Goal: Task Accomplishment & Management: Use online tool/utility

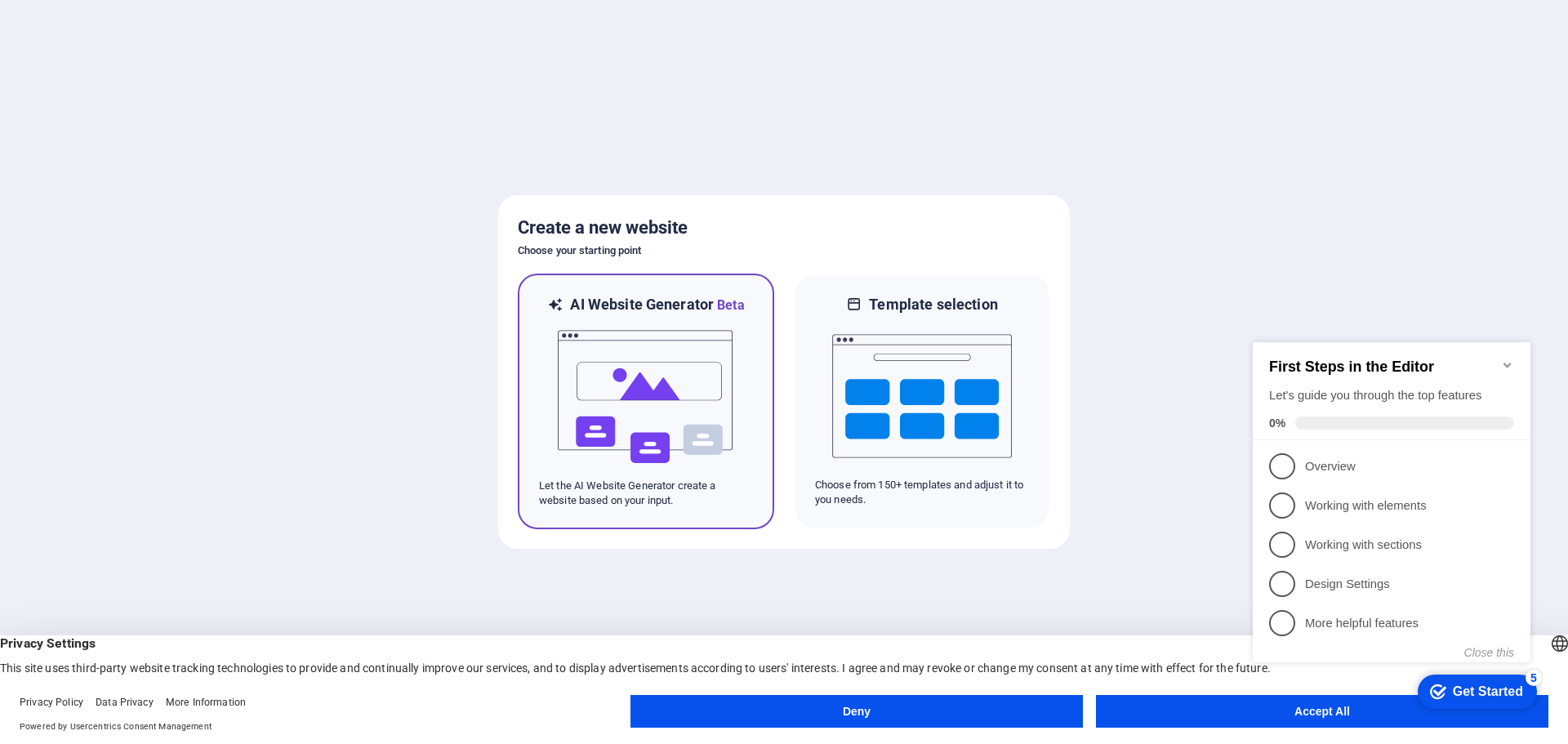
click at [620, 384] on img at bounding box center [646, 397] width 179 height 163
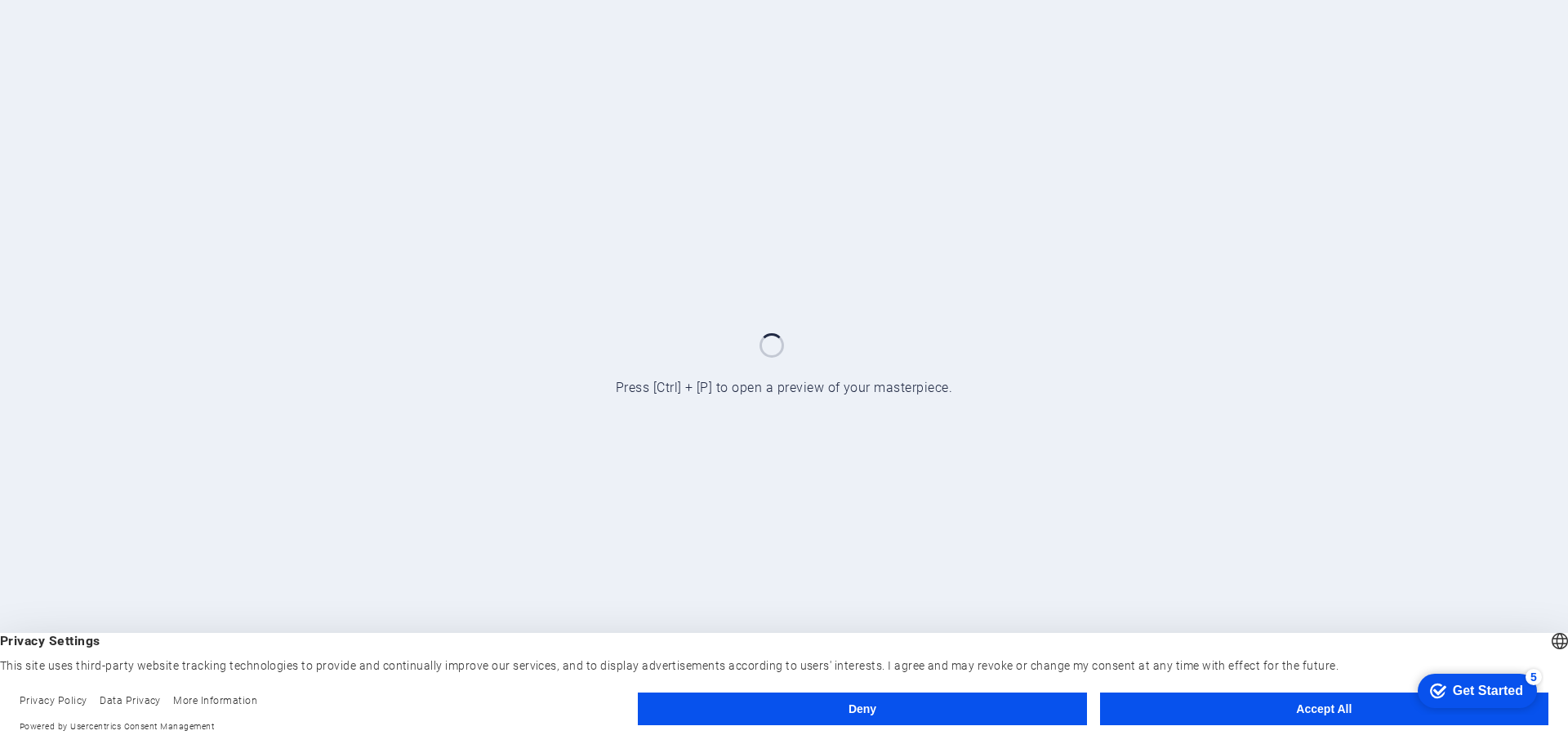
click at [1295, 713] on button "Accept All" at bounding box center [1323, 708] width 448 height 32
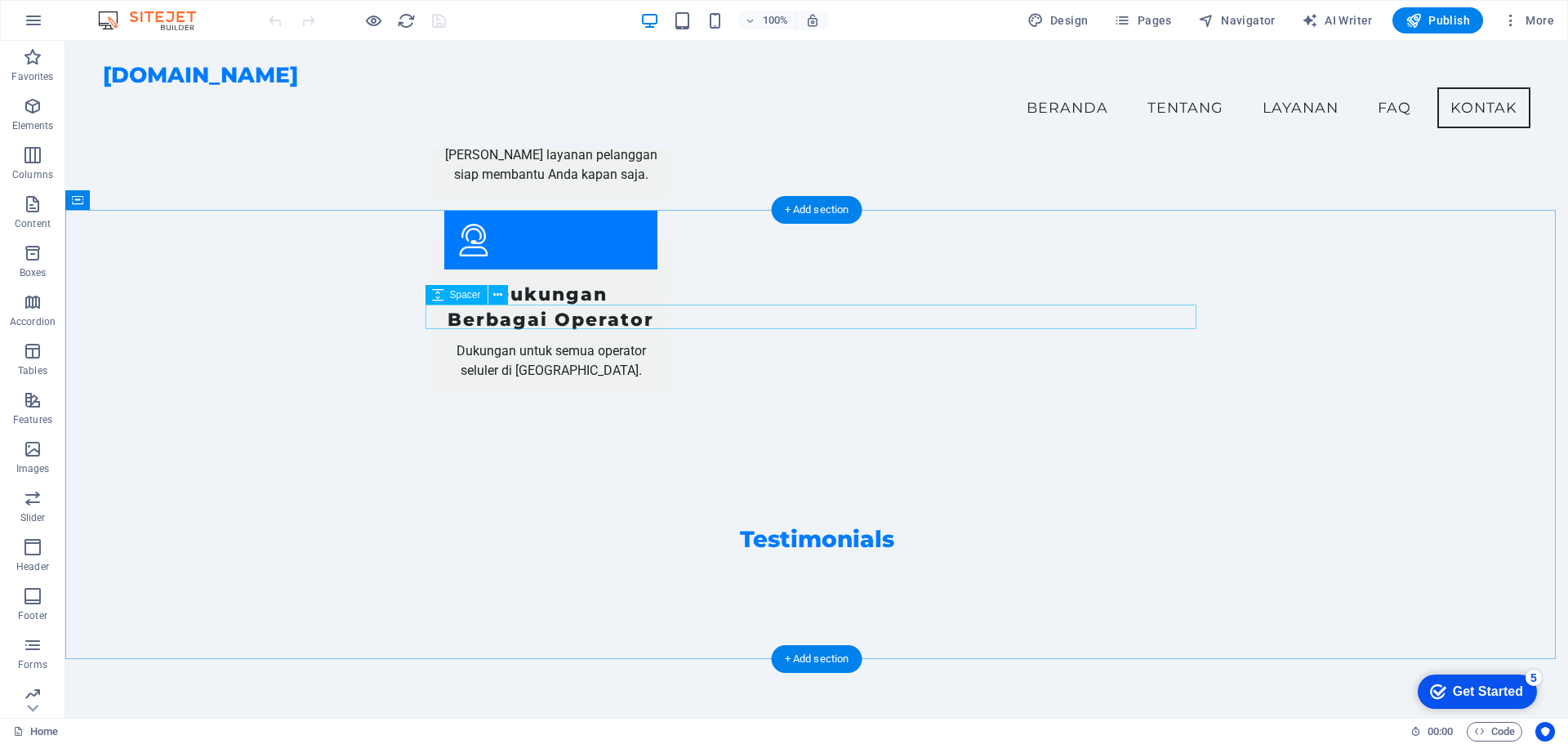
scroll to position [2612, 0]
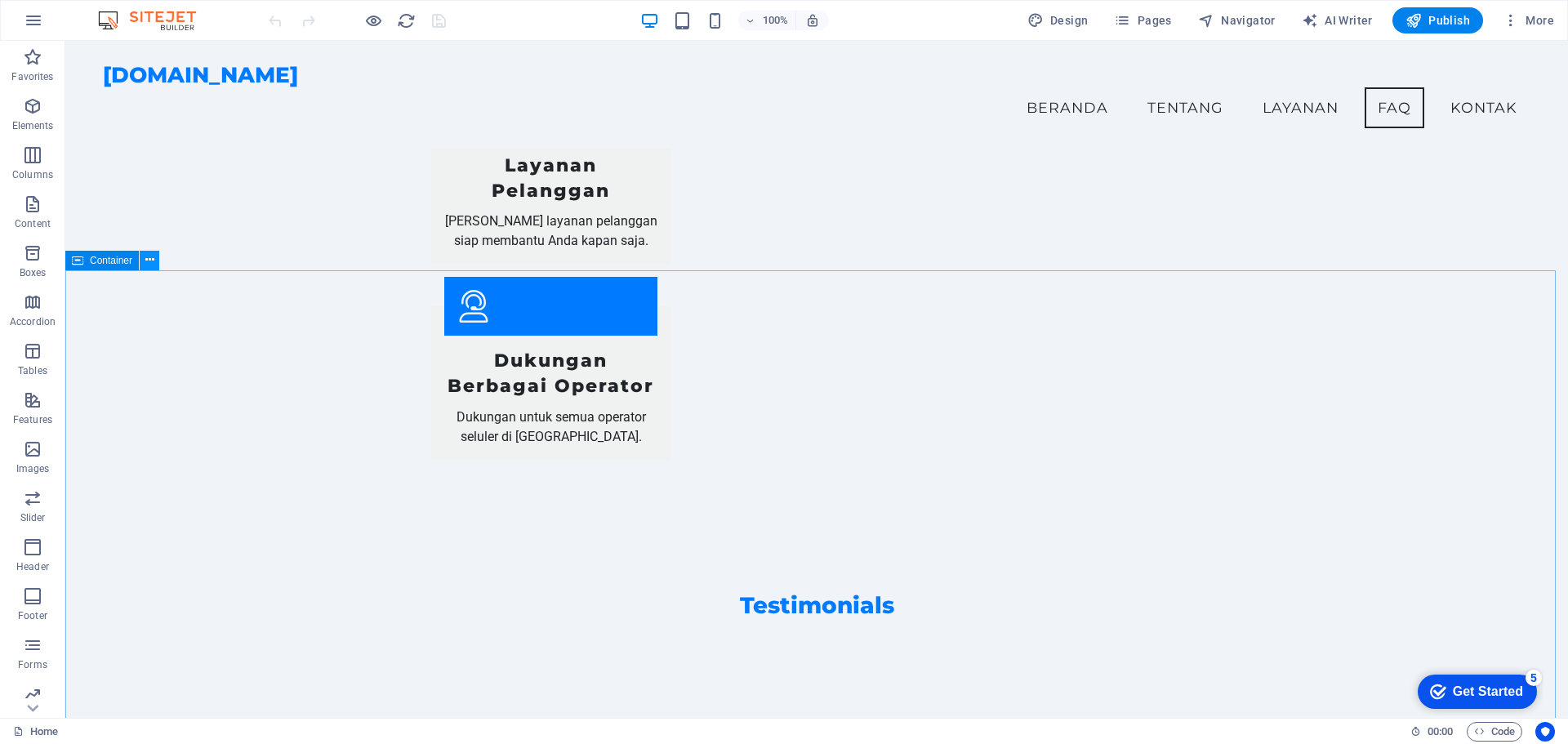
click at [151, 259] on icon at bounding box center [150, 259] width 9 height 17
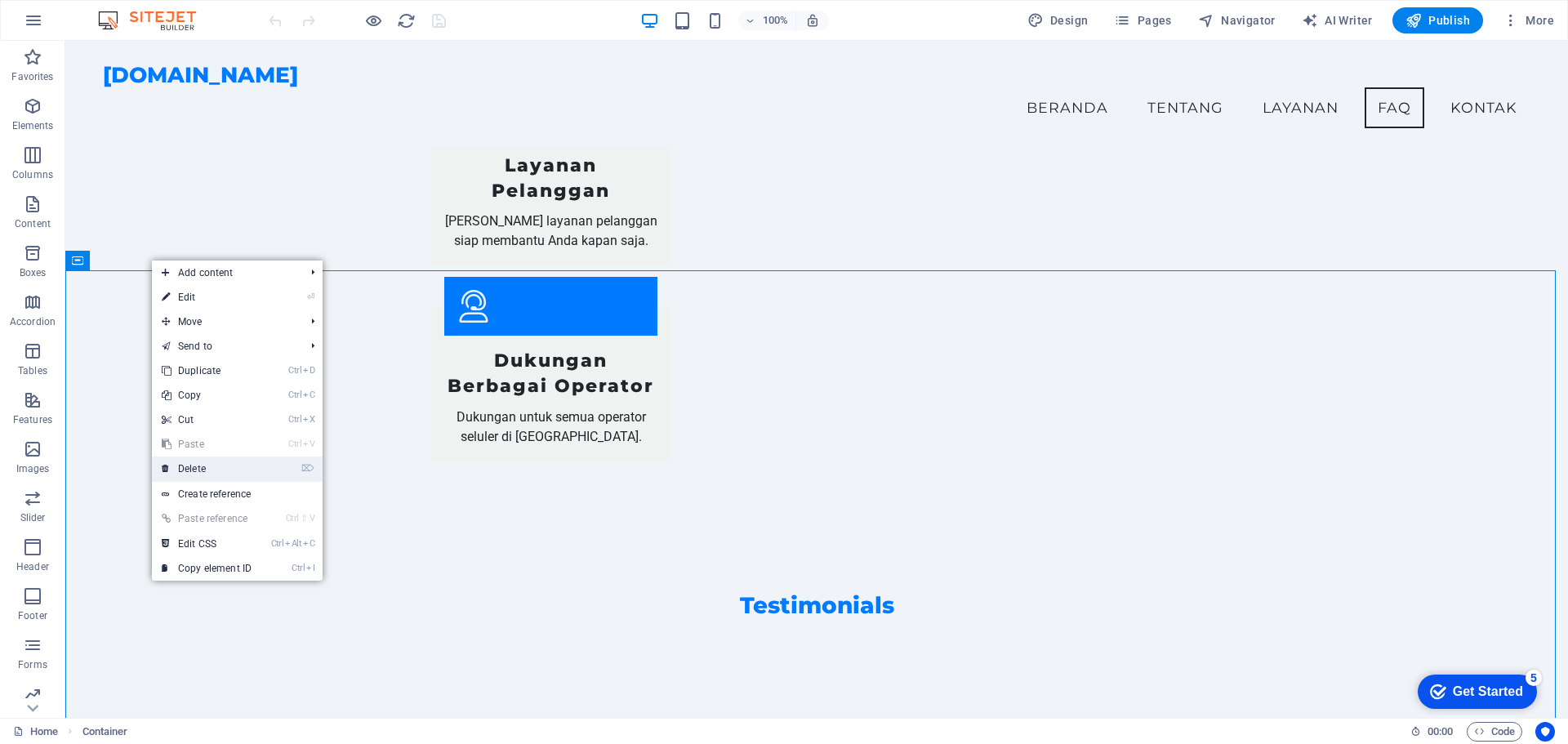
click at [210, 471] on link "⌦ Delete" at bounding box center [206, 468] width 109 height 25
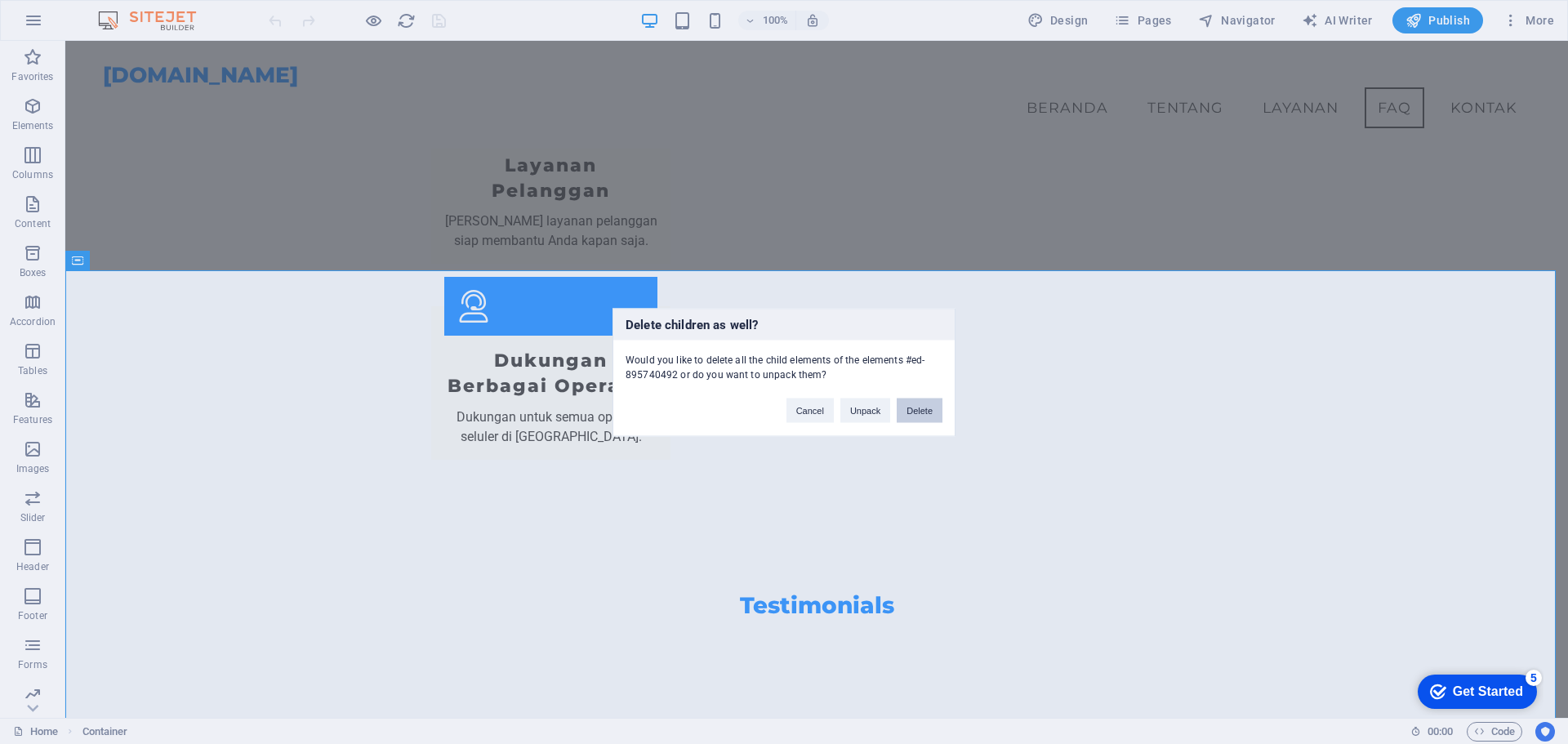
click at [924, 409] on button "Delete" at bounding box center [919, 409] width 45 height 25
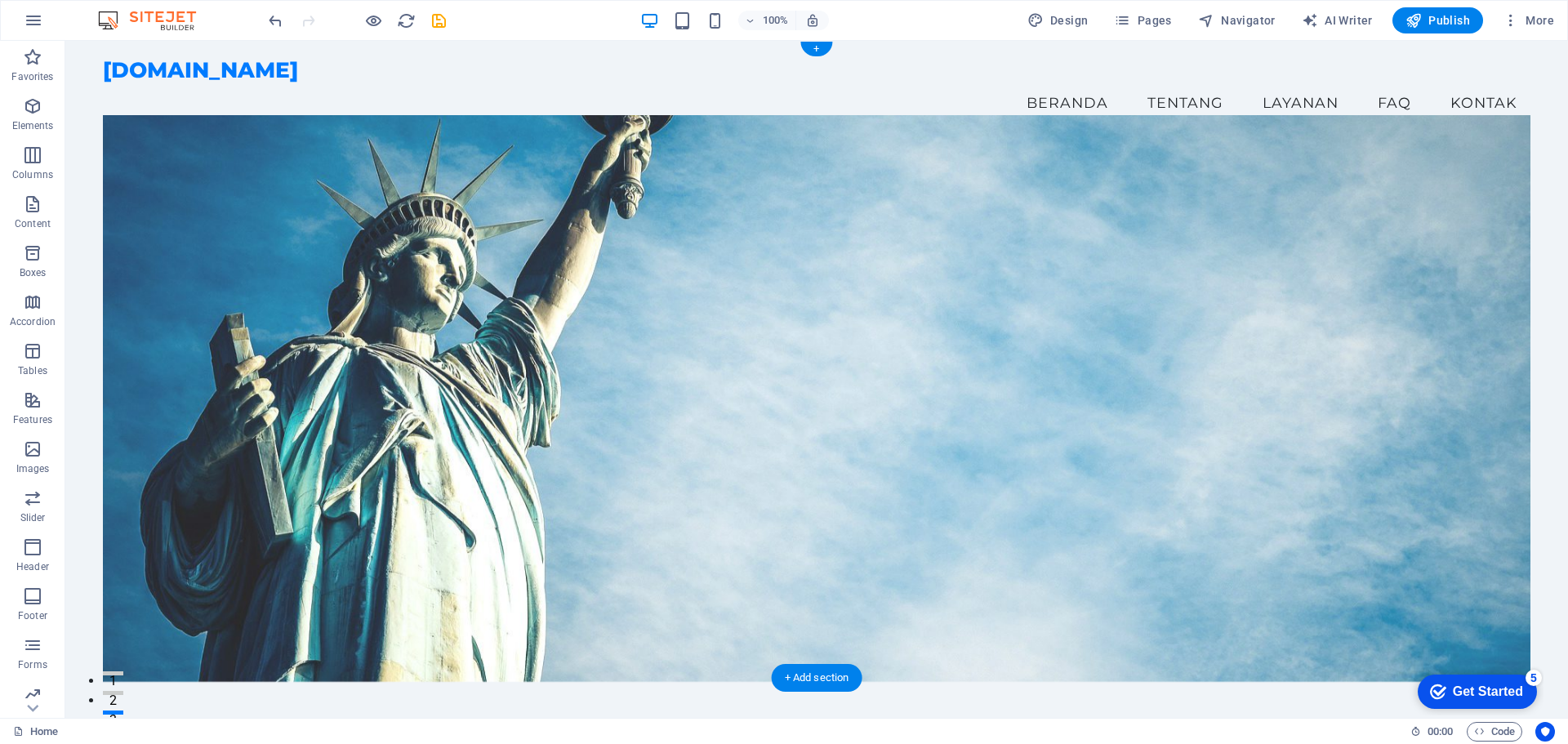
scroll to position [0, 0]
click at [1459, 17] on span "Publish" at bounding box center [1438, 20] width 65 height 17
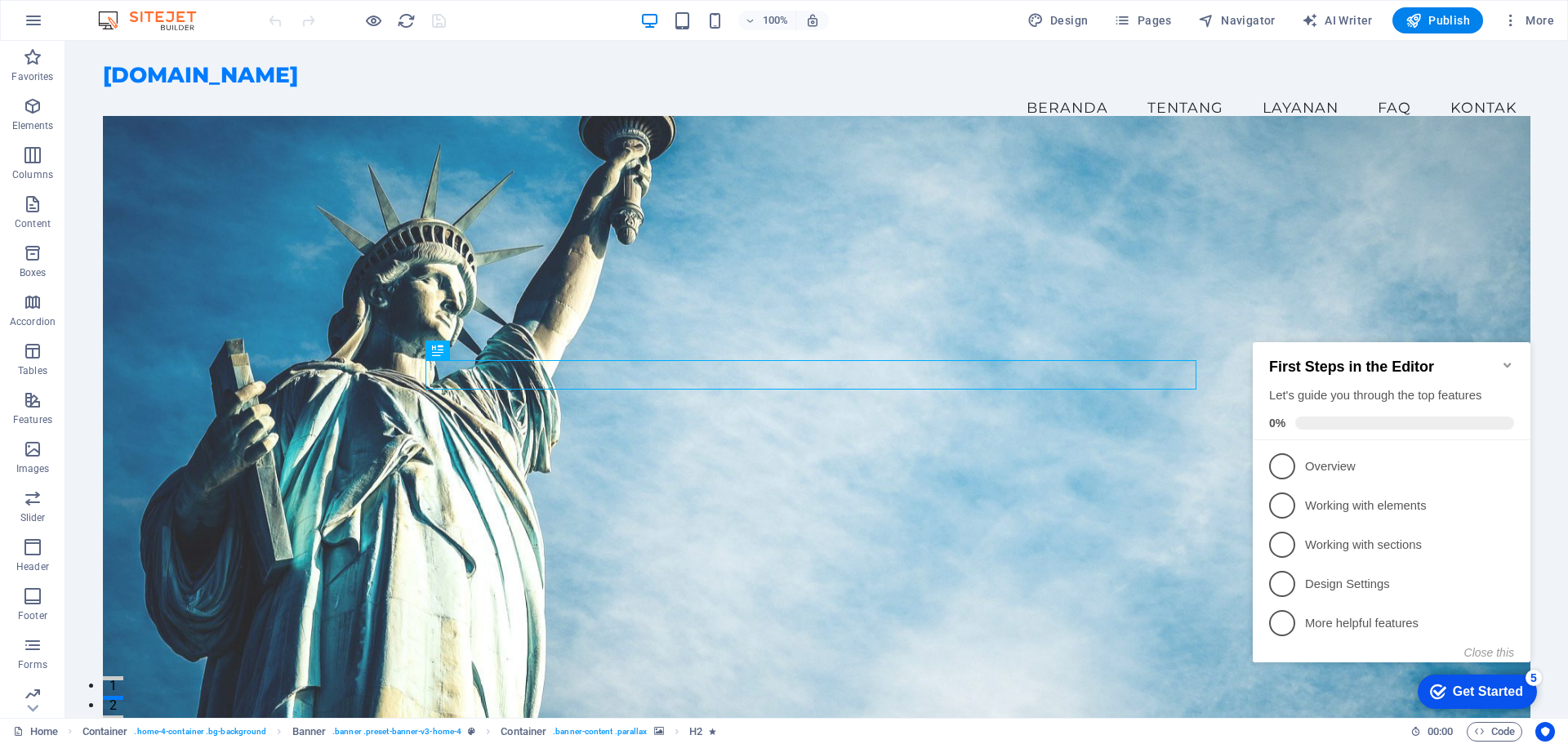
click at [1507, 362] on icon "Minimize checklist" at bounding box center [1506, 364] width 7 height 5
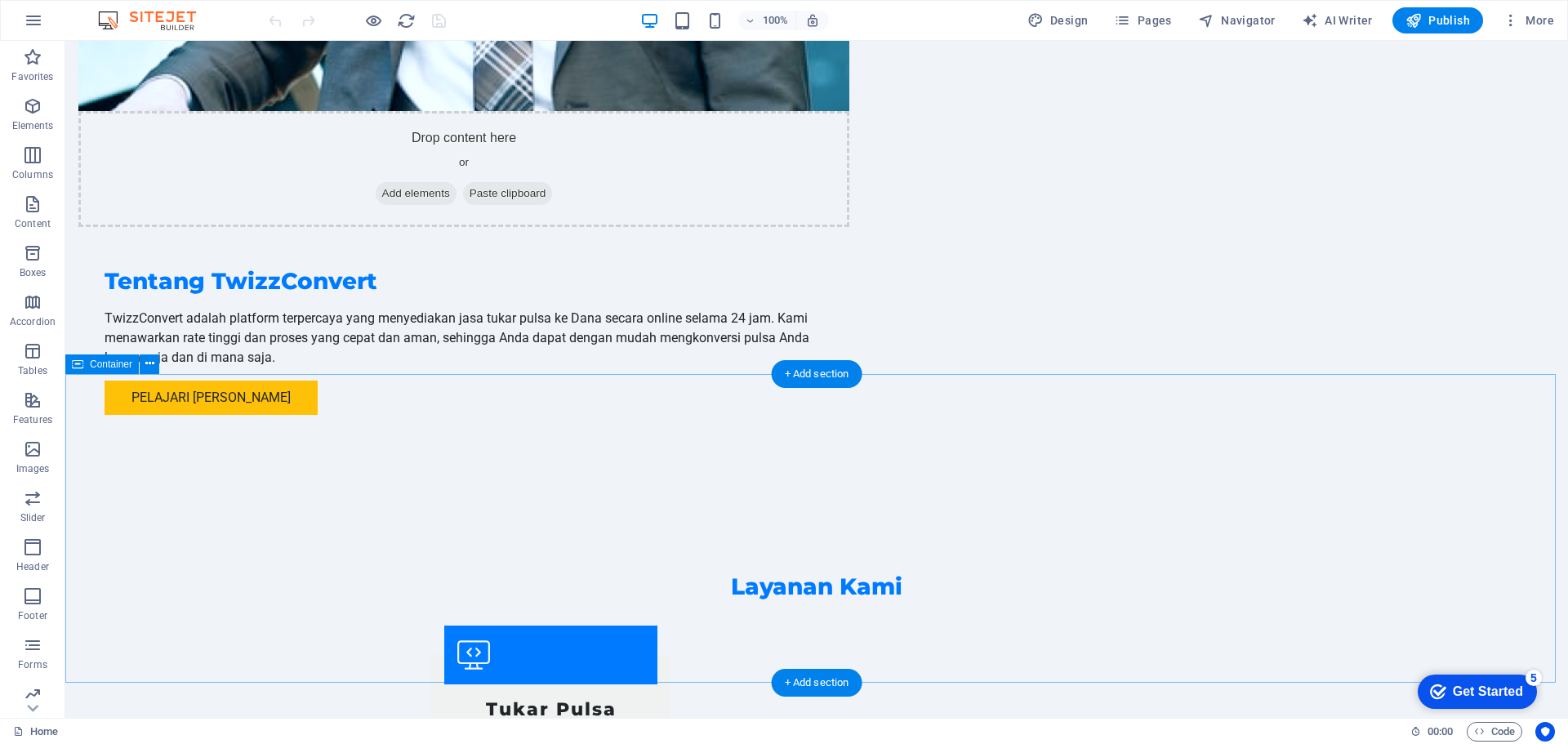
scroll to position [1388, 0]
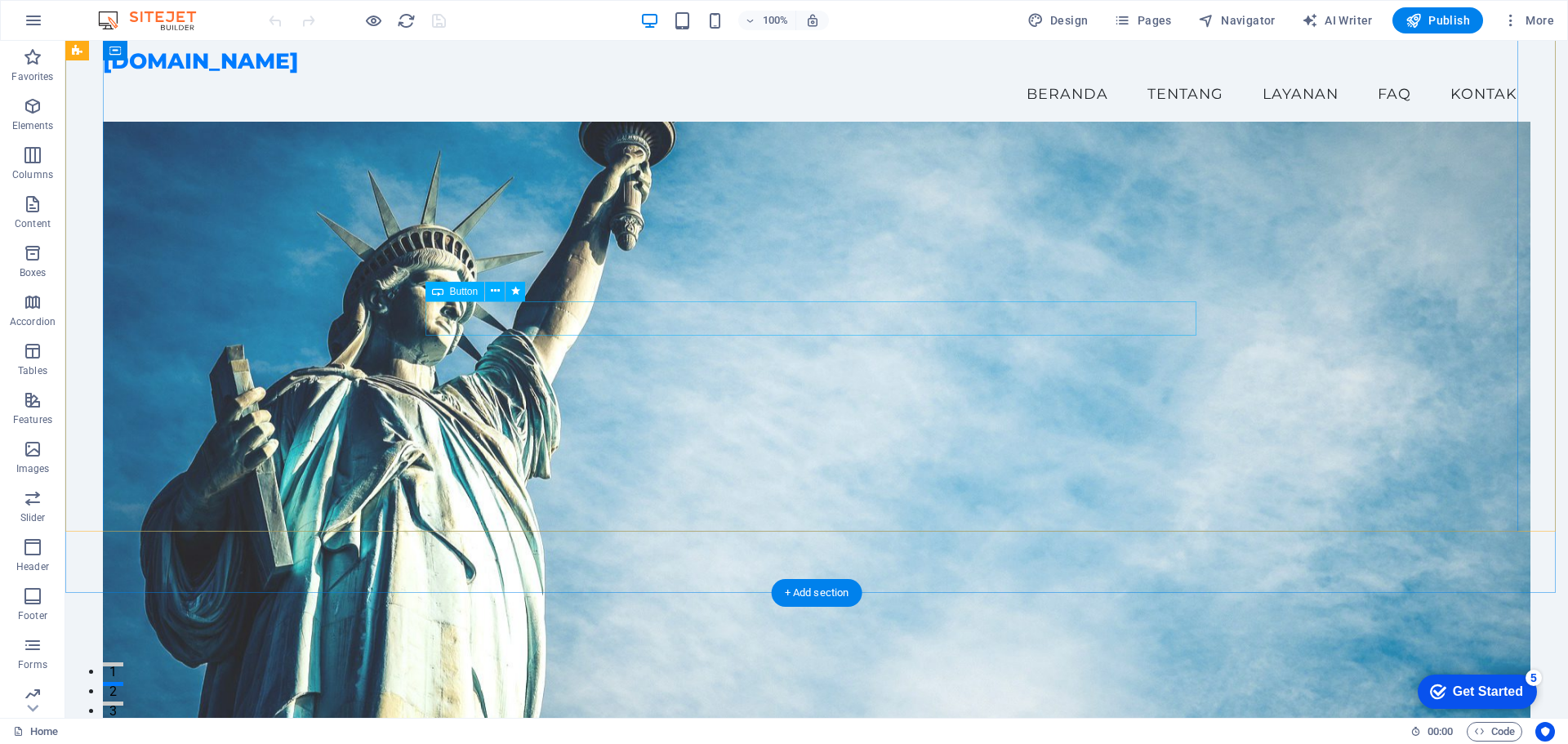
scroll to position [0, 0]
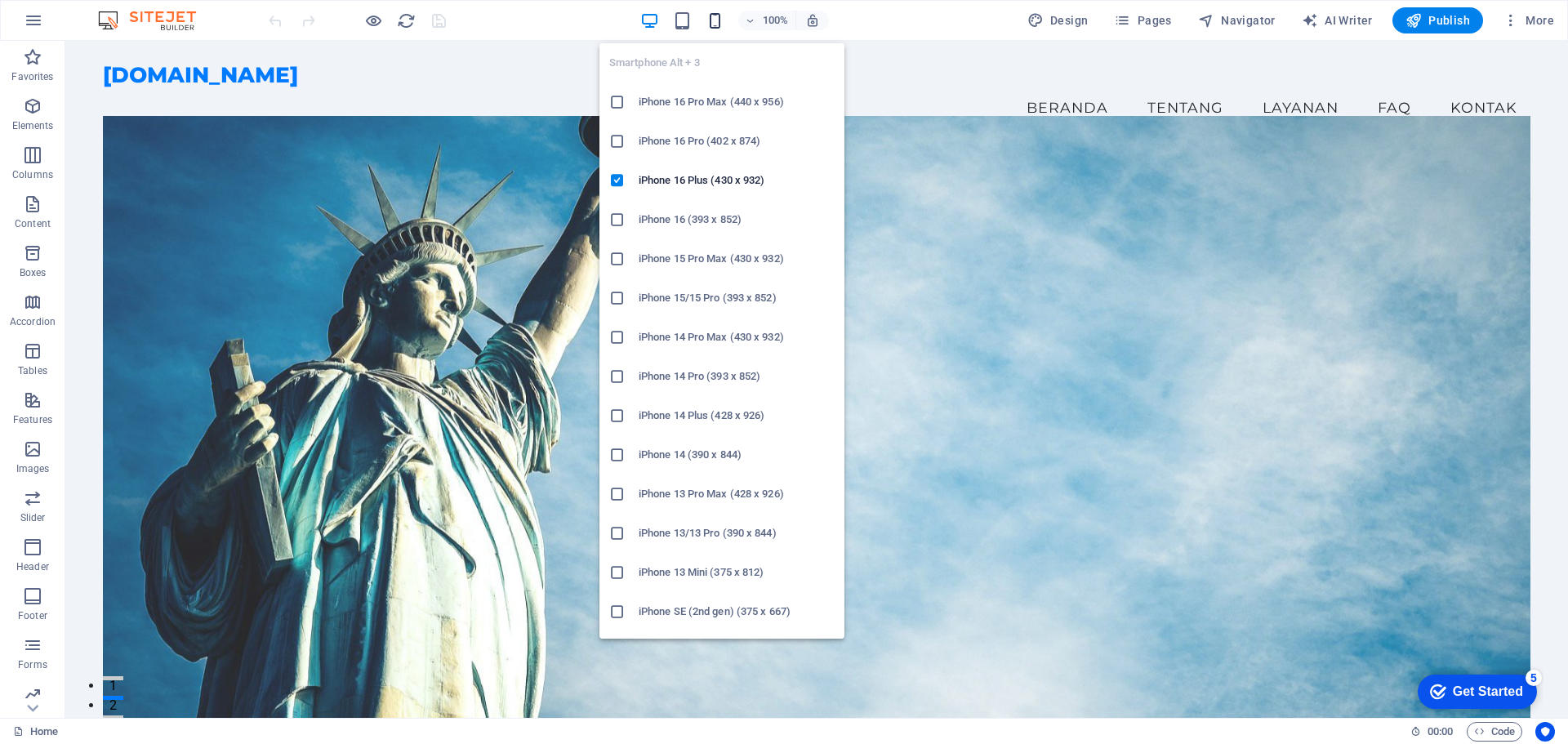
click at [720, 14] on icon "button" at bounding box center [715, 21] width 19 height 19
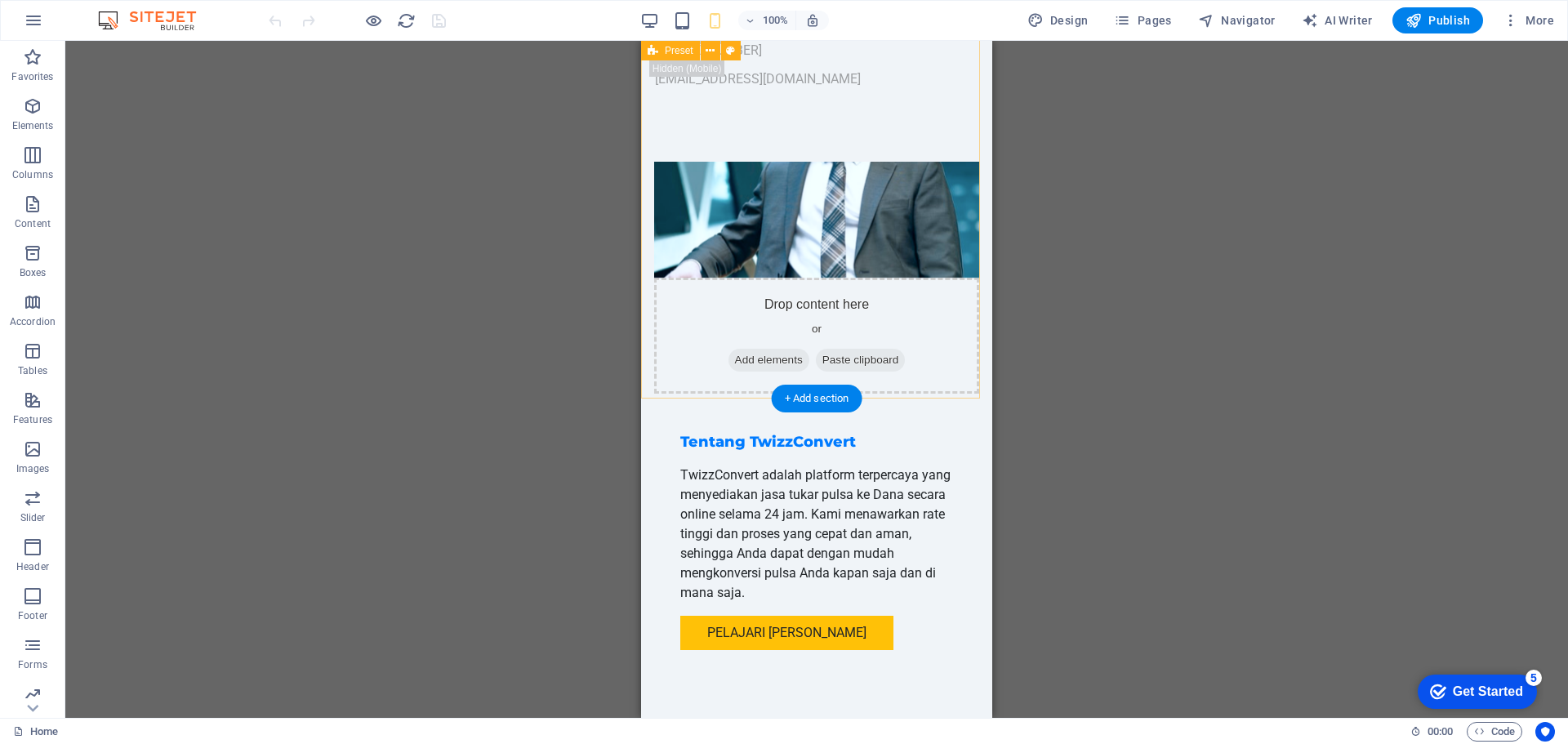
scroll to position [1061, 0]
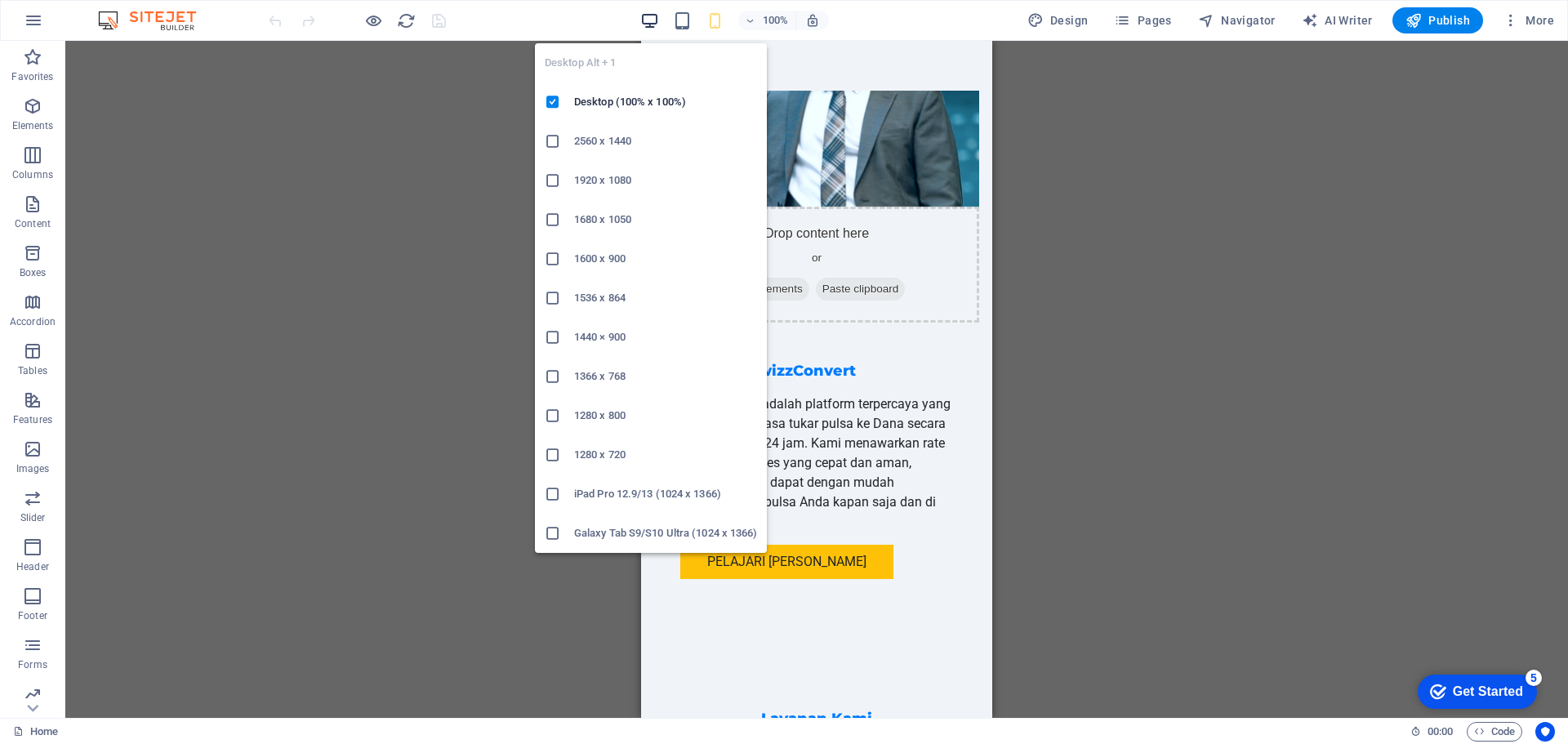
click at [659, 25] on icon "button" at bounding box center [649, 21] width 19 height 19
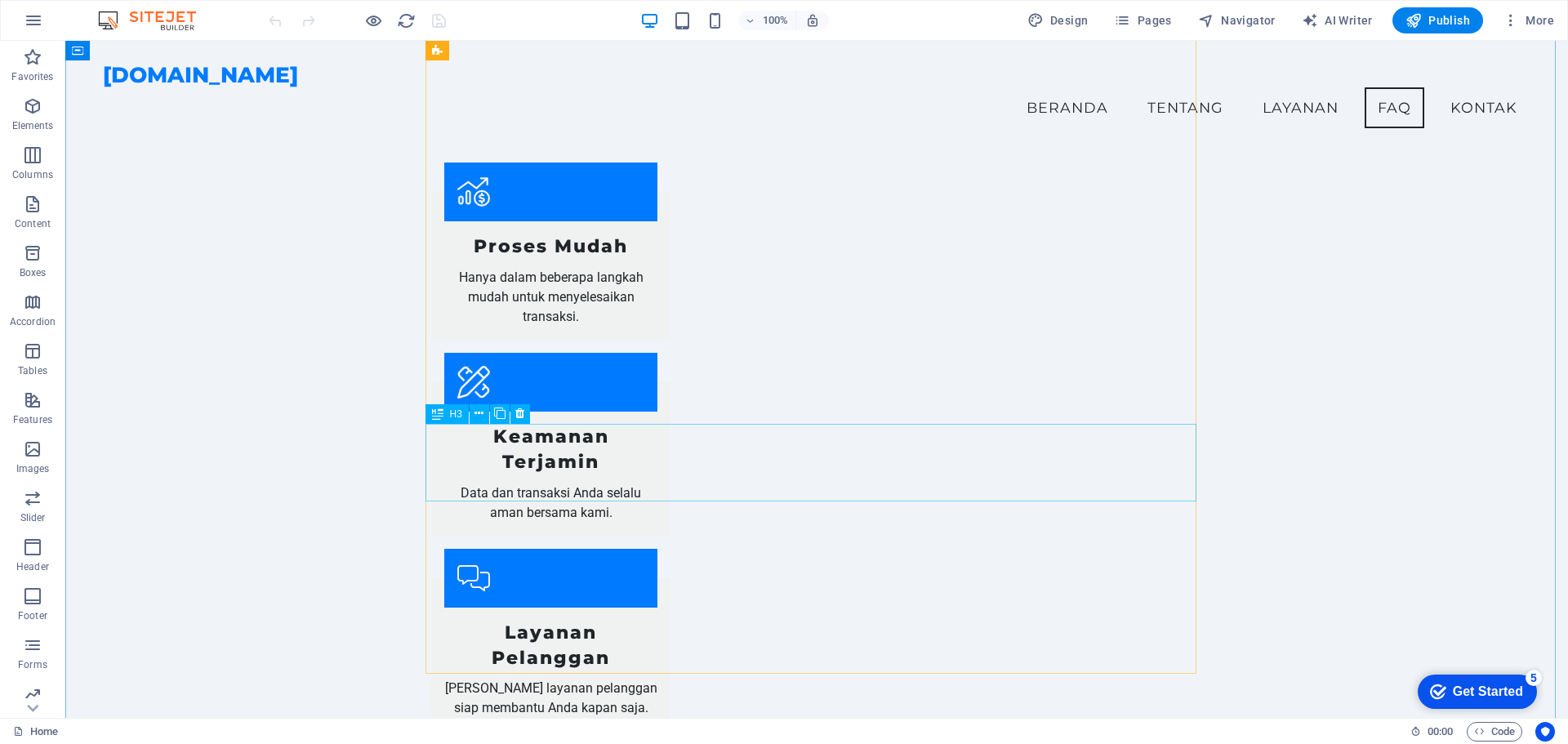
scroll to position [2142, 0]
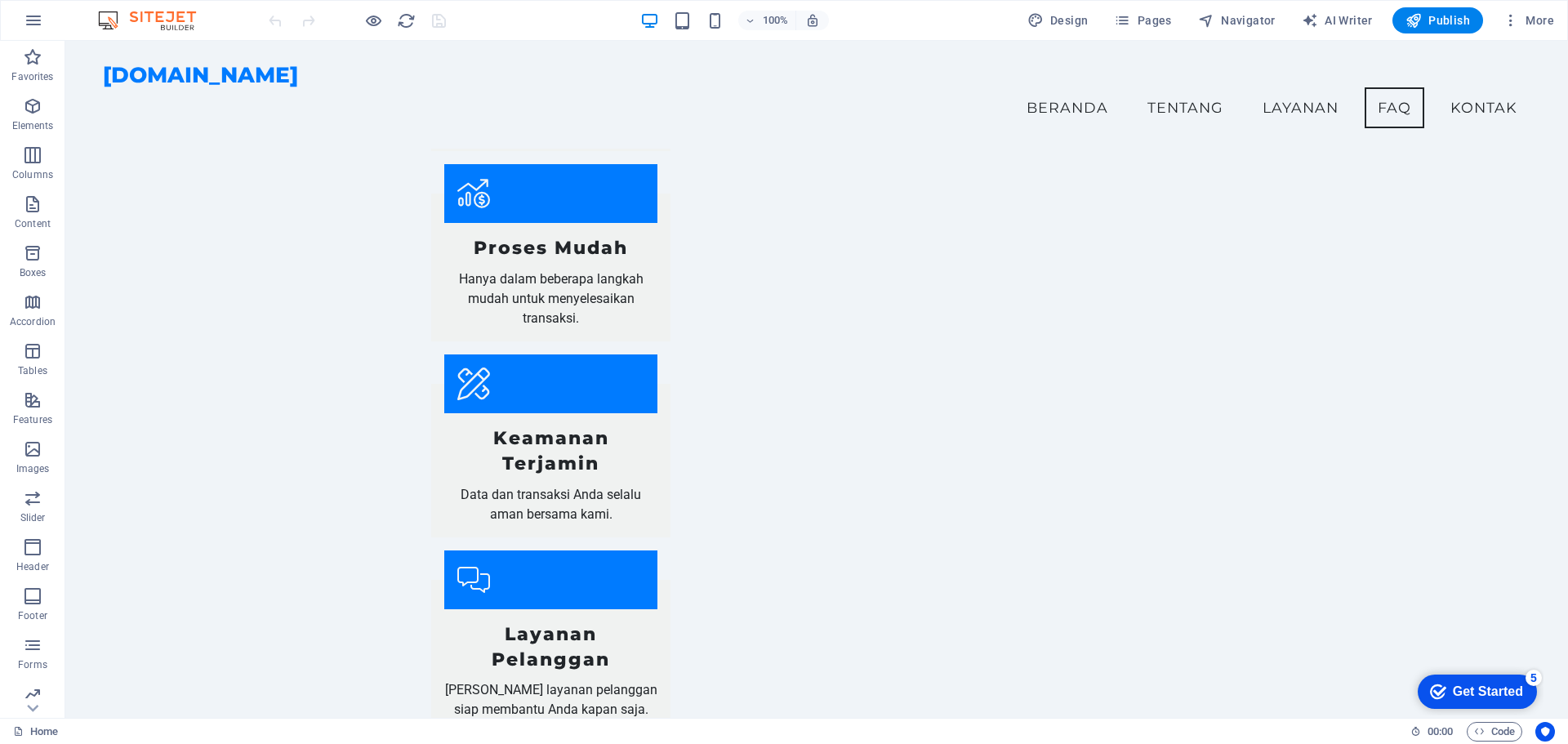
click at [702, 18] on div "100%" at bounding box center [734, 20] width 189 height 27
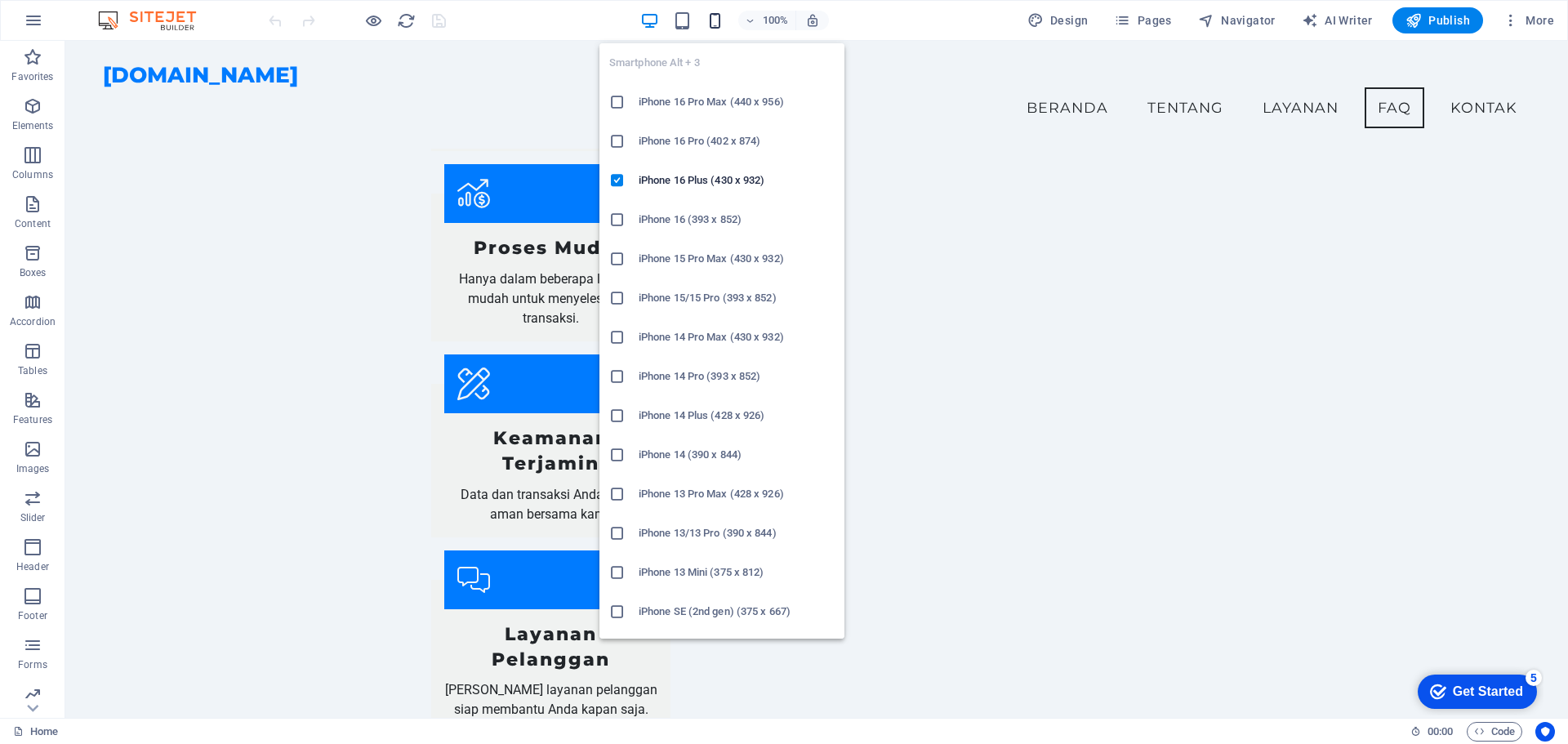
click at [712, 18] on icon "button" at bounding box center [715, 21] width 19 height 19
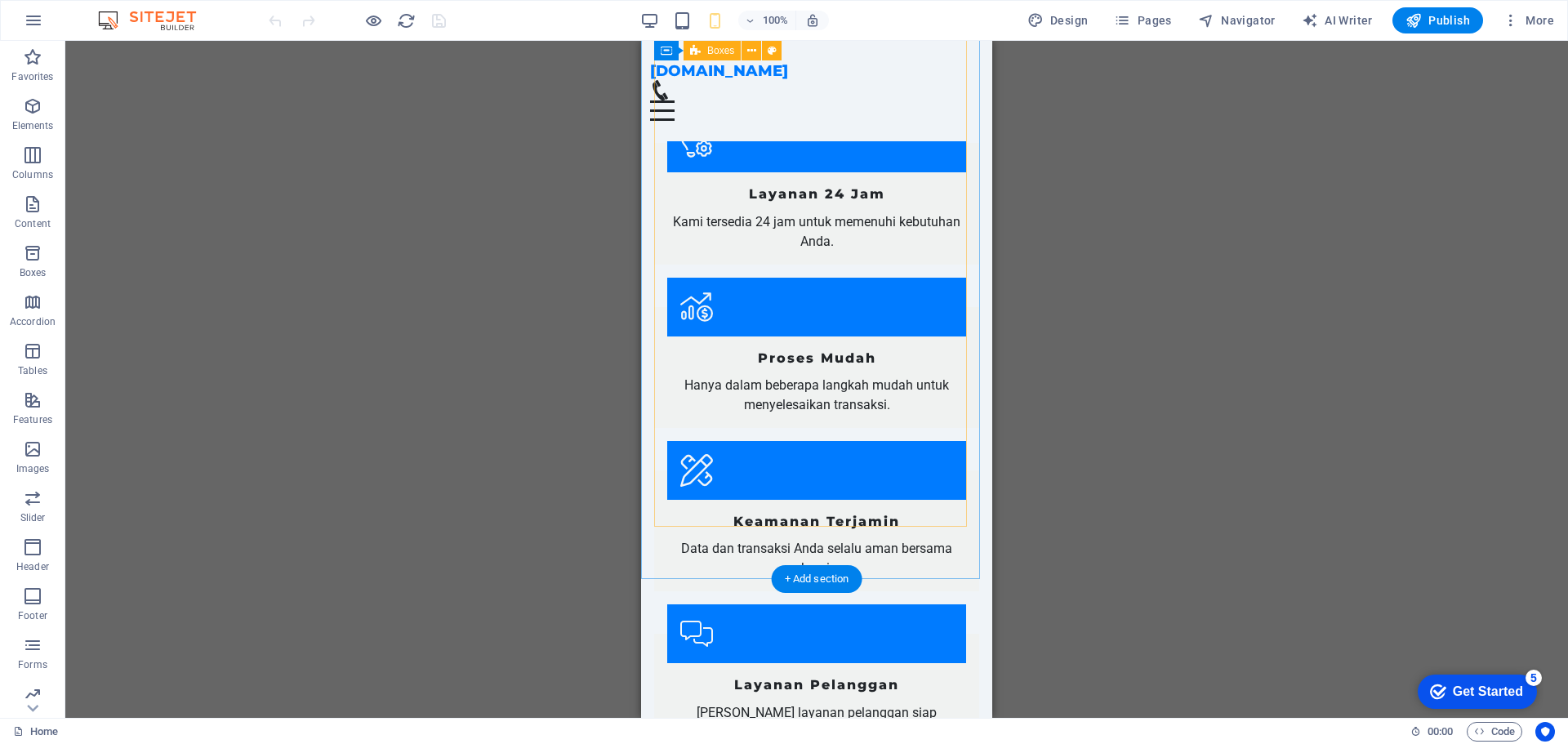
scroll to position [1816, 0]
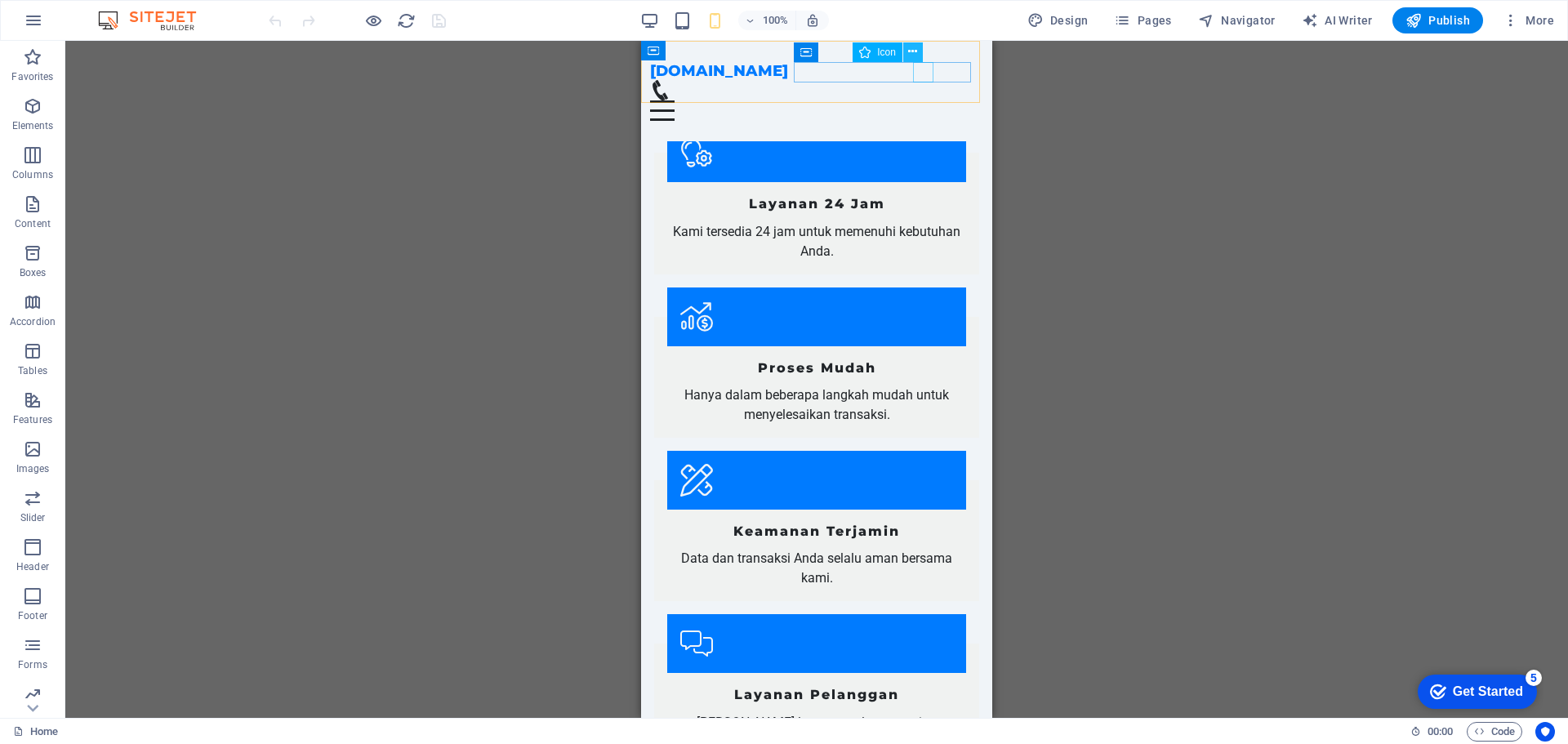
click at [914, 55] on icon at bounding box center [911, 51] width 9 height 17
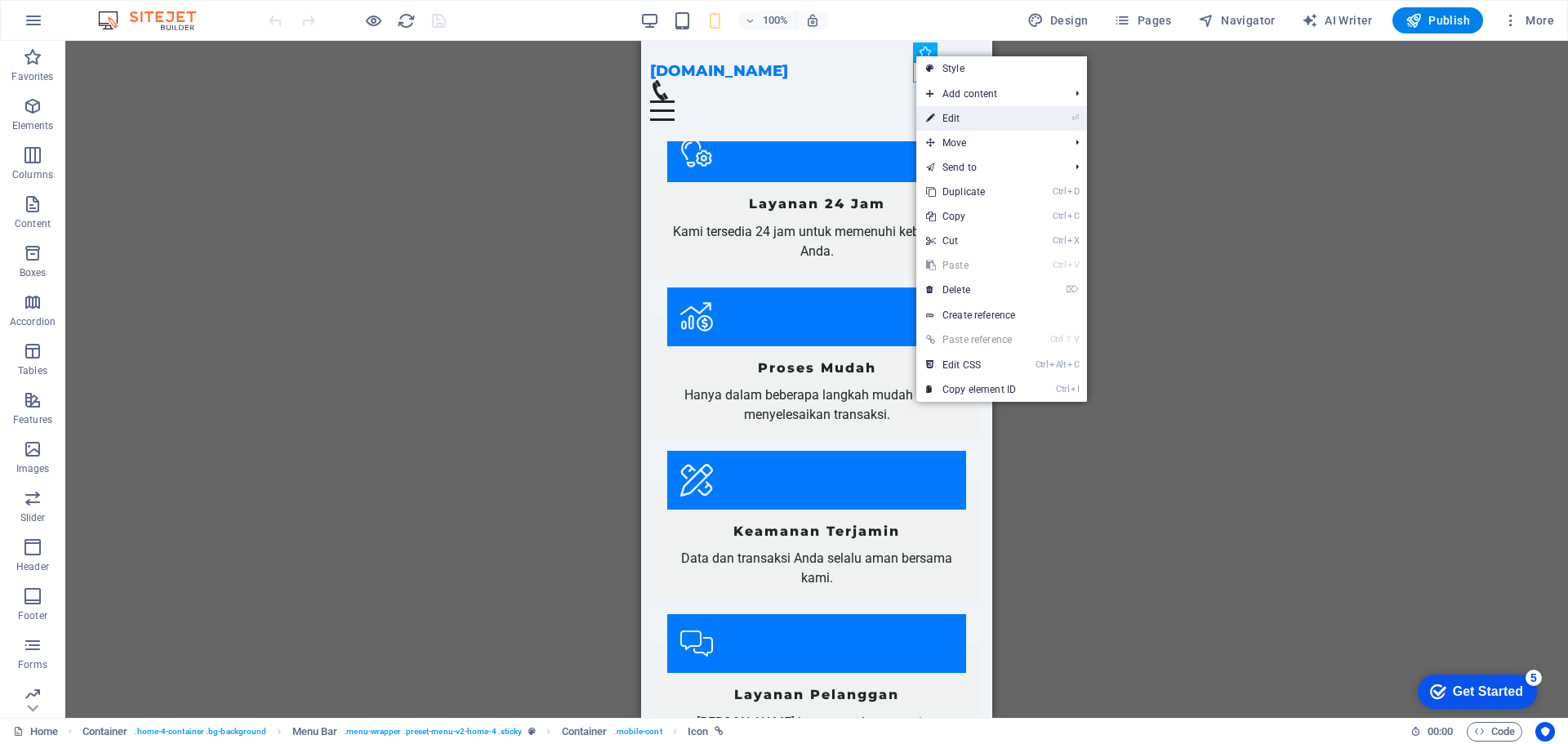
click at [959, 123] on link "⏎ Edit" at bounding box center [971, 118] width 109 height 25
select select "xMidYMid"
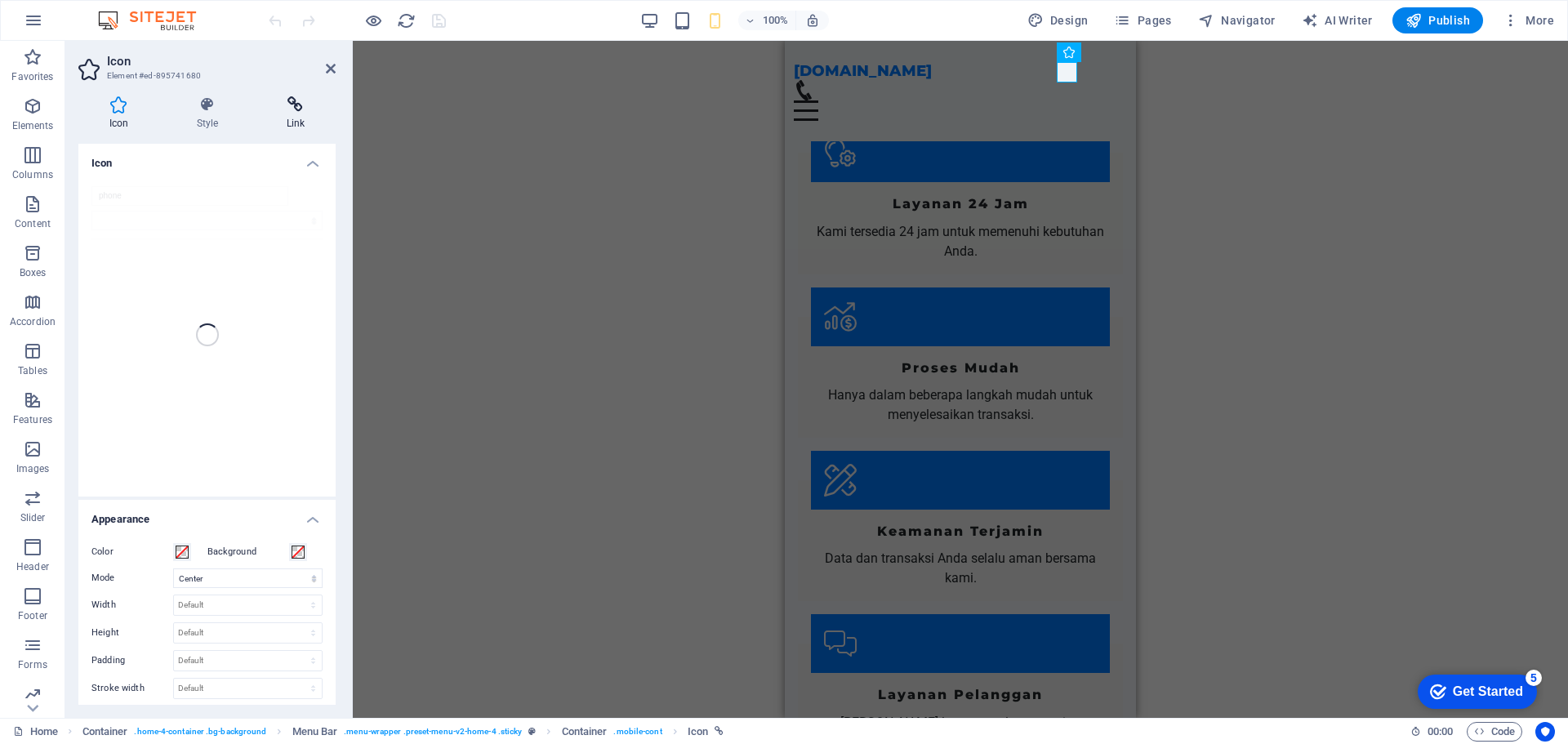
click at [297, 106] on icon at bounding box center [295, 104] width 80 height 17
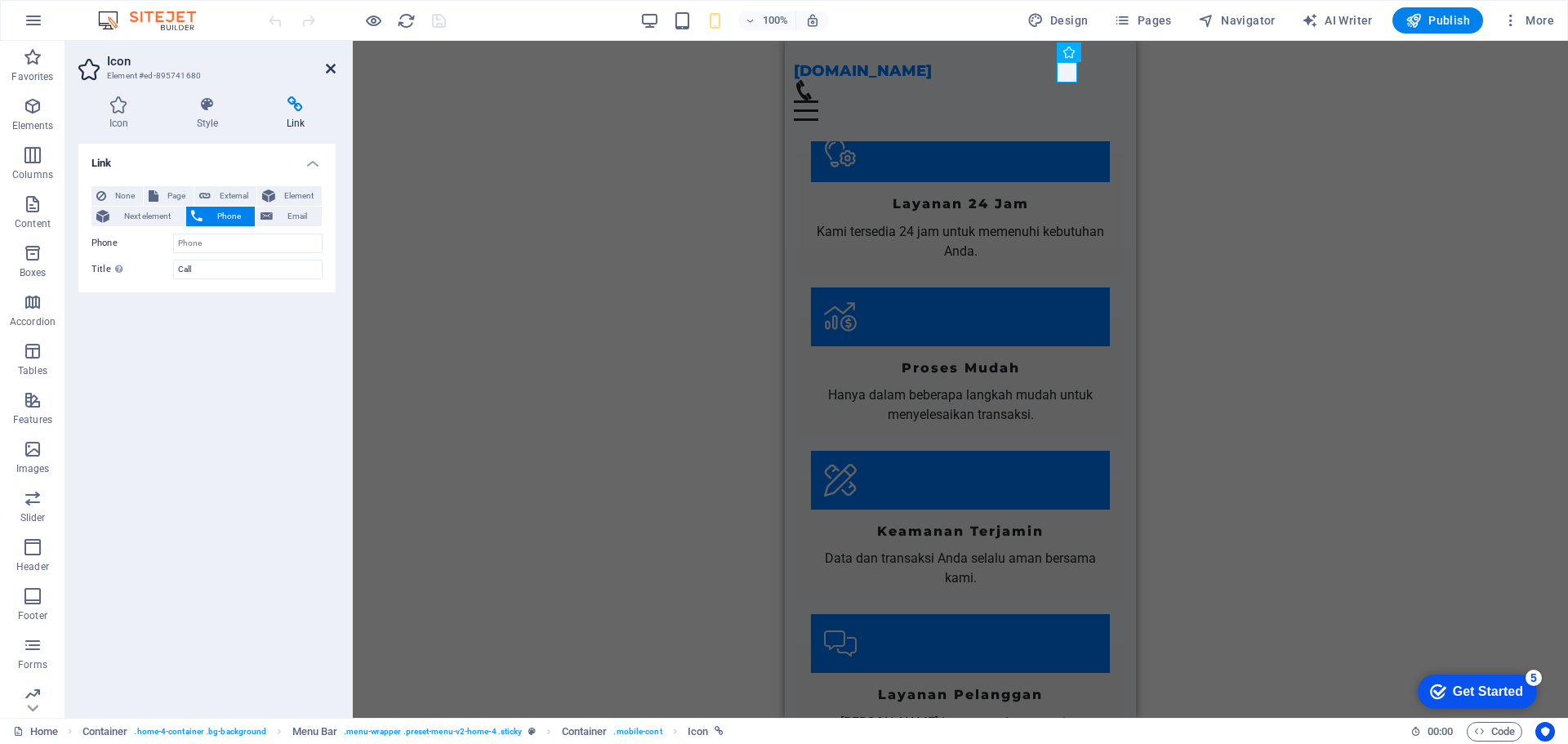
click at [329, 69] on icon at bounding box center [331, 68] width 10 height 13
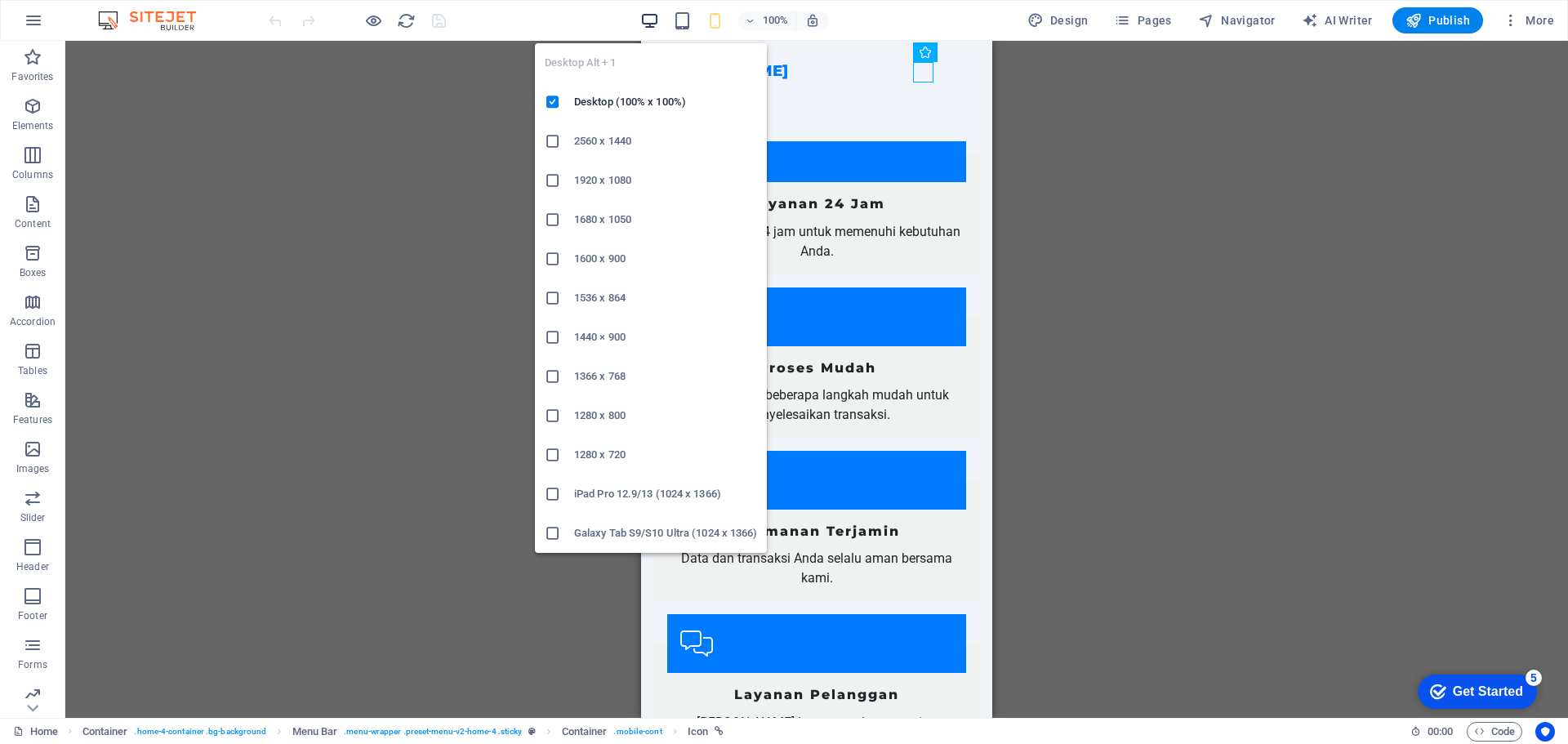
click at [653, 22] on icon "button" at bounding box center [649, 21] width 19 height 19
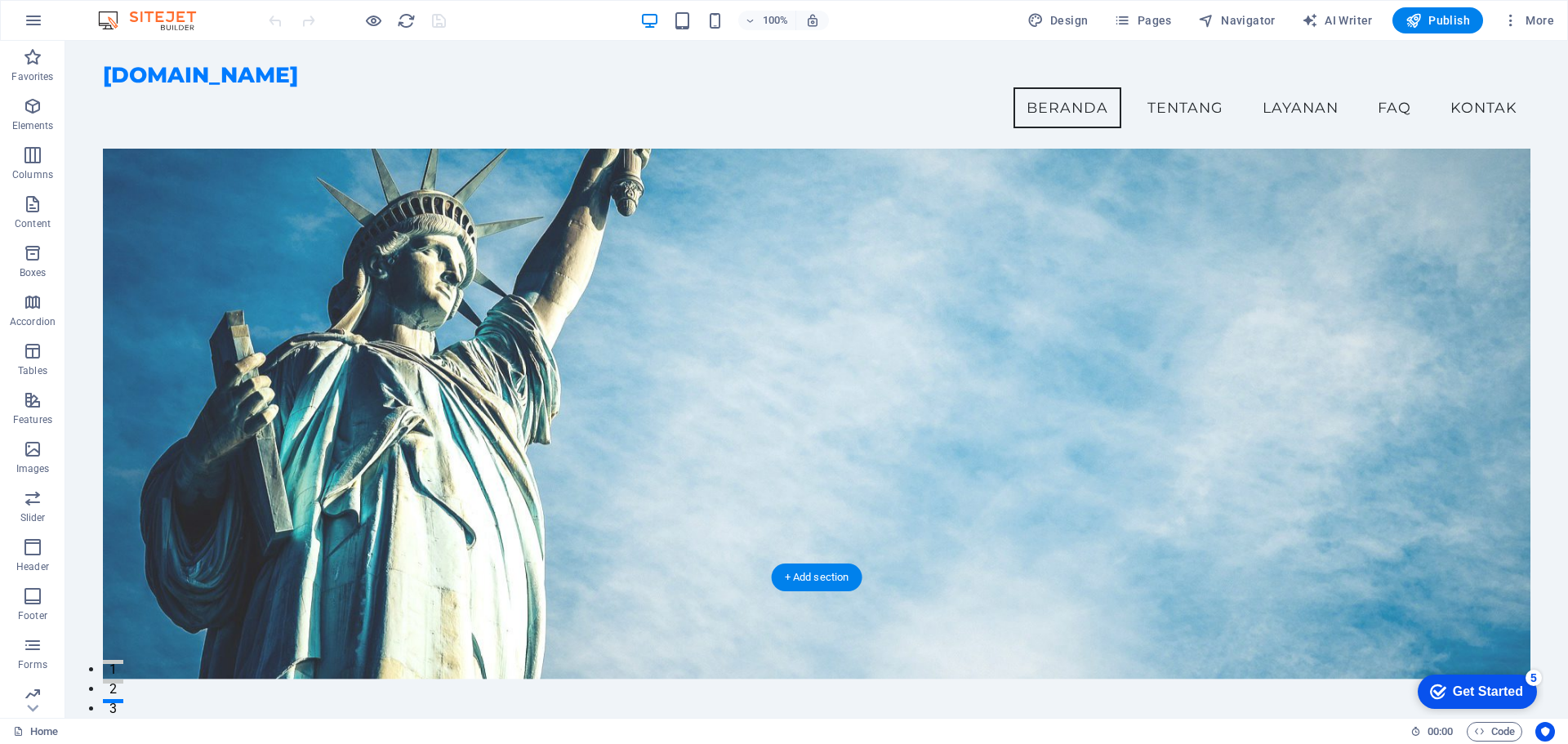
scroll to position [0, 0]
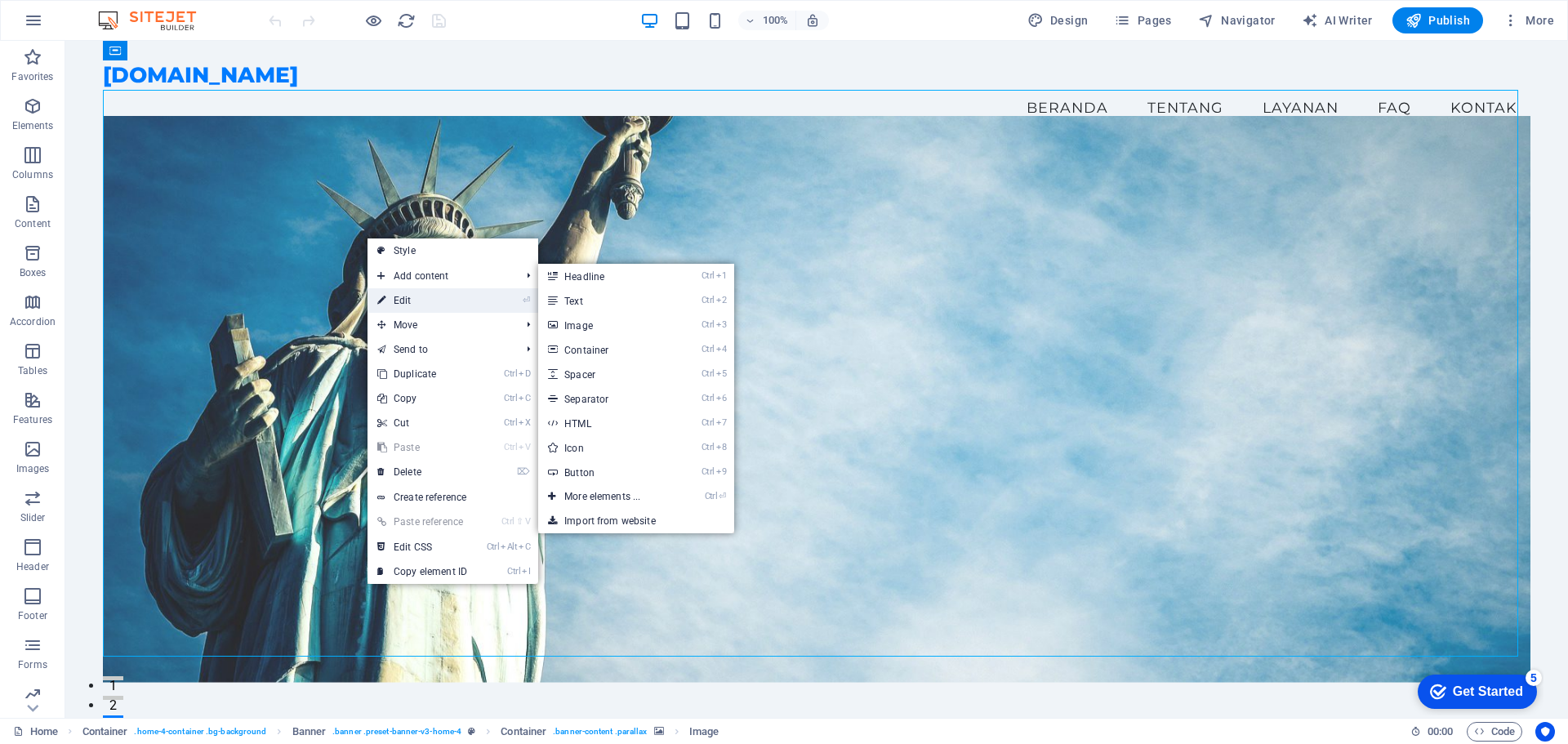
click at [404, 309] on link "⏎ Edit" at bounding box center [421, 300] width 109 height 25
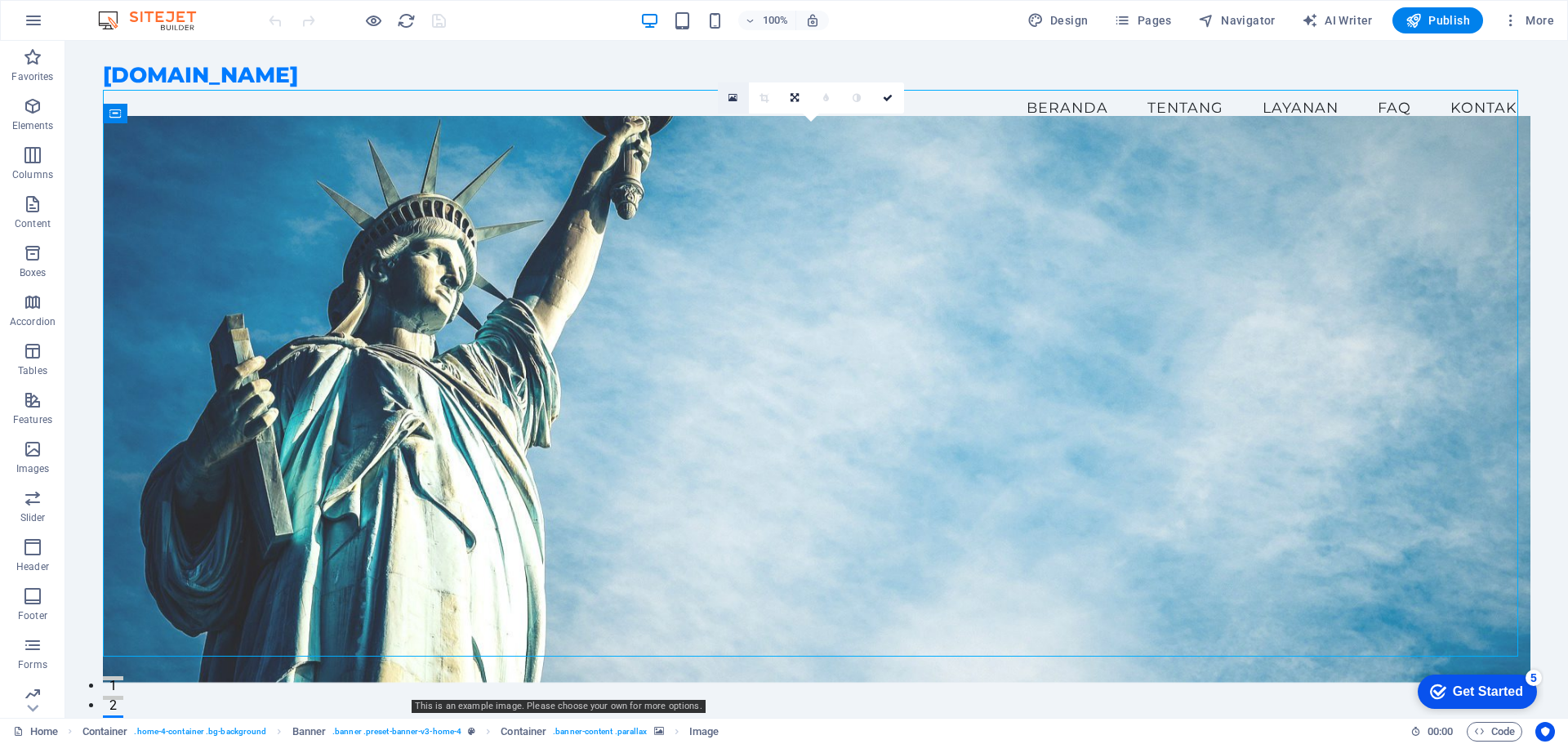
click at [729, 97] on icon at bounding box center [732, 98] width 9 height 12
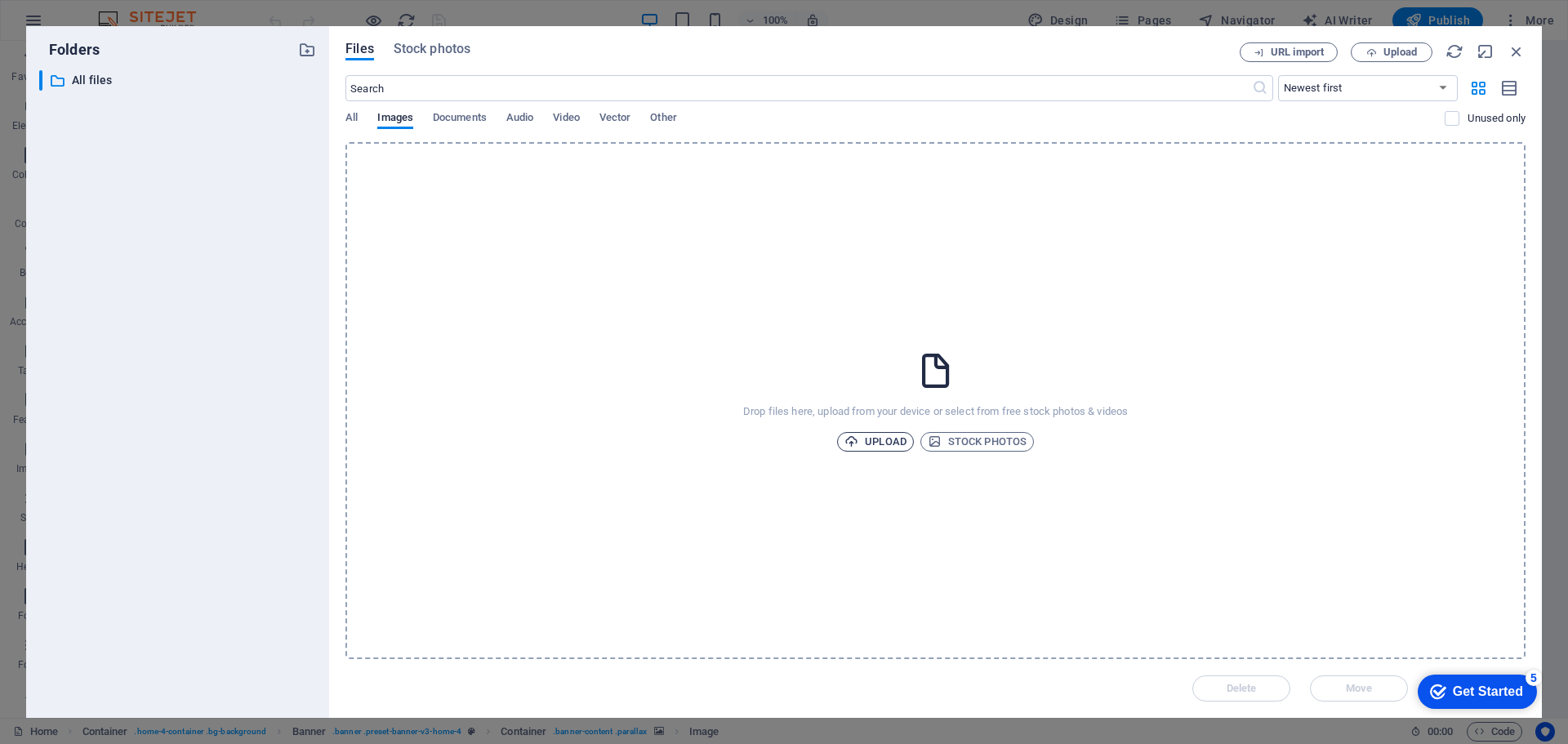
click at [869, 445] on span "Upload" at bounding box center [875, 442] width 62 height 20
click at [885, 444] on span "Upload" at bounding box center [875, 442] width 62 height 20
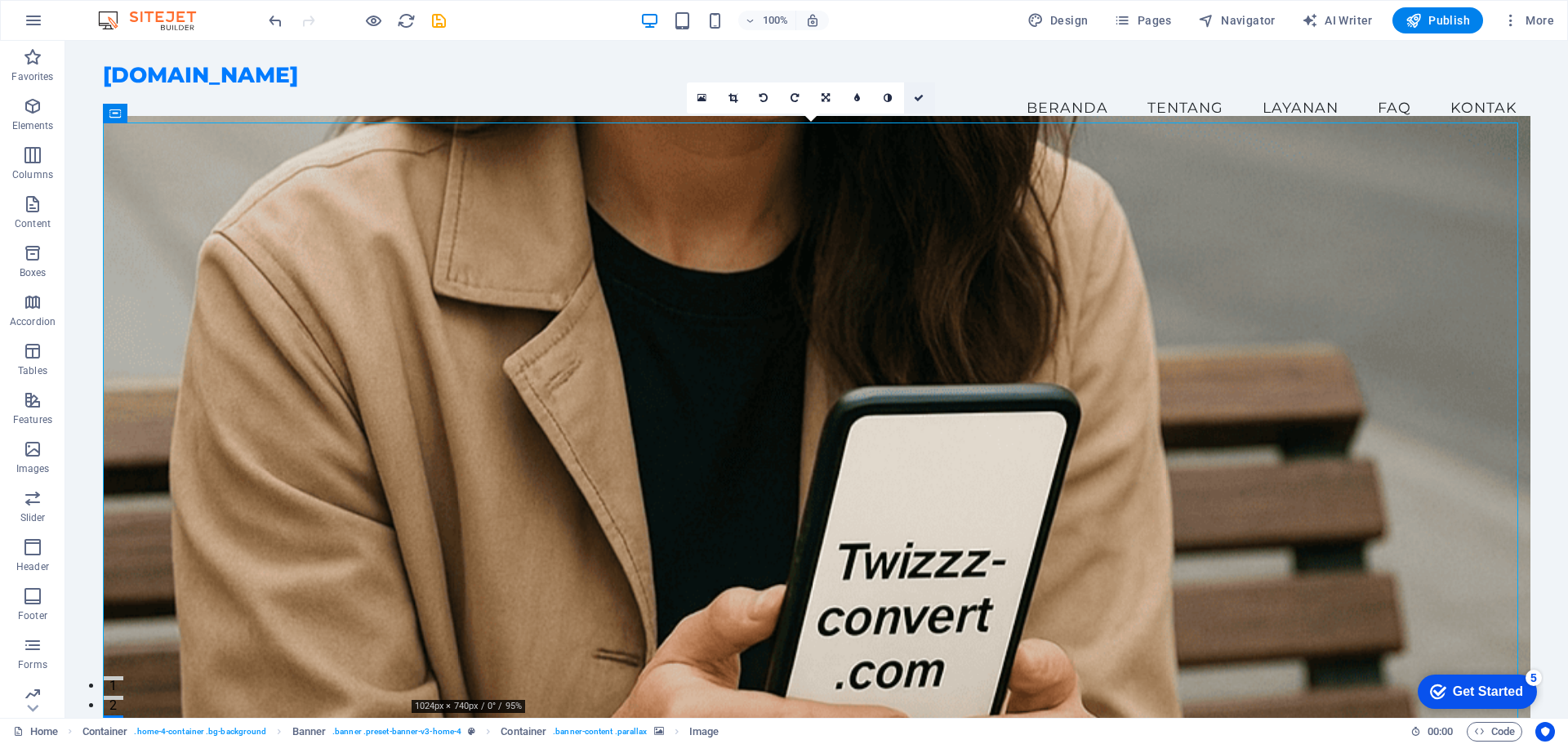
click at [926, 92] on link at bounding box center [919, 98] width 31 height 31
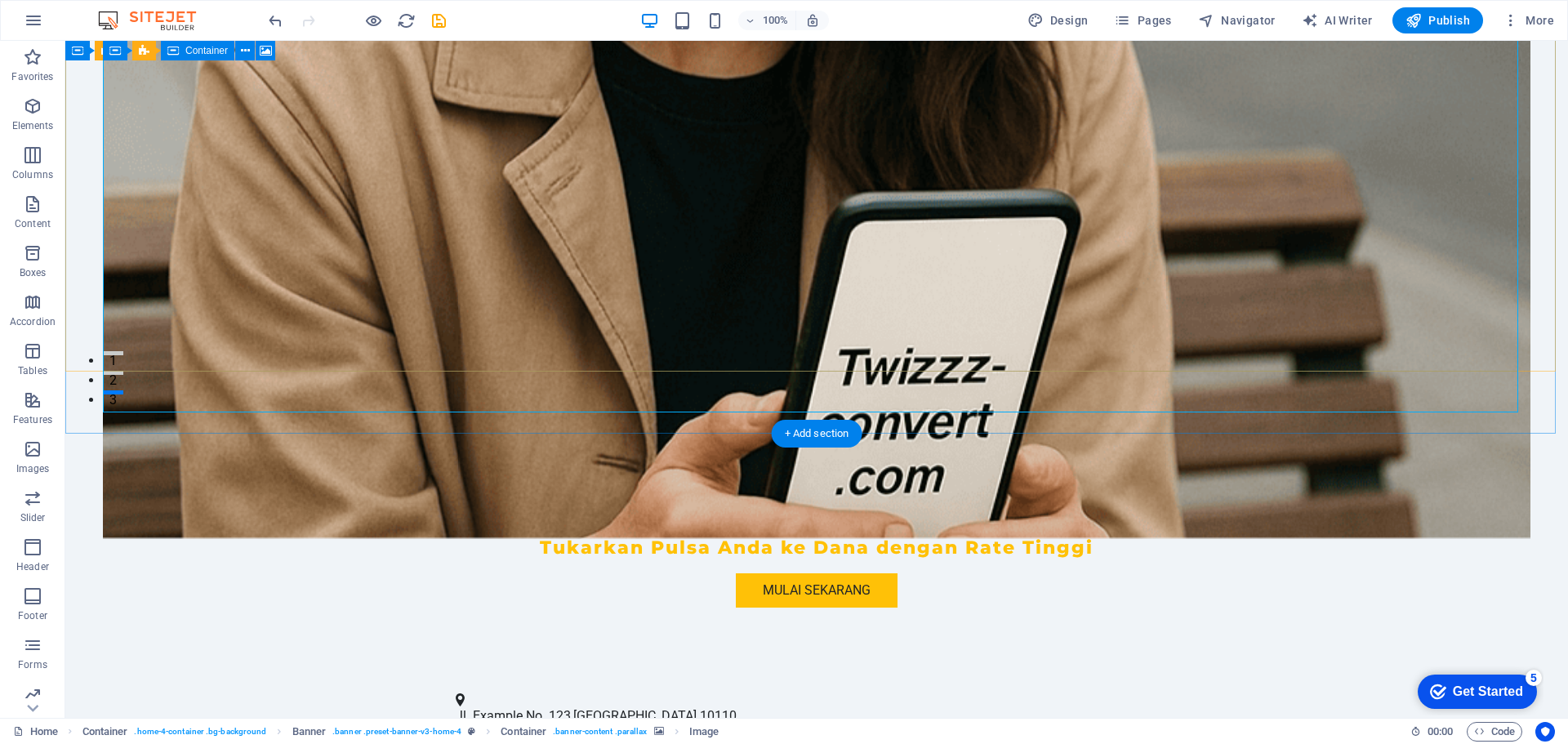
scroll to position [327, 0]
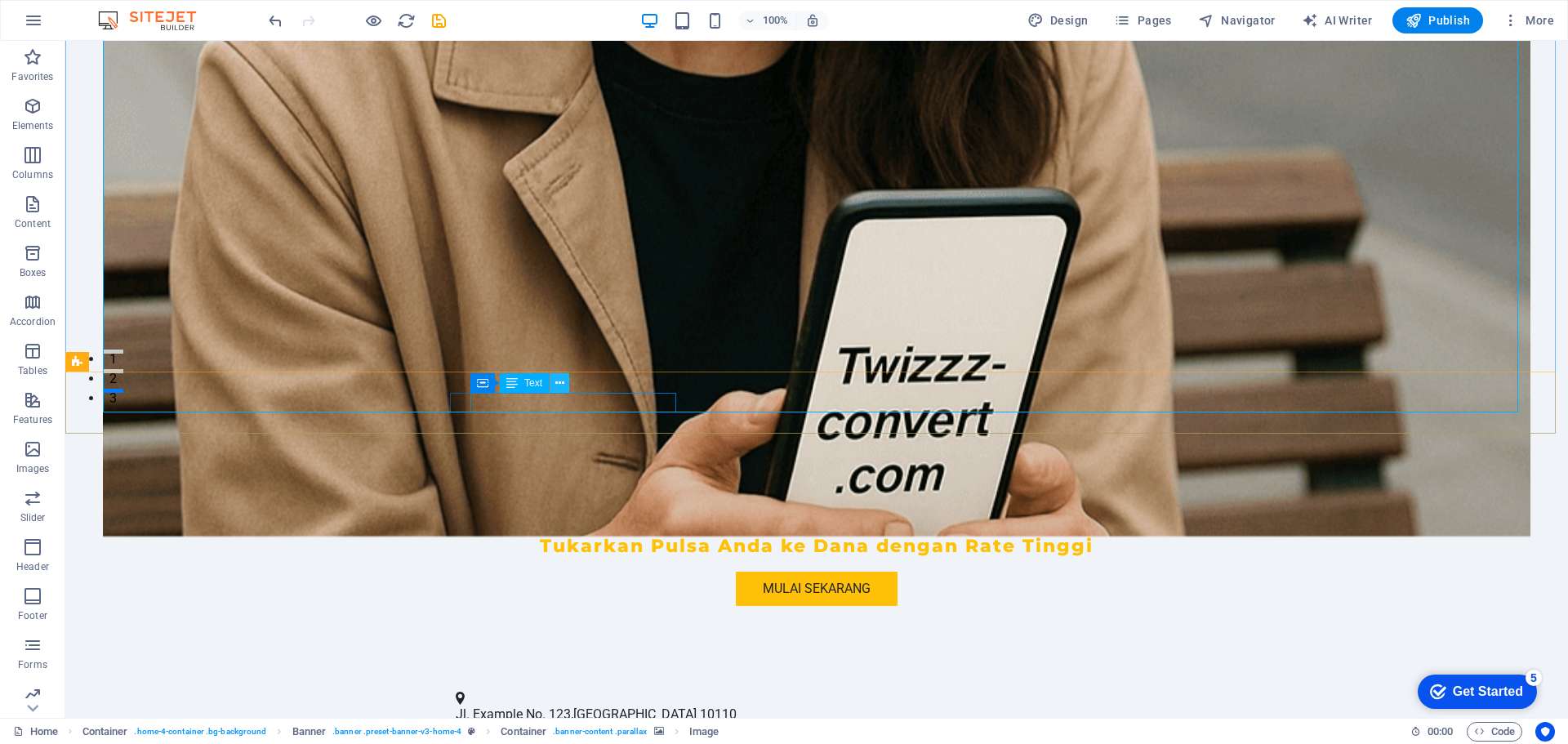
click at [553, 384] on button at bounding box center [559, 383] width 20 height 20
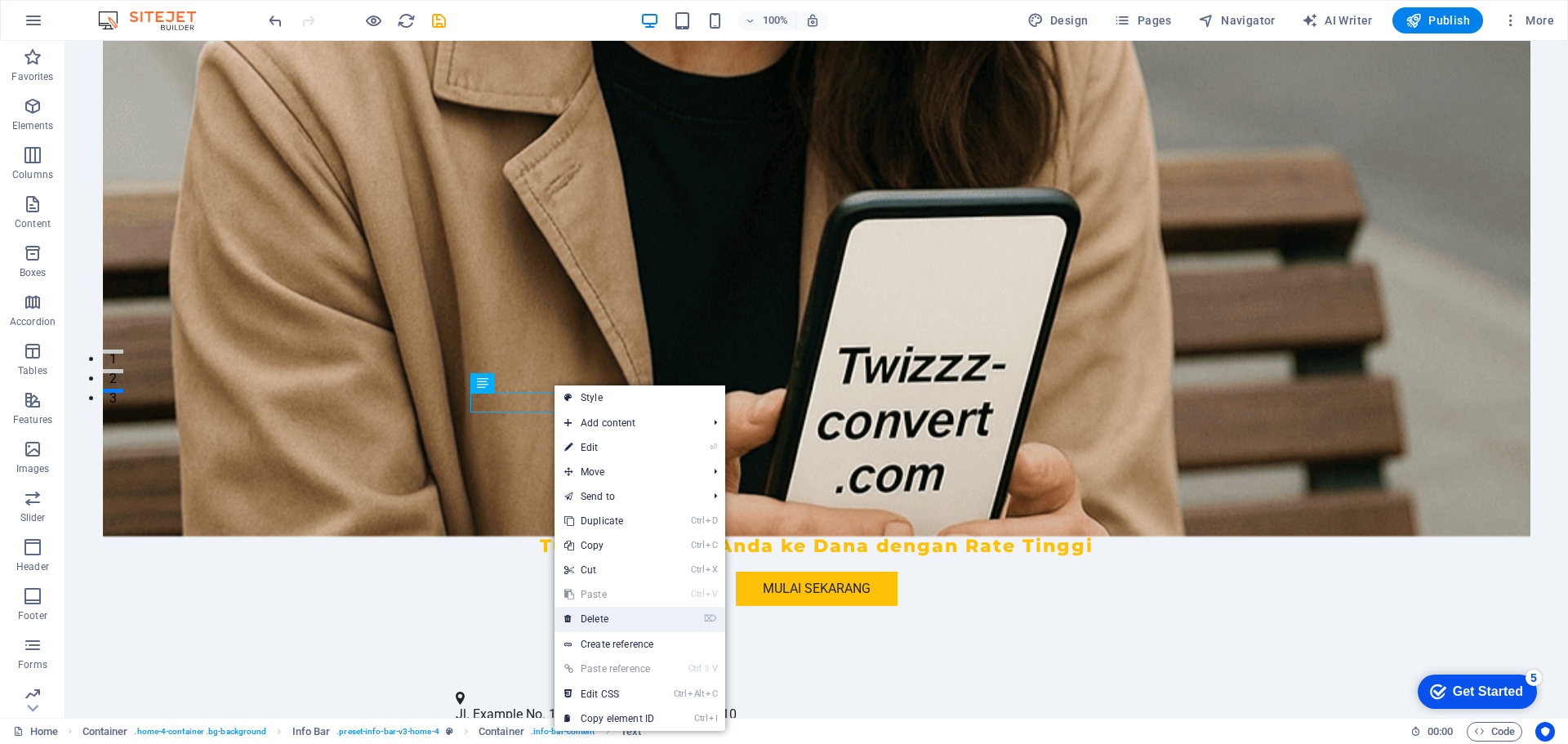
click at [596, 623] on link "⌦ Delete" at bounding box center [608, 618] width 109 height 25
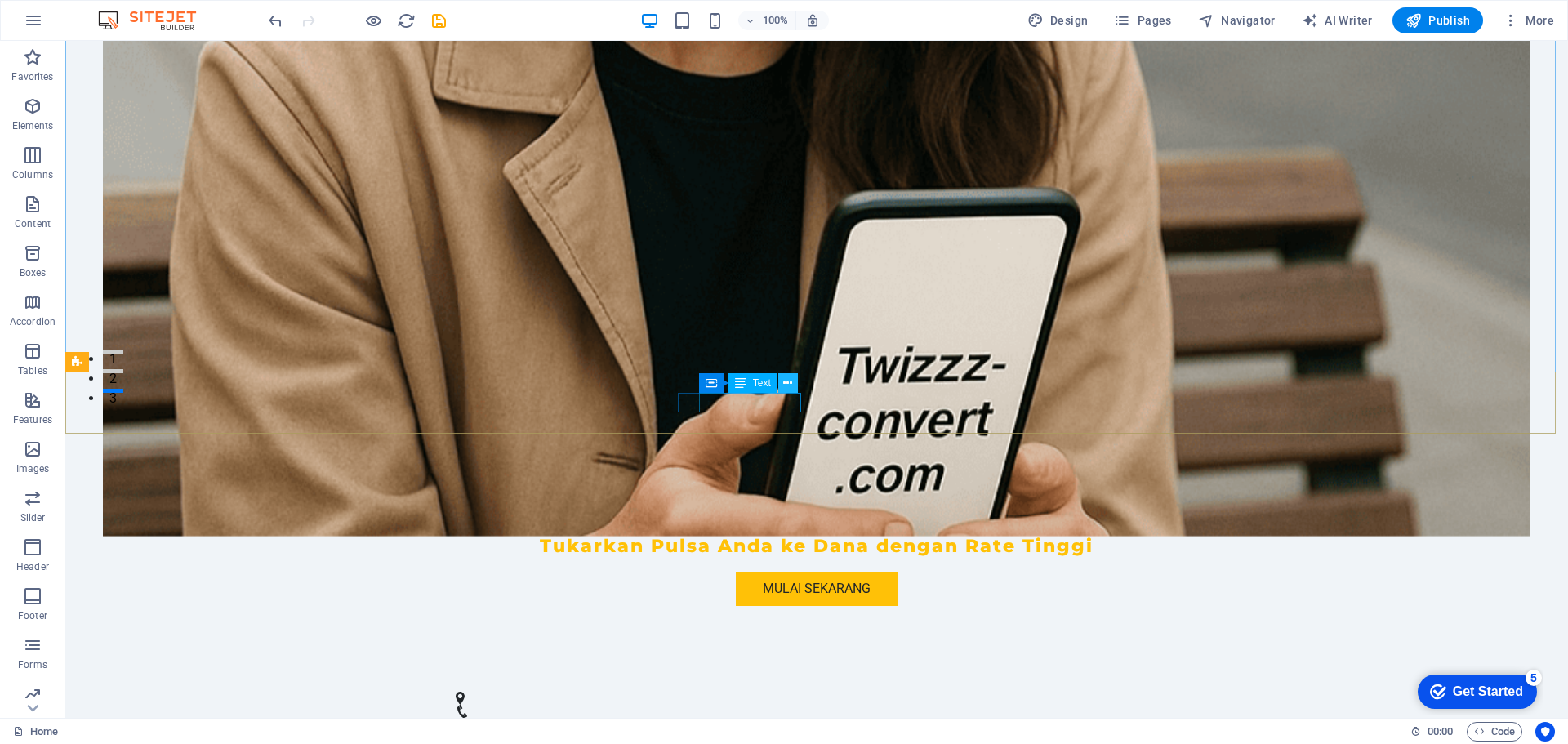
click at [787, 381] on icon at bounding box center [787, 383] width 9 height 17
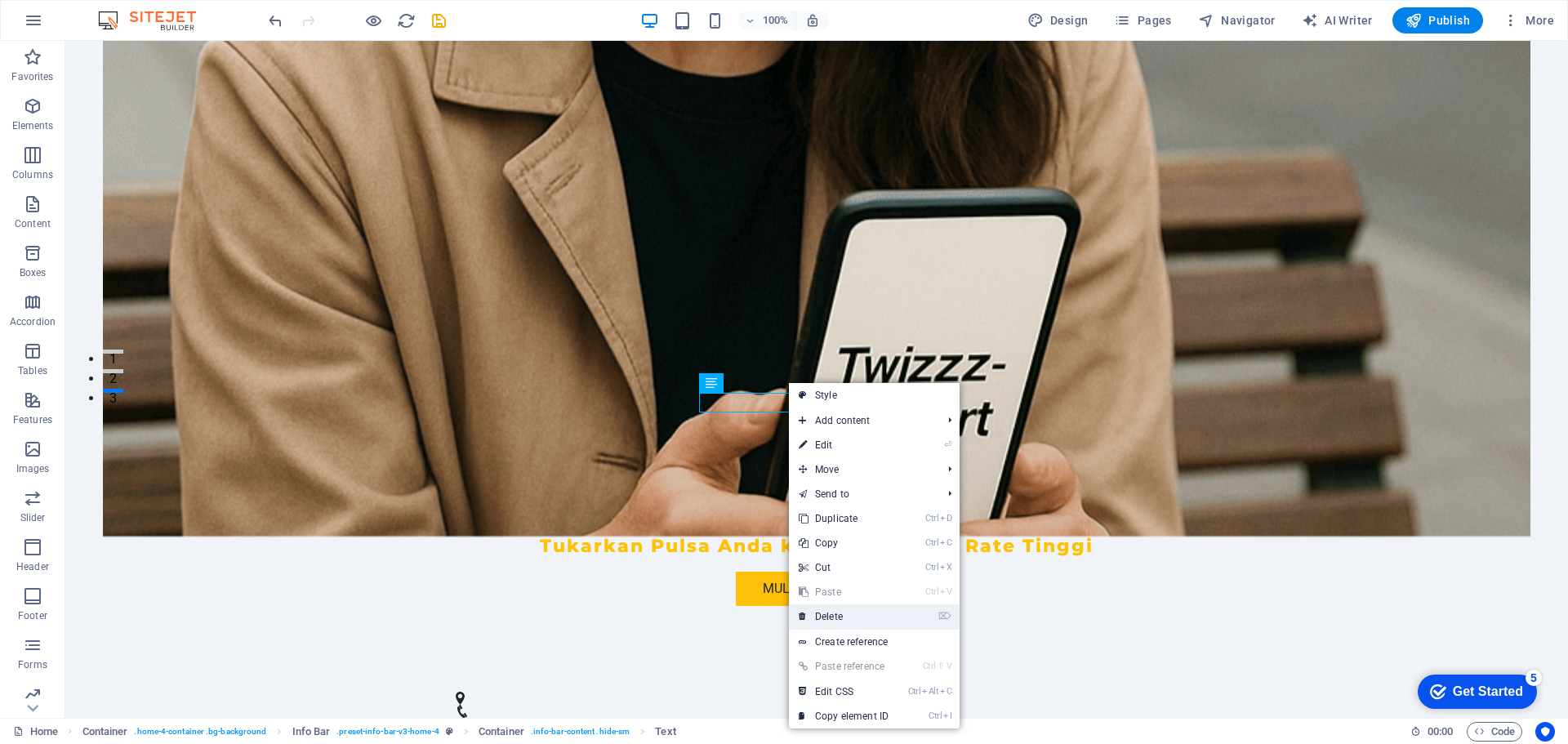
click at [869, 615] on link "⌦ Delete" at bounding box center [843, 616] width 109 height 25
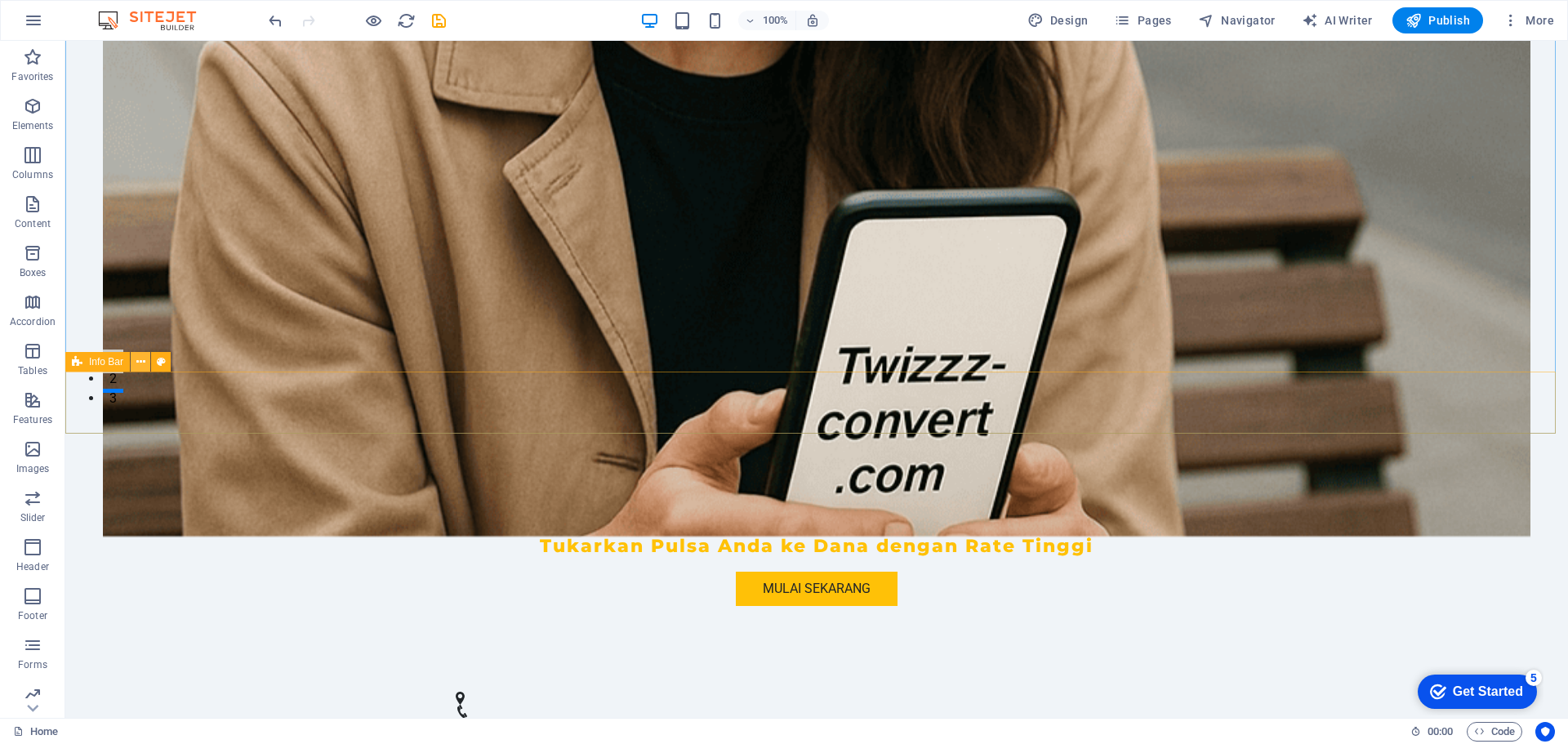
click at [134, 364] on button at bounding box center [141, 362] width 20 height 20
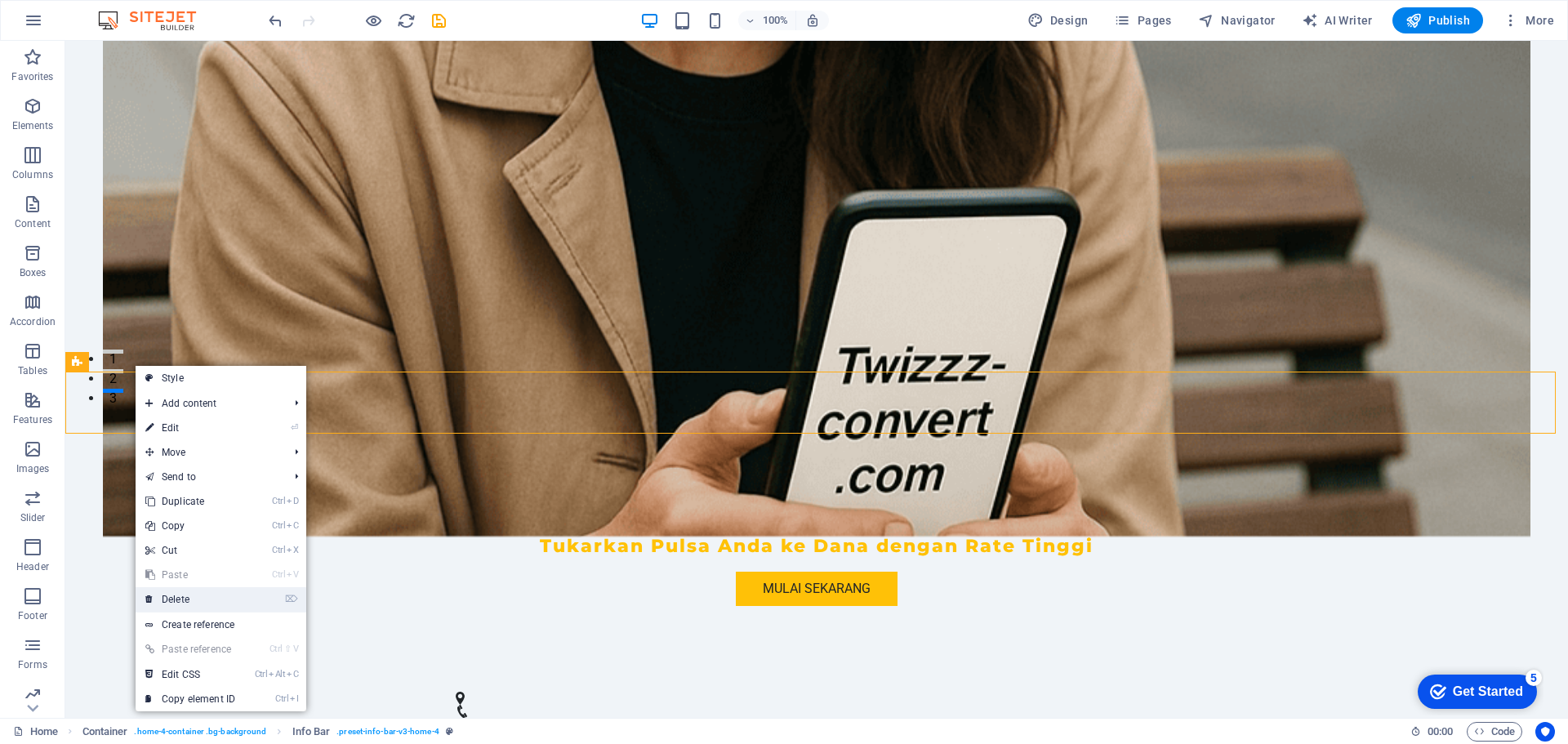
click at [189, 594] on link "⌦ Delete" at bounding box center [190, 598] width 109 height 25
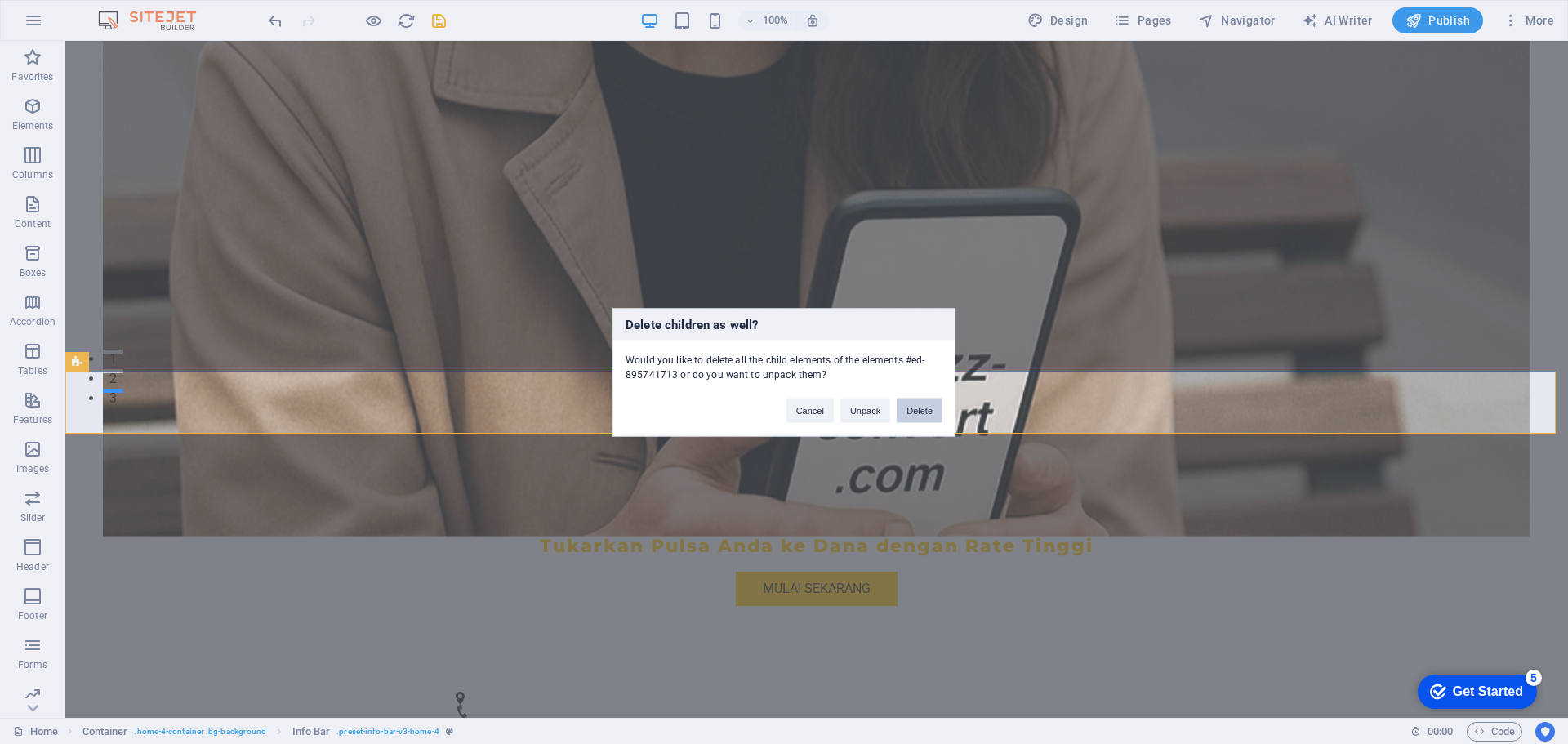
click at [919, 411] on button "Delete" at bounding box center [919, 409] width 45 height 25
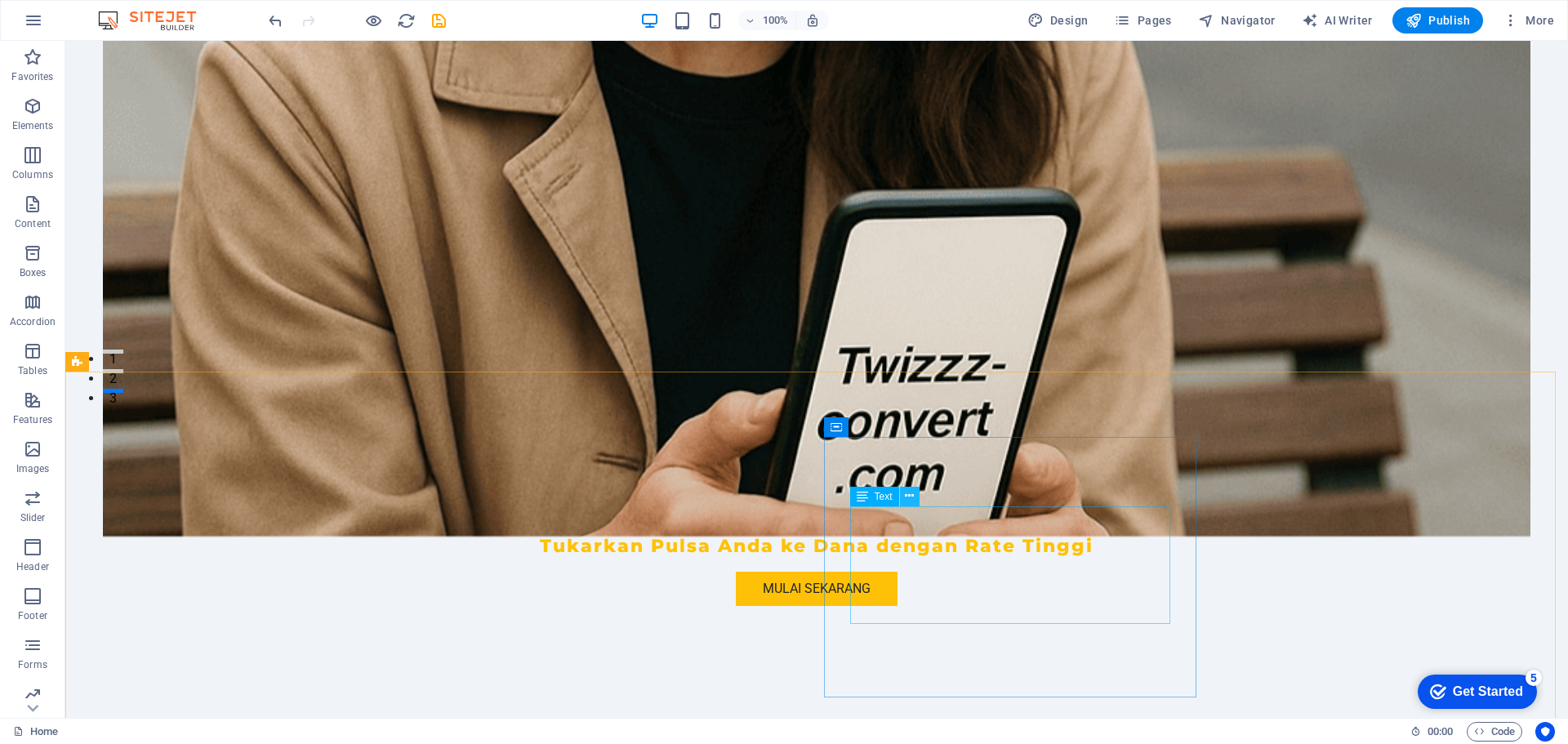
click at [905, 497] on icon at bounding box center [909, 495] width 9 height 17
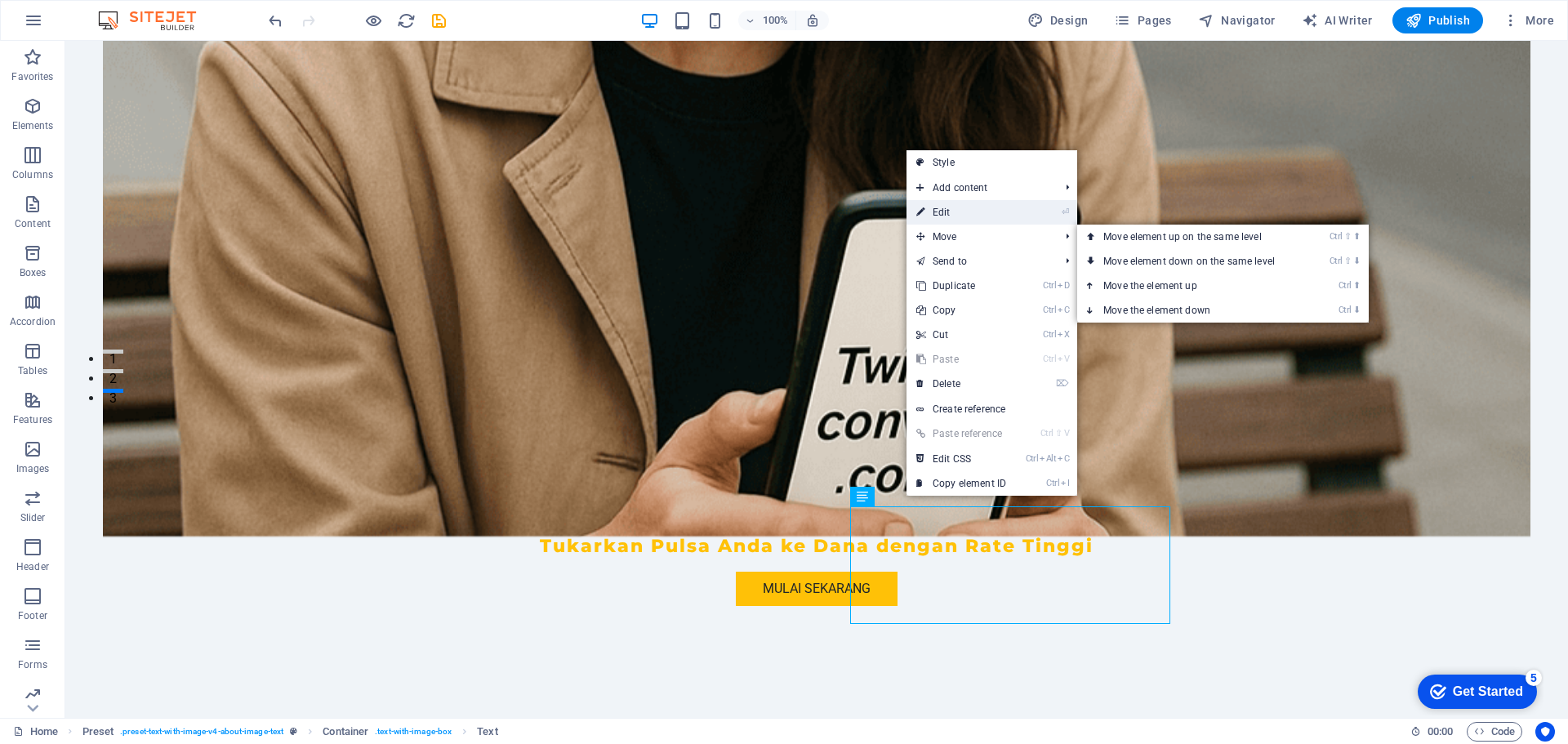
click at [964, 215] on link "⏎ Edit" at bounding box center [961, 212] width 109 height 25
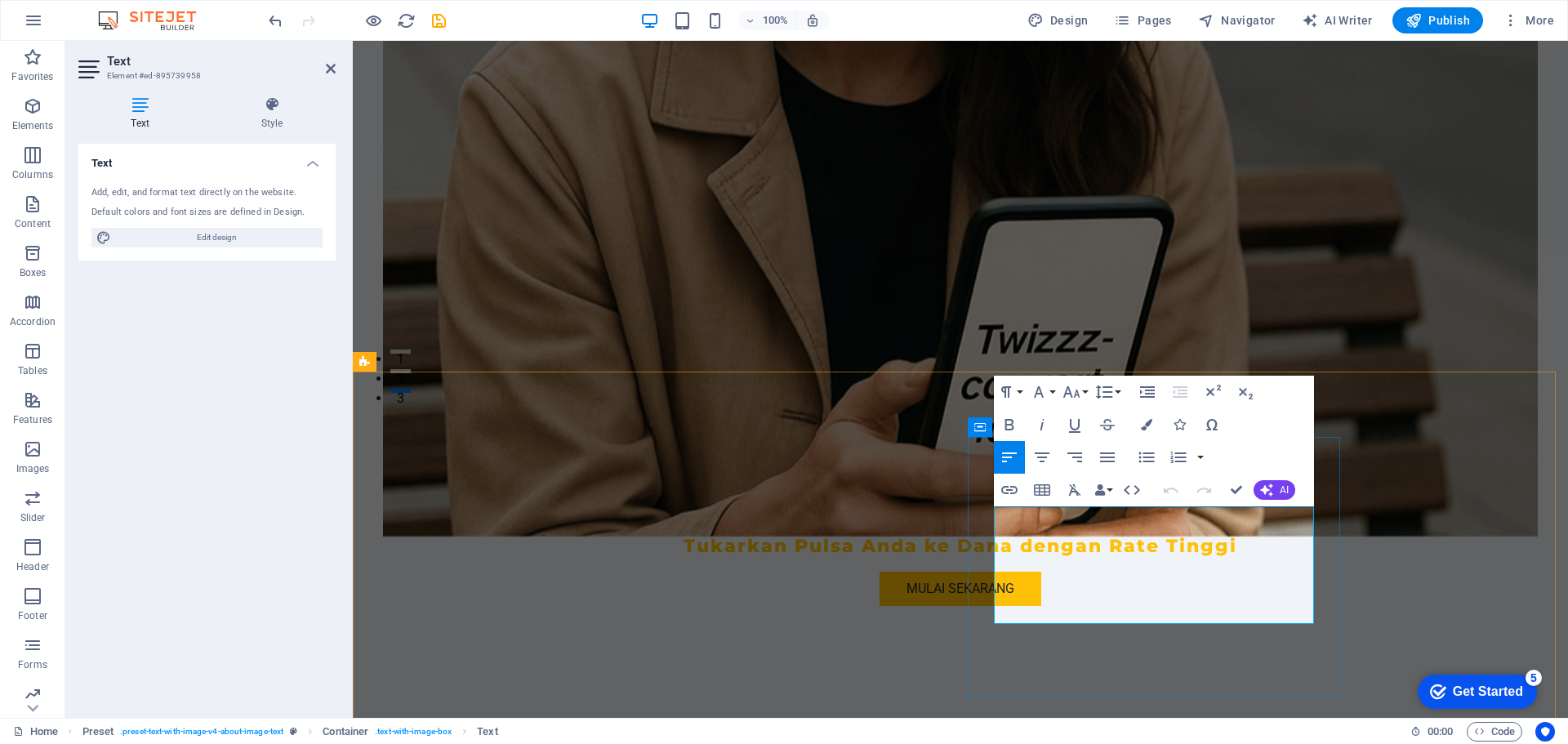
drag, startPoint x: 1166, startPoint y: 600, endPoint x: 1091, endPoint y: 592, distance: 75.4
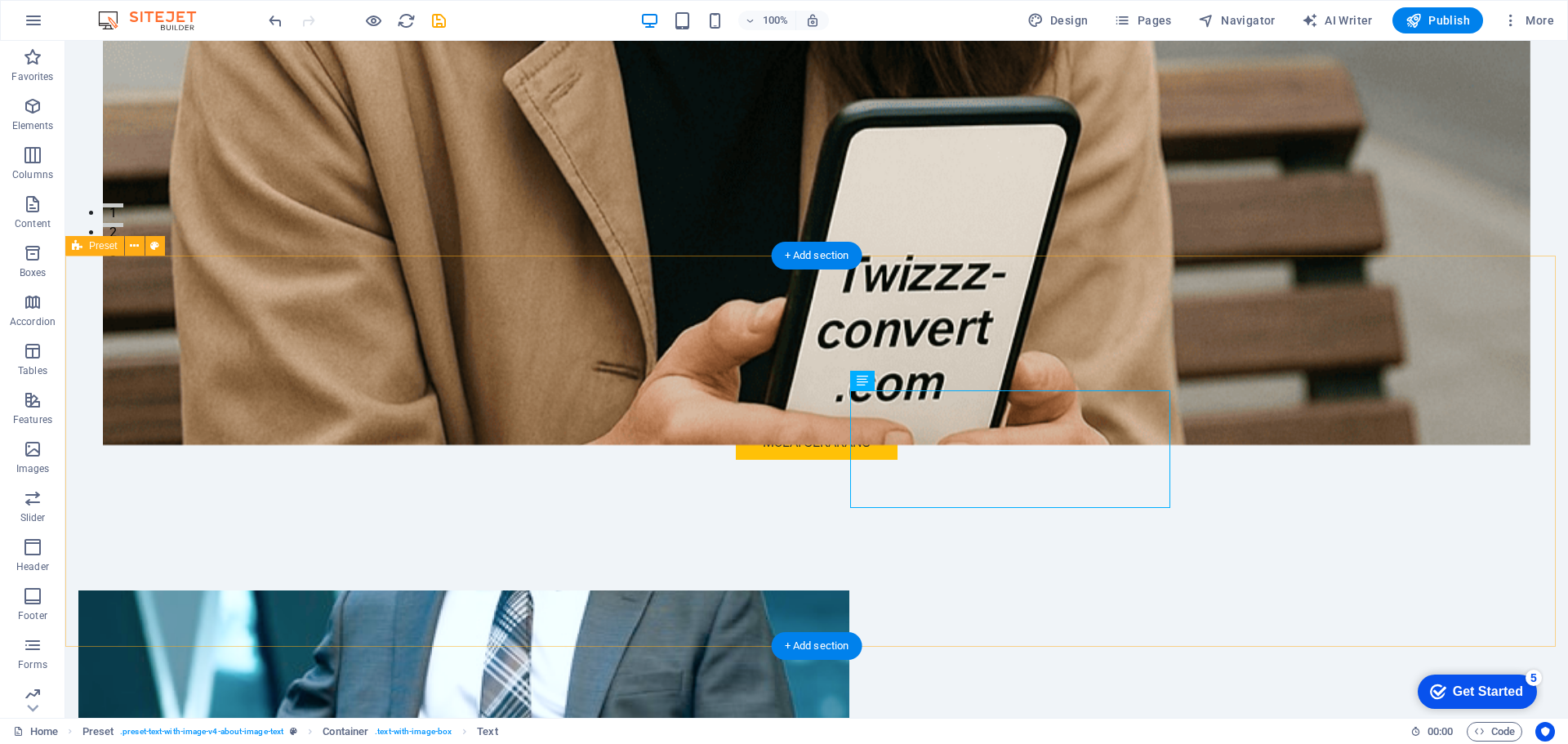
scroll to position [490, 0]
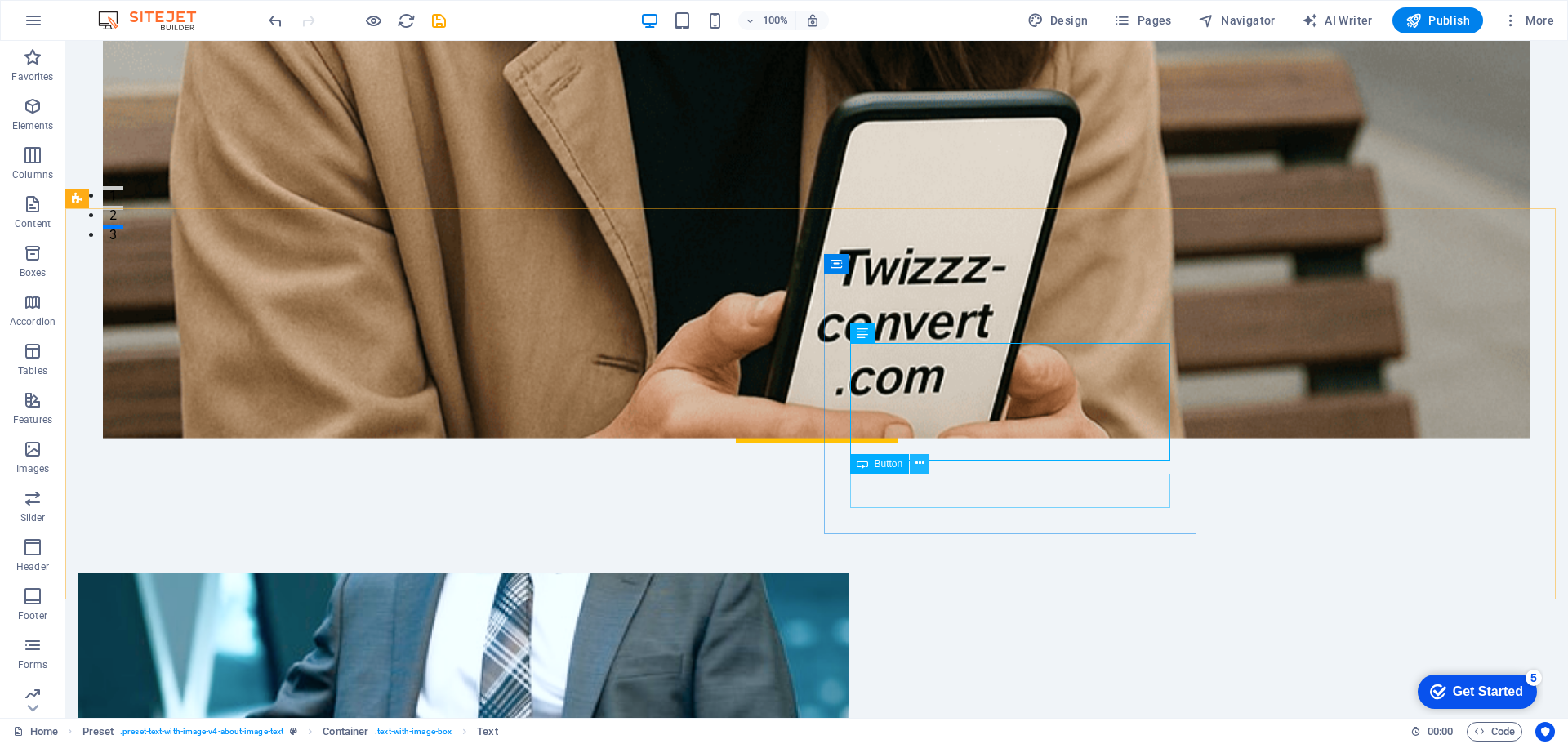
click at [921, 460] on icon at bounding box center [919, 463] width 9 height 17
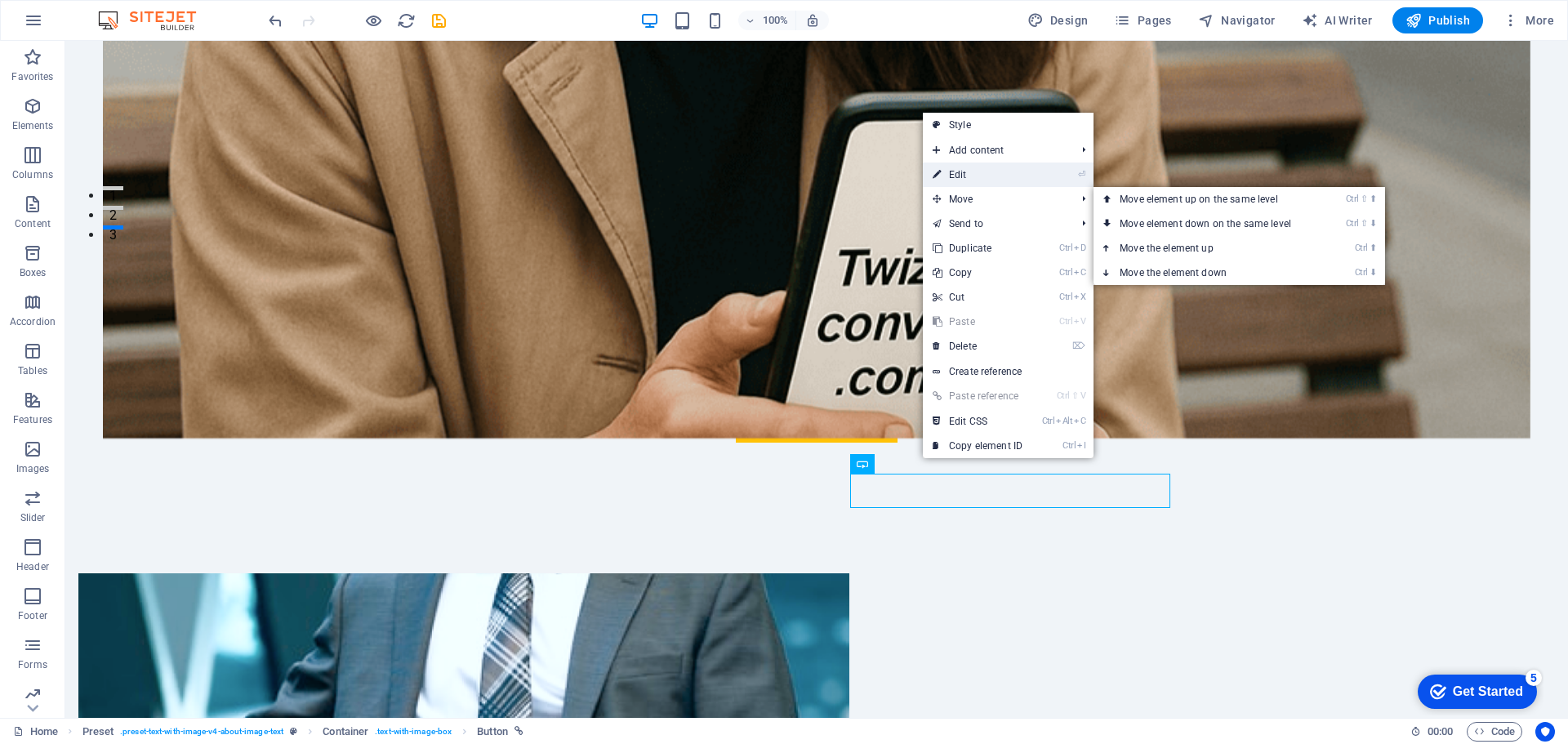
click at [970, 174] on link "⏎ Edit" at bounding box center [976, 174] width 109 height 25
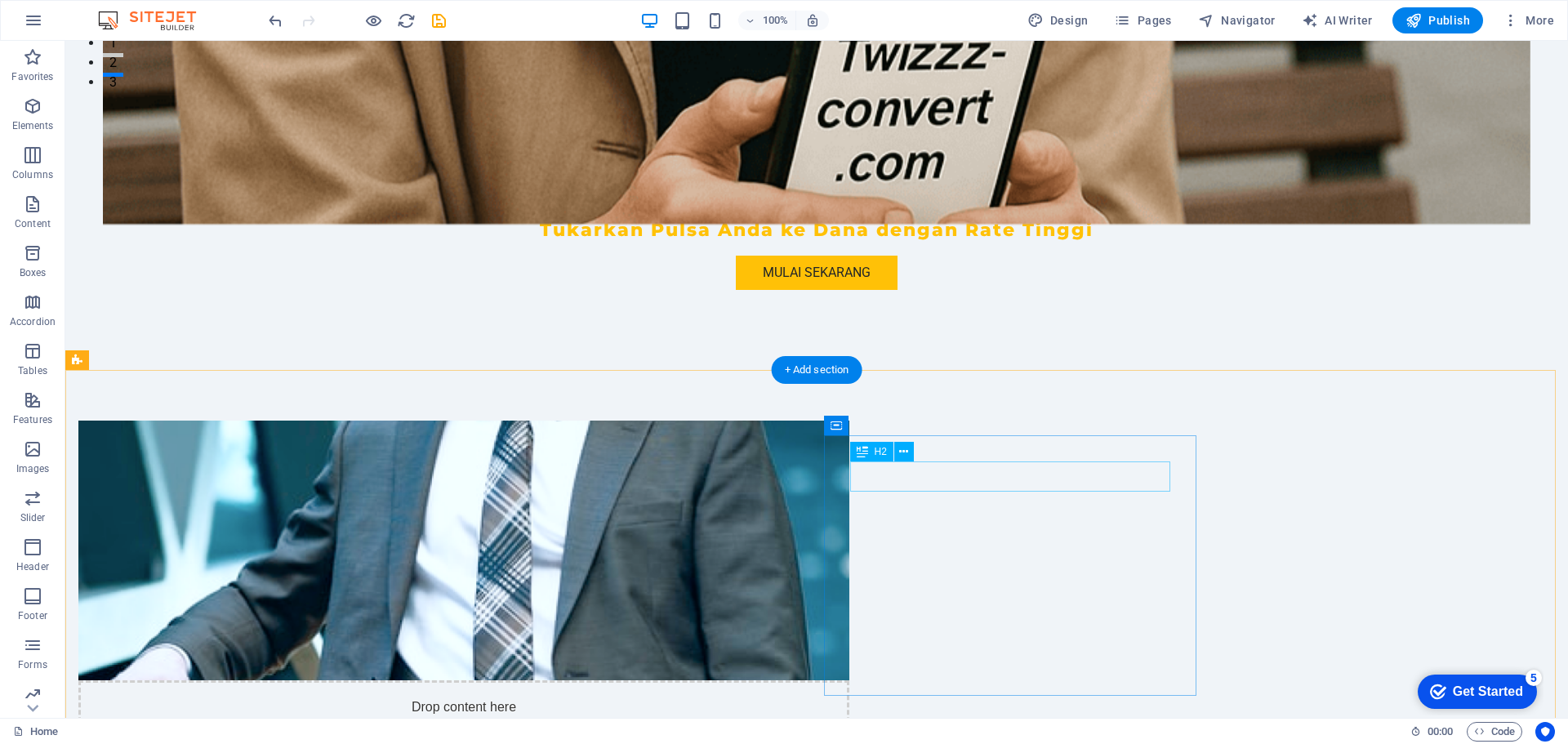
scroll to position [653, 0]
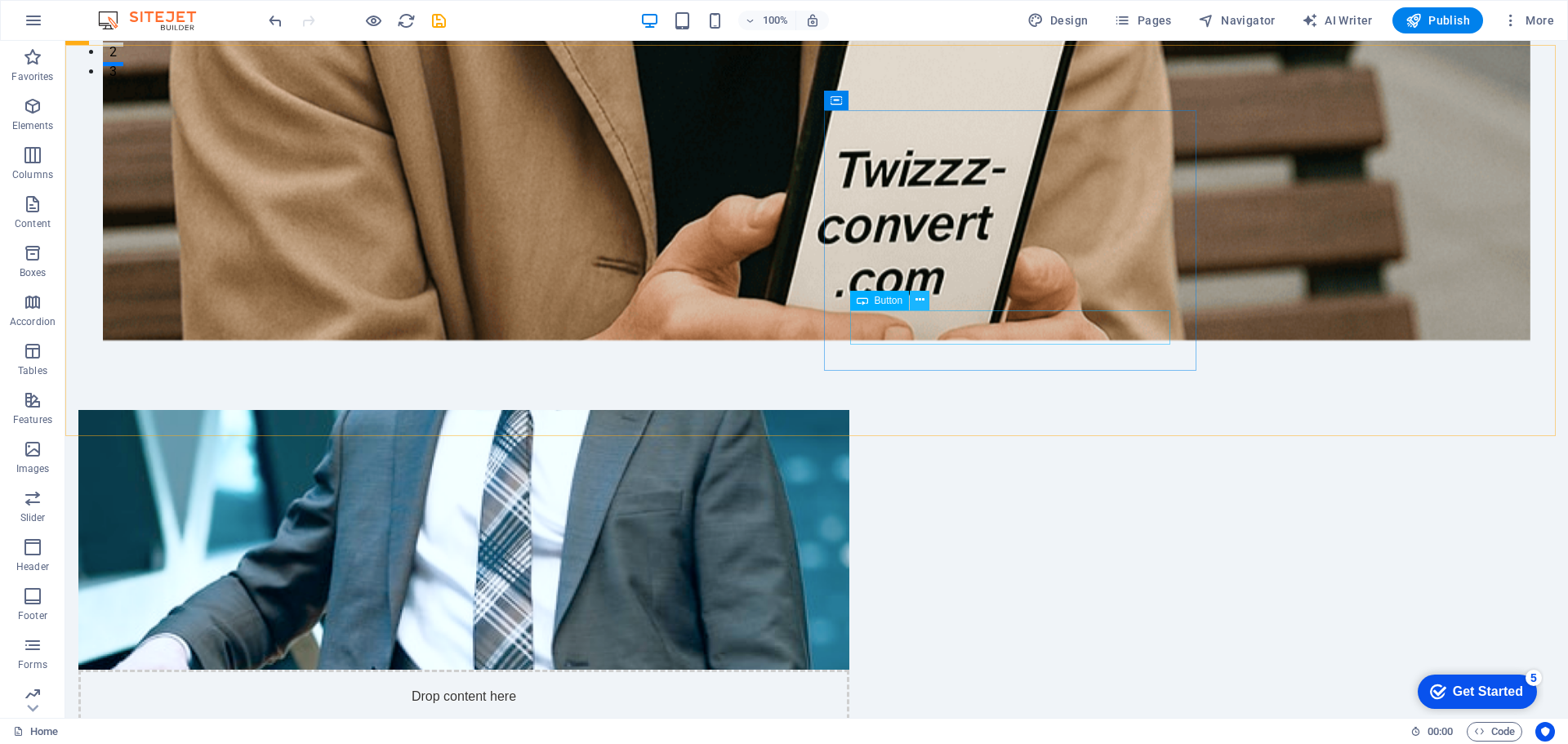
click at [913, 303] on button at bounding box center [919, 300] width 20 height 20
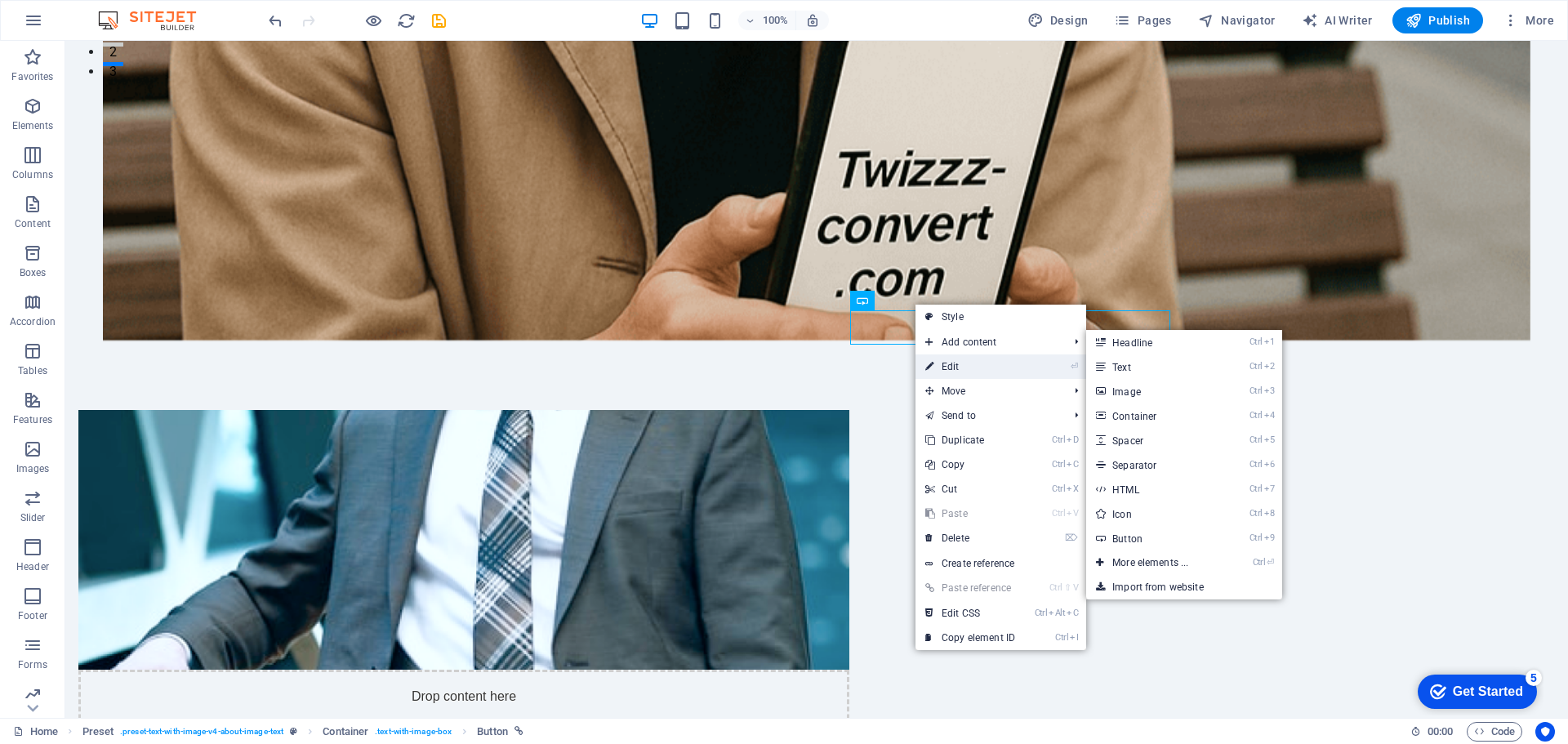
click at [956, 371] on link "⏎ Edit" at bounding box center [970, 366] width 109 height 25
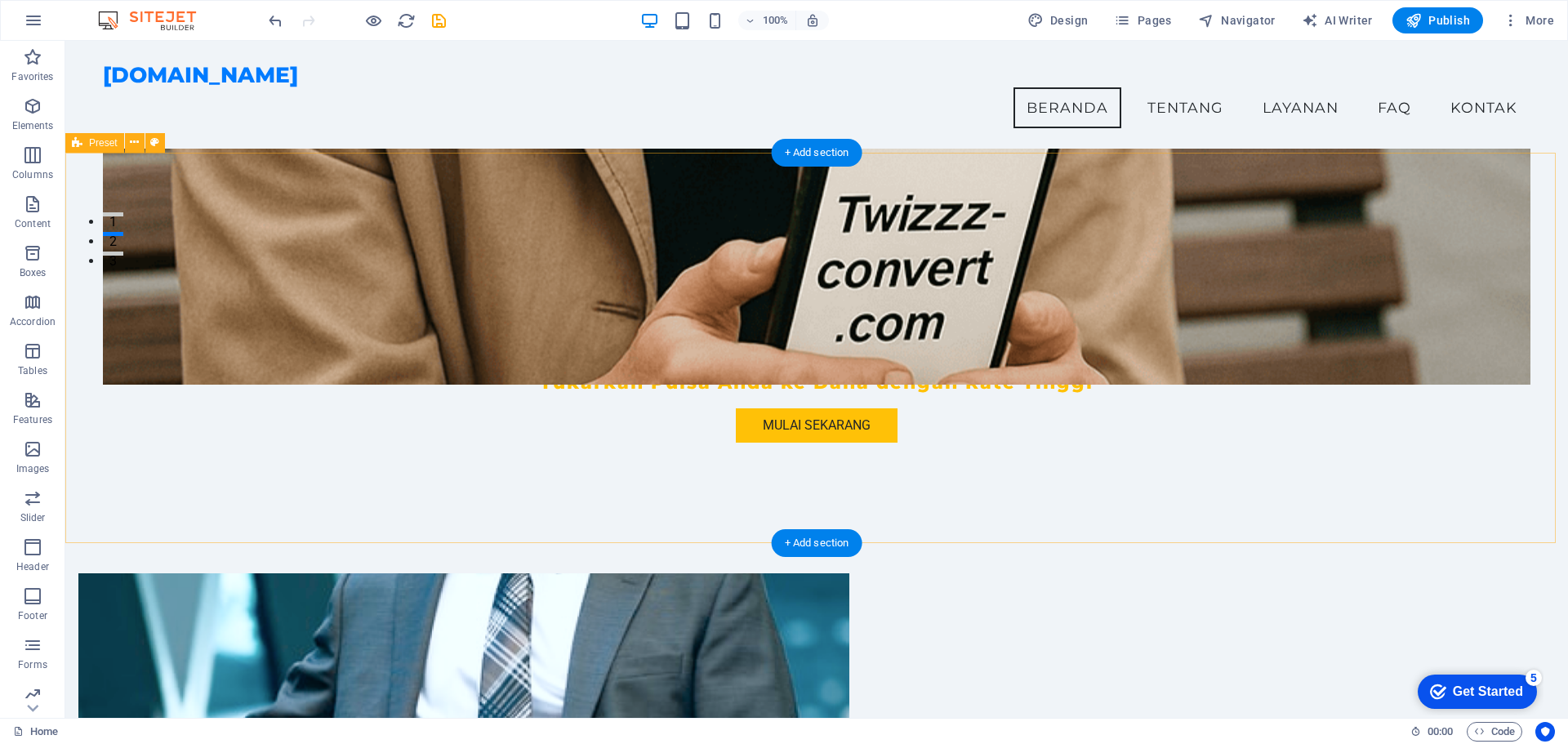
scroll to position [205, 0]
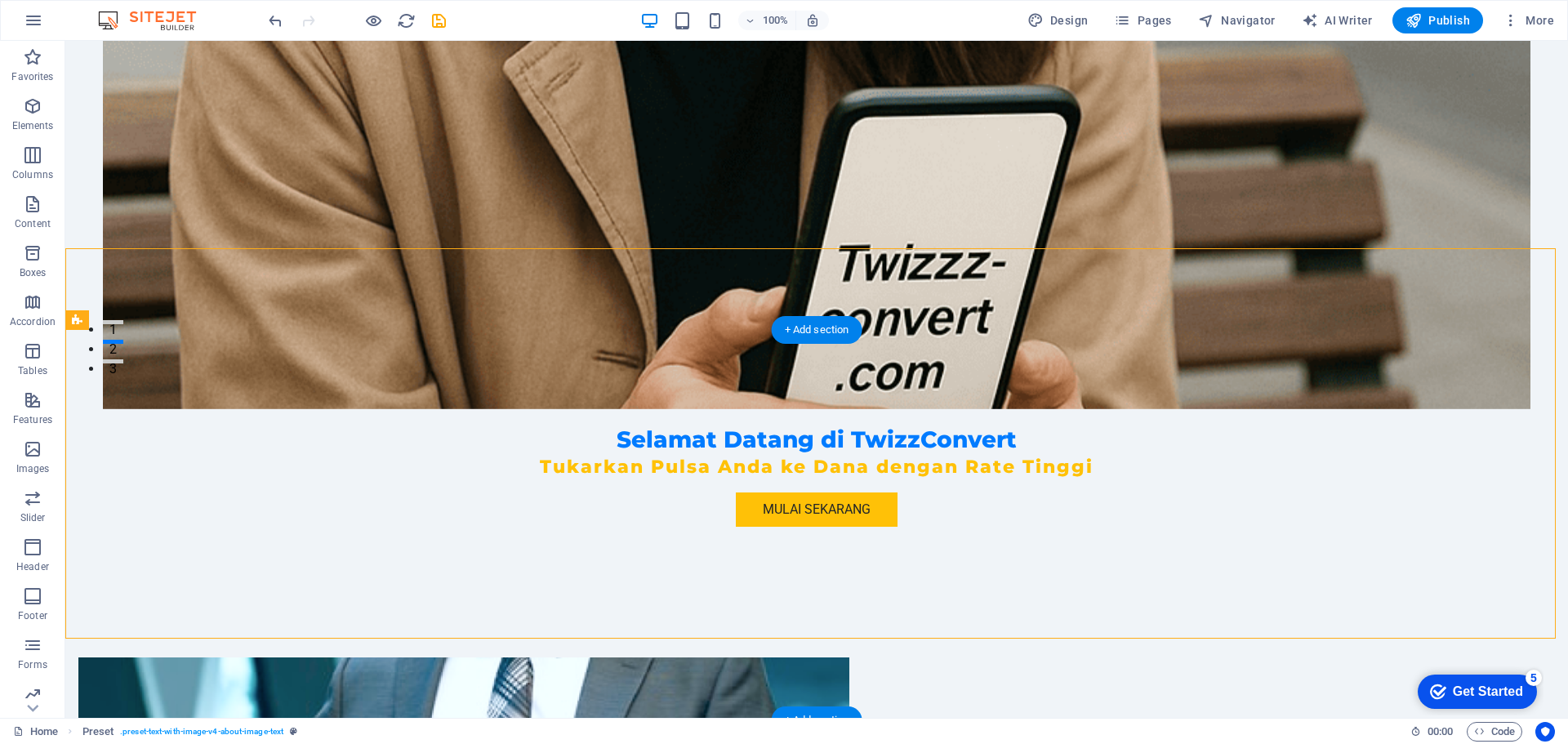
scroll to position [368, 0]
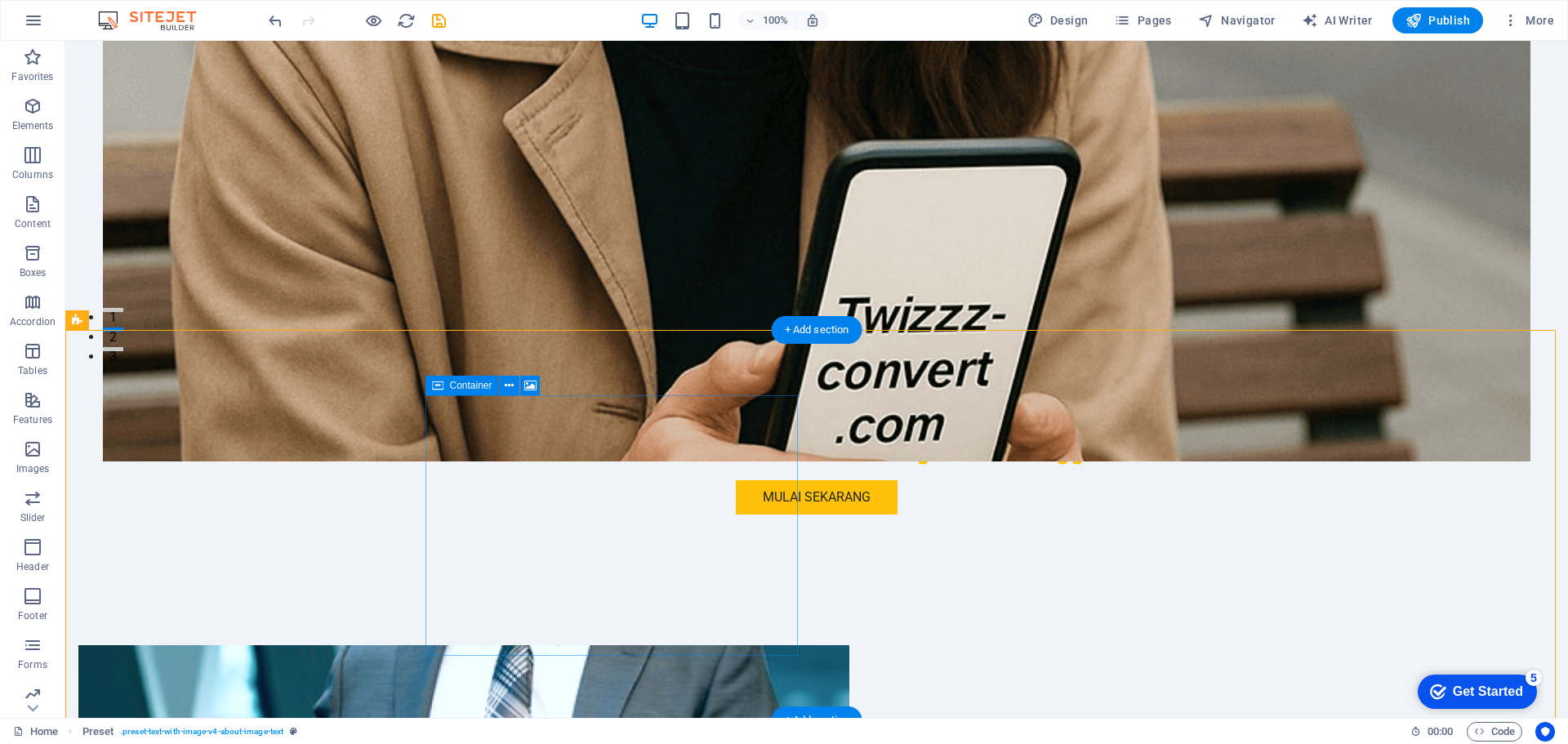
click at [529, 384] on icon at bounding box center [531, 385] width 12 height 17
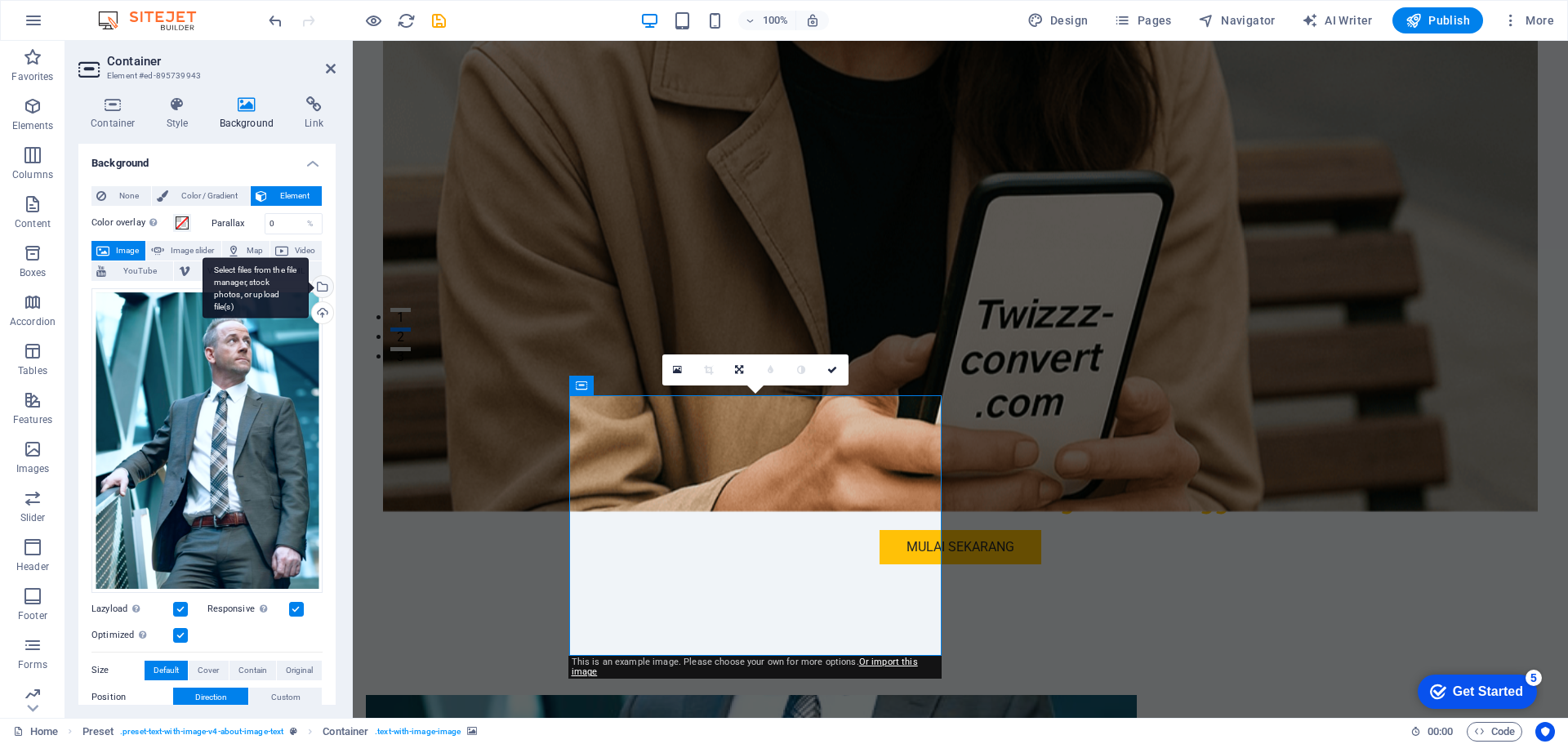
click at [309, 290] on div "Select files from the file manager, stock photos, or upload file(s)" at bounding box center [256, 287] width 106 height 61
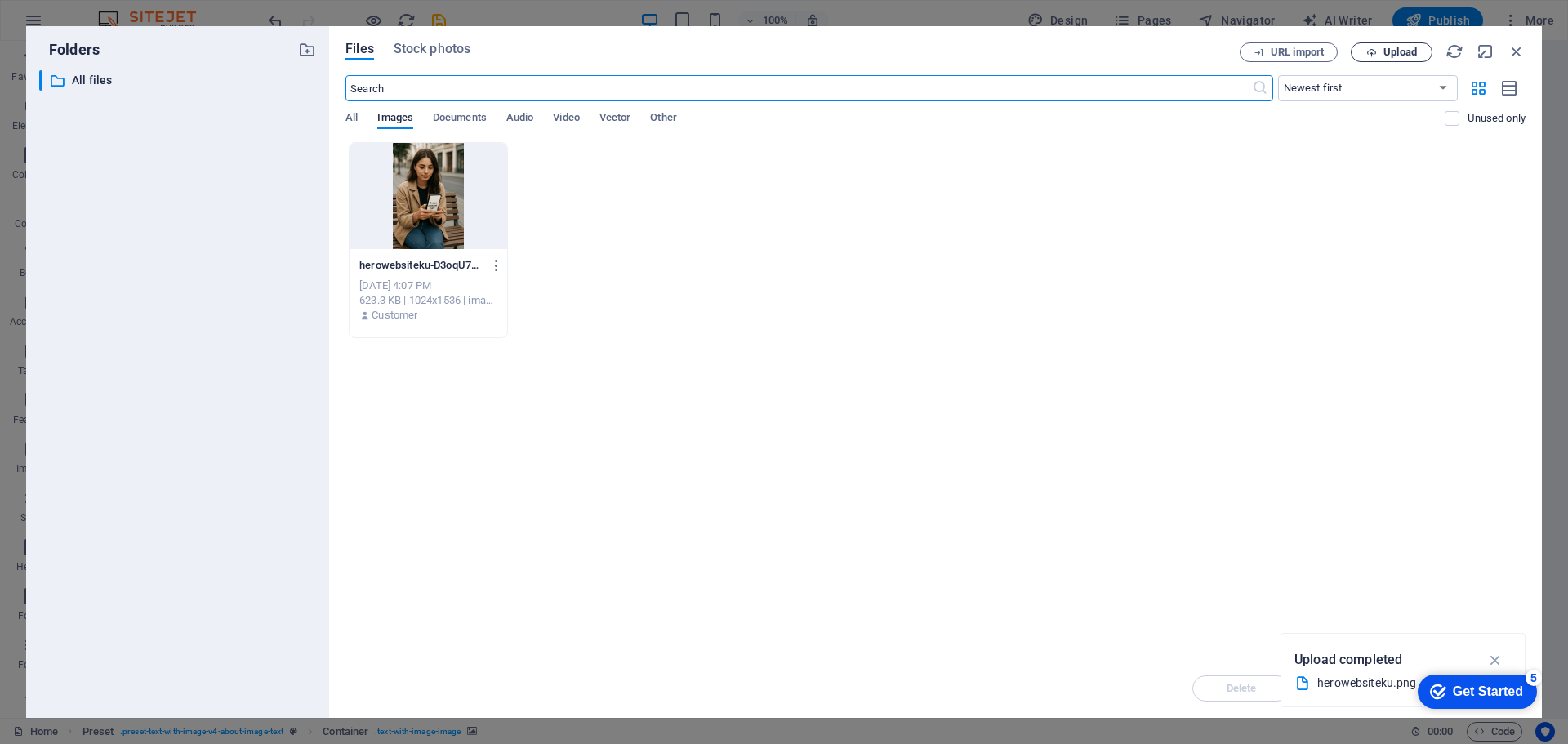
click at [1390, 50] on span "Upload" at bounding box center [1400, 52] width 33 height 10
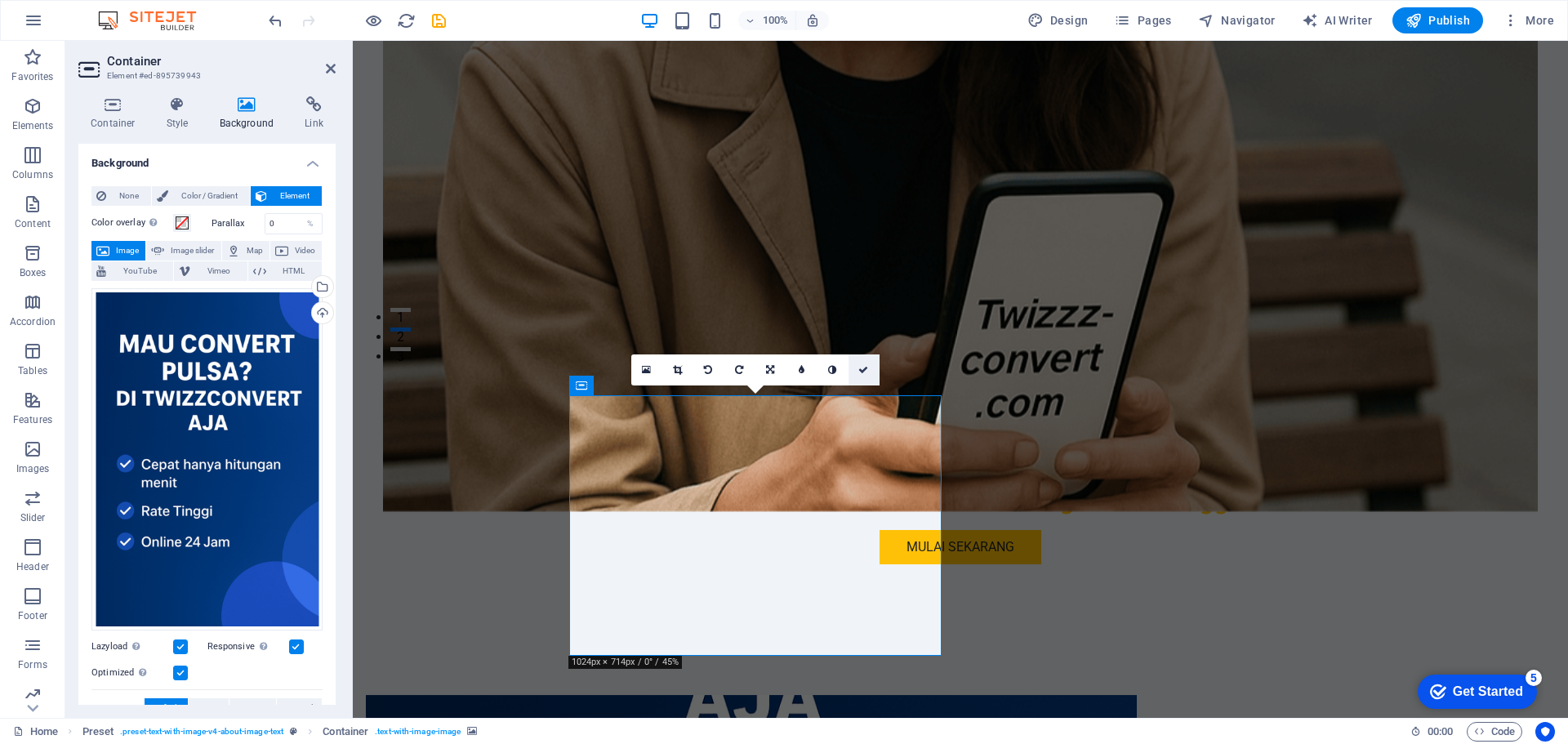
click at [866, 374] on icon at bounding box center [863, 370] width 10 height 10
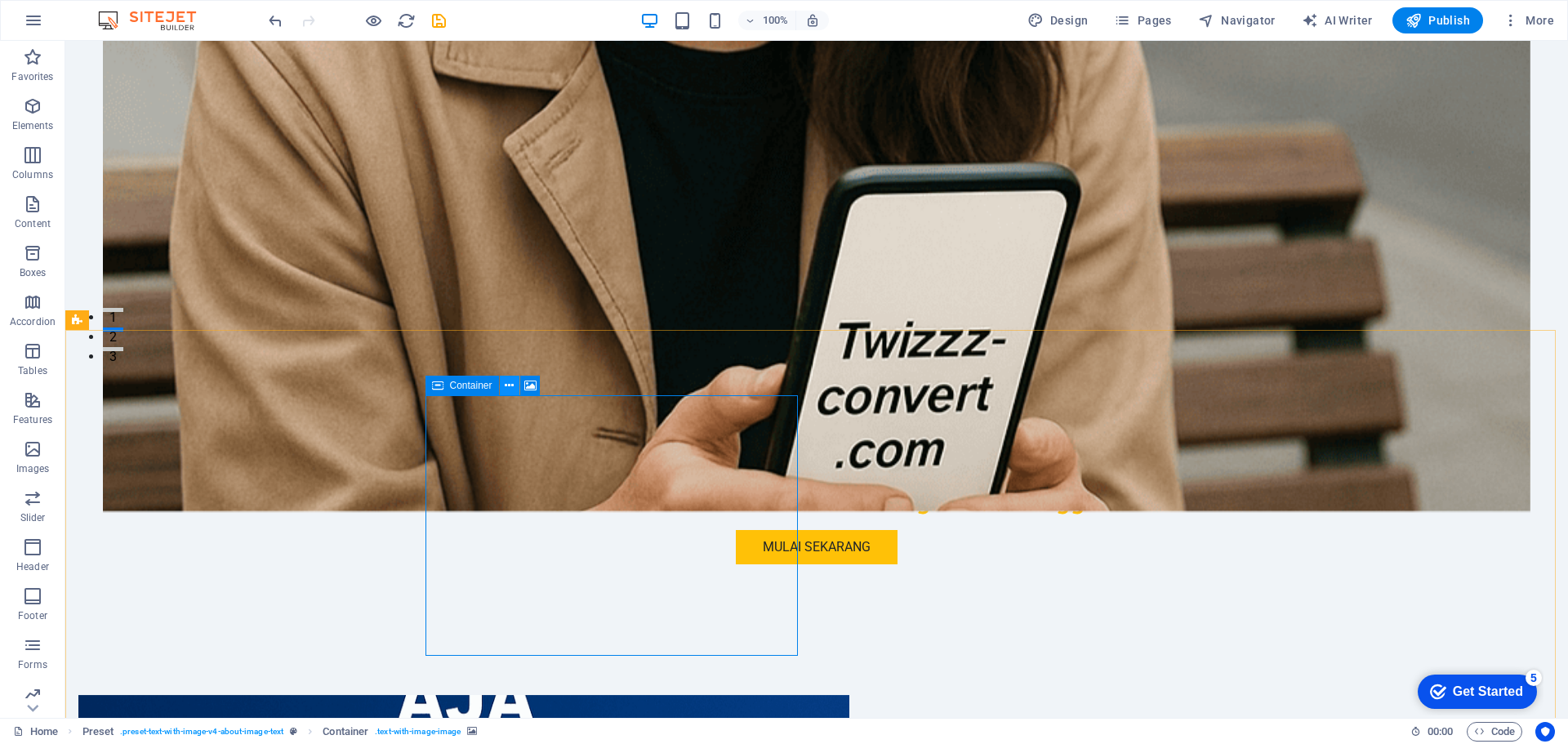
click at [506, 388] on icon at bounding box center [509, 385] width 9 height 17
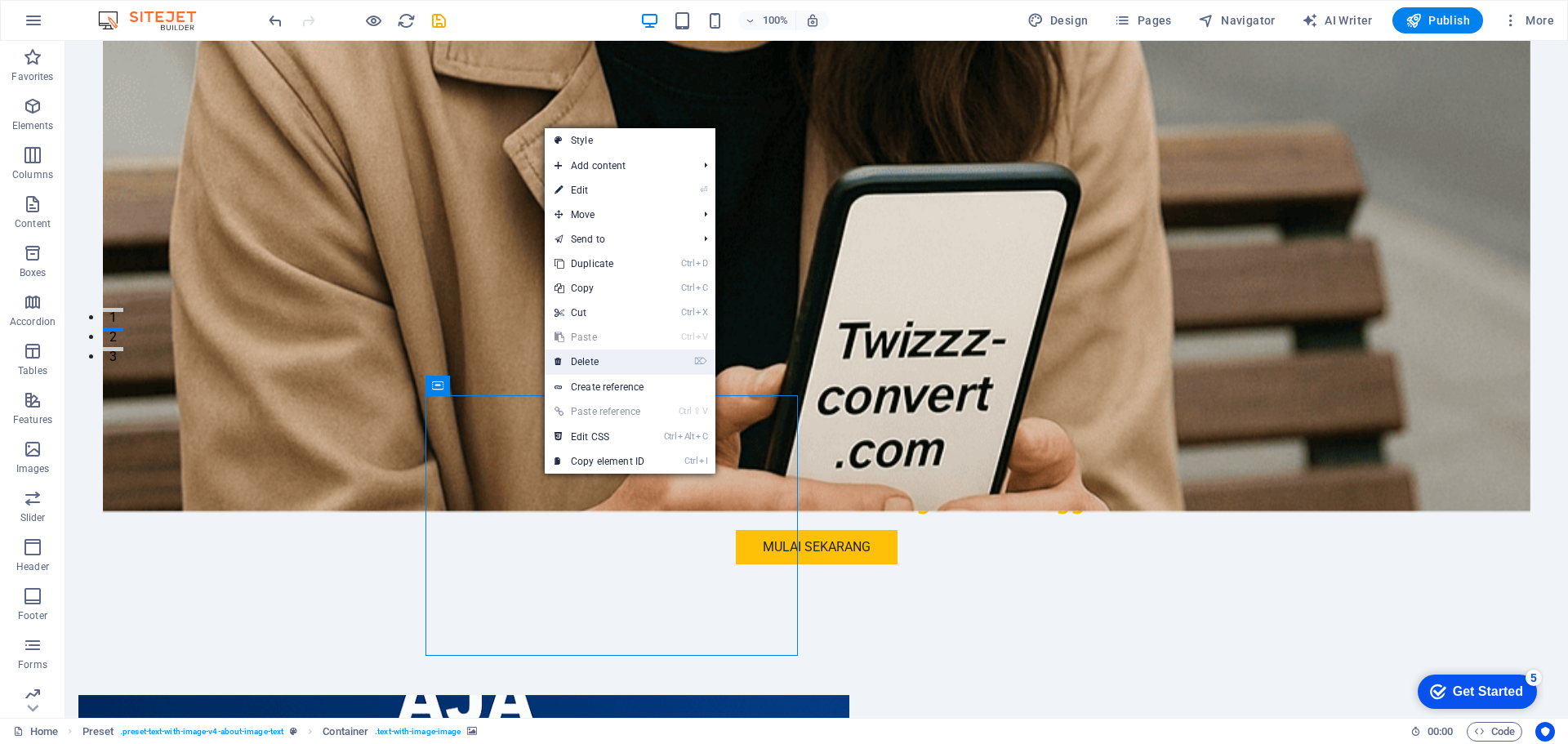
click at [590, 361] on link "⌦ Delete" at bounding box center [598, 361] width 109 height 25
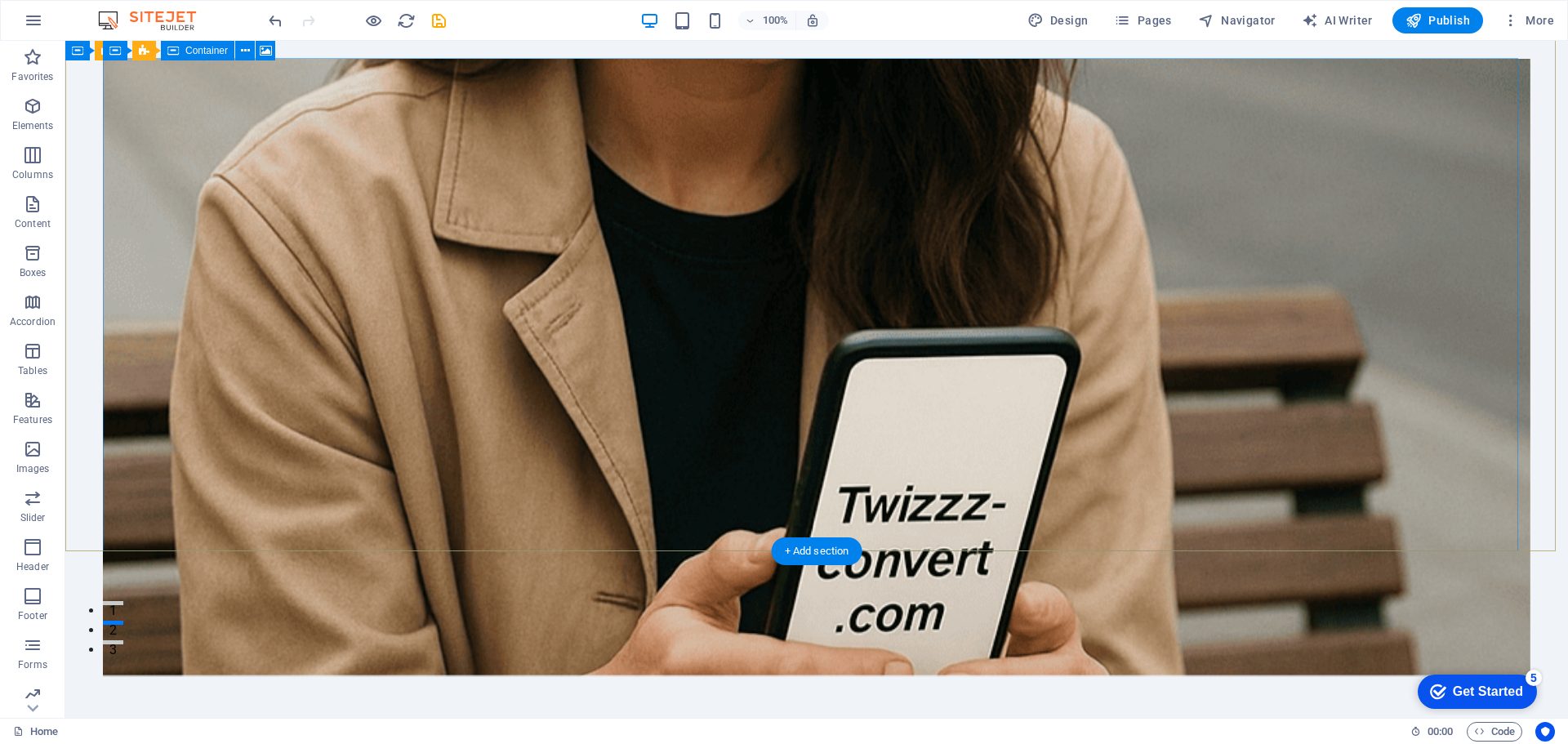
scroll to position [0, 0]
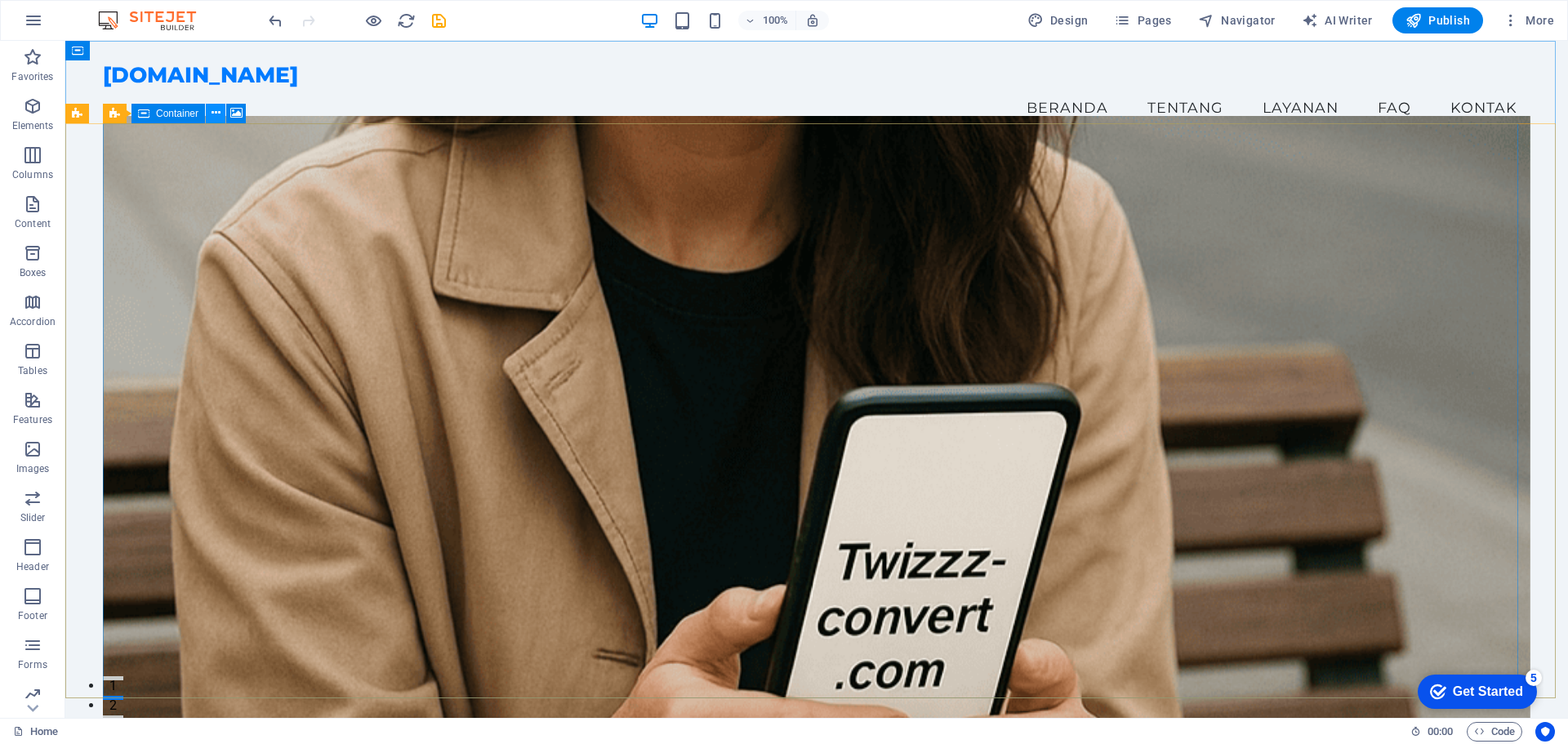
click at [220, 121] on icon at bounding box center [216, 112] width 9 height 17
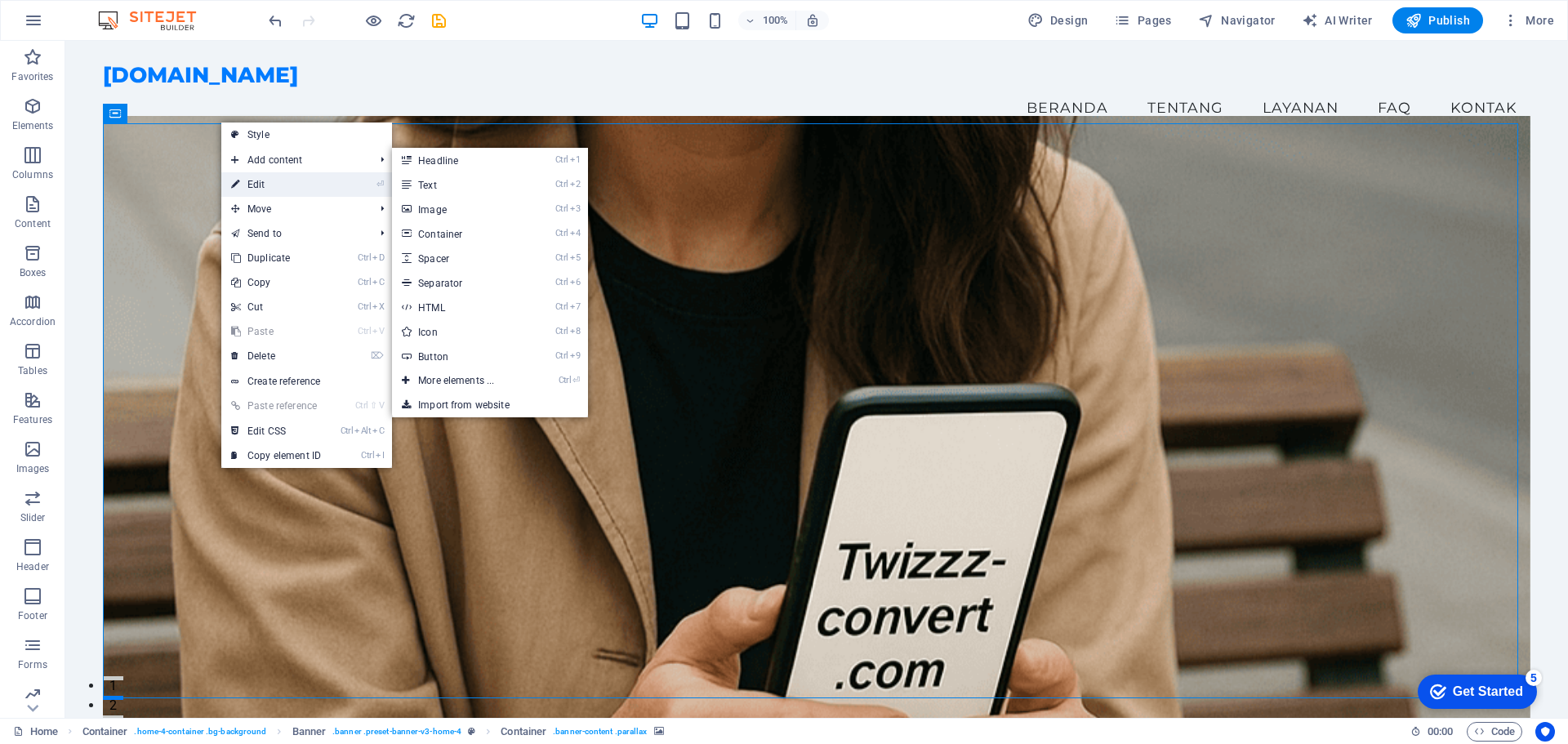
click at [256, 185] on link "⏎ Edit" at bounding box center [276, 184] width 109 height 25
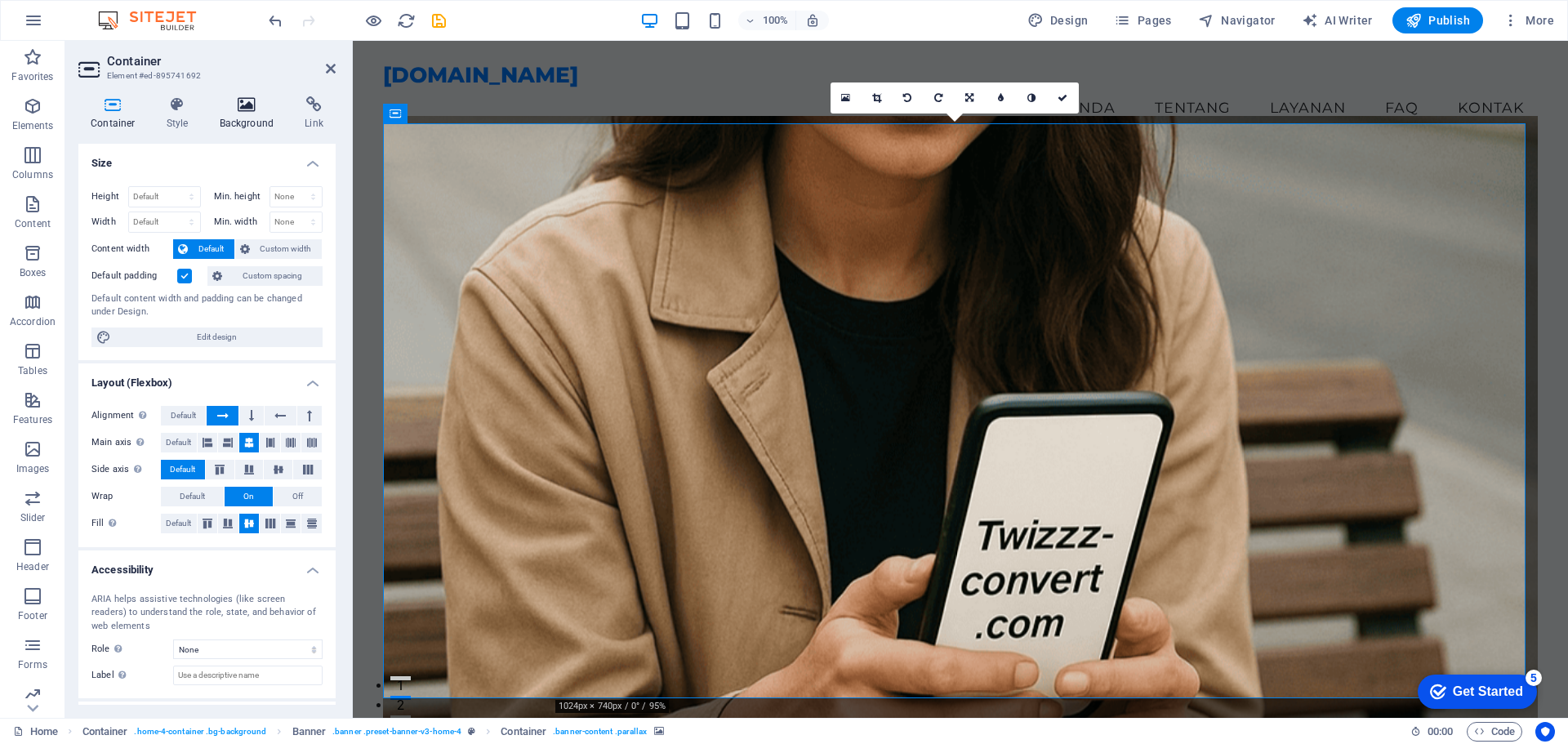
click at [251, 126] on h4 "Background" at bounding box center [250, 113] width 86 height 34
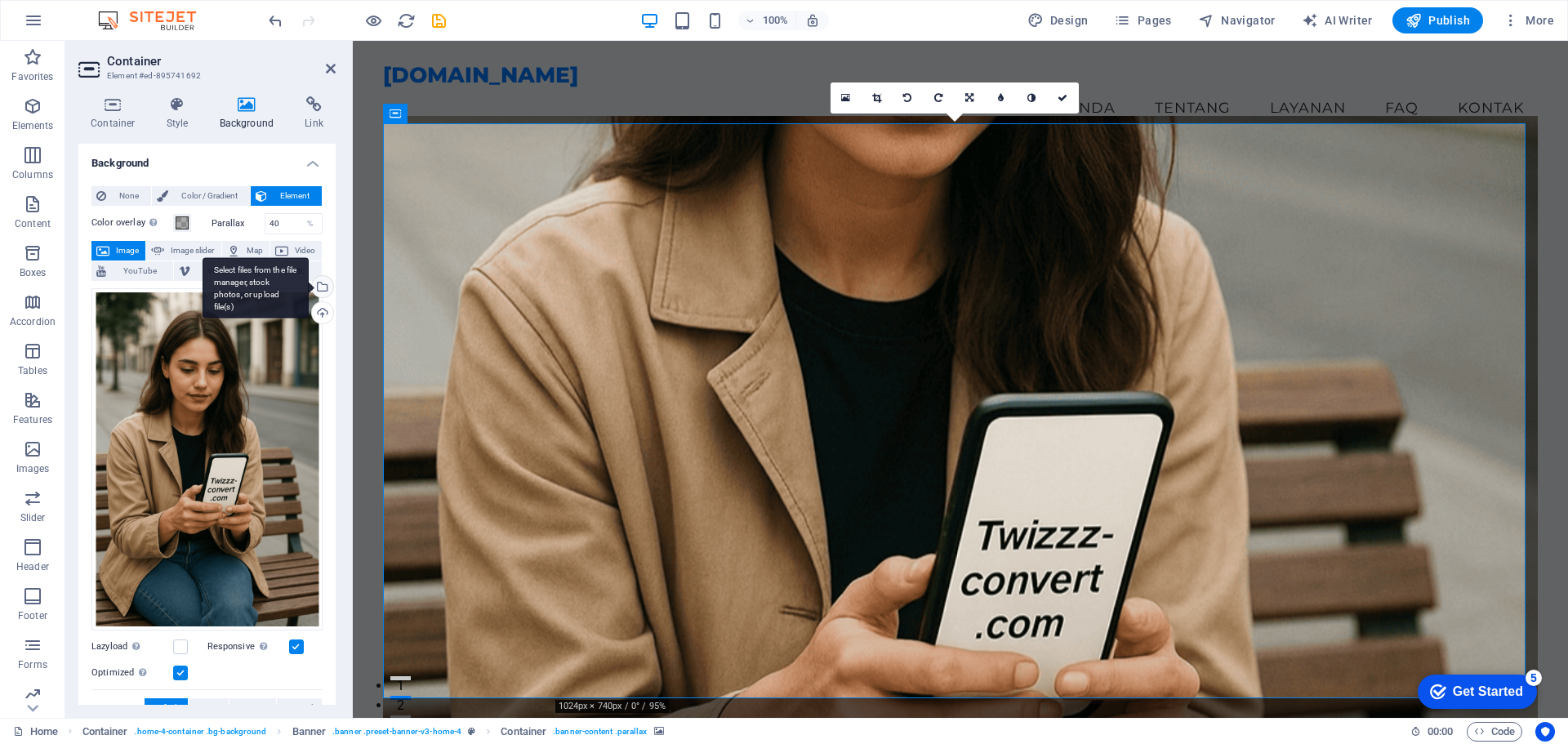
click at [309, 290] on div "Select files from the file manager, stock photos, or upload file(s)" at bounding box center [256, 287] width 106 height 61
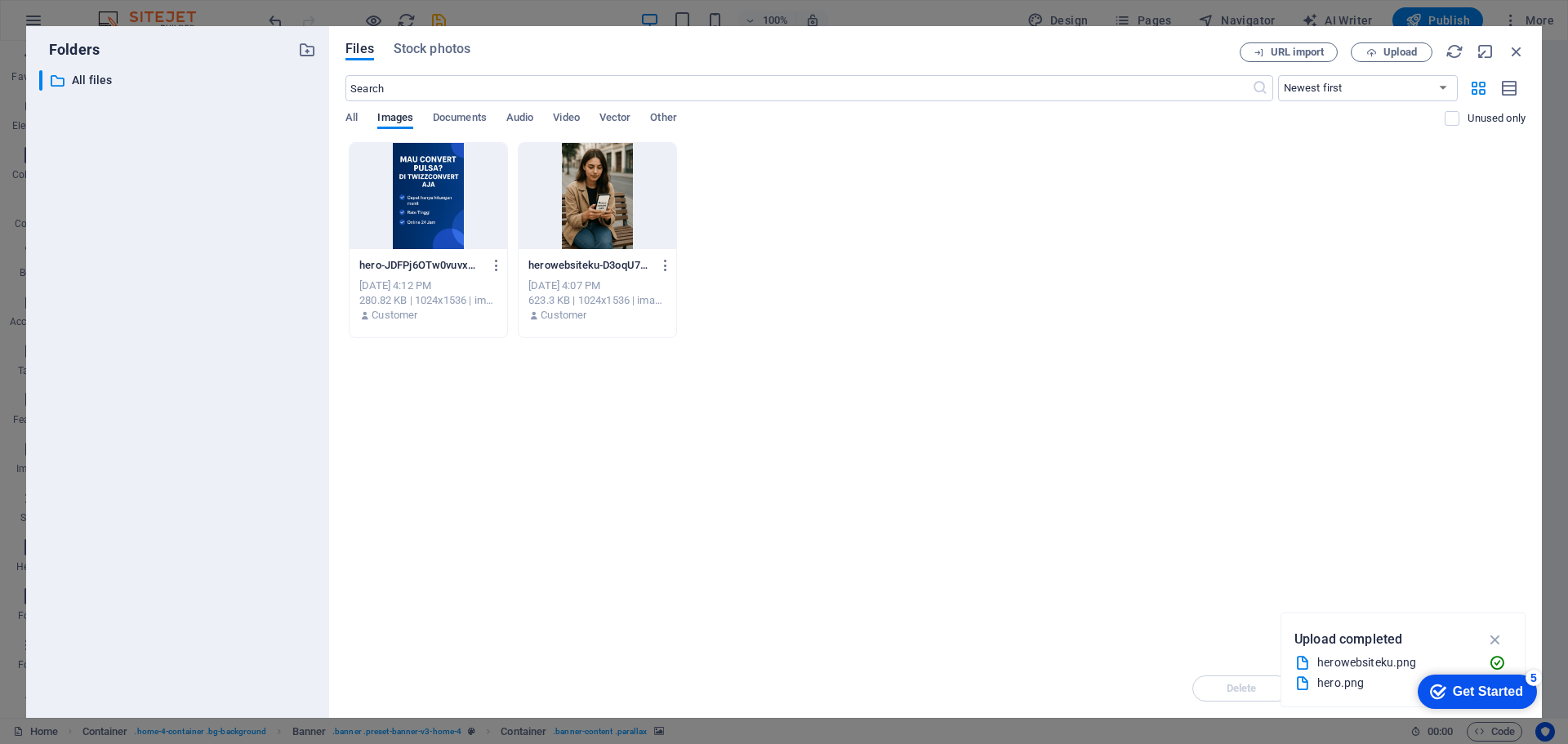
click at [412, 183] on div at bounding box center [428, 196] width 157 height 106
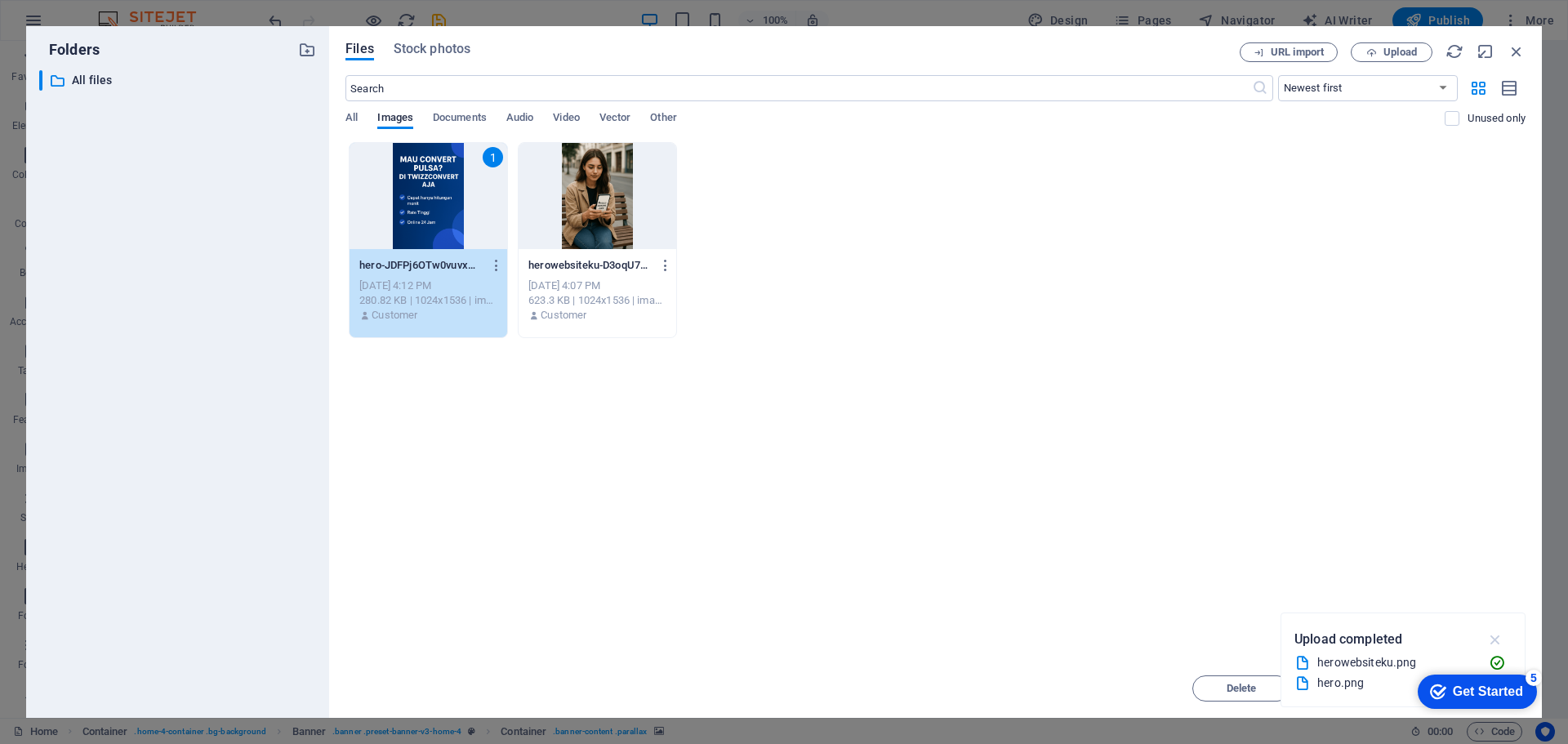
click at [1504, 636] on icon "button" at bounding box center [1495, 639] width 19 height 18
drag, startPoint x: 1385, startPoint y: 373, endPoint x: 1388, endPoint y: 325, distance: 48.1
click at [1377, 310] on div "Drop files here to upload them instantly 1 hero-JDFPj6OTw0vuvxG_PZVg2g.png hero…" at bounding box center [935, 400] width 1180 height 517
click at [1500, 700] on div "checkmark Get Started 5" at bounding box center [1476, 691] width 119 height 34
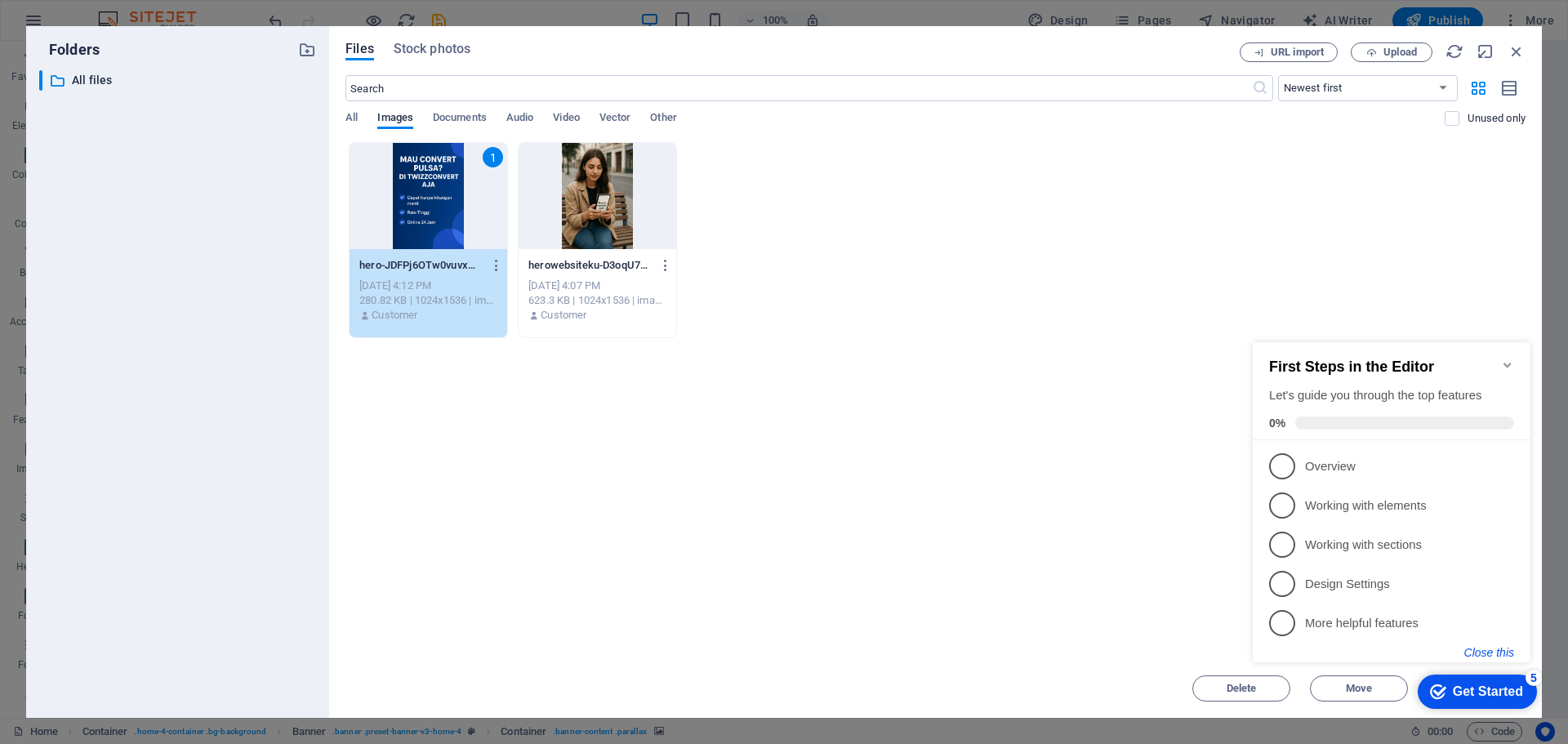
click at [1487, 651] on button "Close this" at bounding box center [1488, 651] width 50 height 13
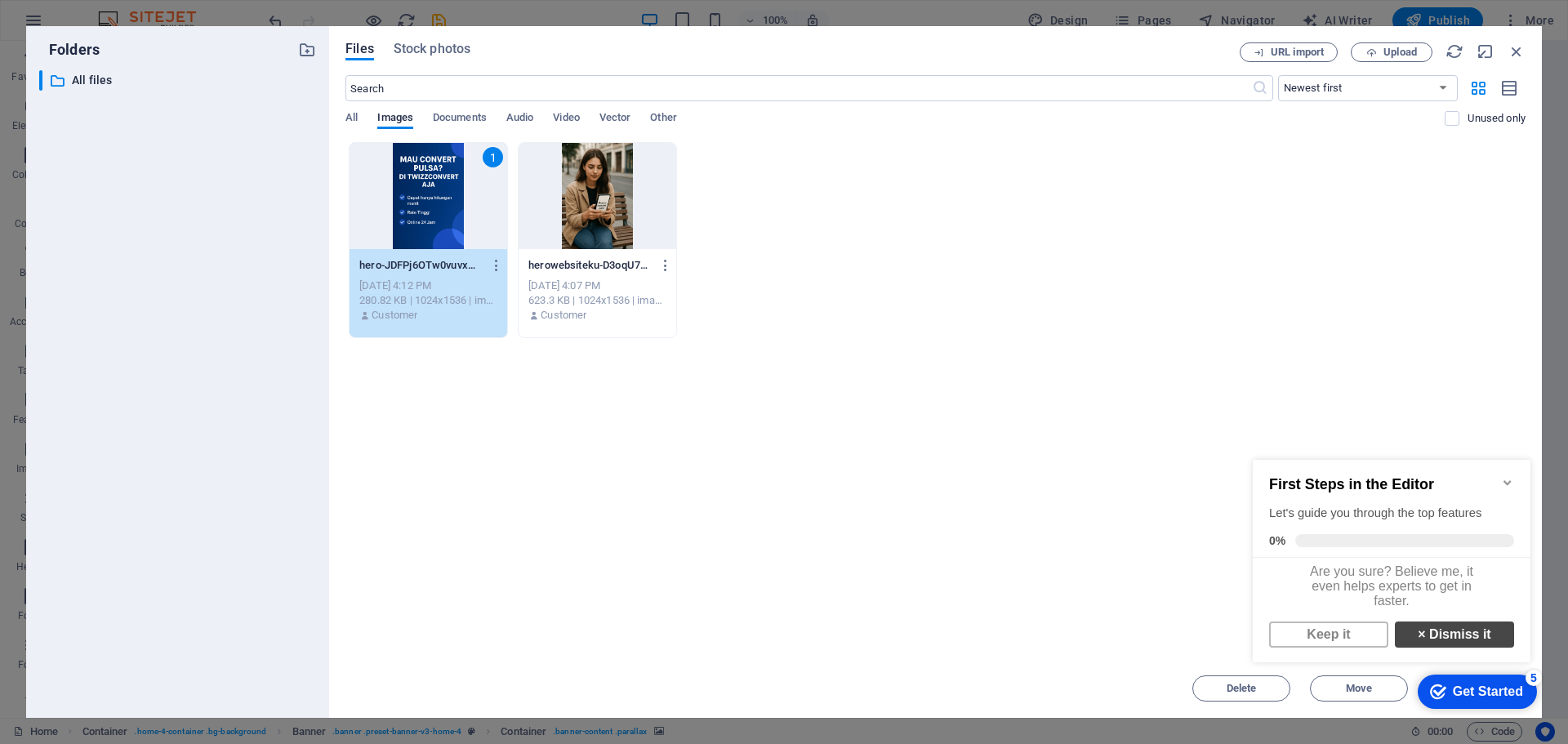
click at [1446, 646] on link "× Dismiss it" at bounding box center [1454, 634] width 119 height 27
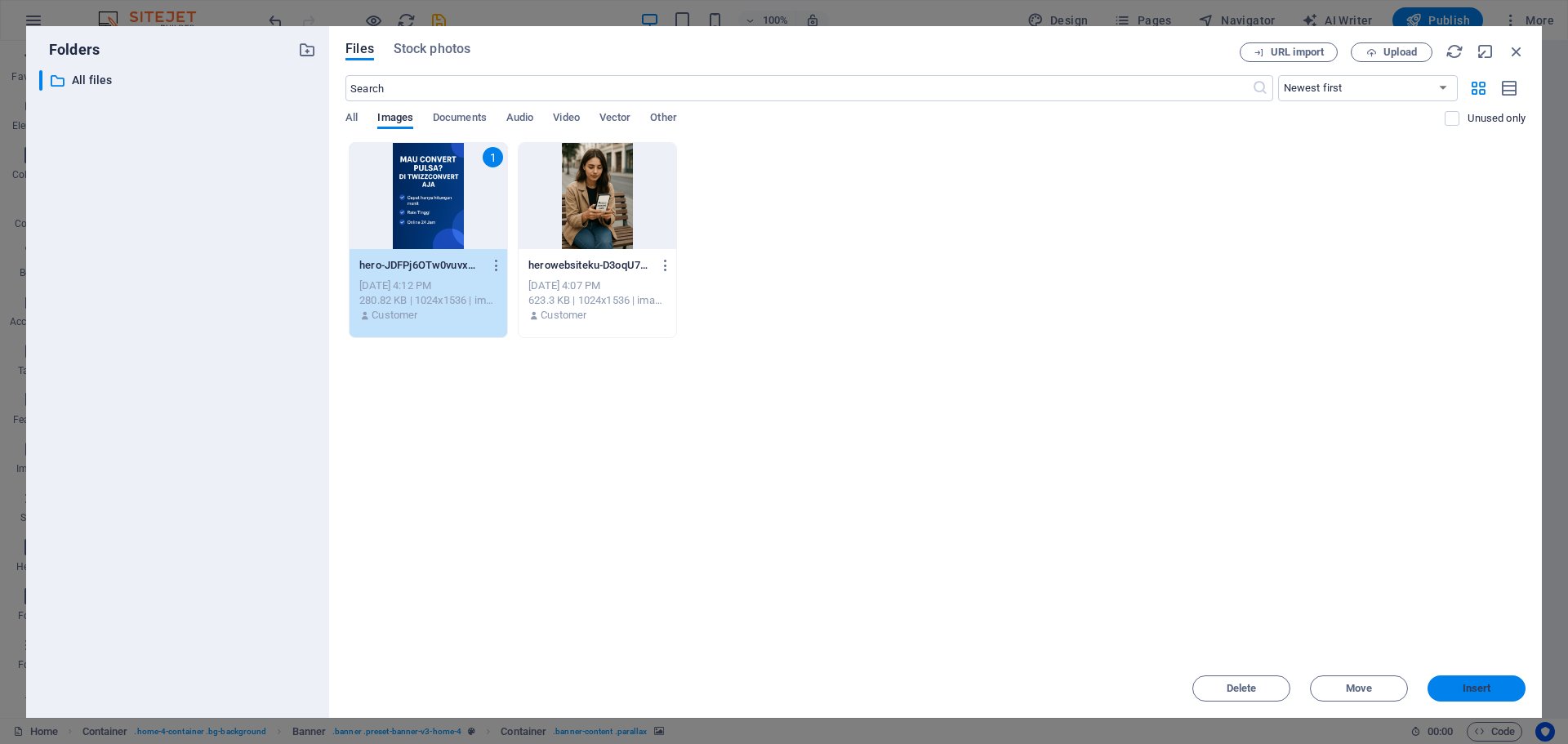
click at [1468, 692] on span "Insert" at bounding box center [1476, 688] width 29 height 10
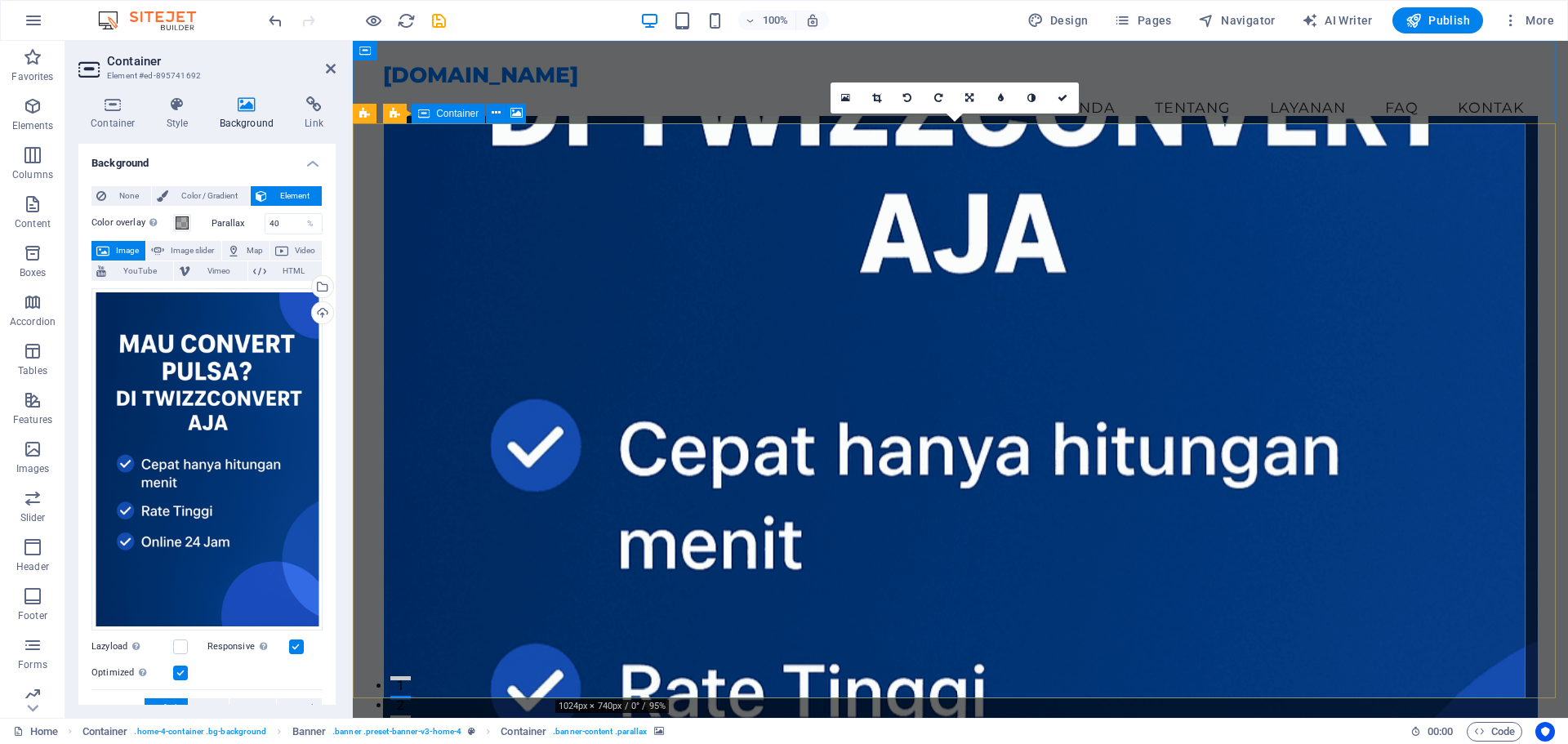
drag, startPoint x: 932, startPoint y: 236, endPoint x: 902, endPoint y: 271, distance: 46.1
click at [902, 271] on figure at bounding box center [960, 424] width 1155 height 616
click at [872, 99] on icon at bounding box center [876, 98] width 9 height 10
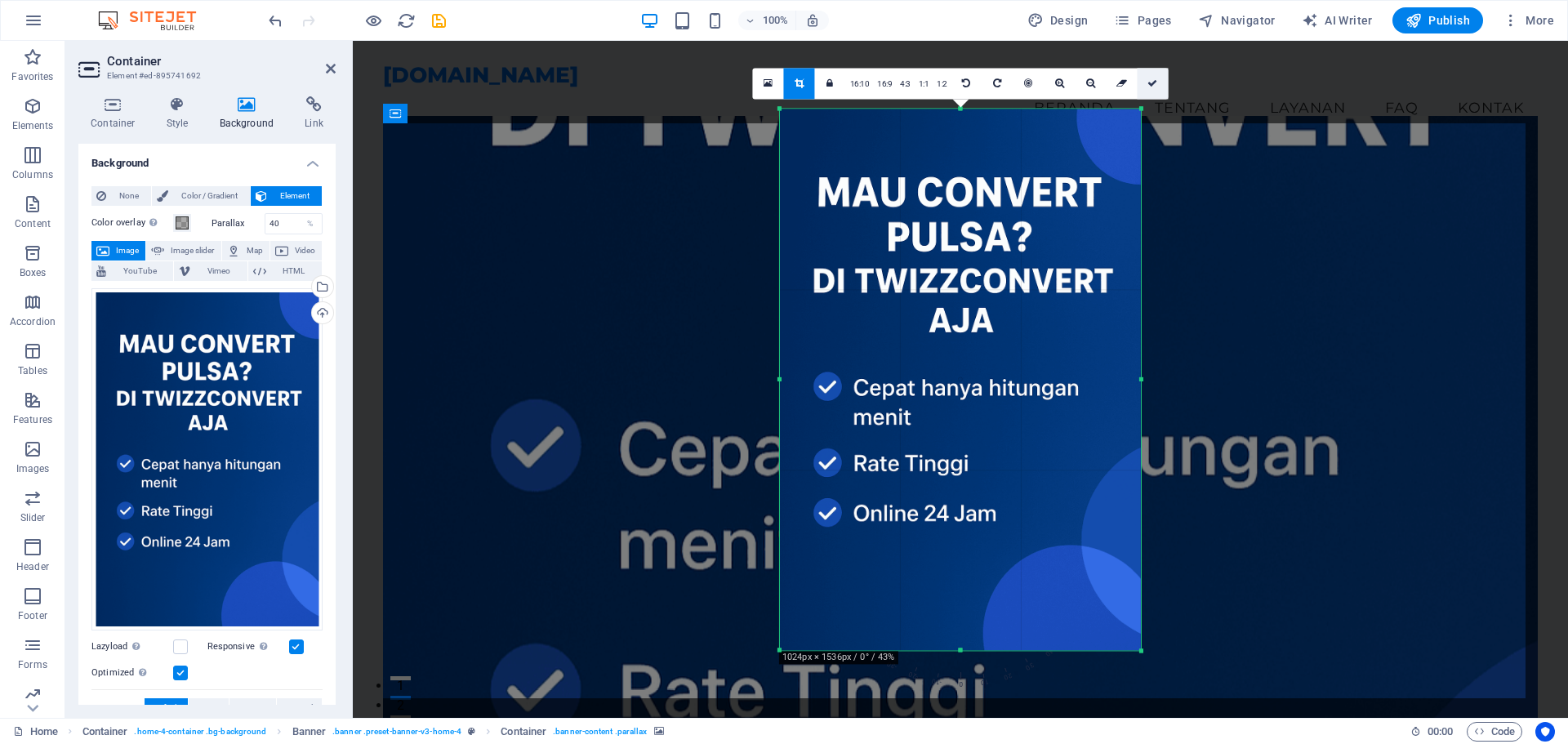
click at [1152, 87] on icon at bounding box center [1152, 84] width 10 height 10
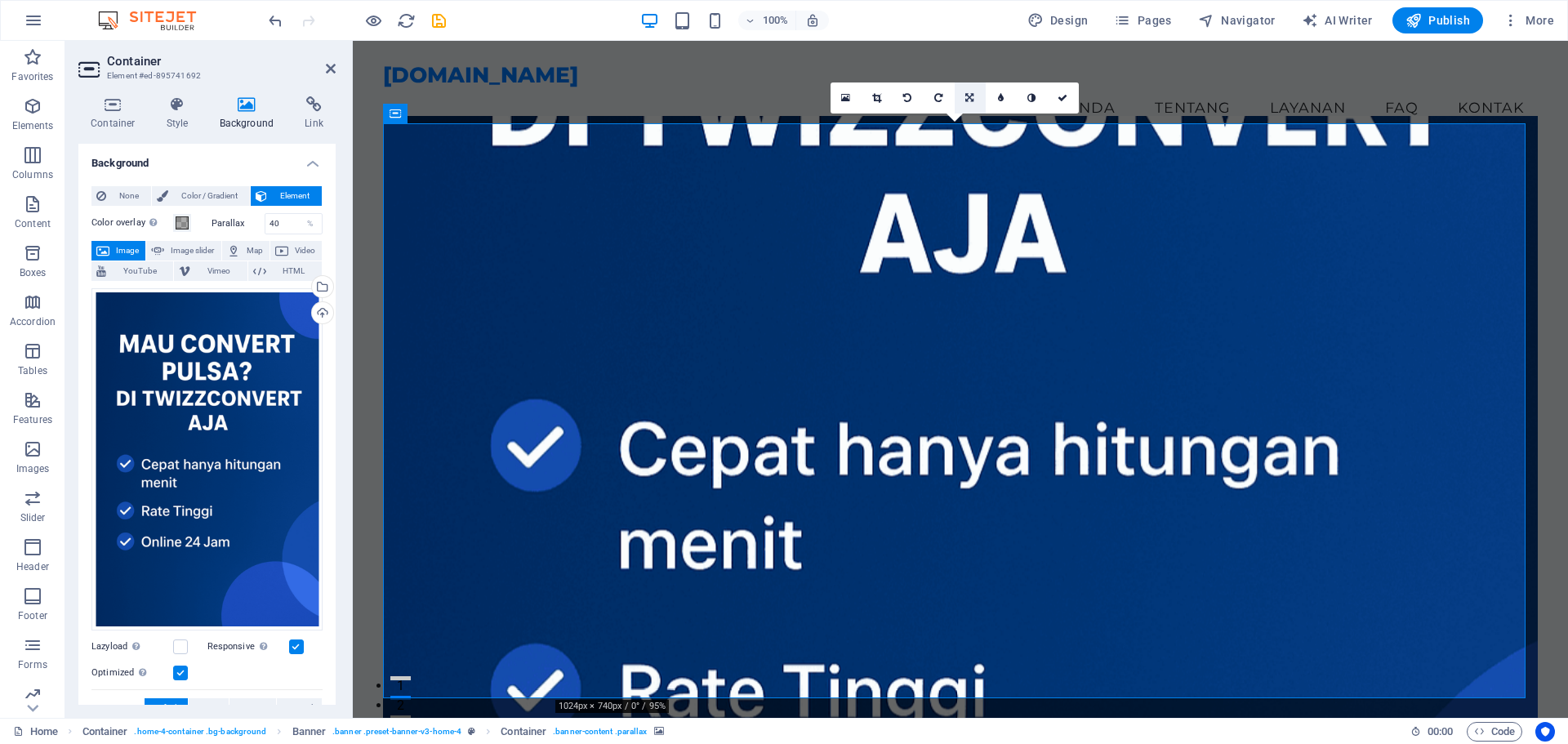
click at [977, 97] on link at bounding box center [971, 98] width 31 height 31
drag, startPoint x: 1064, startPoint y: 98, endPoint x: 980, endPoint y: 71, distance: 88.2
click at [1064, 98] on icon at bounding box center [1062, 98] width 10 height 10
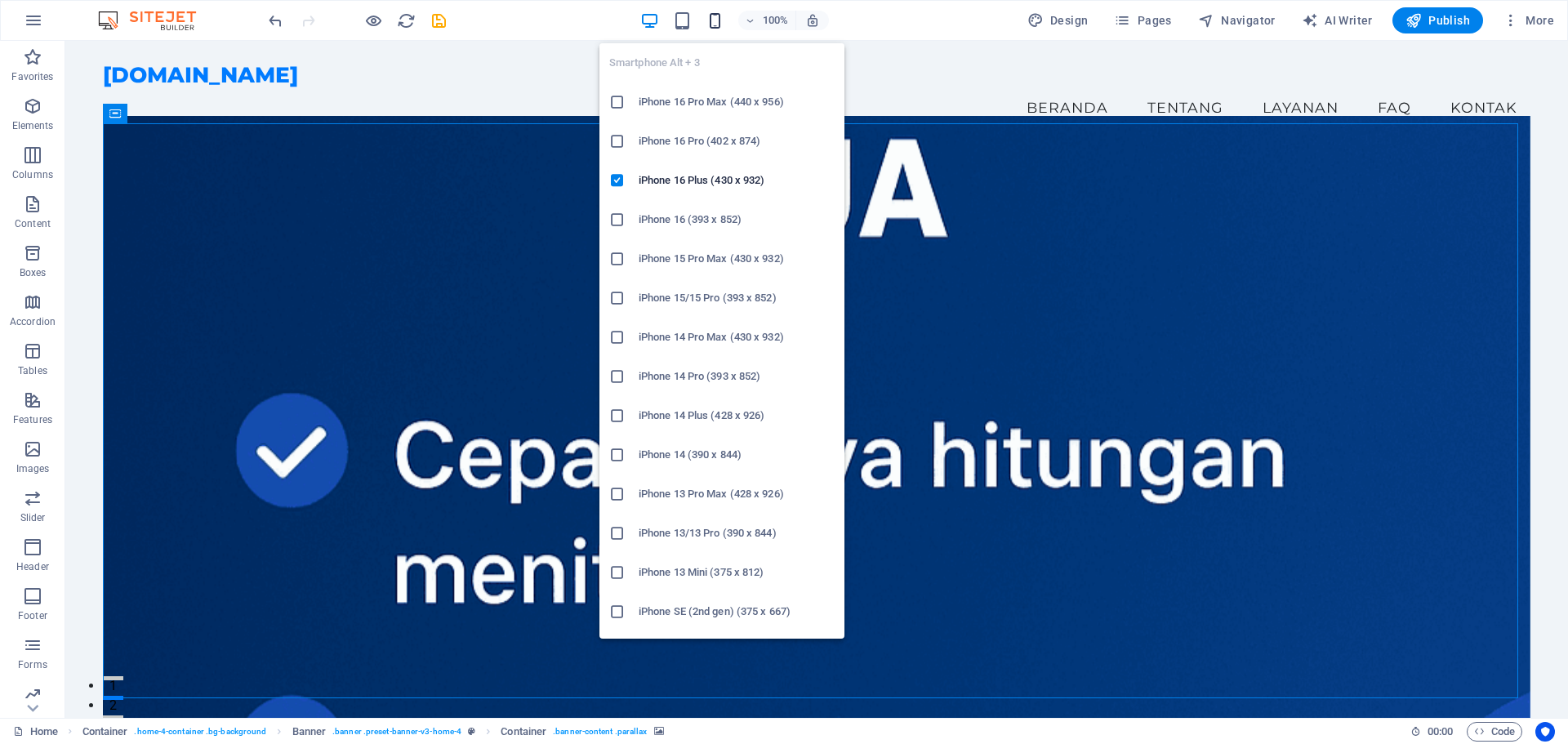
click at [716, 22] on icon "button" at bounding box center [715, 21] width 19 height 19
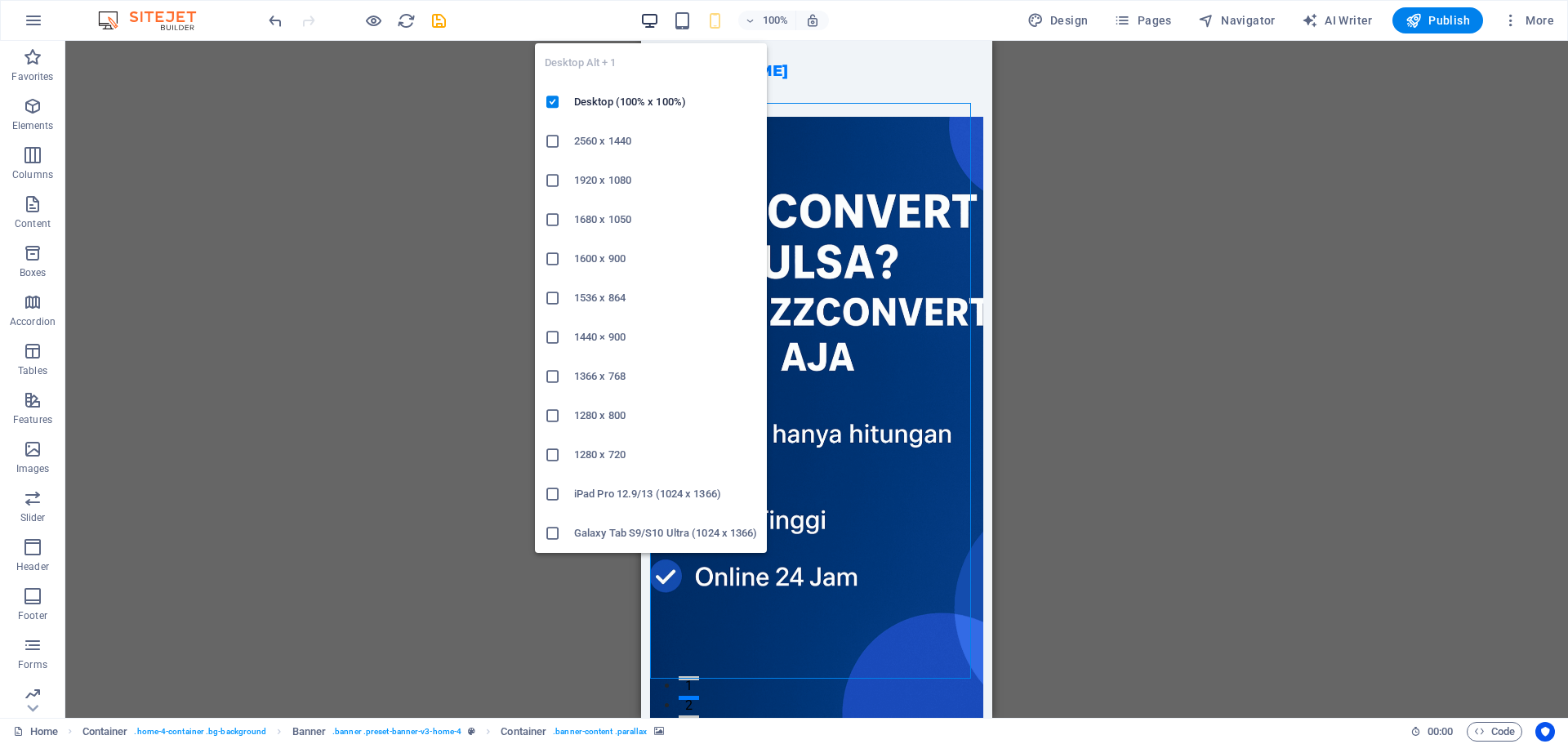
click at [648, 17] on icon "button" at bounding box center [649, 21] width 19 height 19
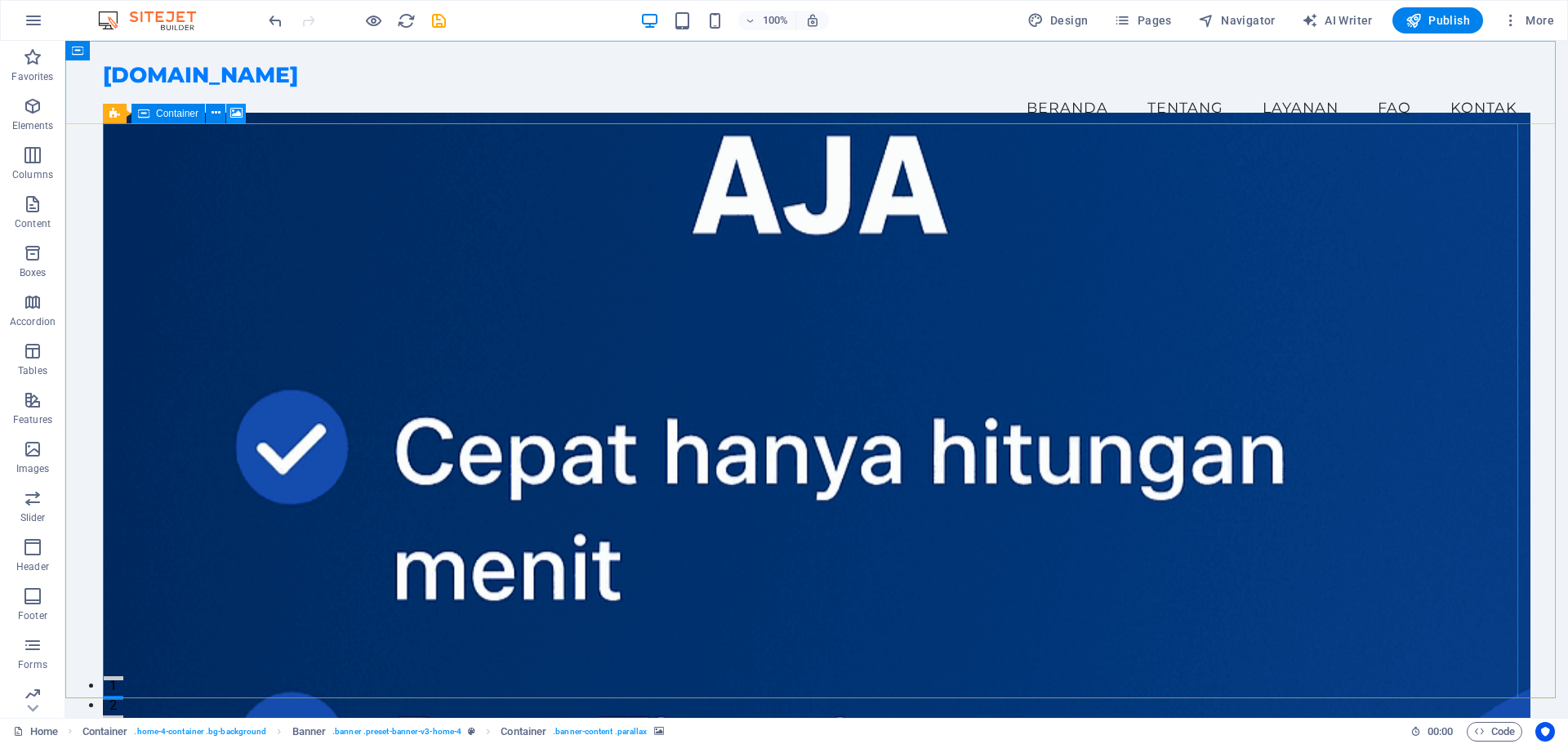
click at [235, 113] on icon at bounding box center [236, 112] width 12 height 17
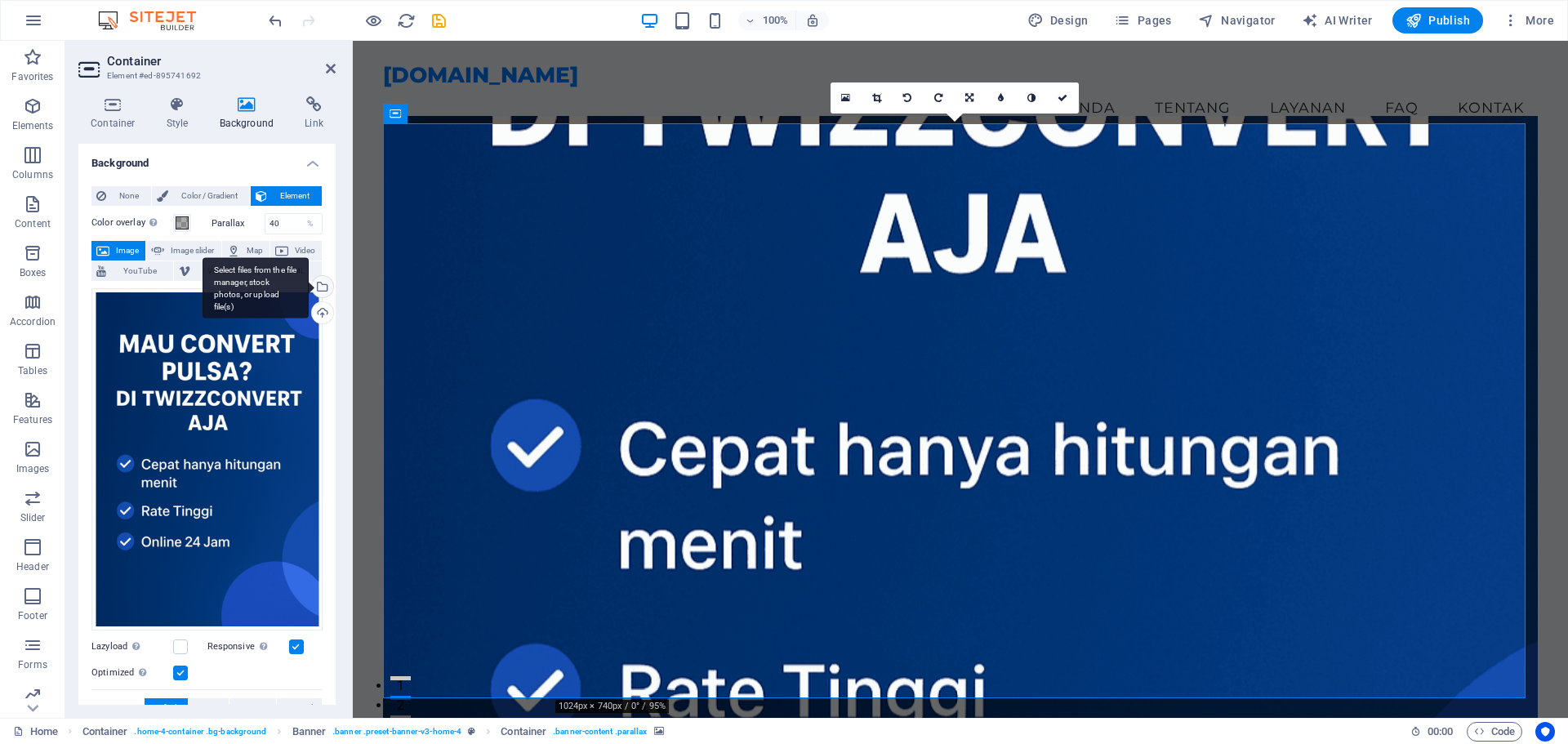
click at [322, 282] on div "Select files from the file manager, stock photos, or upload file(s)" at bounding box center [321, 287] width 25 height 25
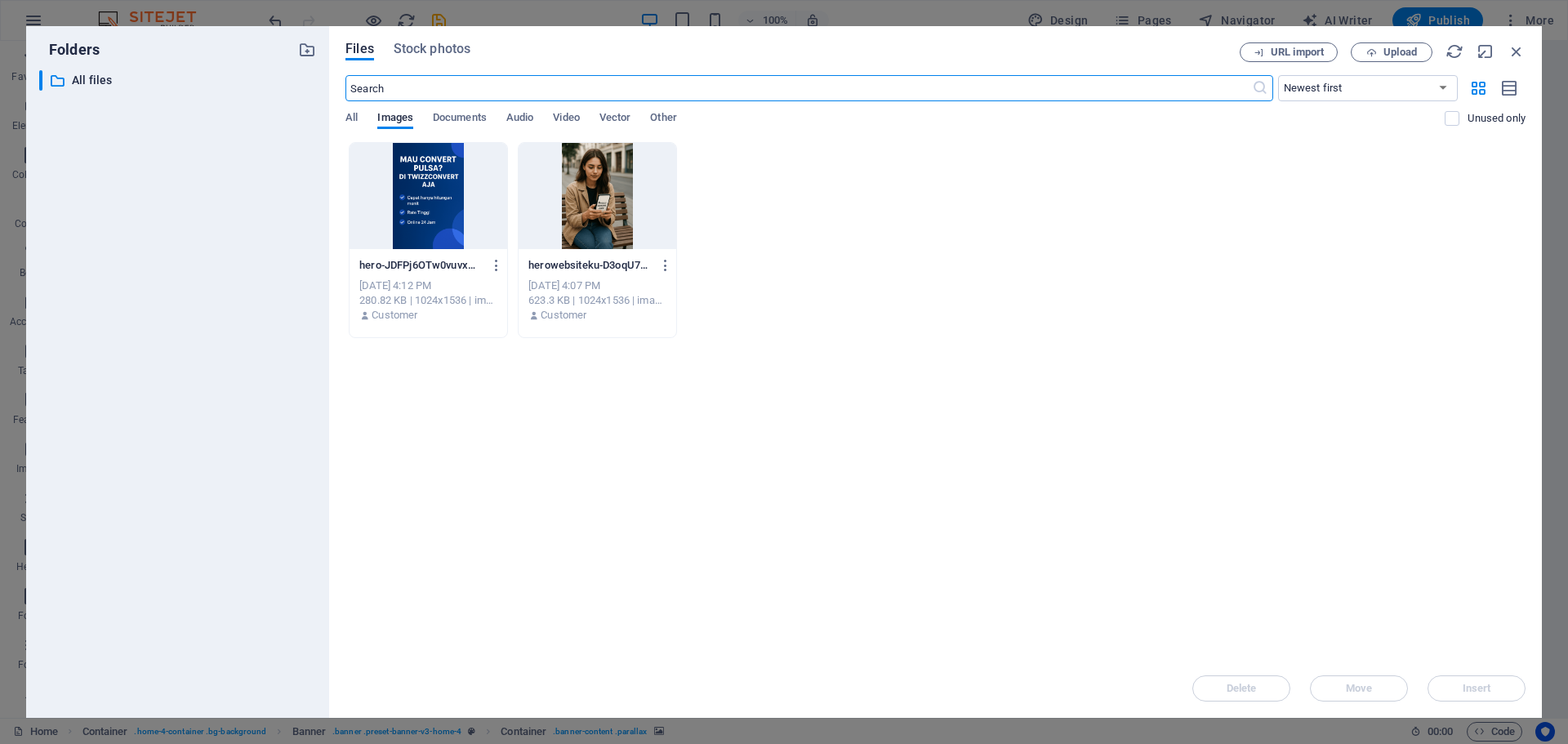
click at [582, 207] on div at bounding box center [597, 196] width 157 height 106
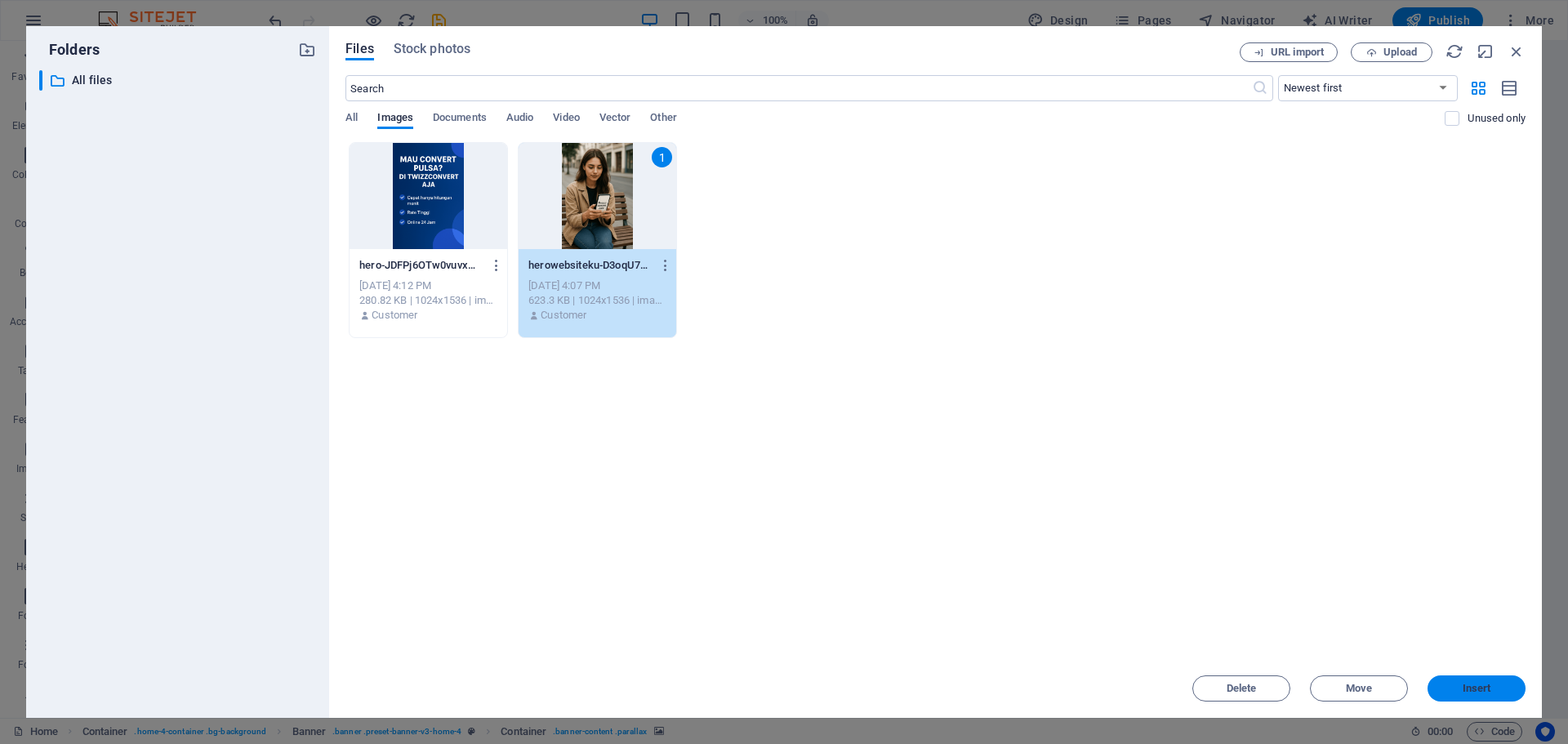
click at [1496, 681] on button "Insert" at bounding box center [1476, 688] width 98 height 27
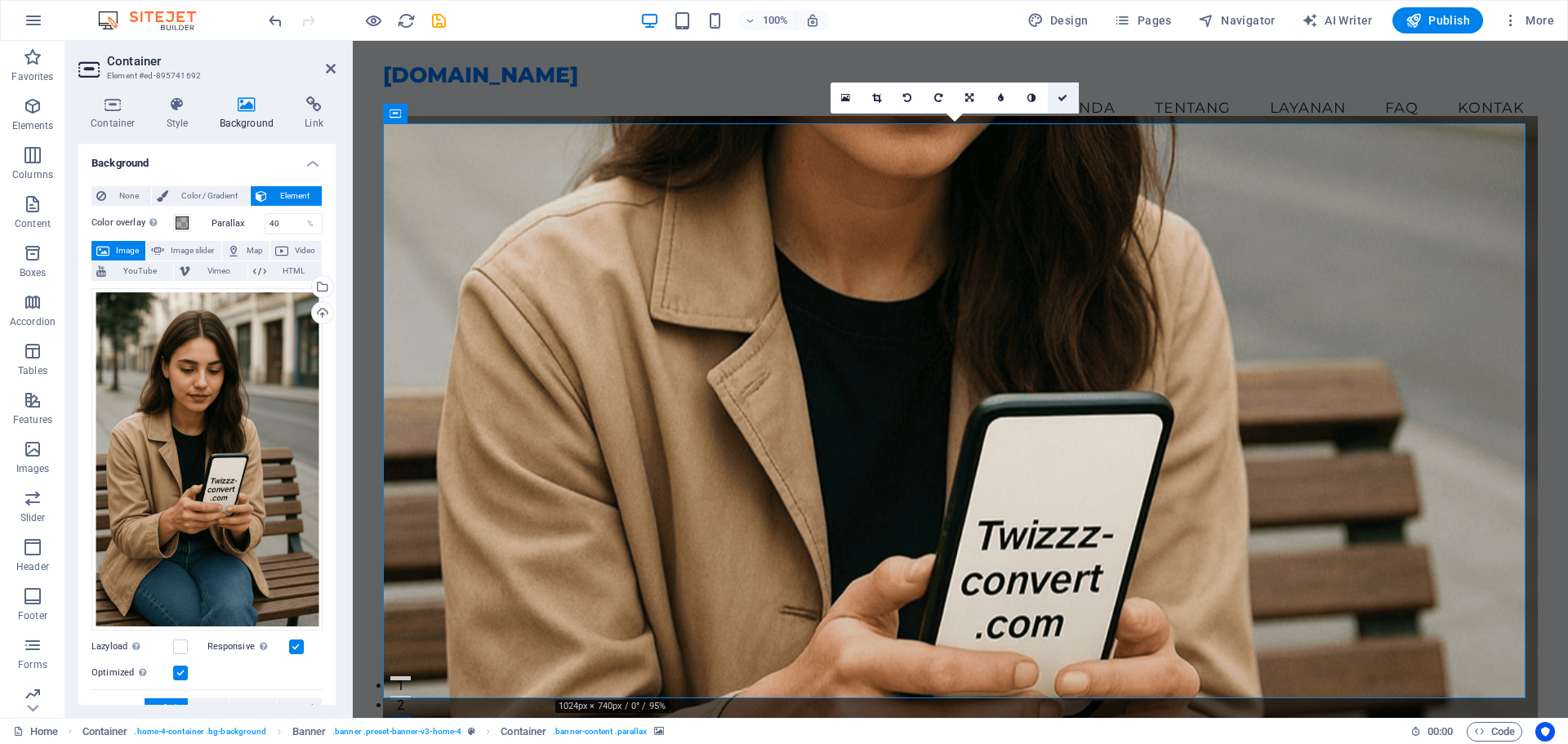
click at [1059, 103] on link at bounding box center [1063, 98] width 31 height 31
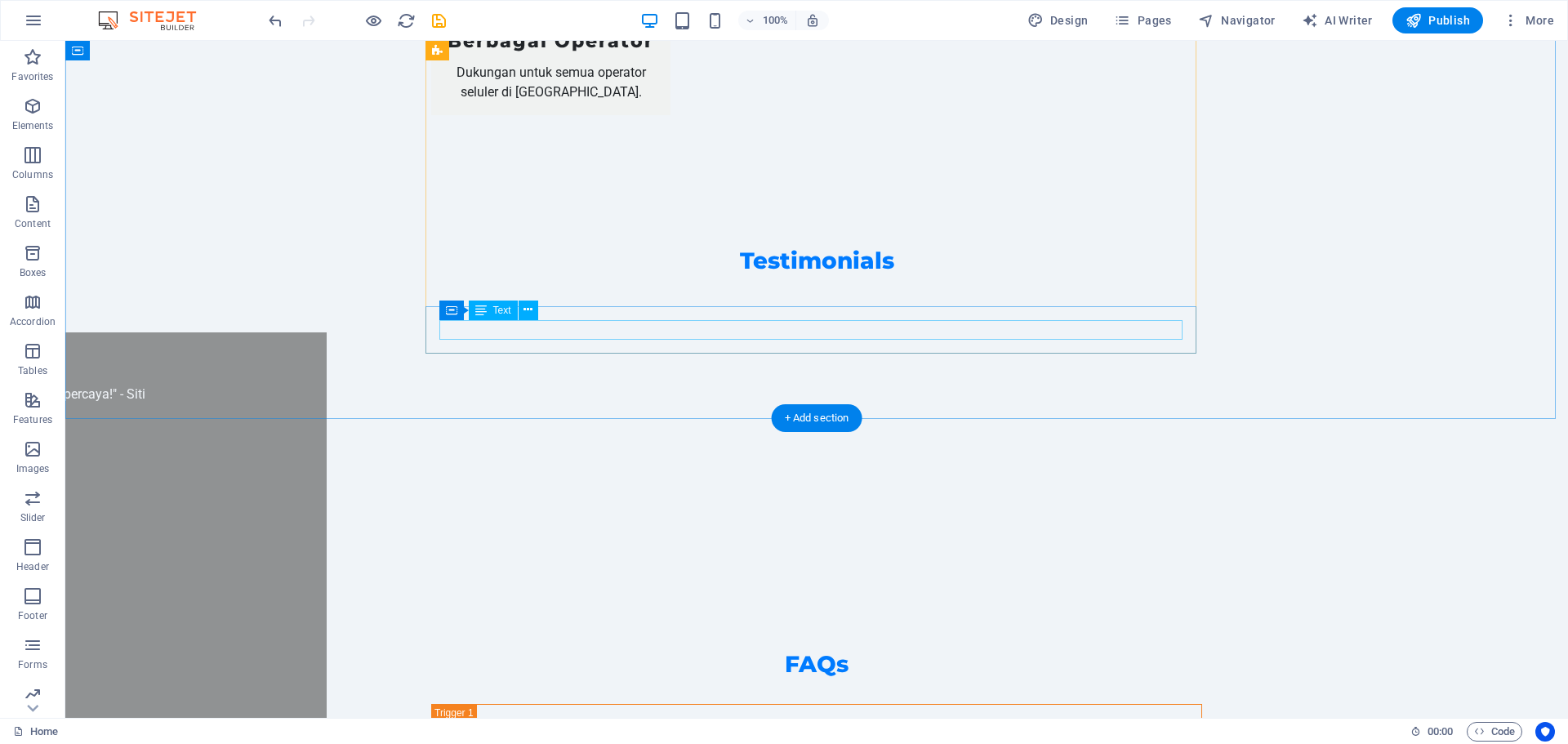
scroll to position [2462, 0]
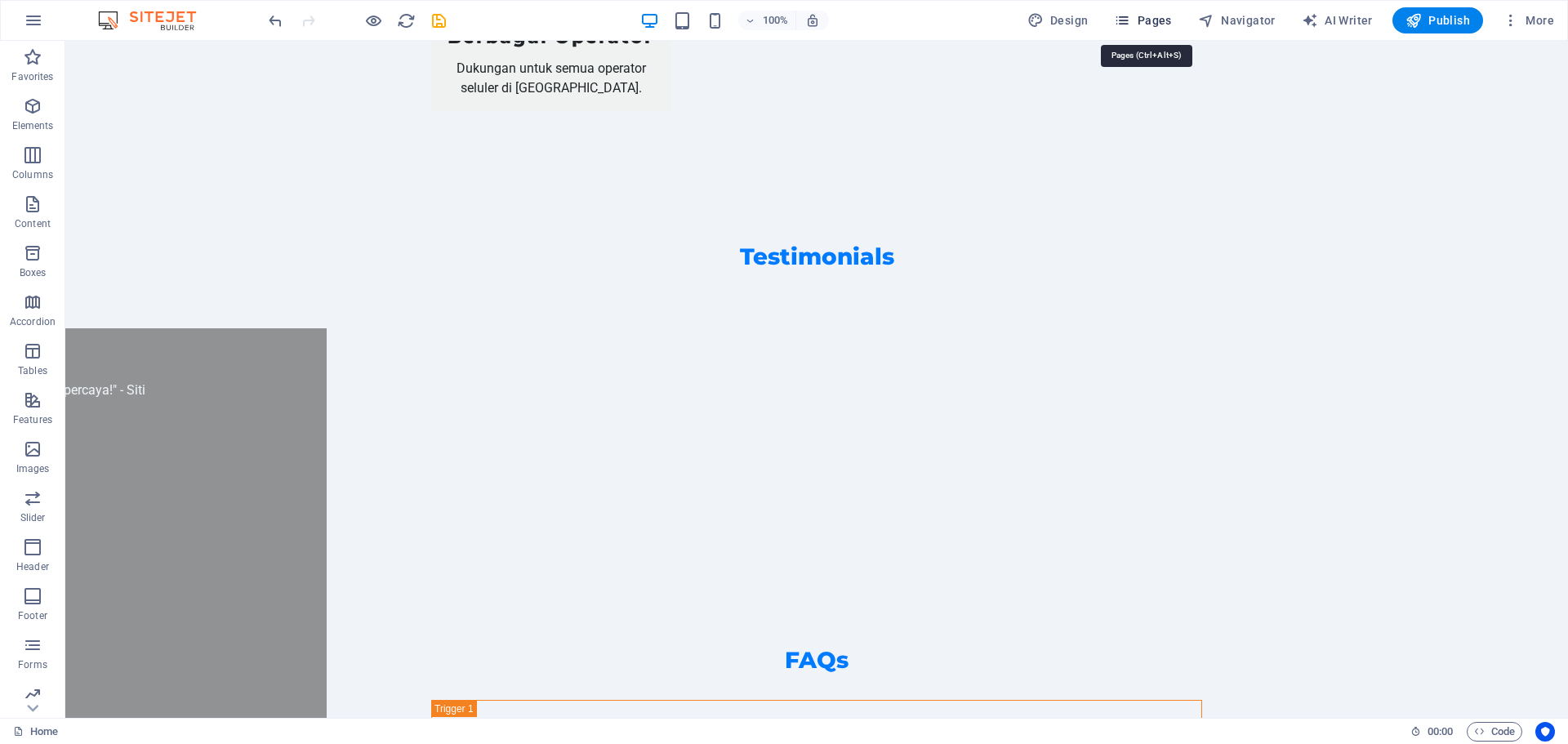
click at [1171, 11] on button "Pages" at bounding box center [1142, 20] width 70 height 27
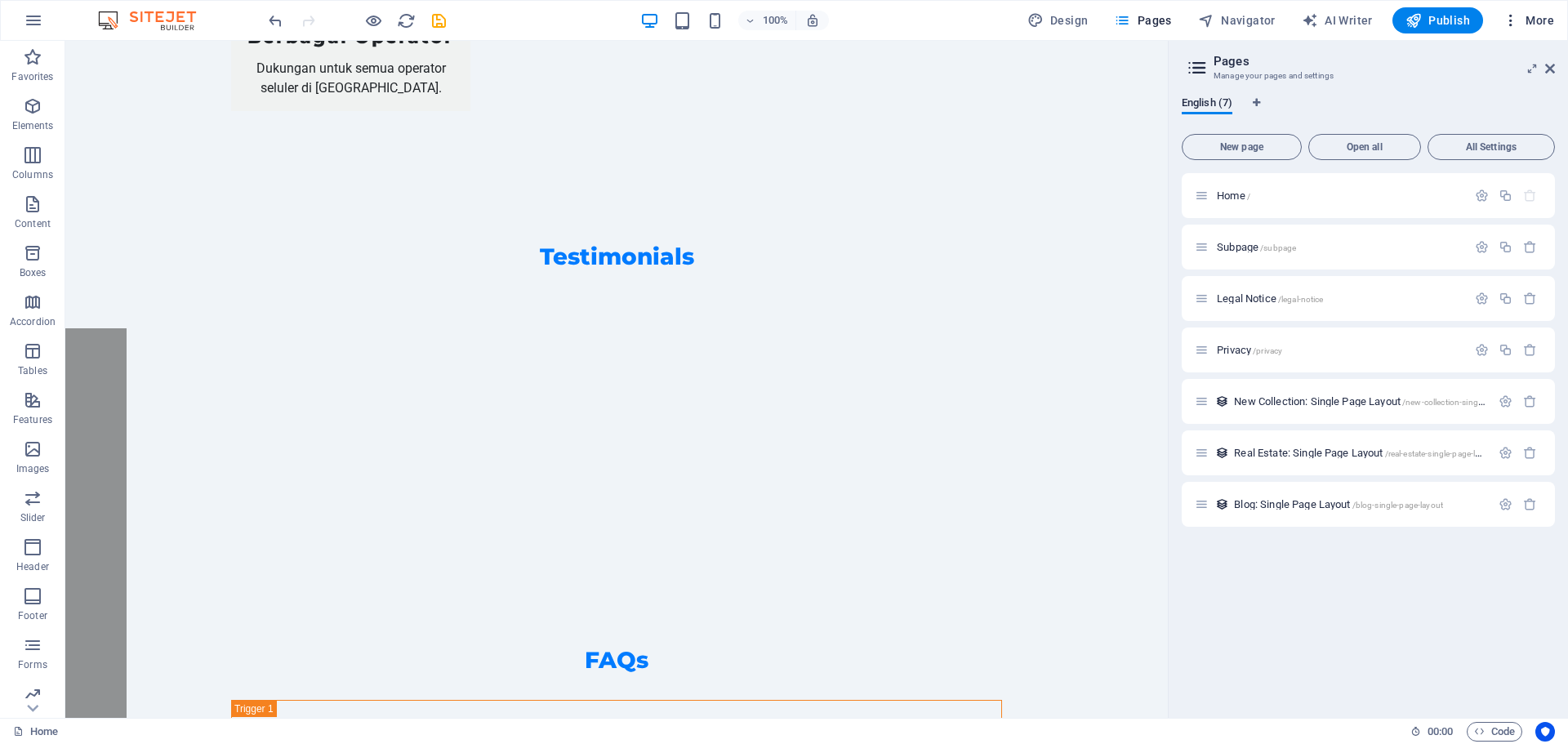
click at [1510, 23] on icon "button" at bounding box center [1510, 20] width 17 height 17
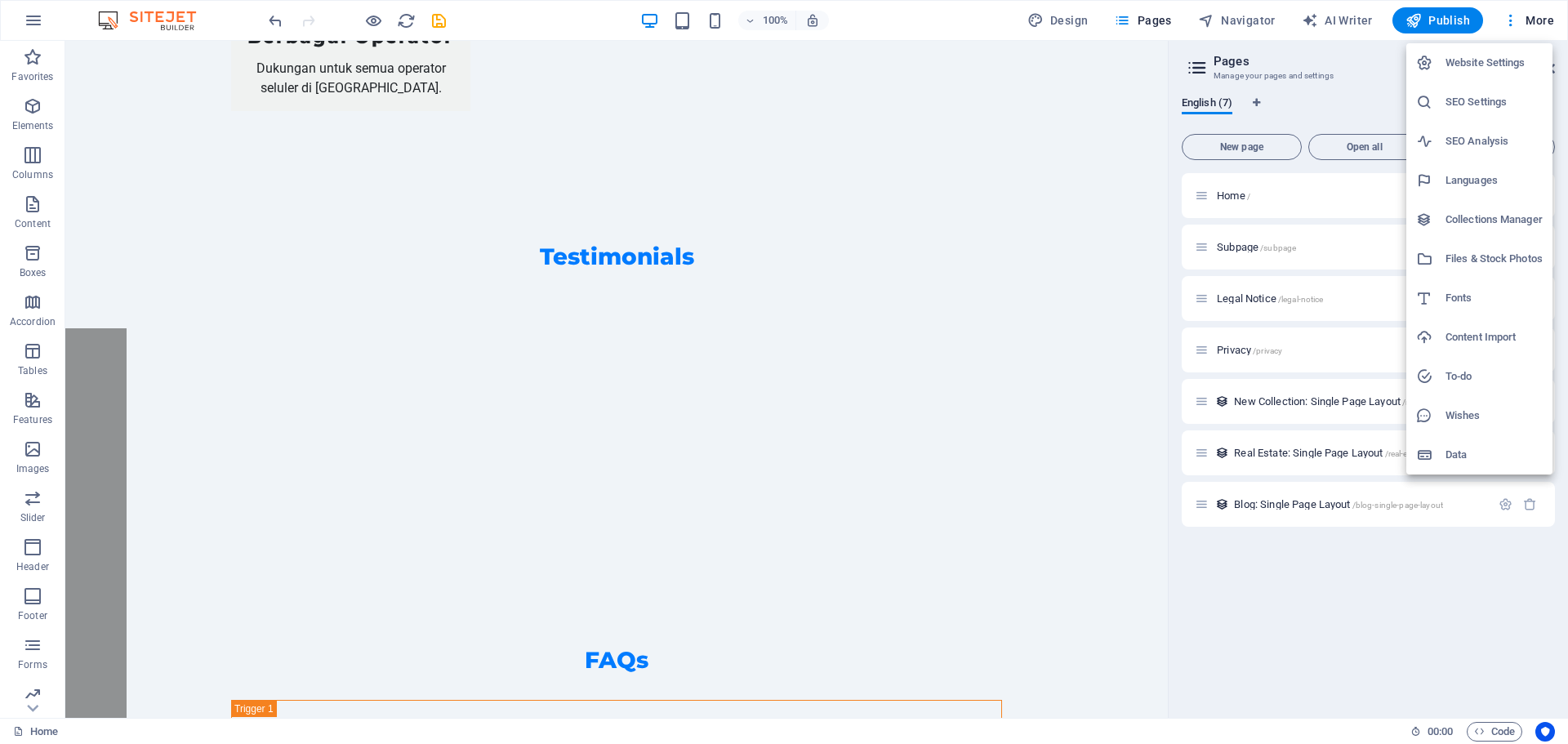
click at [1488, 62] on h6 "Website Settings" at bounding box center [1493, 63] width 97 height 20
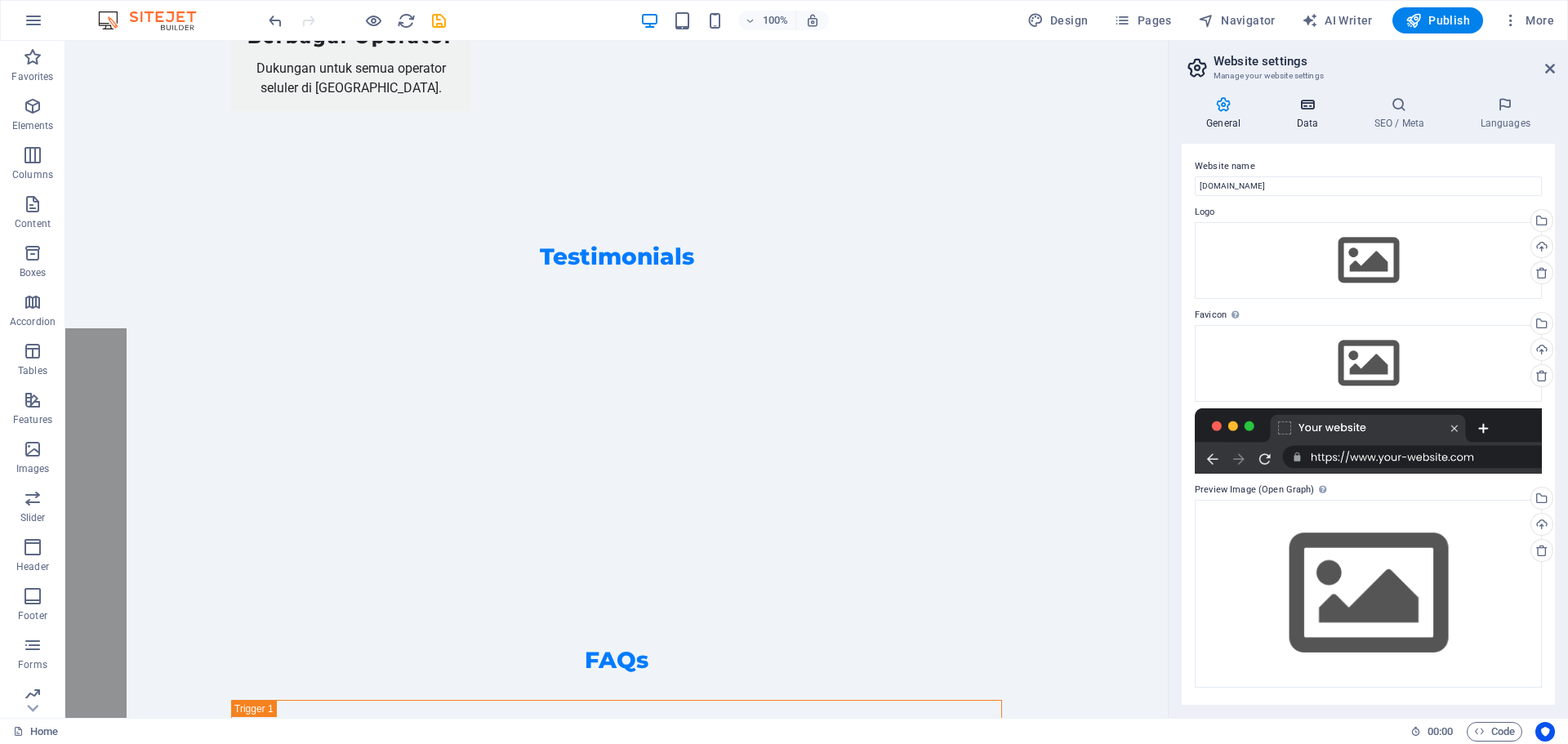
click at [1300, 98] on icon at bounding box center [1307, 104] width 71 height 17
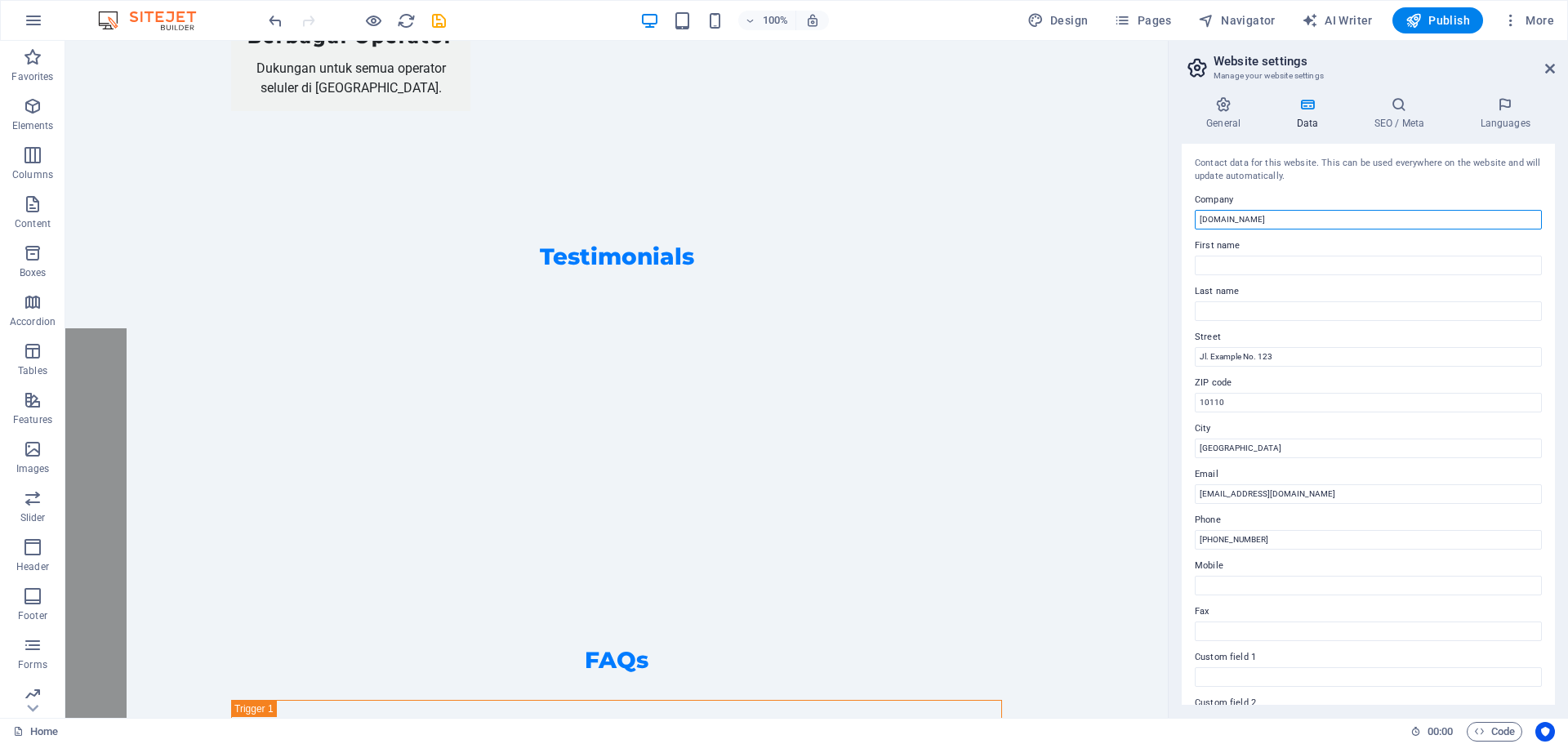
drag, startPoint x: 1306, startPoint y: 215, endPoint x: 1188, endPoint y: 222, distance: 118.2
click at [1188, 222] on div "Contact data for this website. This can be used everywhere on the website and w…" at bounding box center [1367, 424] width 373 height 561
type input "T"
type input "[DOMAIN_NAME]"
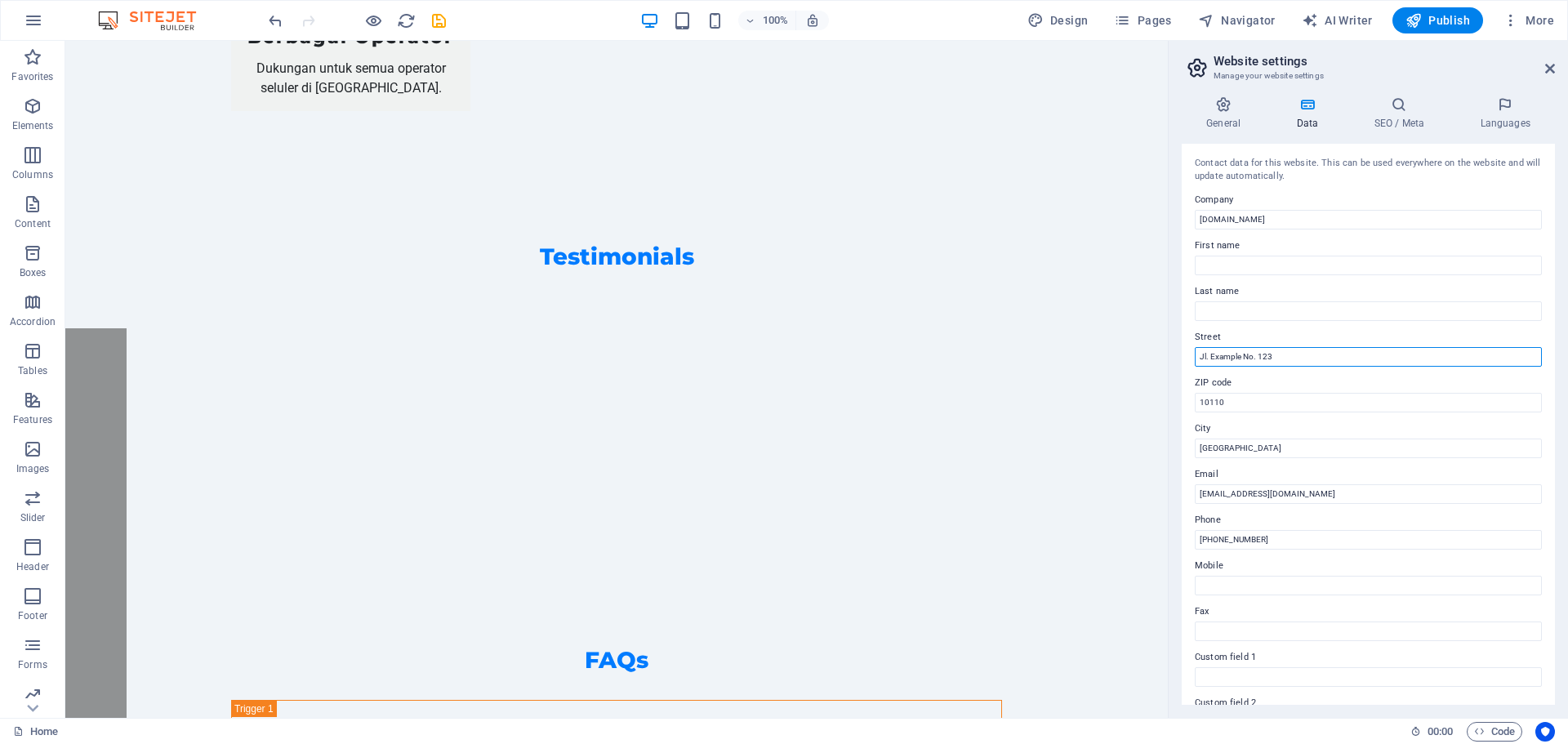
drag, startPoint x: 1282, startPoint y: 350, endPoint x: 1193, endPoint y: 366, distance: 90.4
click at [1193, 366] on div "Contact data for this website. This can be used everywhere on the website and w…" at bounding box center [1367, 424] width 373 height 561
type input "Jl. GG. H Mukti RT 6 RW 6"
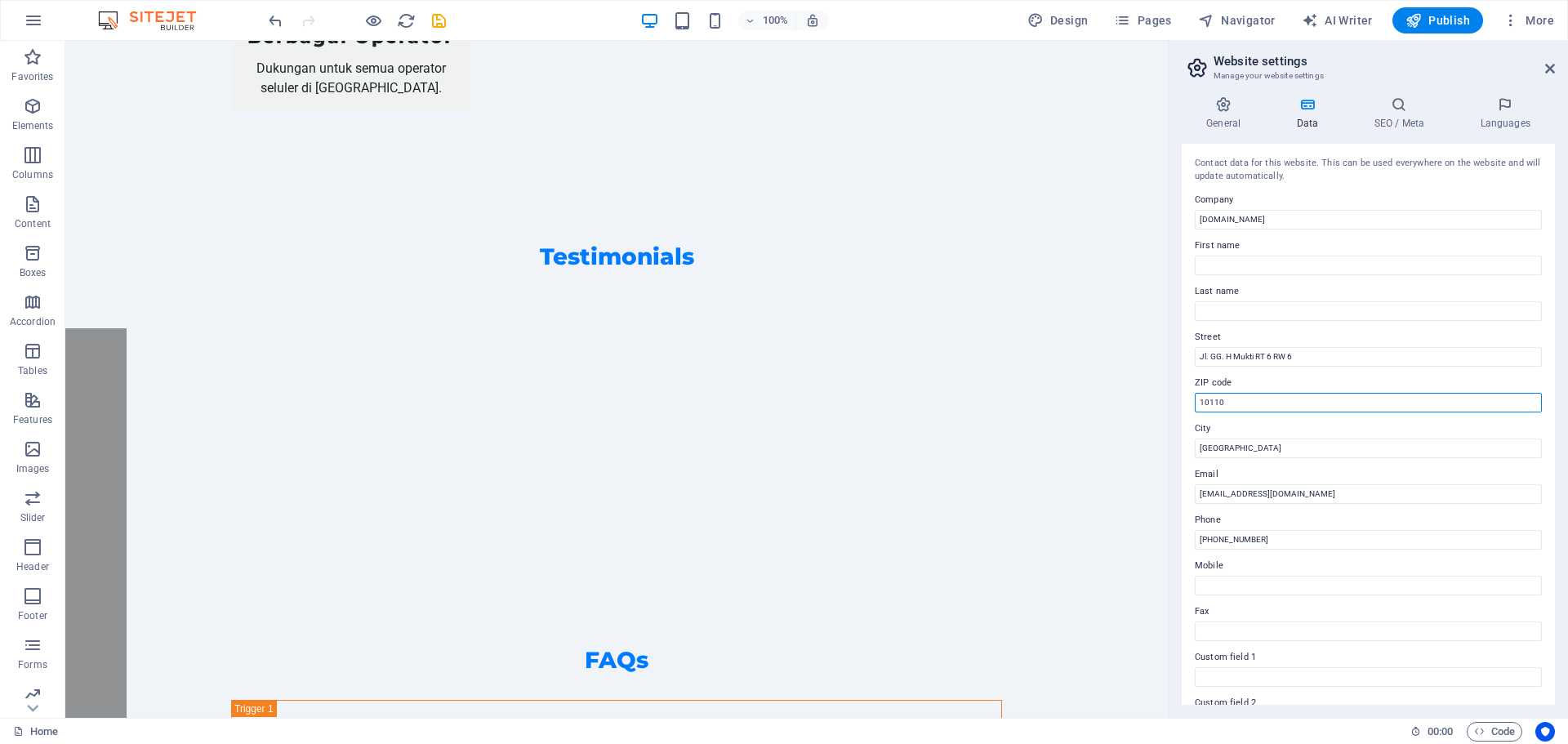
drag, startPoint x: 1243, startPoint y: 405, endPoint x: 1191, endPoint y: 421, distance: 54.4
click at [1191, 421] on div "Contact data for this website. This can be used everywhere on the website and w…" at bounding box center [1367, 424] width 373 height 561
drag, startPoint x: 1284, startPoint y: 538, endPoint x: 1198, endPoint y: 548, distance: 86.6
click at [1198, 548] on input "+62 21 12345678" at bounding box center [1368, 539] width 347 height 20
click at [1547, 72] on icon at bounding box center [1549, 68] width 10 height 13
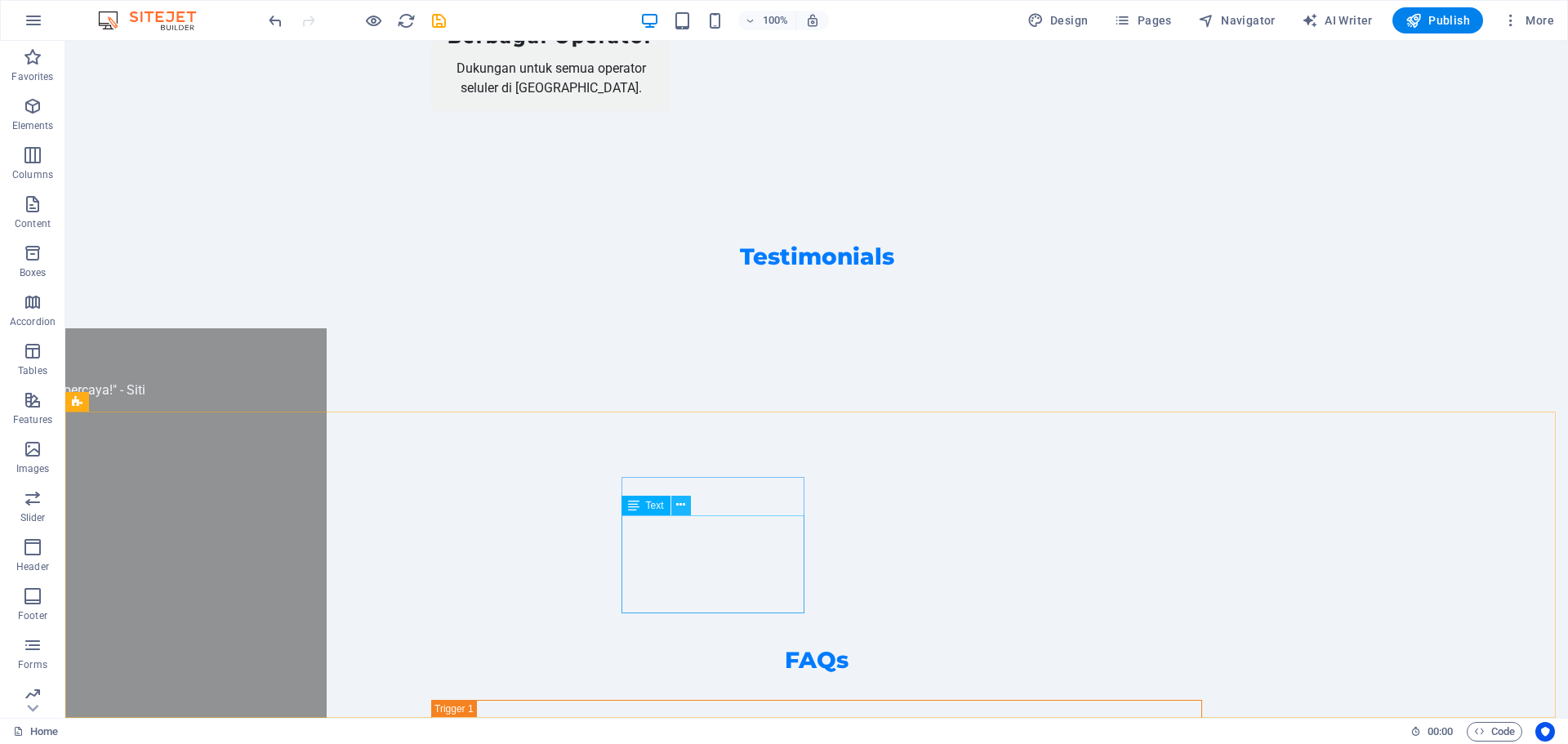
click at [682, 500] on icon at bounding box center [680, 504] width 9 height 17
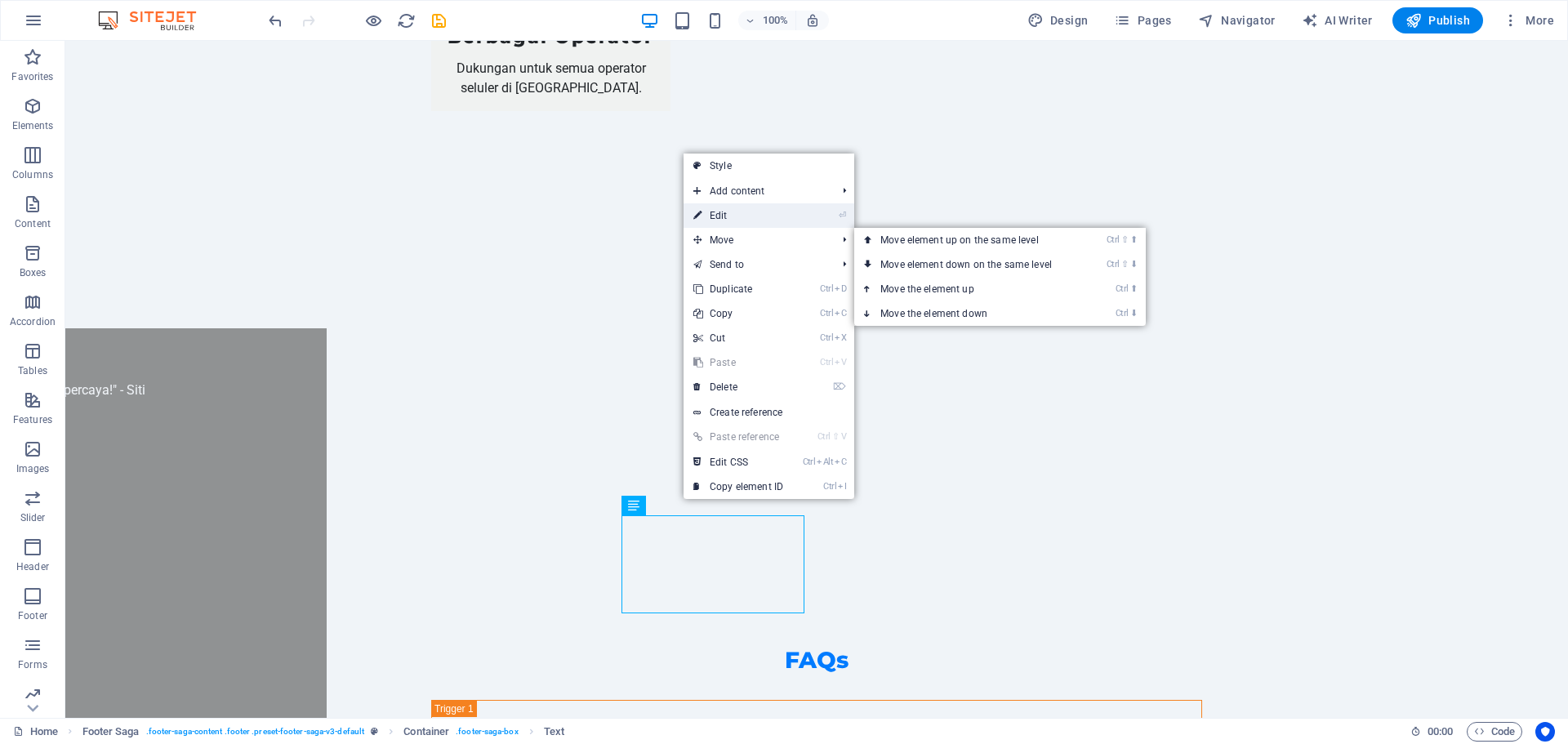
click at [734, 215] on link "⏎ Edit" at bounding box center [737, 216] width 109 height 25
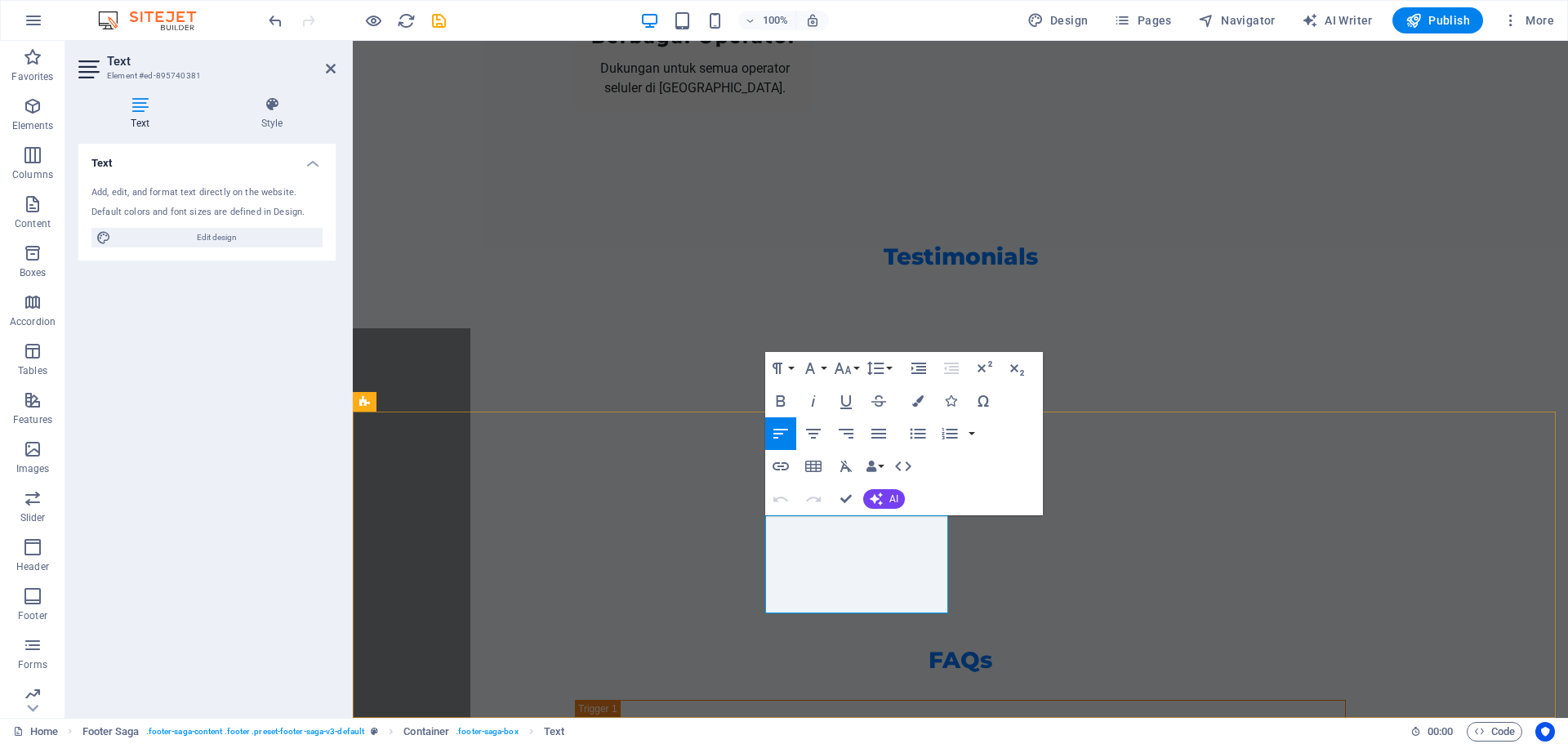
drag, startPoint x: 819, startPoint y: 575, endPoint x: 764, endPoint y: 565, distance: 55.9
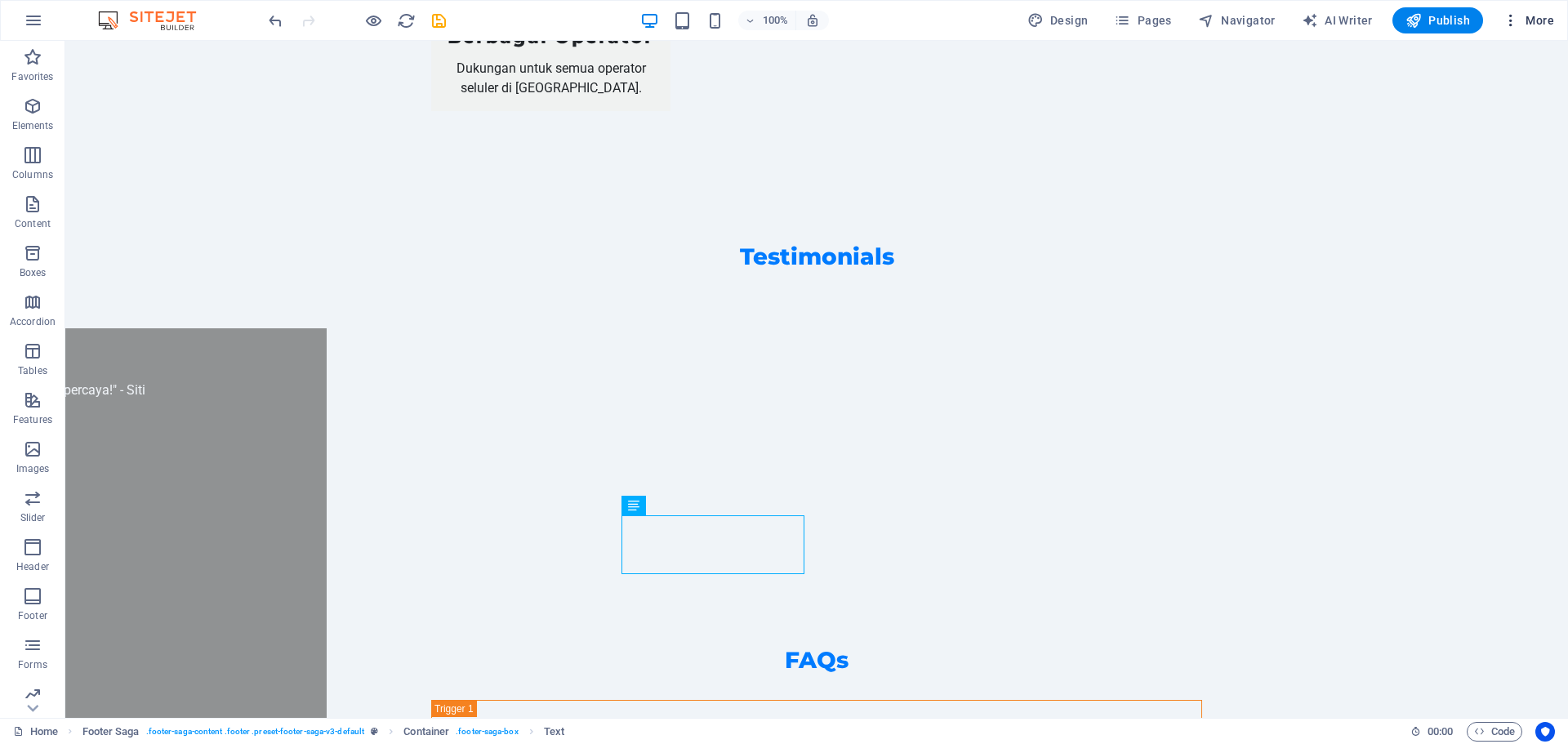
click at [1516, 31] on button "More" at bounding box center [1529, 20] width 65 height 27
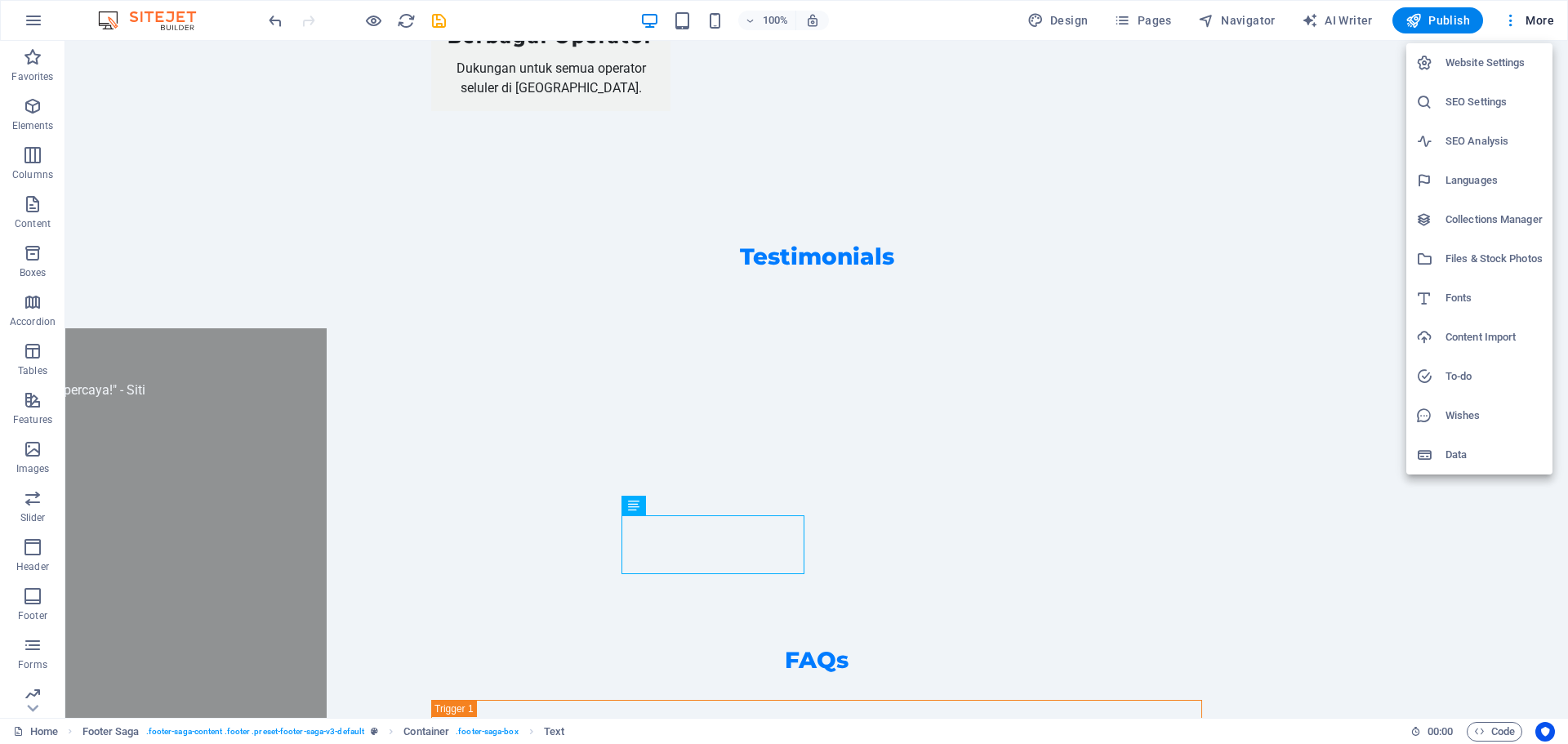
click at [1473, 63] on h6 "Website Settings" at bounding box center [1493, 63] width 97 height 20
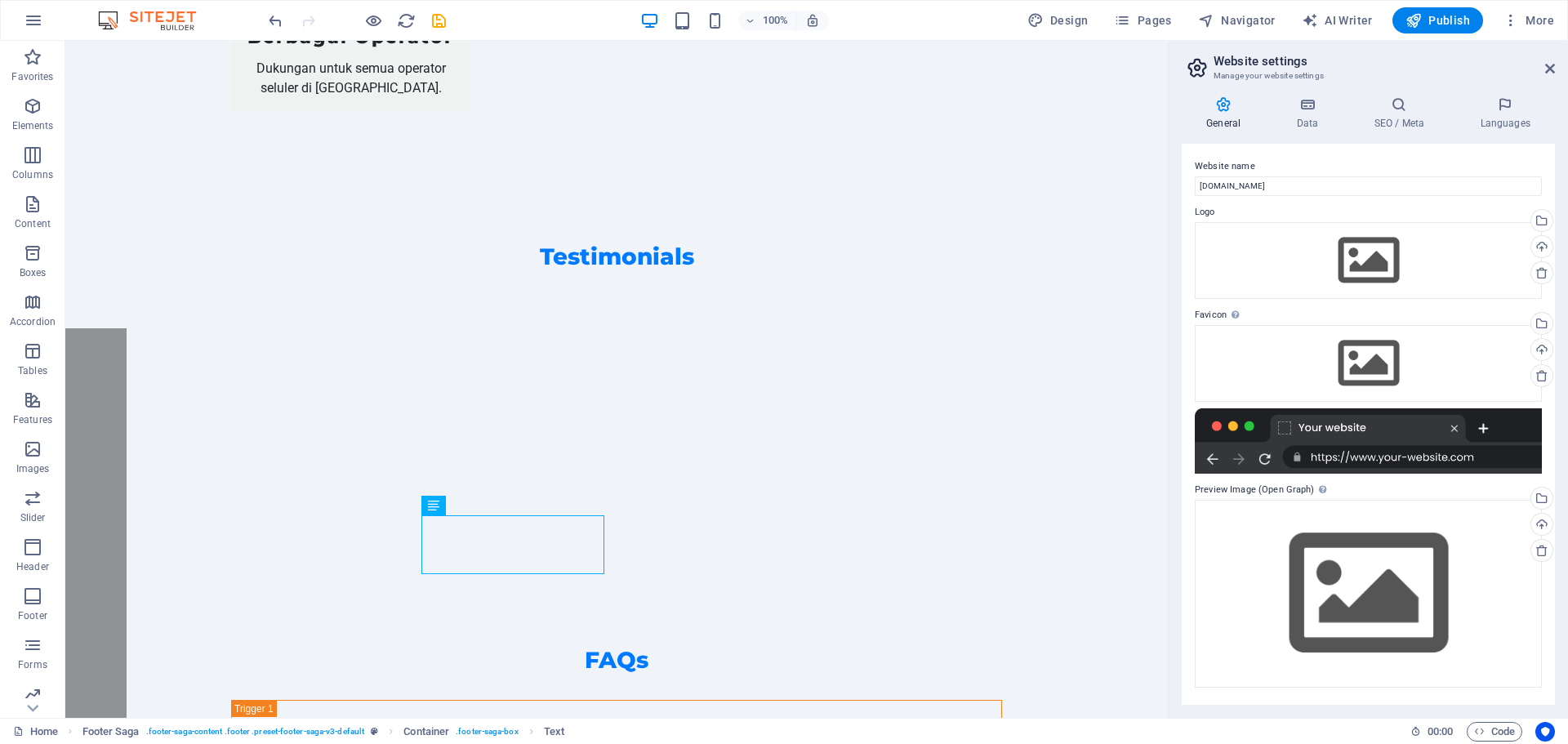
click at [1306, 95] on div "General Data SEO / Meta Languages Website name twizzconvert.com Logo Drag files…" at bounding box center [1368, 401] width 400 height 635
click at [1315, 112] on h4 "Data" at bounding box center [1310, 113] width 78 height 34
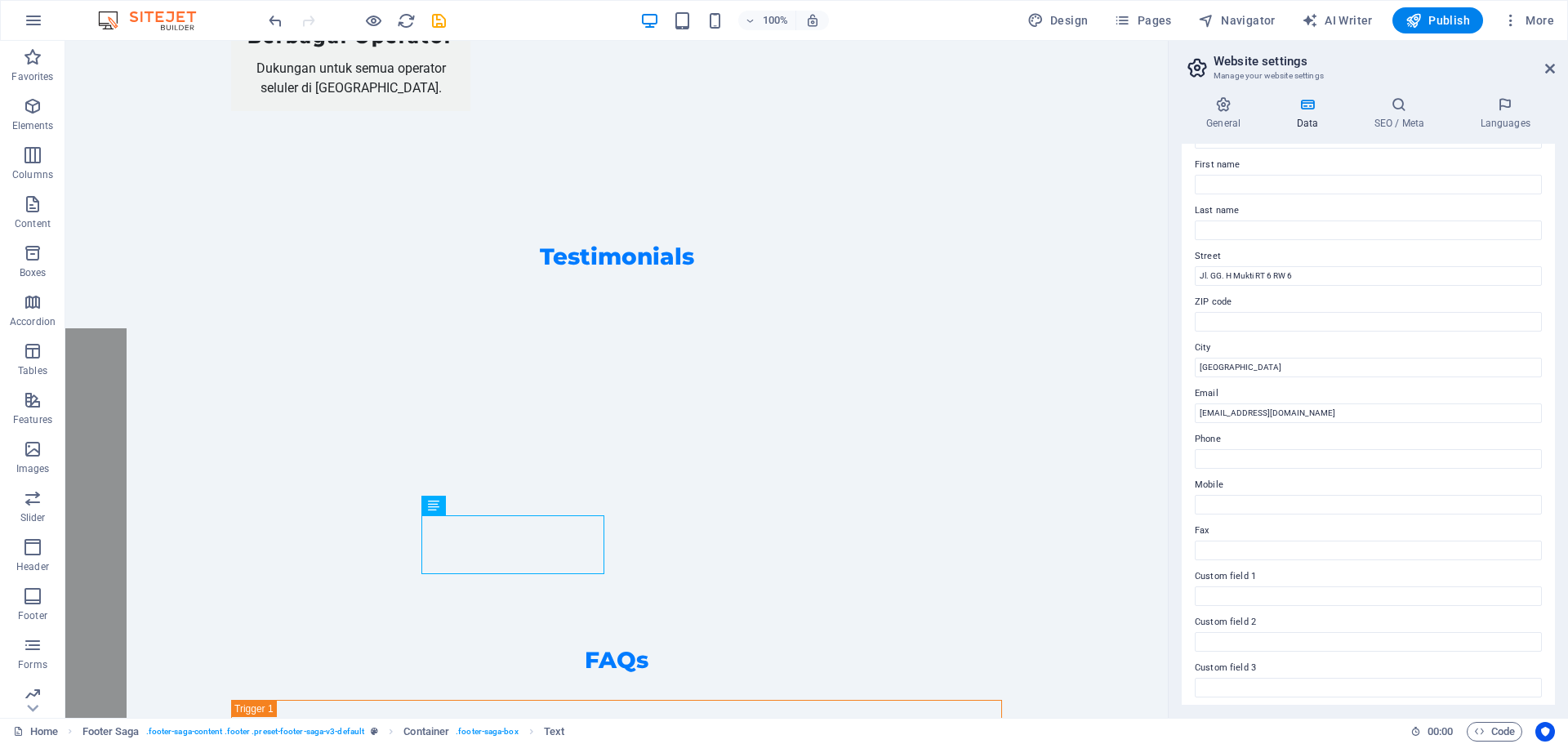
scroll to position [82, 0]
drag, startPoint x: 1285, startPoint y: 361, endPoint x: 1173, endPoint y: 380, distance: 113.6
click at [1173, 380] on div "General Data SEO / Meta Languages Website name twizzconvert.com Logo Drag files…" at bounding box center [1368, 401] width 400 height 635
type input "b"
type input "[GEOGRAPHIC_DATA]"
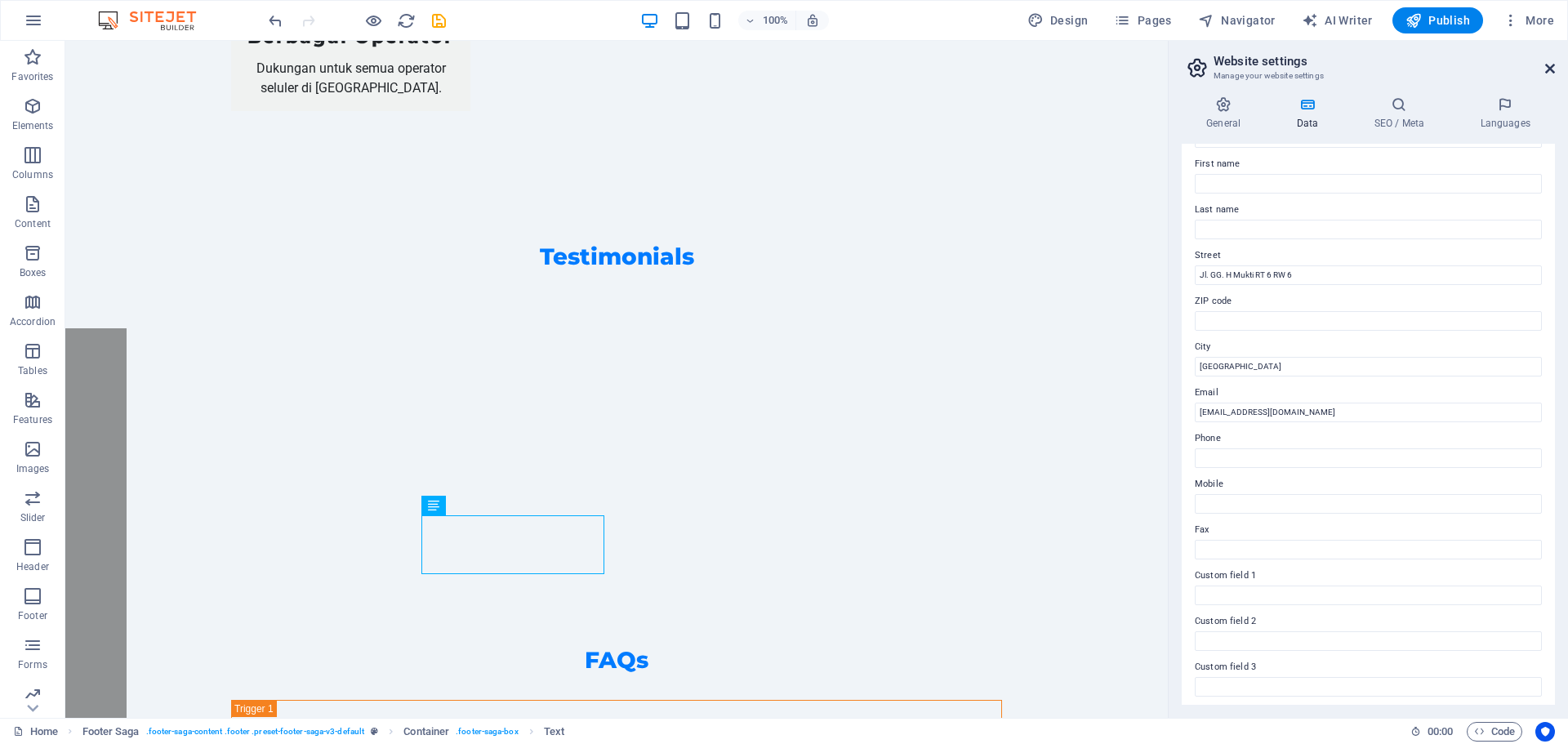
click at [1549, 74] on icon at bounding box center [1549, 68] width 10 height 13
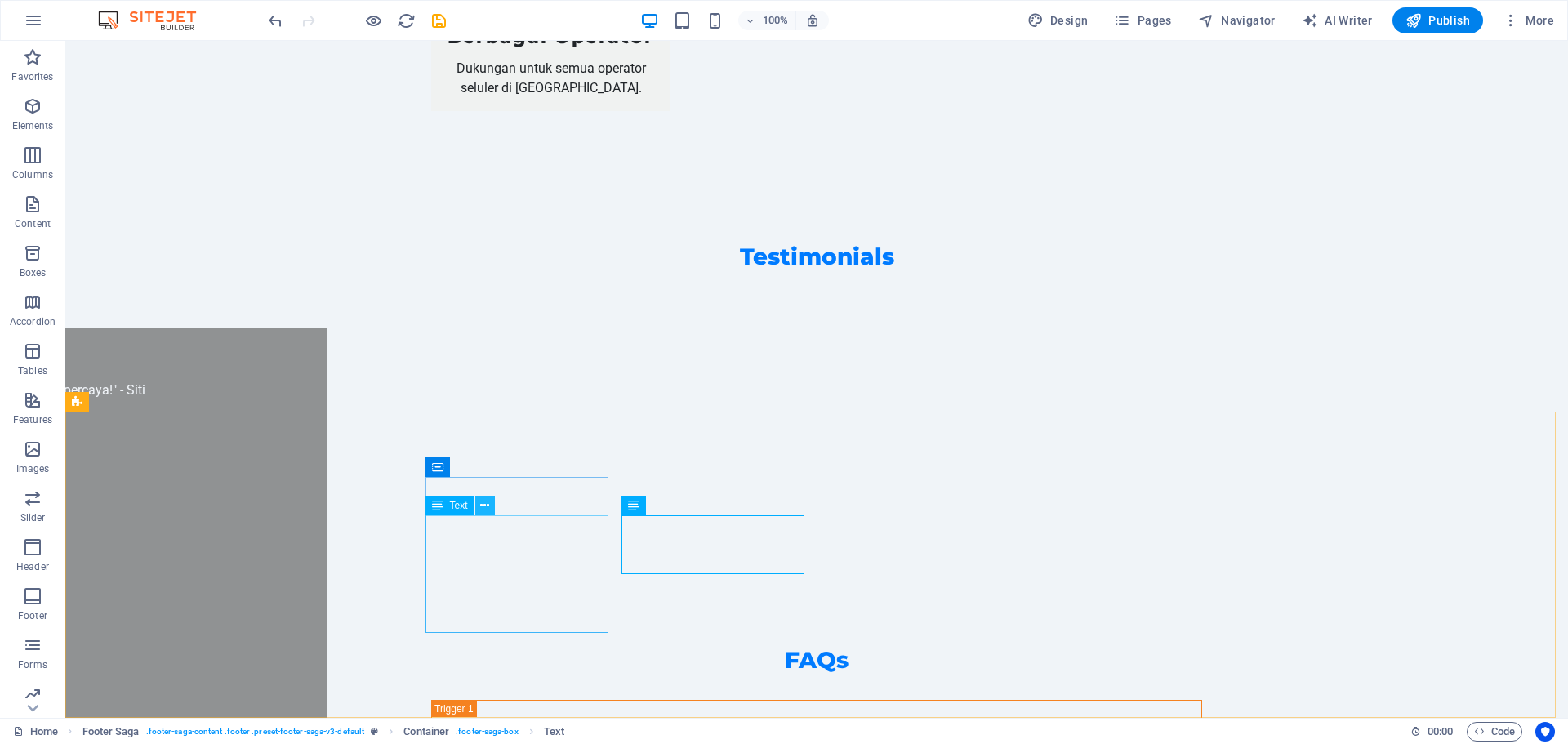
click at [489, 509] on icon at bounding box center [484, 505] width 9 height 17
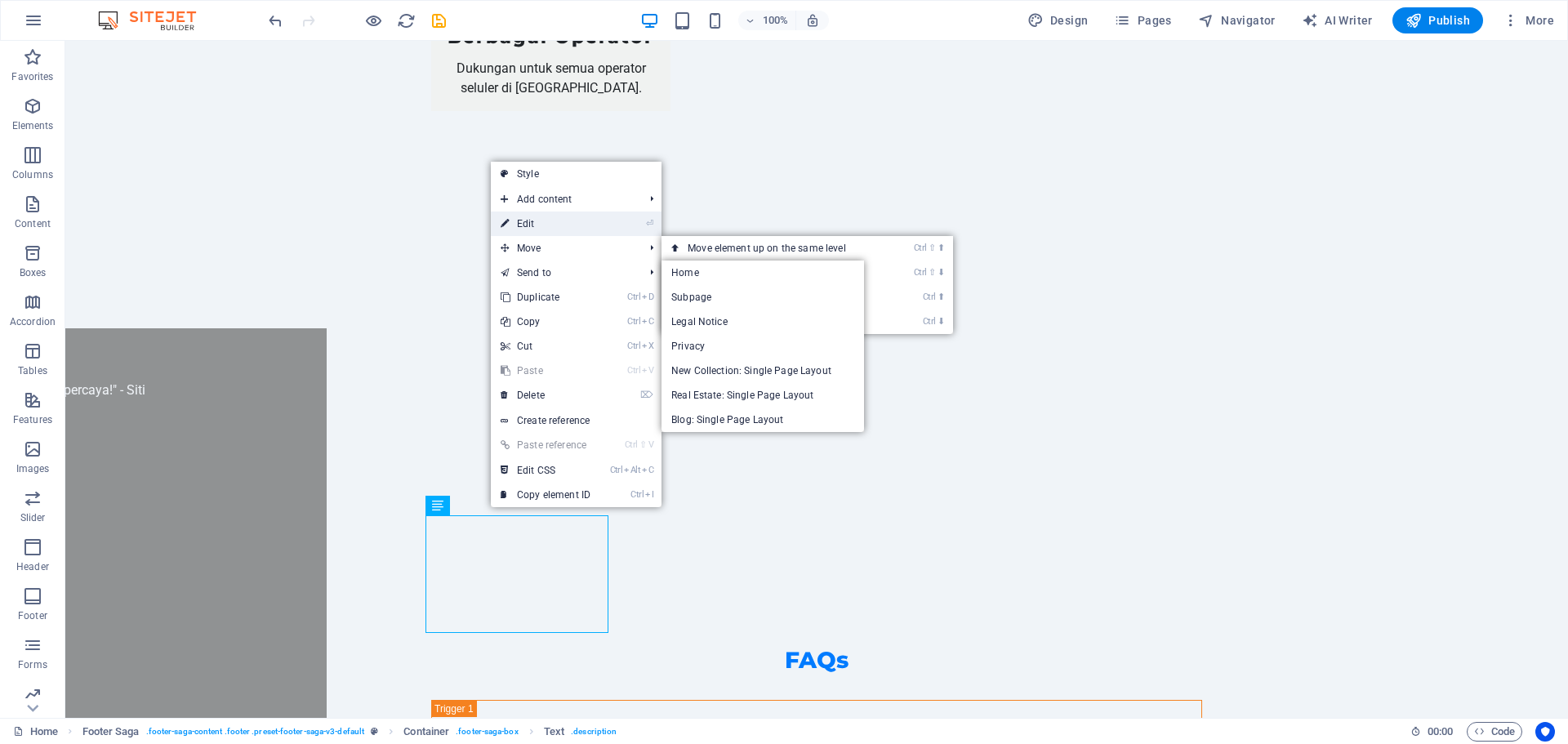
click at [546, 229] on link "⏎ Edit" at bounding box center [545, 223] width 109 height 25
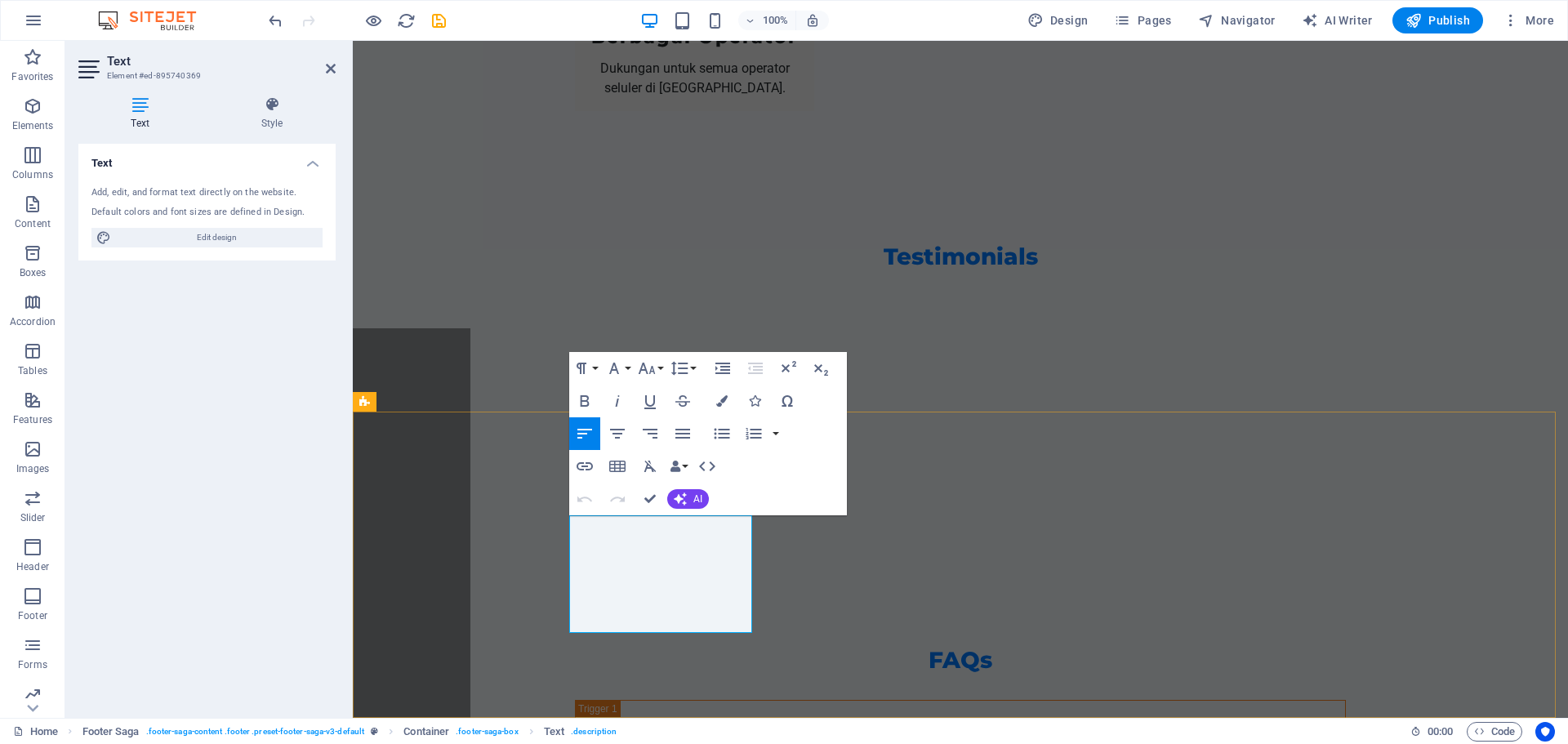
drag, startPoint x: 694, startPoint y: 621, endPoint x: 607, endPoint y: 568, distance: 101.9
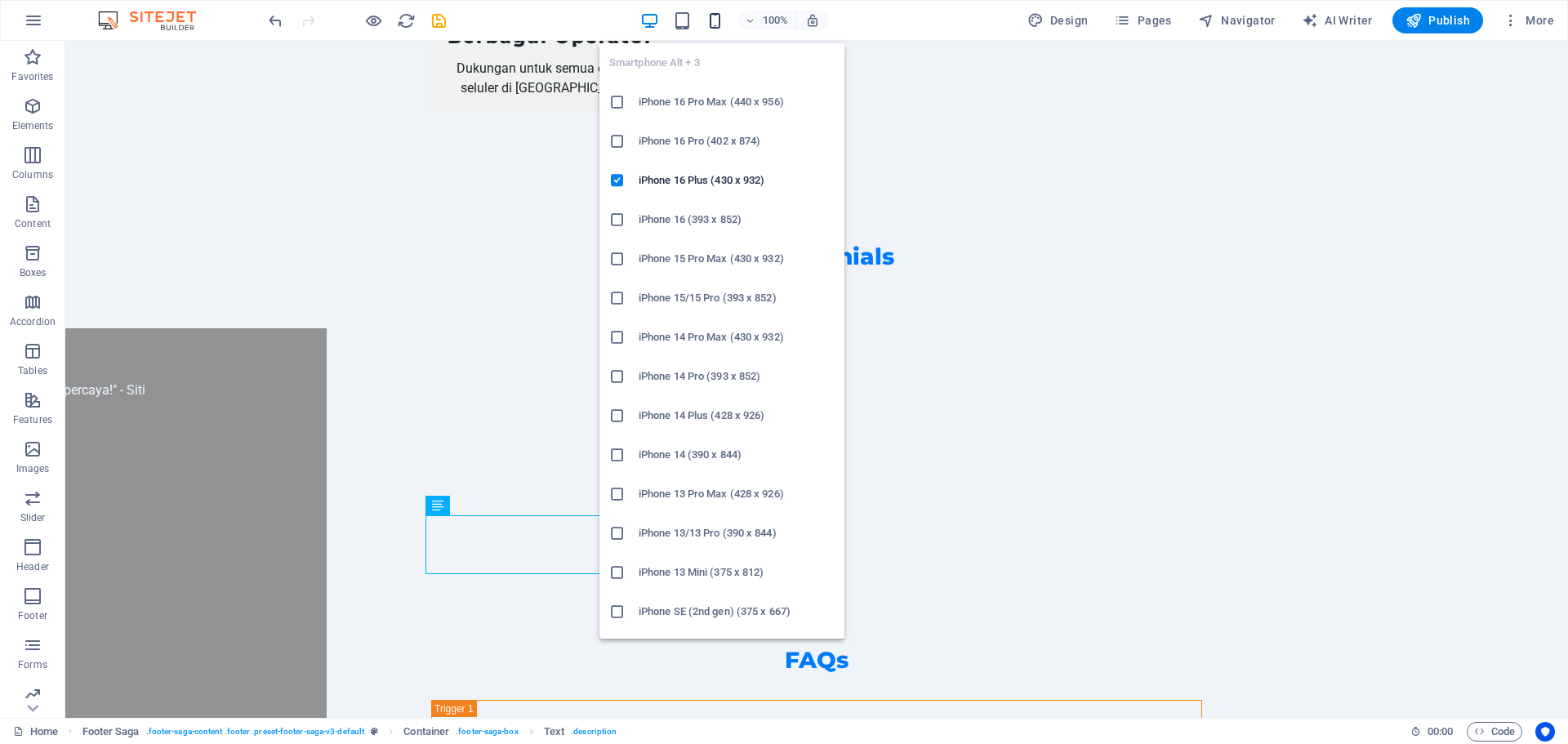
click at [723, 27] on icon "button" at bounding box center [715, 21] width 19 height 19
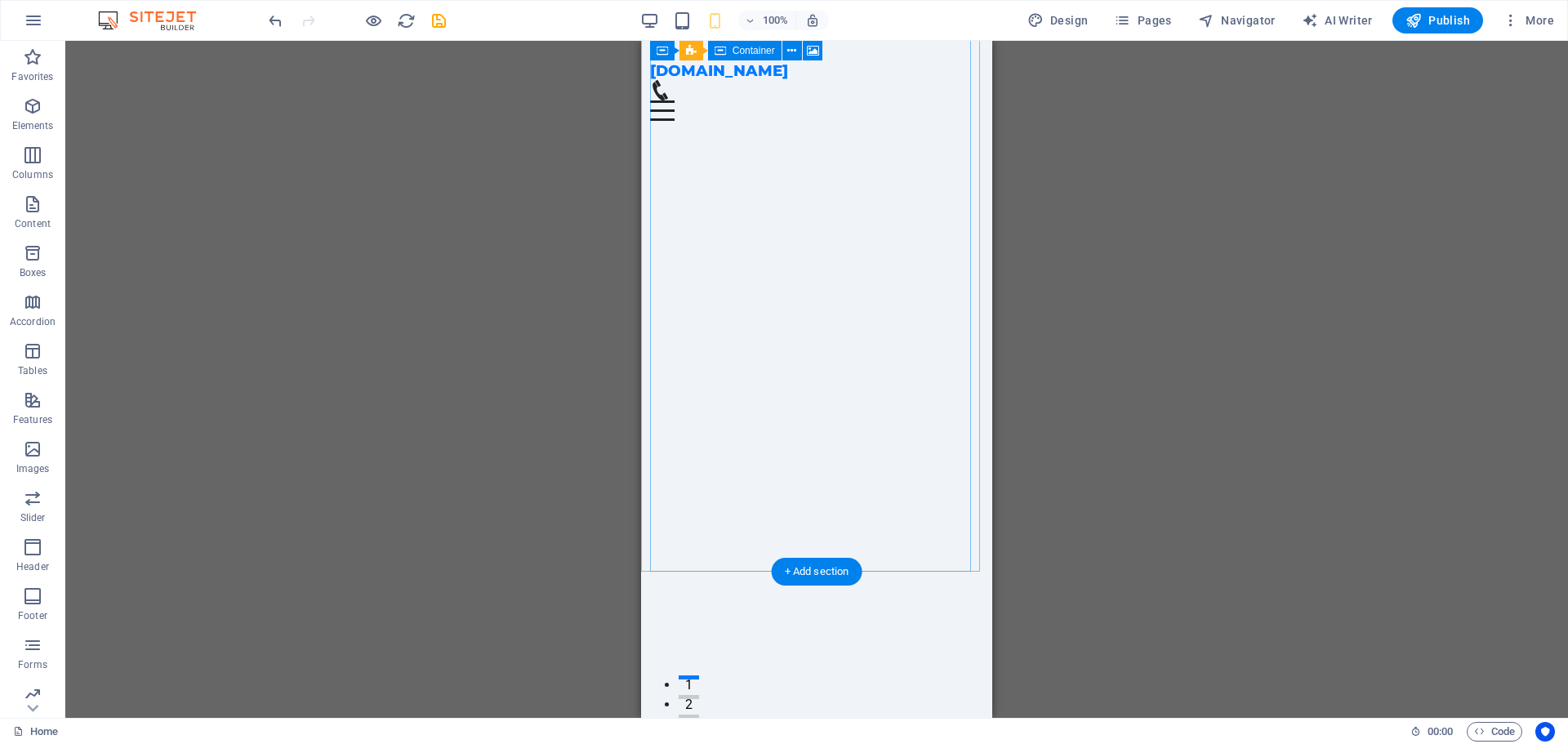
scroll to position [0, 0]
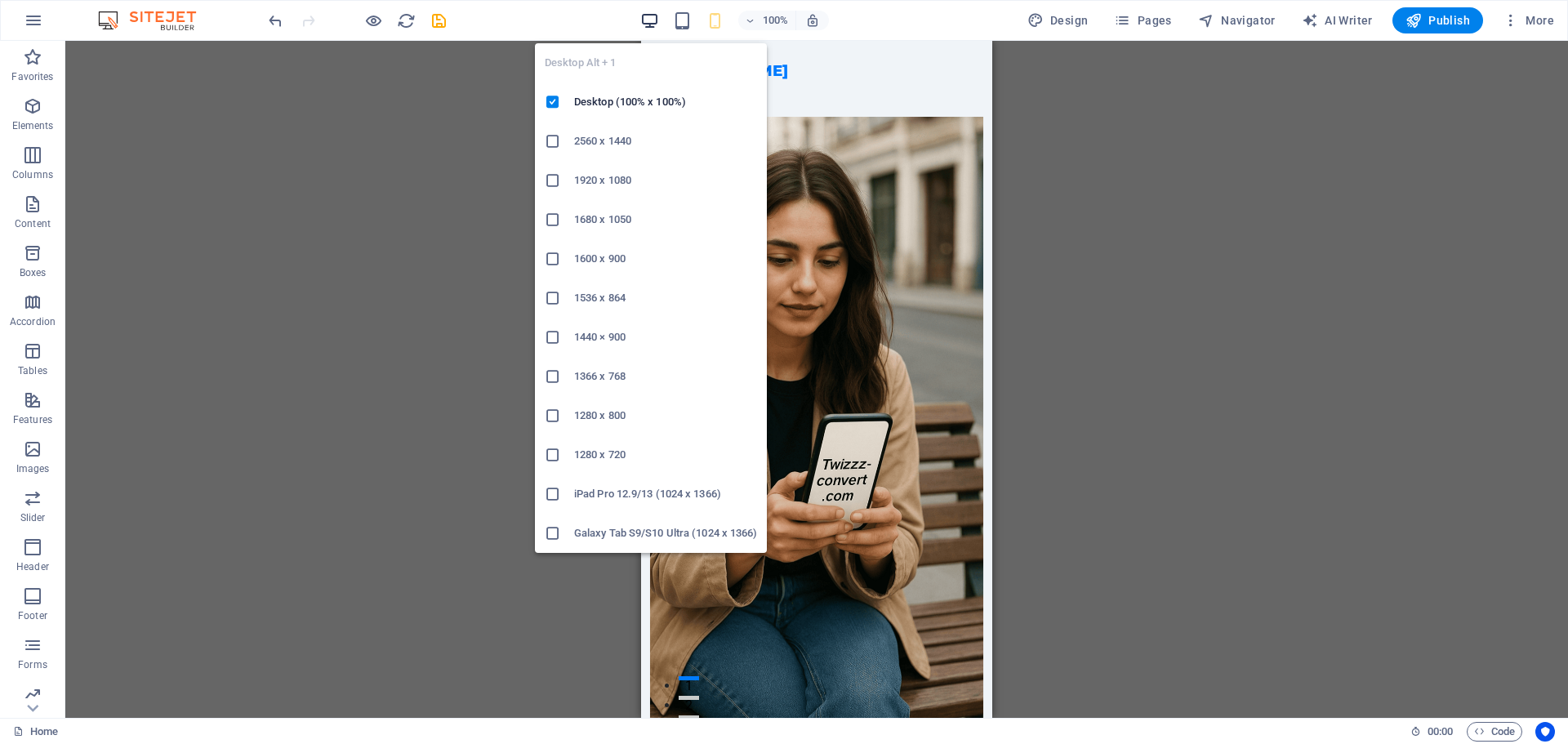
click at [659, 24] on icon "button" at bounding box center [649, 21] width 19 height 19
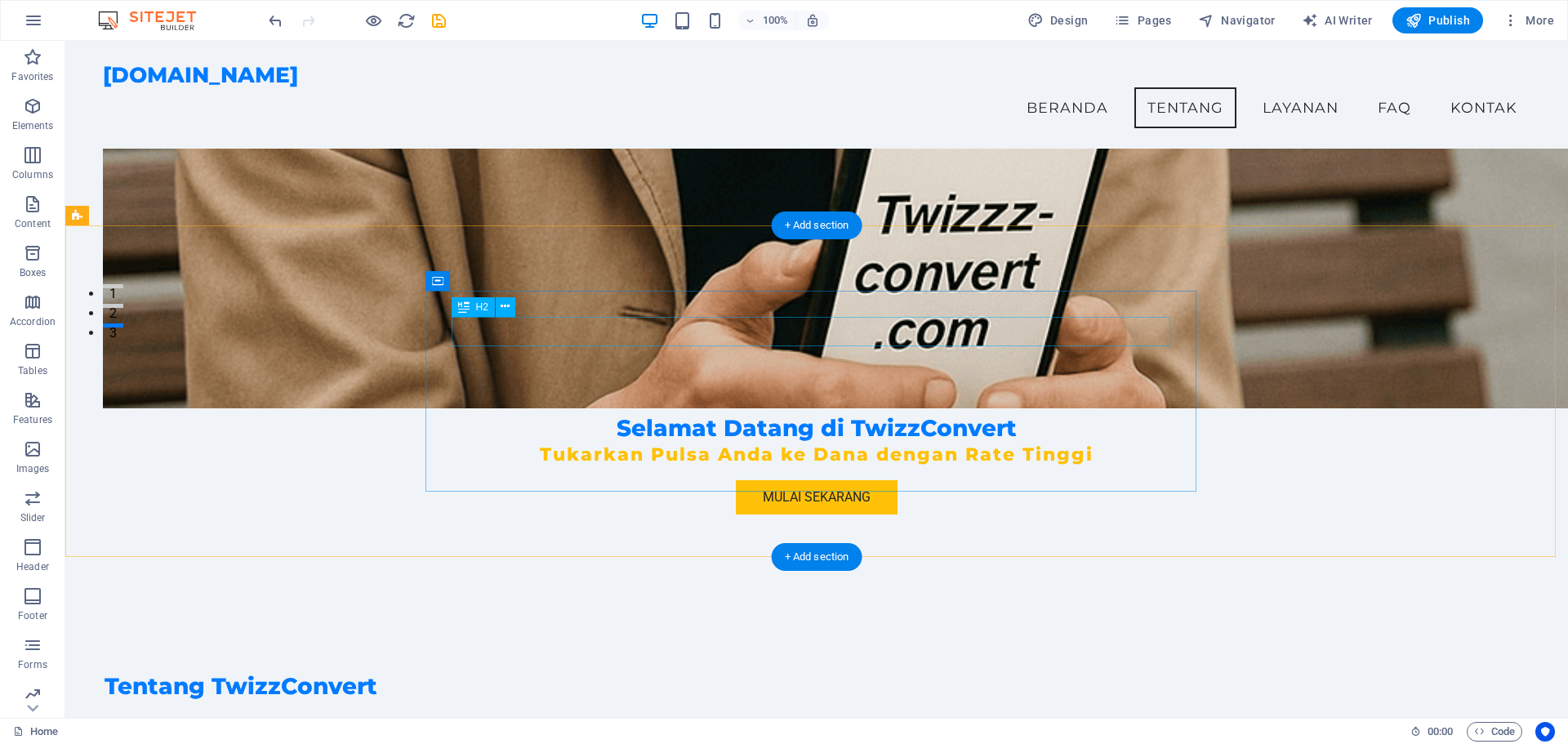
scroll to position [391, 0]
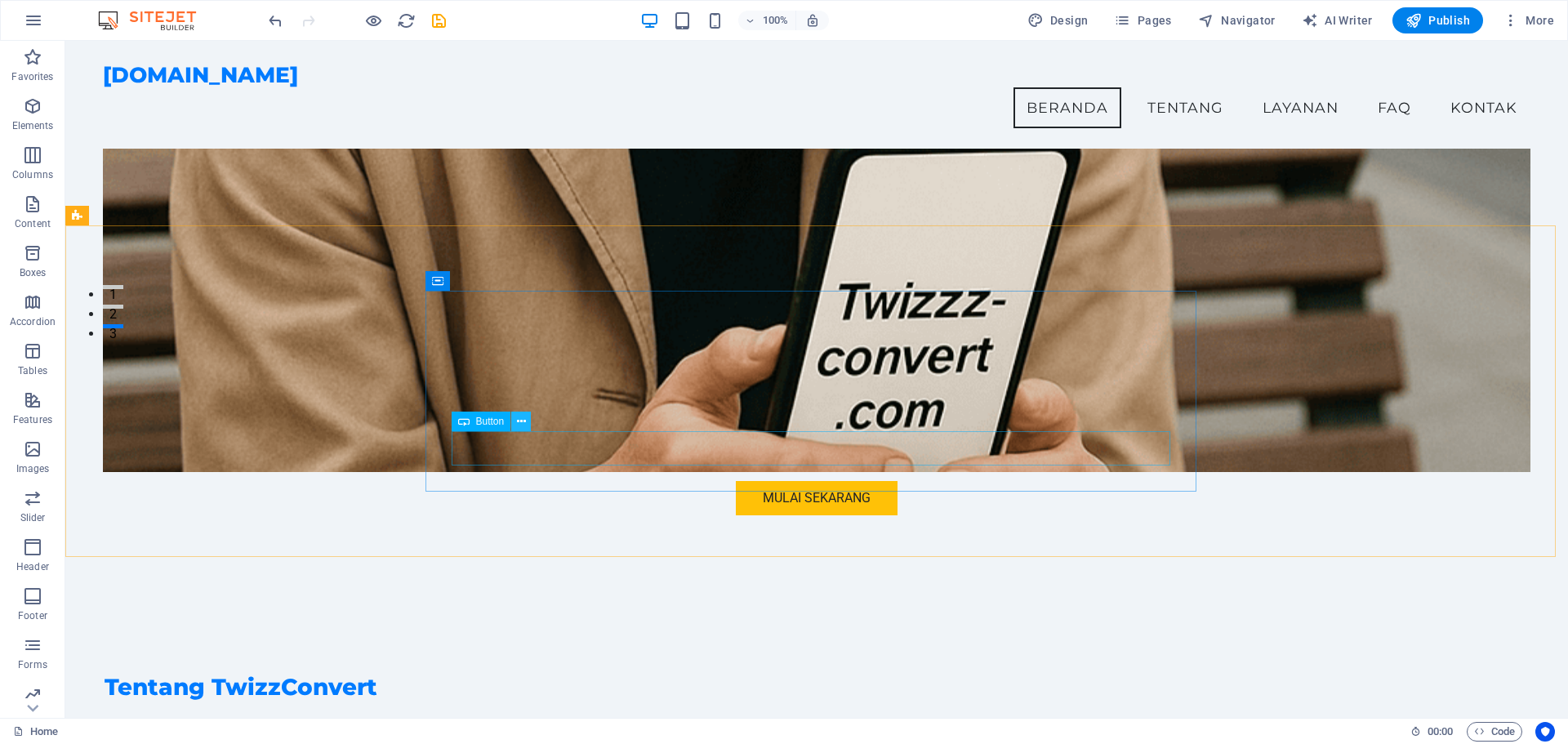
click at [525, 423] on icon at bounding box center [521, 421] width 9 height 17
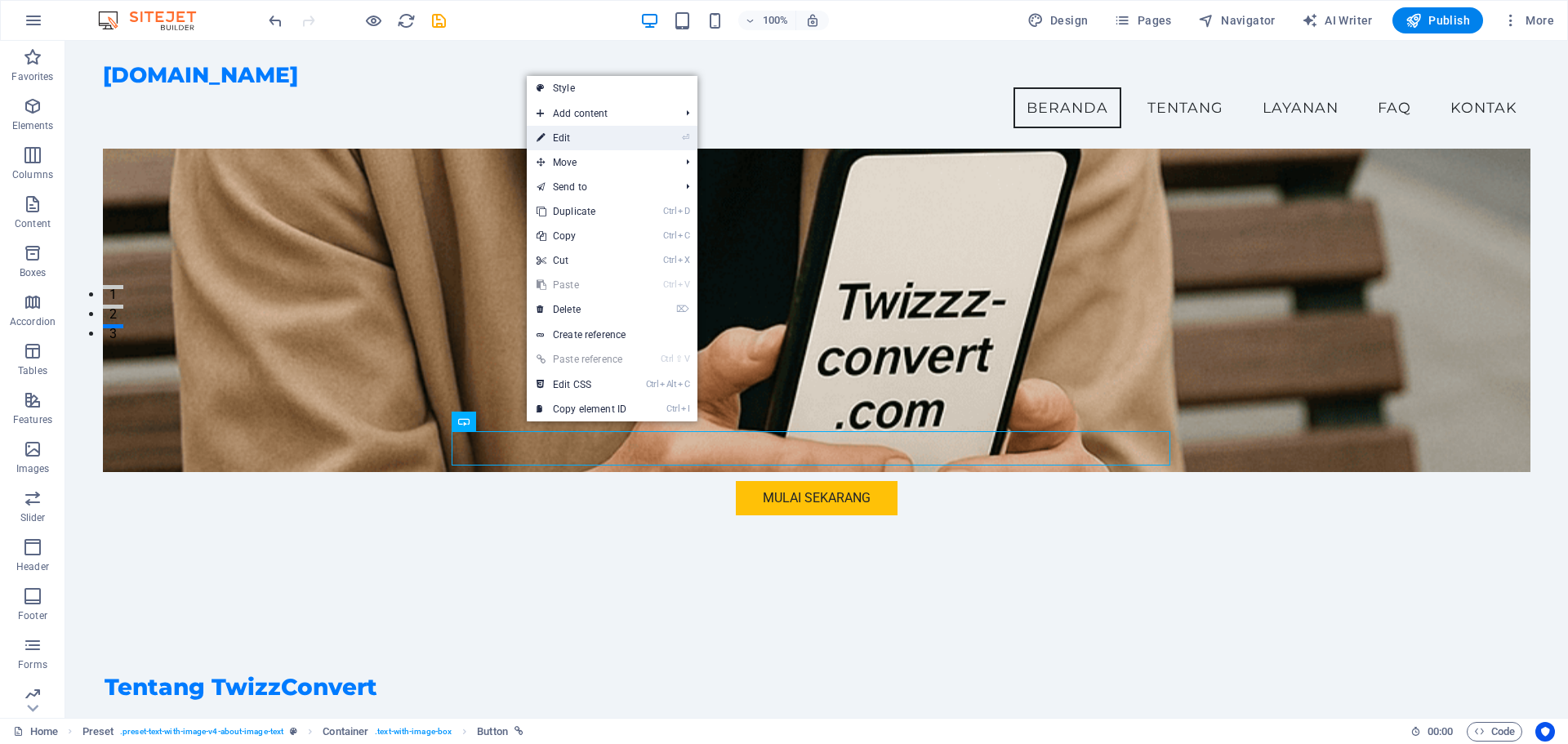
click at [582, 146] on link "⏎ Edit" at bounding box center [581, 138] width 109 height 25
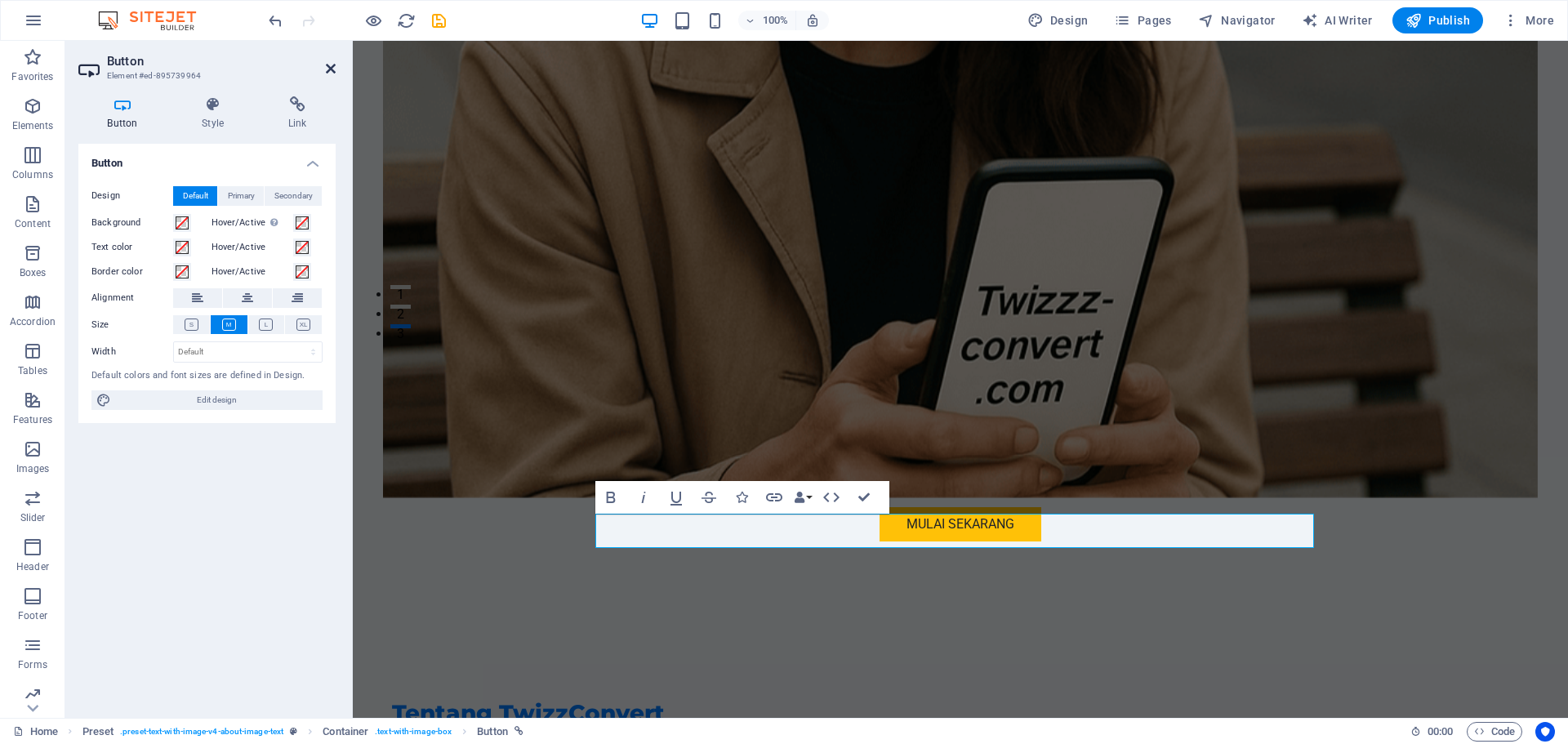
click at [334, 65] on icon at bounding box center [331, 68] width 10 height 13
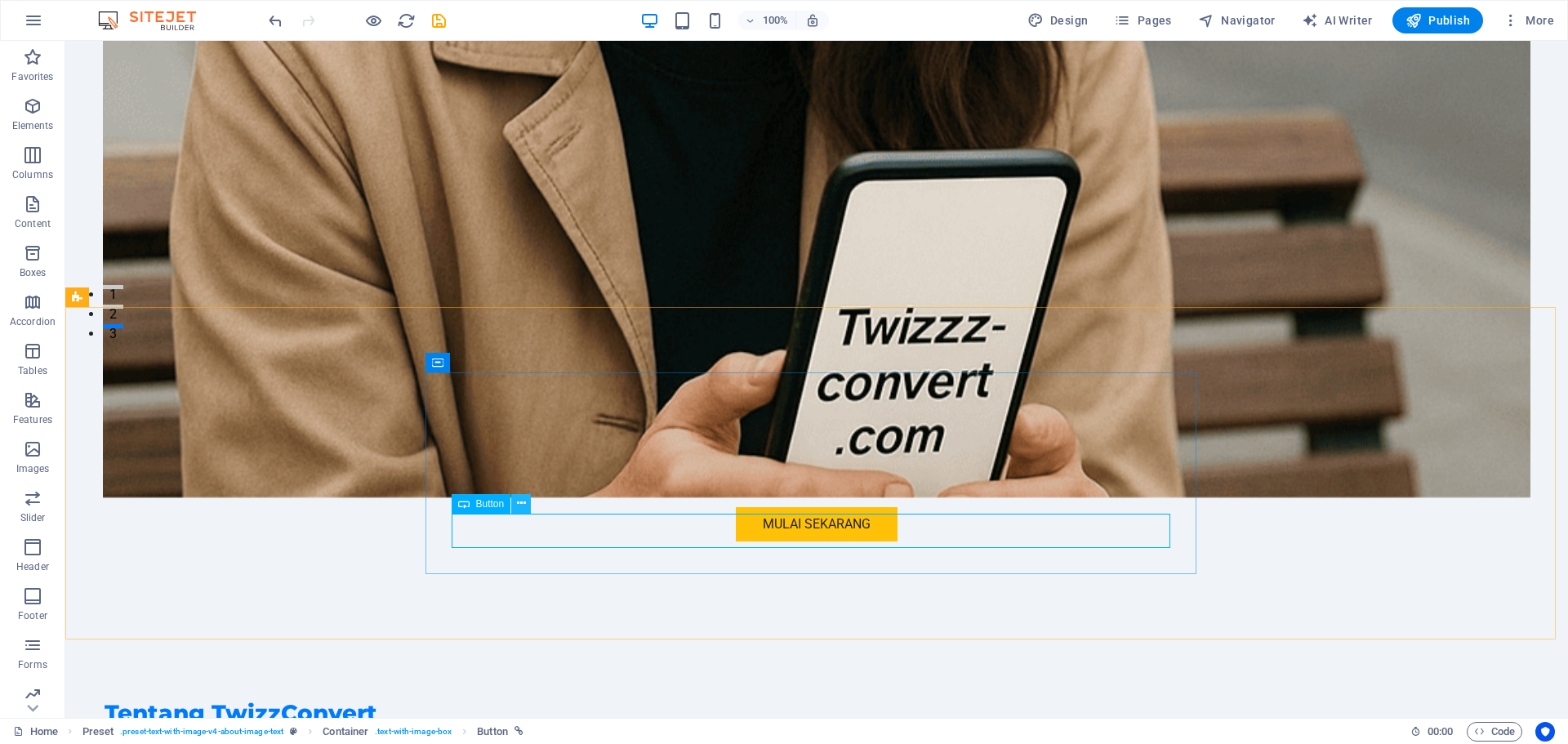
click at [525, 504] on icon at bounding box center [521, 503] width 9 height 17
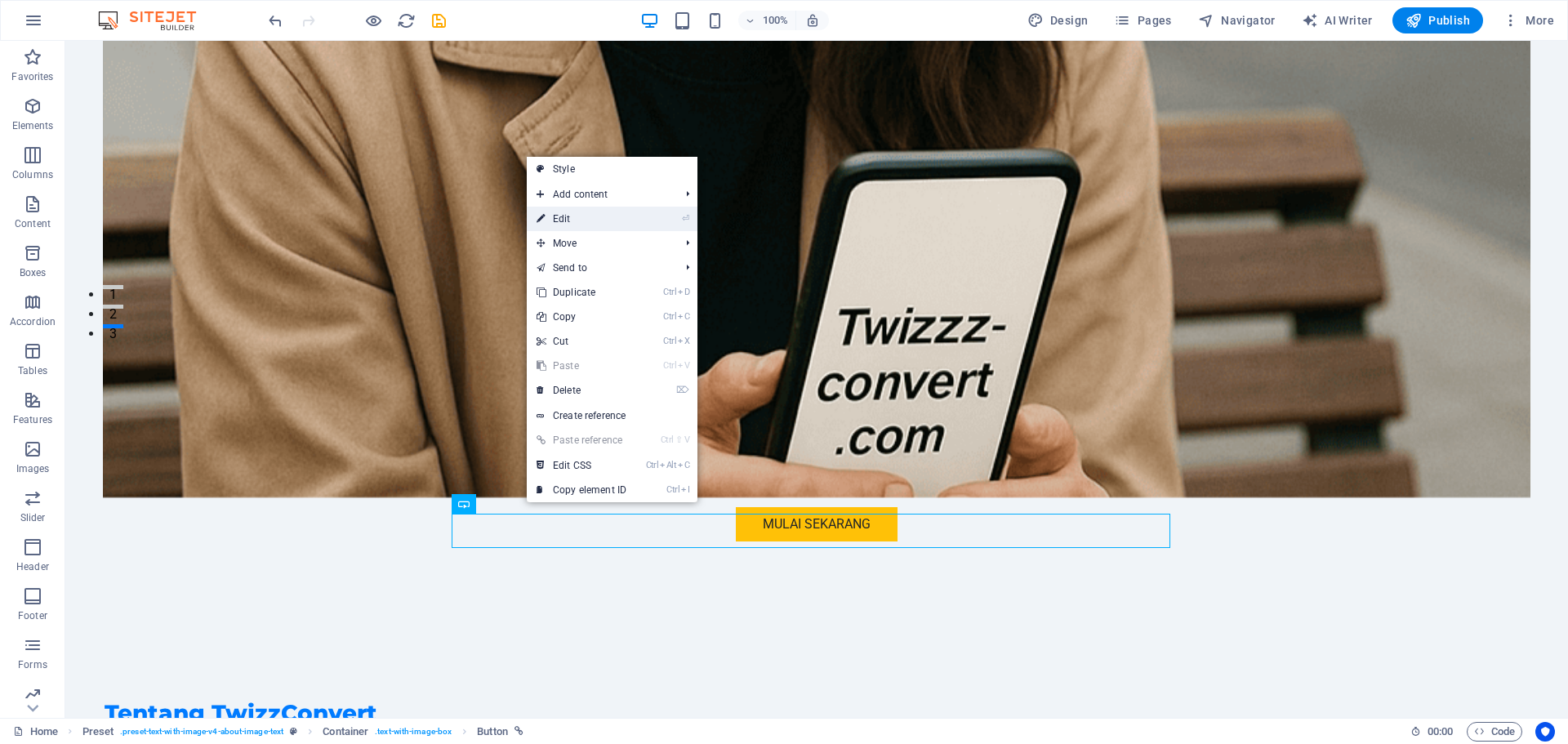
click at [580, 222] on link "⏎ Edit" at bounding box center [581, 218] width 109 height 25
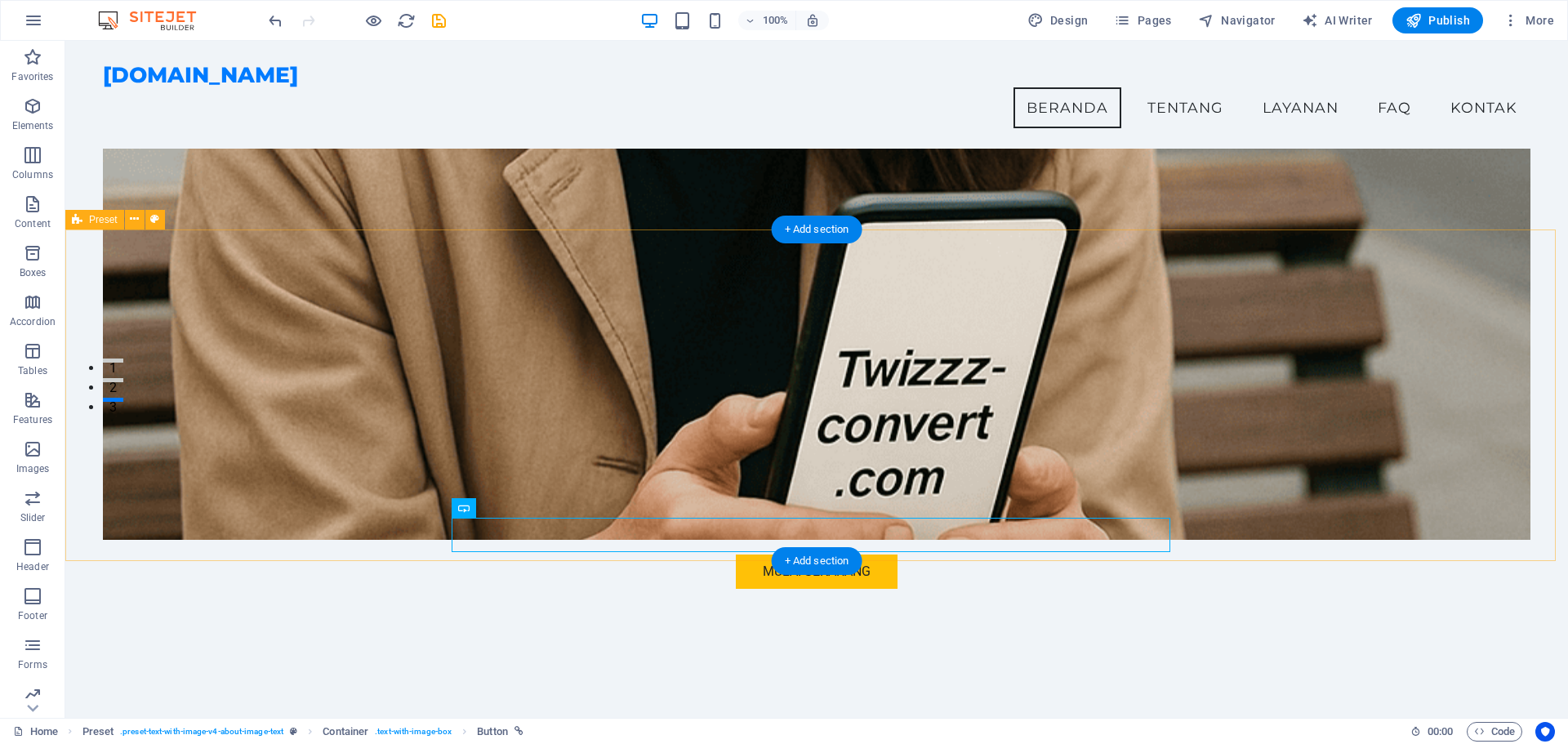
scroll to position [227, 0]
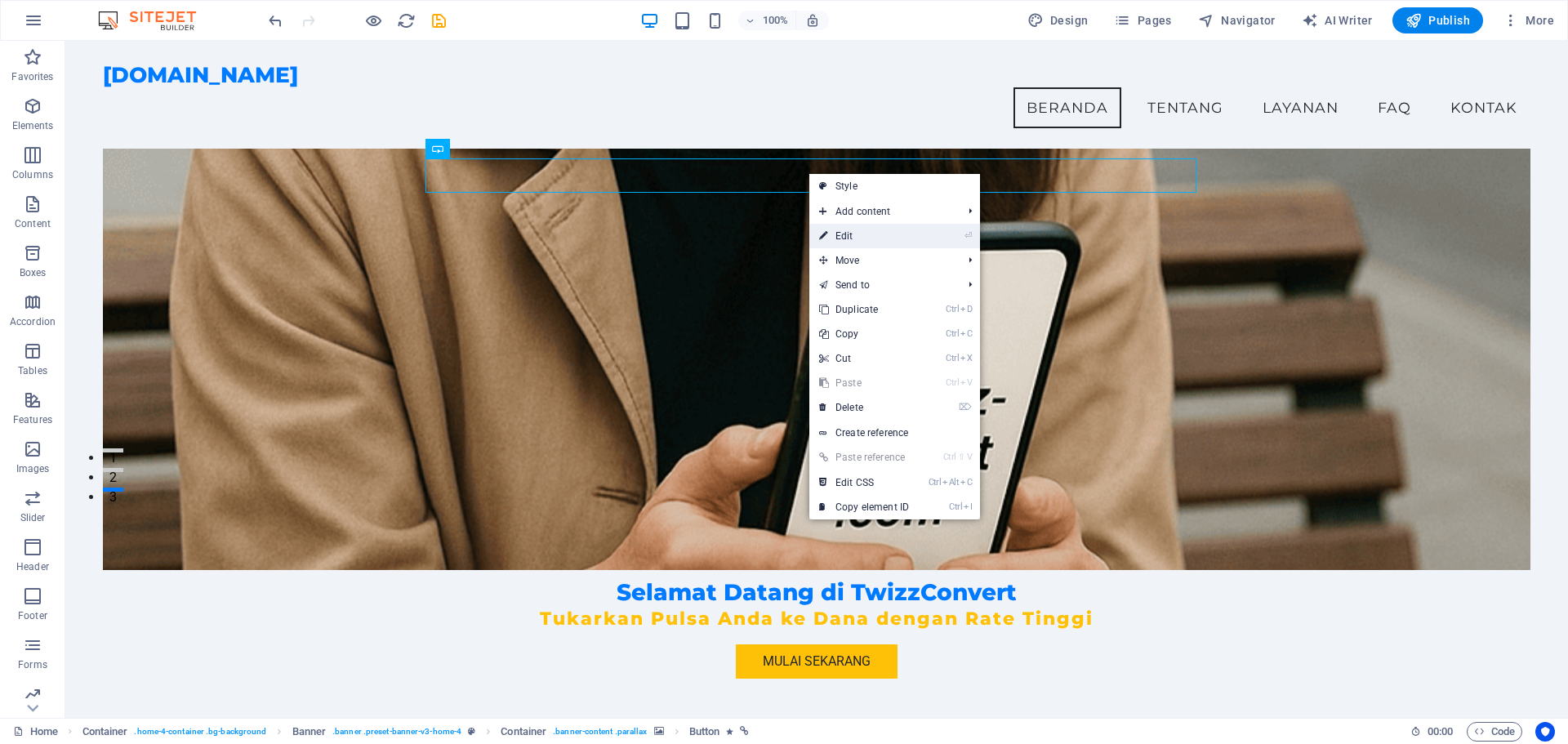
click at [848, 230] on link "⏎ Edit" at bounding box center [863, 235] width 109 height 25
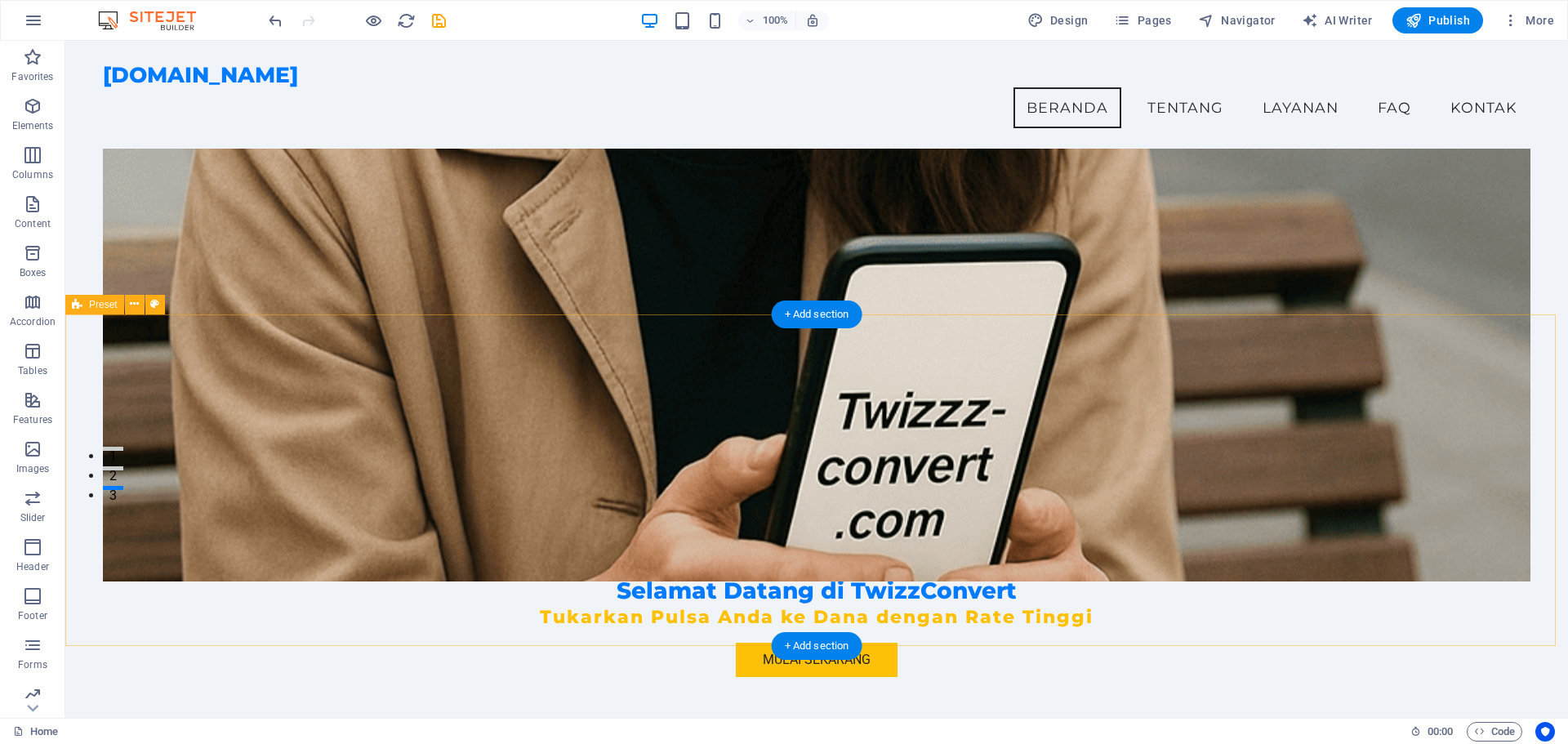
scroll to position [227, 0]
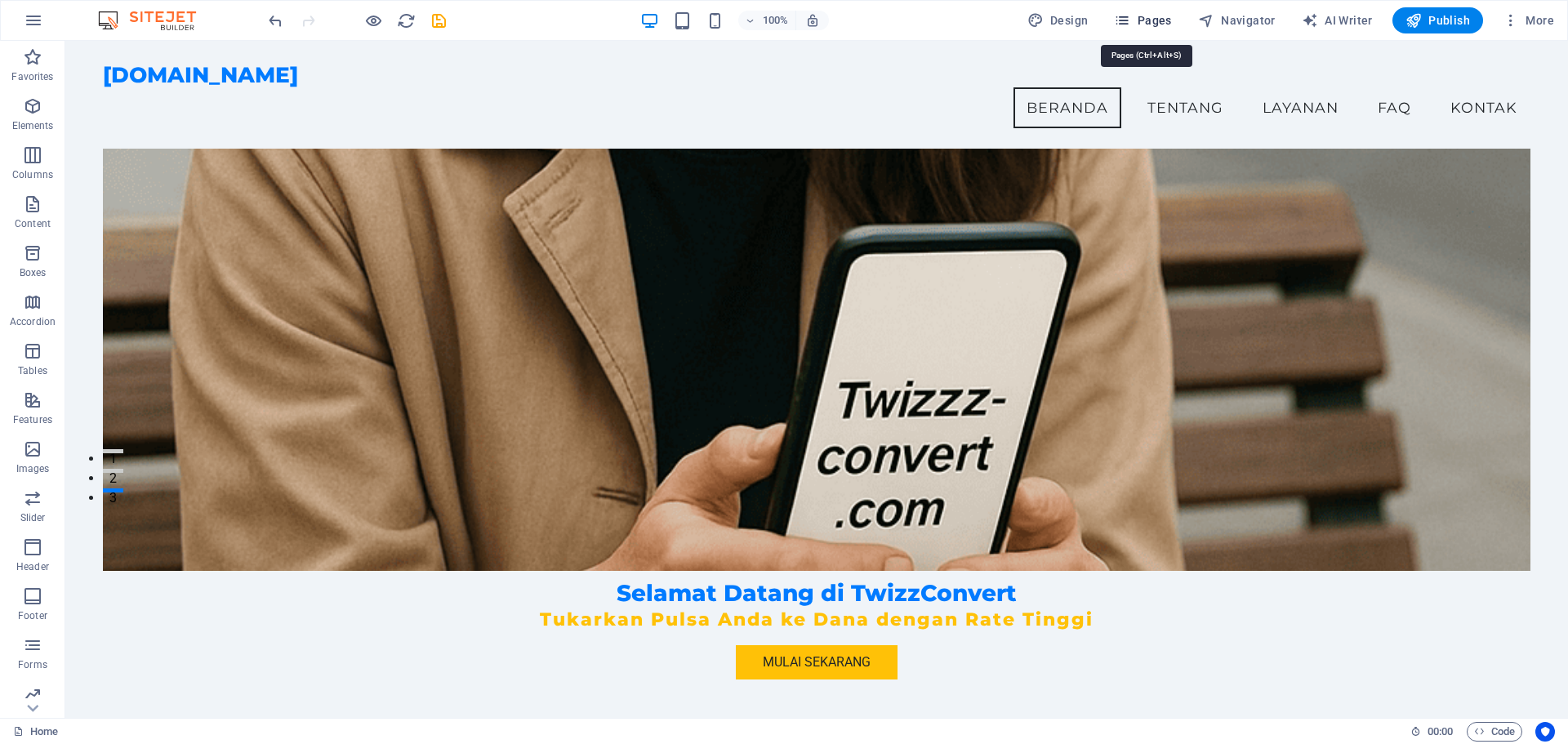
click at [1152, 12] on span "Pages" at bounding box center [1142, 20] width 57 height 17
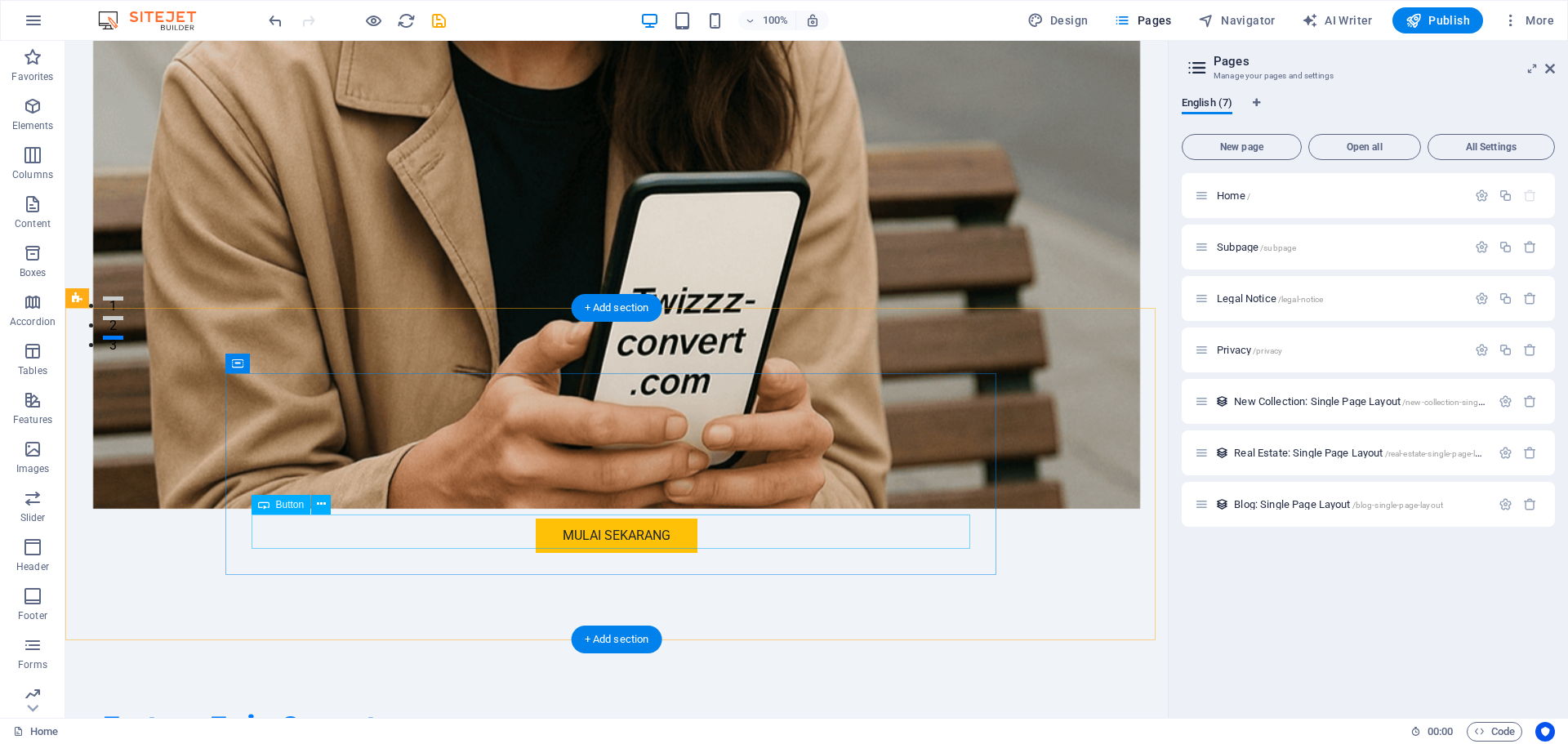
scroll to position [391, 0]
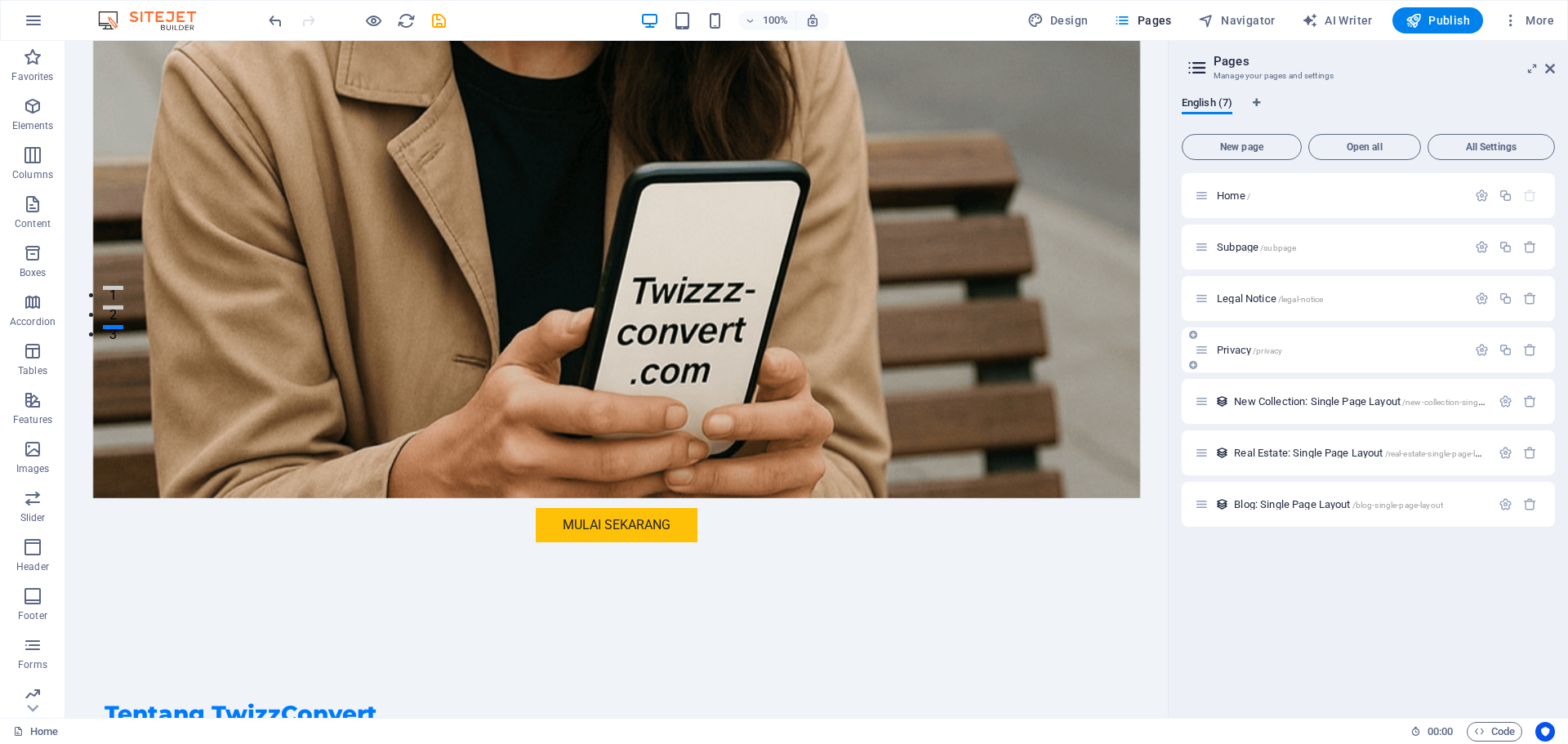
click at [1235, 349] on span "Privacy /privacy" at bounding box center [1249, 349] width 65 height 12
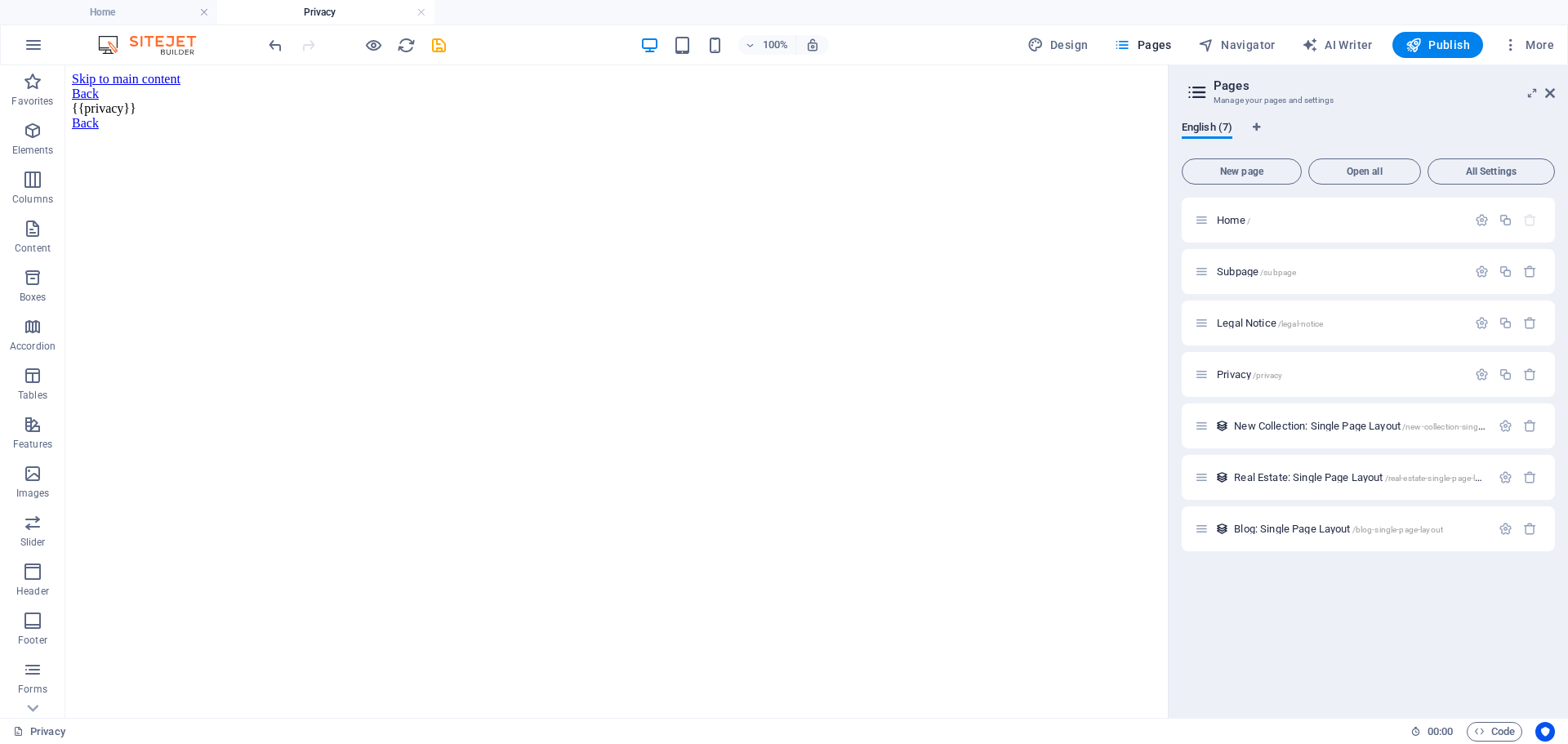
scroll to position [0, 0]
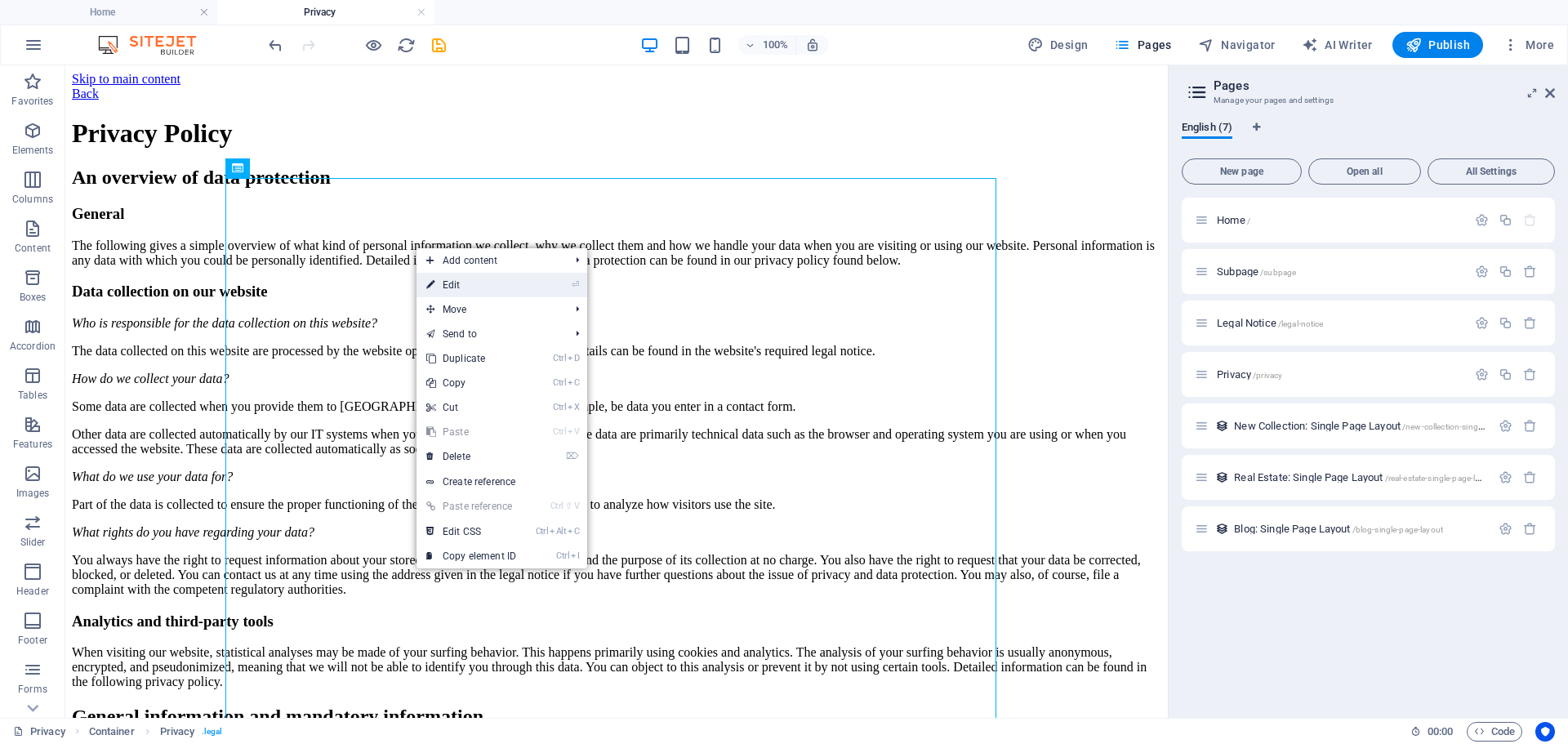
click at [447, 285] on link "⏎ Edit" at bounding box center [470, 284] width 109 height 25
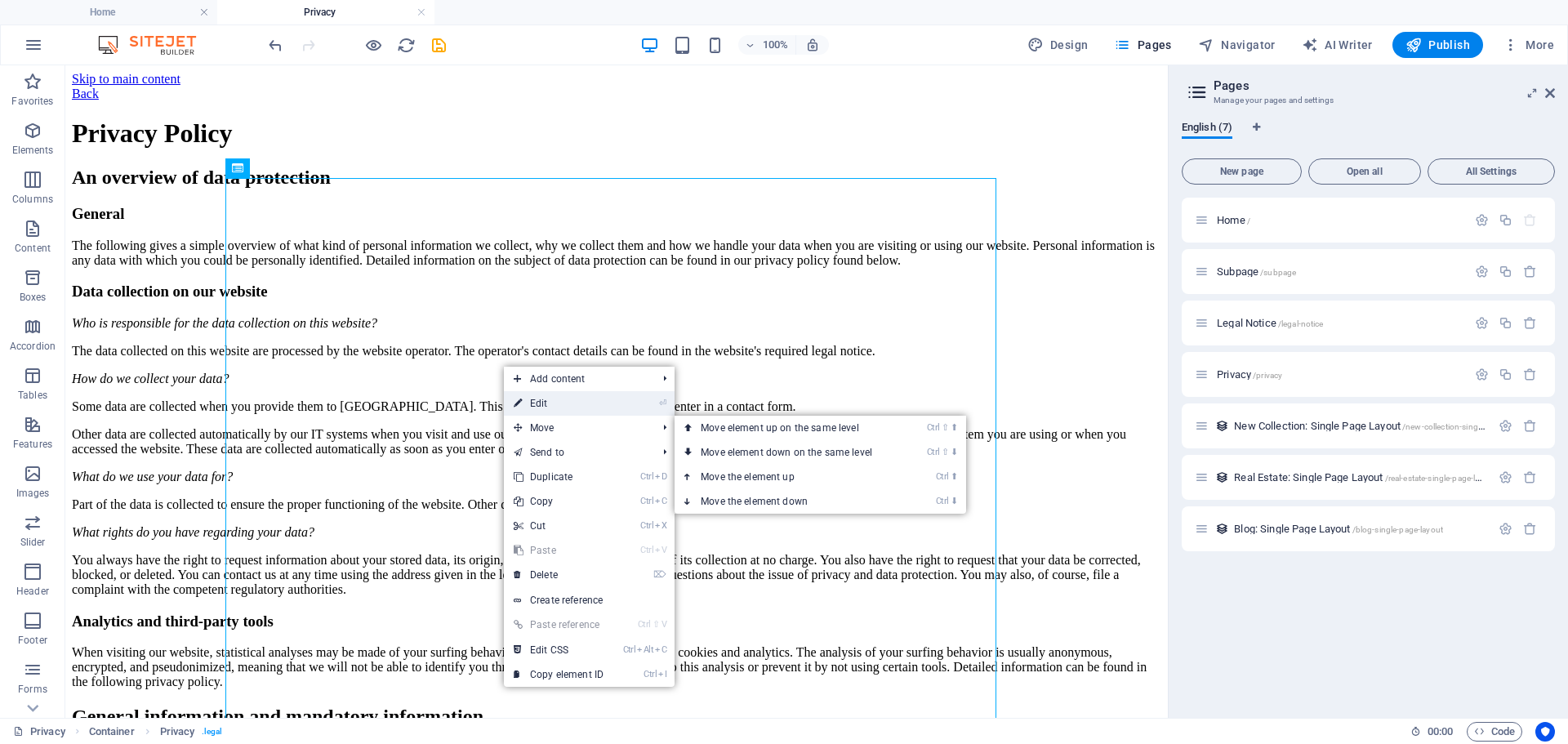
click at [560, 402] on link "⏎ Edit" at bounding box center [558, 403] width 109 height 25
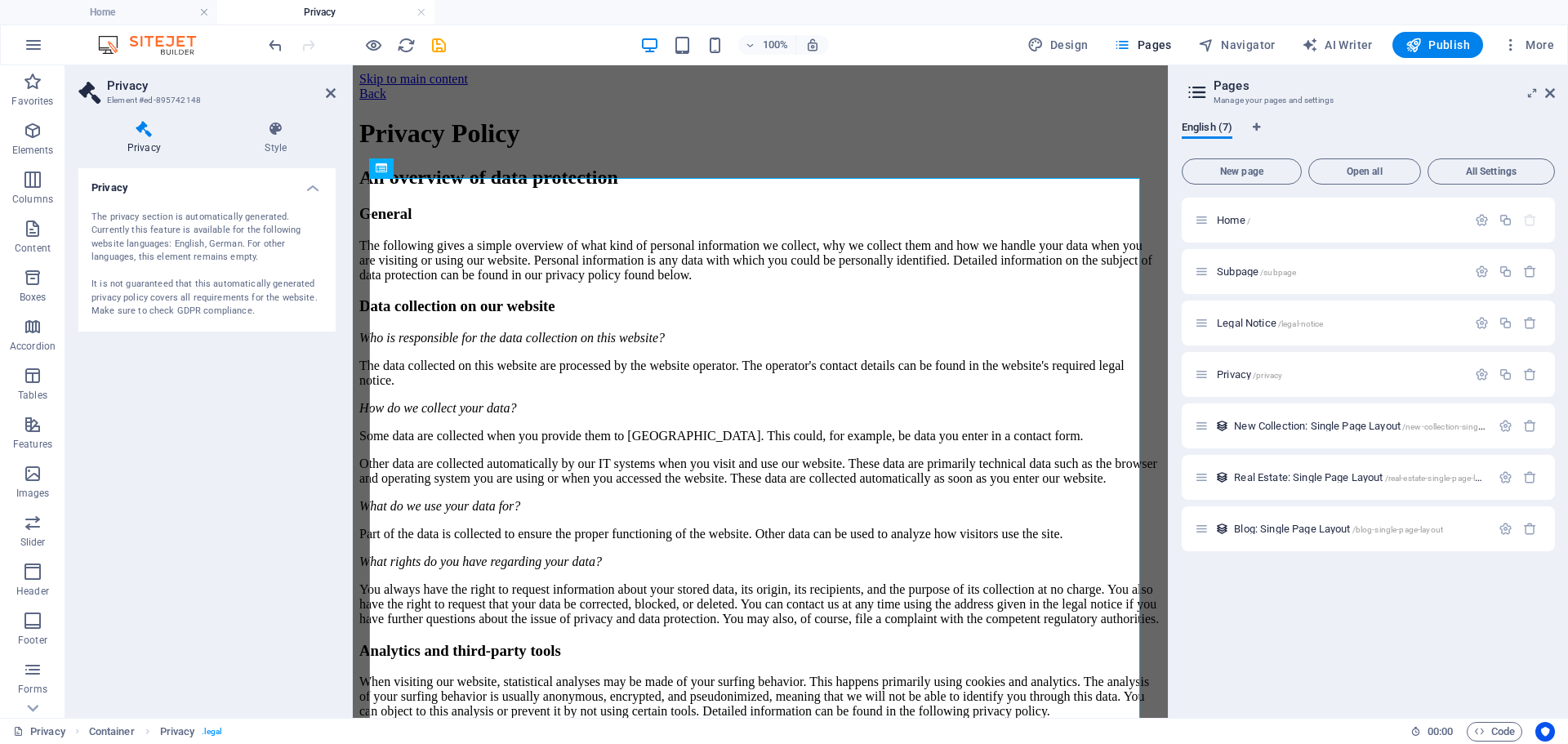
click at [172, 277] on div "The privacy section is automatically generated. Currently this feature is avail…" at bounding box center [207, 264] width 231 height 107
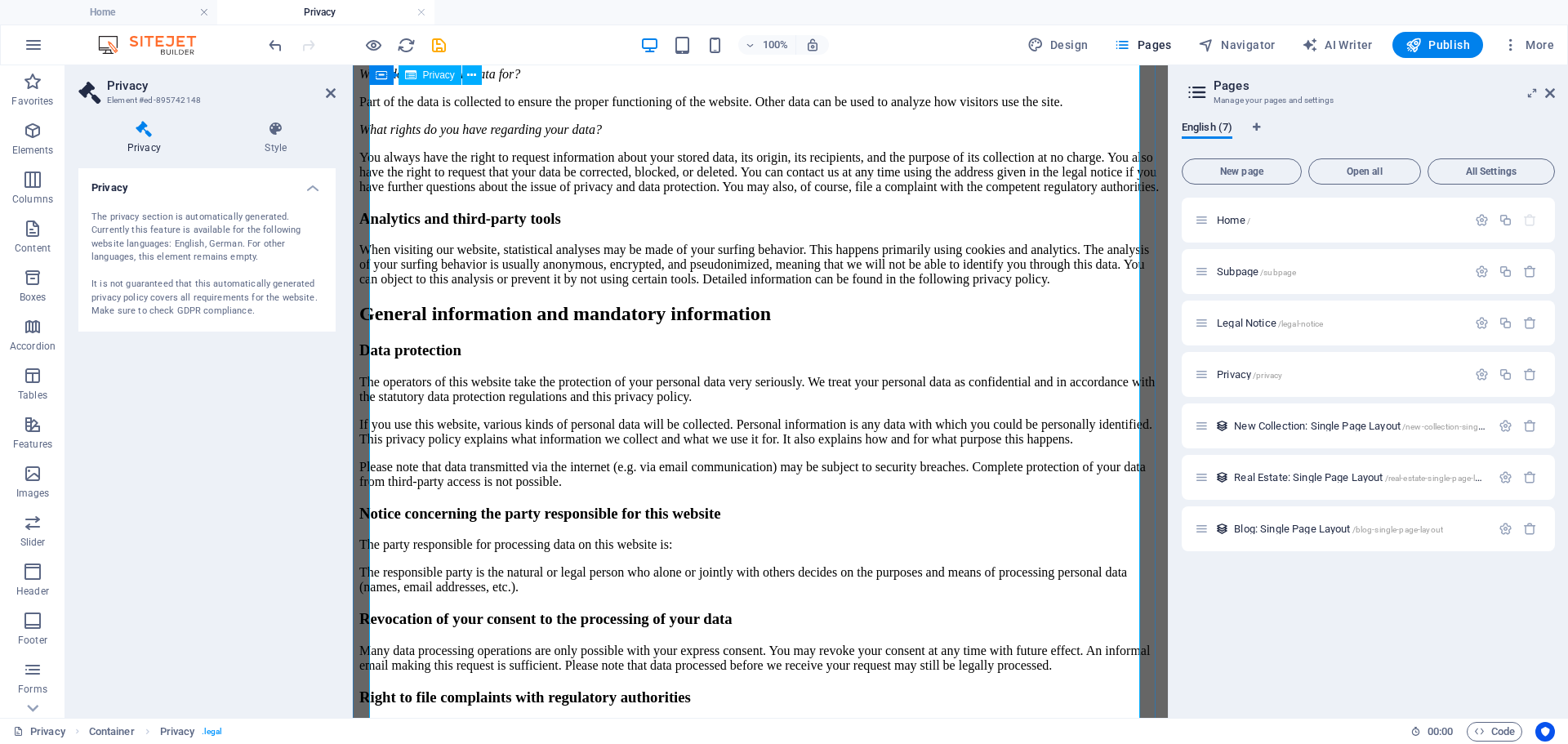
scroll to position [408, 0]
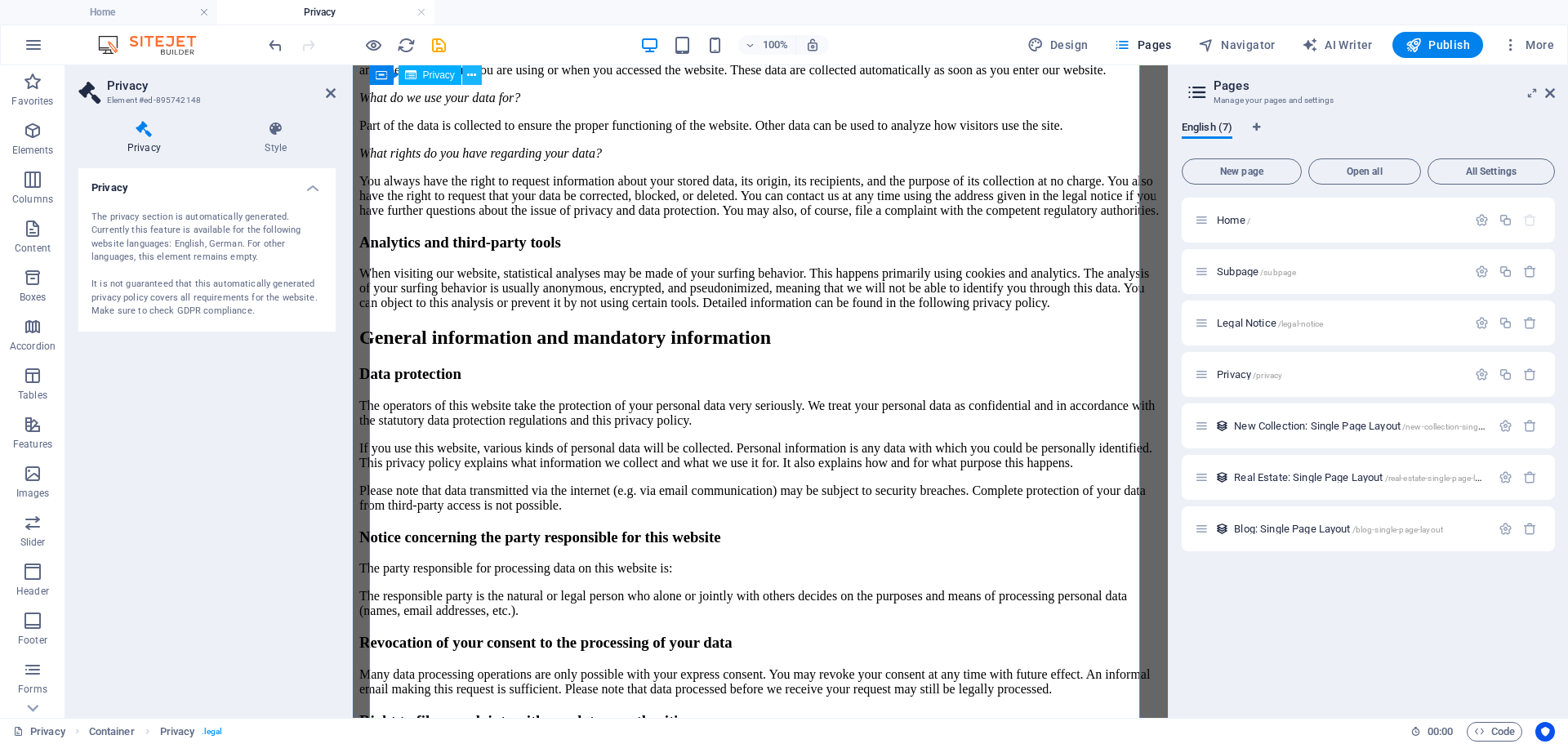
click at [474, 75] on icon at bounding box center [470, 75] width 9 height 17
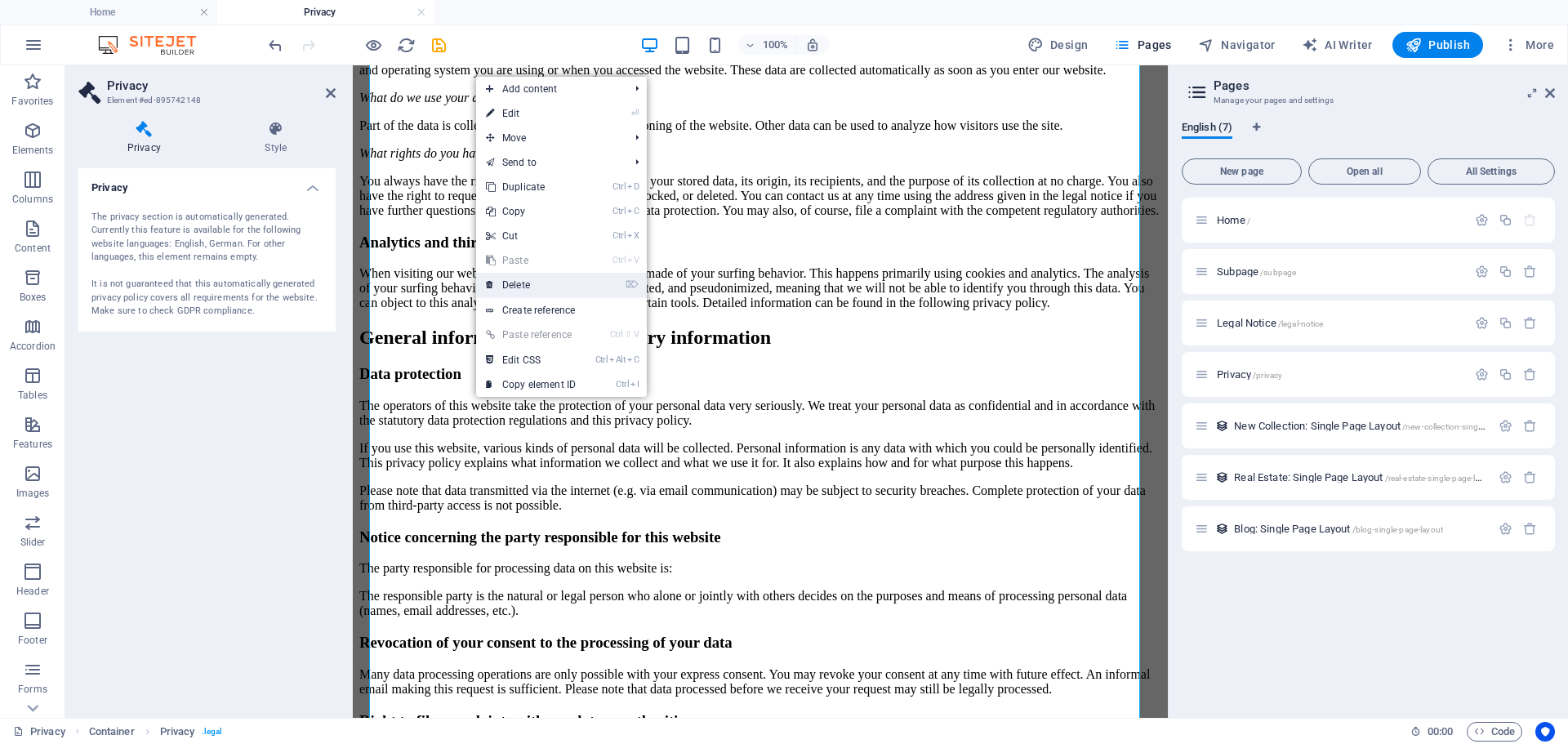
click at [549, 281] on link "⌦ Delete" at bounding box center [531, 284] width 109 height 25
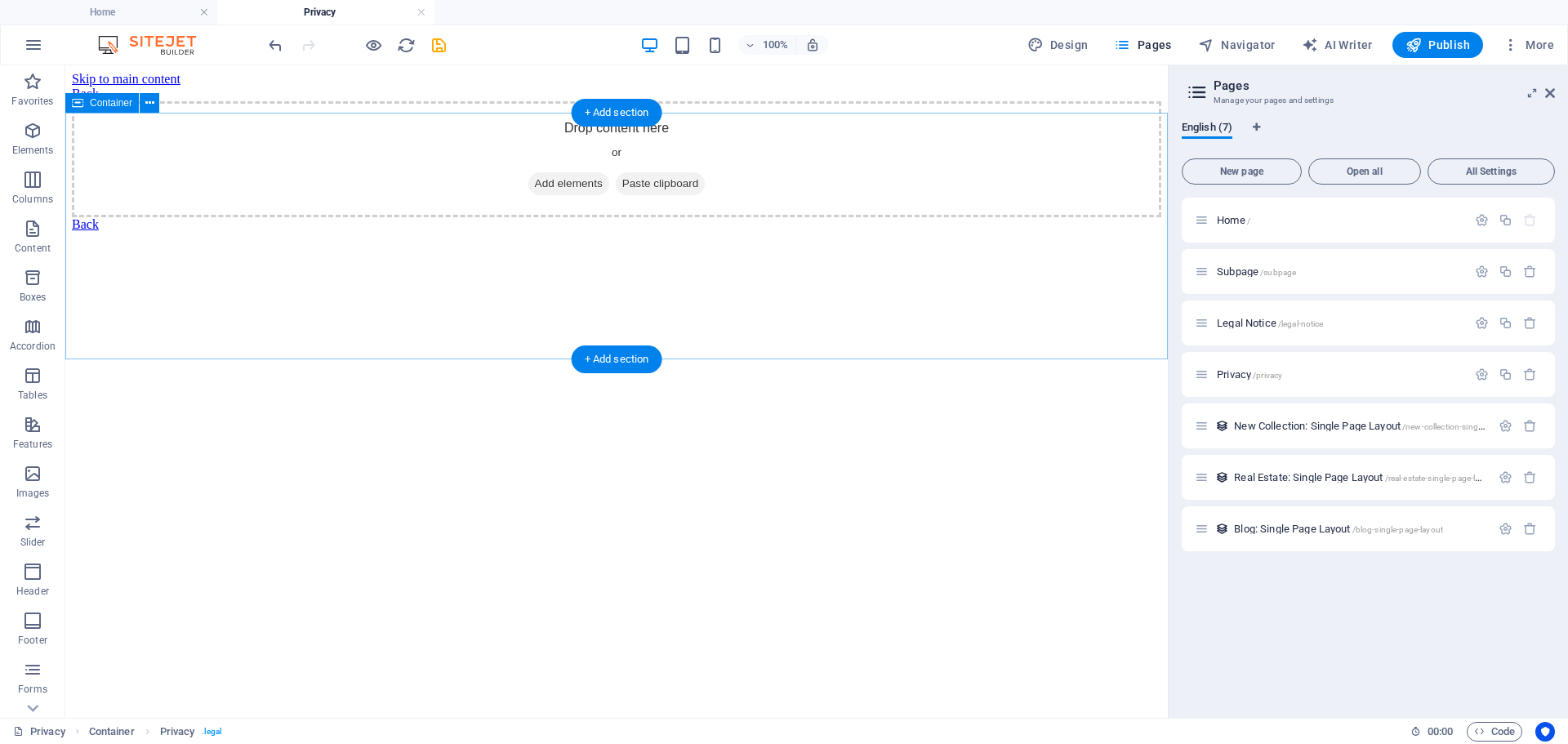
scroll to position [0, 0]
click at [560, 195] on span "Add elements" at bounding box center [569, 183] width 81 height 23
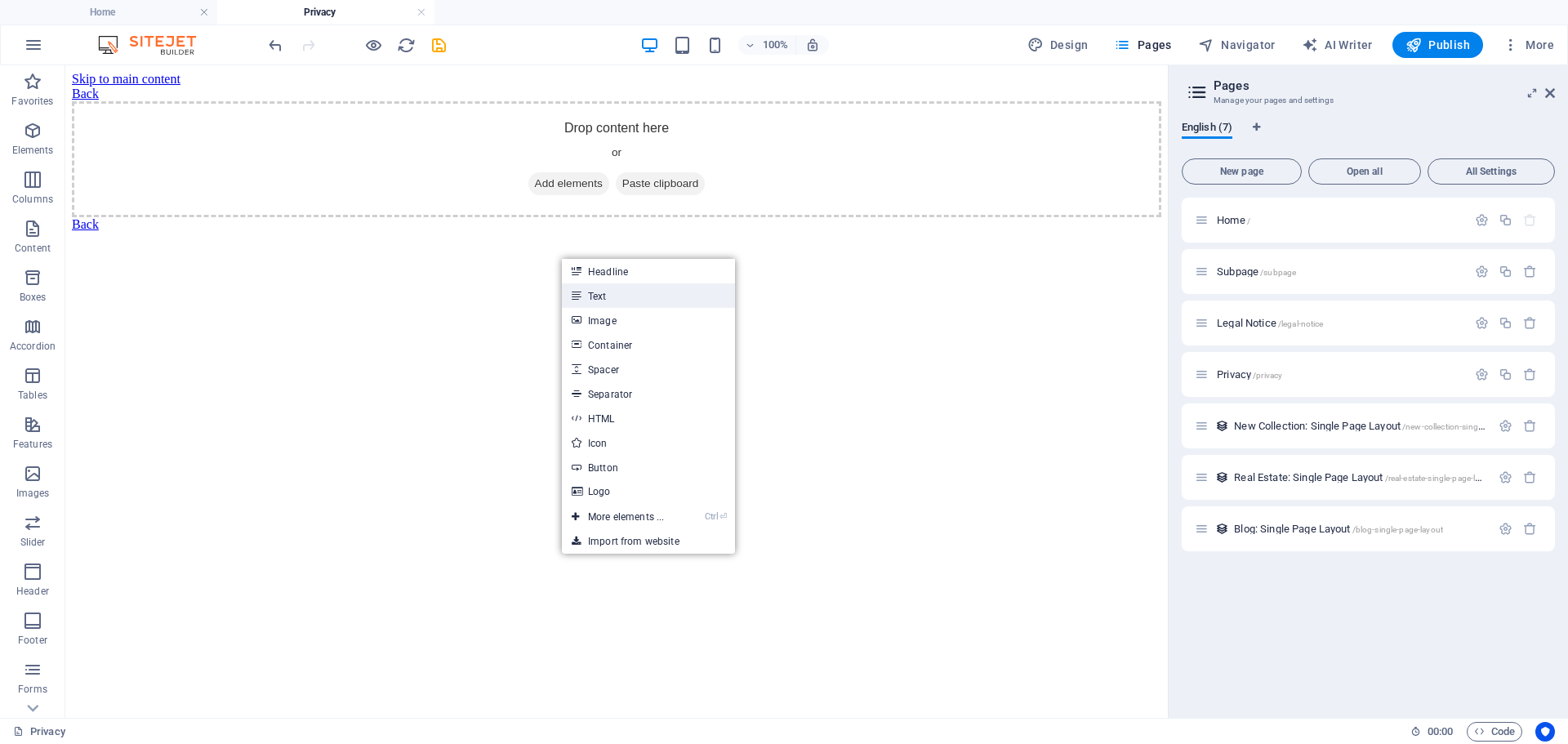
click at [598, 296] on link "Text" at bounding box center [649, 295] width 173 height 25
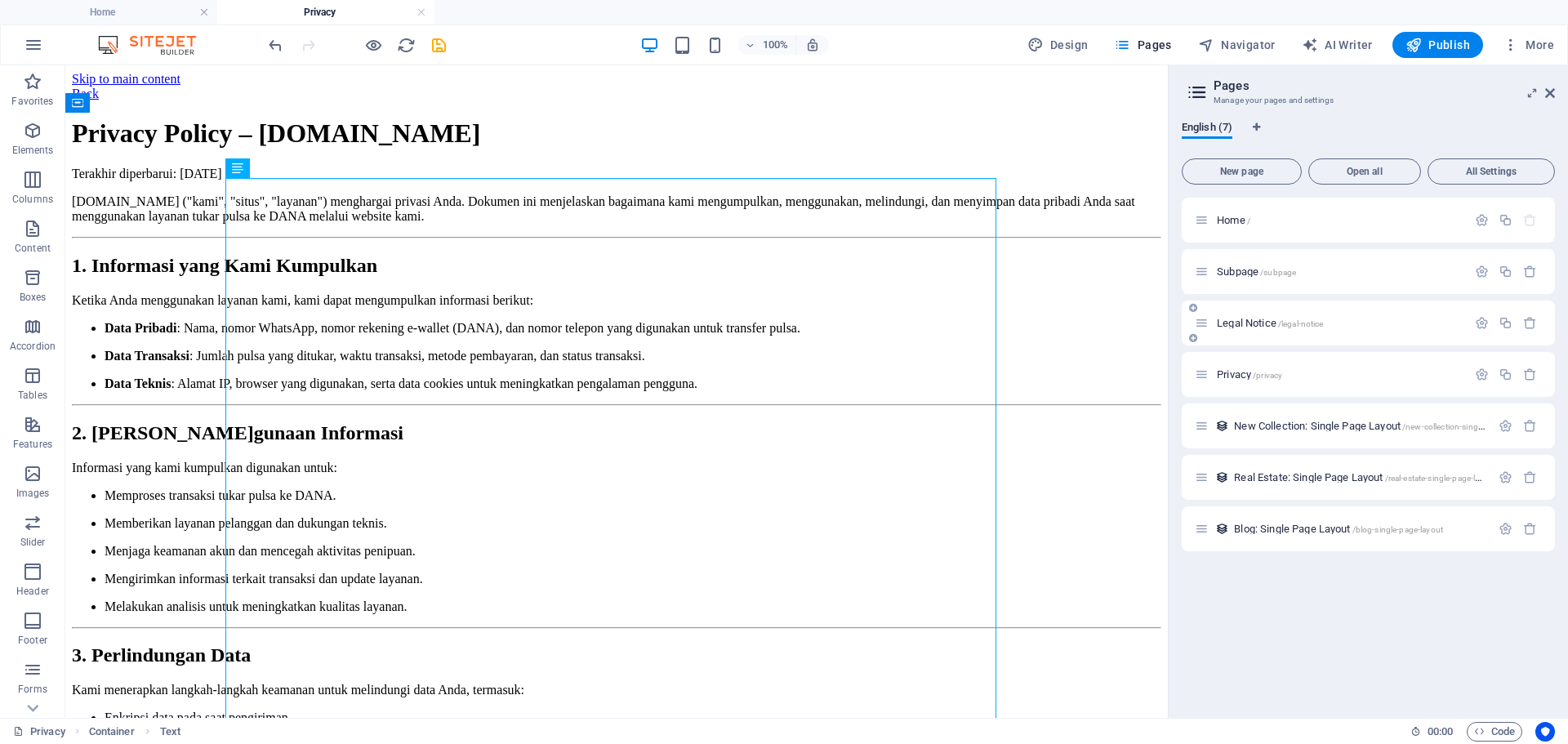
click at [1250, 320] on span "Legal Notice /legal-notice" at bounding box center [1270, 323] width 106 height 12
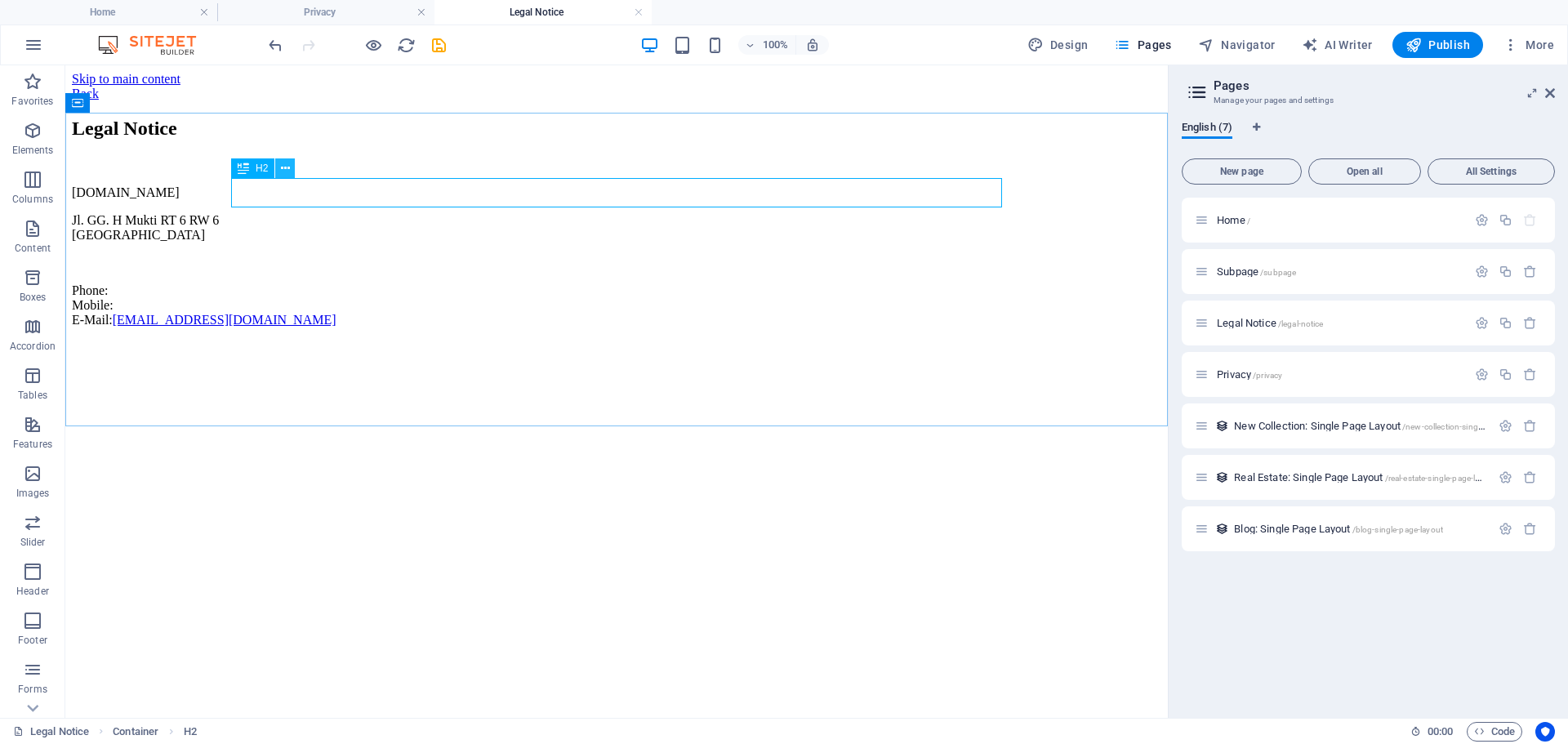
click at [289, 167] on button at bounding box center [285, 168] width 20 height 20
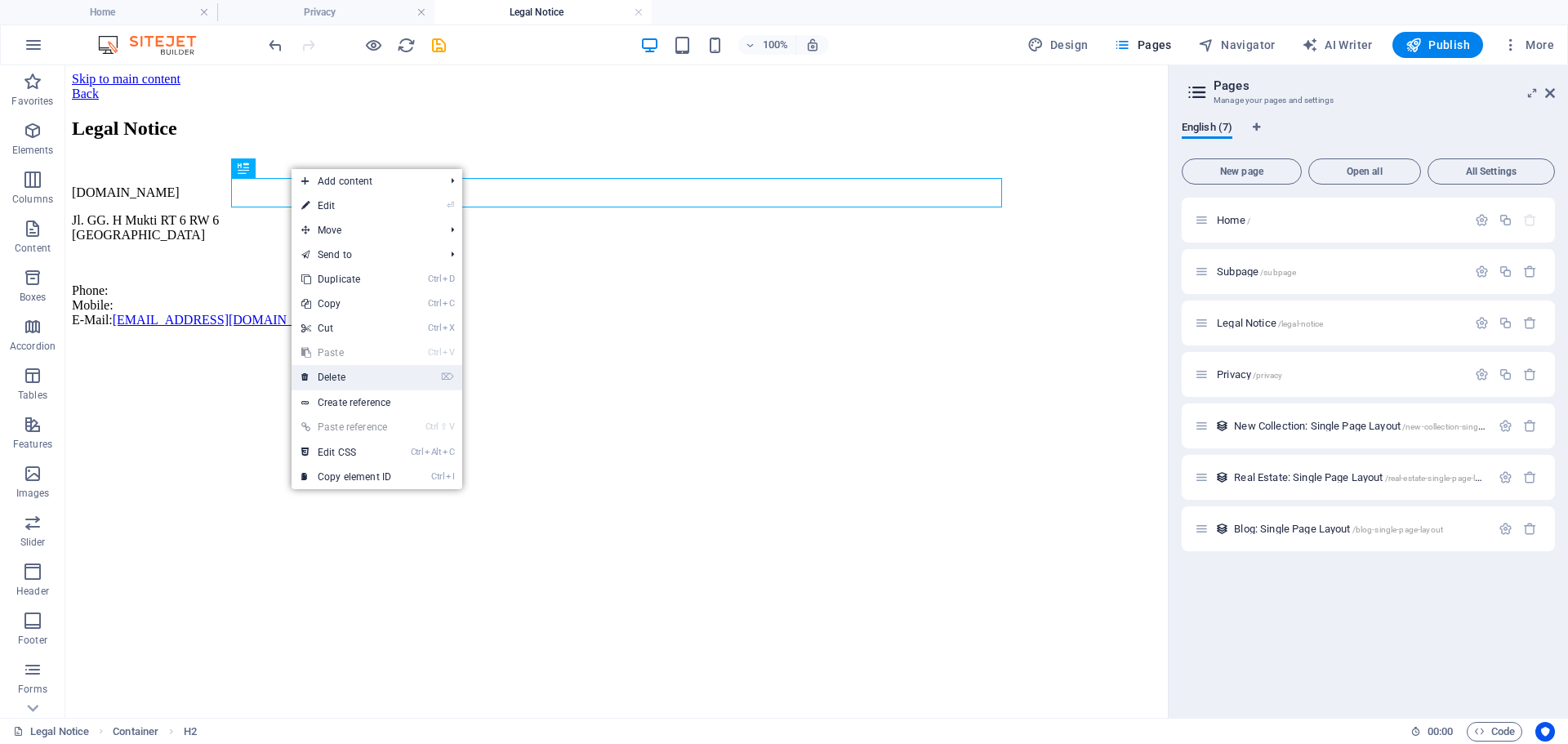
click at [351, 375] on link "⌦ Delete" at bounding box center [345, 377] width 109 height 25
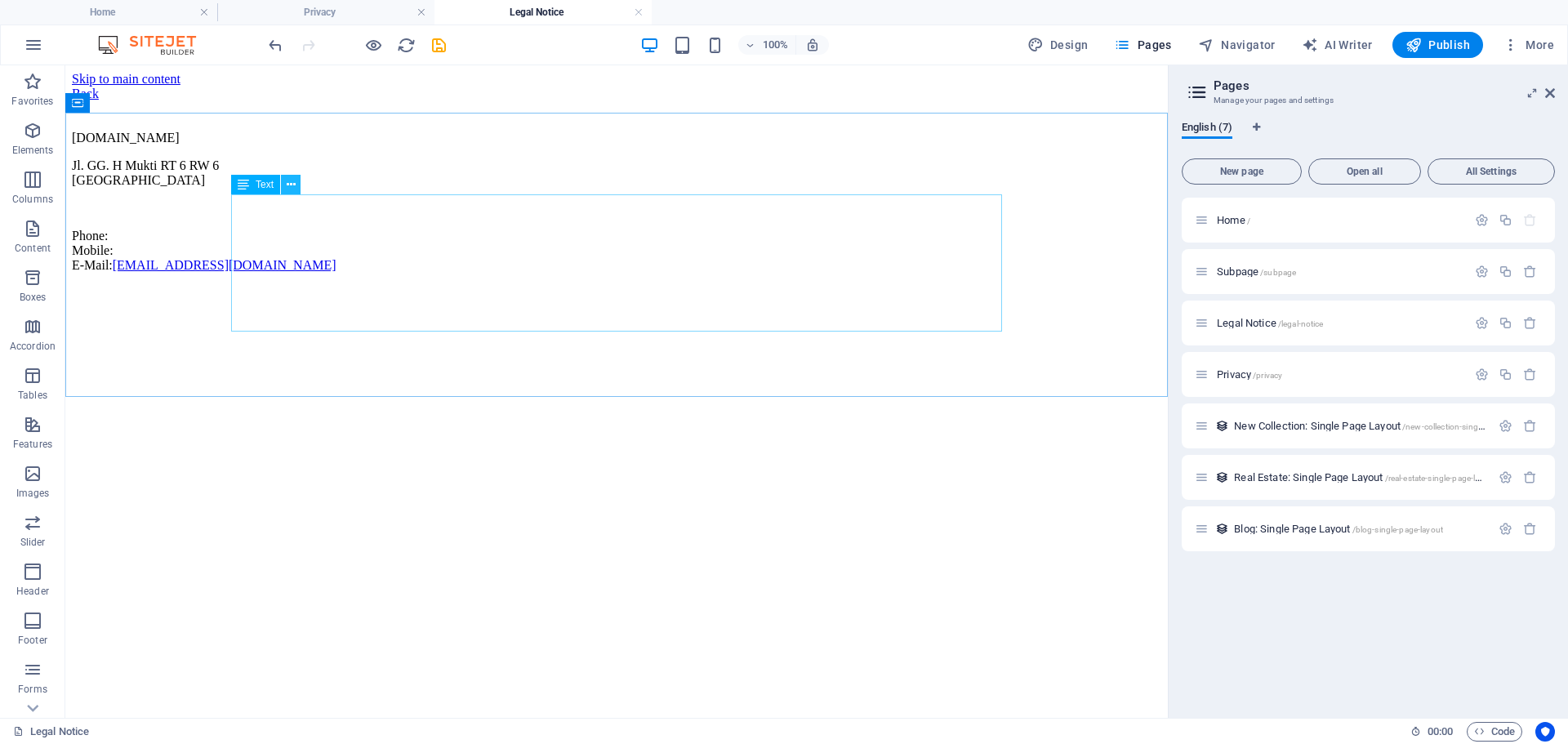
click at [293, 184] on icon at bounding box center [290, 184] width 9 height 17
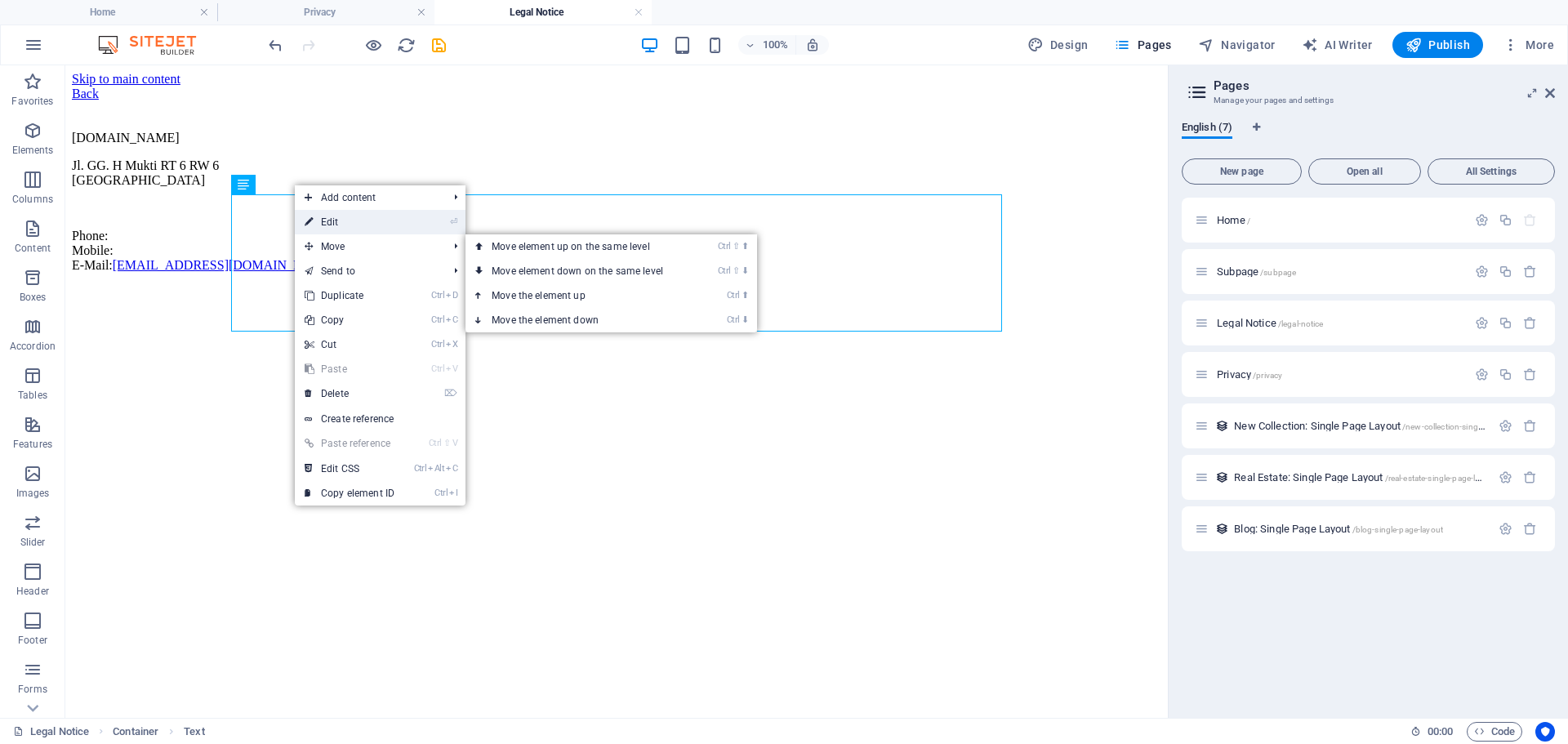
click at [361, 220] on link "⏎ Edit" at bounding box center [348, 221] width 109 height 25
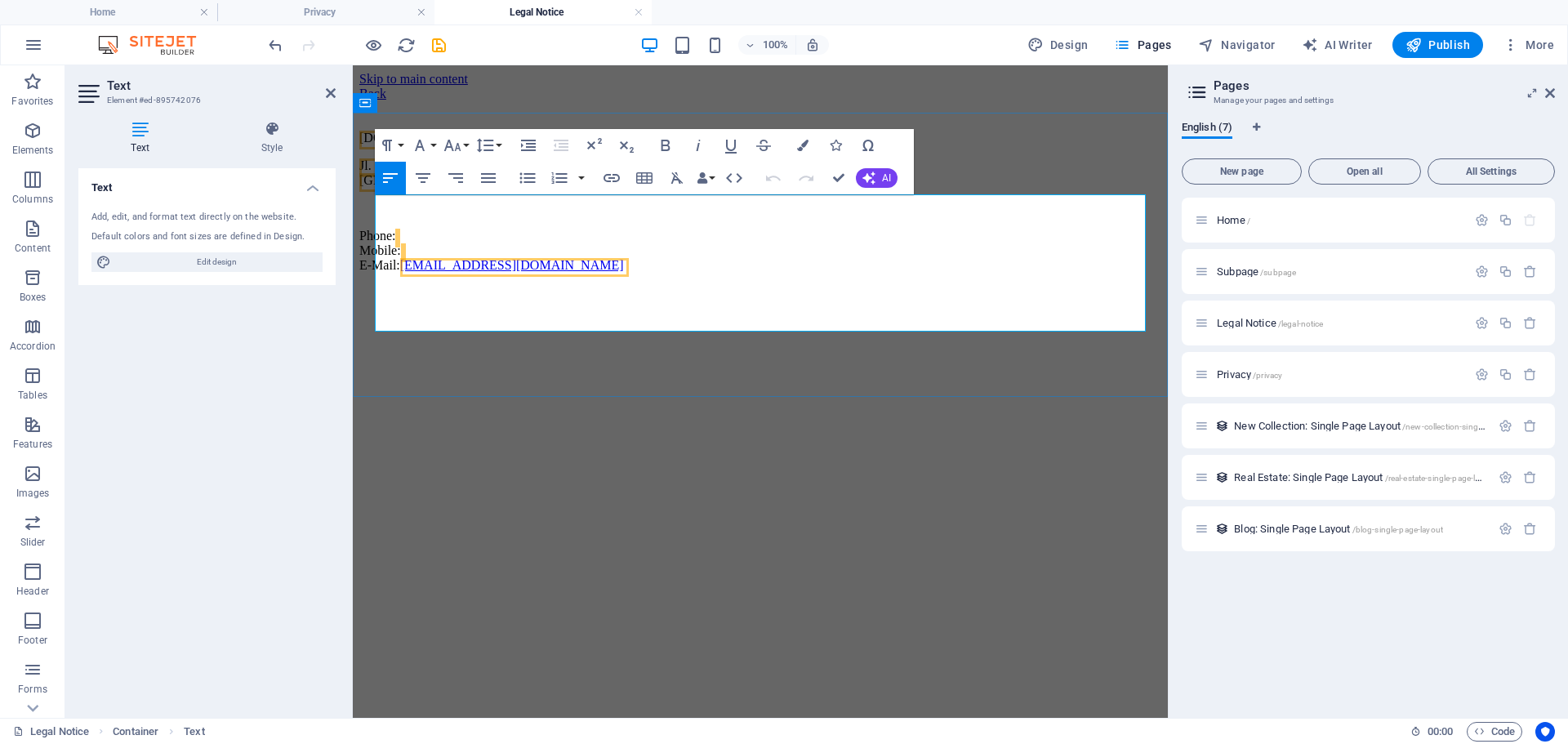
click at [620, 273] on p "Phone: Mobile: E-Mail: info@twizzconvert.com" at bounding box center [760, 250] width 802 height 44
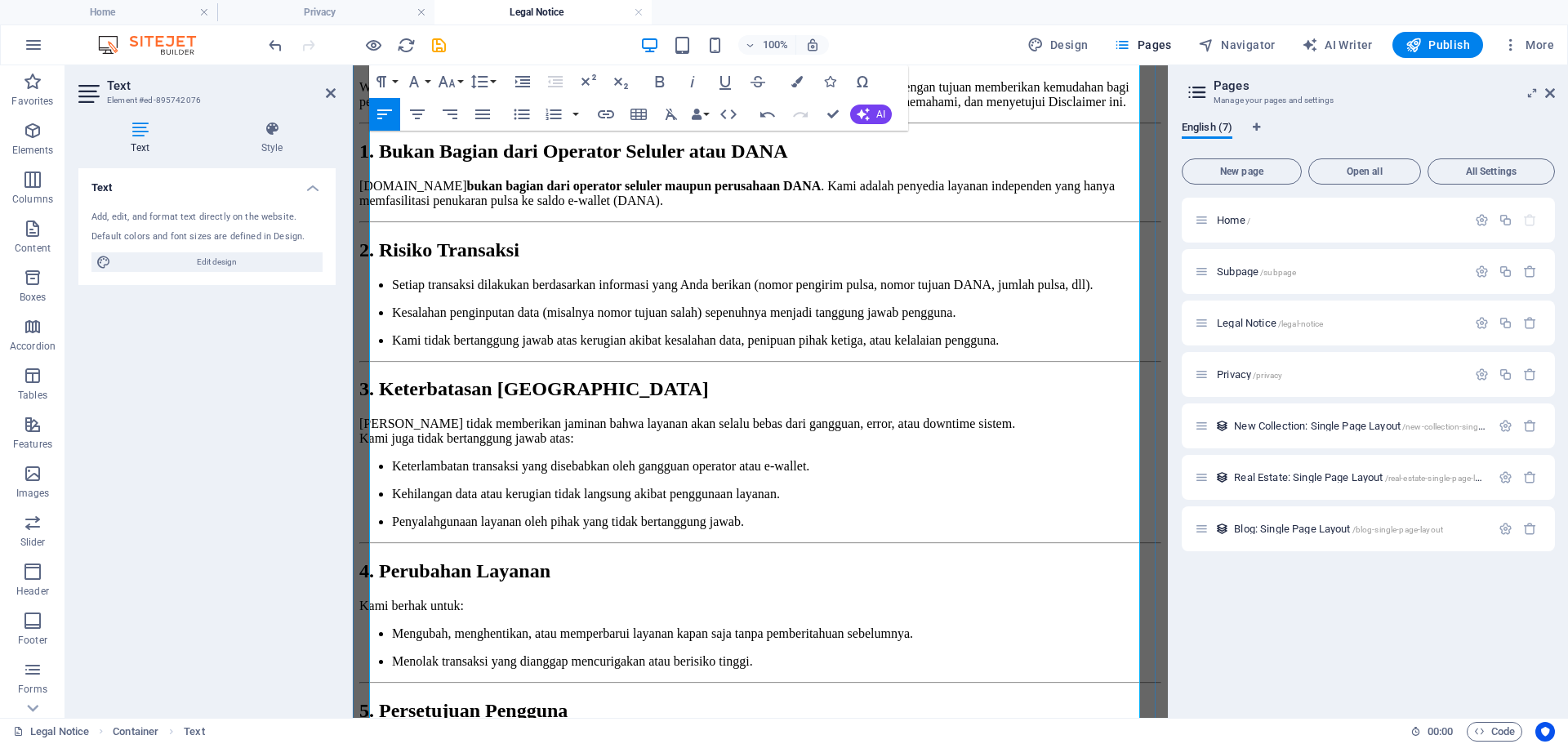
scroll to position [113, 0]
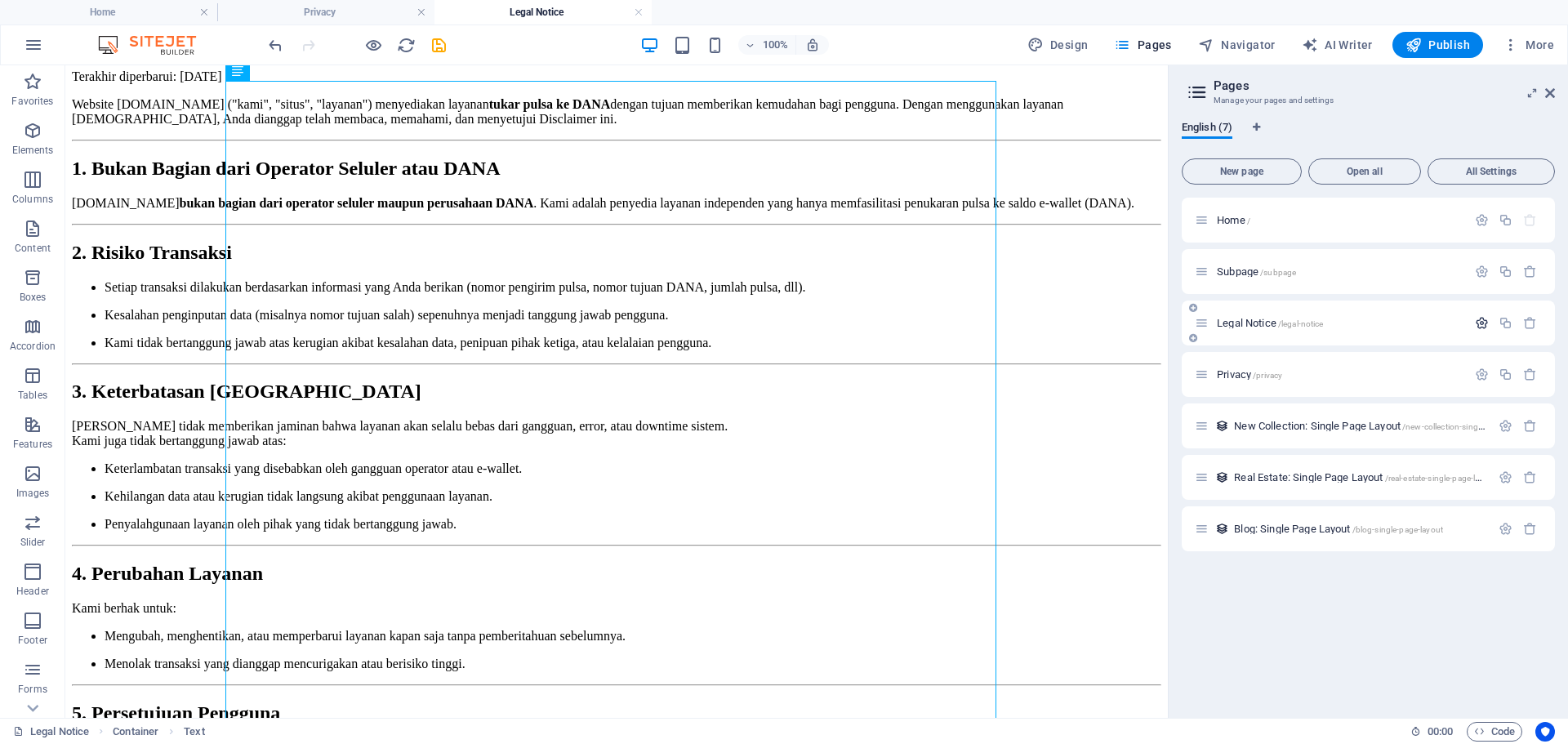
click at [1477, 321] on icon "button" at bounding box center [1481, 323] width 14 height 14
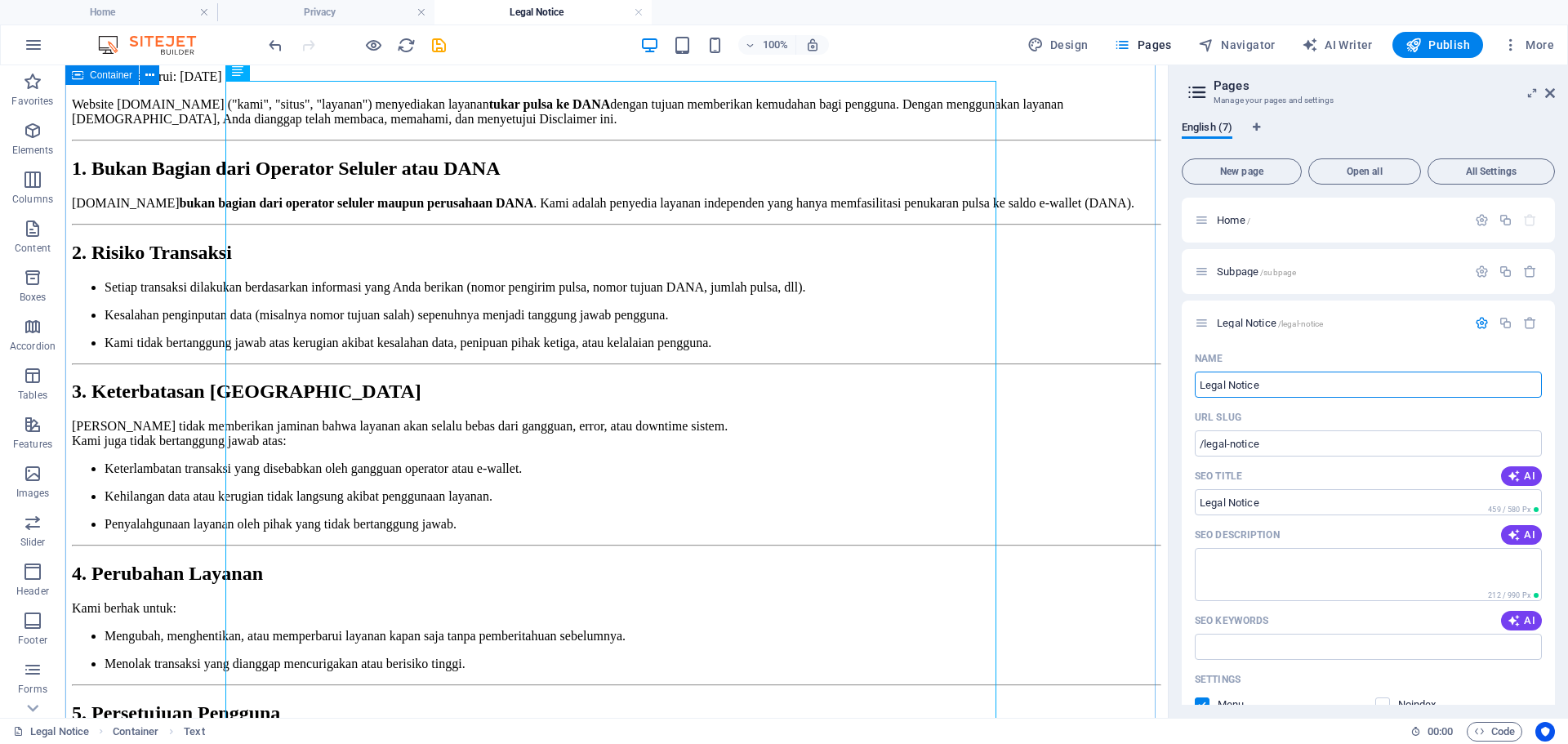
drag, startPoint x: 1384, startPoint y: 445, endPoint x: 1104, endPoint y: 377, distance: 288.1
click at [1326, 381] on input "Legal Notice" at bounding box center [1368, 384] width 347 height 27
type input "D"
type input "/d"
type input "D"
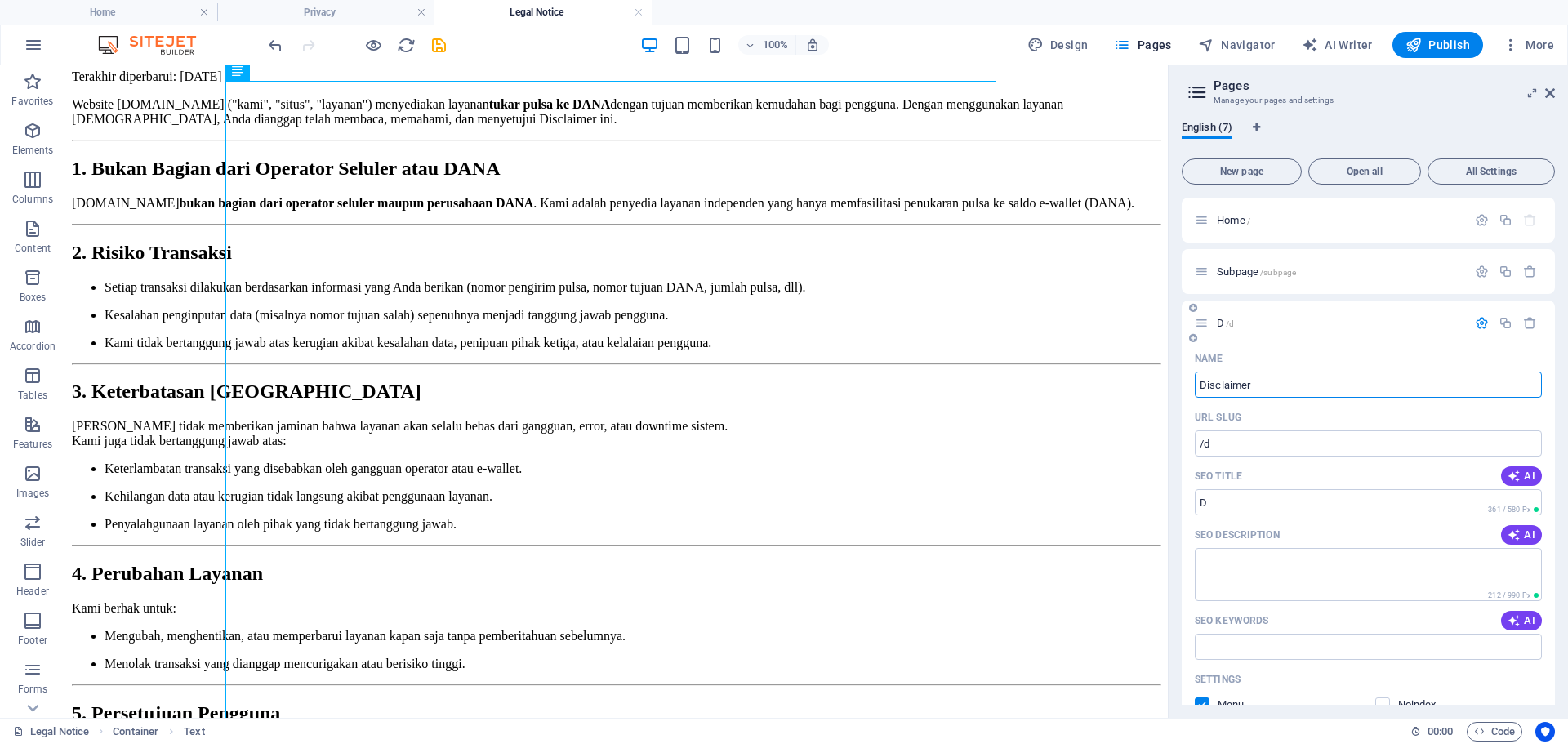
type input "Disclaimer"
type input "/disclaimer"
type input "Disclaimer"
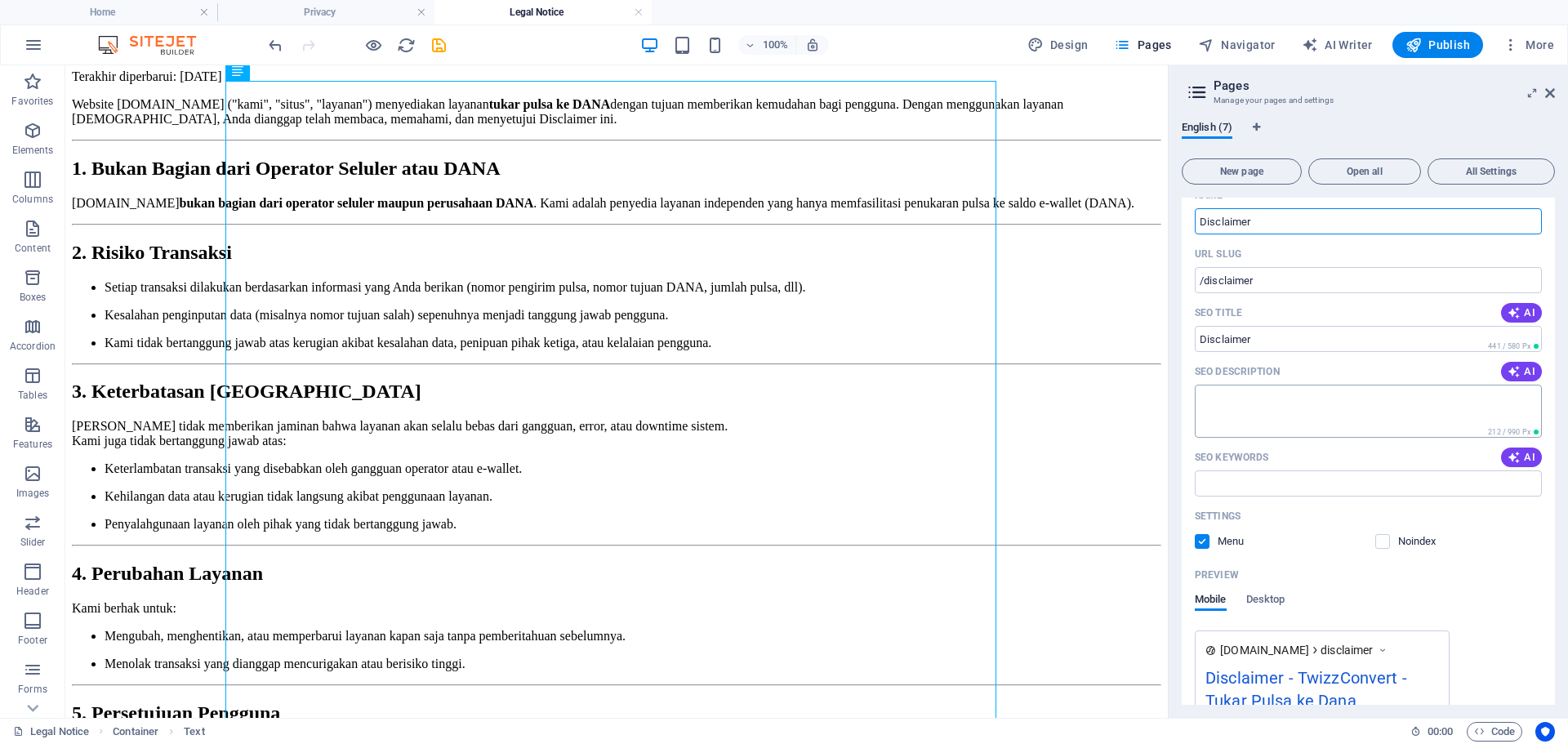
scroll to position [0, 0]
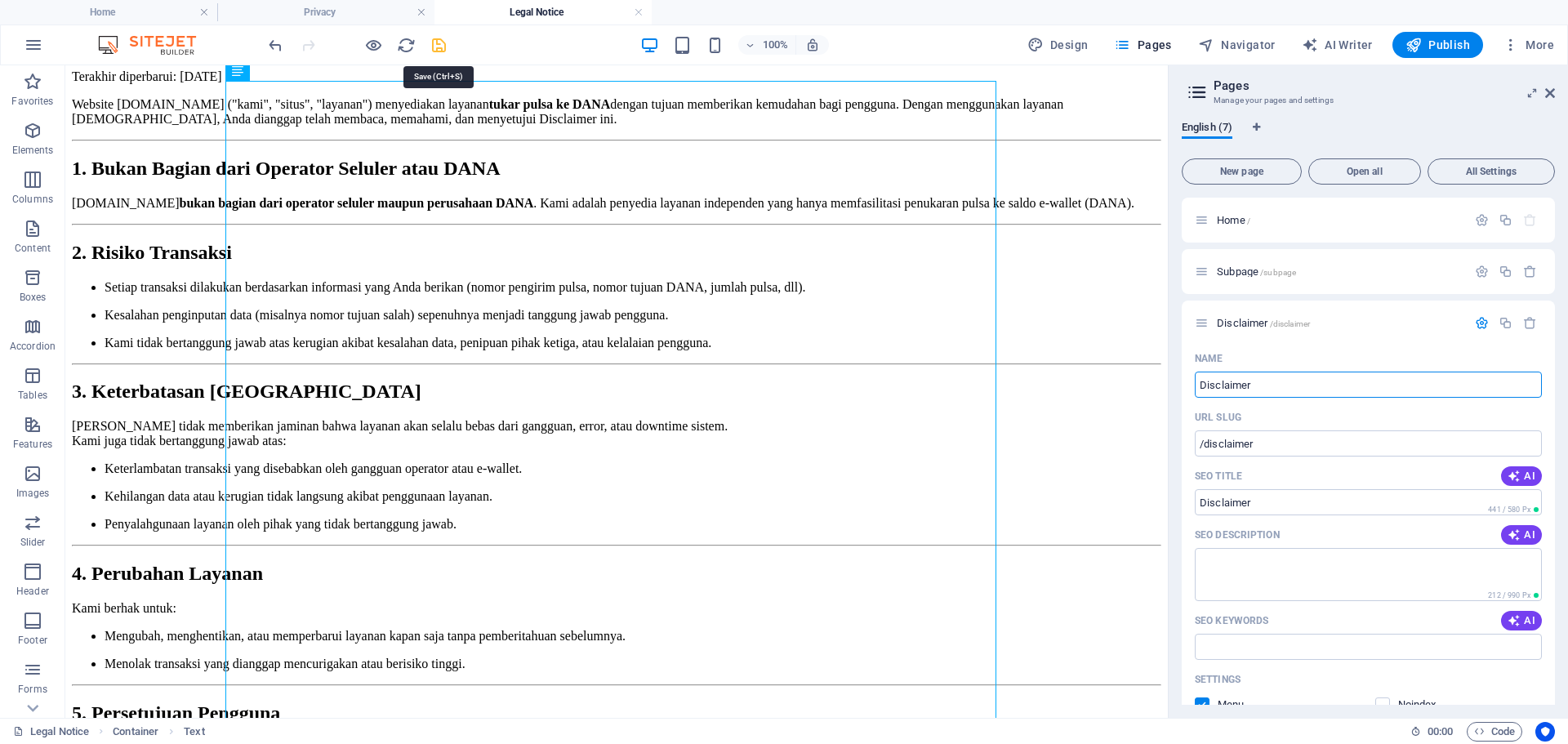
type input "Disclaimer"
click at [442, 50] on icon "save" at bounding box center [438, 44] width 19 height 19
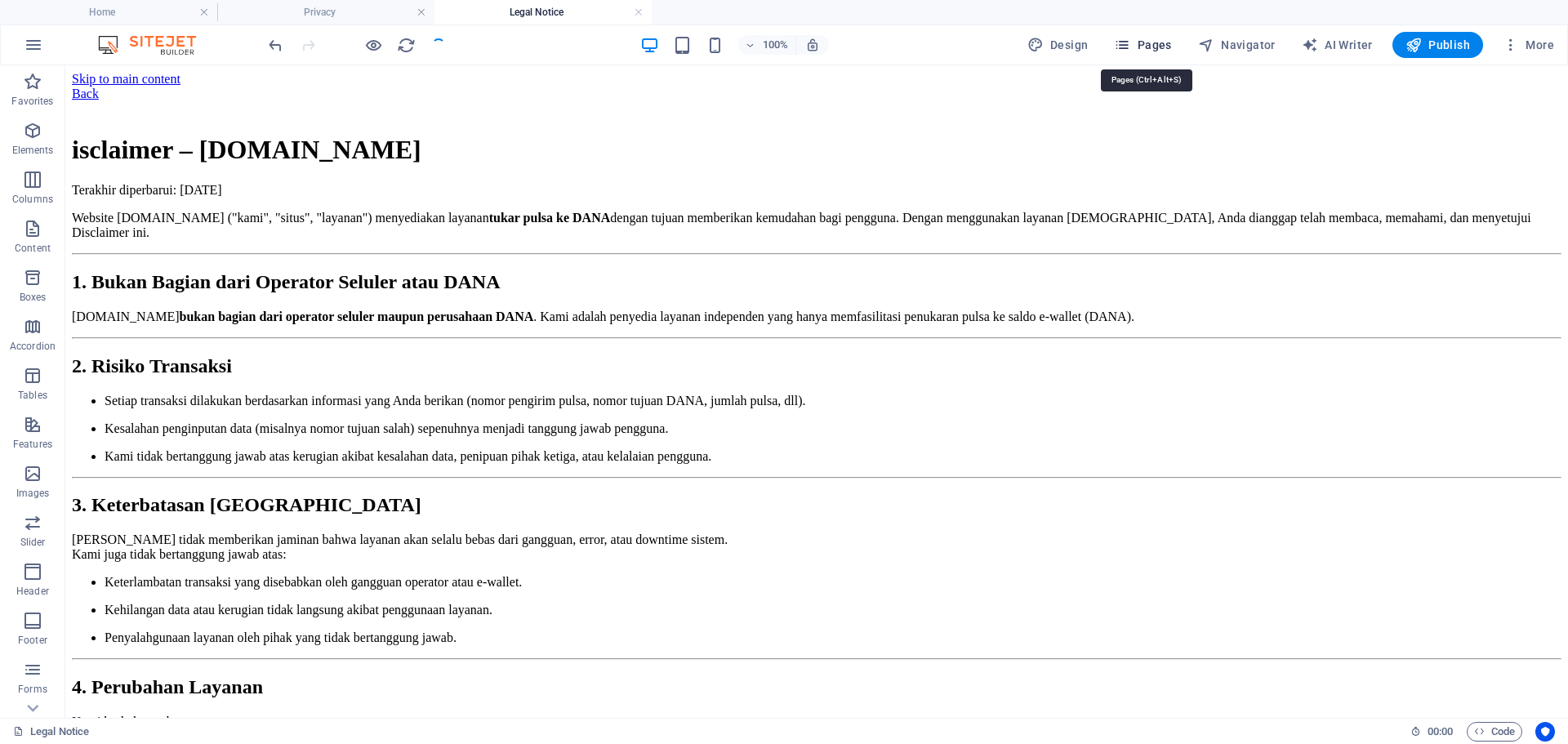
click at [1128, 41] on icon "button" at bounding box center [1121, 44] width 17 height 17
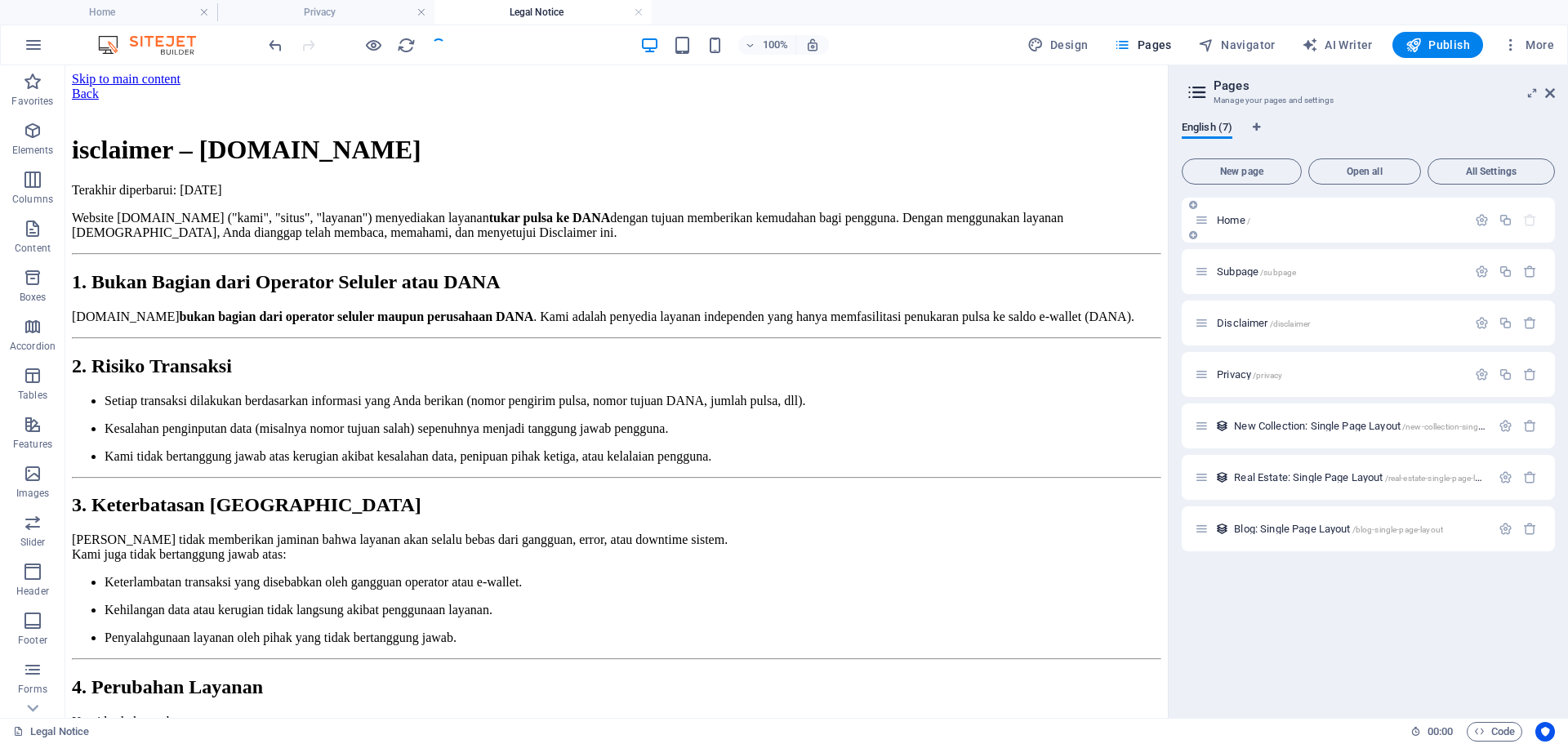
click at [1251, 225] on div "Home /" at bounding box center [1331, 219] width 272 height 19
click at [1240, 220] on span "Home /" at bounding box center [1233, 219] width 33 height 12
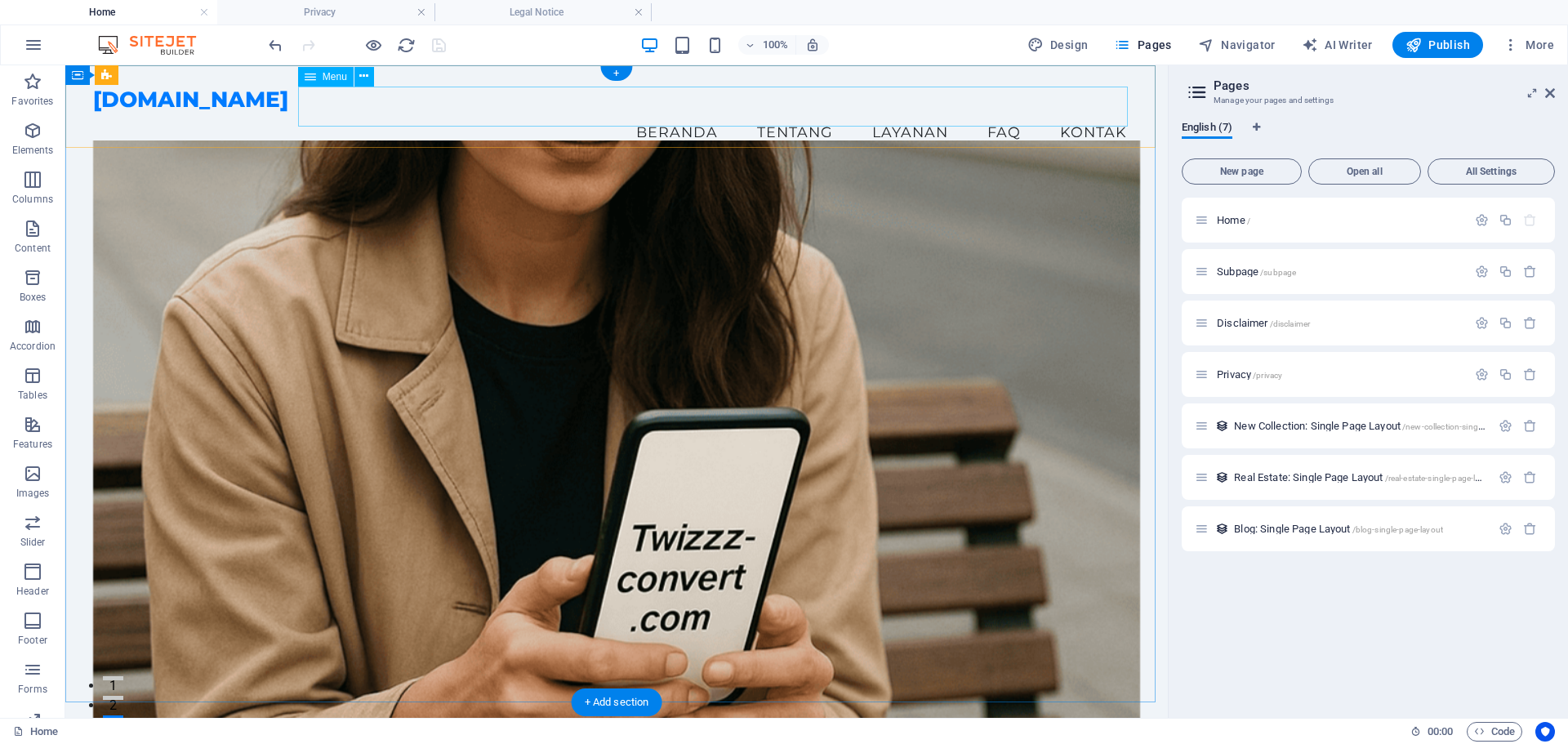
click at [1000, 112] on nav "Beranda Tentang Layanan FAQ Kontak" at bounding box center [617, 132] width 1047 height 40
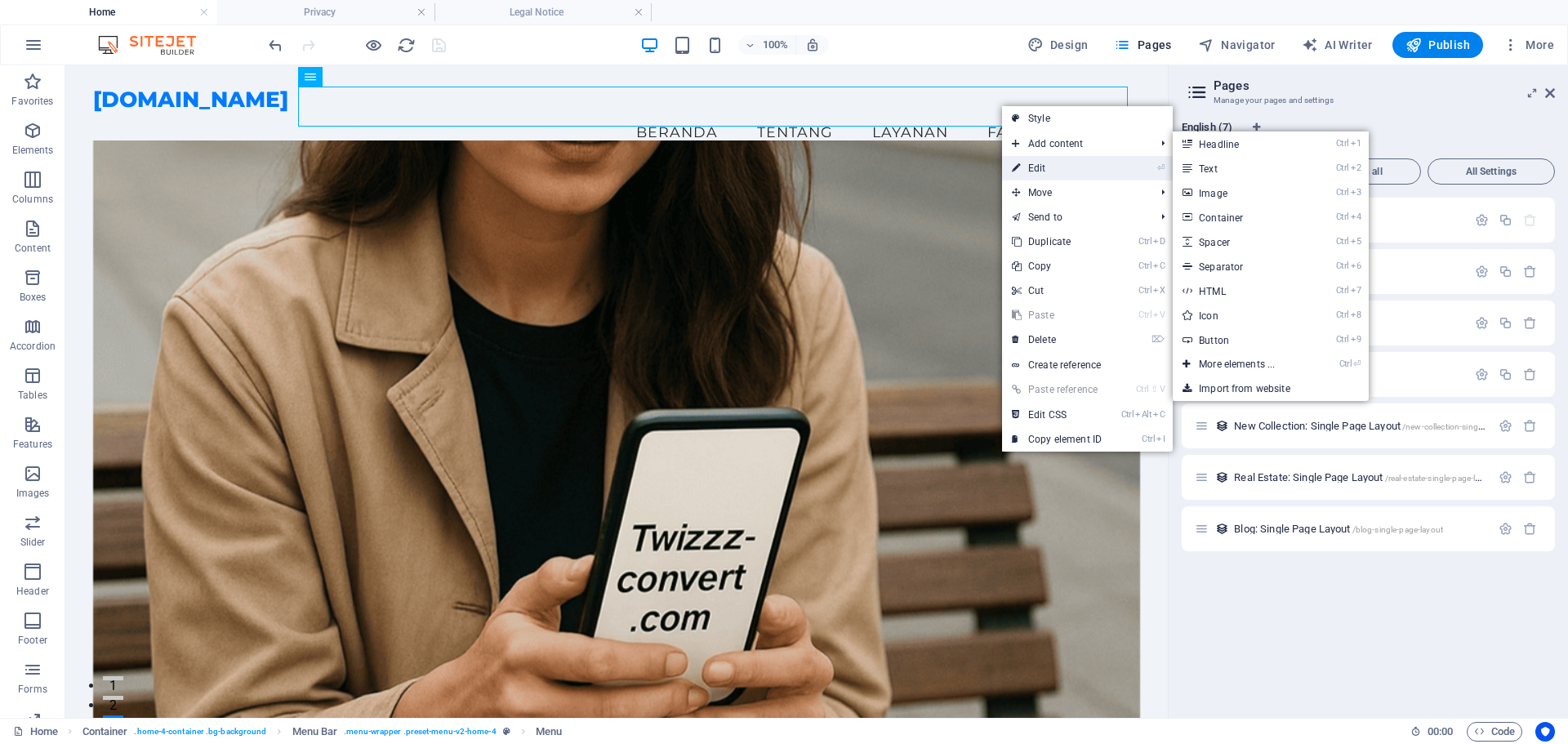
click at [1035, 165] on link "⏎ Edit" at bounding box center [1056, 167] width 109 height 25
select select
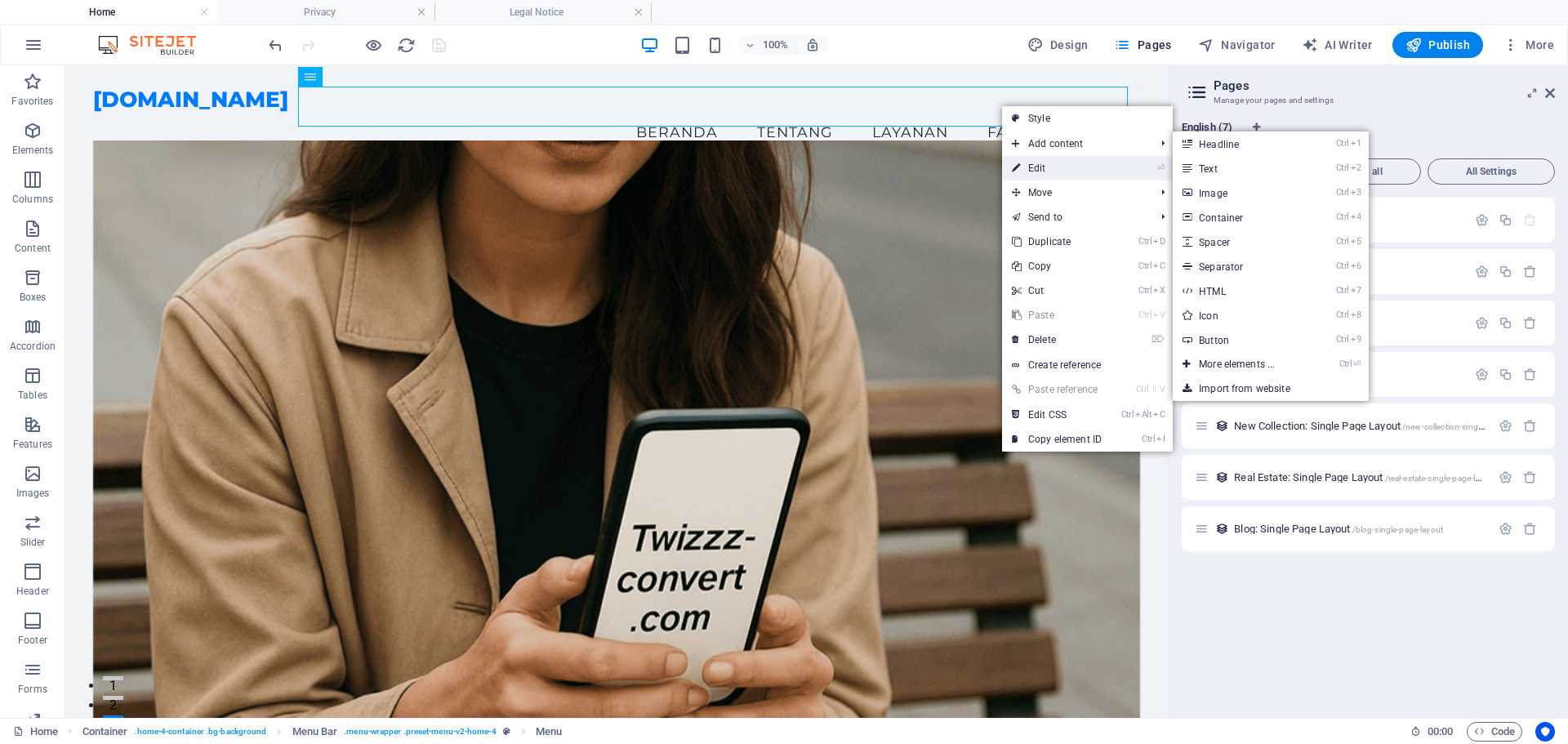
select select
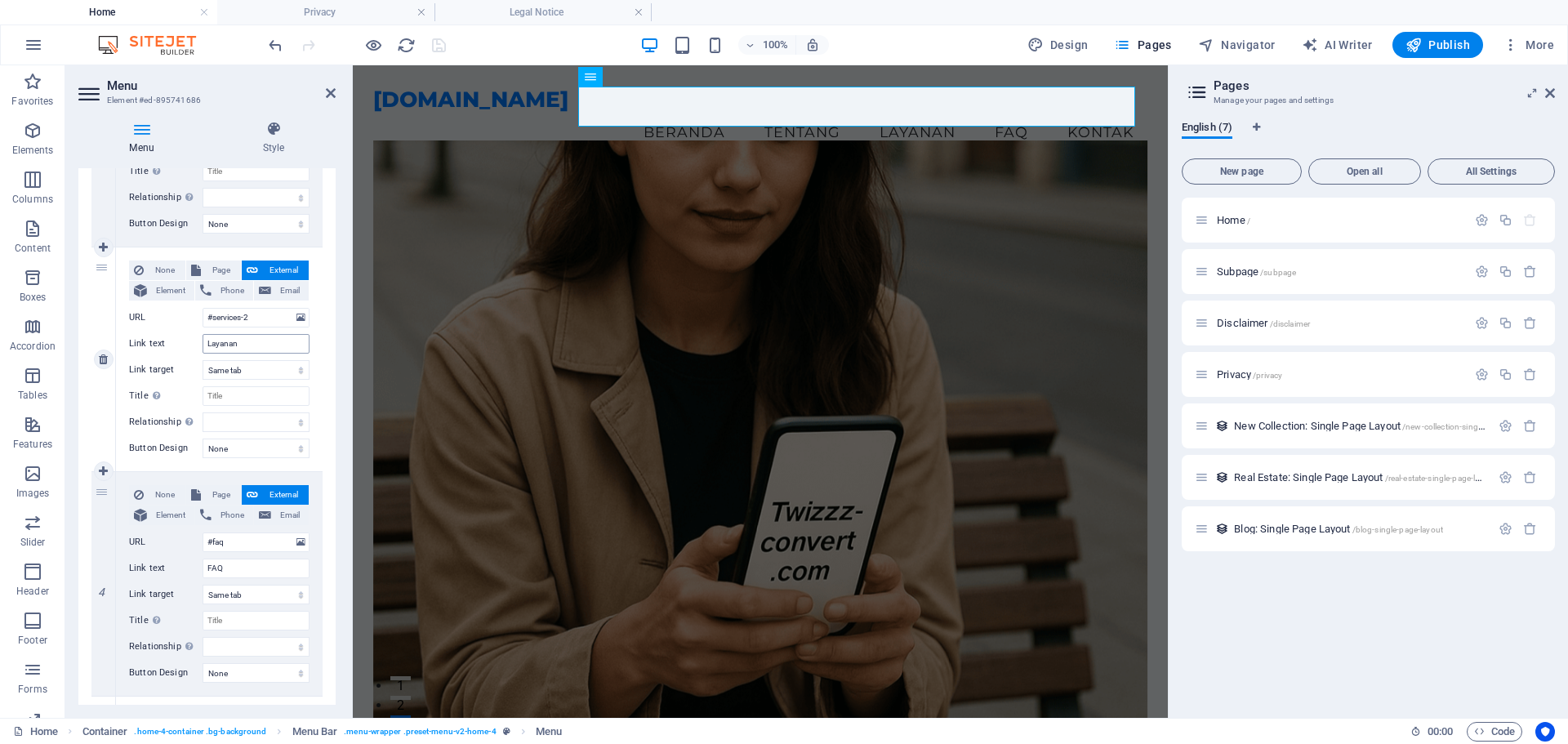
scroll to position [572, 0]
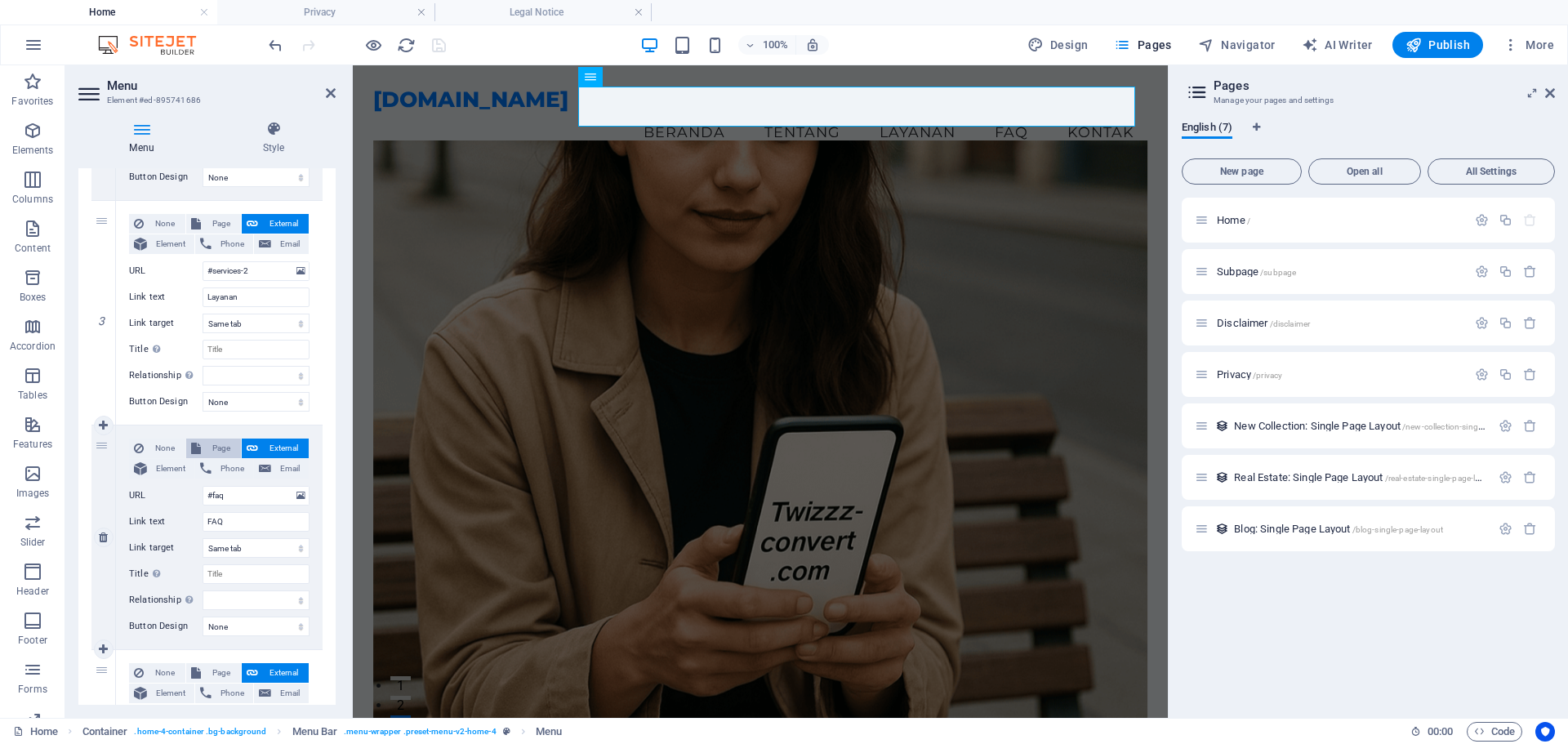
click at [217, 456] on span "Page" at bounding box center [220, 448] width 31 height 20
select select
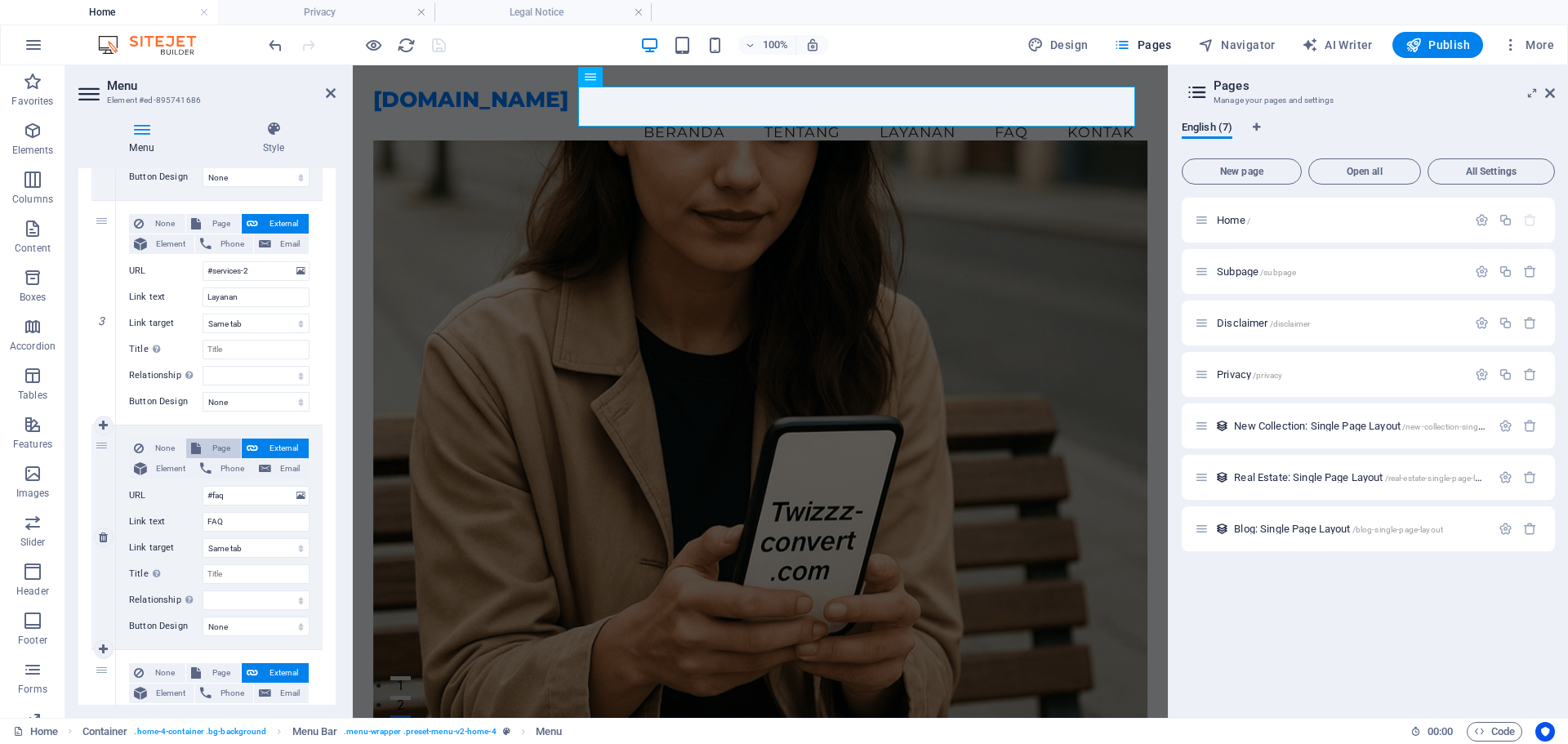
select select
click at [251, 495] on select "Home Subpage Disclaimer Privacy" at bounding box center [256, 496] width 107 height 20
select select "3"
click at [203, 486] on select "Home Subpage Disclaimer Privacy" at bounding box center [256, 496] width 107 height 20
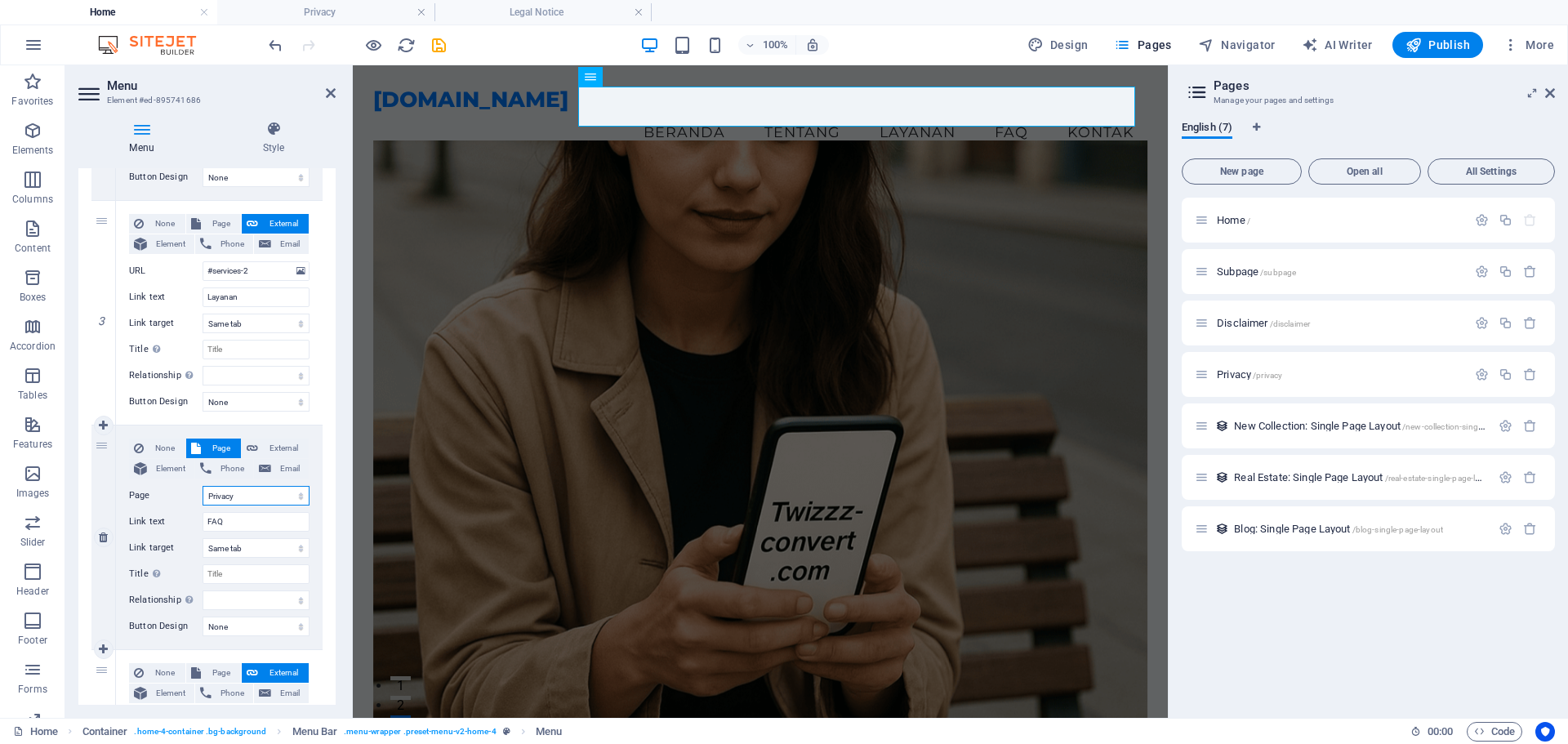
select select
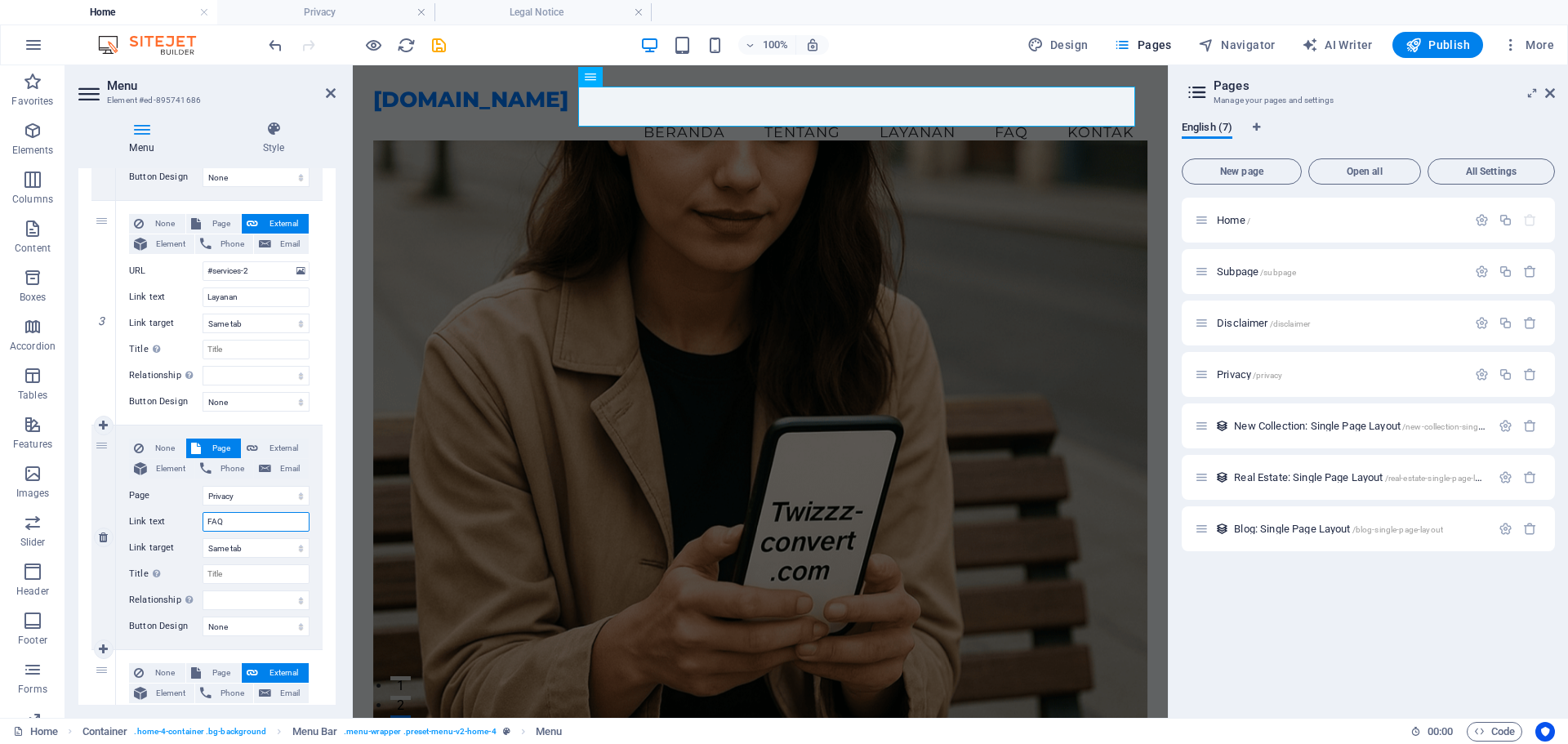
drag, startPoint x: 253, startPoint y: 526, endPoint x: 189, endPoint y: 525, distance: 64.0
click at [189, 525] on div "Link text FAQ" at bounding box center [219, 522] width 180 height 20
type input "Kb"
select select
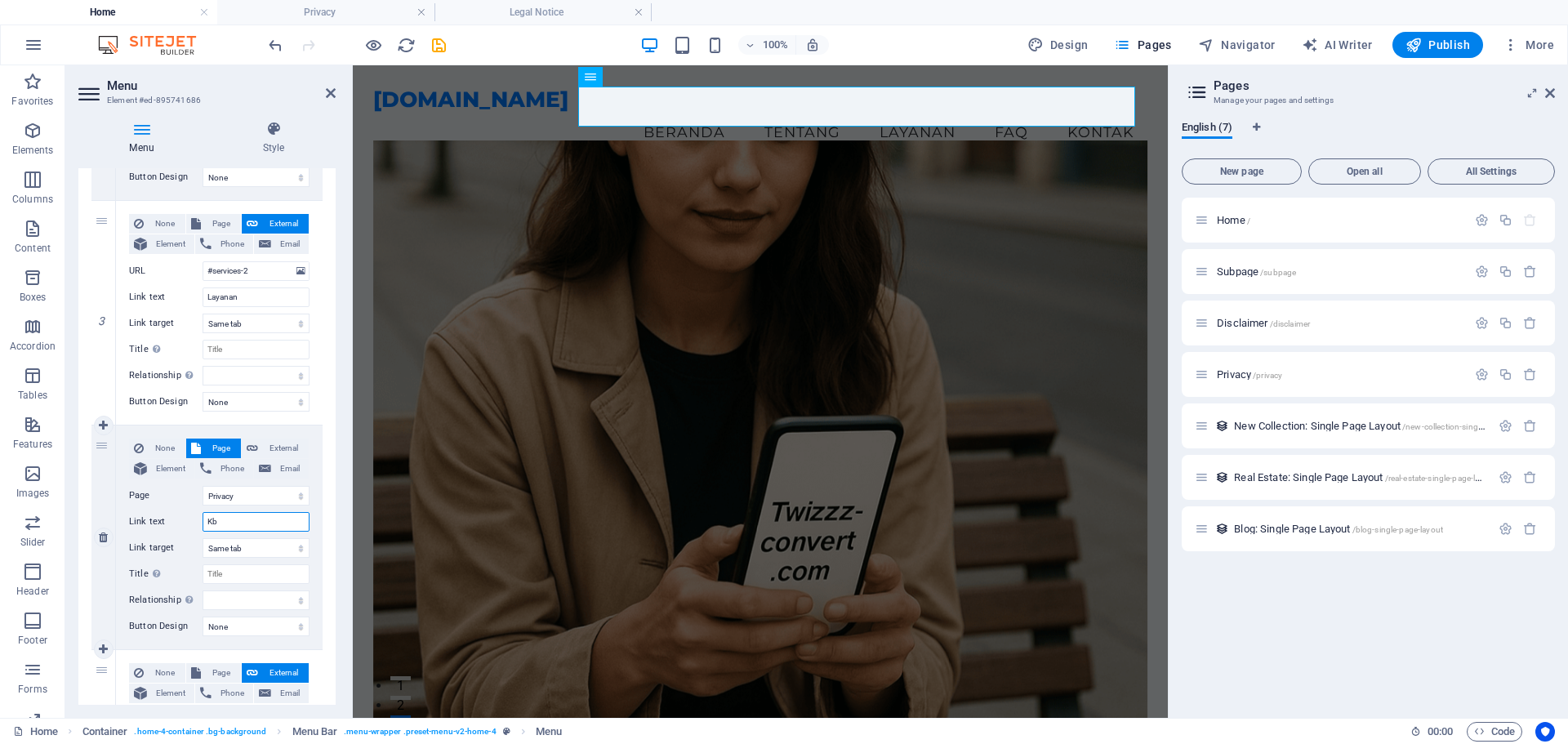
select select
type input "K"
type input "Privacy"
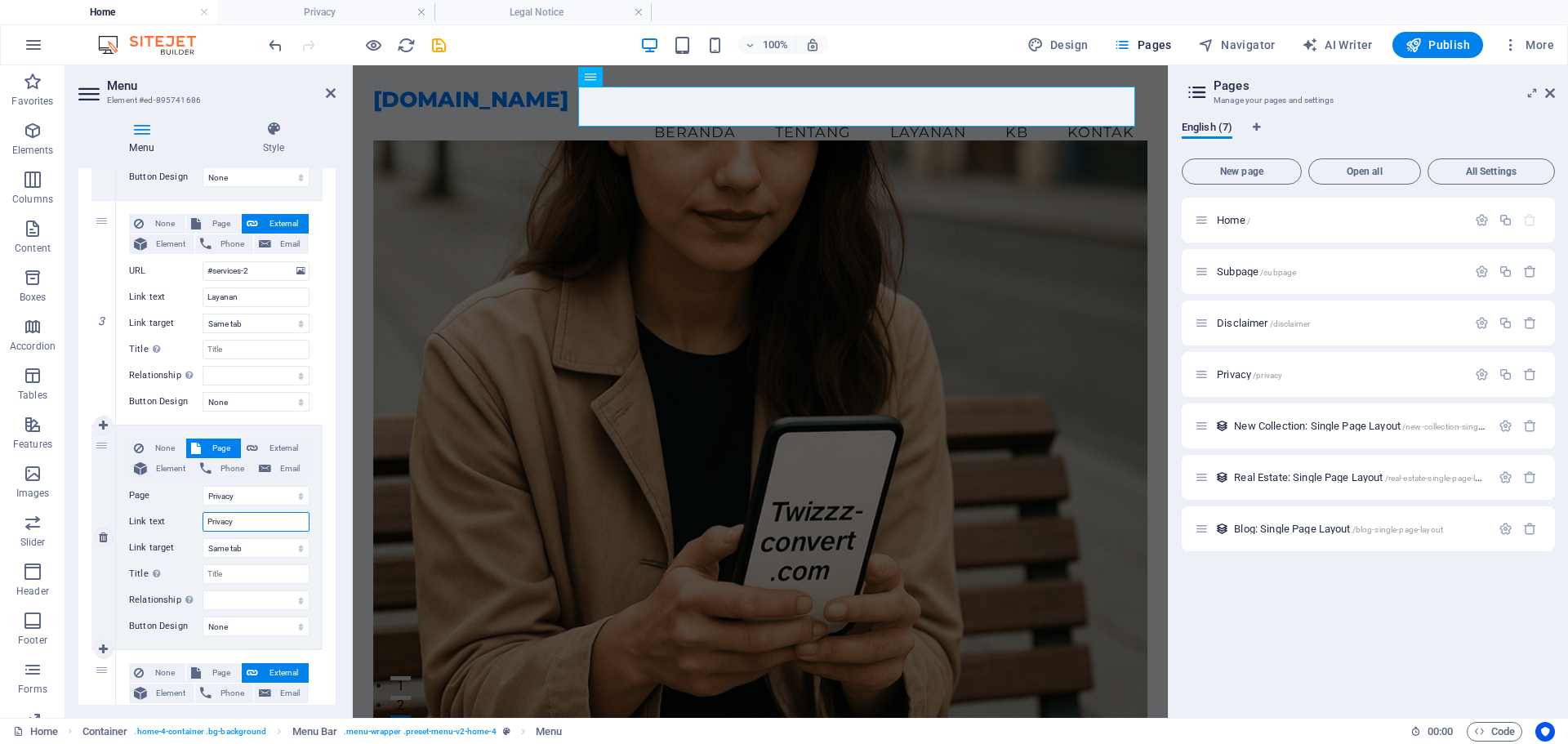
select select
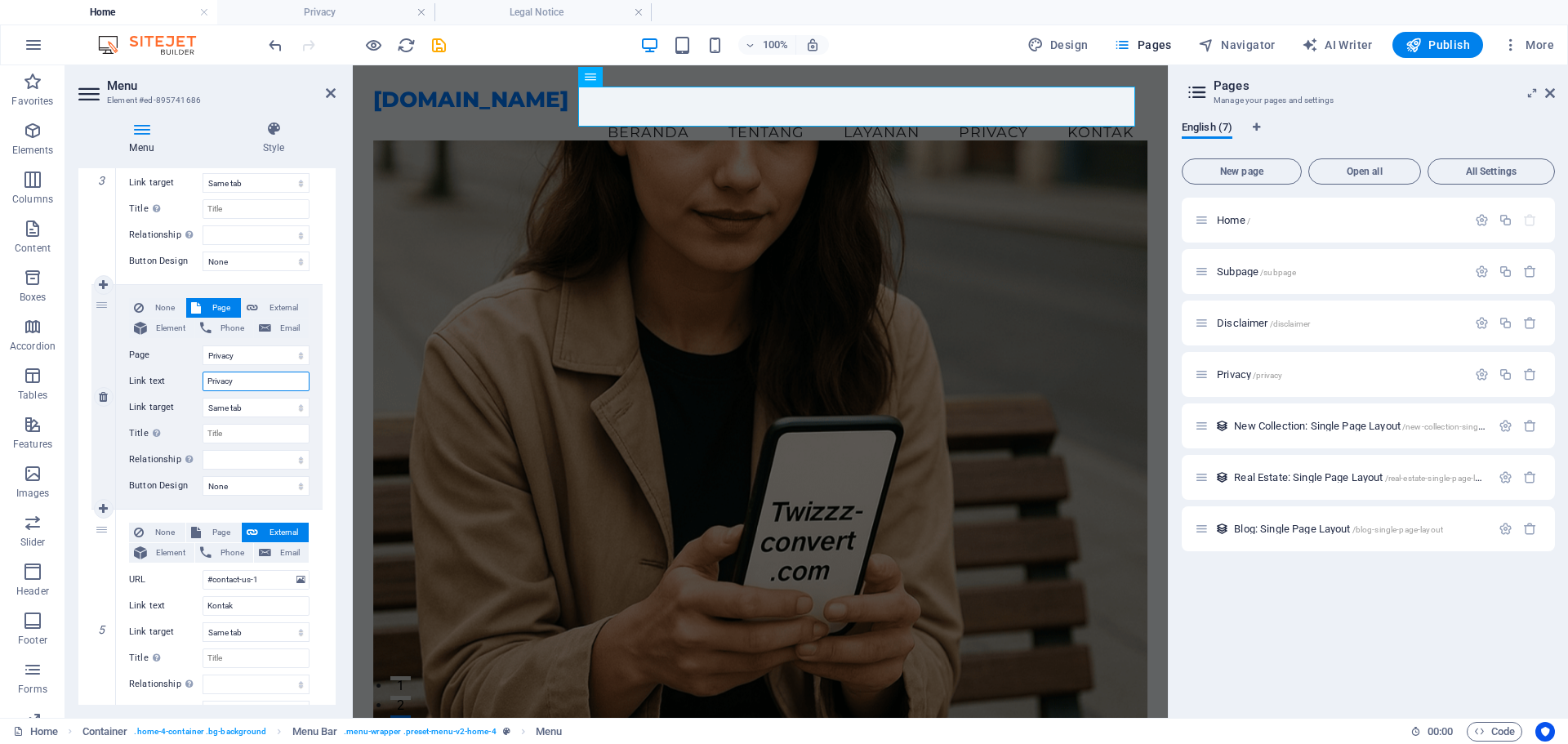
scroll to position [735, 0]
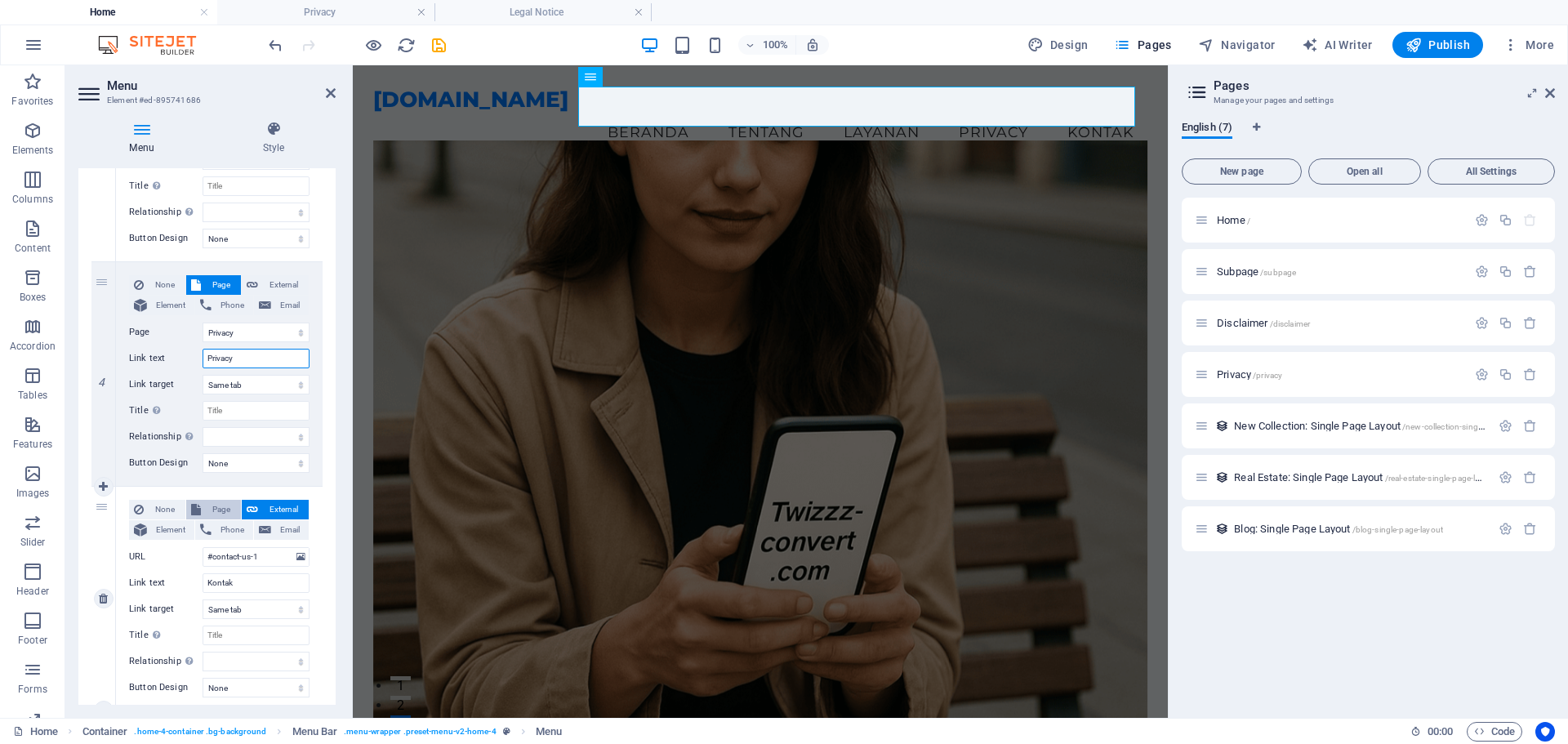
type input "Privacy"
click at [222, 509] on span "Page" at bounding box center [220, 510] width 31 height 20
select select
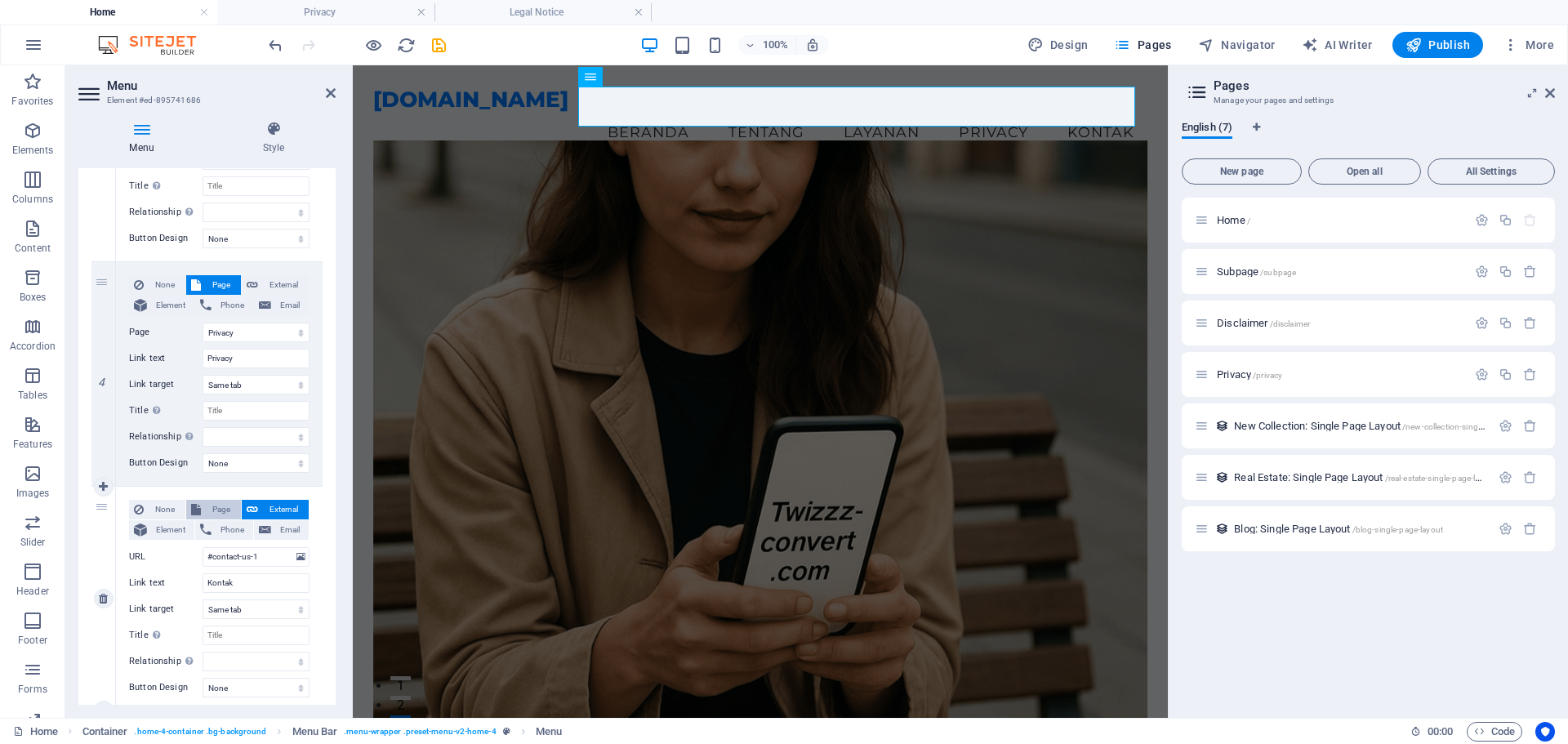
select select
click at [246, 553] on select "Home Subpage Disclaimer Privacy" at bounding box center [256, 557] width 107 height 20
click at [251, 555] on select "Home Subpage Disclaimer Privacy" at bounding box center [256, 557] width 107 height 20
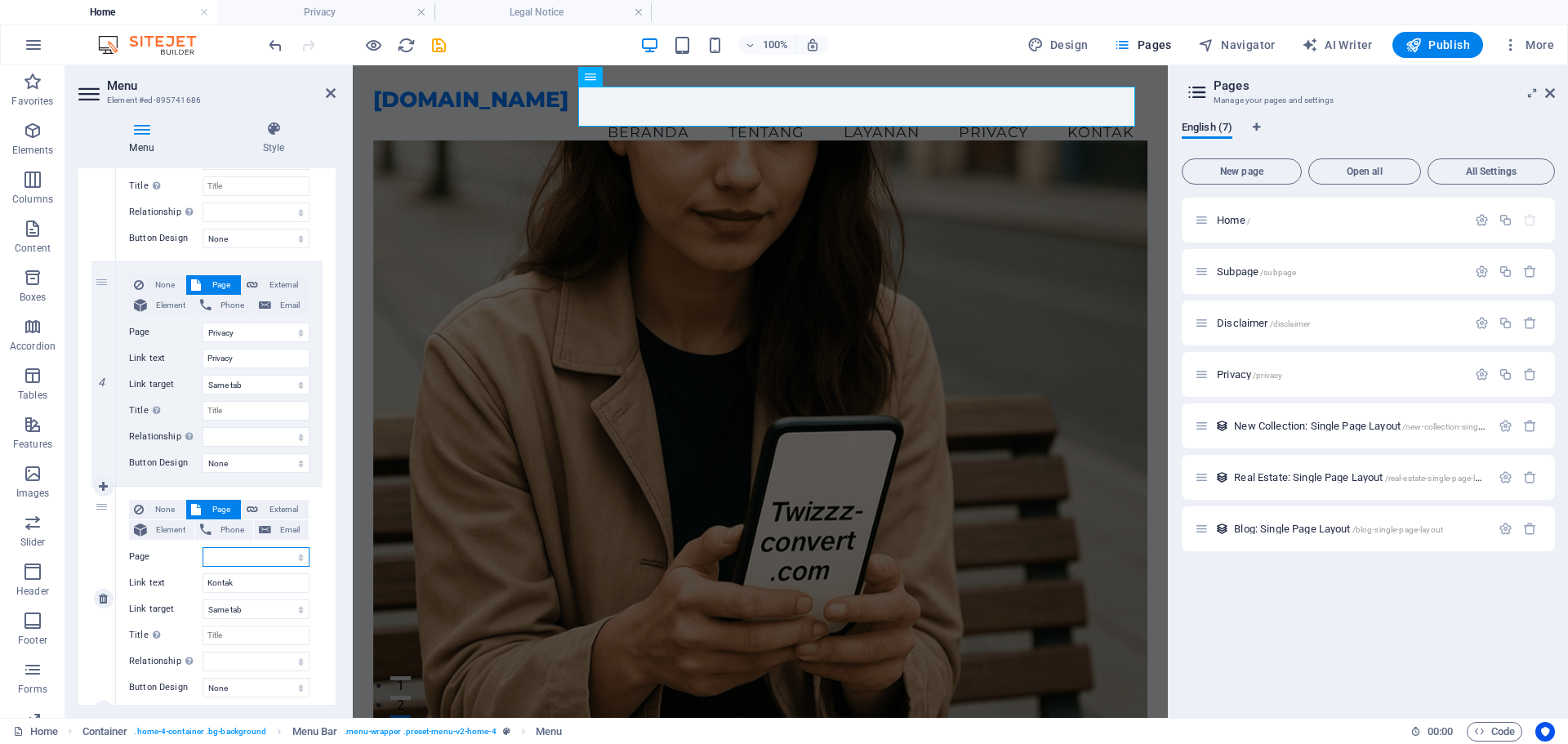
click at [251, 555] on select "Home Subpage Disclaimer Privacy" at bounding box center [256, 557] width 107 height 20
select select "2"
click at [203, 547] on select "Home Subpage Disclaimer Privacy" at bounding box center [256, 557] width 107 height 20
select select
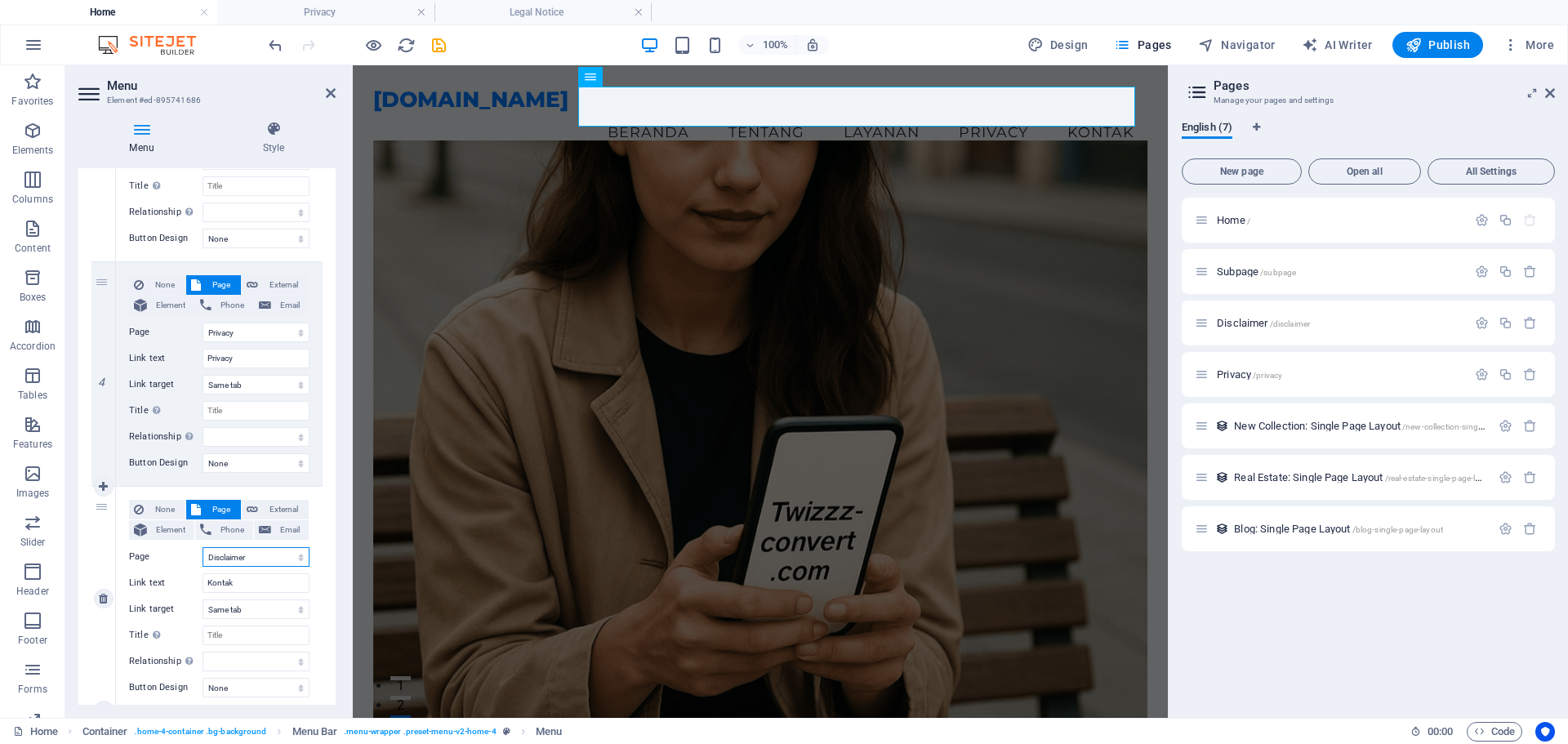
select select
drag, startPoint x: 256, startPoint y: 582, endPoint x: 189, endPoint y: 586, distance: 67.1
click at [189, 586] on div "Link text Kontak" at bounding box center [219, 583] width 180 height 20
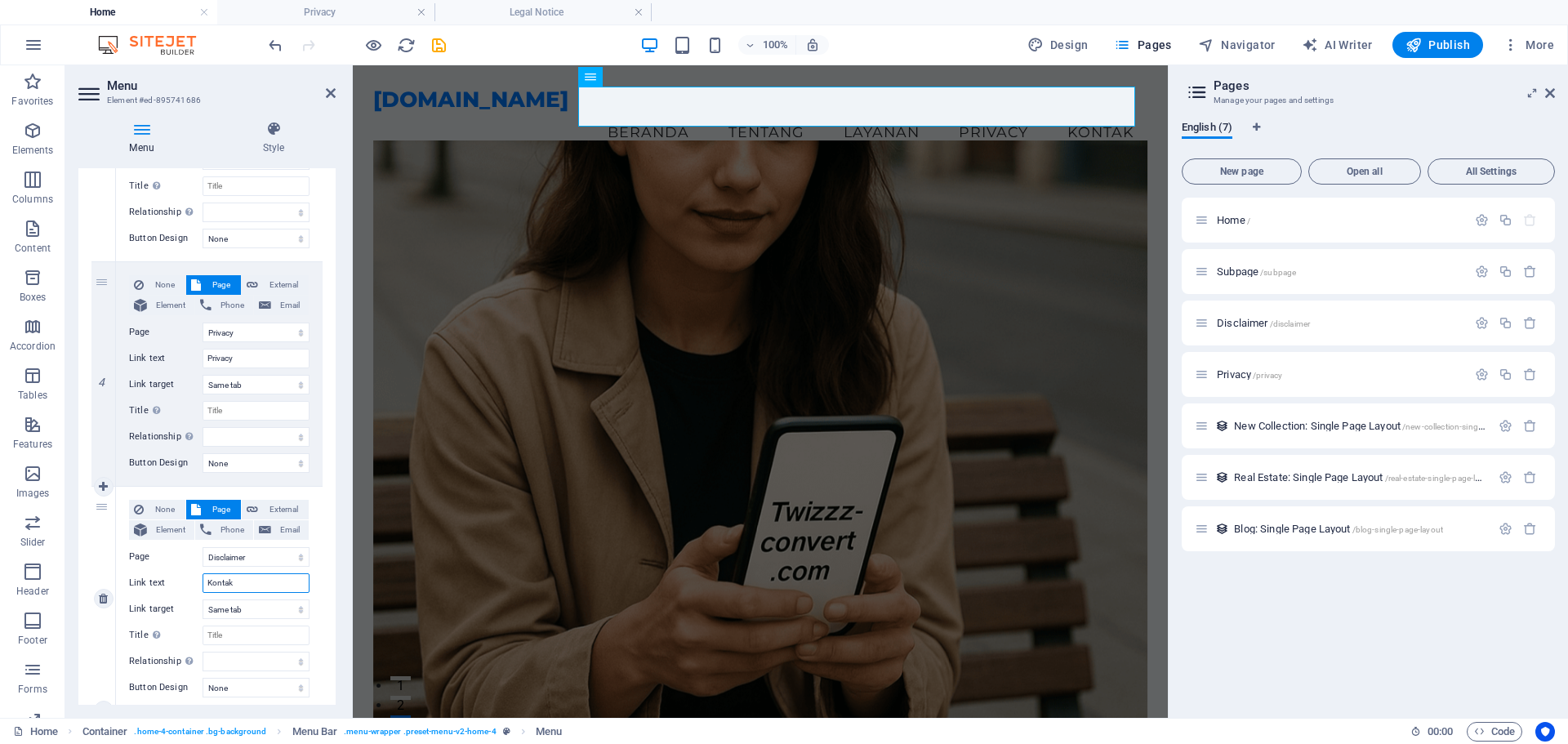
type input "D"
select select
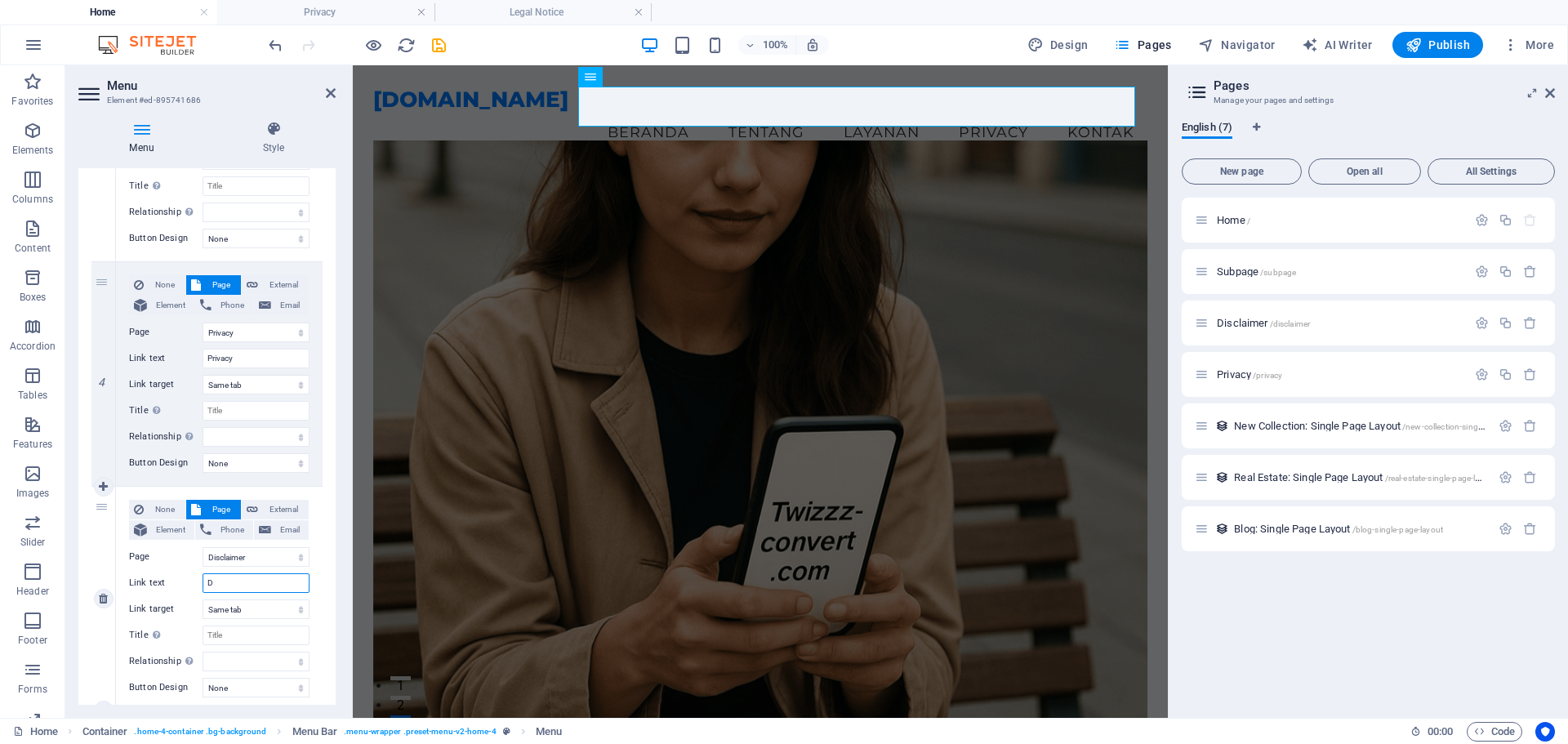
select select
type input "Disclaimer"
select select
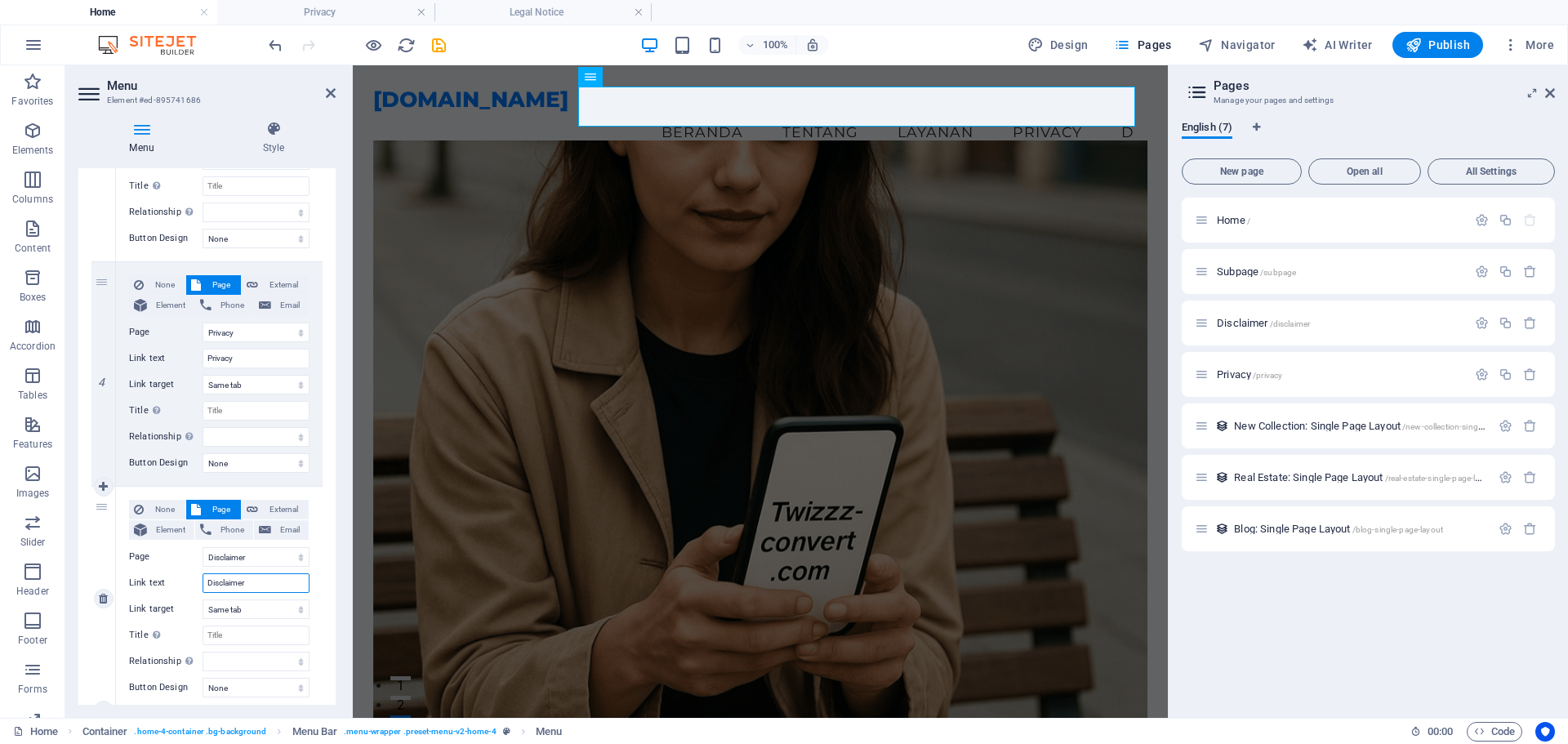
select select
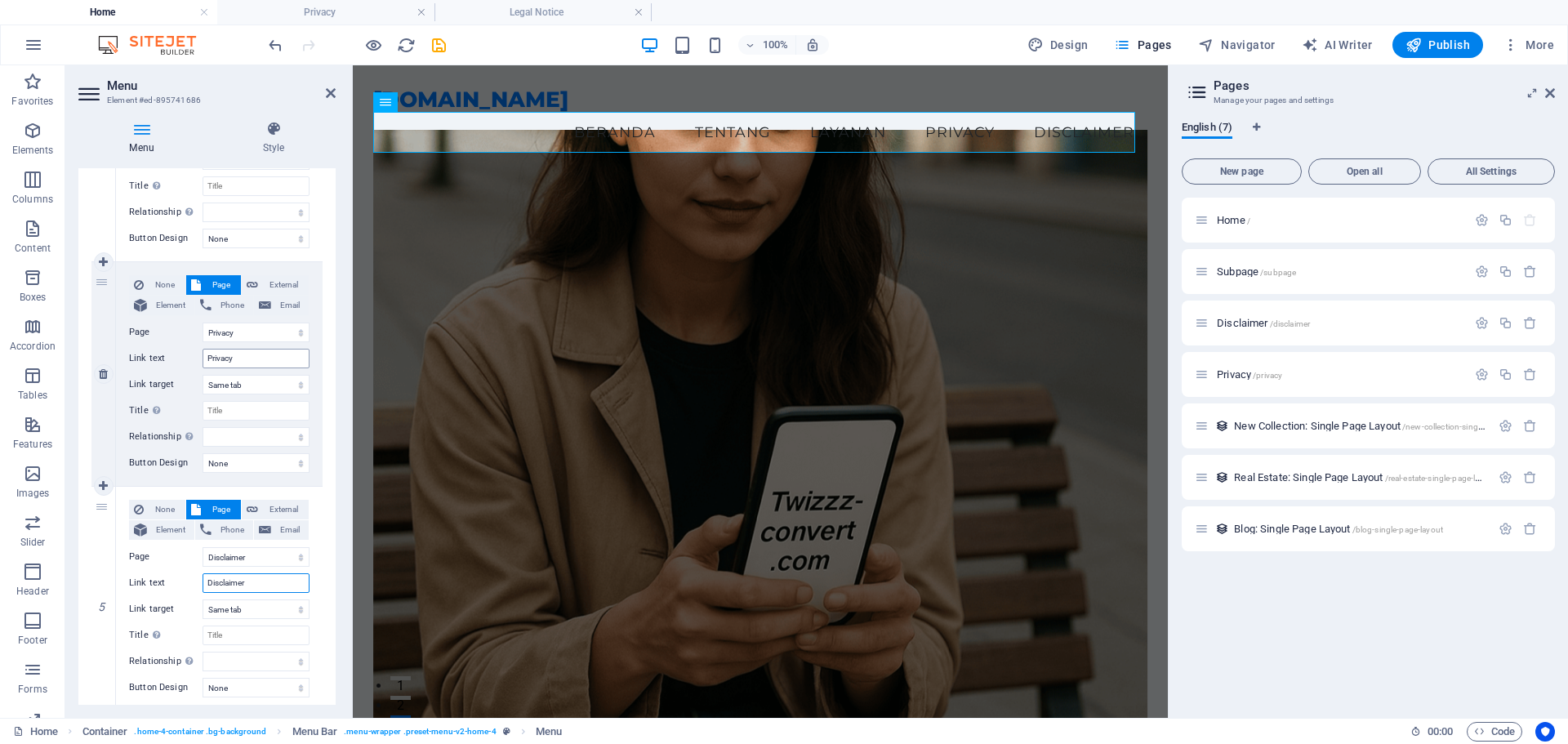
type input "Disclaimer"
drag, startPoint x: 247, startPoint y: 361, endPoint x: 199, endPoint y: 359, distance: 48.0
click at [199, 359] on div "Link text Privacy" at bounding box center [219, 358] width 180 height 20
type input "K"
select select
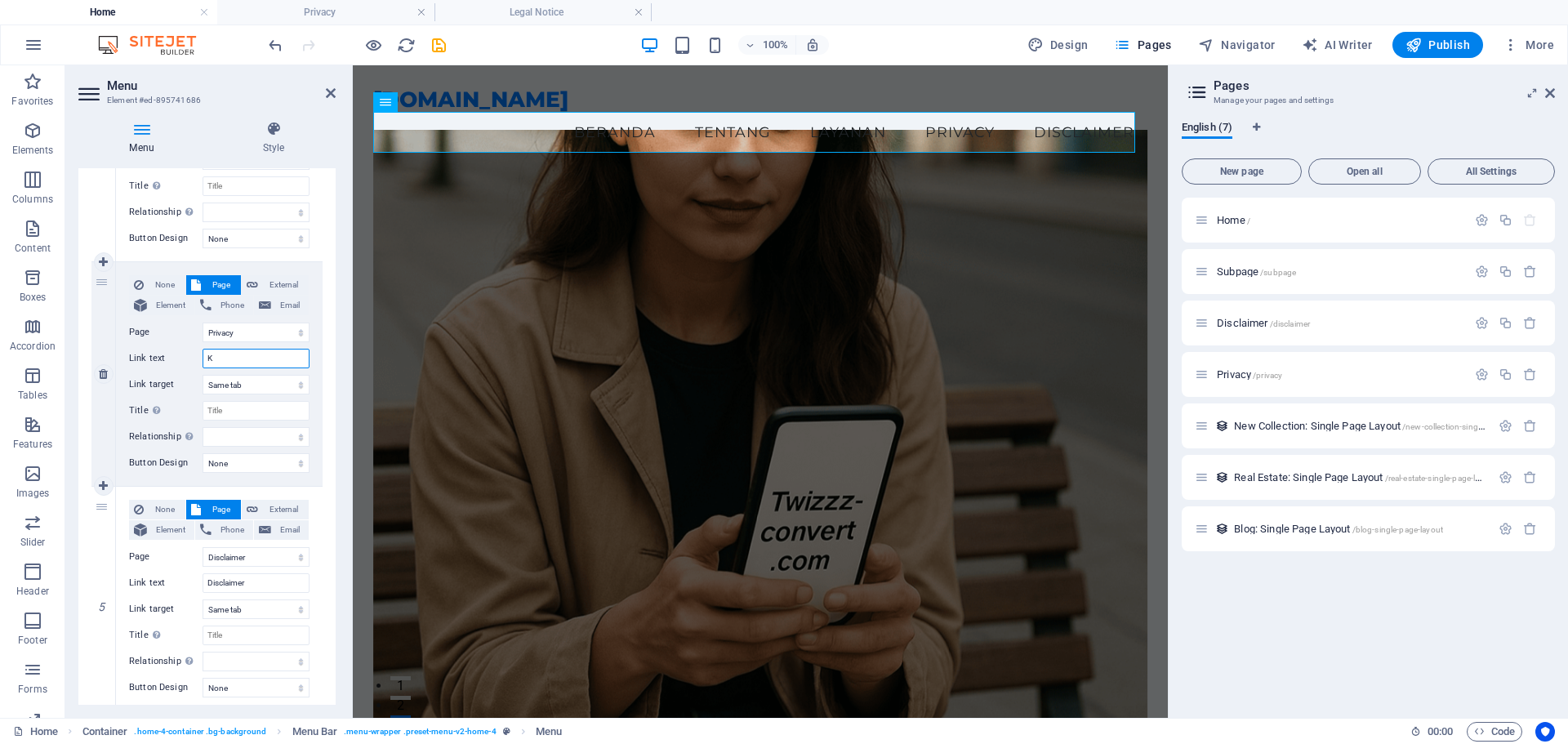
select select
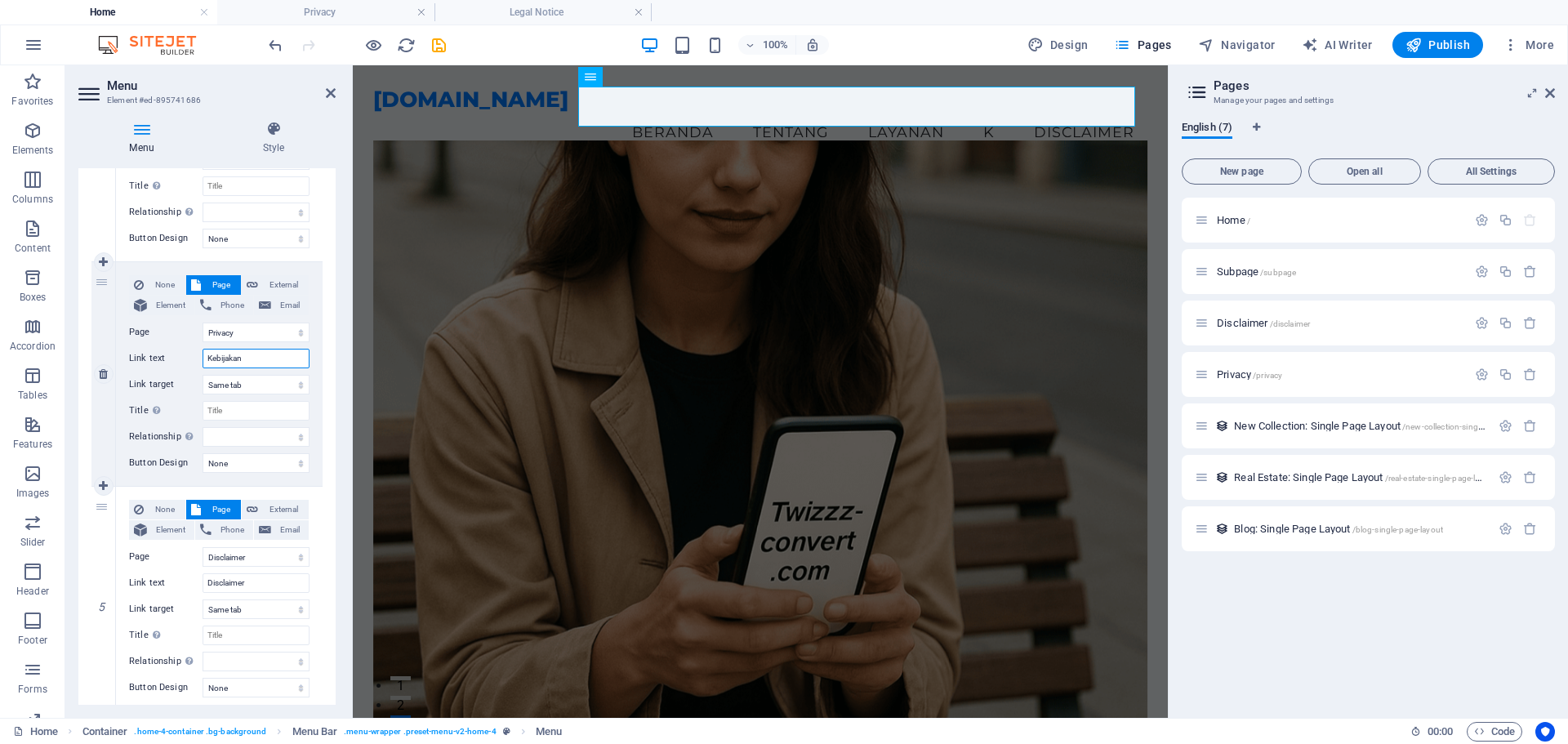
type input "Kebijakan"
select select
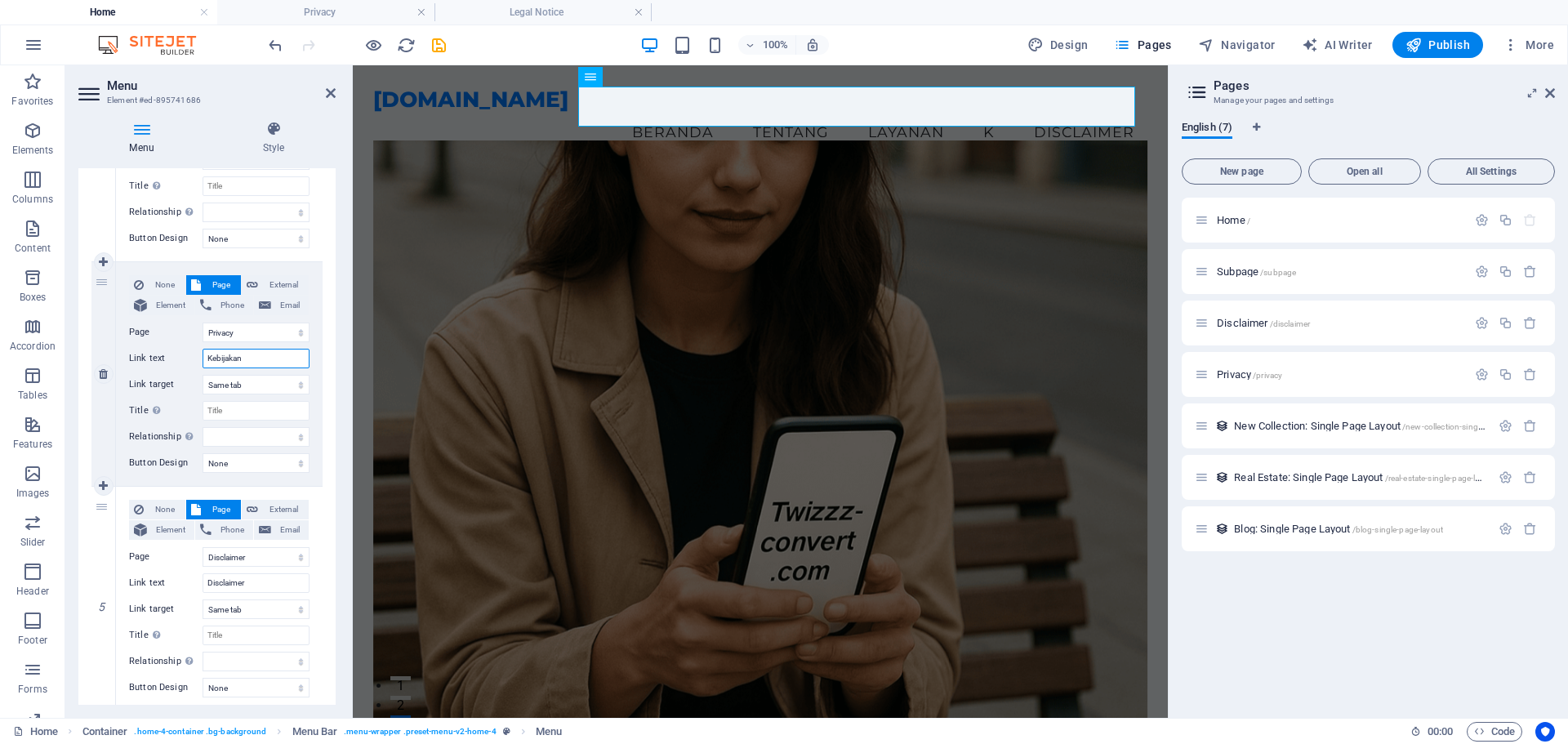
select select
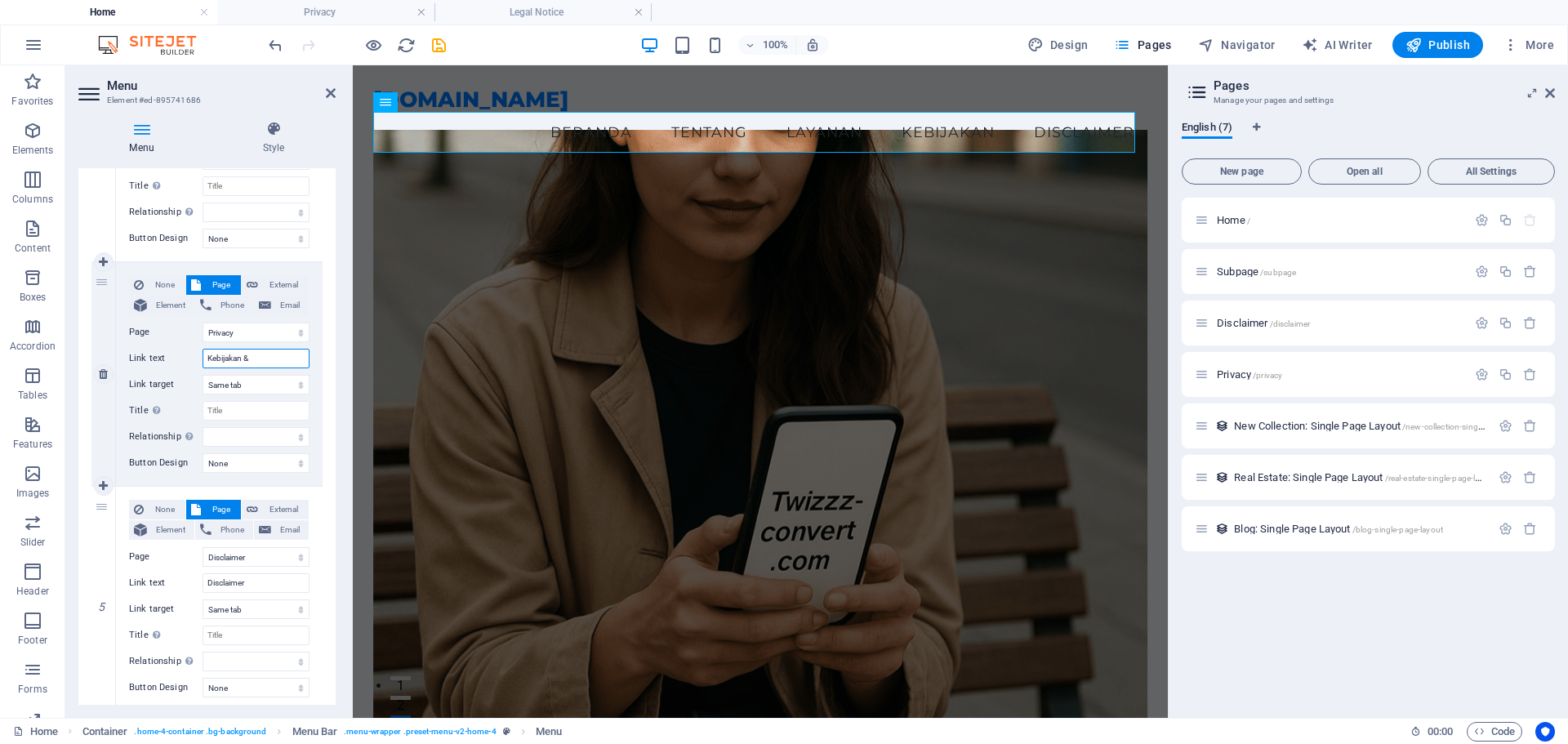
type input "Kebijakan &"
select select
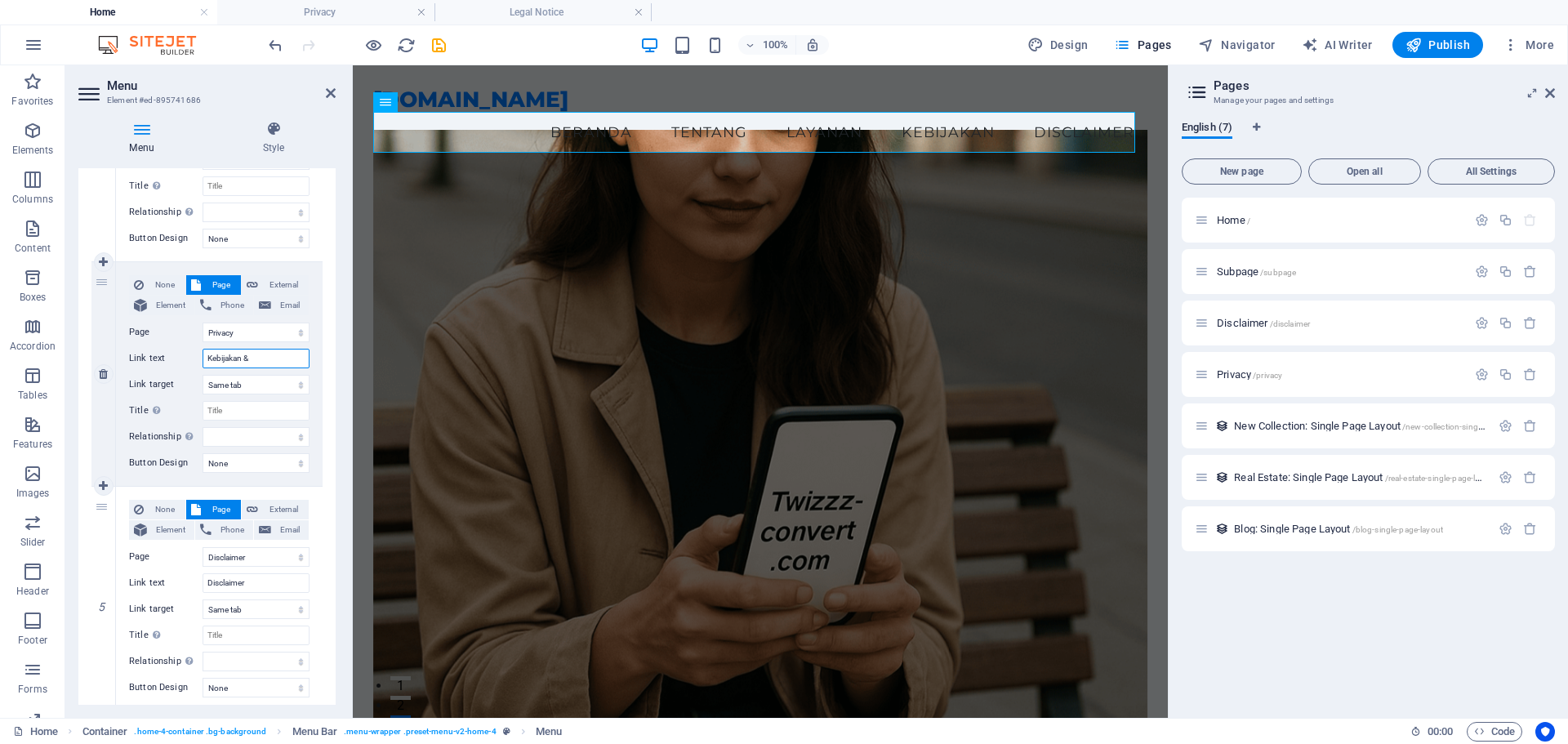
select select
type input "Kebijakan & Privacy"
select select
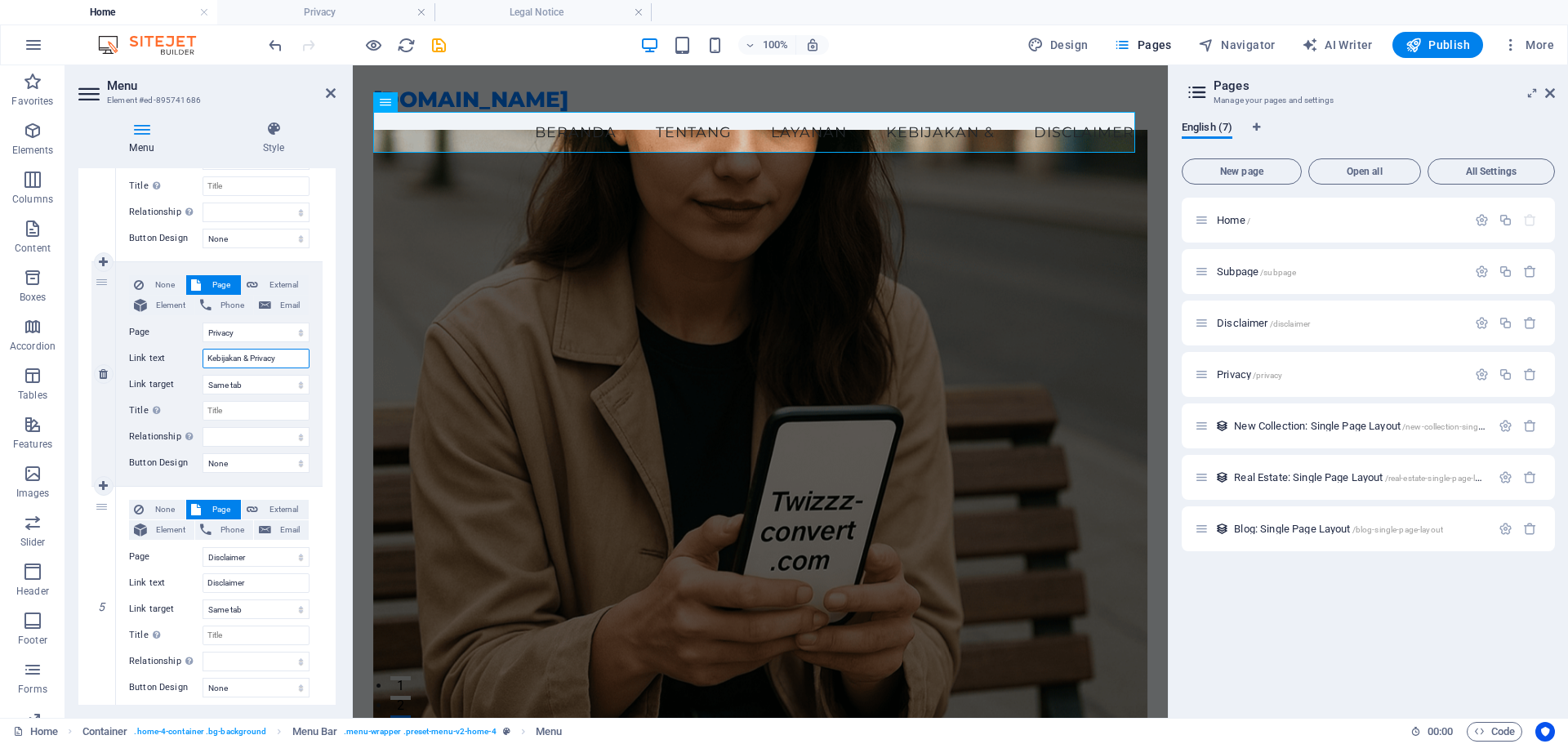
select select
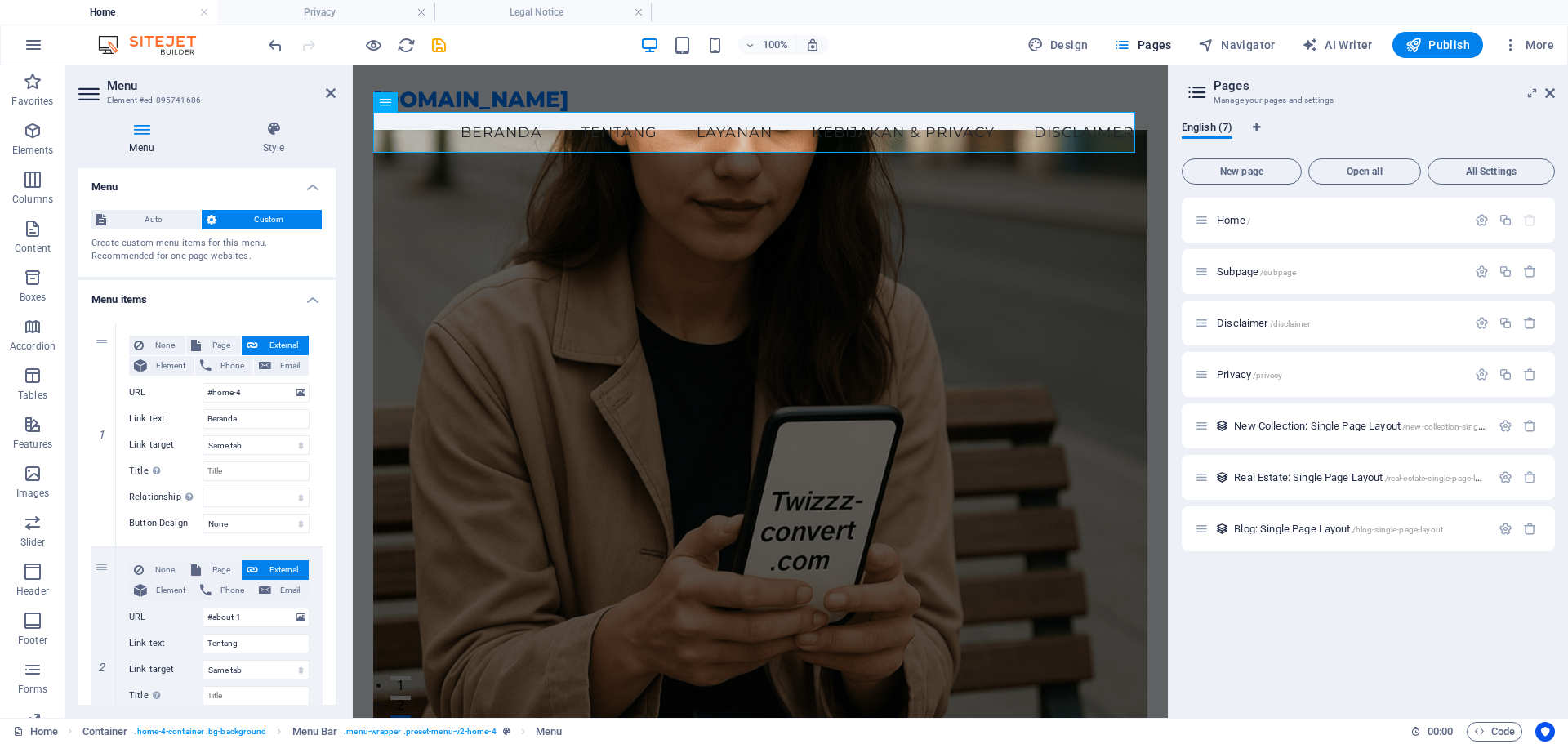
scroll to position [0, 0]
type input "Kebijakan & Privacy"
click at [327, 93] on icon at bounding box center [331, 93] width 10 height 13
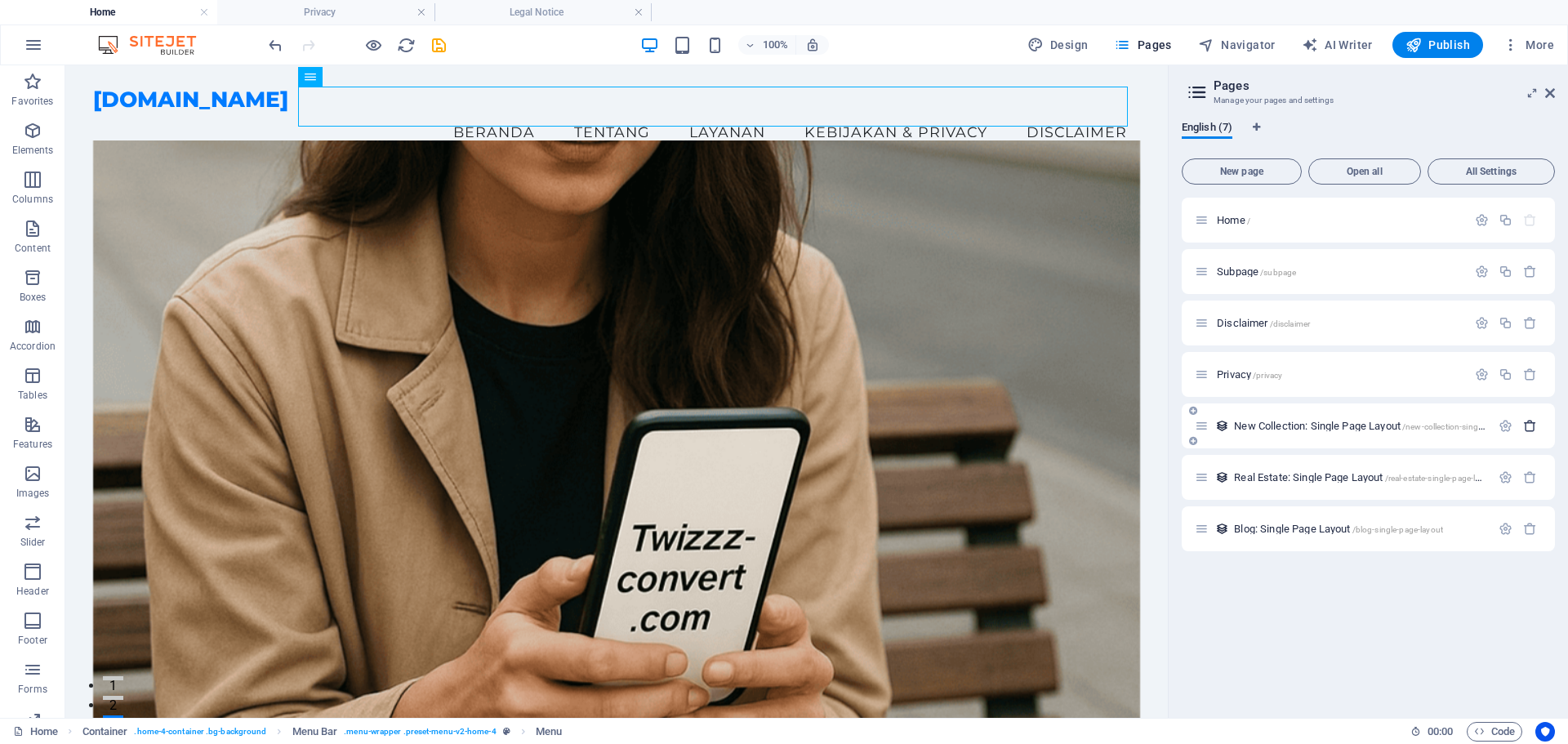
click at [1531, 426] on icon "button" at bounding box center [1530, 426] width 14 height 14
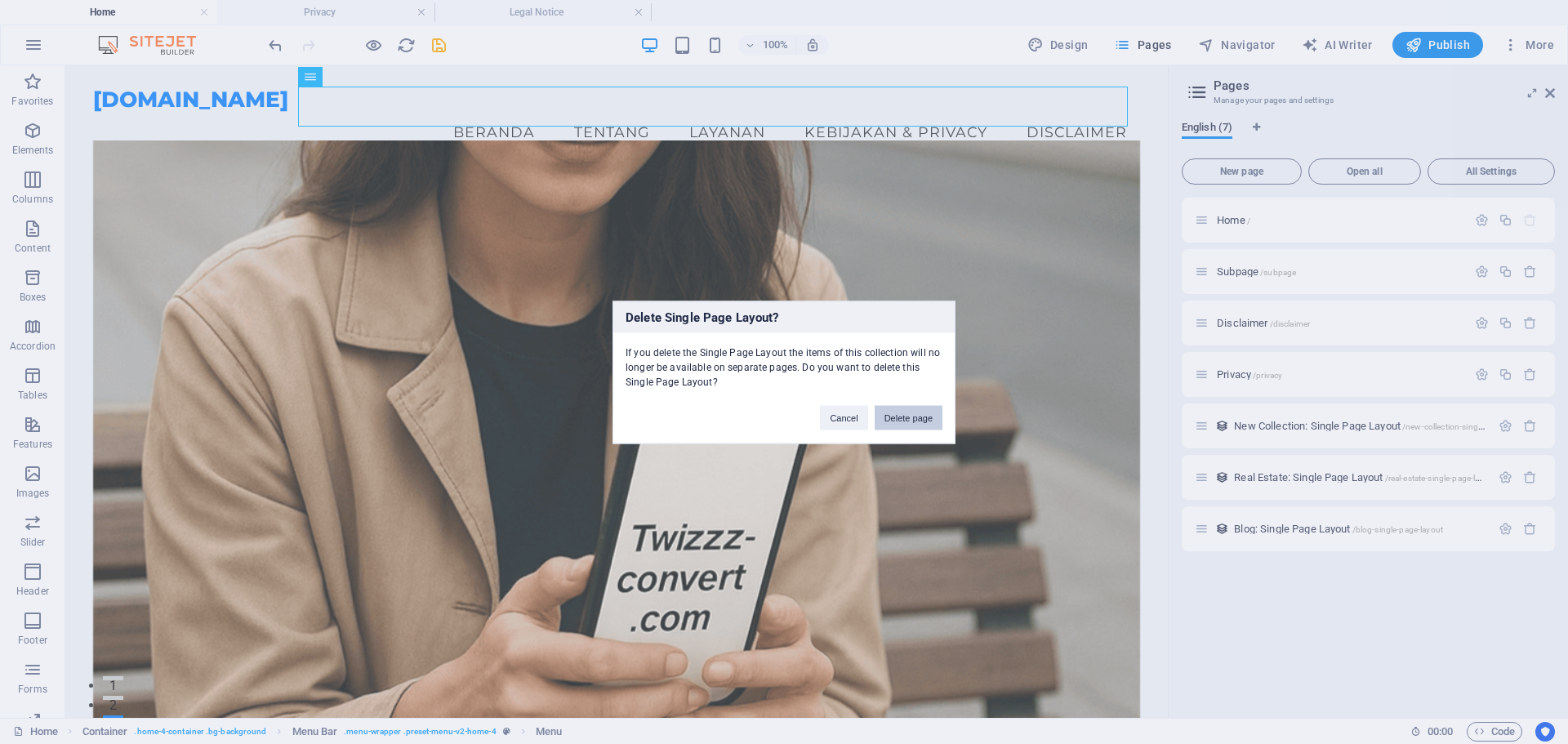
click at [921, 417] on button "Delete page" at bounding box center [908, 416] width 68 height 25
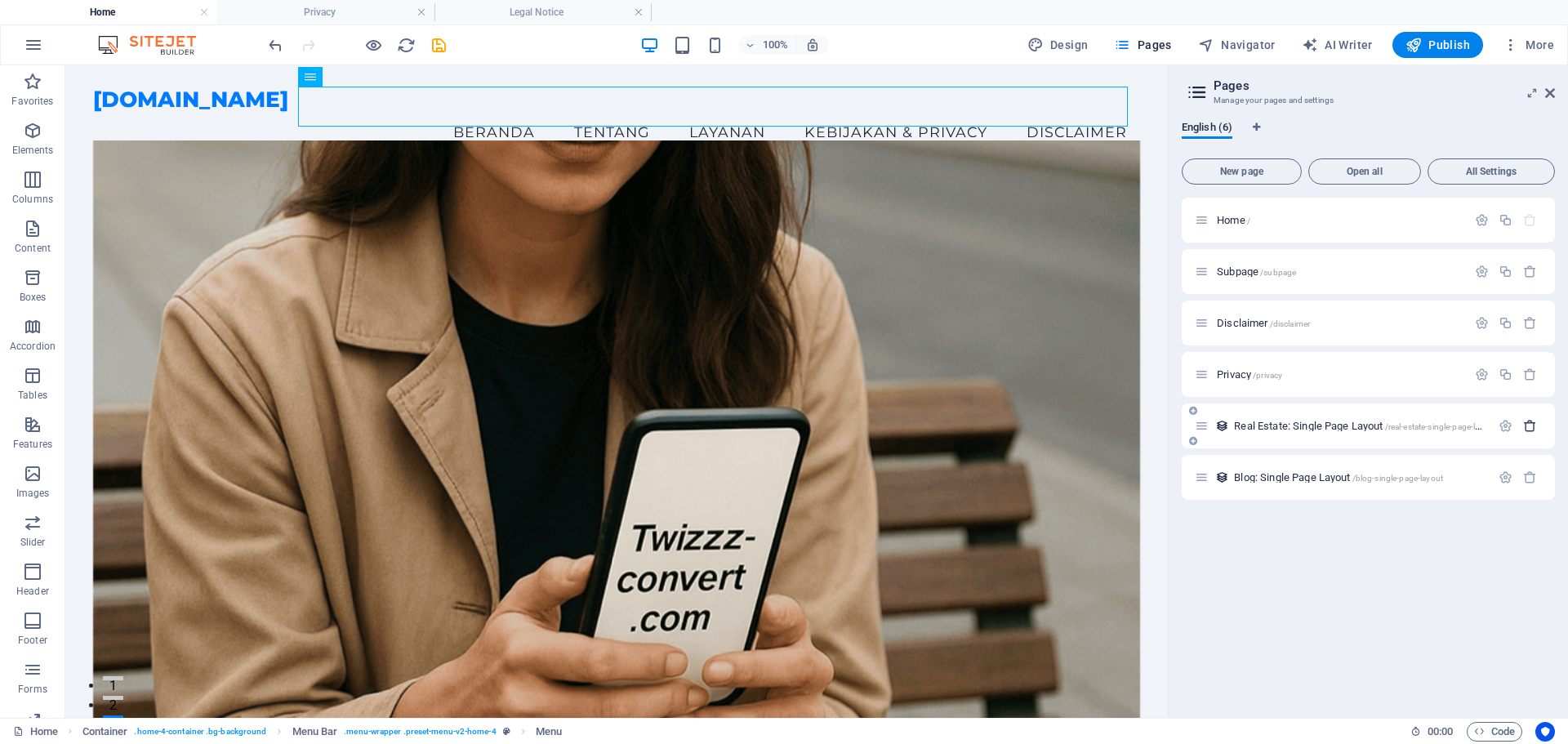
click at [1537, 431] on button "button" at bounding box center [1530, 426] width 24 height 14
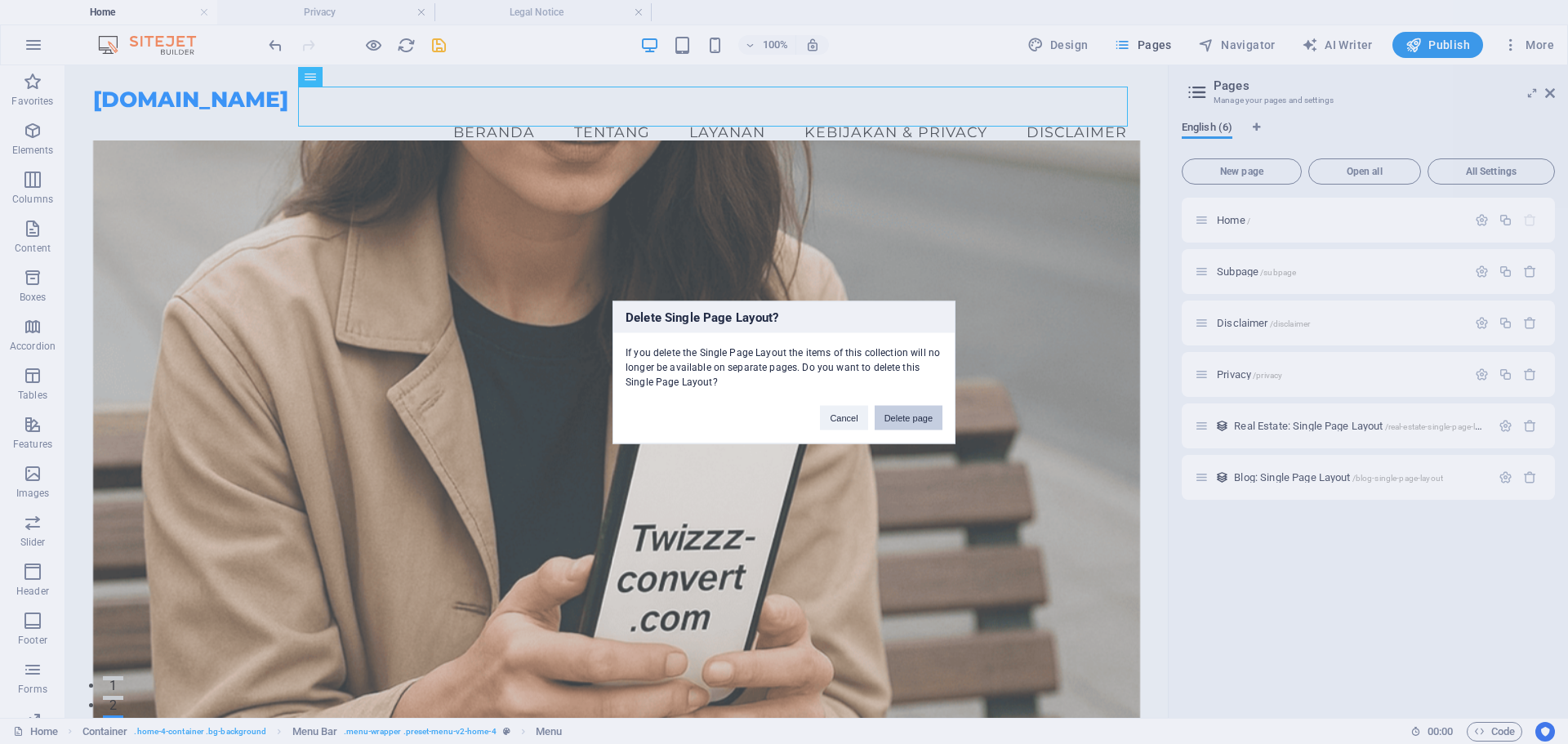
click at [919, 419] on button "Delete page" at bounding box center [908, 416] width 68 height 25
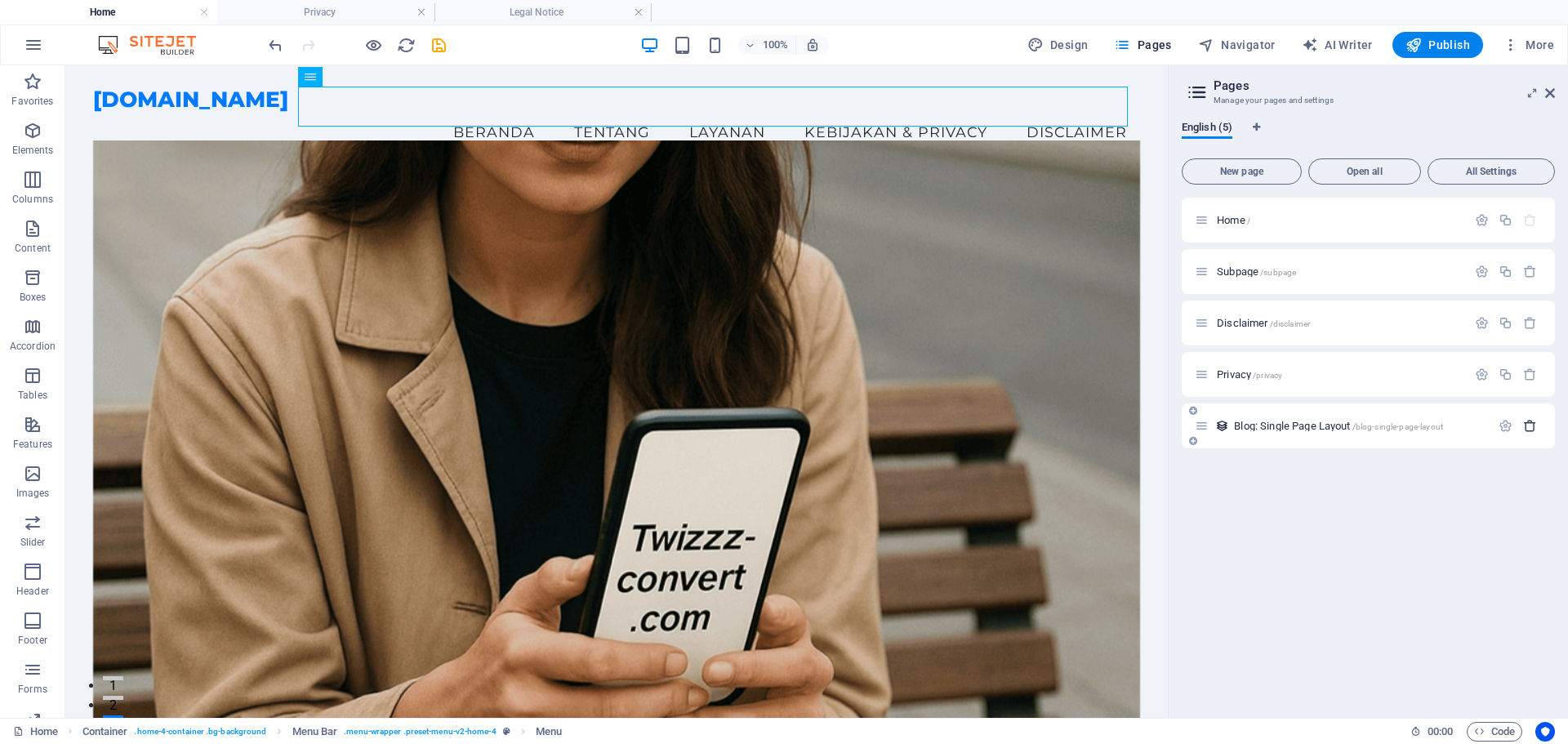
click at [1536, 426] on icon "button" at bounding box center [1530, 426] width 14 height 14
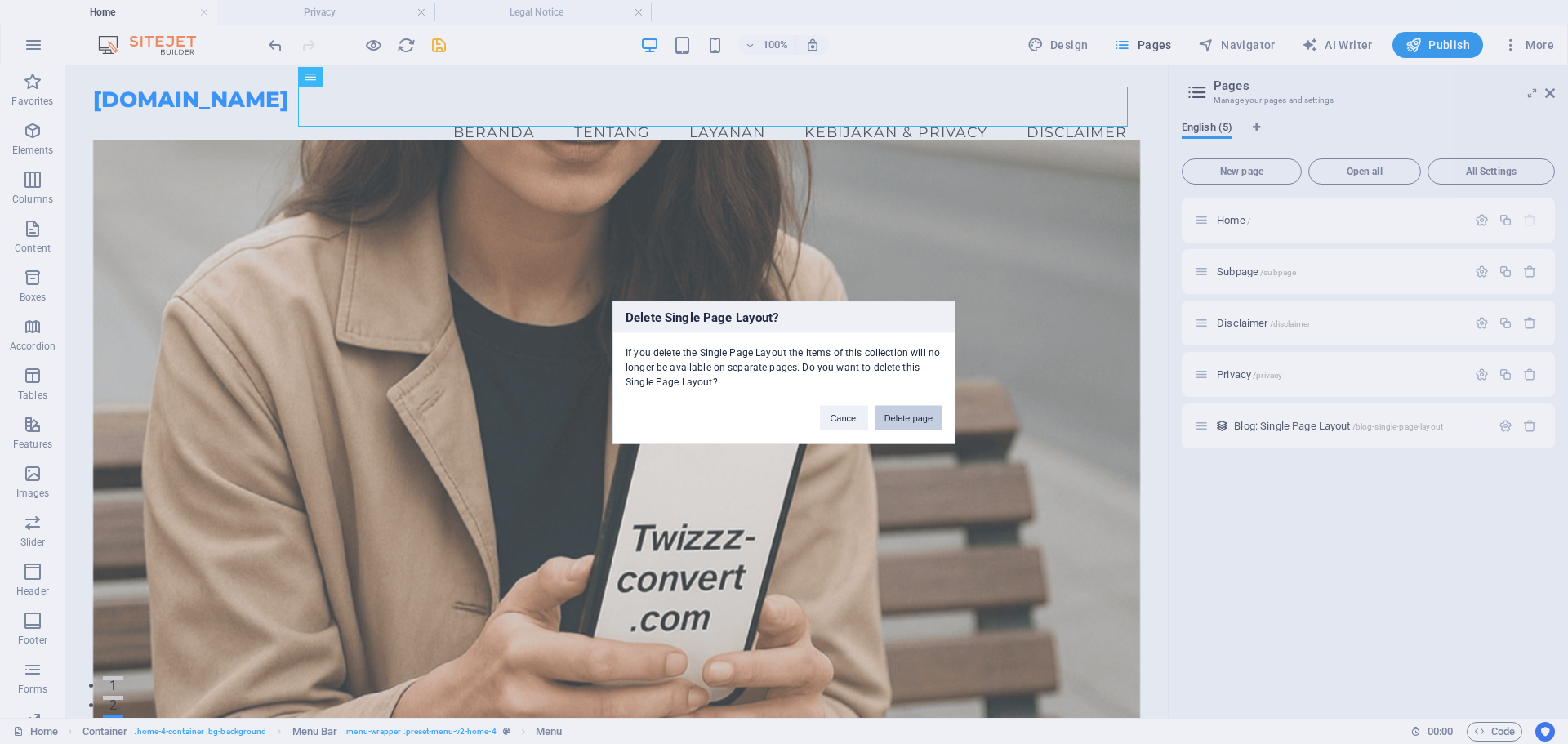
click at [931, 417] on button "Delete page" at bounding box center [908, 416] width 68 height 25
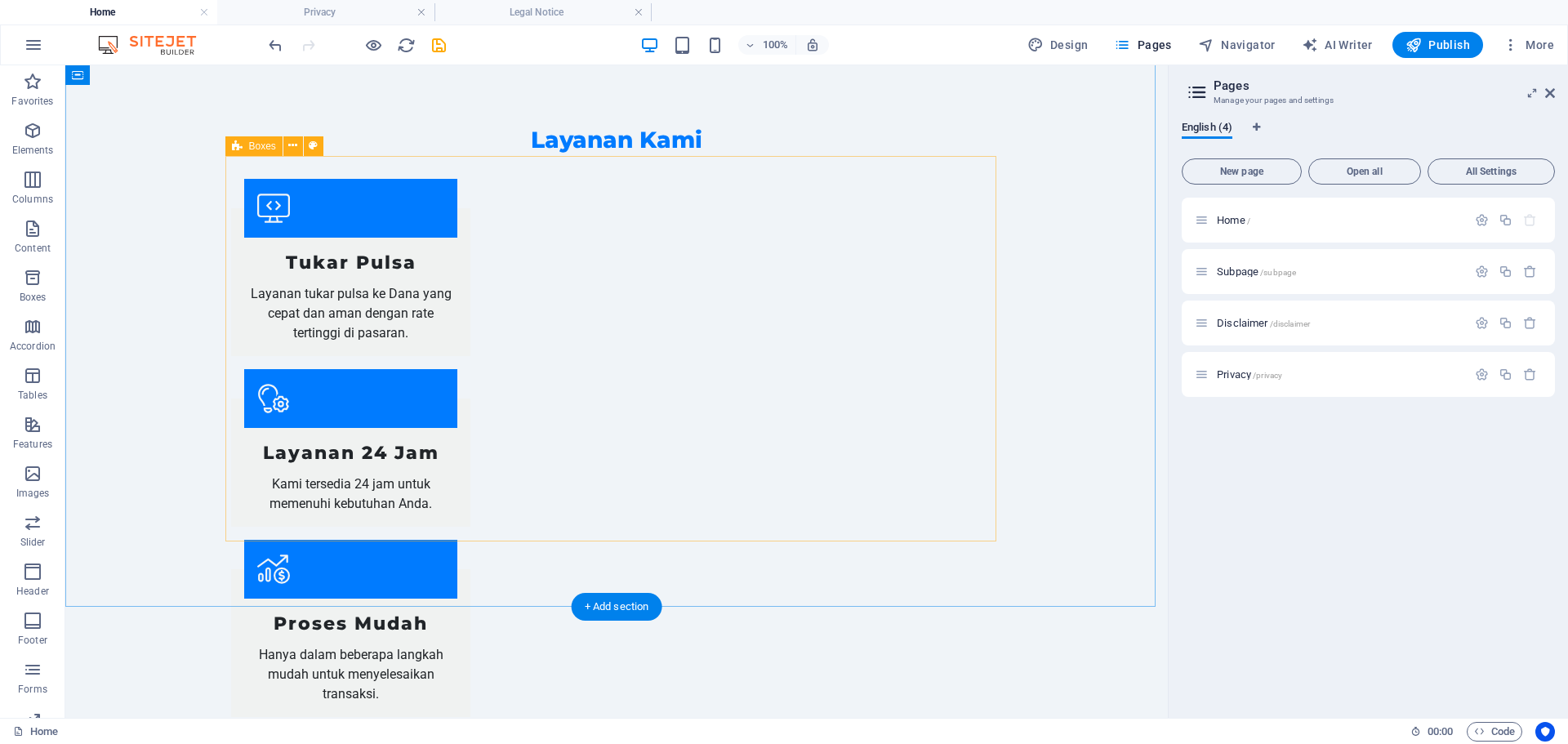
scroll to position [1226, 0]
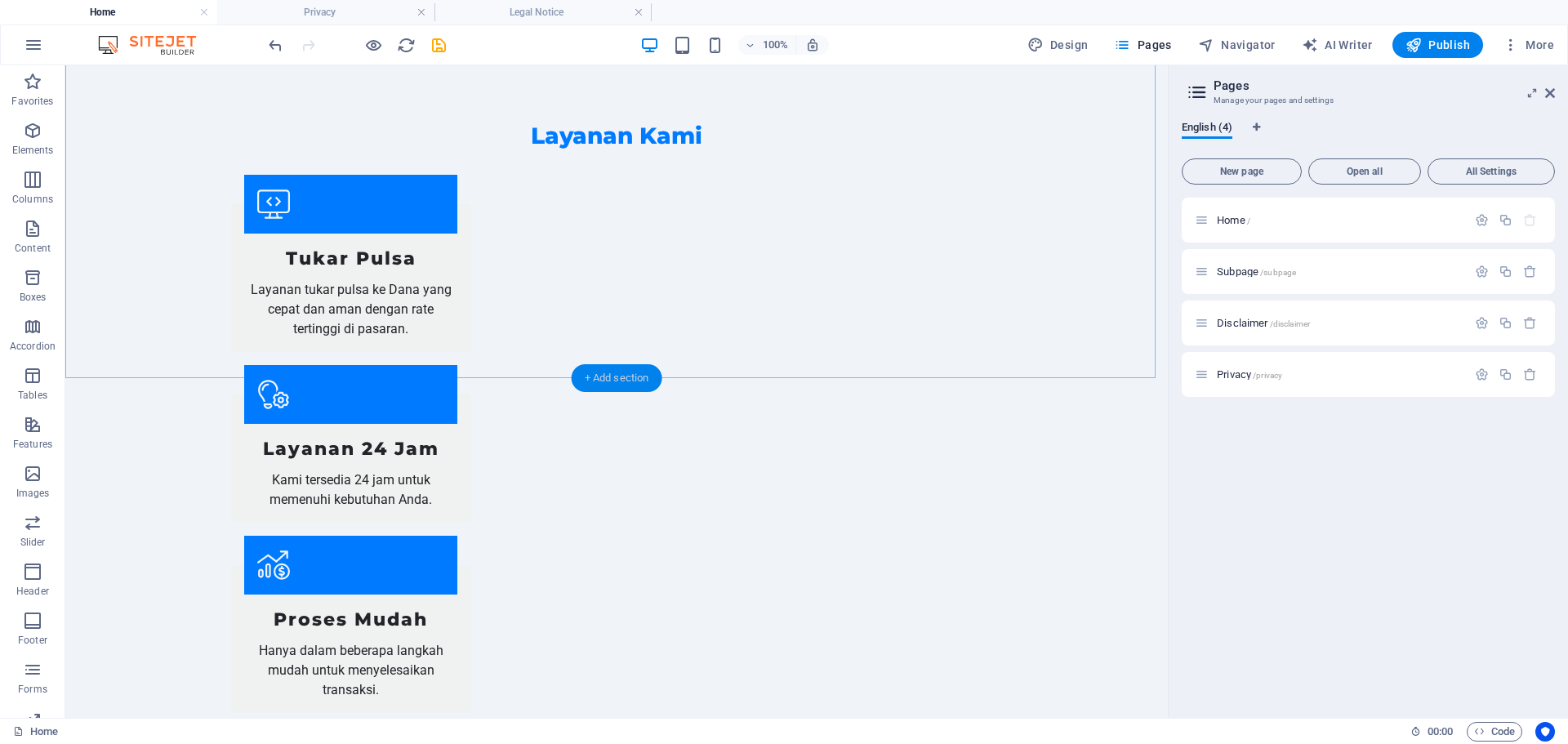
click at [611, 376] on div "+ Add section" at bounding box center [617, 378] width 91 height 28
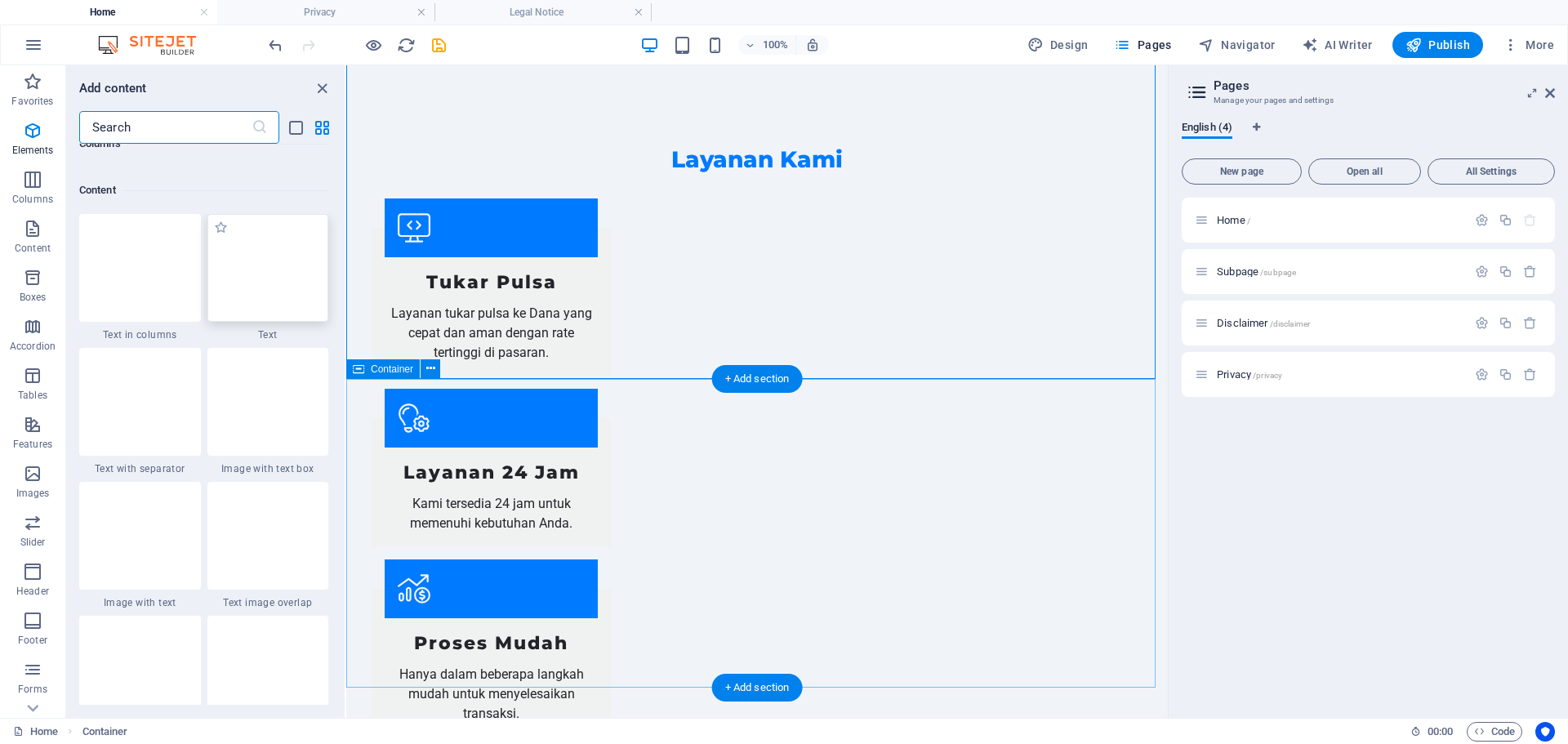
scroll to position [2856, 0]
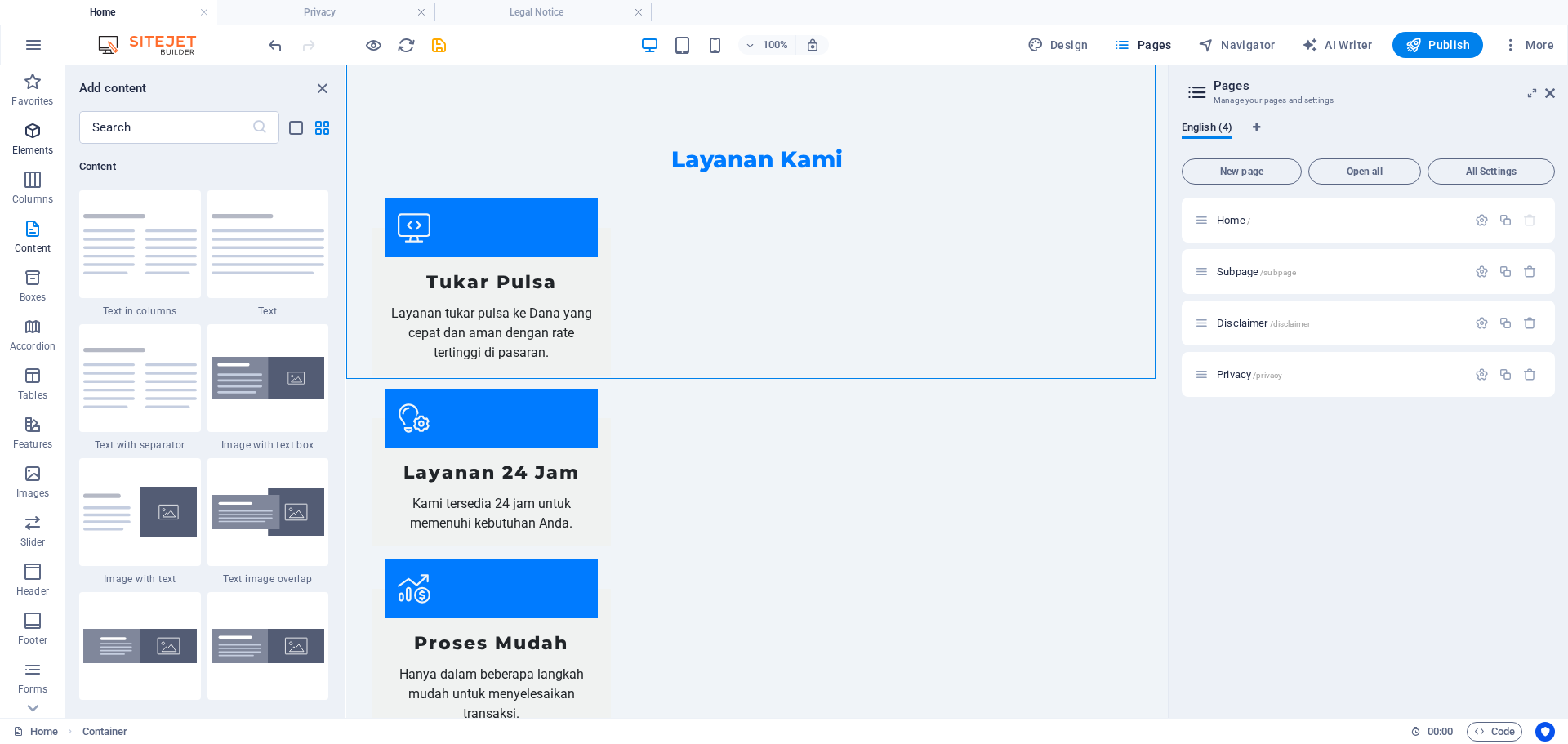
click at [33, 138] on icon "button" at bounding box center [32, 131] width 20 height 20
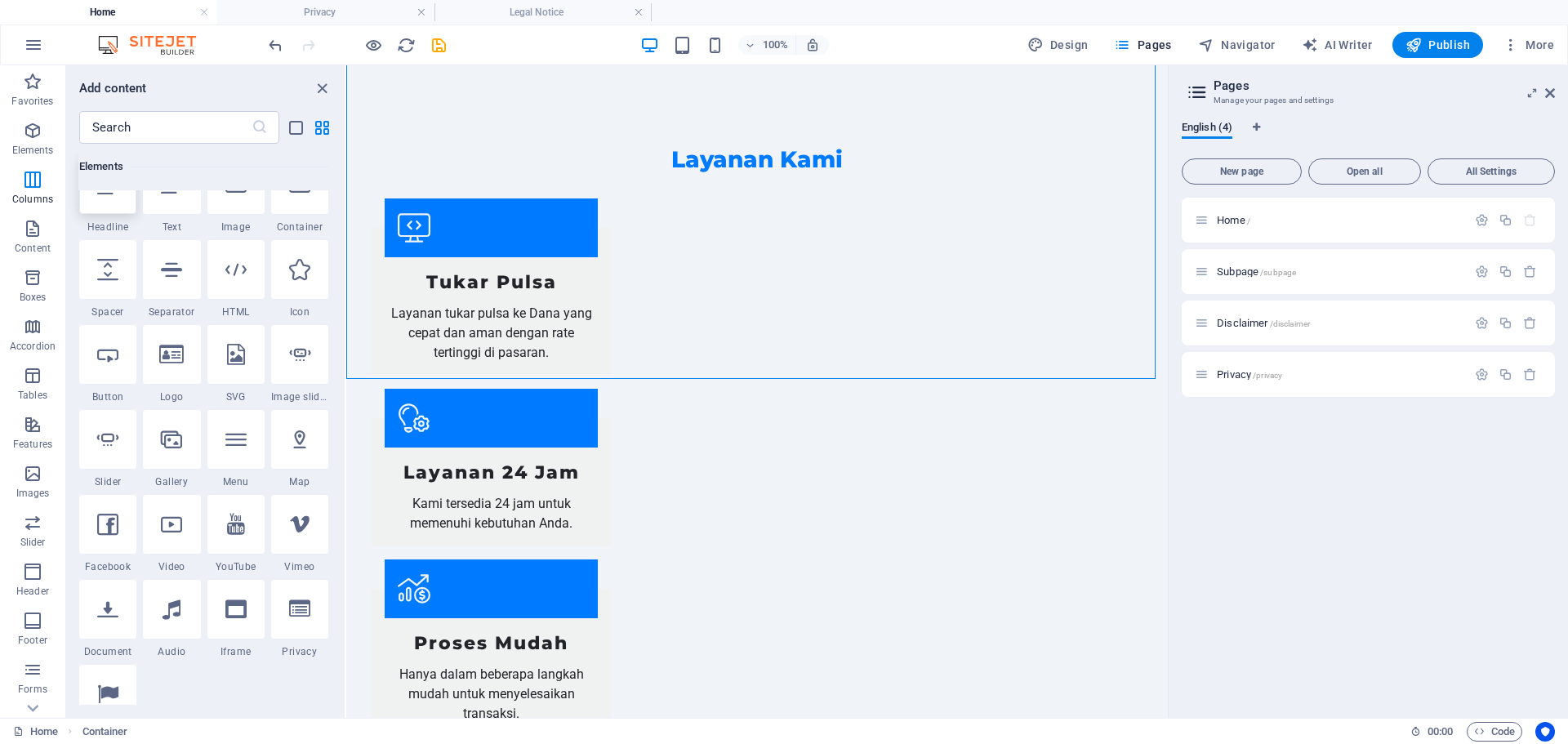
scroll to position [174, 0]
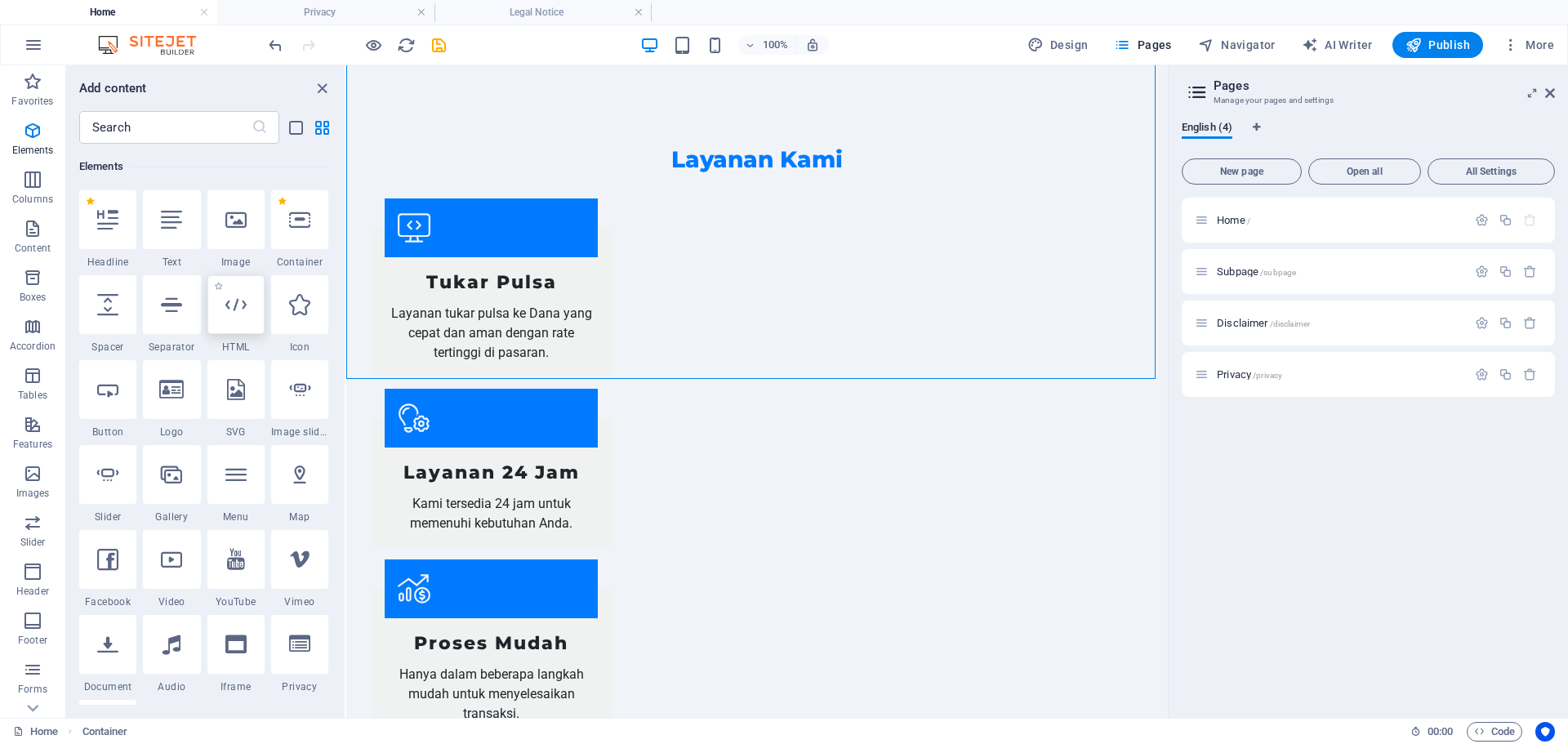
click at [236, 319] on div at bounding box center [236, 305] width 57 height 59
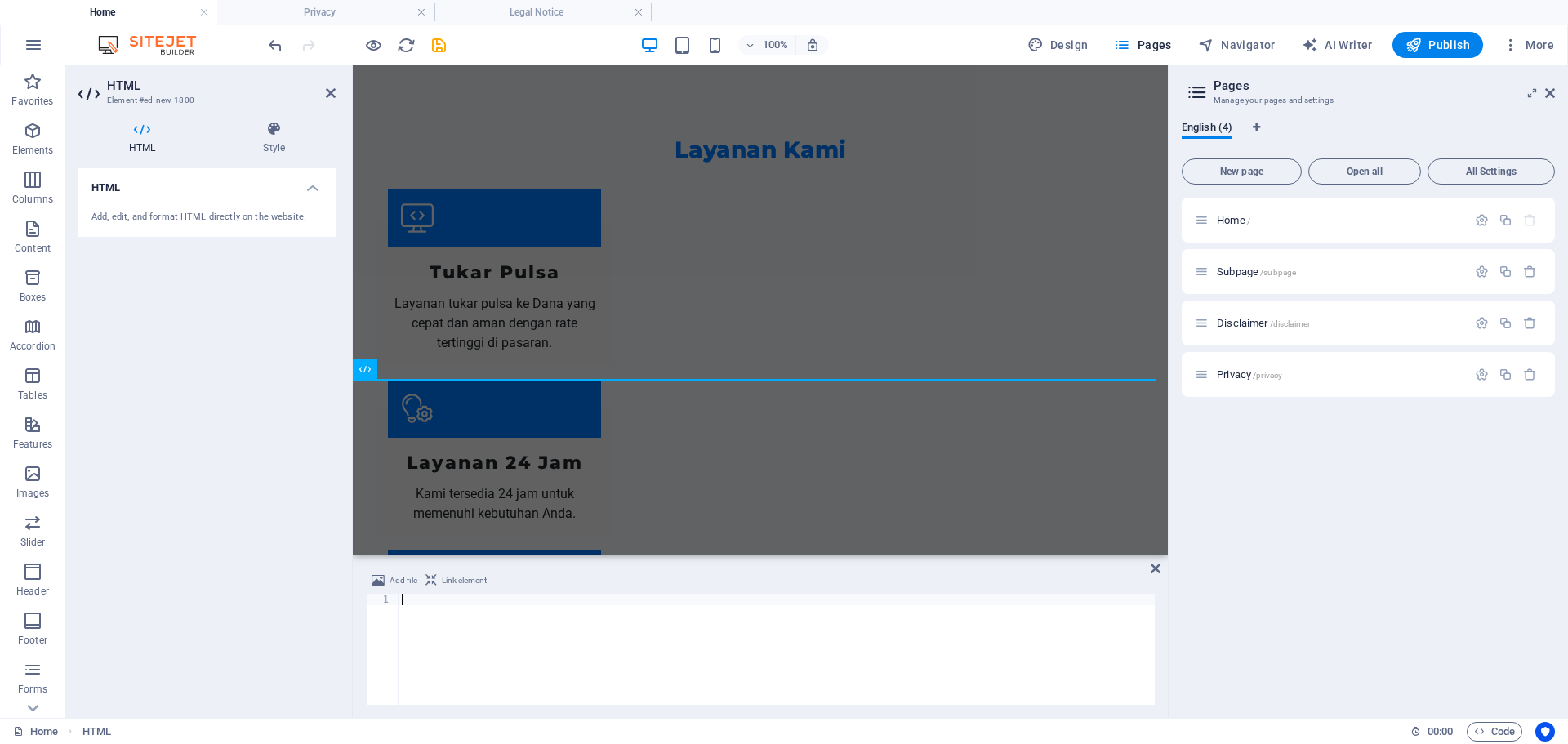
scroll to position [1306, 0]
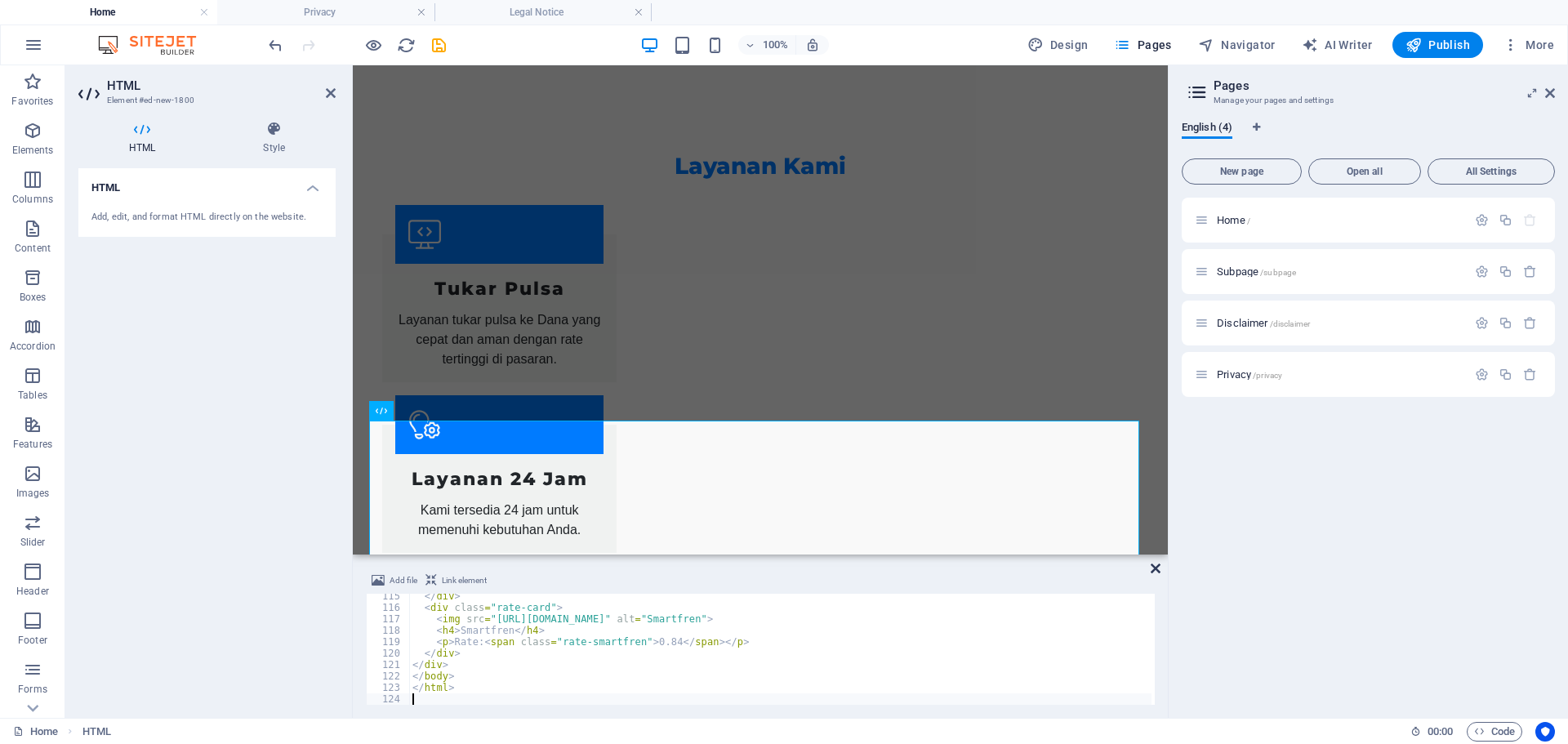
click at [1152, 569] on icon at bounding box center [1156, 568] width 10 height 13
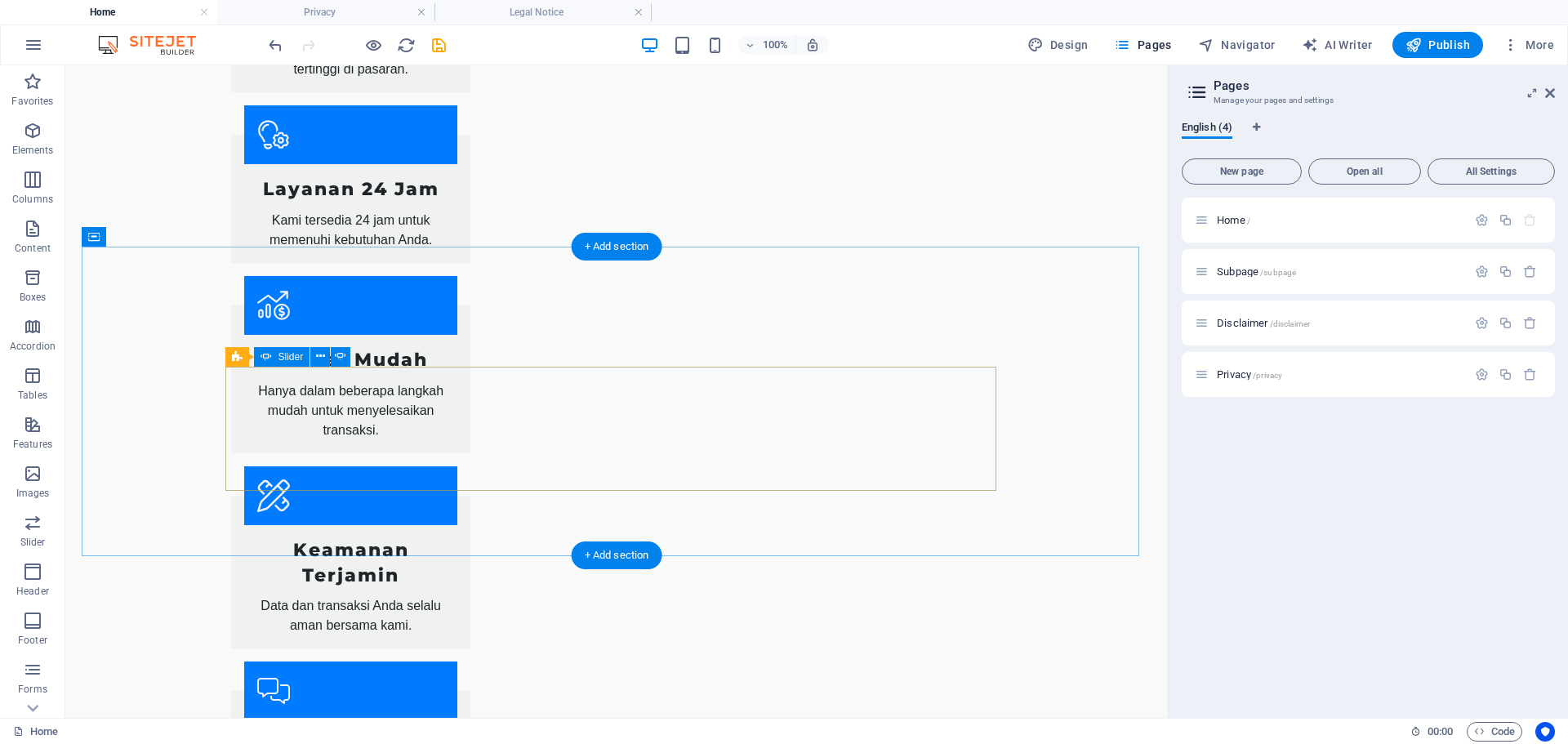
scroll to position [1388, 0]
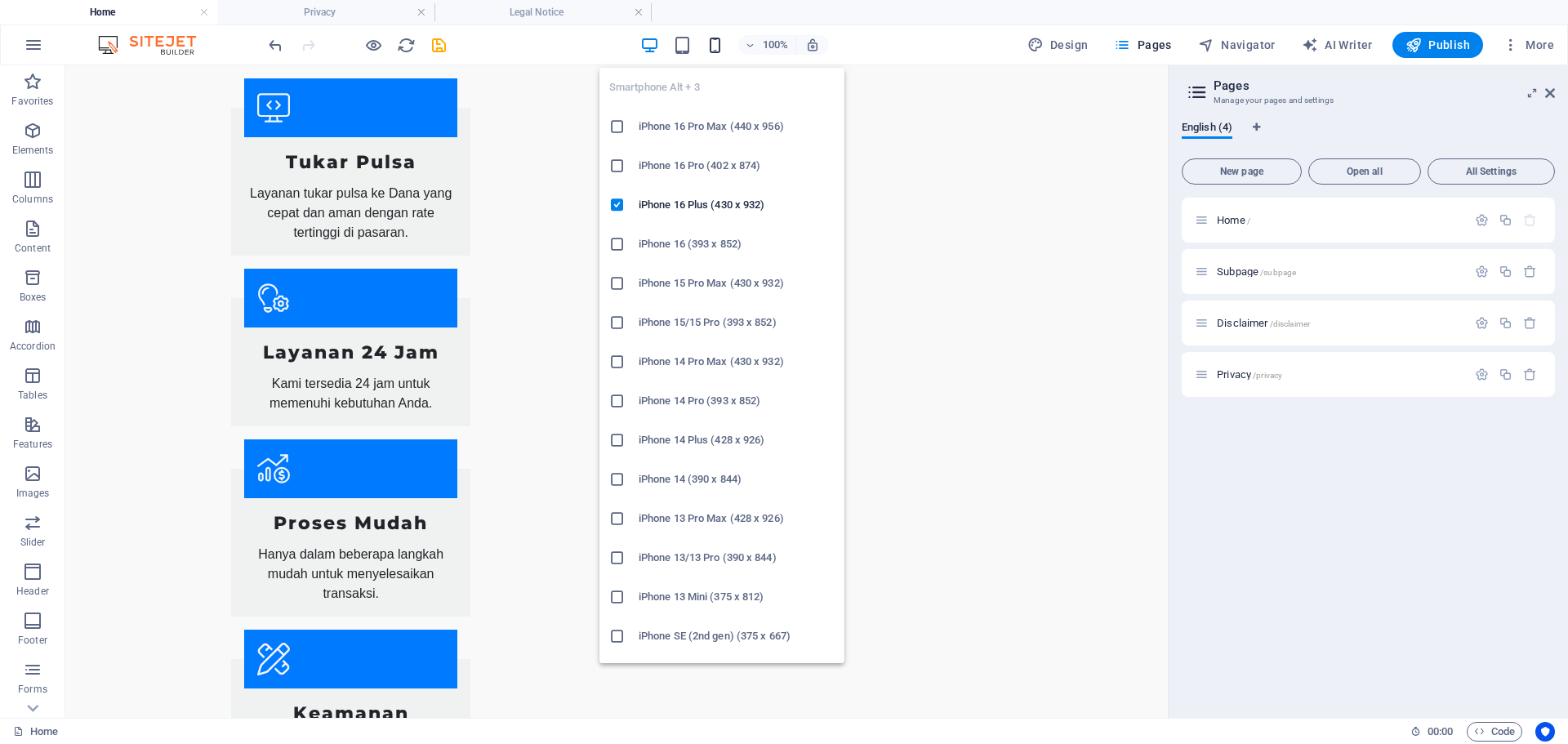
click at [716, 40] on icon "button" at bounding box center [715, 44] width 19 height 19
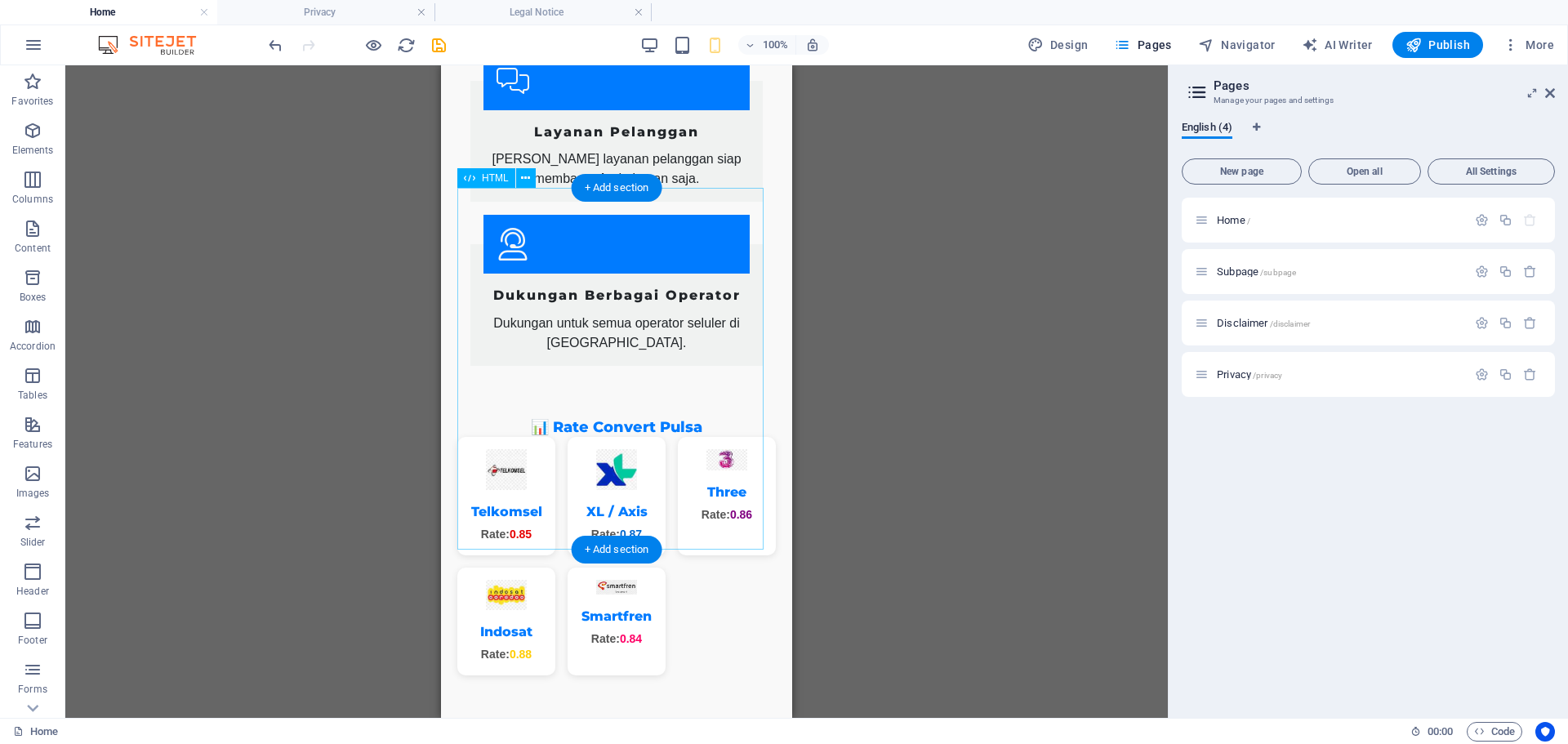
scroll to position [2041, 0]
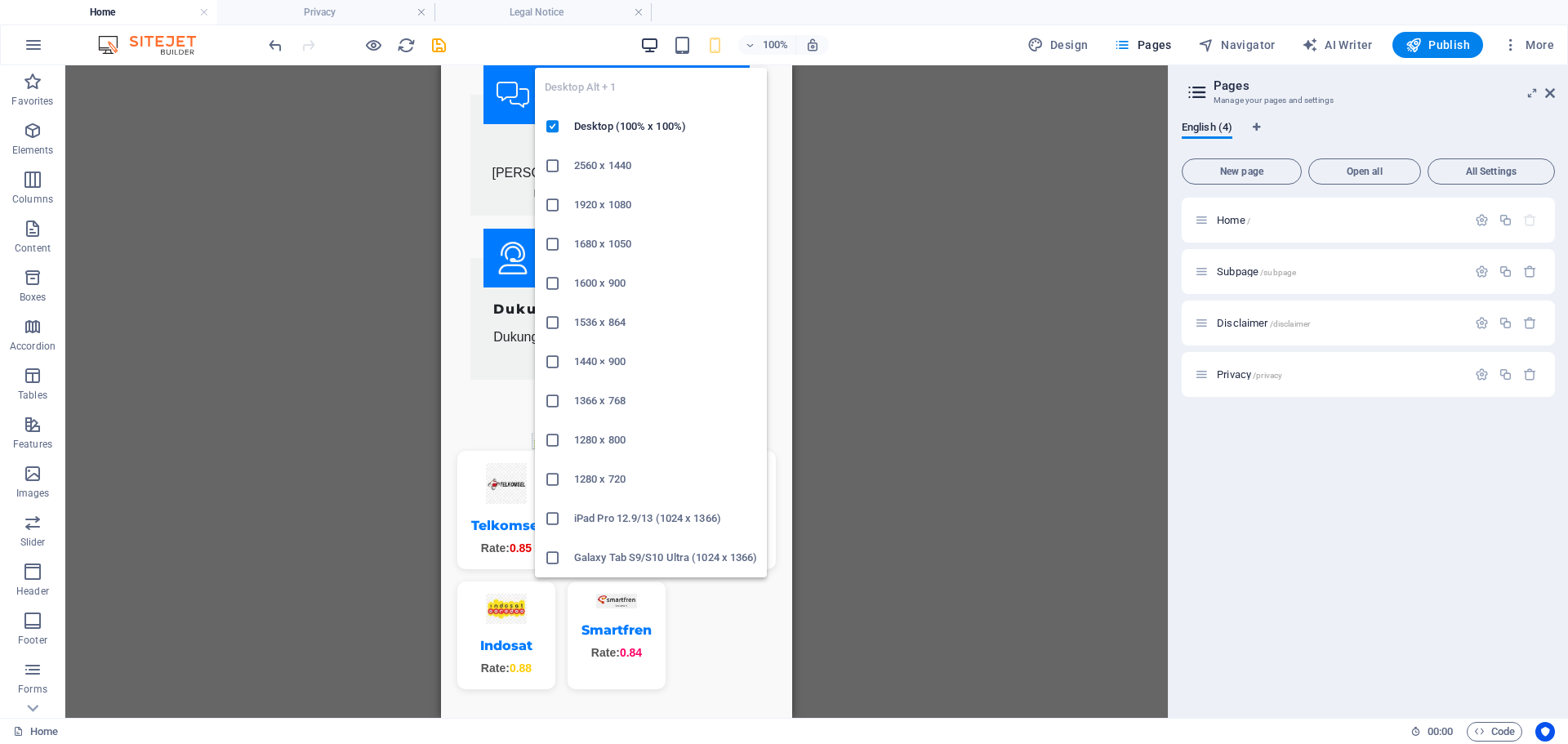
click at [651, 45] on icon "button" at bounding box center [649, 44] width 19 height 19
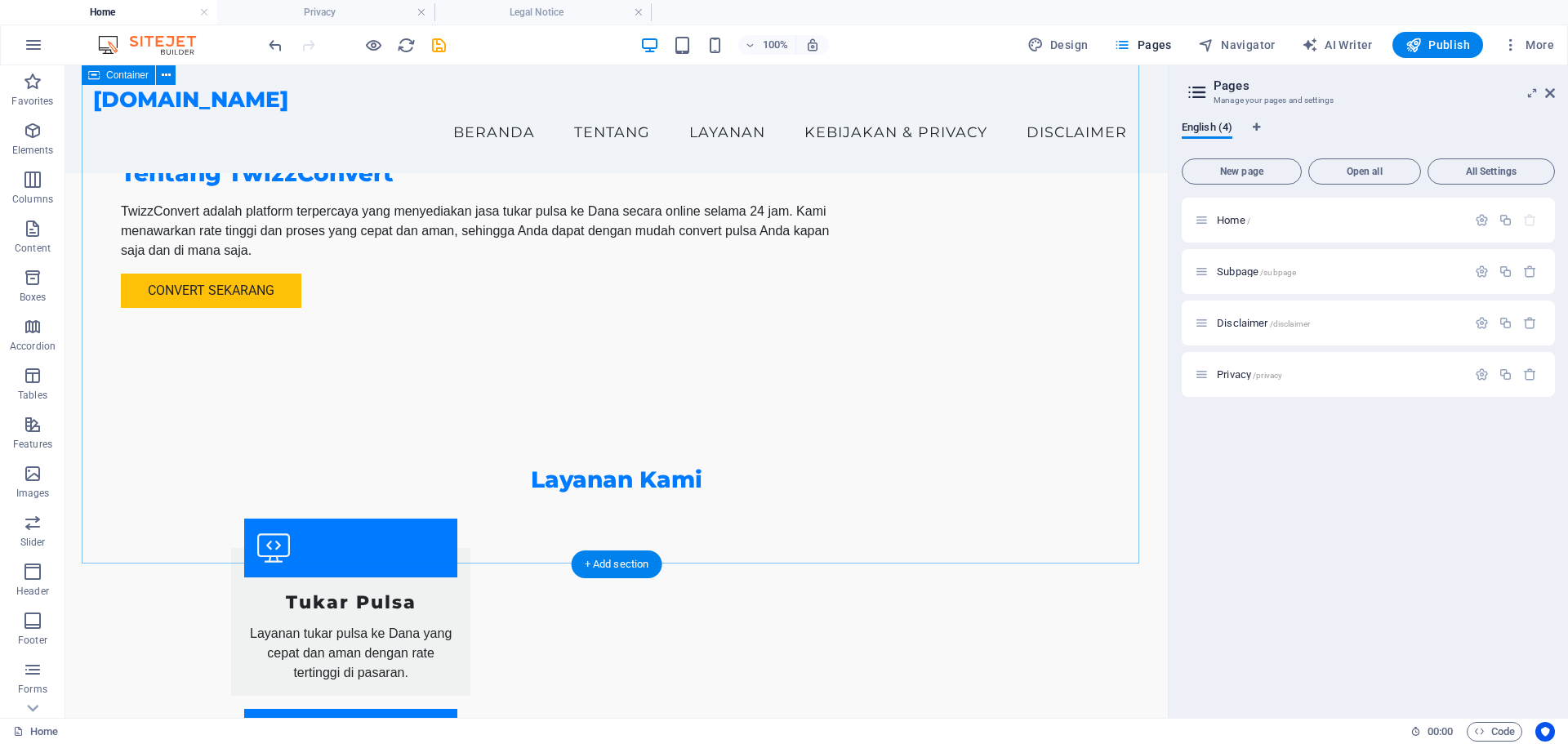
scroll to position [866, 0]
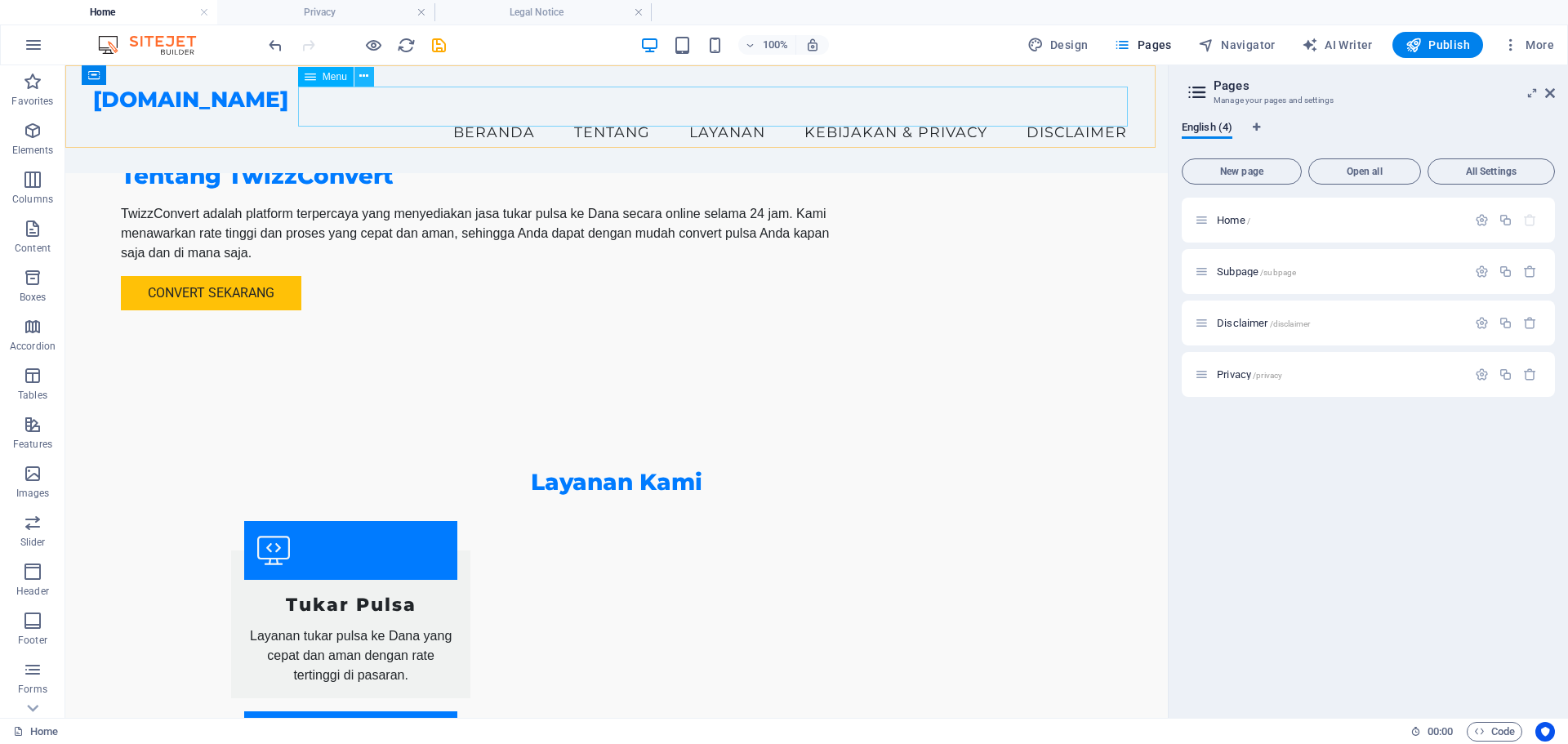
click at [360, 74] on icon at bounding box center [363, 76] width 9 height 17
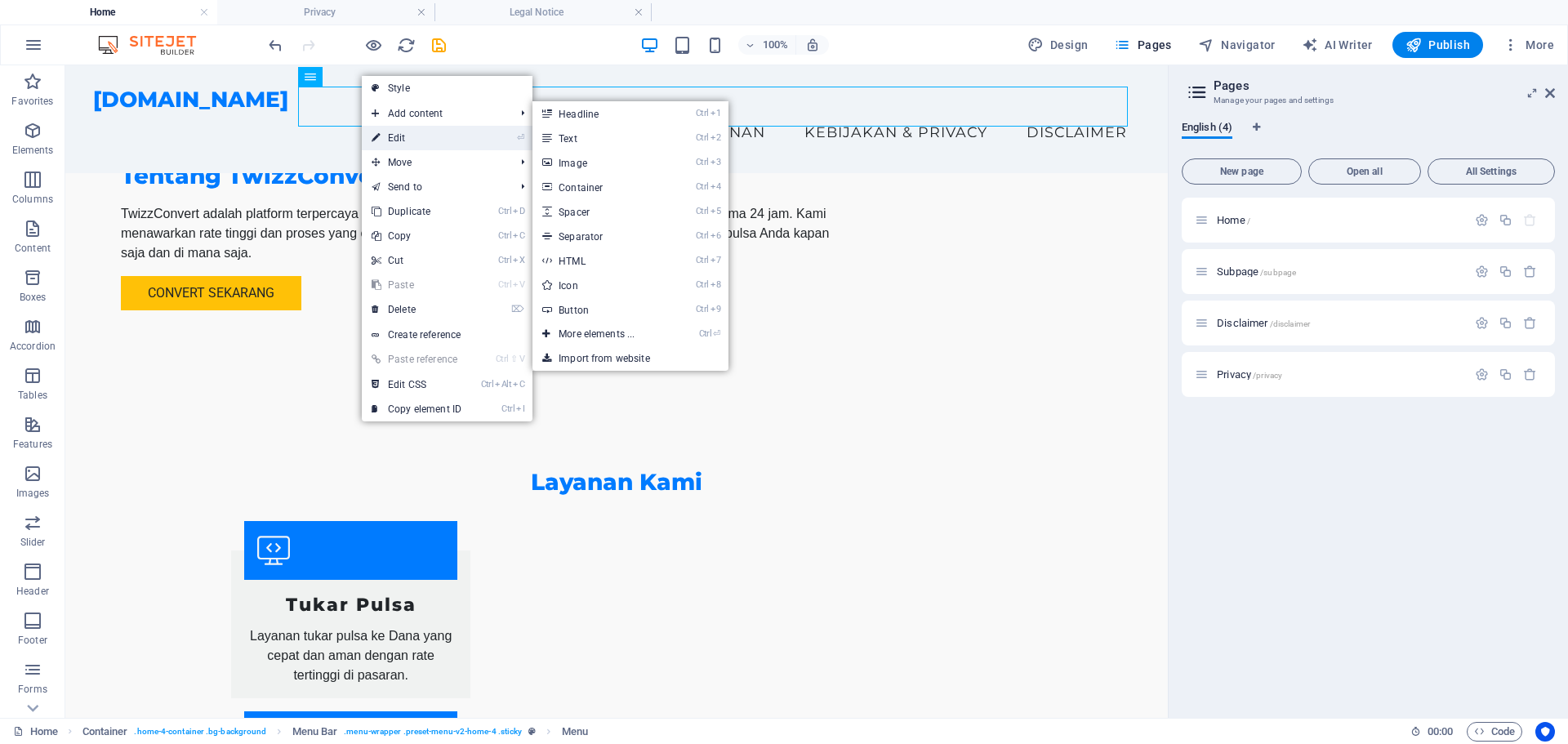
click at [423, 134] on link "⏎ Edit" at bounding box center [415, 138] width 109 height 25
select select
select select "3"
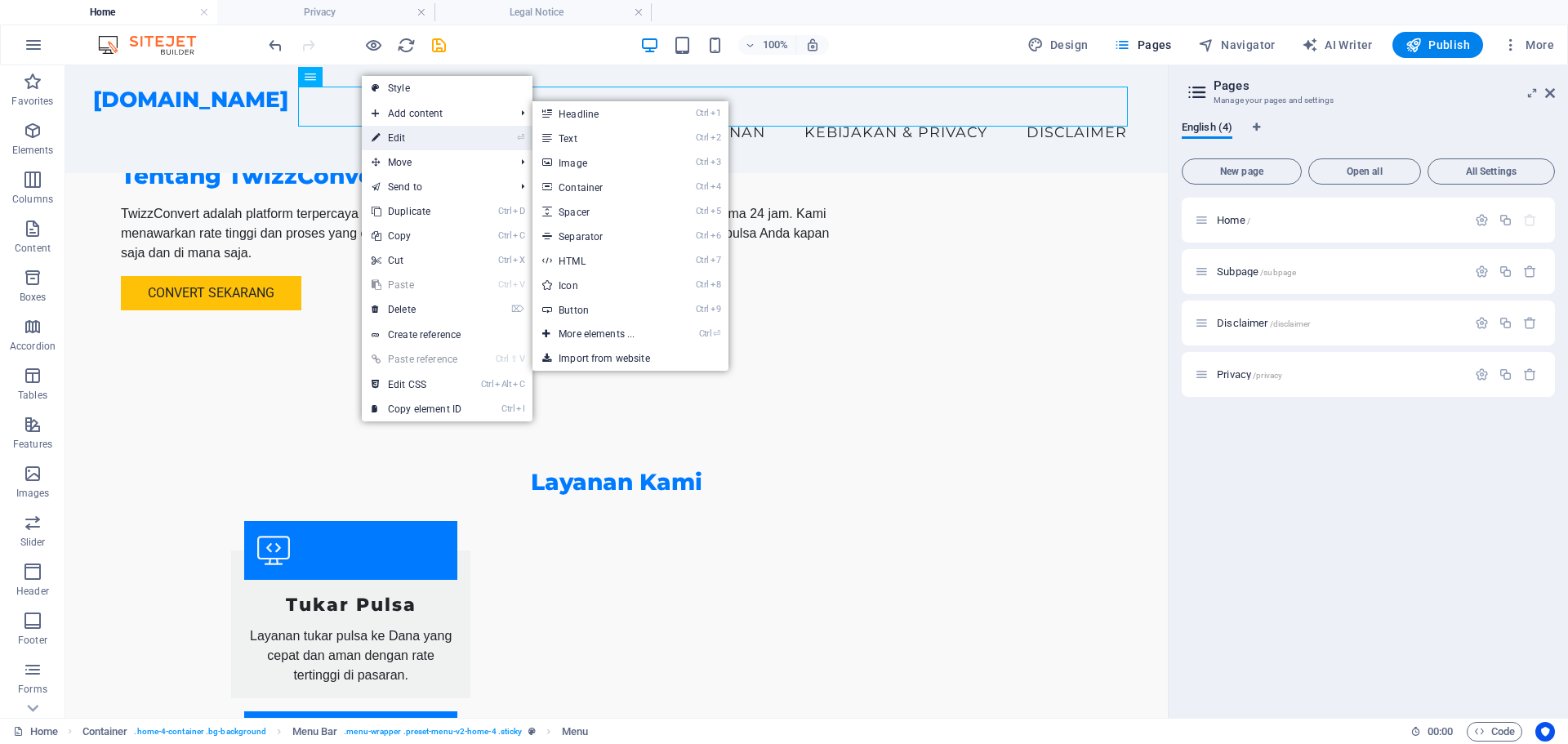
select select
select select "2"
select select
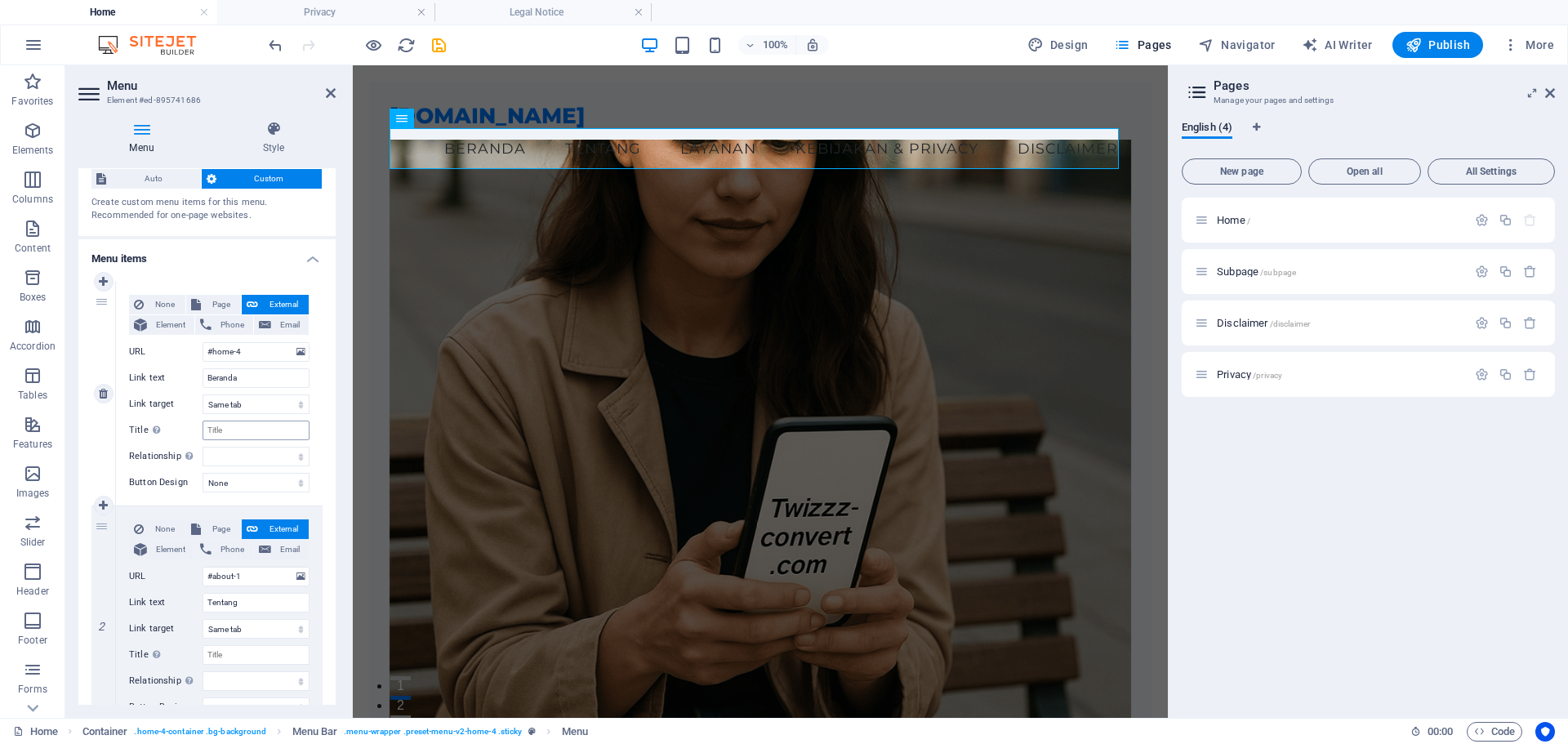
scroll to position [82, 0]
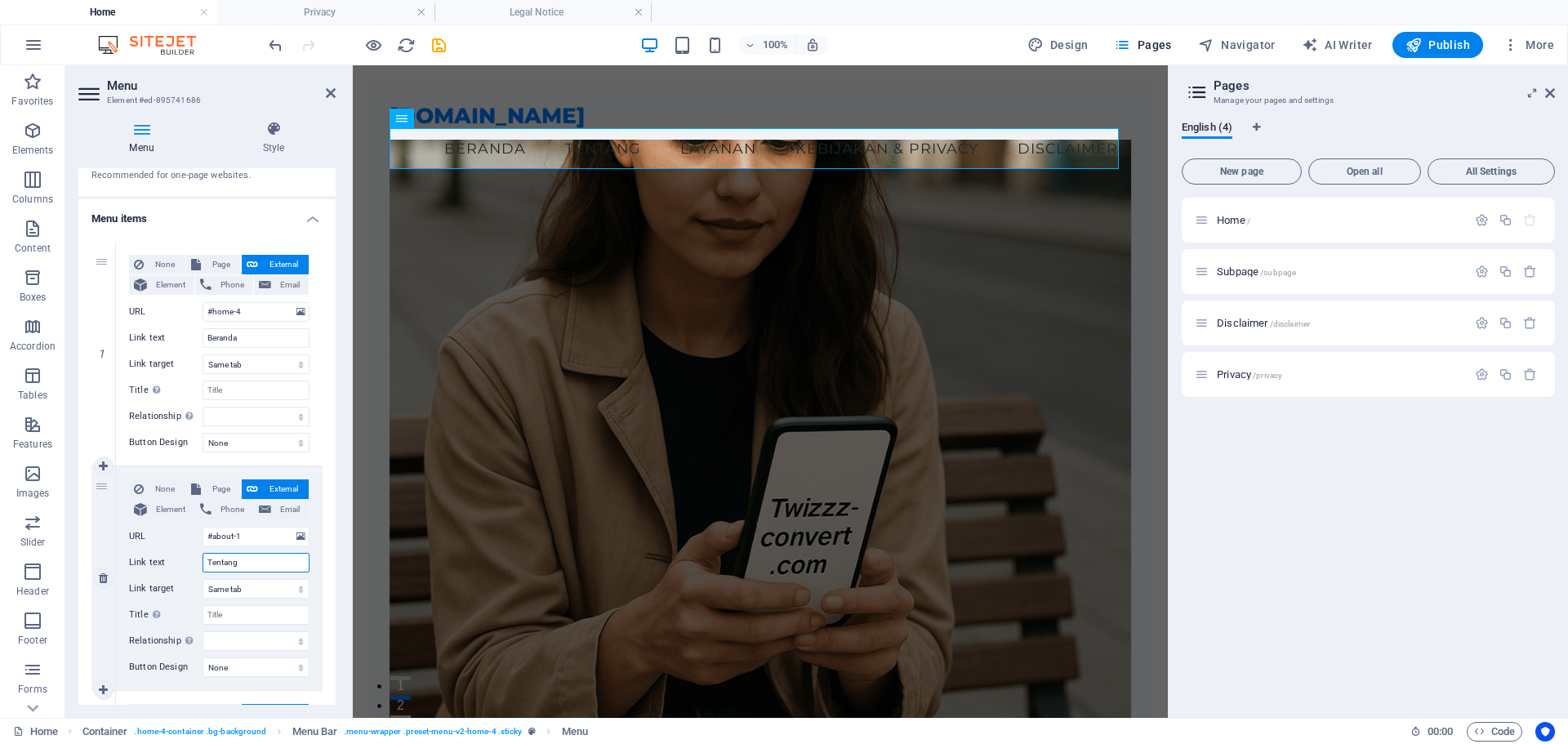
drag, startPoint x: 243, startPoint y: 557, endPoint x: 192, endPoint y: 564, distance: 51.5
click at [192, 564] on div "Link text Tentang" at bounding box center [219, 563] width 180 height 20
type input "RATE"
select select
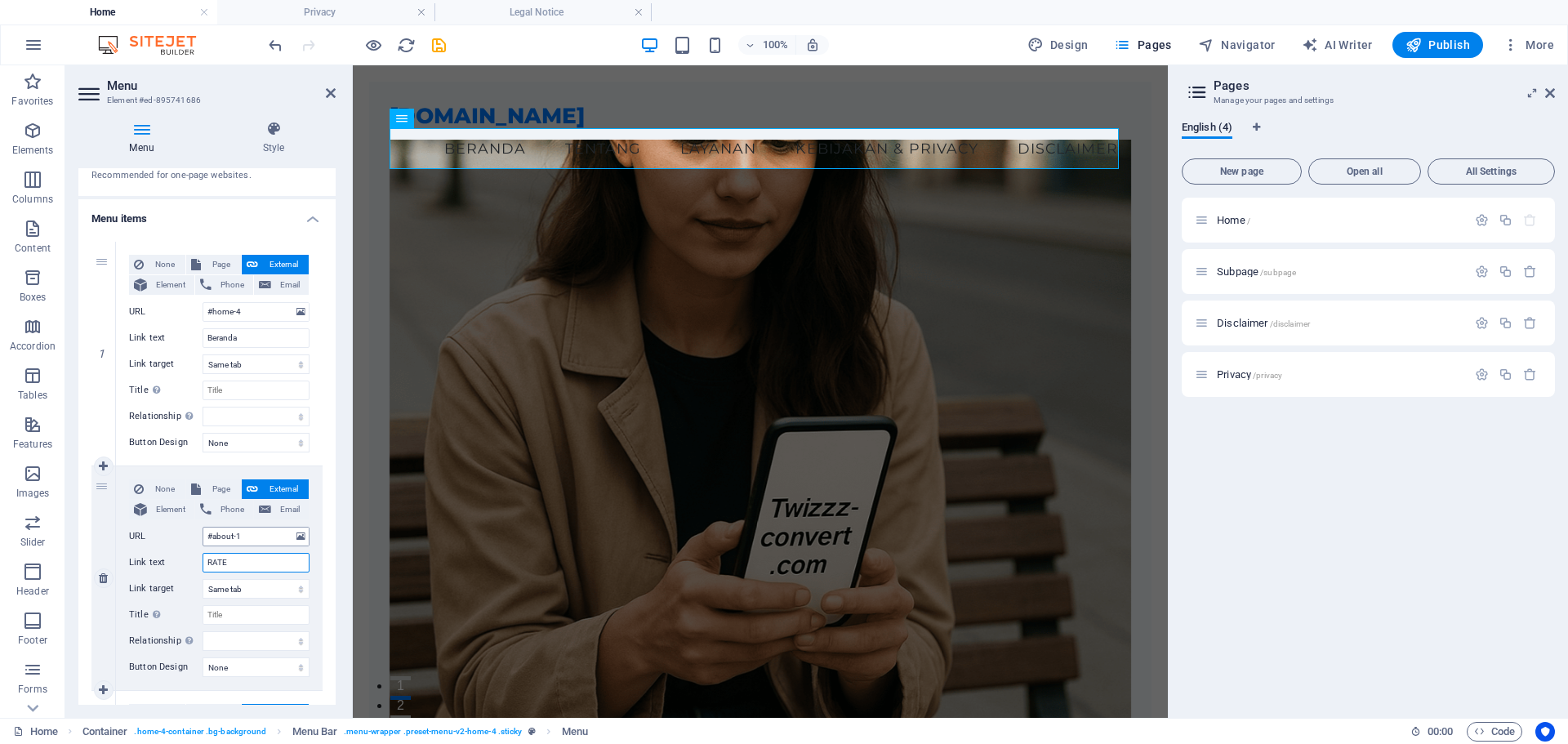
select select
type input "RATE"
click at [257, 532] on input "#about-1" at bounding box center [256, 536] width 107 height 20
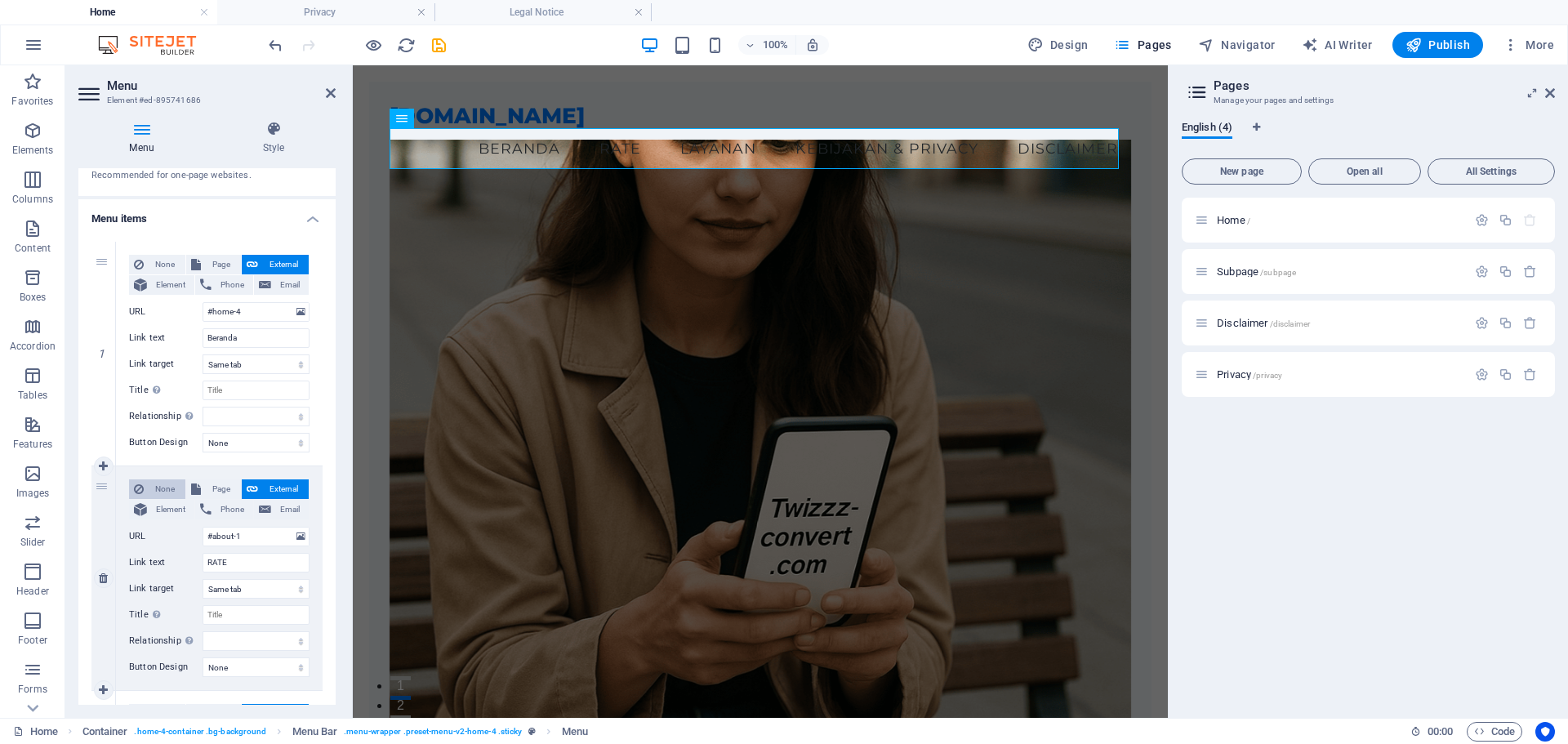
click at [159, 488] on span "None" at bounding box center [164, 489] width 31 height 20
select select
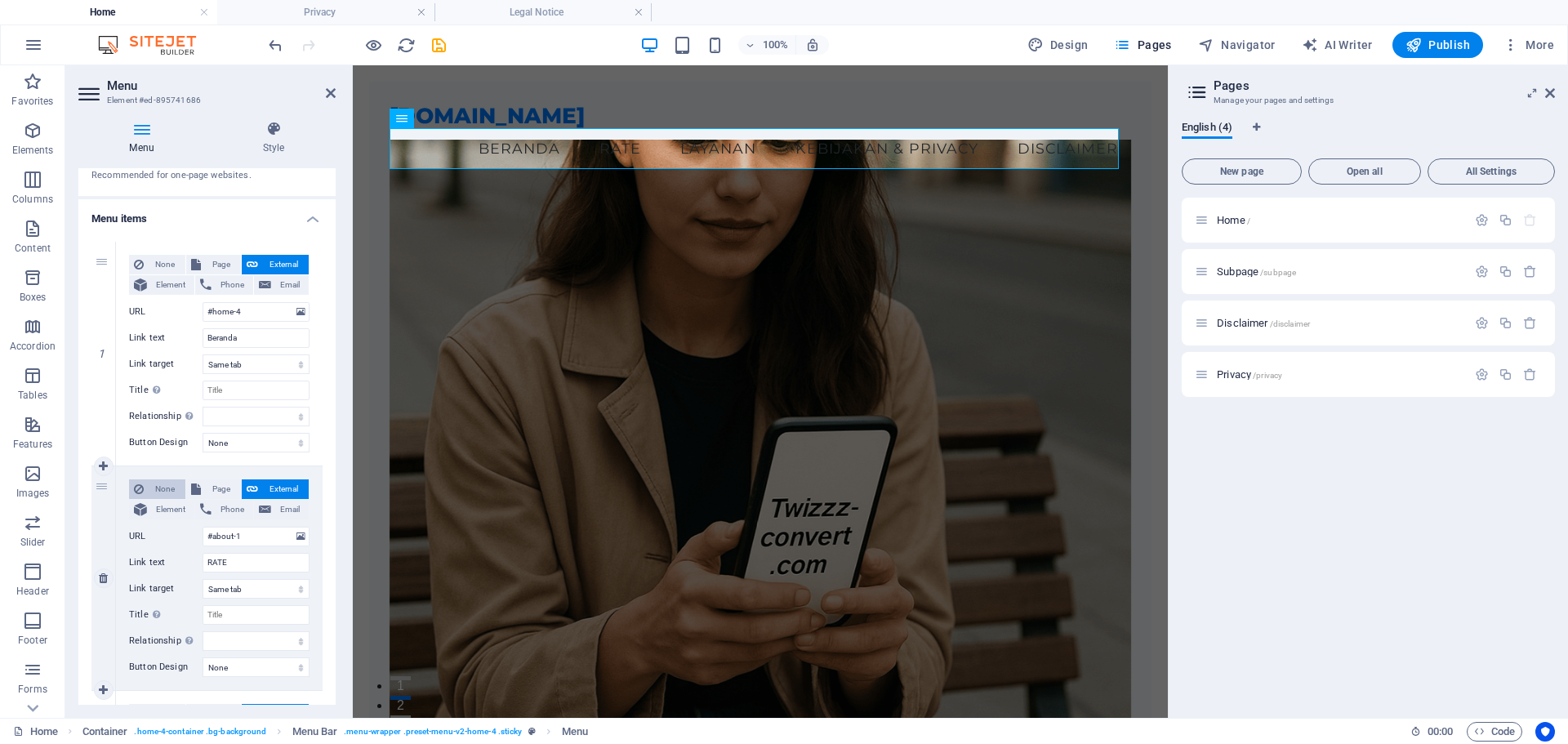
select select
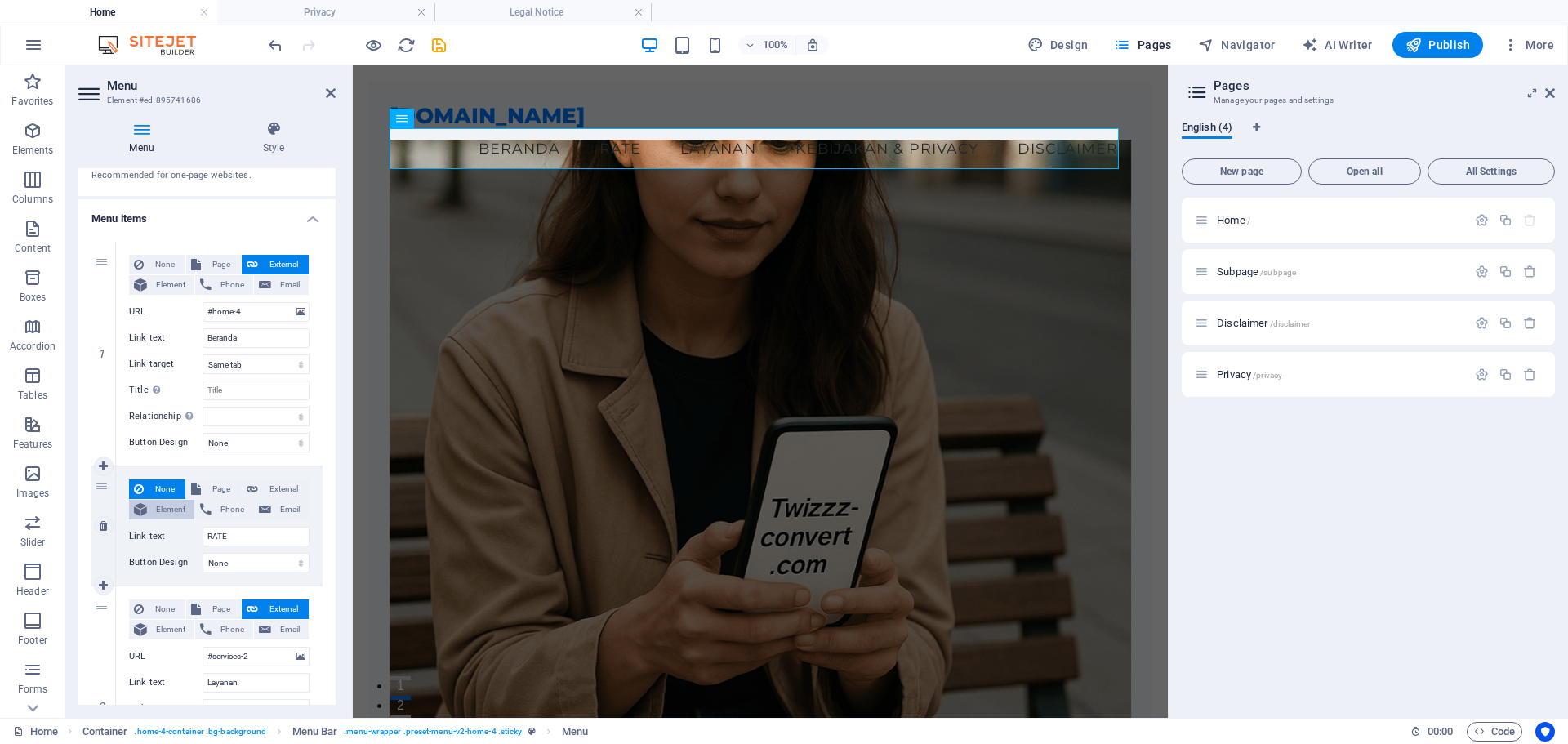
click at [170, 504] on span "Element" at bounding box center [170, 510] width 37 height 20
select select
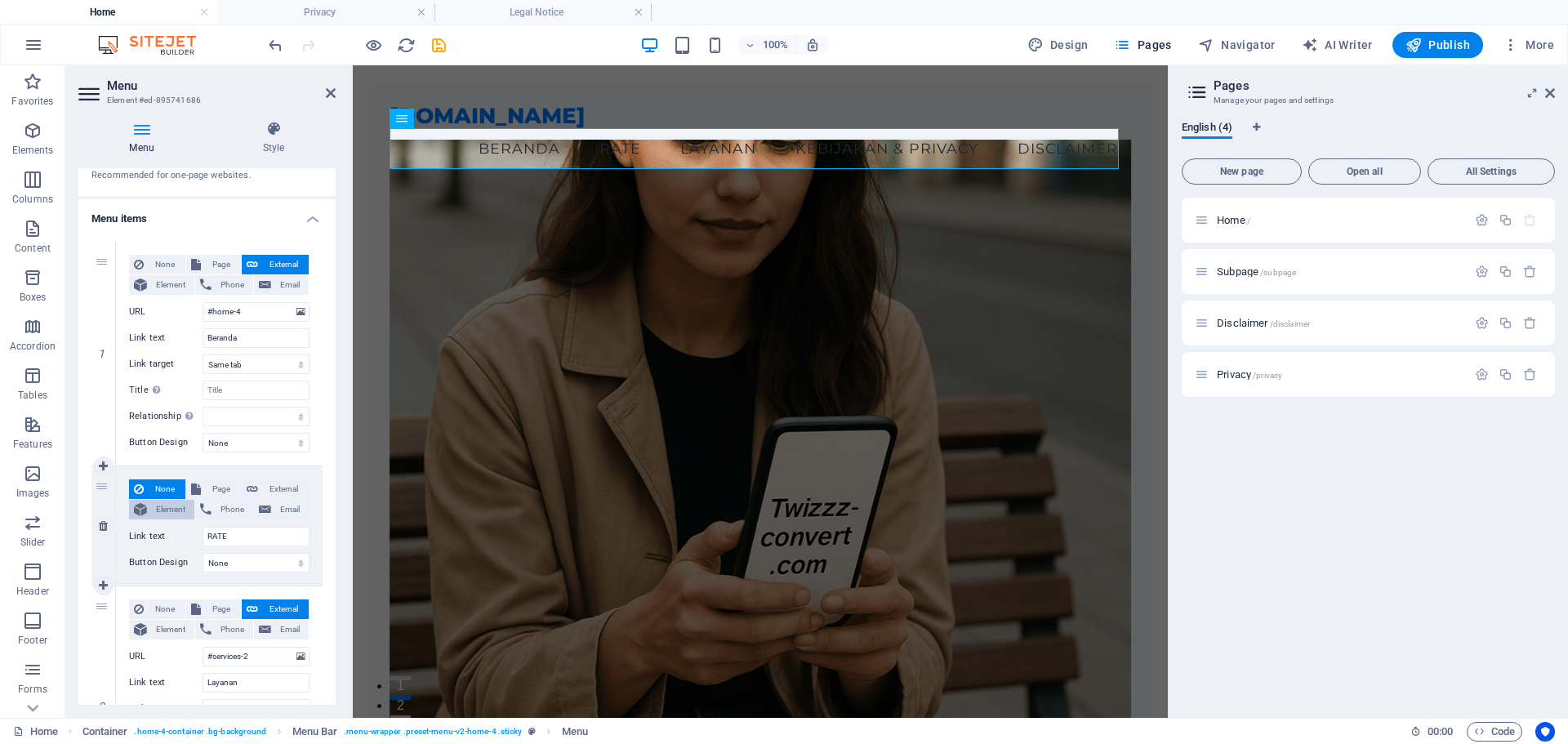
select select
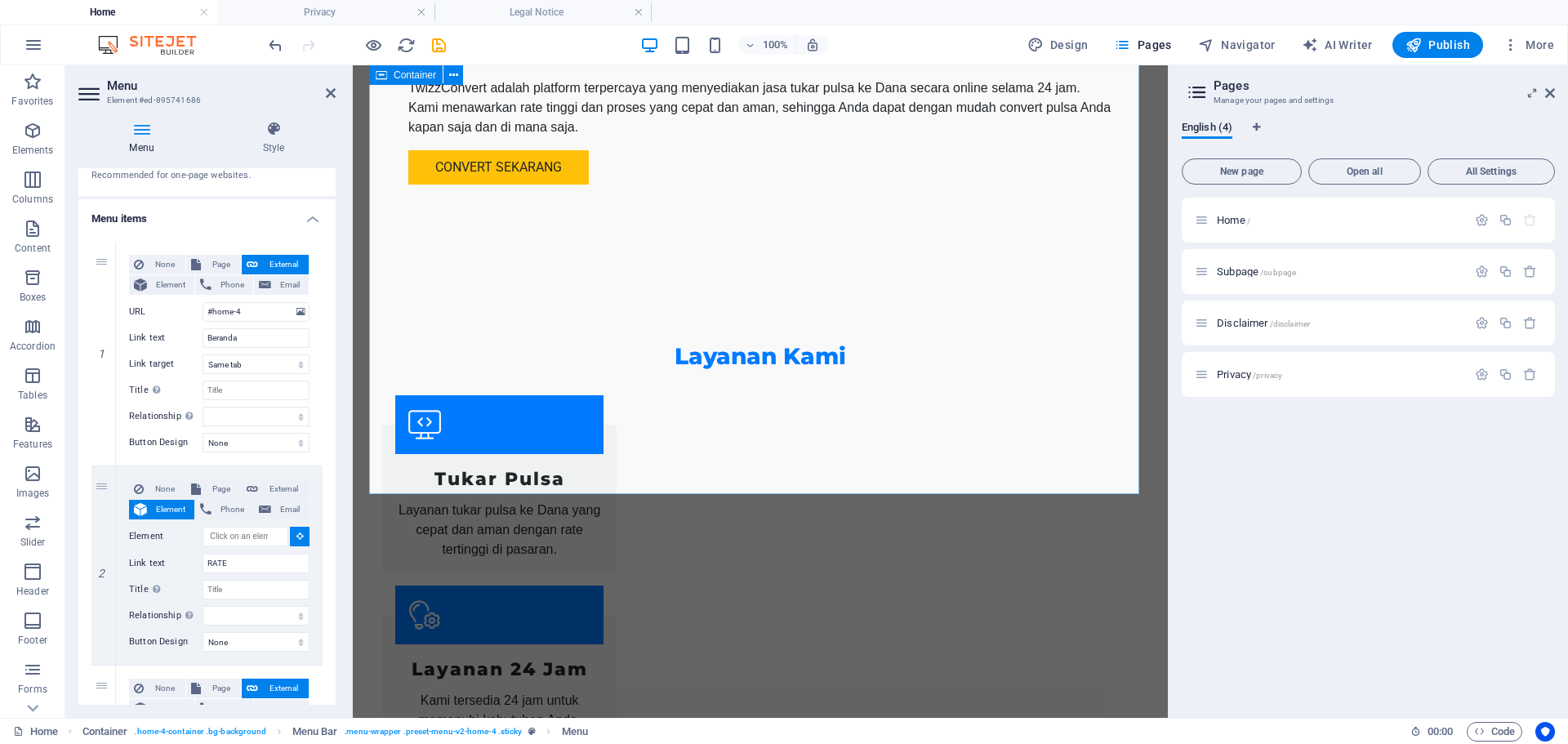
scroll to position [1224, 0]
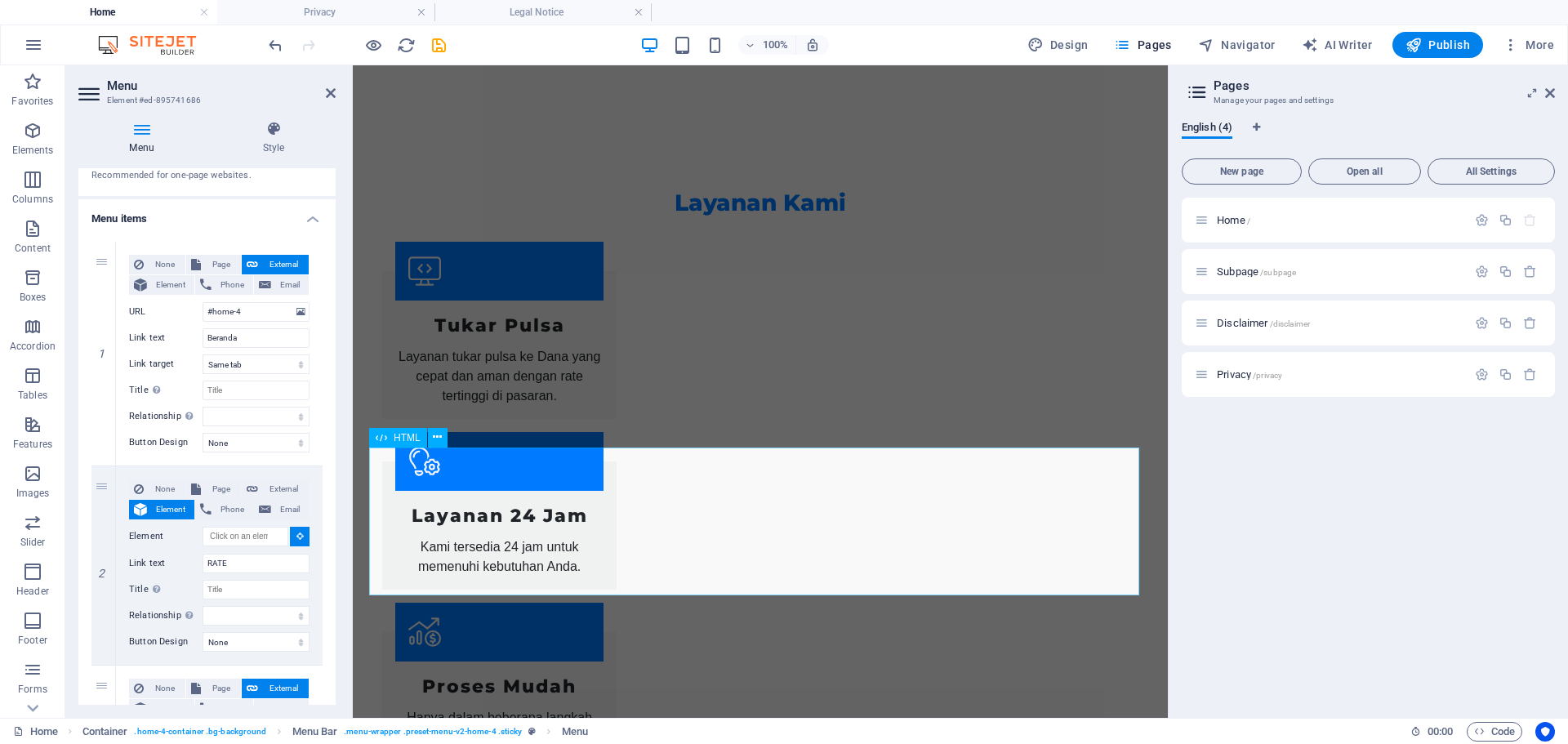
select select
type input "#ed-new-1800"
select select
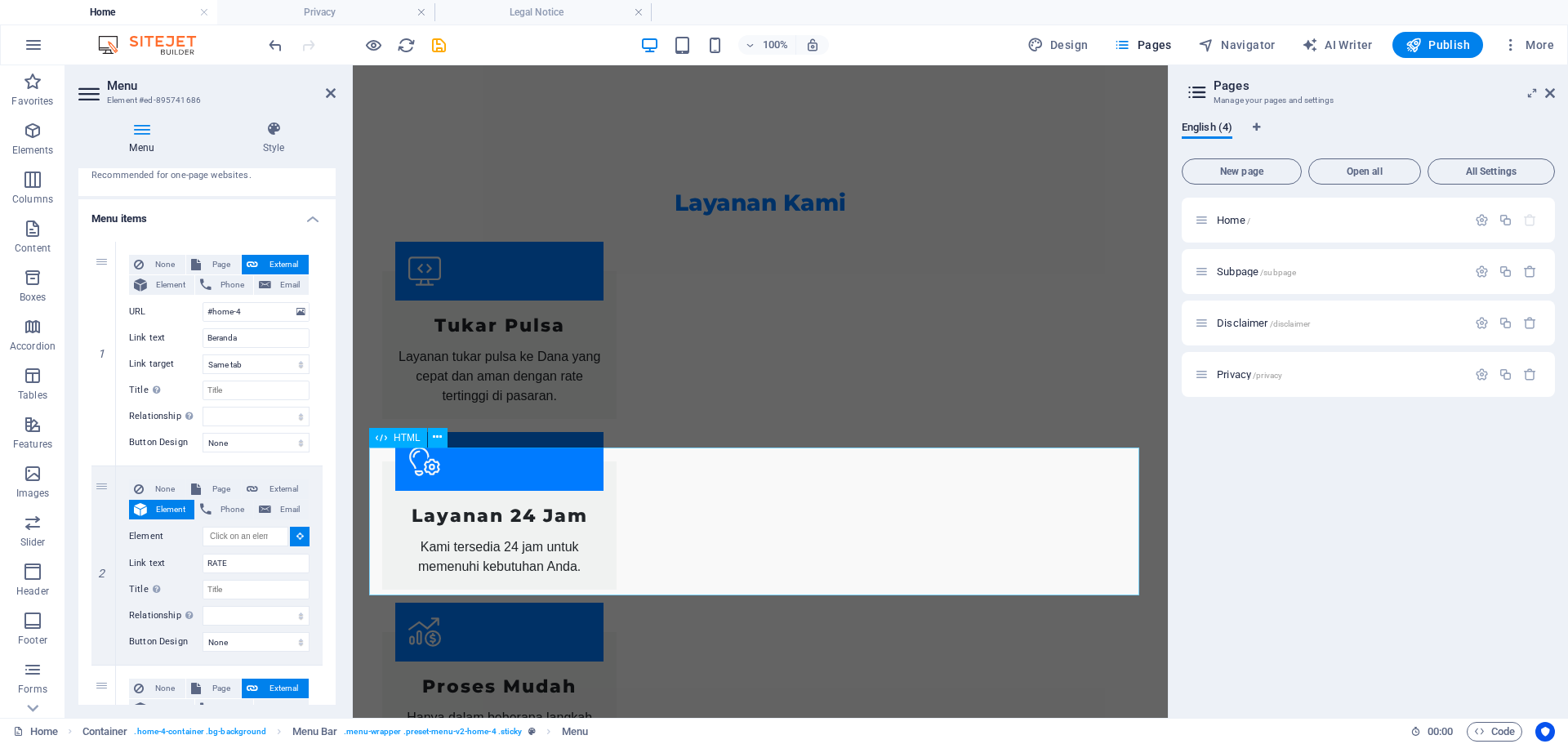
select select
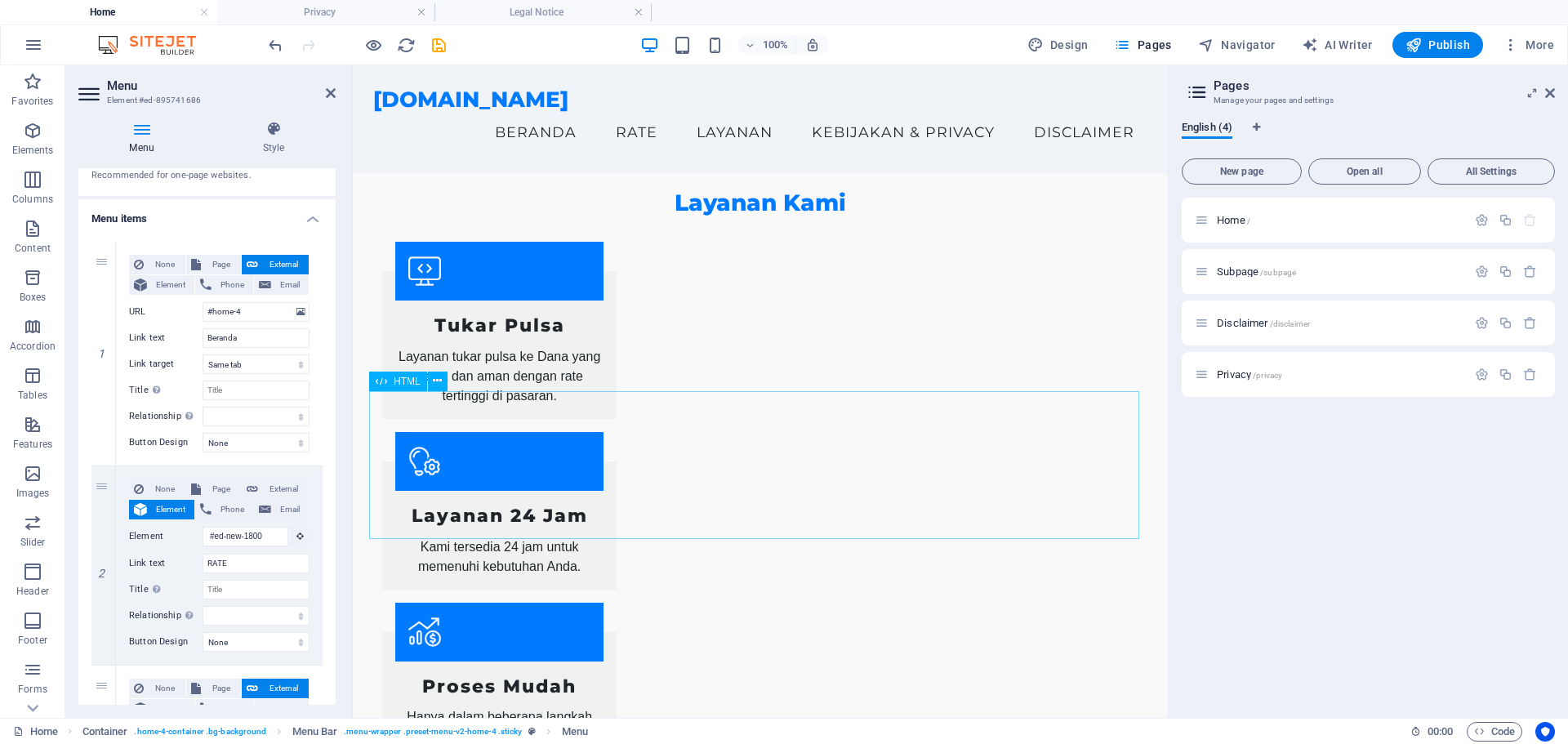
scroll to position [0, 0]
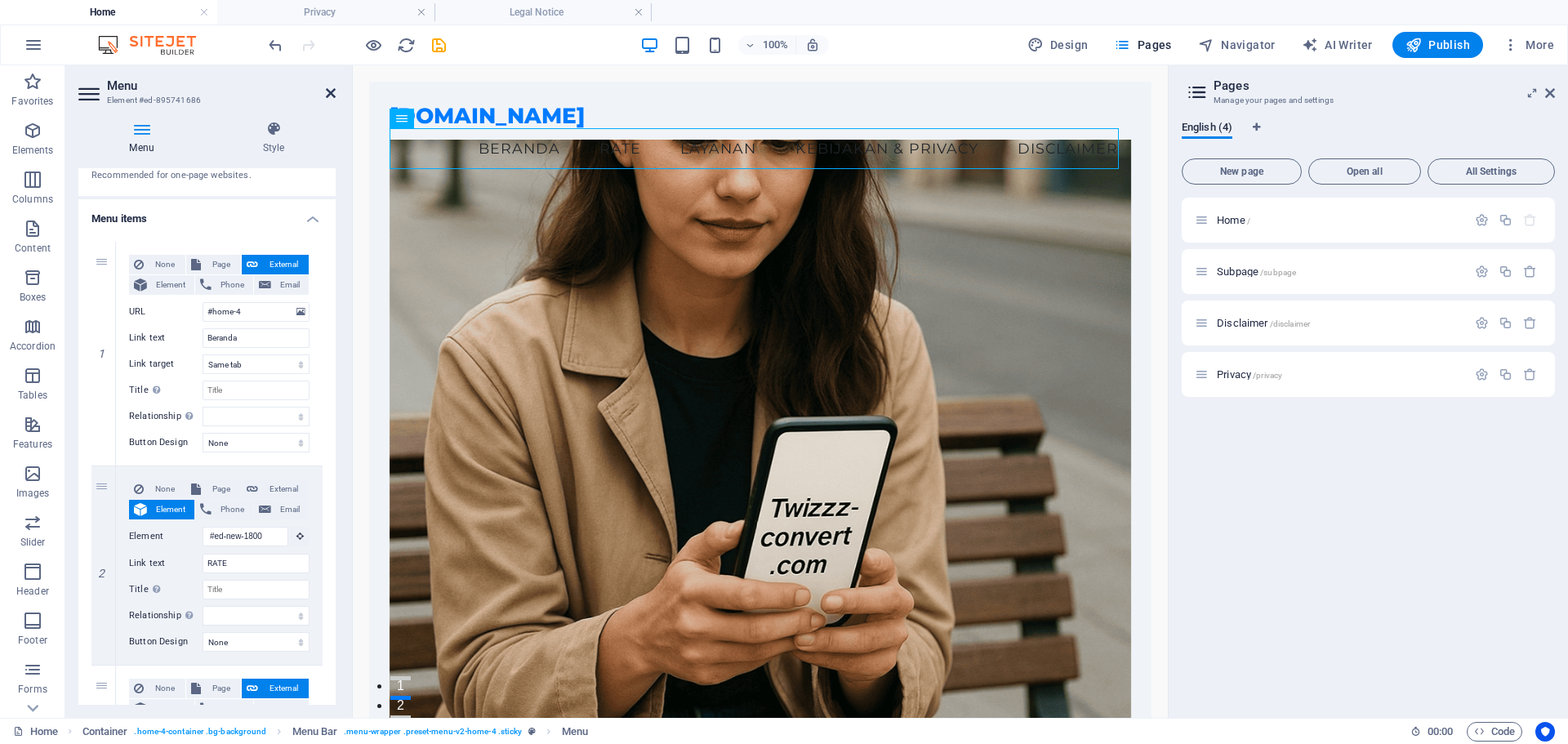
click at [332, 90] on icon at bounding box center [331, 93] width 10 height 13
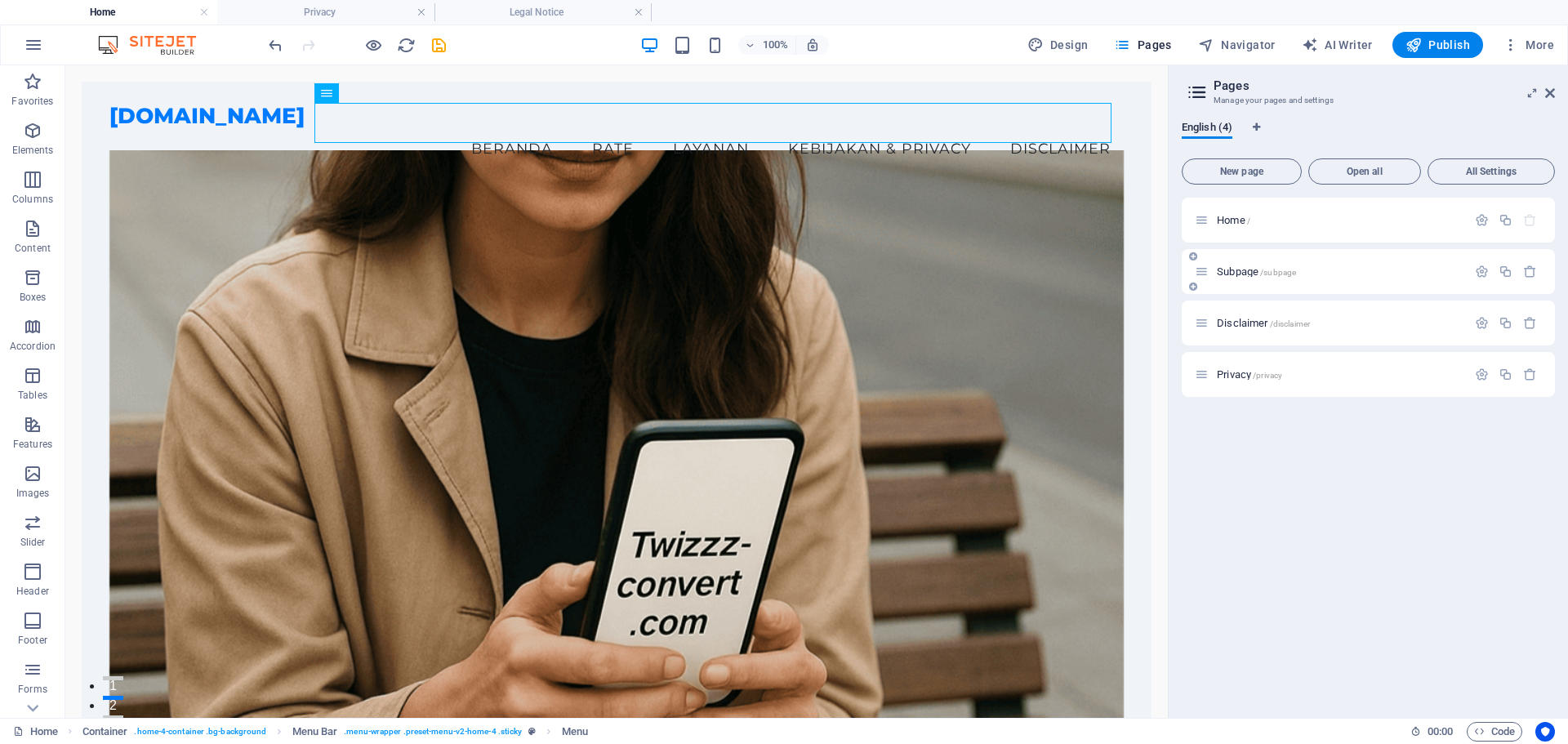
click at [1239, 275] on span "Subpage /subpage" at bounding box center [1256, 272] width 79 height 12
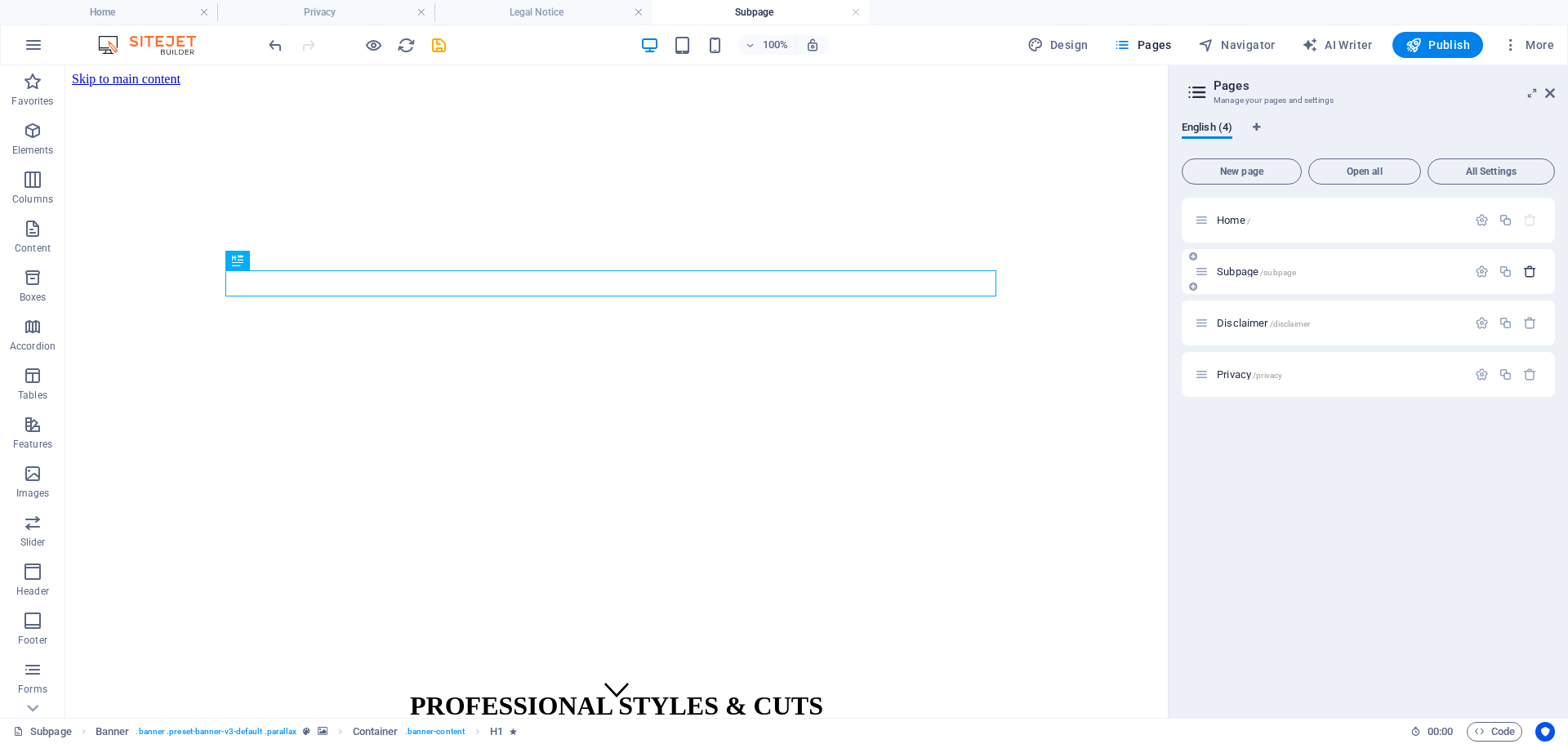
click at [1532, 270] on icon "button" at bounding box center [1530, 272] width 14 height 14
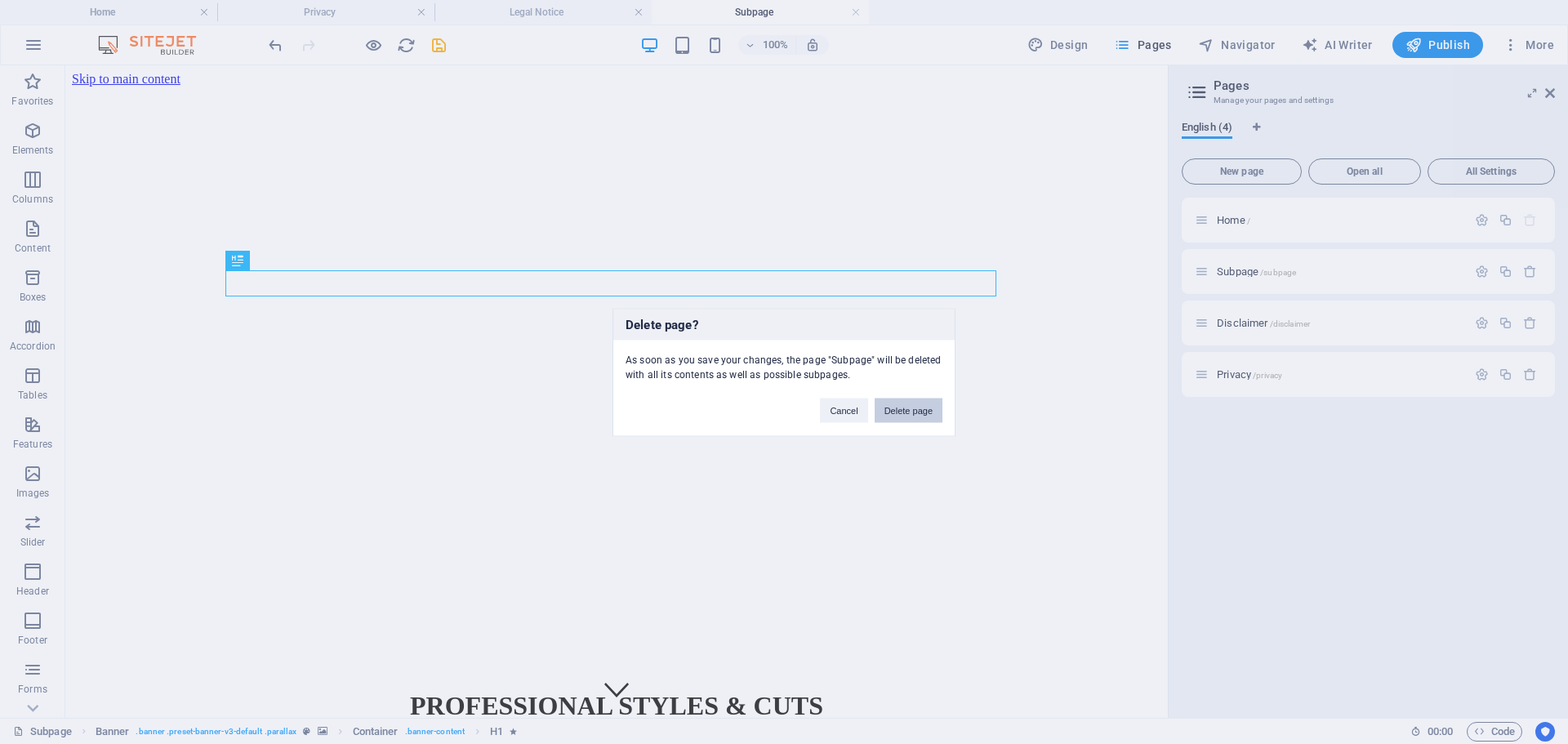
drag, startPoint x: 912, startPoint y: 414, endPoint x: 882, endPoint y: 323, distance: 95.8
click at [912, 414] on button "Delete page" at bounding box center [908, 409] width 68 height 25
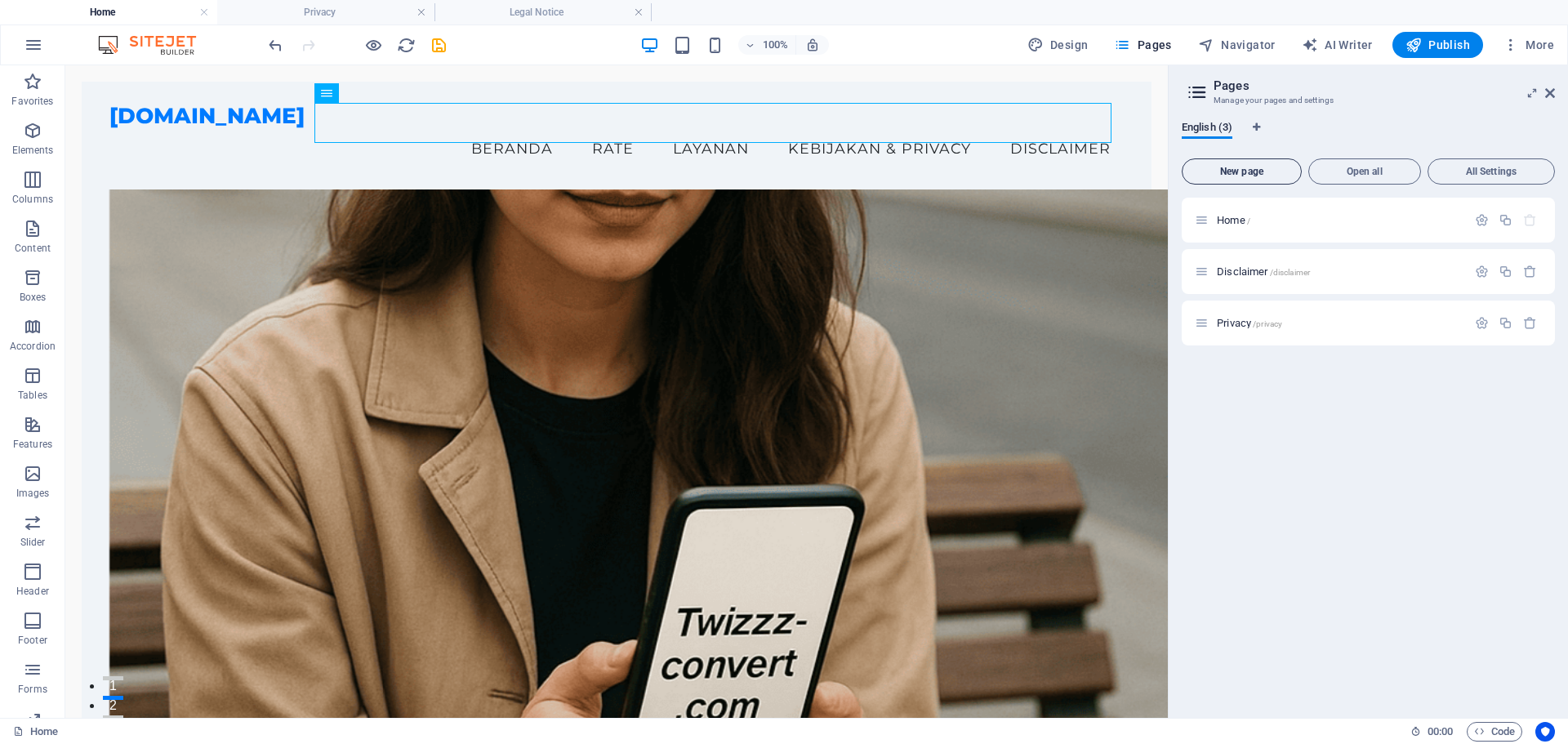
click at [1243, 175] on span "New page" at bounding box center [1241, 171] width 105 height 10
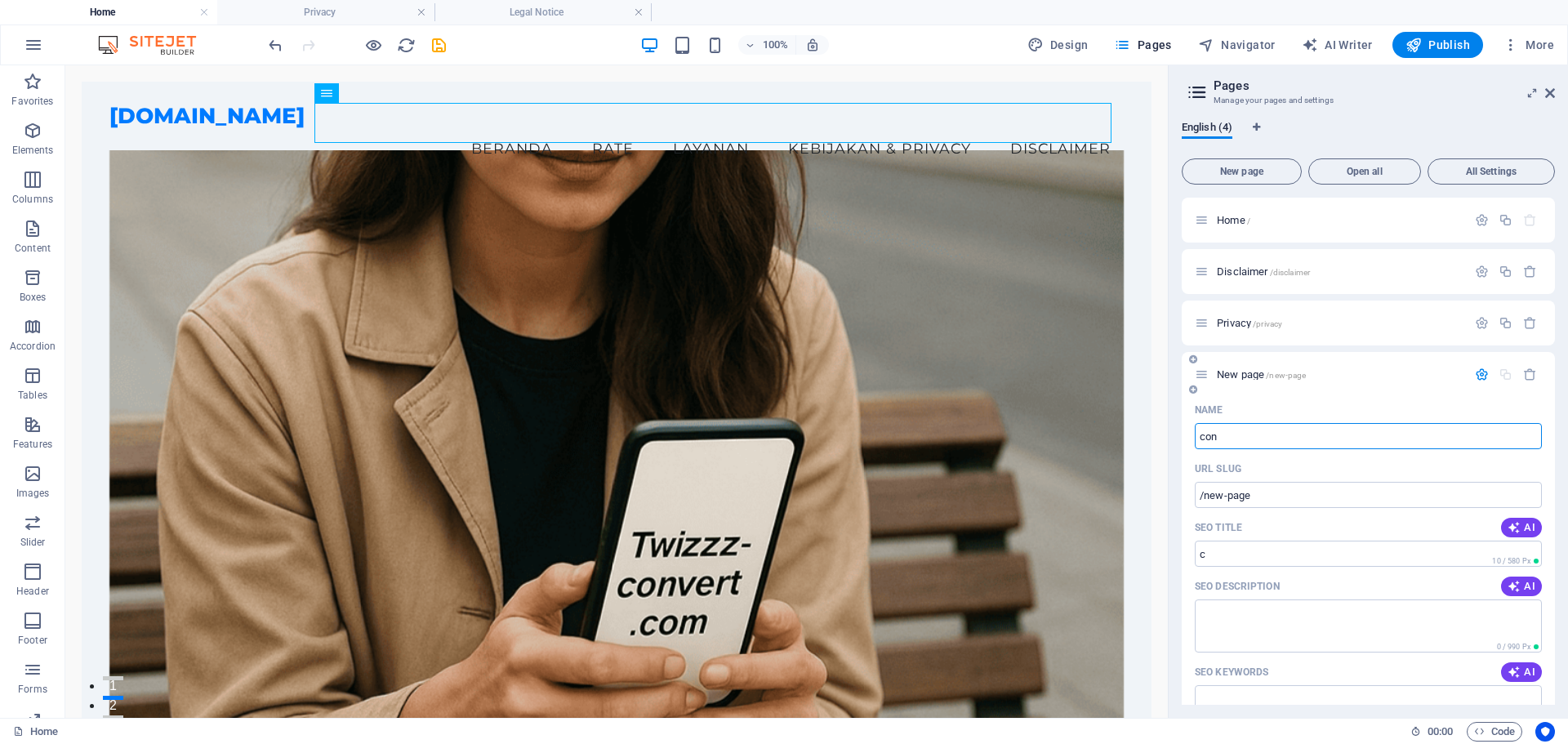
type input "conv"
type input "/c"
type input "convert"
type input "/convert"
type input "convert"
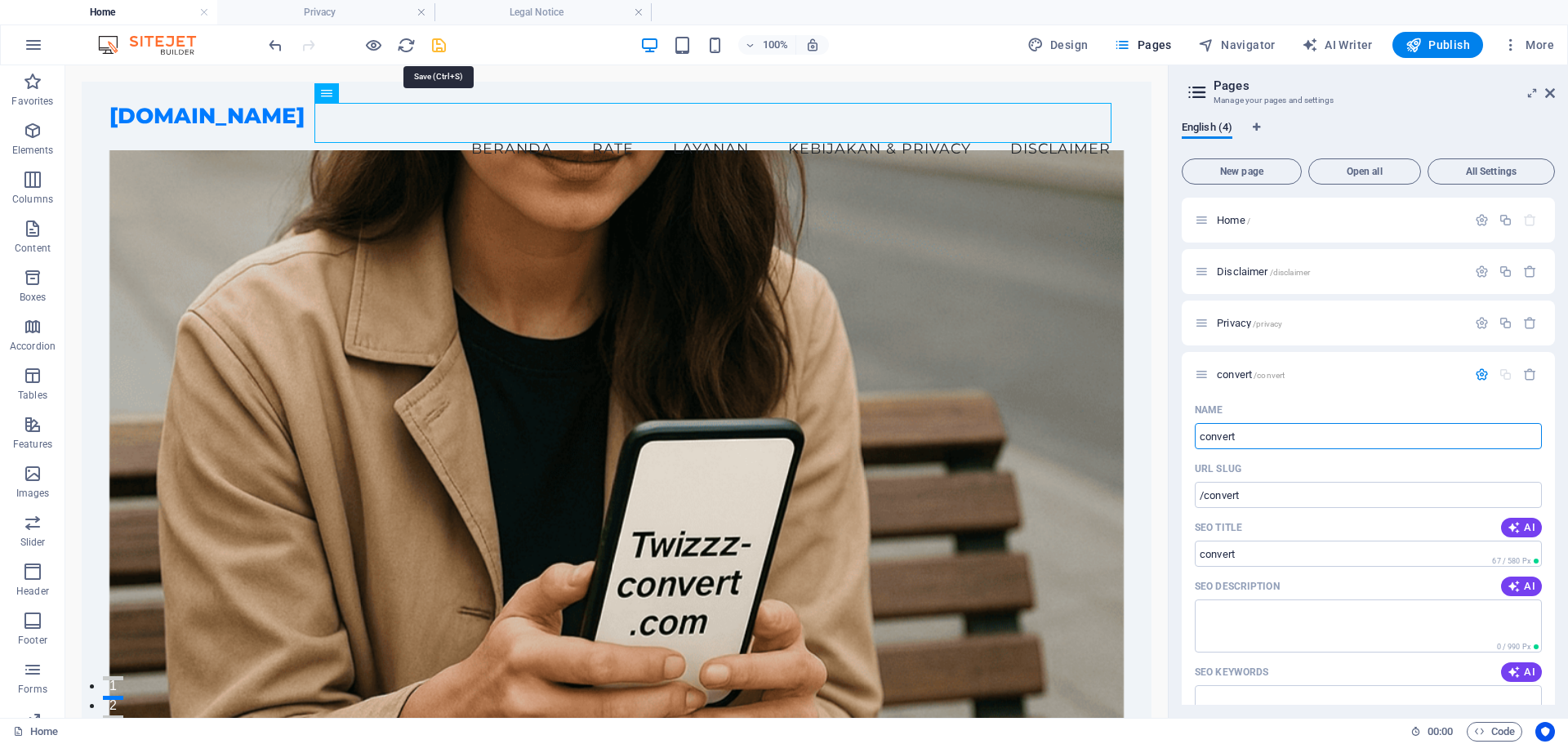
click at [433, 48] on icon "save" at bounding box center [438, 44] width 19 height 19
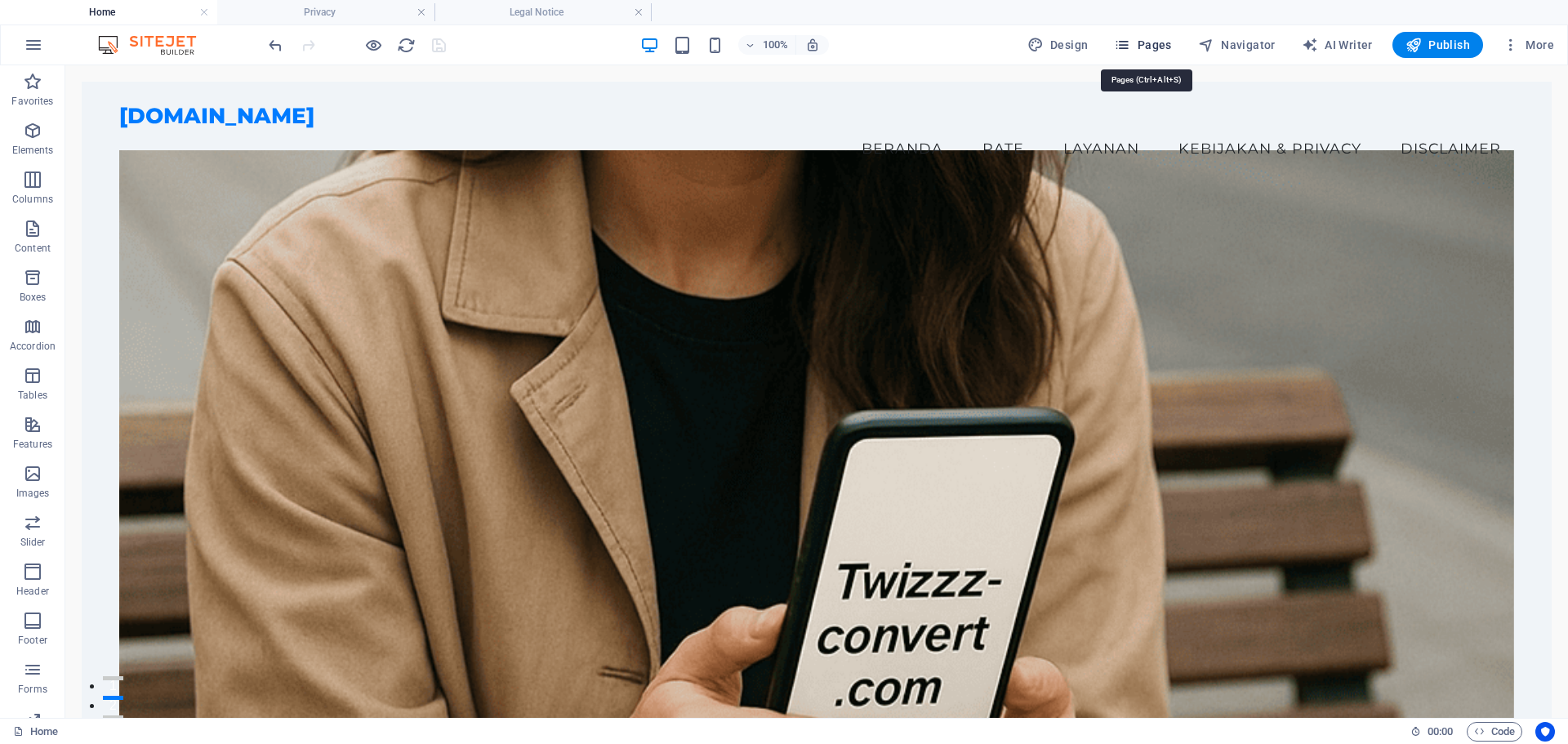
click at [1128, 41] on icon "button" at bounding box center [1121, 44] width 17 height 17
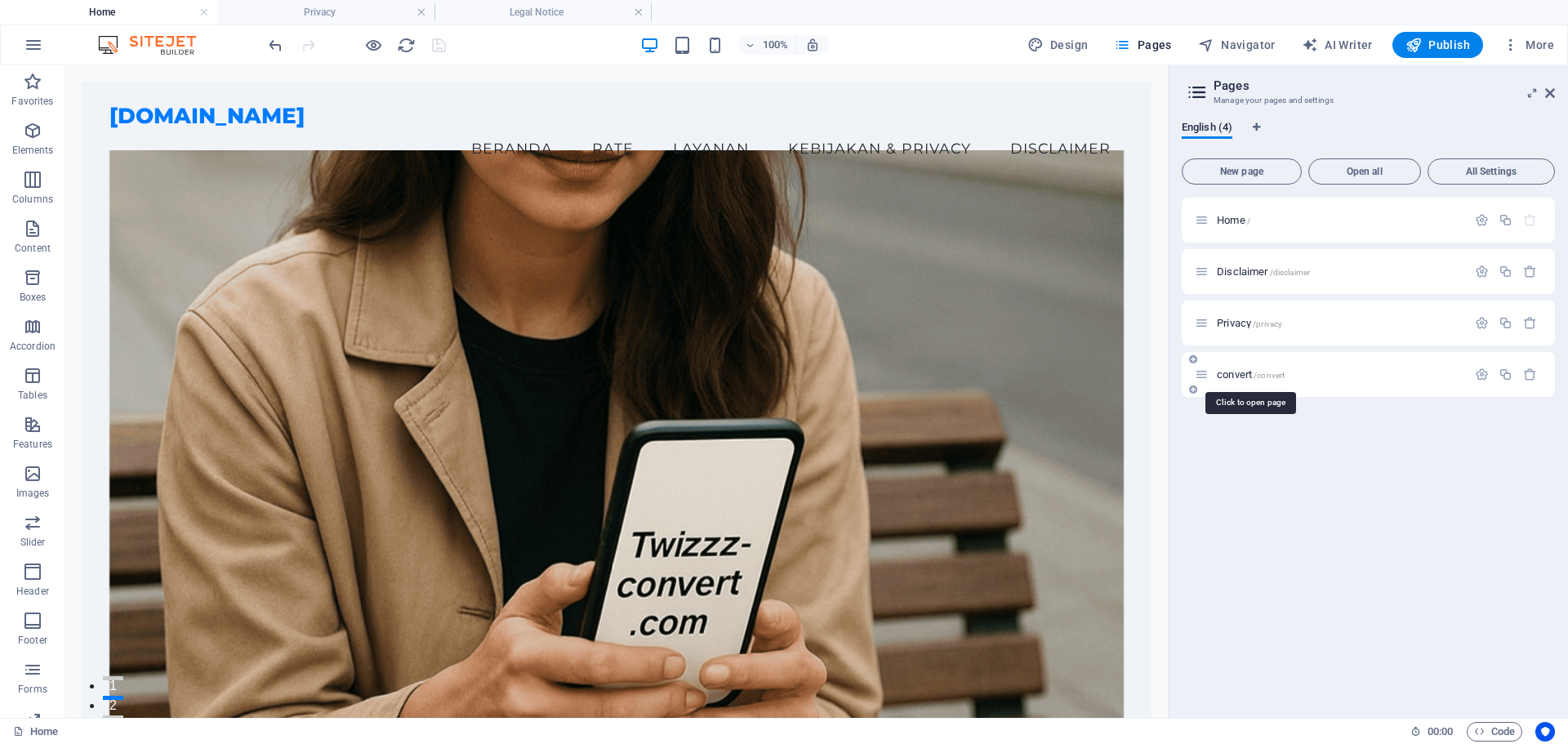
click at [1248, 376] on span "convert /convert" at bounding box center [1250, 374] width 68 height 12
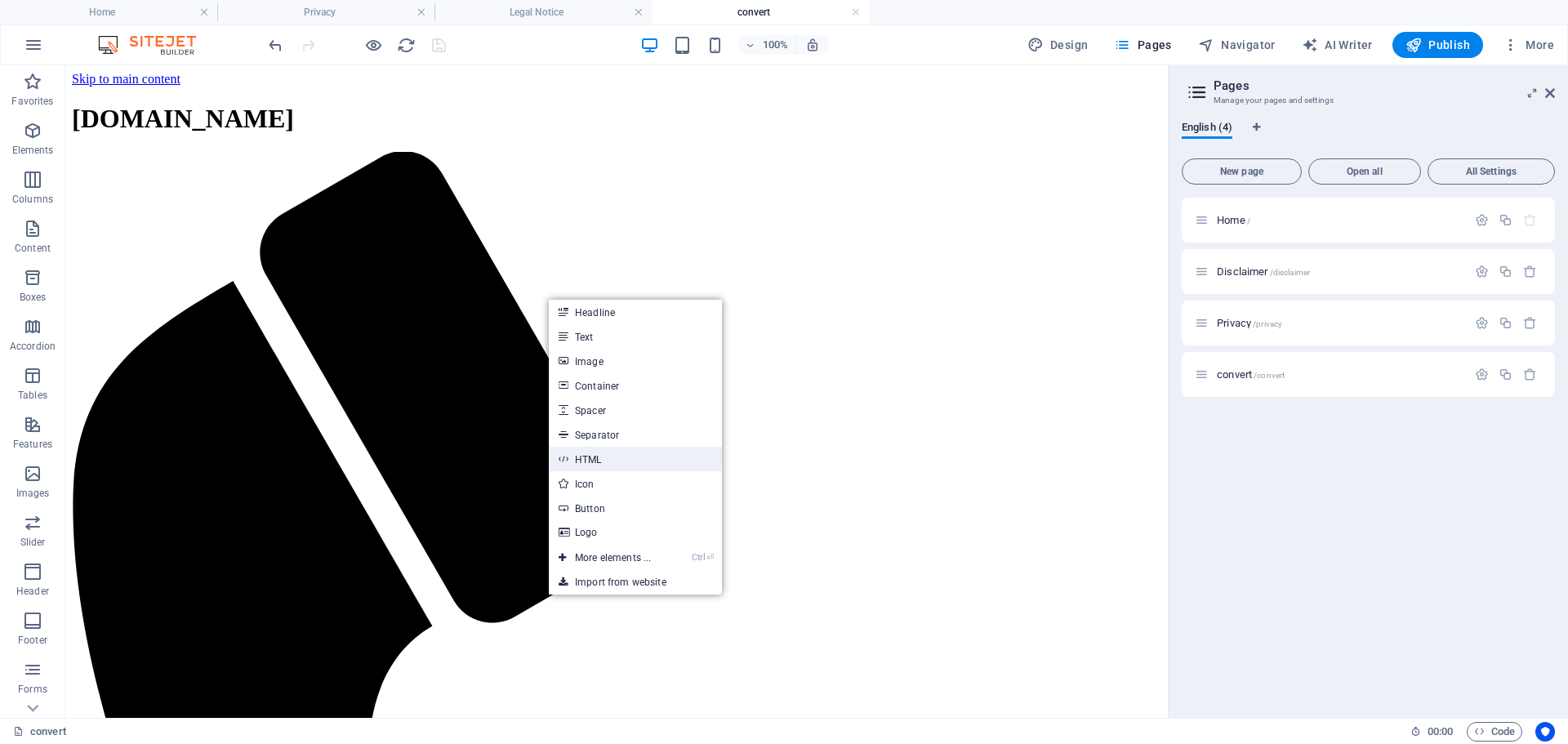
click at [618, 455] on link "HTML" at bounding box center [635, 459] width 173 height 25
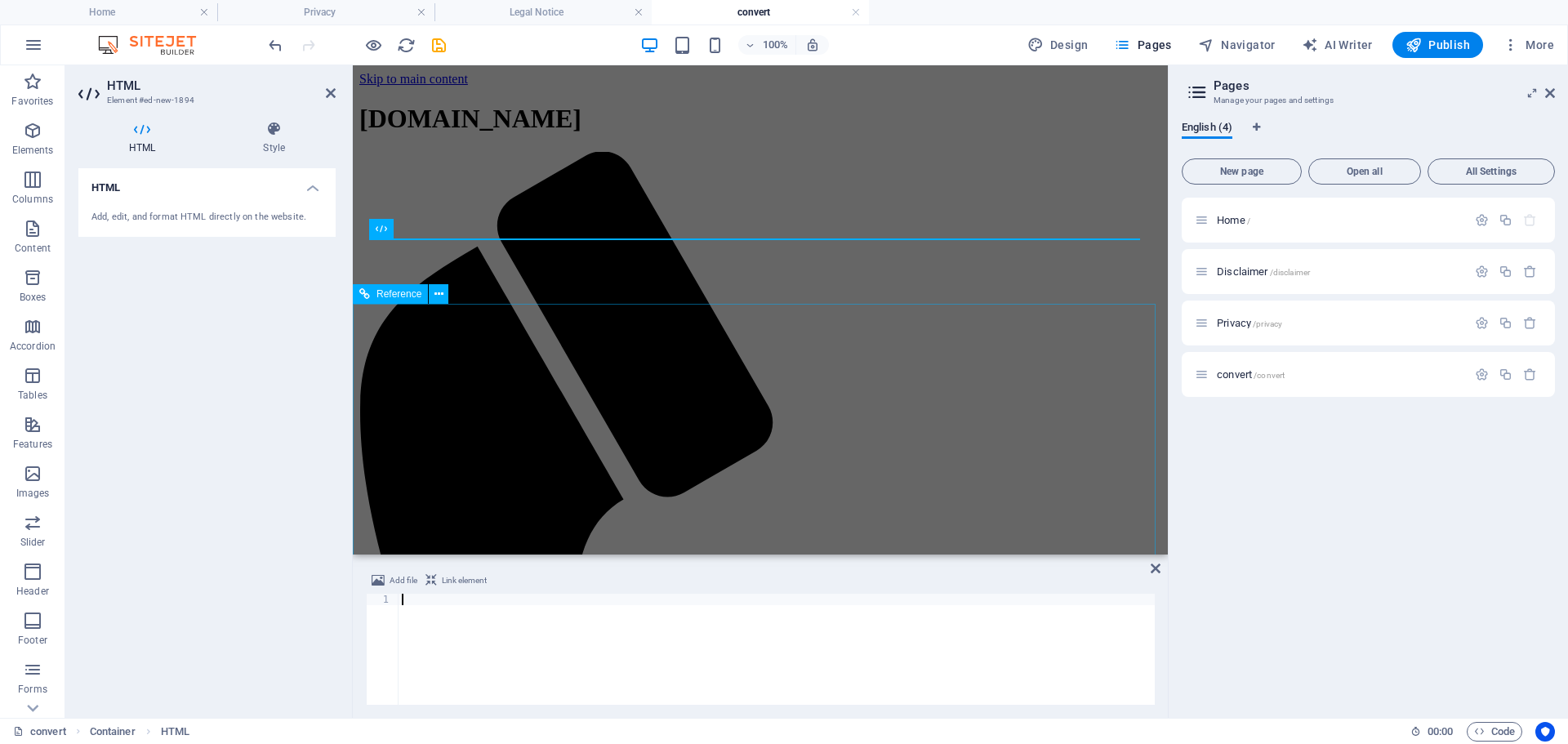
scroll to position [2598, 0]
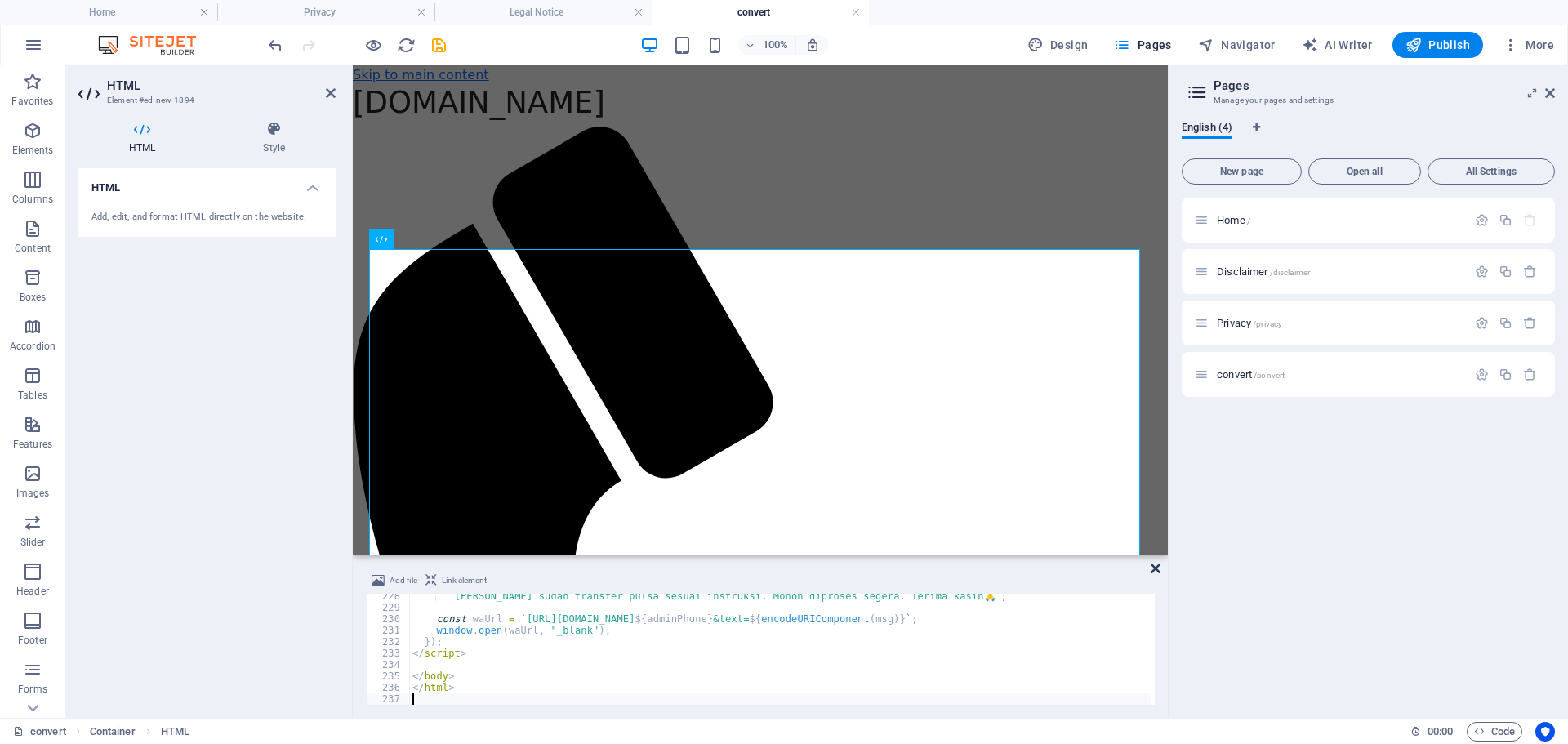
click at [1153, 572] on icon at bounding box center [1156, 568] width 10 height 13
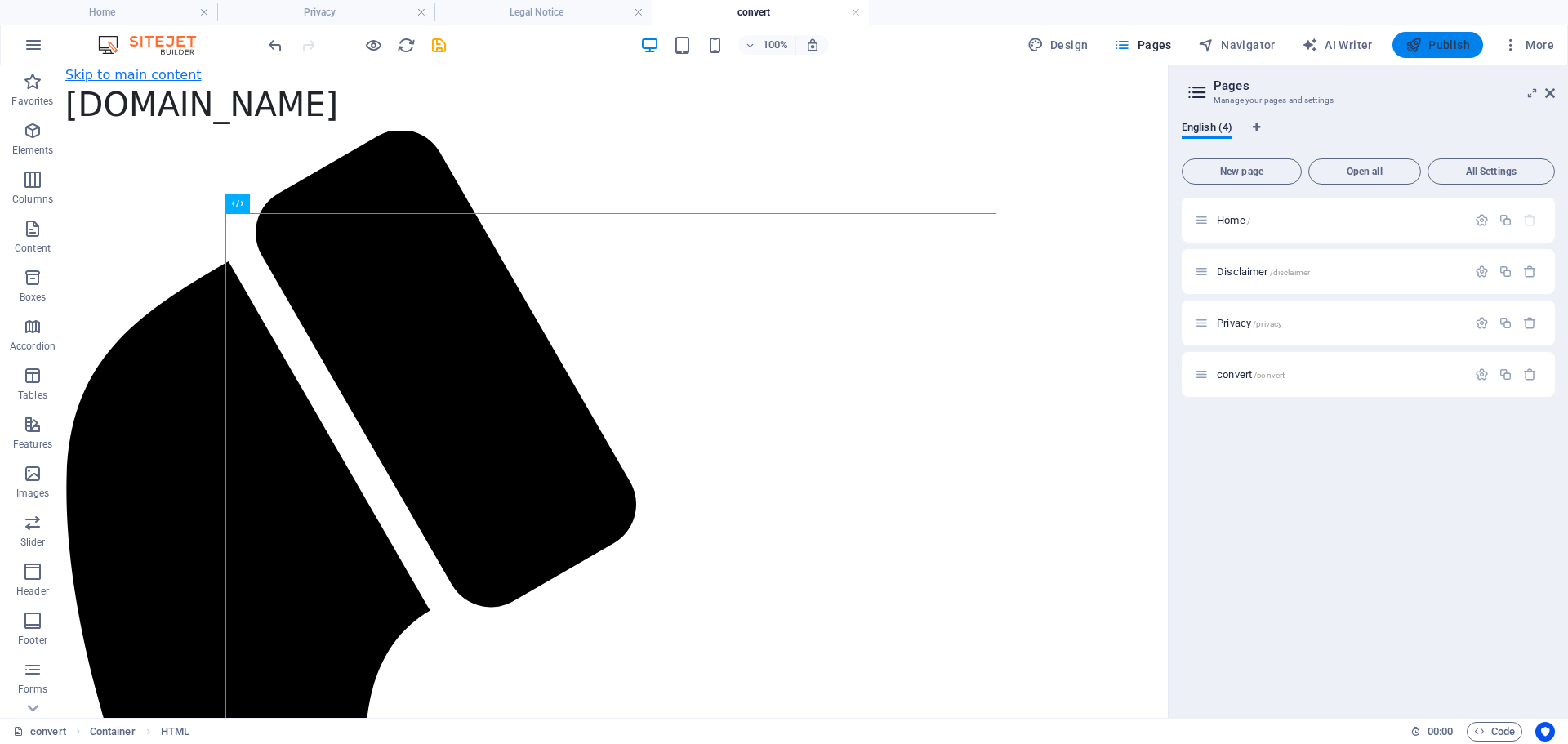
click at [1446, 50] on span "Publish" at bounding box center [1438, 44] width 65 height 17
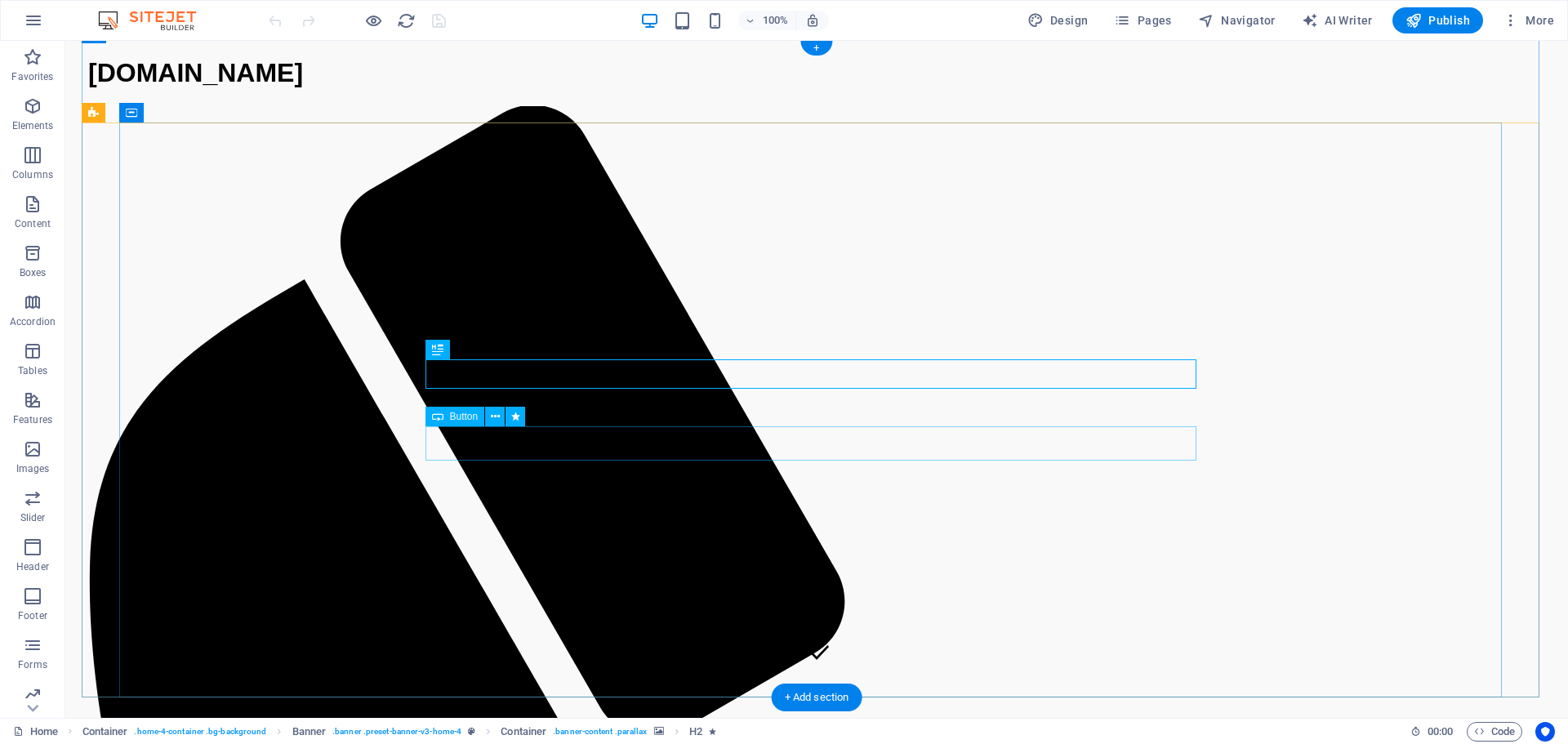
scroll to position [82, 0]
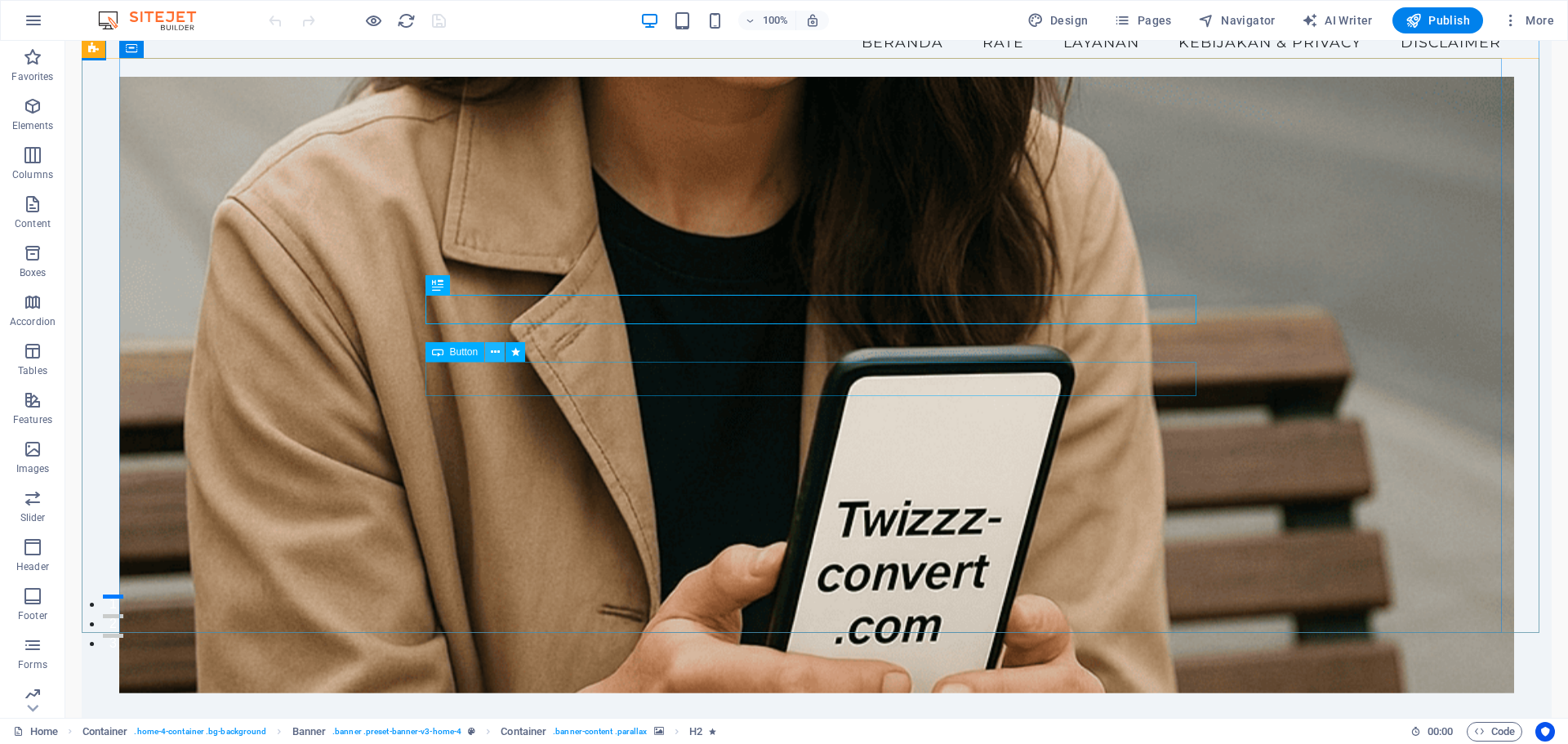
click at [493, 349] on icon at bounding box center [495, 351] width 9 height 17
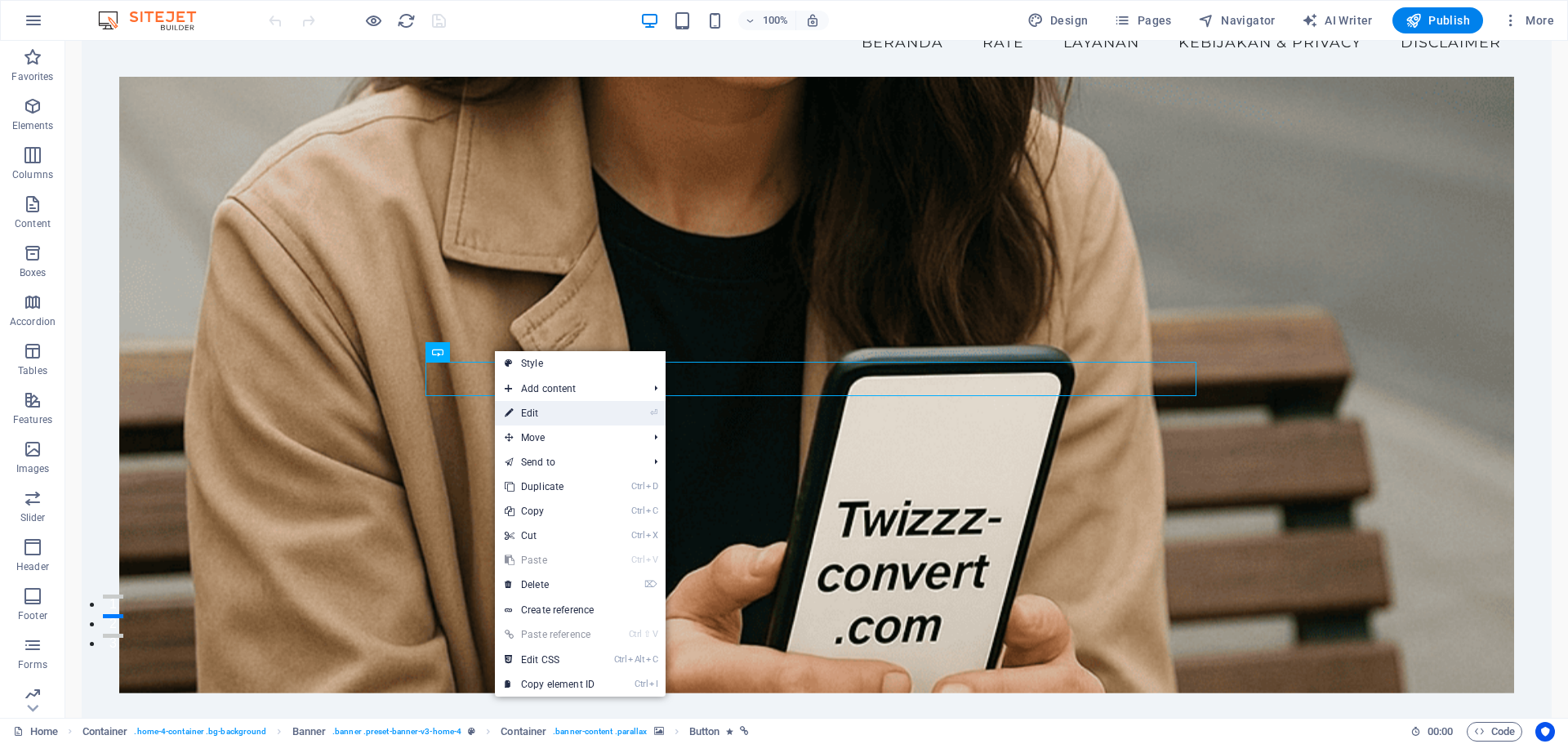
click at [545, 415] on link "⏎ Edit" at bounding box center [549, 412] width 109 height 25
select select
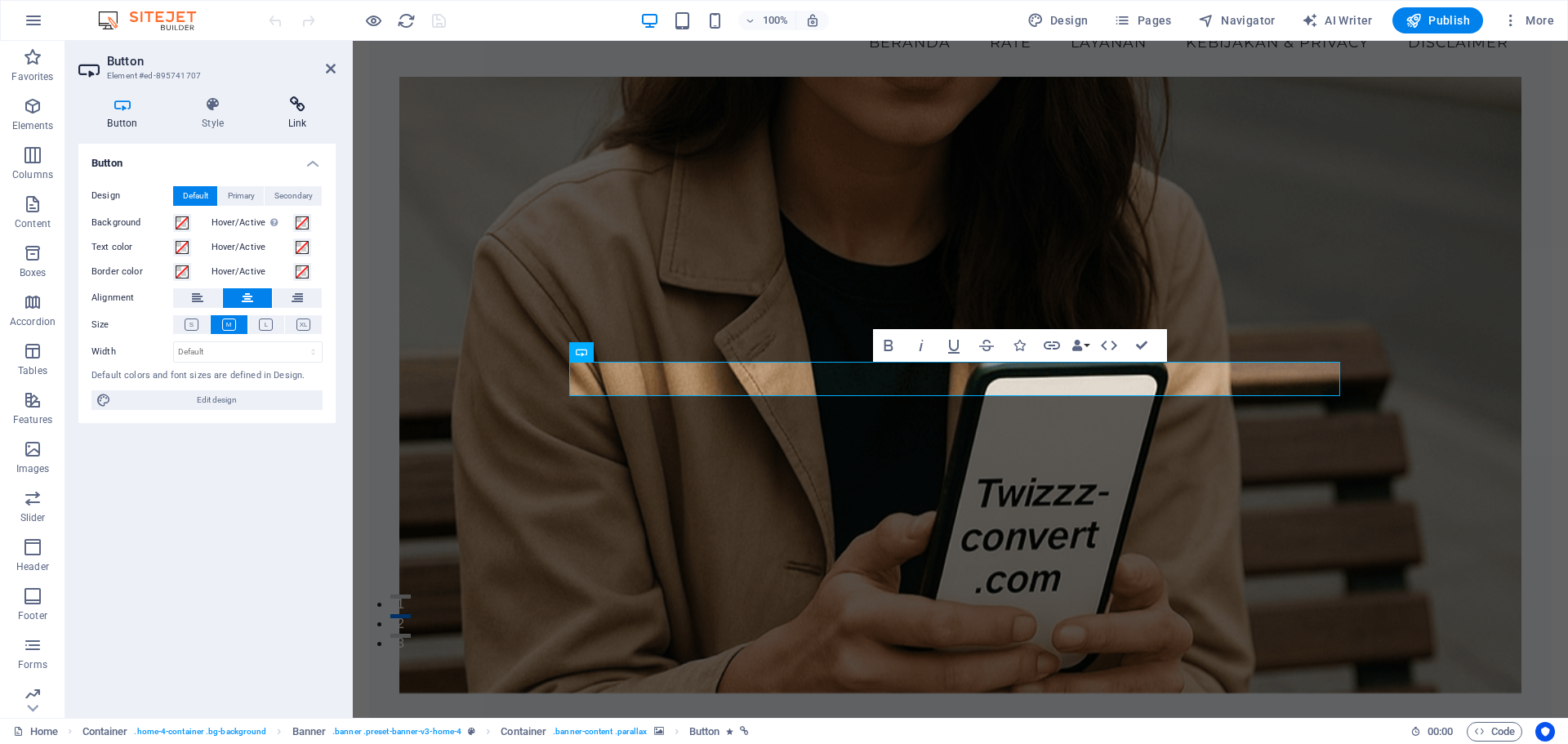
click at [295, 103] on icon at bounding box center [297, 104] width 77 height 17
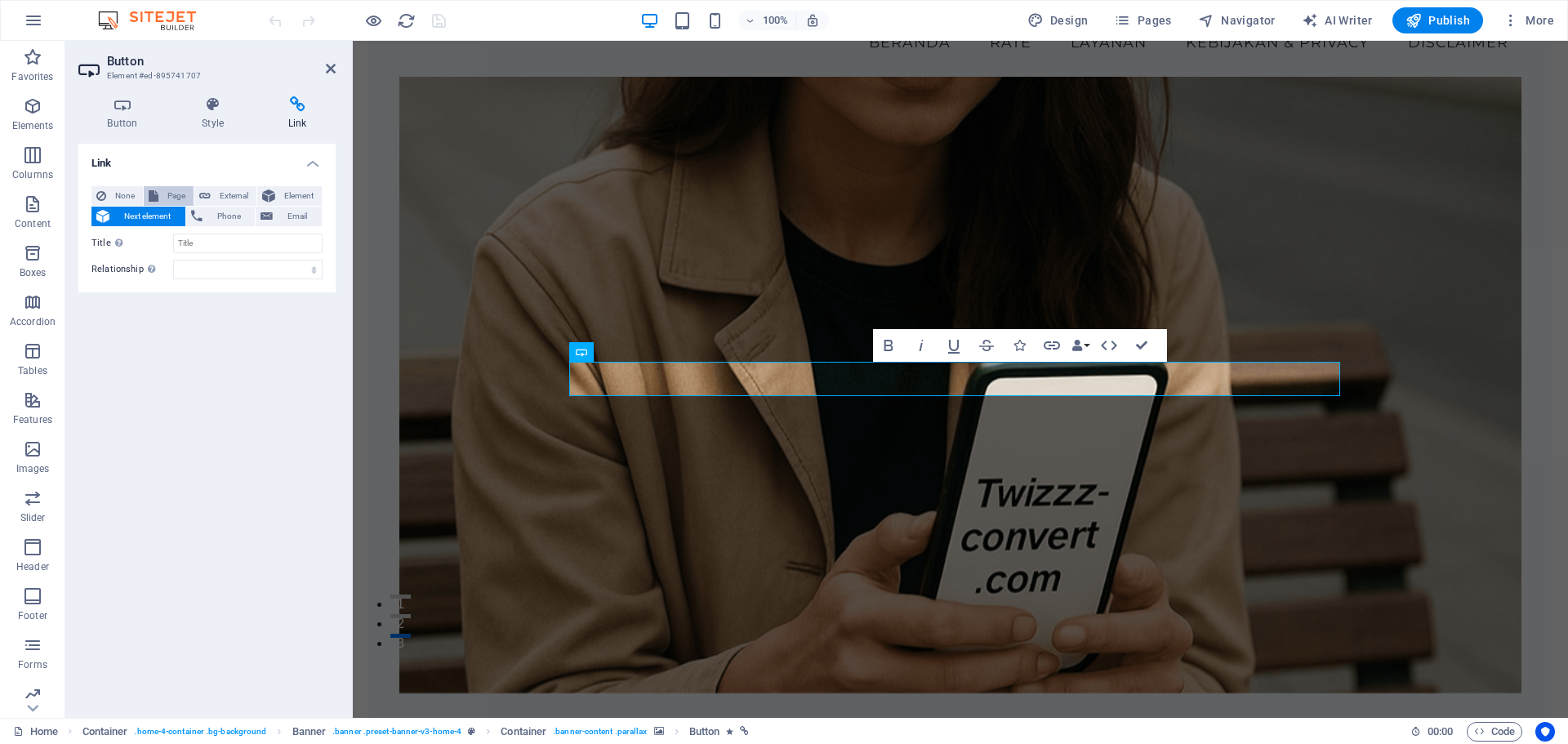
click at [174, 195] on span "Page" at bounding box center [176, 196] width 26 height 20
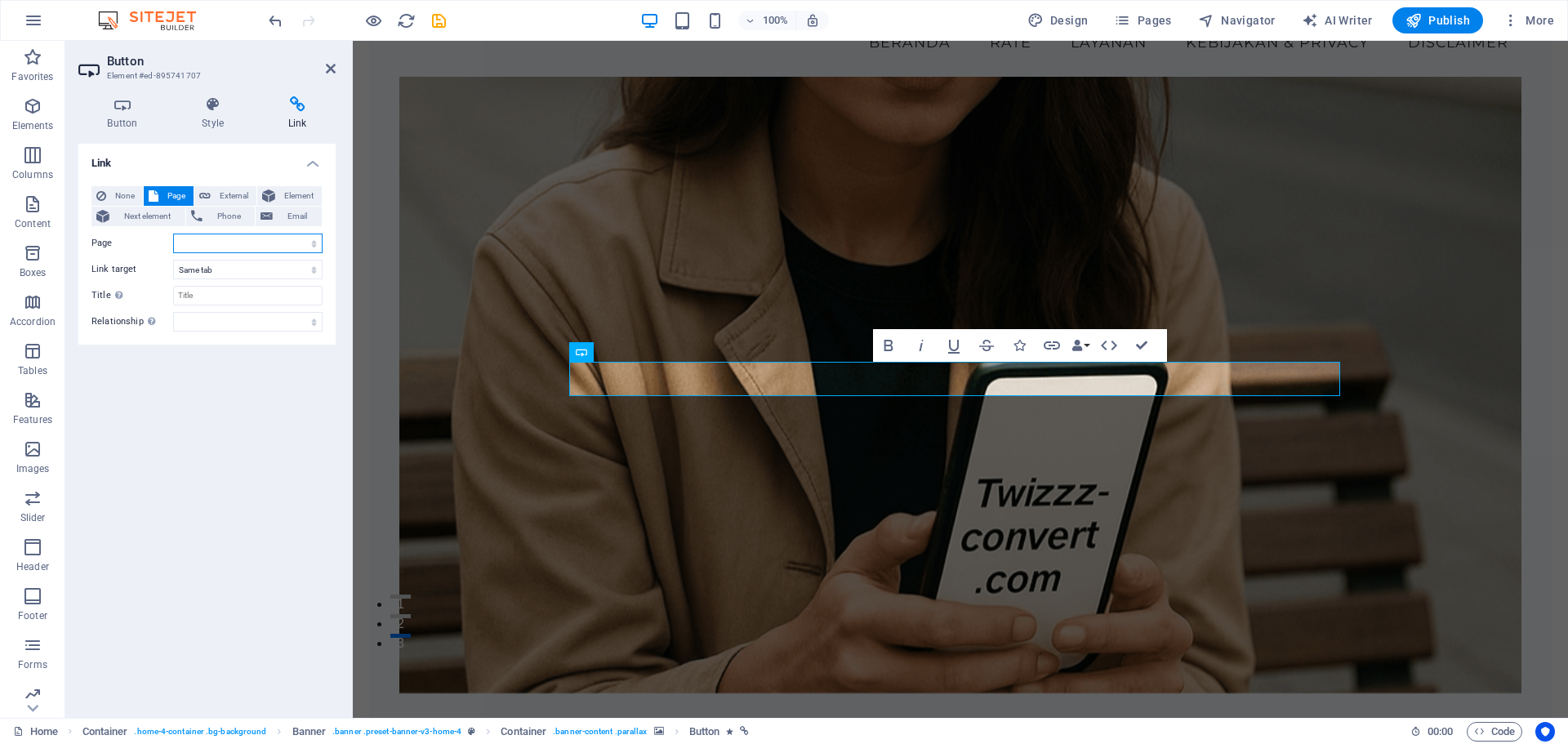
click at [221, 241] on select "Home Disclaimer Privacy convert" at bounding box center [248, 243] width 150 height 20
select select "3"
click at [173, 233] on select "Home Disclaimer Privacy convert" at bounding box center [248, 243] width 150 height 20
drag, startPoint x: 1147, startPoint y: 338, endPoint x: 1081, endPoint y: 299, distance: 76.7
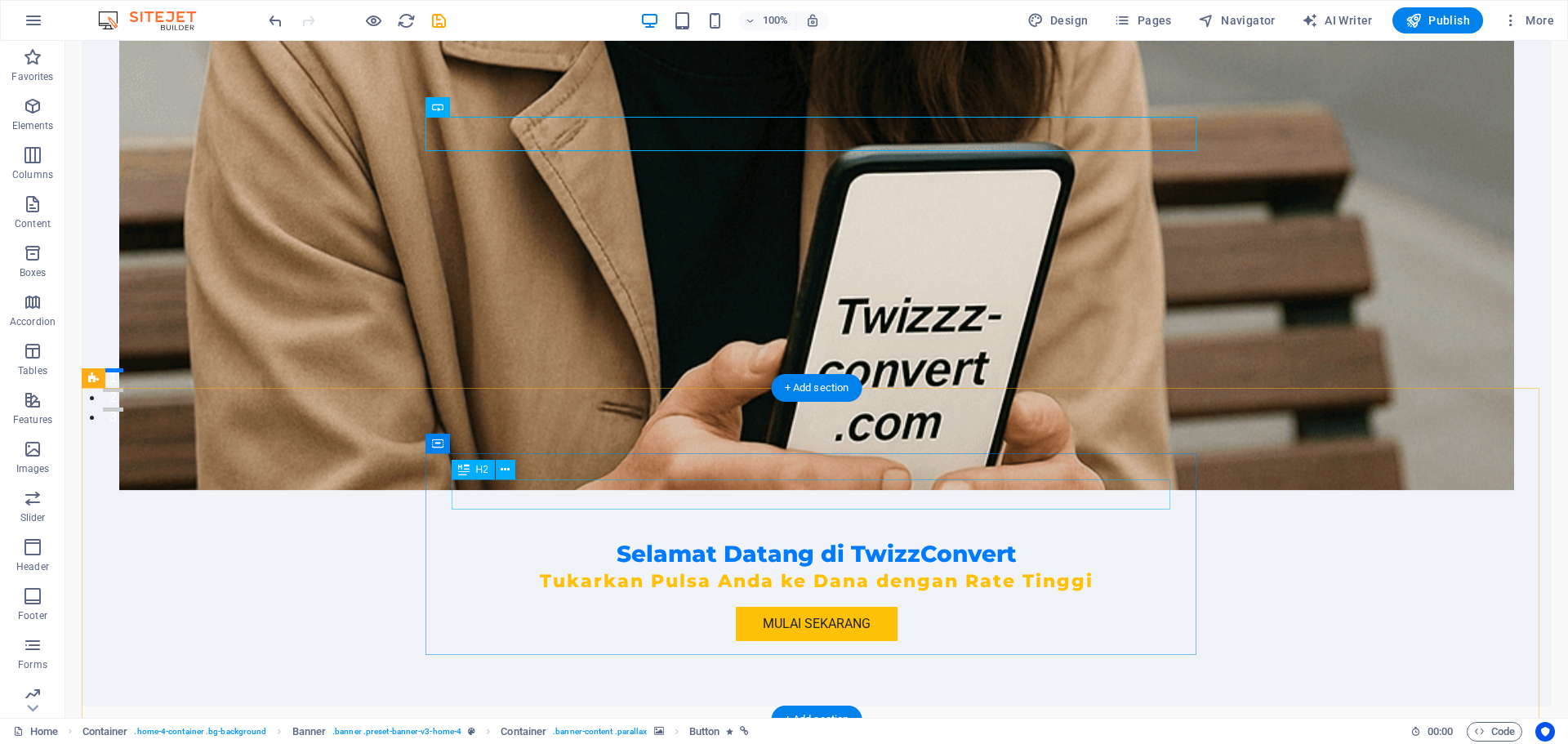
scroll to position [327, 0]
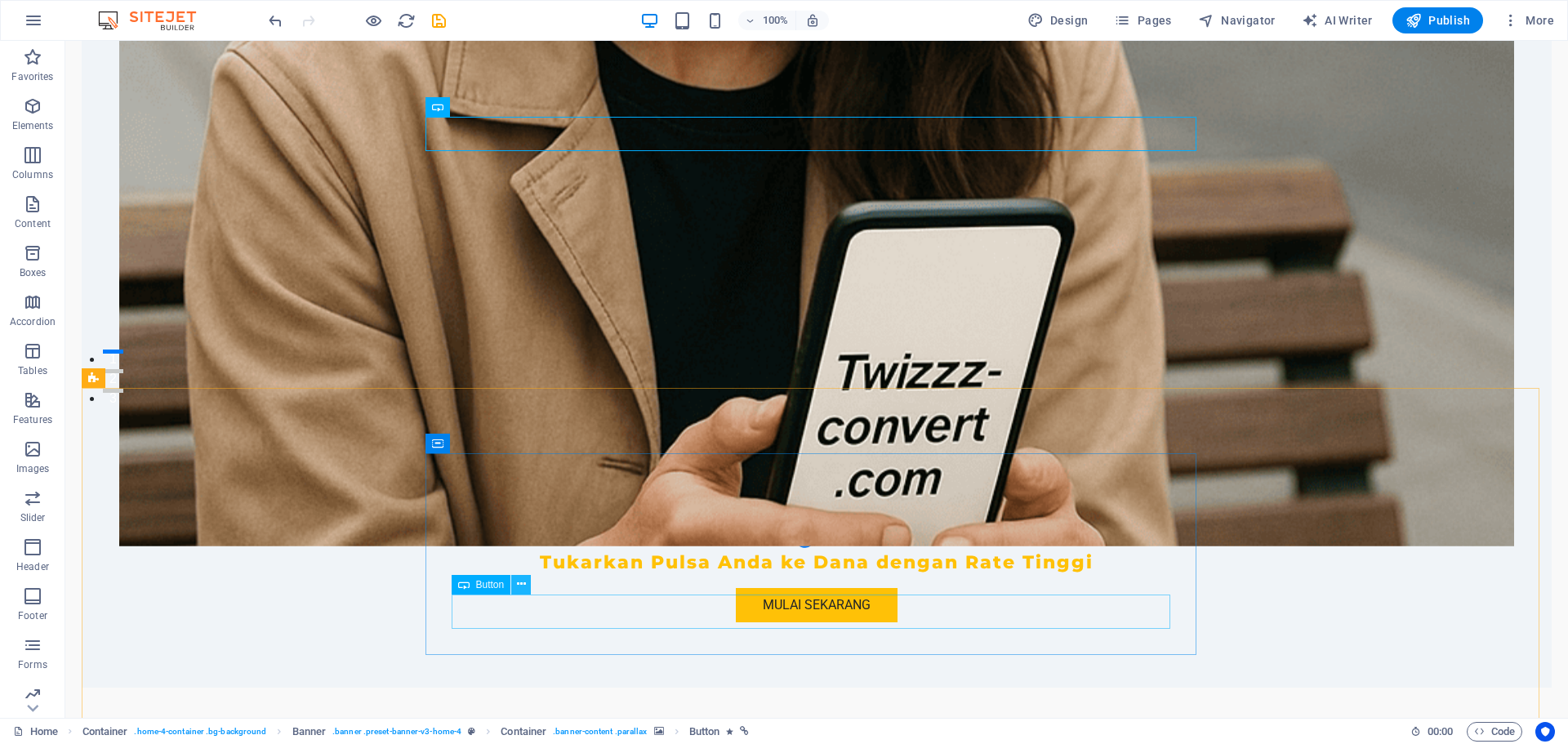
click at [517, 587] on icon at bounding box center [521, 584] width 9 height 17
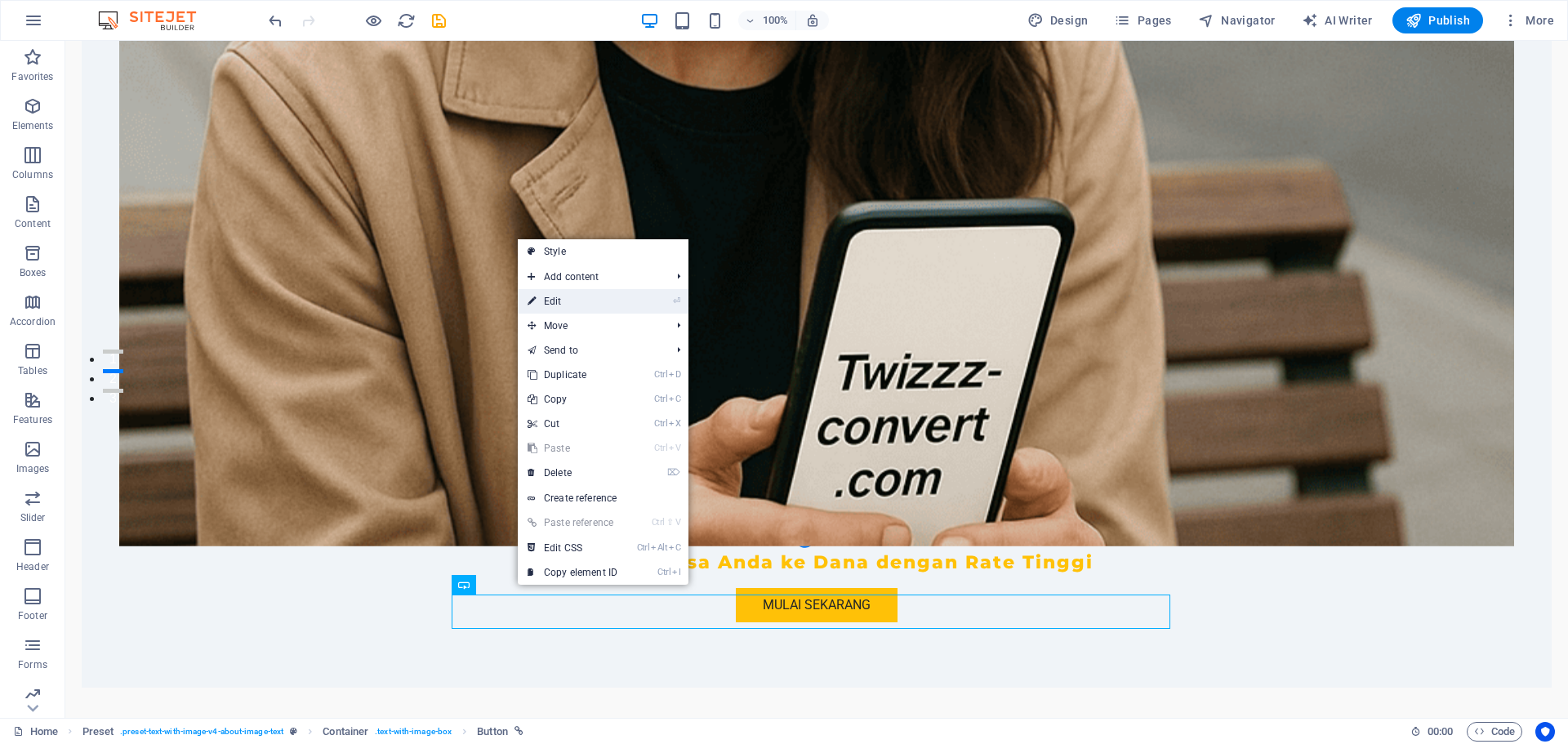
click at [570, 309] on link "⏎ Edit" at bounding box center [572, 301] width 109 height 25
select select
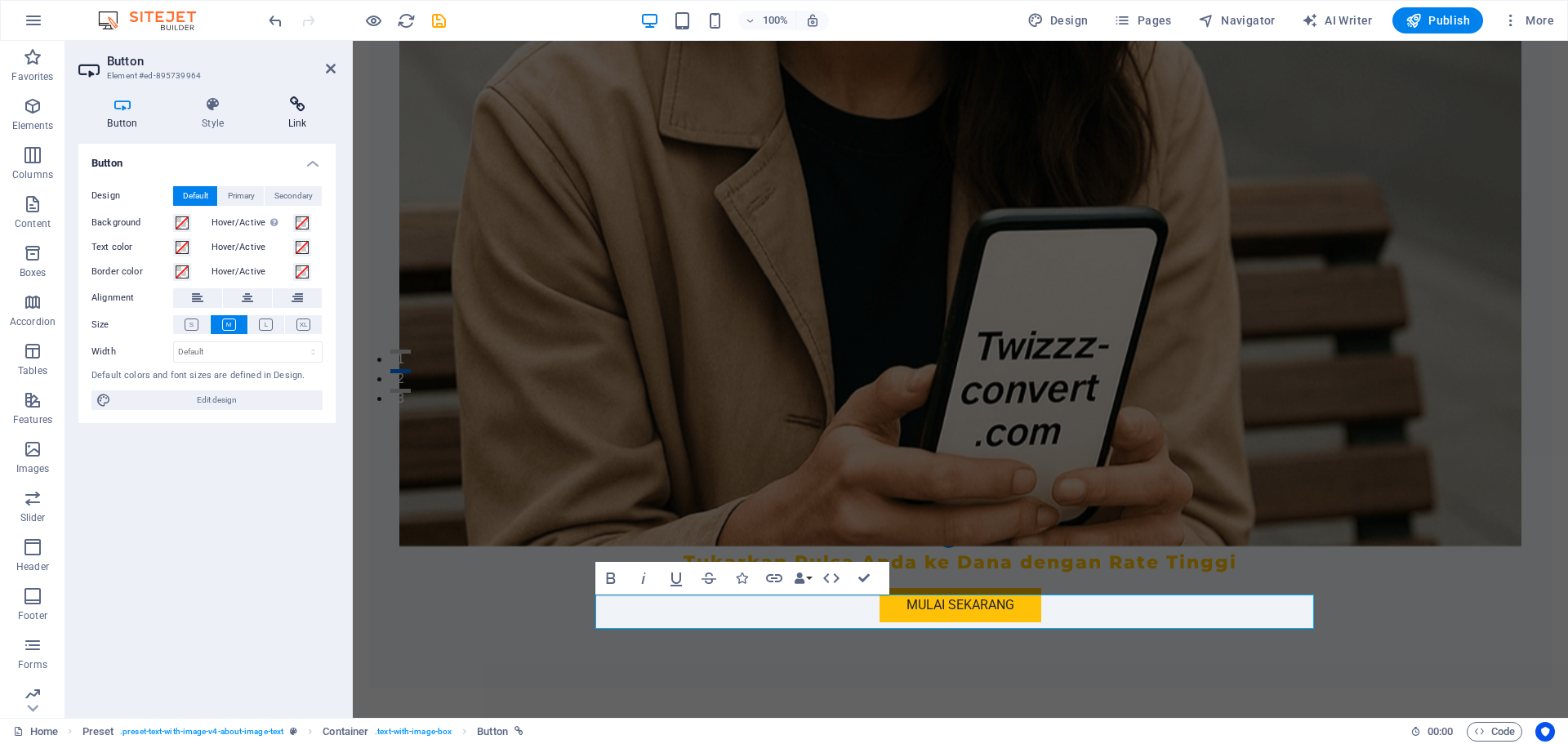
click at [281, 102] on icon at bounding box center [297, 104] width 77 height 17
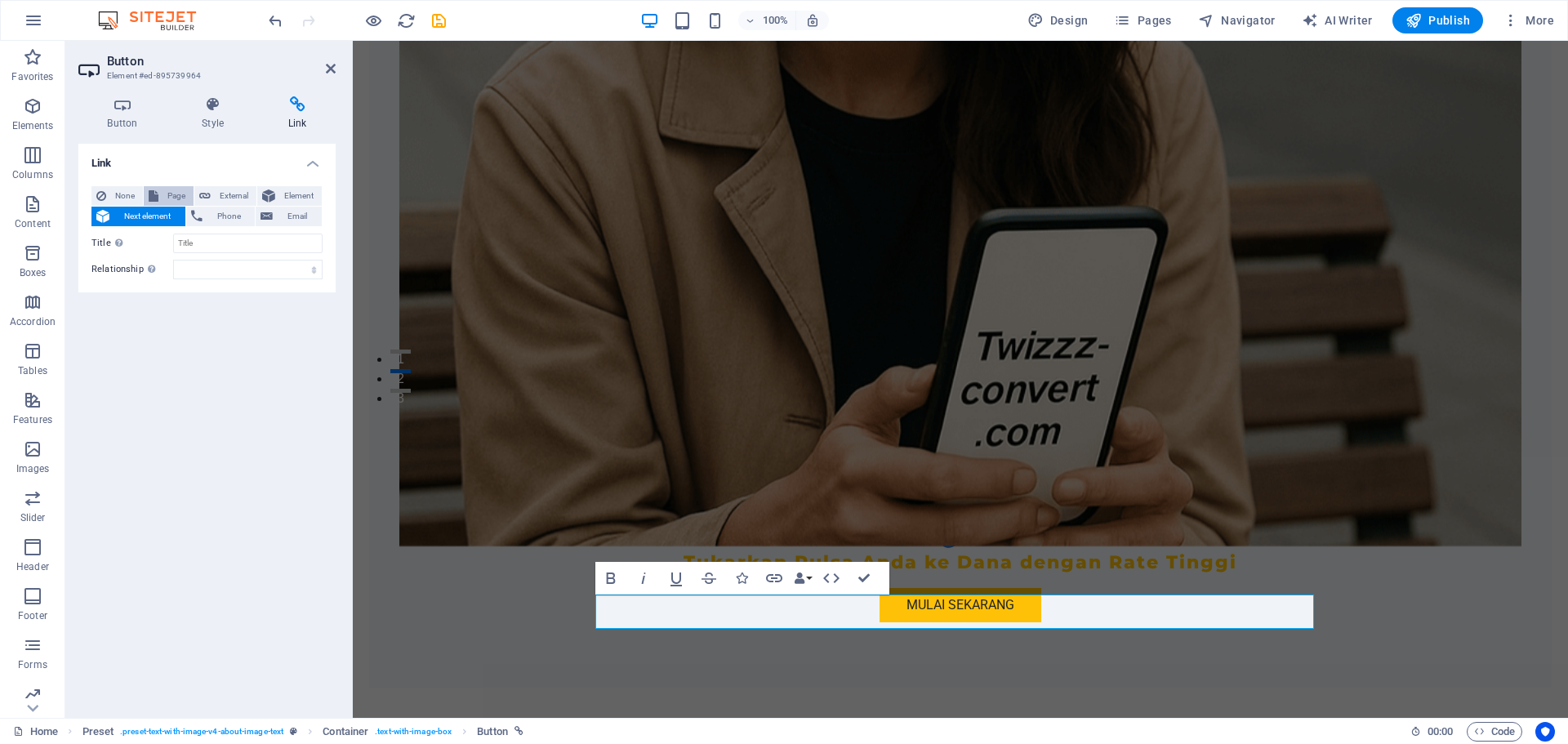
click at [163, 191] on span "Page" at bounding box center [176, 196] width 26 height 20
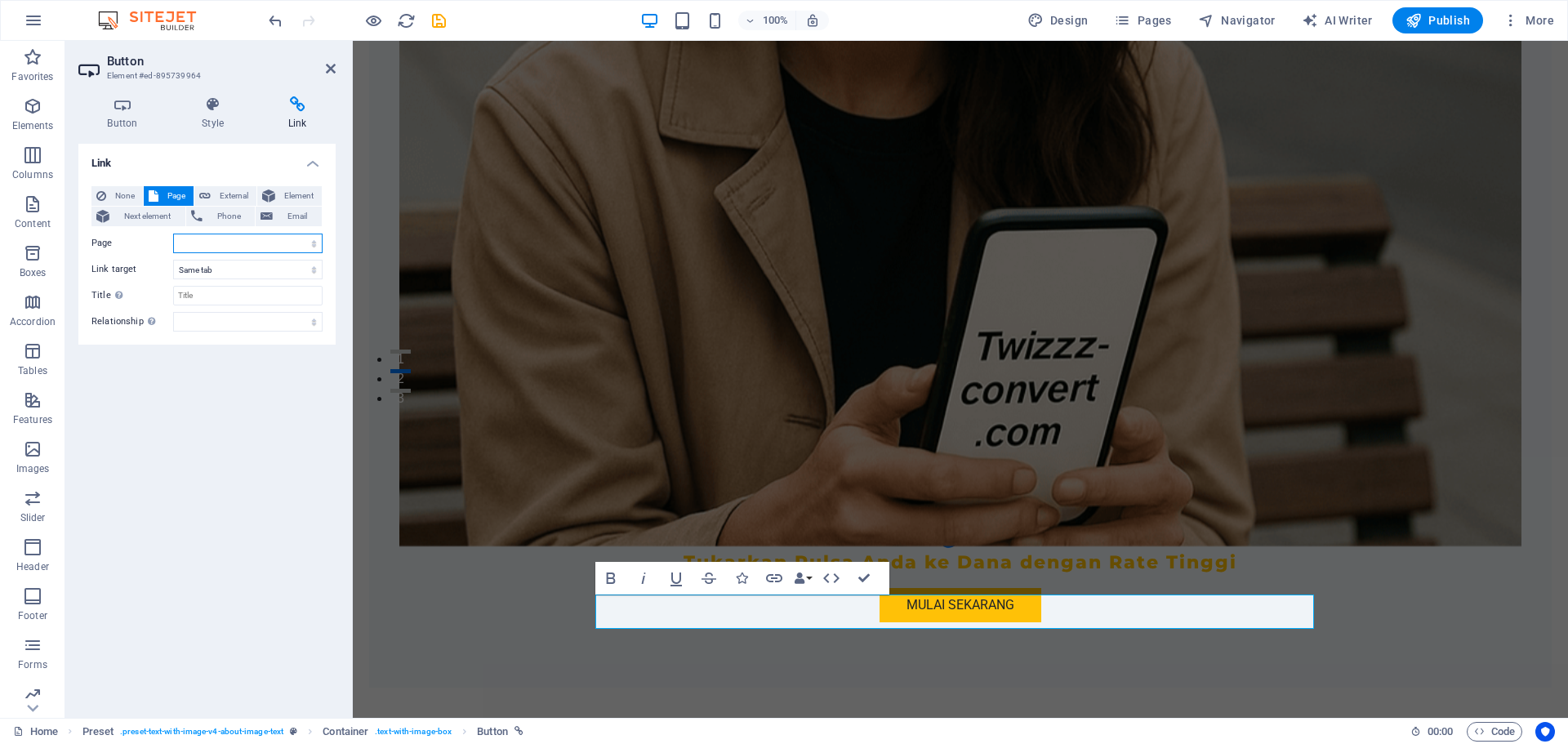
click at [256, 242] on select "Home Disclaimer Privacy convert" at bounding box center [248, 243] width 150 height 20
select select "3"
click at [173, 233] on select "Home Disclaimer Privacy convert" at bounding box center [248, 243] width 150 height 20
click at [237, 269] on select "New tab Same tab Overlay" at bounding box center [248, 270] width 150 height 20
select select "blank"
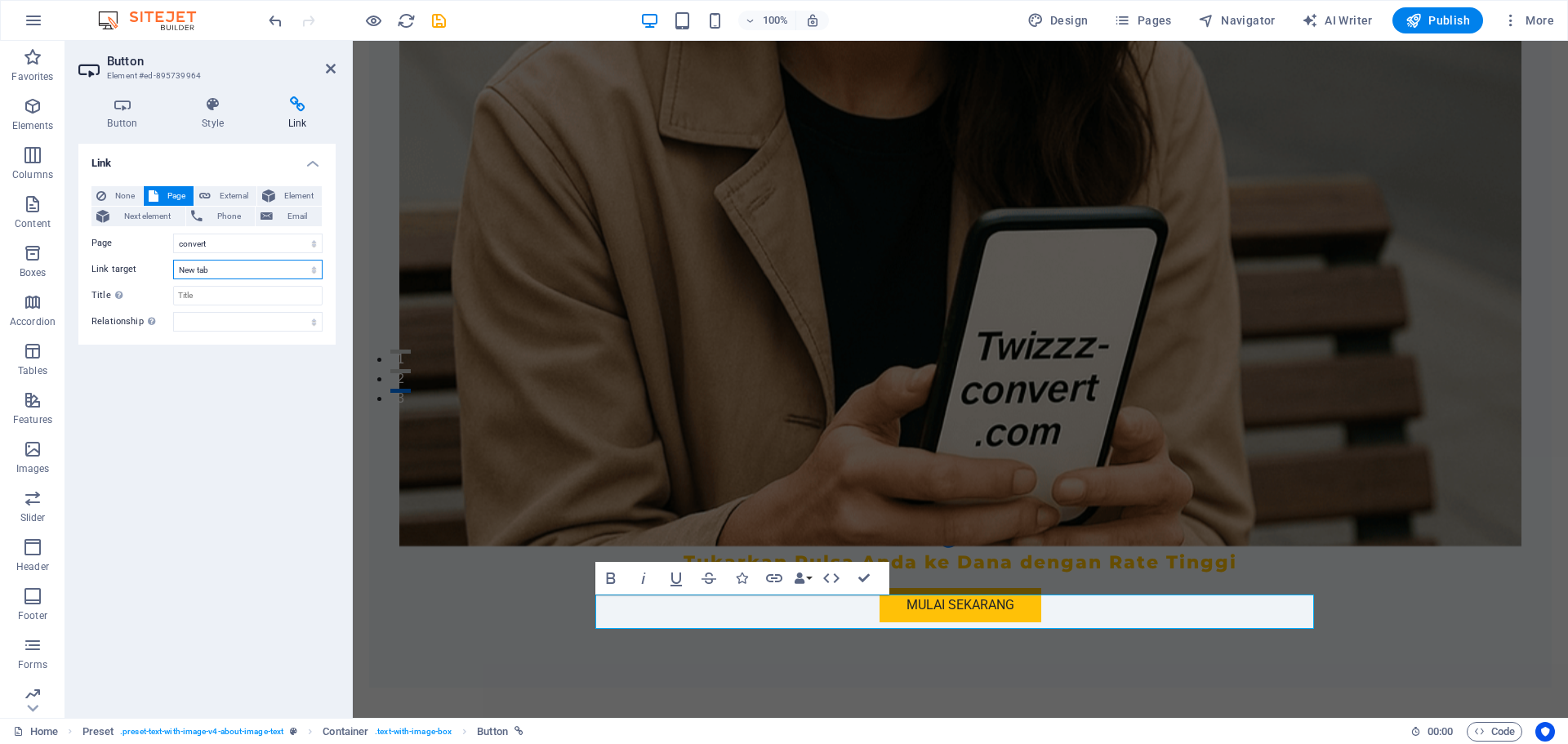
click at [173, 260] on select "New tab Same tab Overlay" at bounding box center [248, 270] width 150 height 20
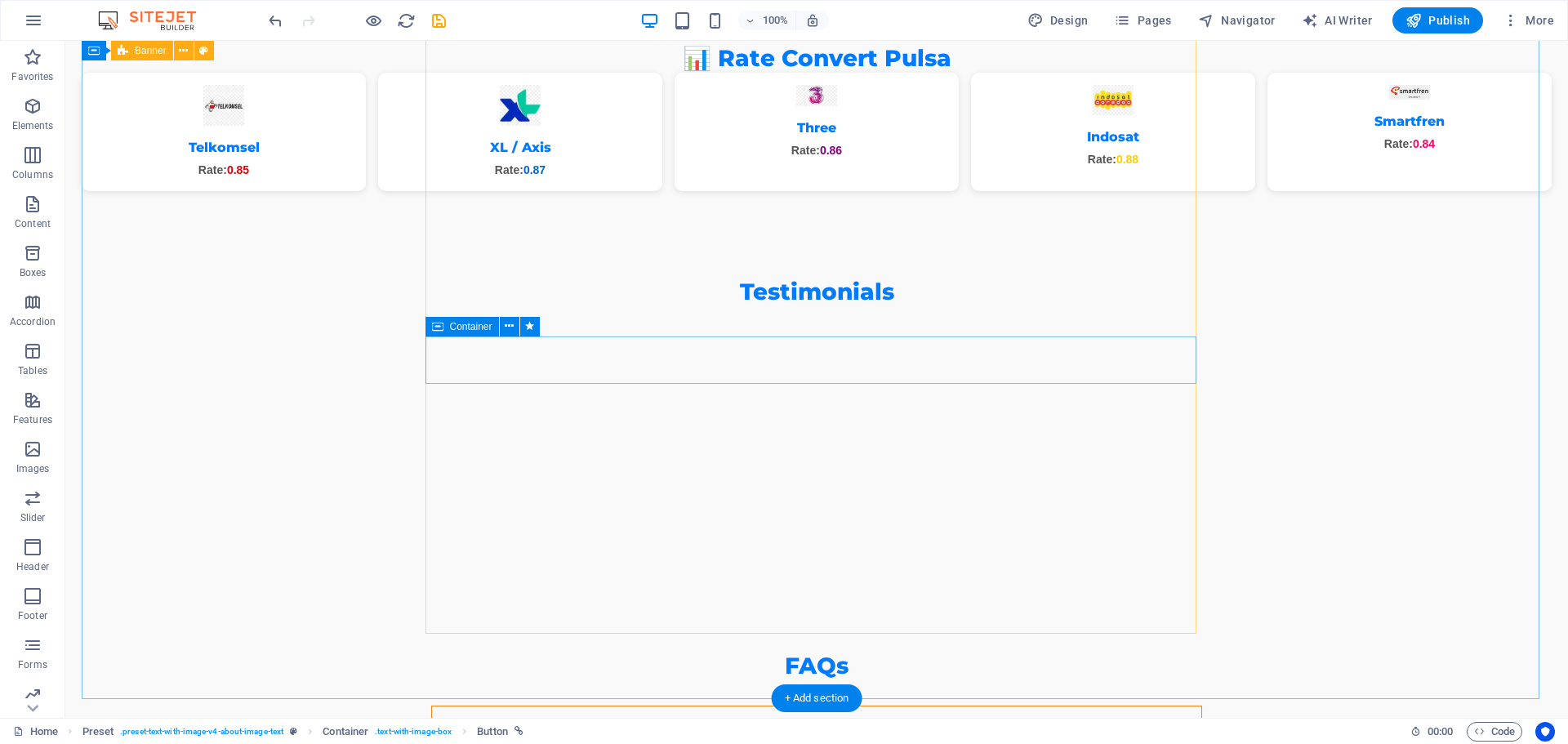
scroll to position [2634, 0]
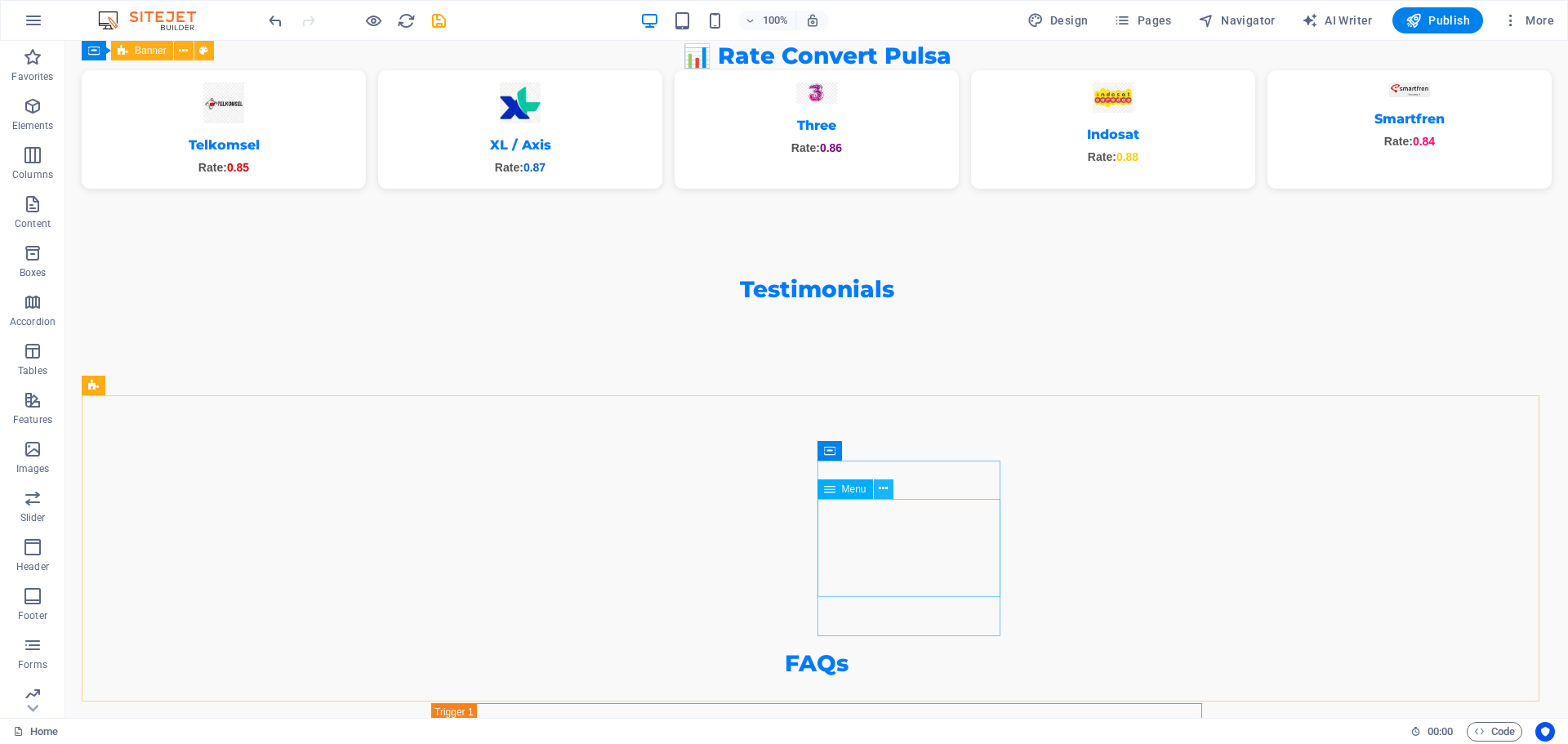
click at [888, 489] on icon at bounding box center [883, 488] width 9 height 17
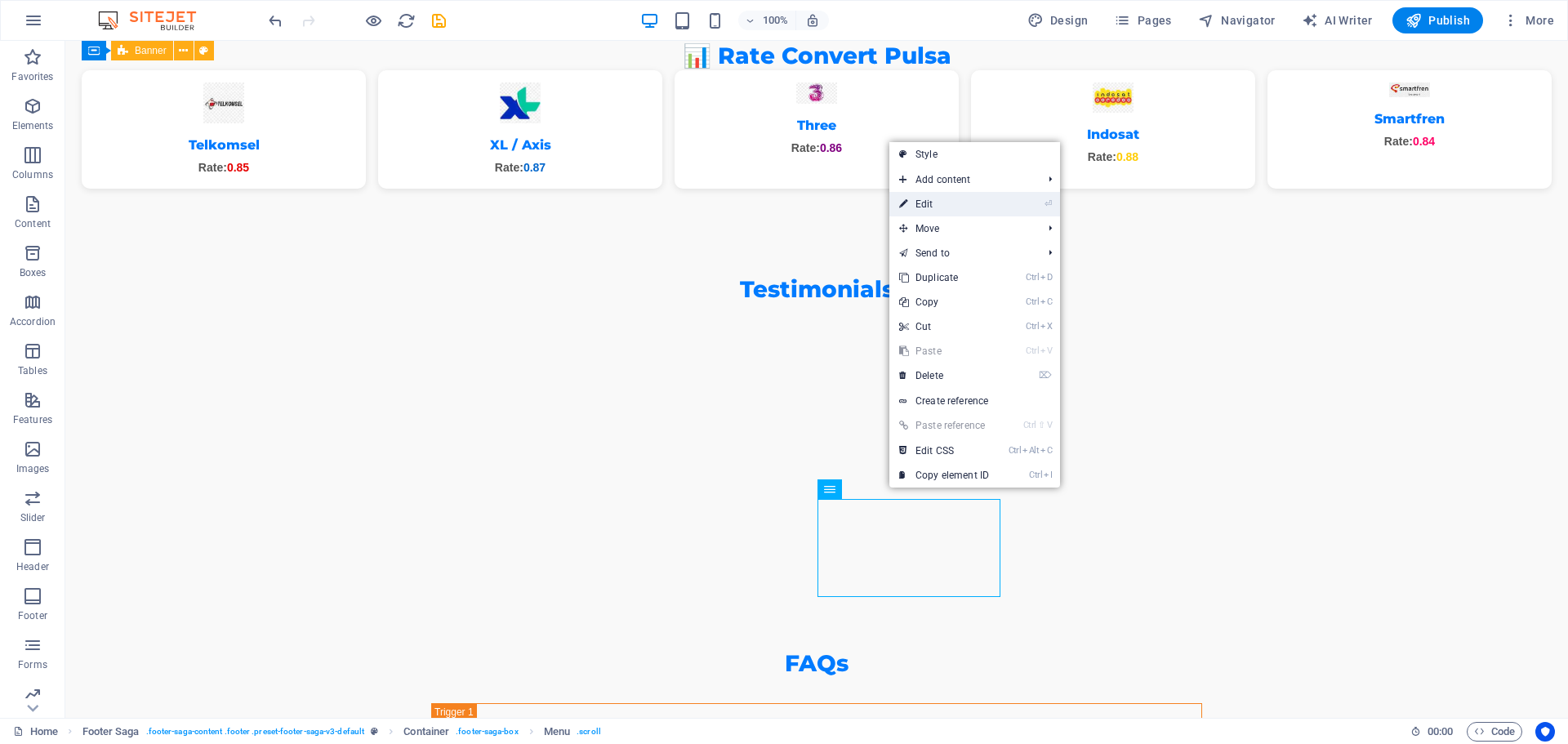
click at [952, 205] on link "⏎ Edit" at bounding box center [943, 204] width 109 height 25
select select
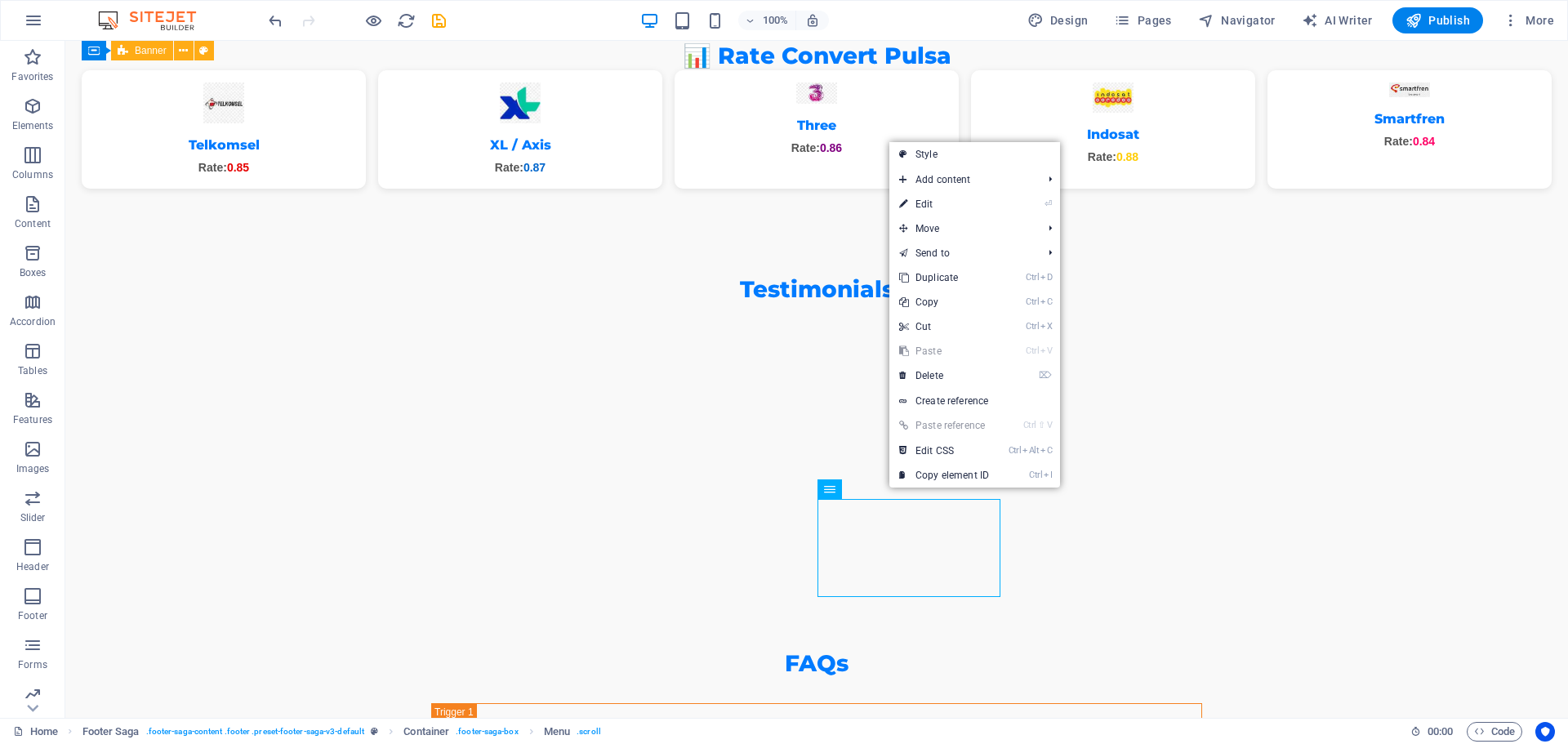
select select
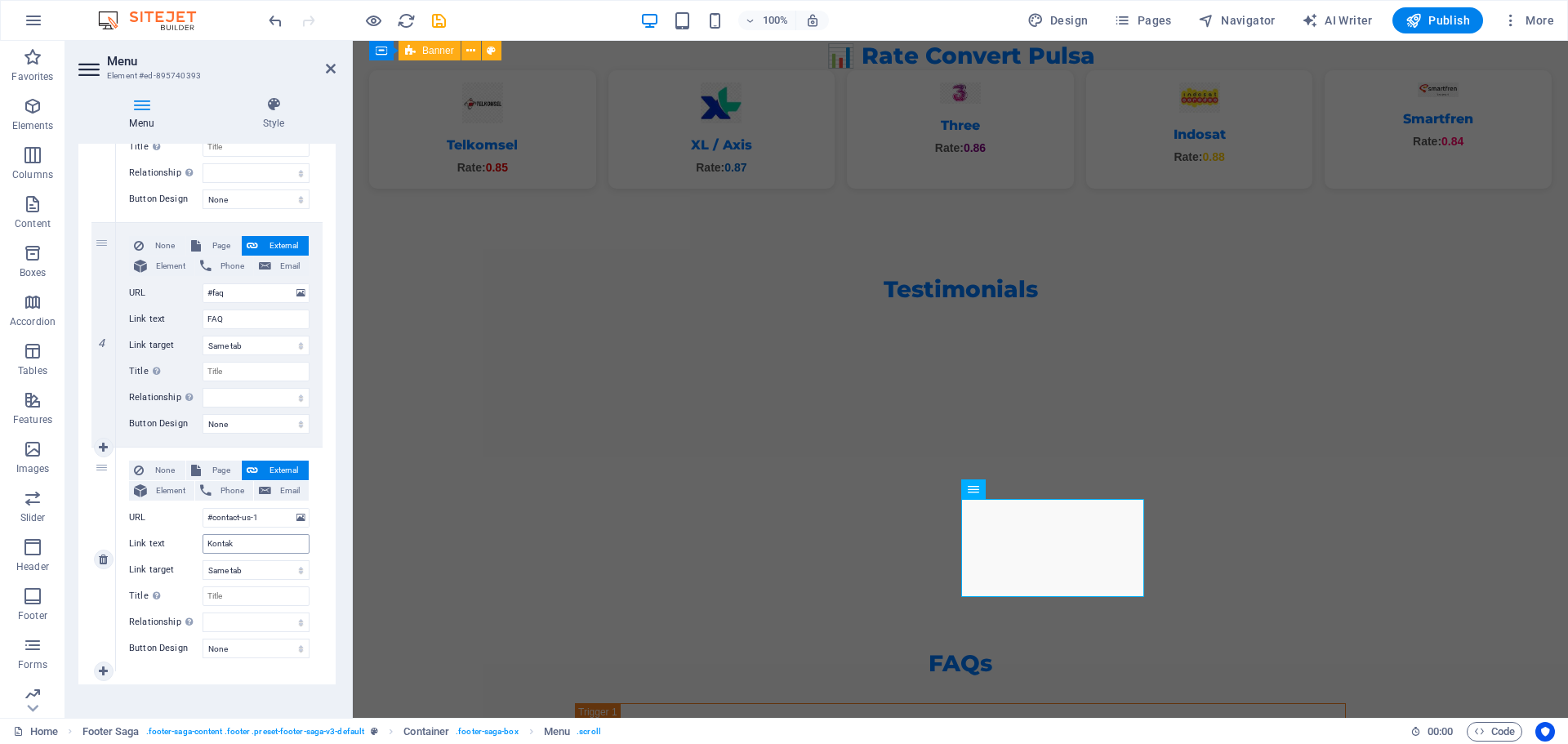
scroll to position [762, 0]
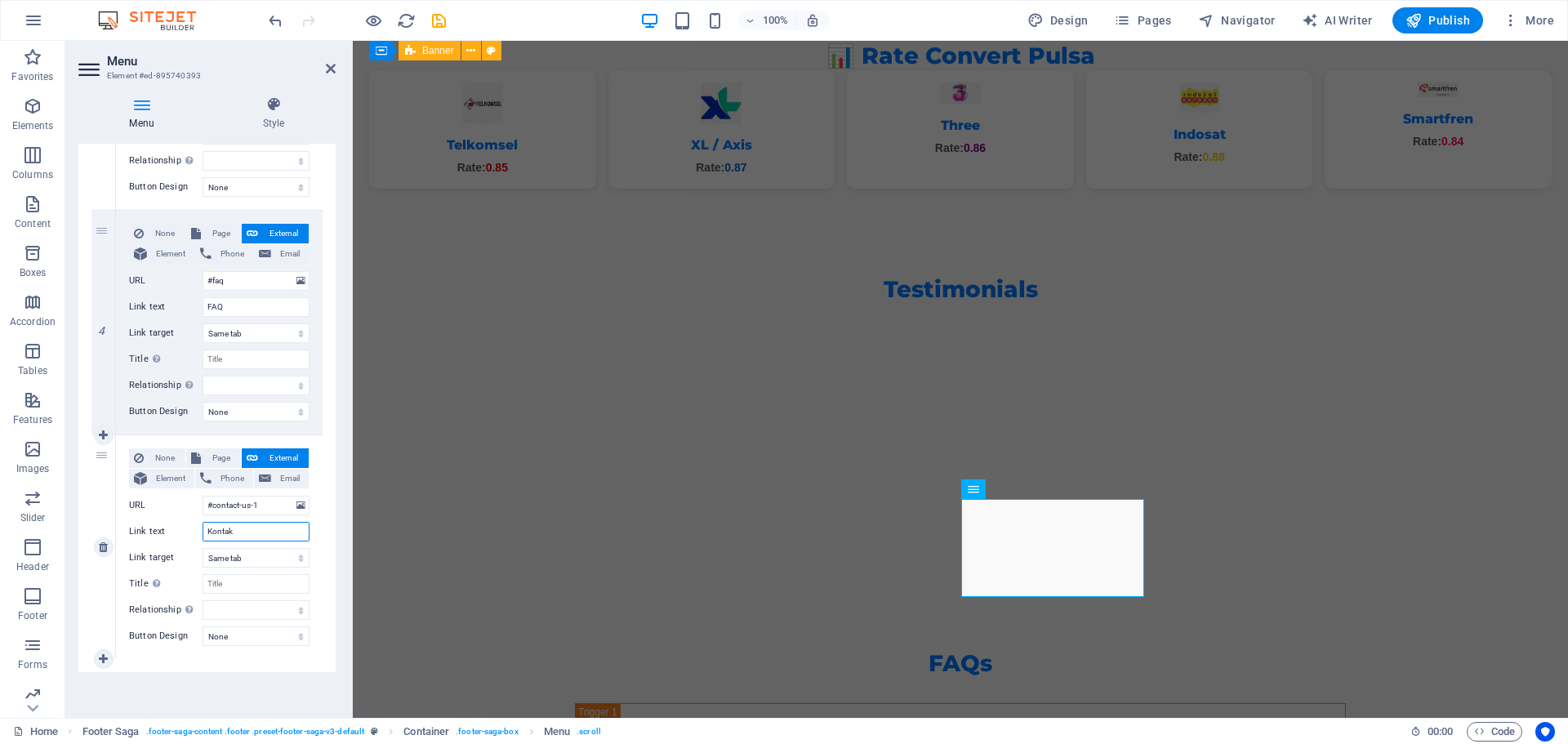
drag, startPoint x: 242, startPoint y: 534, endPoint x: 192, endPoint y: 535, distance: 50.0
click at [192, 535] on div "Link text Kontak" at bounding box center [219, 531] width 180 height 20
type input "P"
select select
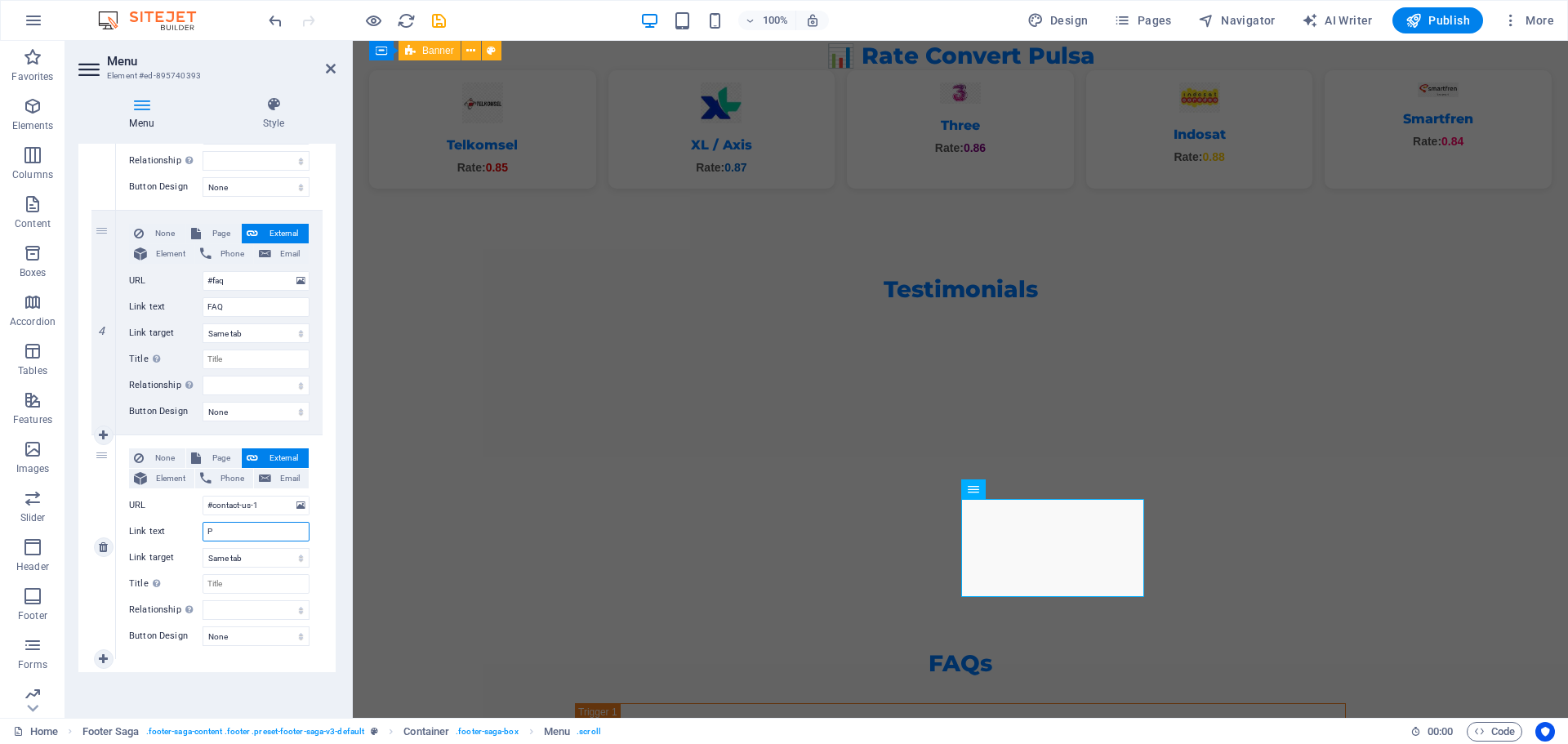
select select
type input "Privacy"
select select
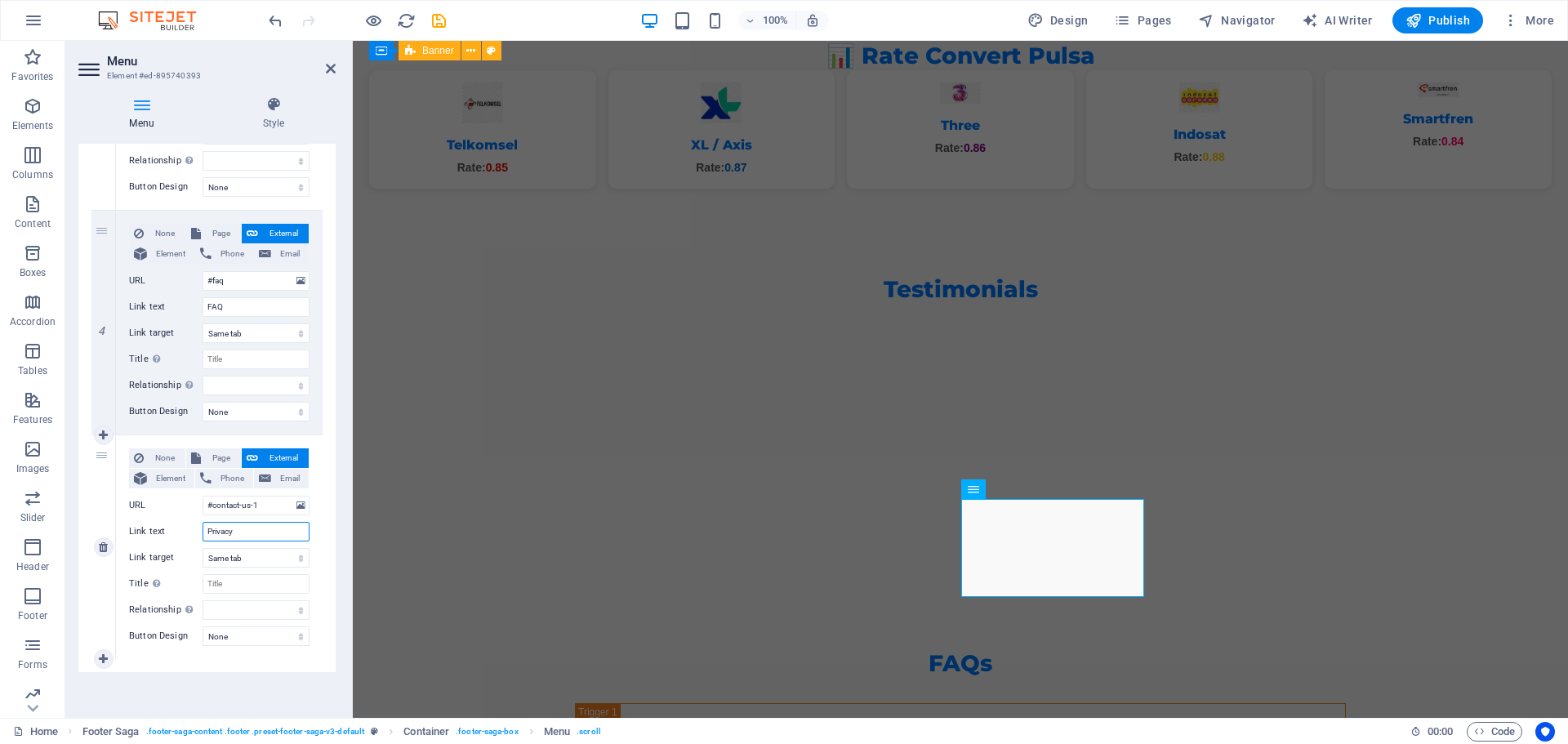
select select
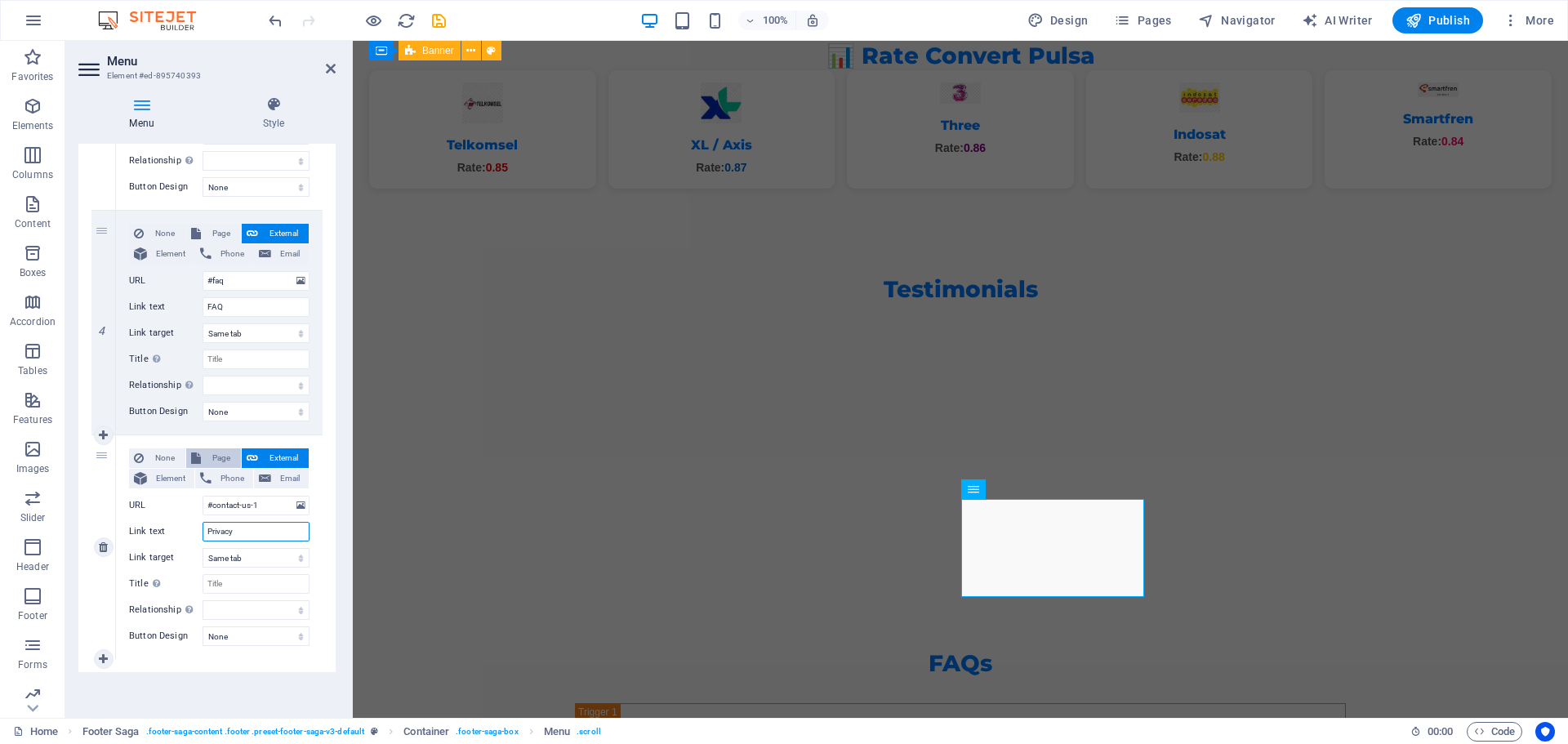
type input "Privacy"
click at [219, 463] on span "Page" at bounding box center [220, 458] width 31 height 20
select select
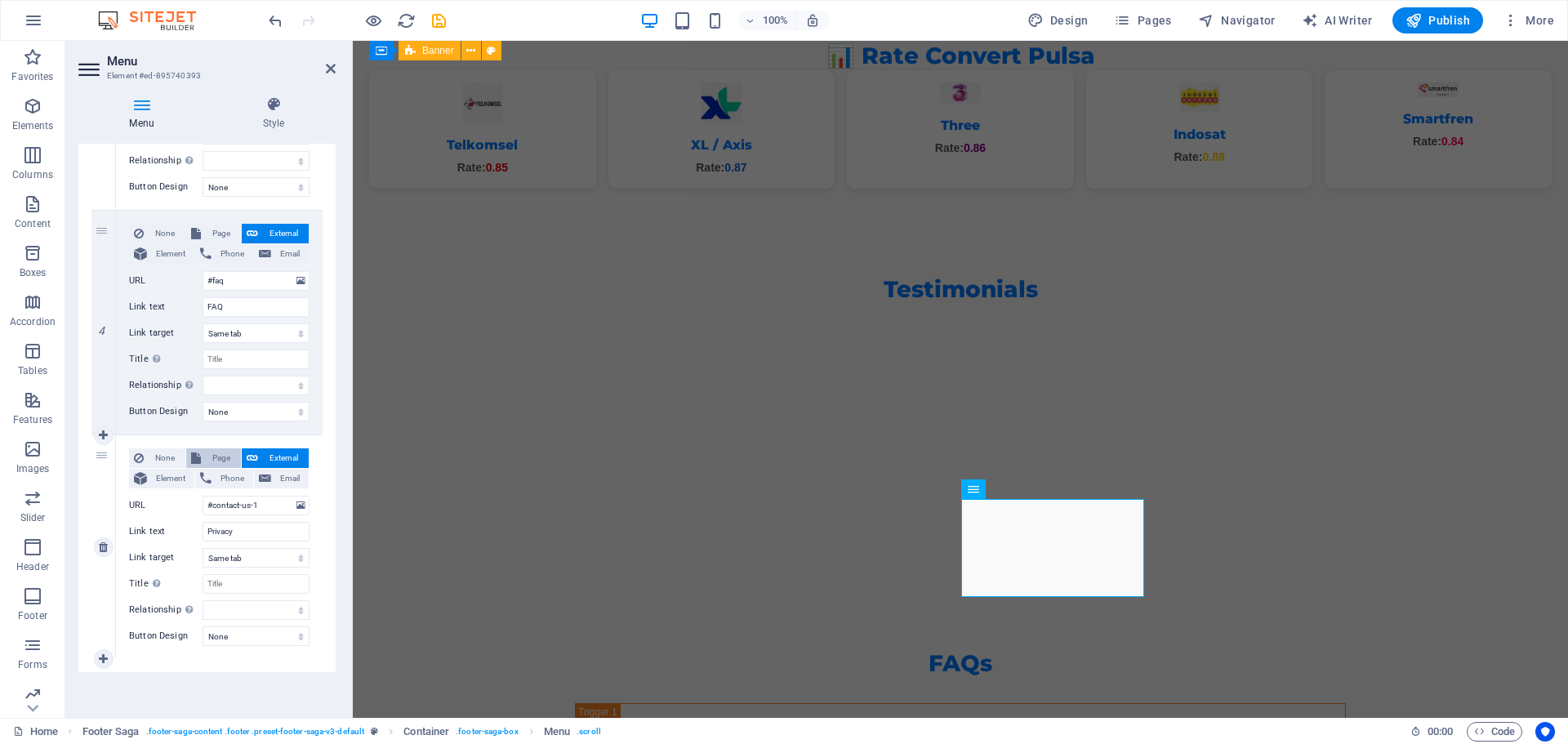
select select
click at [246, 502] on select "Home Disclaimer Privacy convert" at bounding box center [256, 506] width 107 height 20
select select "2"
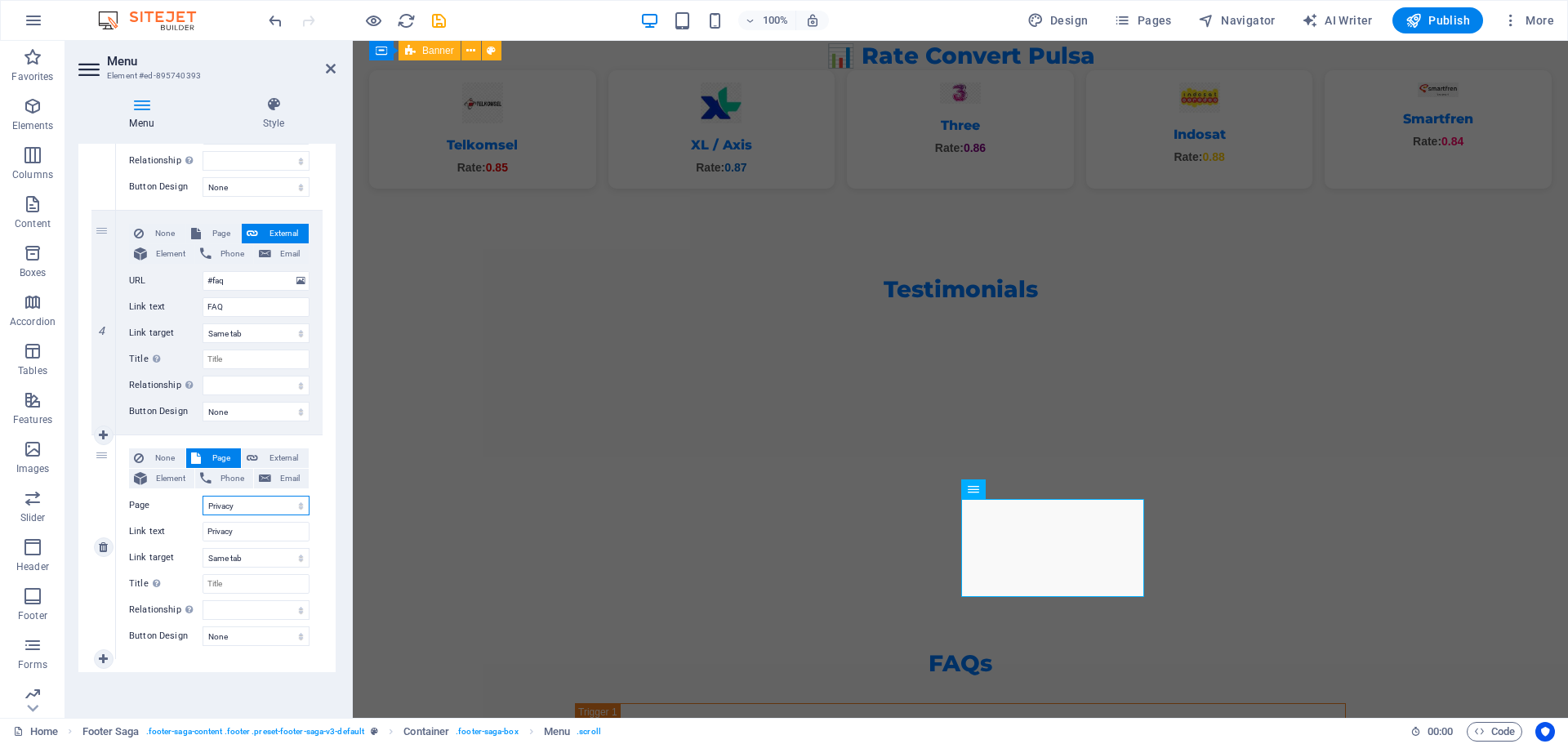
click at [203, 496] on select "Home Disclaimer Privacy convert" at bounding box center [256, 506] width 107 height 20
select select
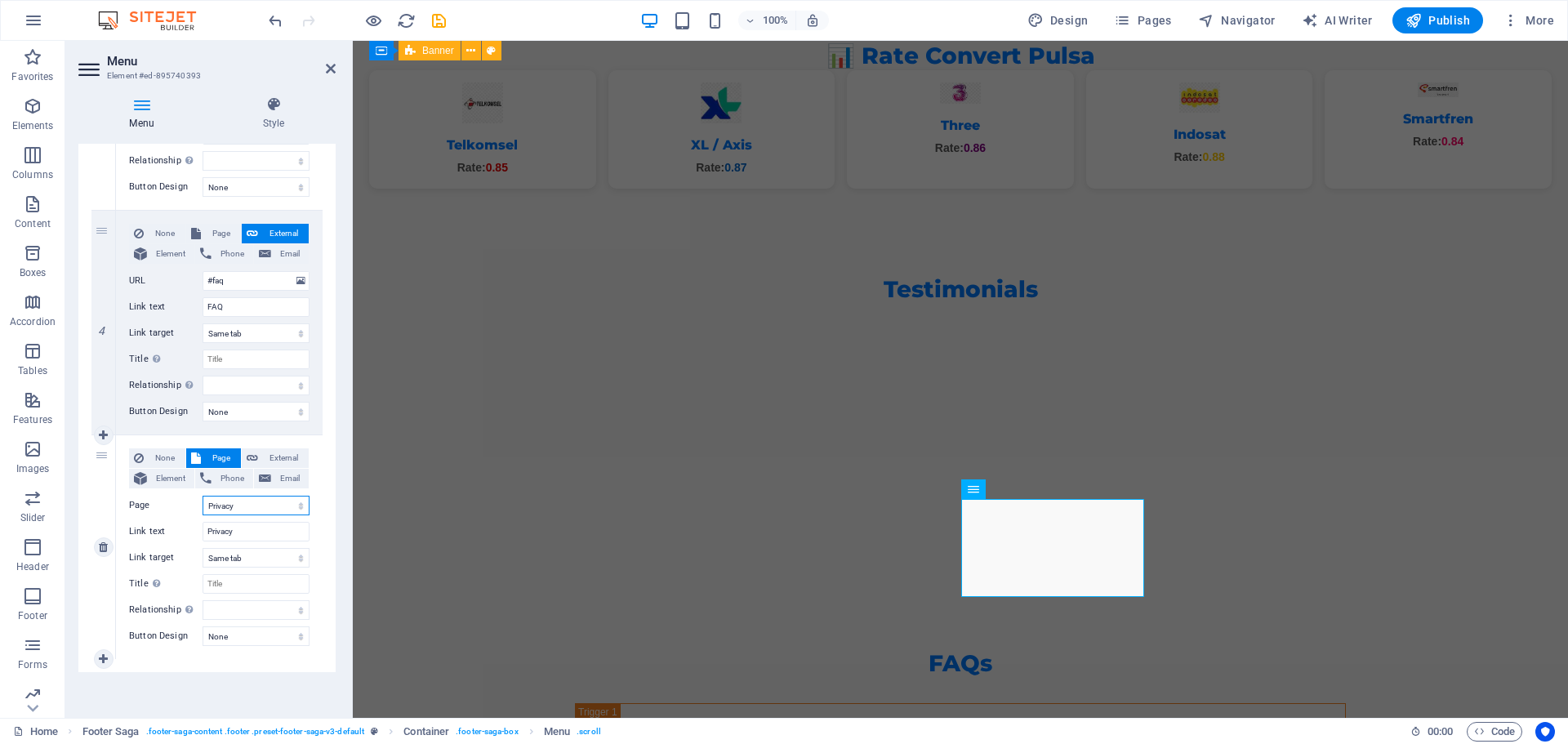
select select
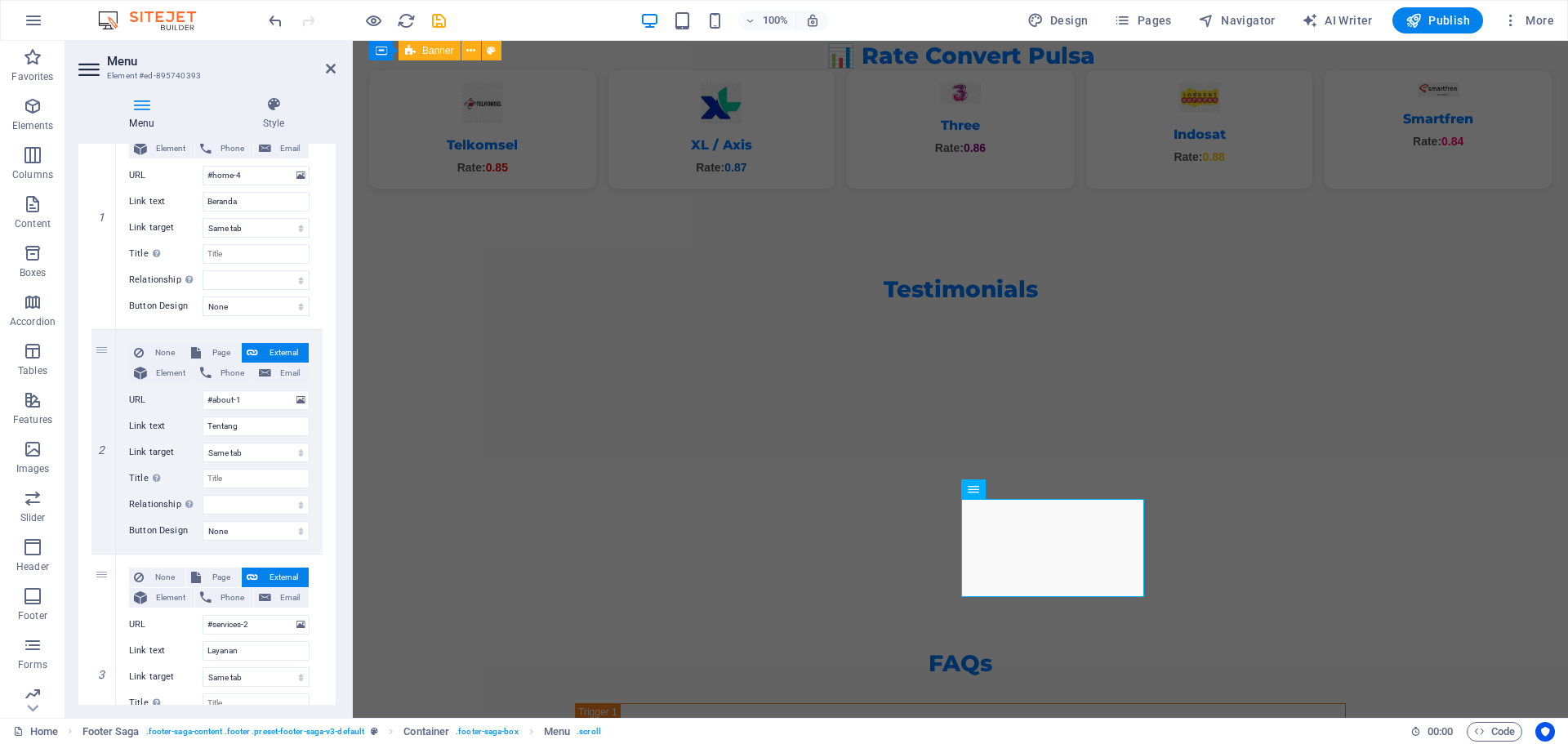
scroll to position [190, 0]
click at [329, 74] on icon at bounding box center [331, 68] width 10 height 13
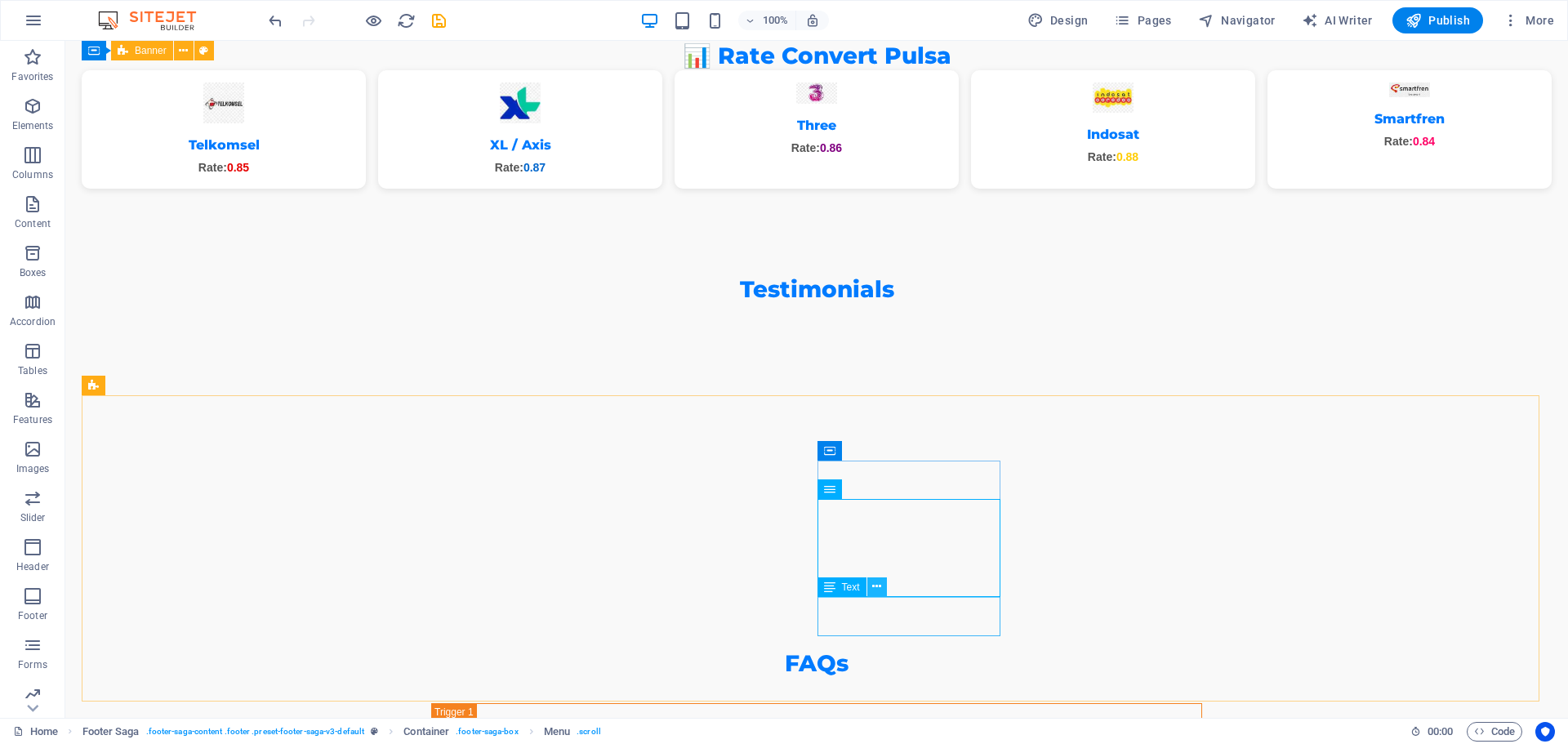
click at [883, 589] on button at bounding box center [877, 587] width 20 height 20
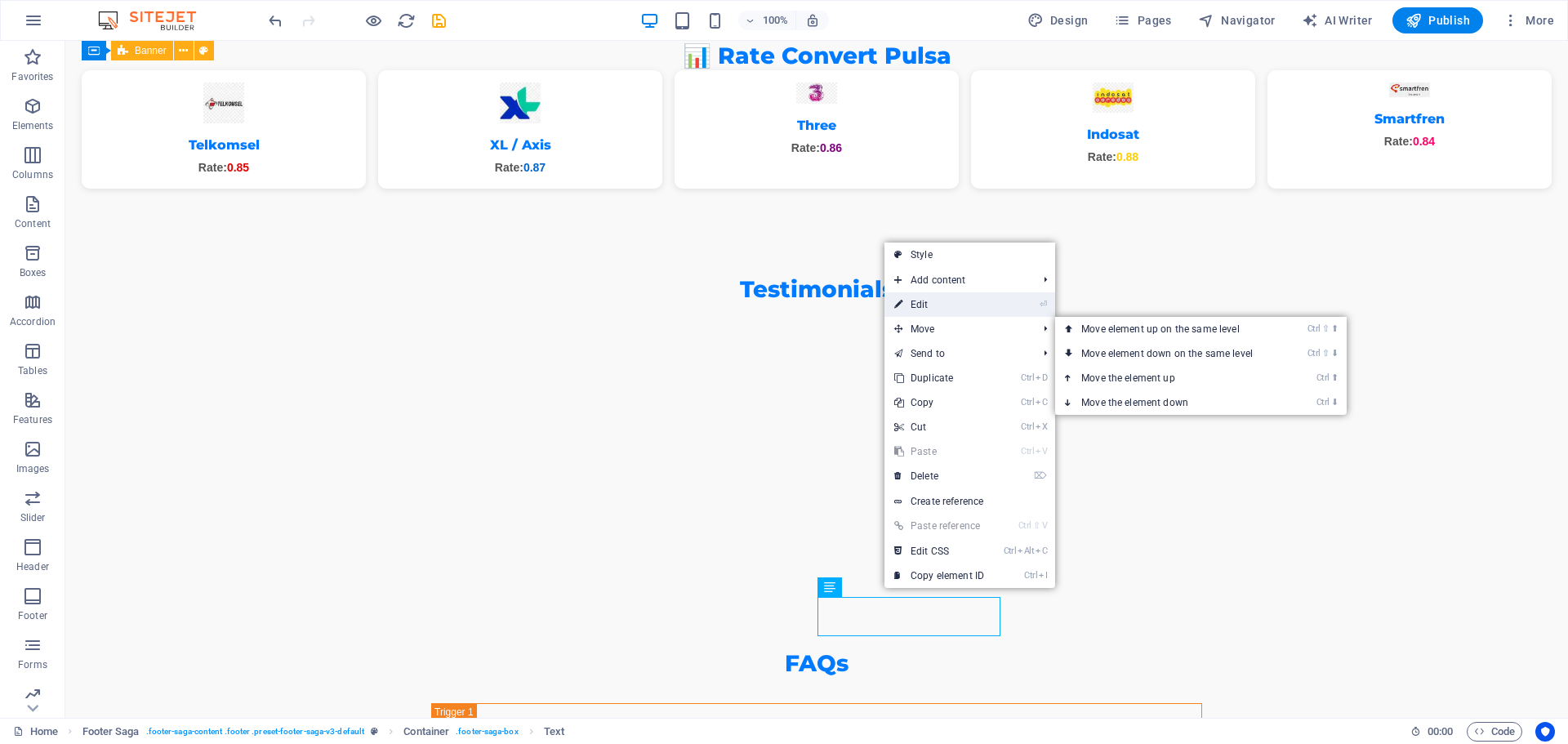
click at [937, 298] on link "⏎ Edit" at bounding box center [938, 304] width 109 height 25
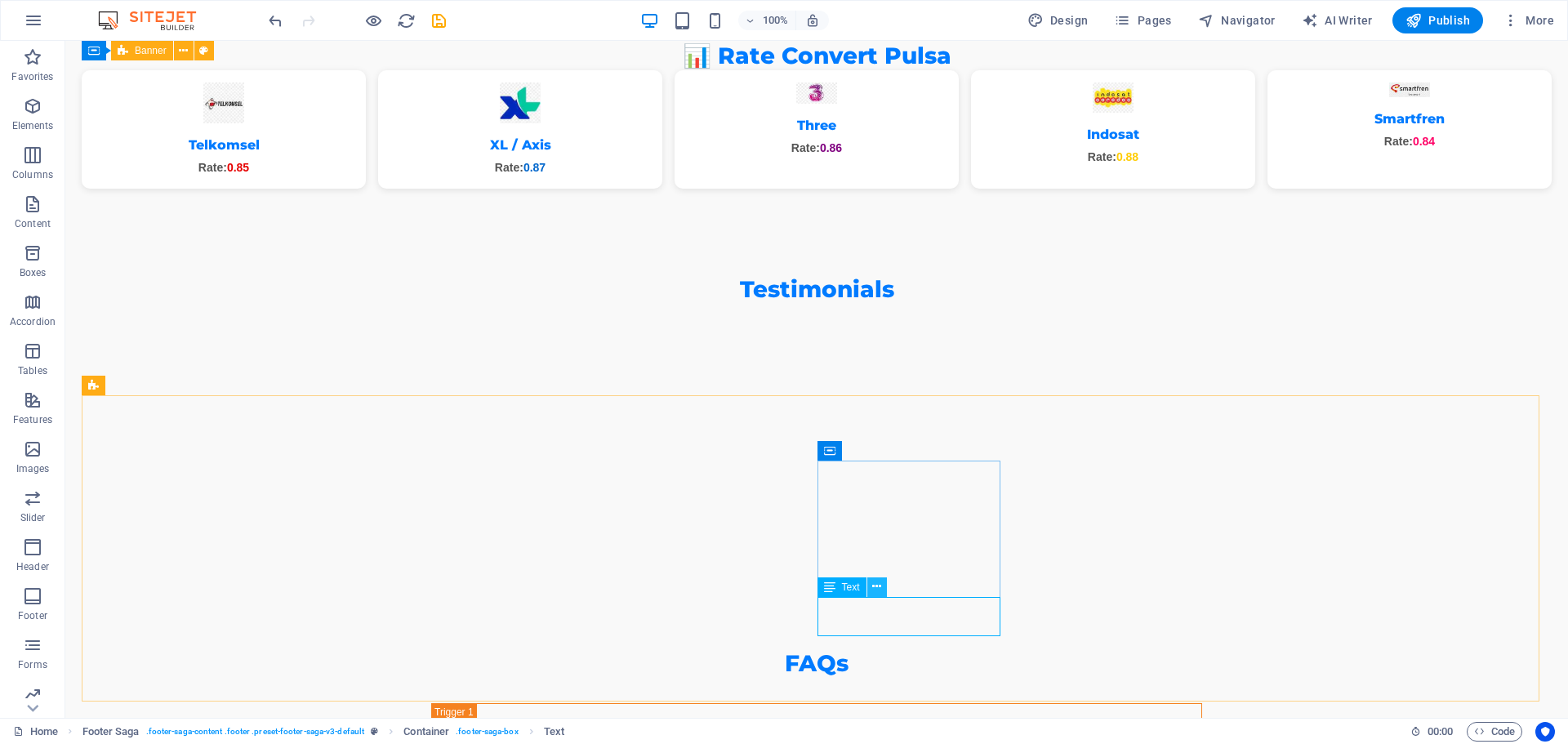
click at [875, 587] on icon at bounding box center [876, 586] width 9 height 17
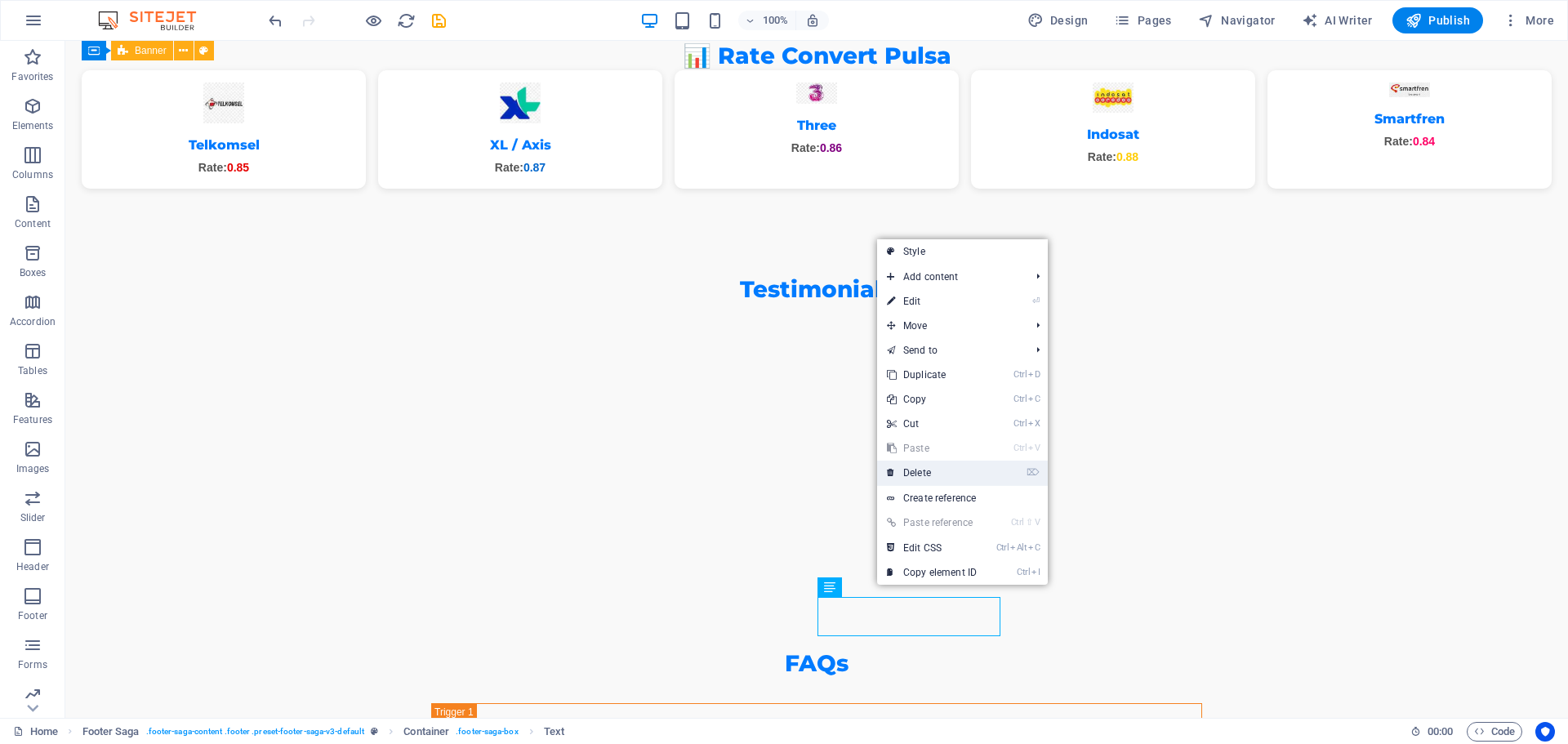
click at [915, 469] on link "⌦ Delete" at bounding box center [931, 472] width 109 height 25
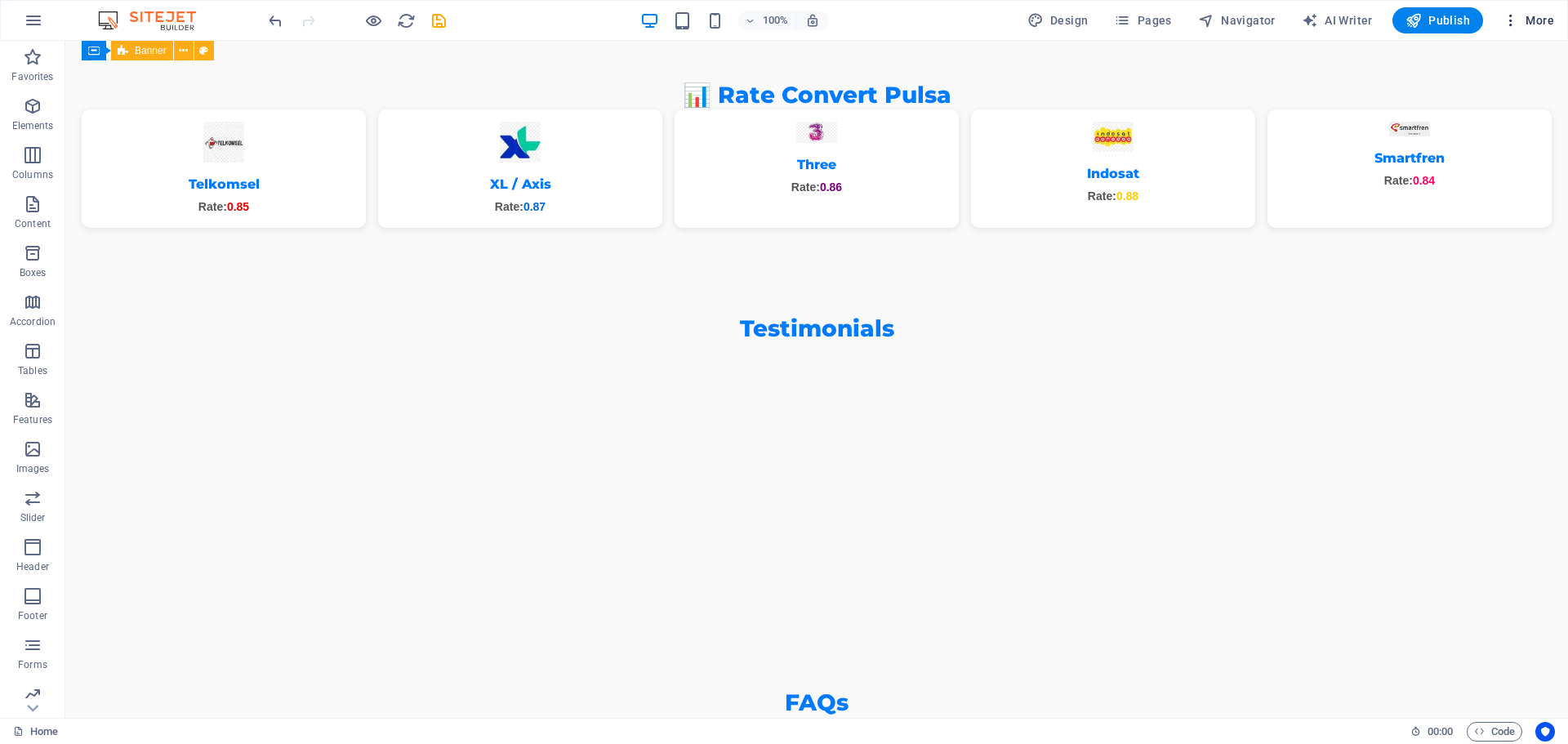
click at [1510, 16] on icon "button" at bounding box center [1510, 20] width 17 height 17
click at [1466, 63] on h6 "Website Settings" at bounding box center [1493, 63] width 97 height 20
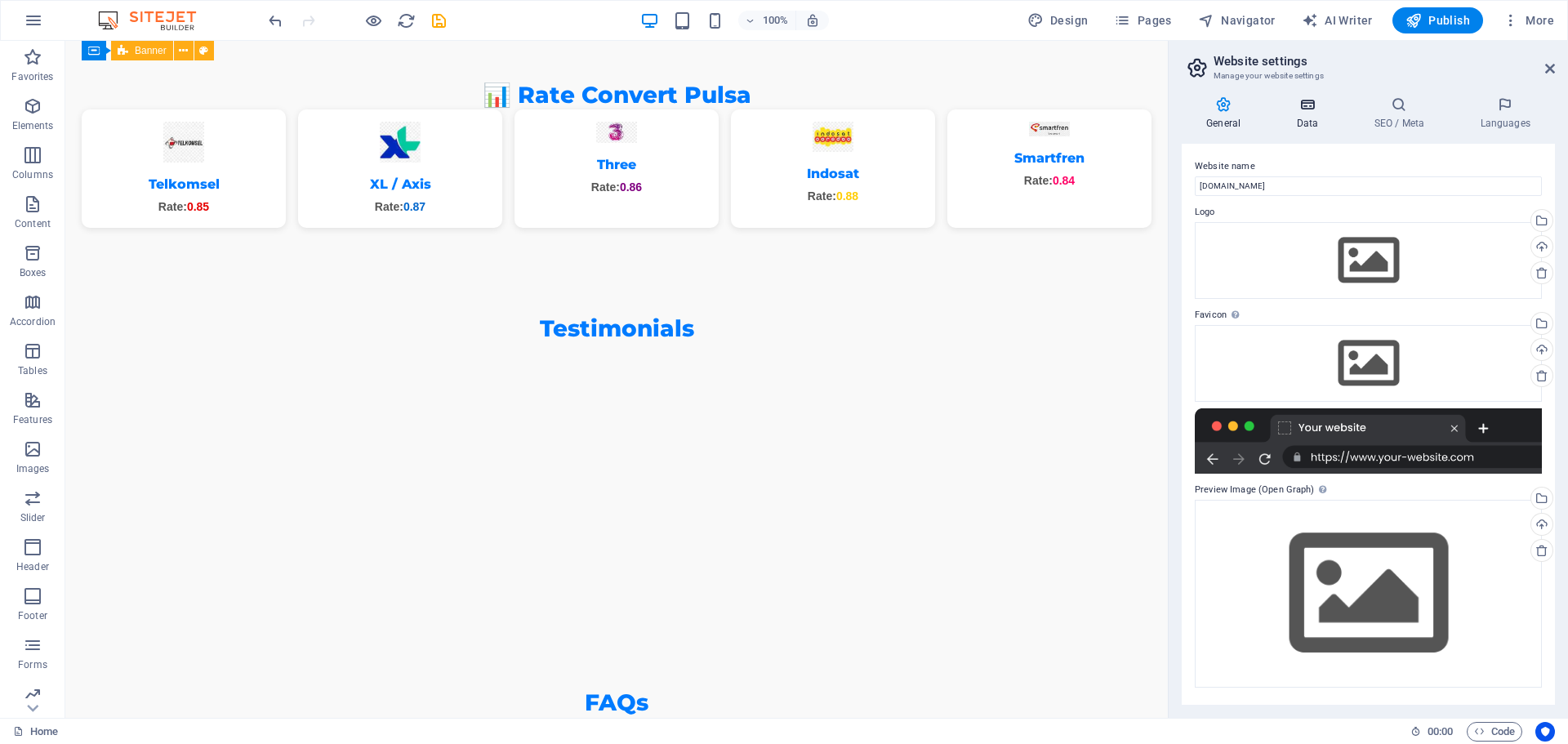
click at [1313, 109] on icon at bounding box center [1307, 104] width 71 height 17
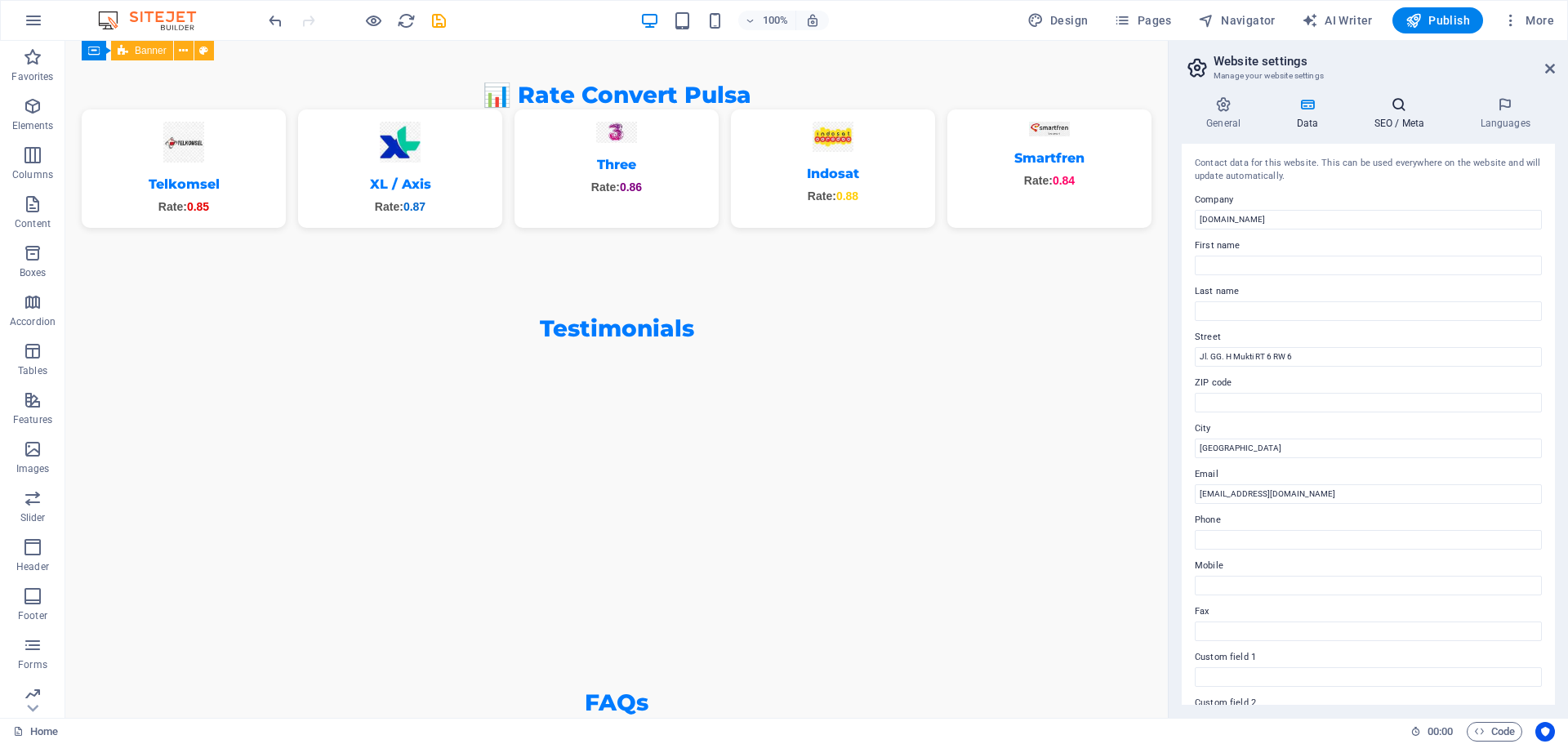
click at [1405, 108] on icon at bounding box center [1398, 104] width 99 height 17
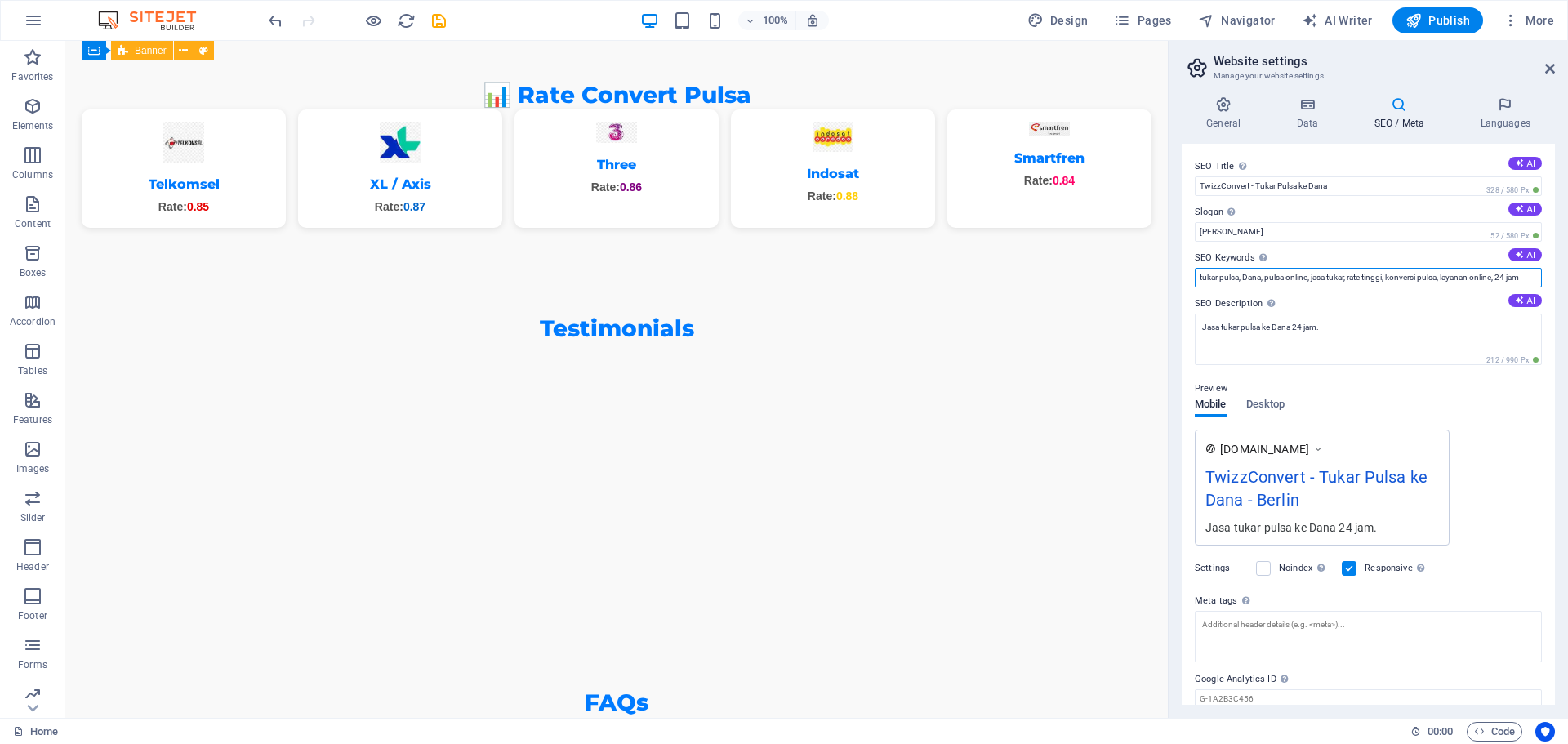
click at [1396, 273] on input "tukar pulsa, Dana, pulsa online, jasa tukar, rate tinggi, konversi pulsa, layan…" at bounding box center [1368, 278] width 347 height 20
click at [1490, 278] on input "tukar pulsa, Dana, pulsa online, jasa tukar, rate tinggi, konversi pulsa, layan…" at bounding box center [1368, 278] width 347 height 20
click at [1530, 279] on input "tukar pulsa, Dana, pulsa online, jasa tukar, rate tinggi, konversi pulsa, layan…" at bounding box center [1368, 278] width 347 height 20
drag, startPoint x: 1530, startPoint y: 279, endPoint x: 1176, endPoint y: 279, distance: 354.0
click at [1176, 279] on div "General Data SEO / Meta Languages Website name twizzconvert.com Logo Drag files…" at bounding box center [1368, 401] width 400 height 635
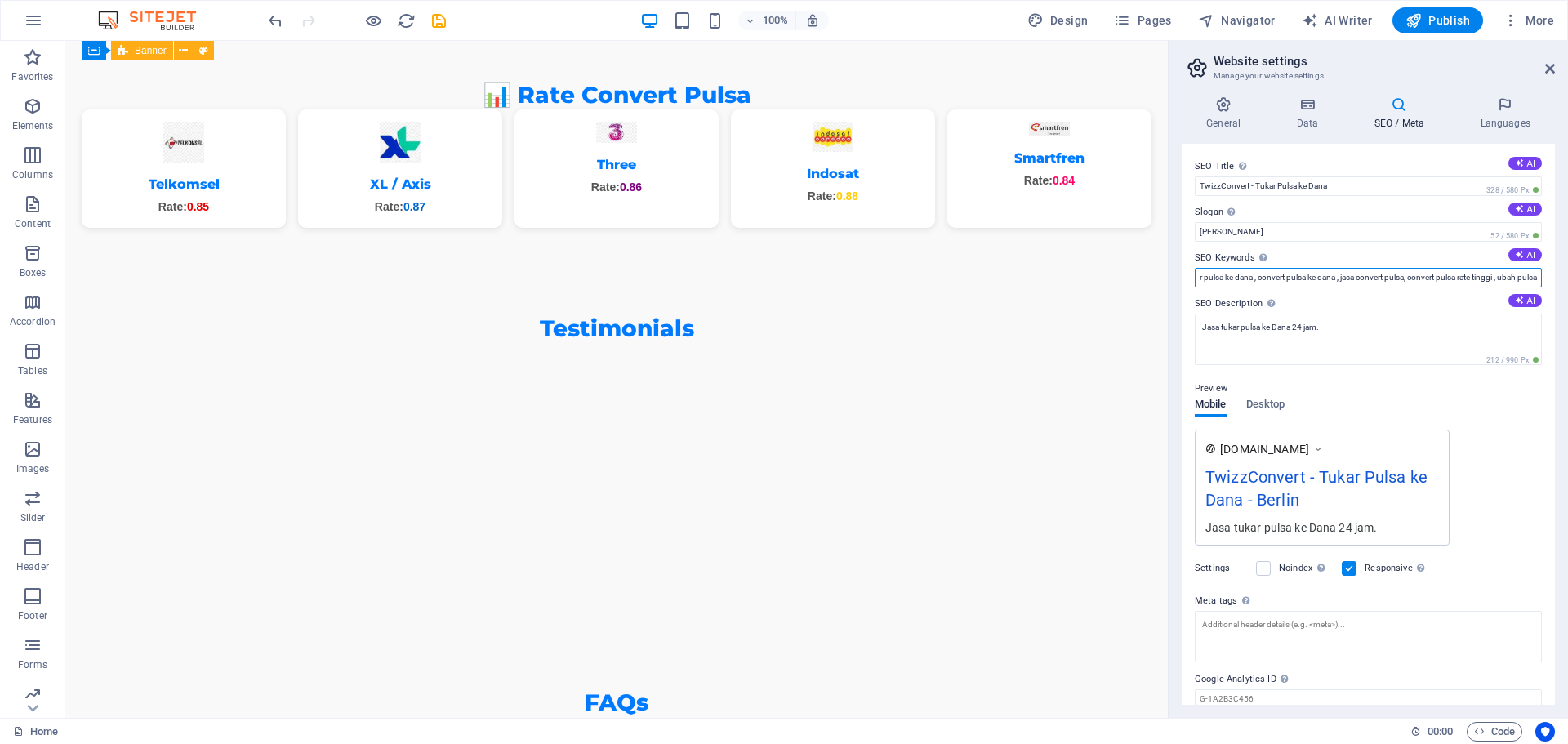
scroll to position [0, 31]
type input "tukar pulsa ke dana , convert pulsa ke dana , jasa convert pulsa, convert pulsa…"
drag, startPoint x: 1246, startPoint y: 234, endPoint x: 1181, endPoint y: 232, distance: 65.0
click at [1181, 232] on div "SEO Title The title of your website - make it something that stands out in sear…" at bounding box center [1367, 424] width 373 height 561
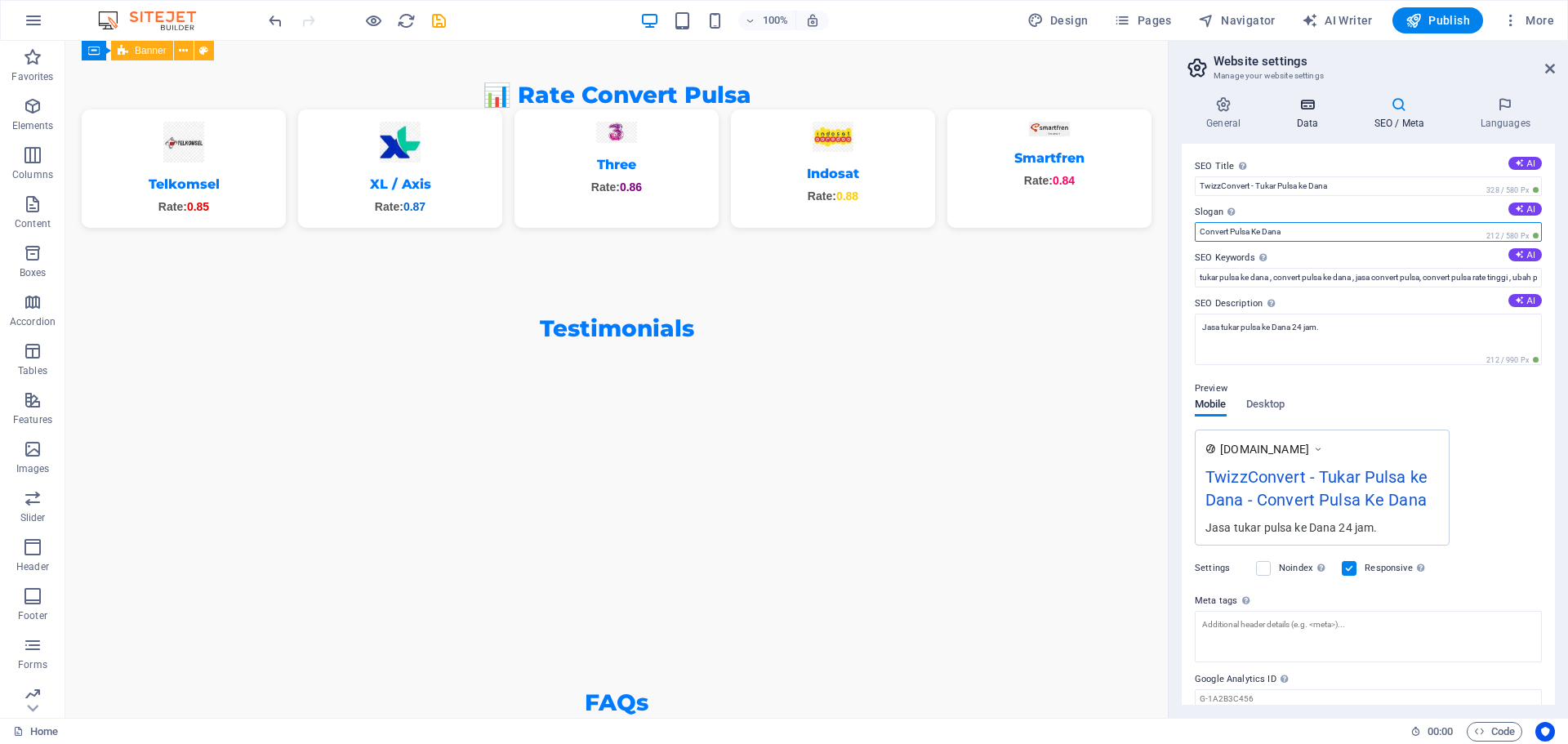
type input "Convert Pulsa Ke Dana"
click at [1310, 107] on icon at bounding box center [1307, 104] width 71 height 17
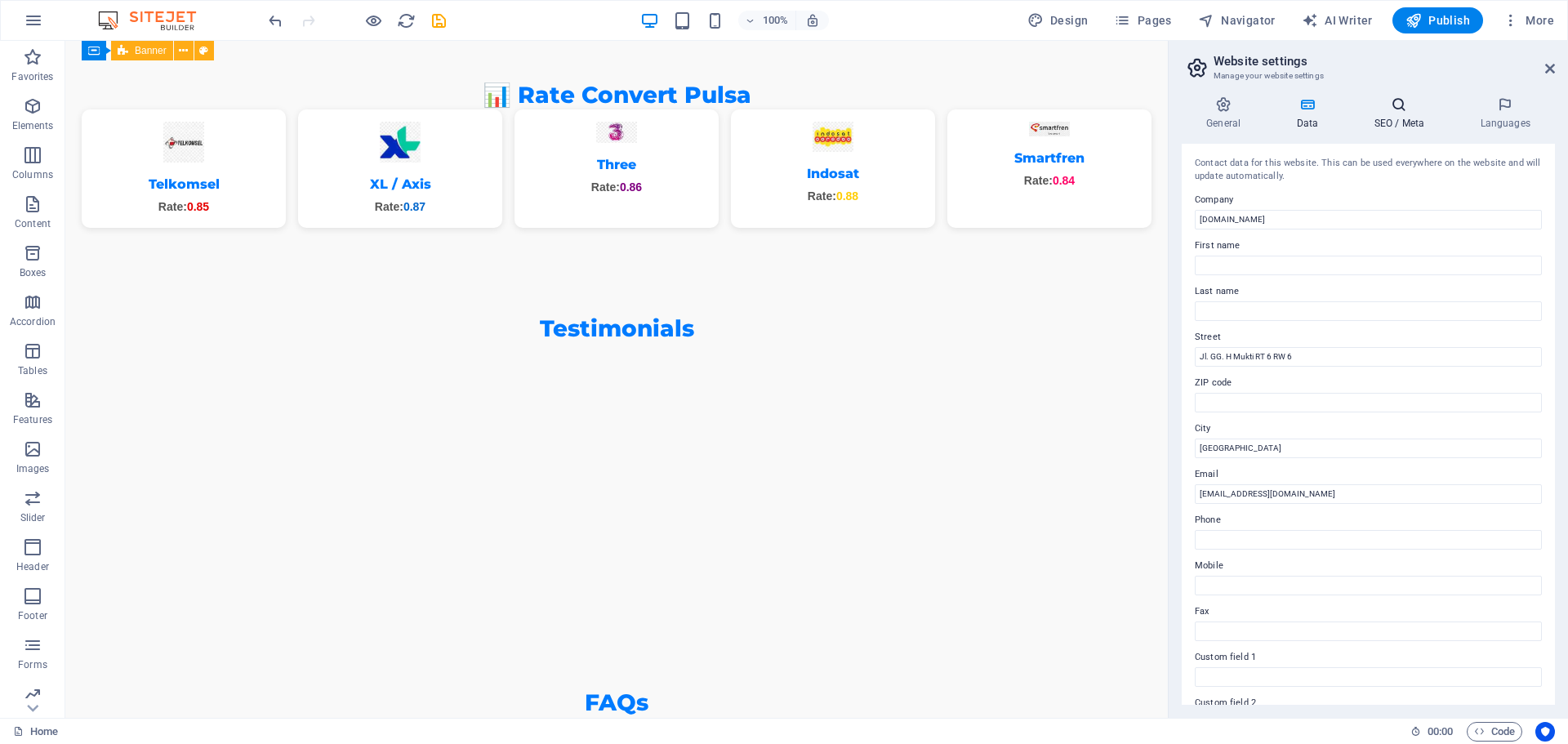
click at [1397, 116] on h4 "SEO / Meta" at bounding box center [1402, 113] width 106 height 34
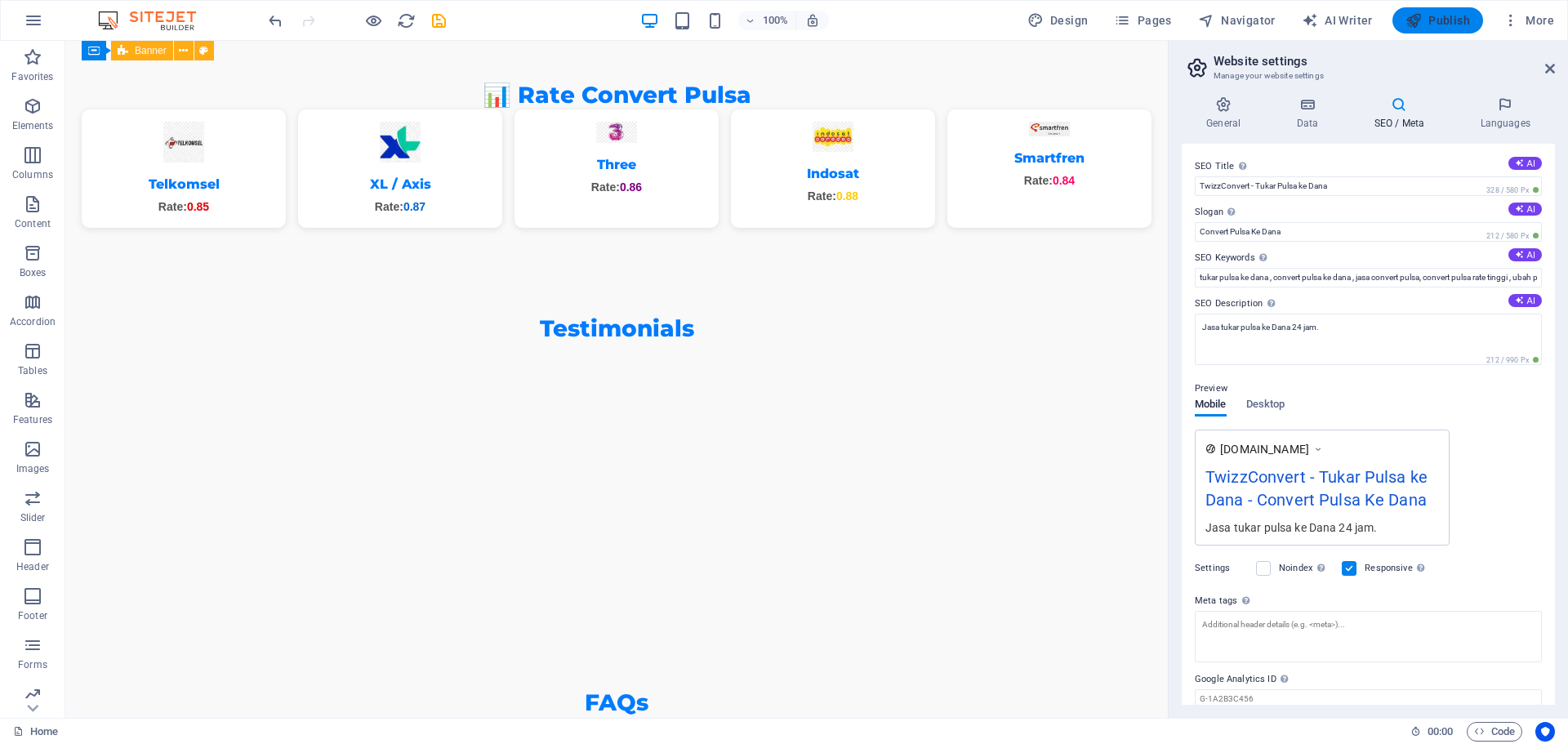
click at [1441, 22] on span "Publish" at bounding box center [1438, 20] width 65 height 17
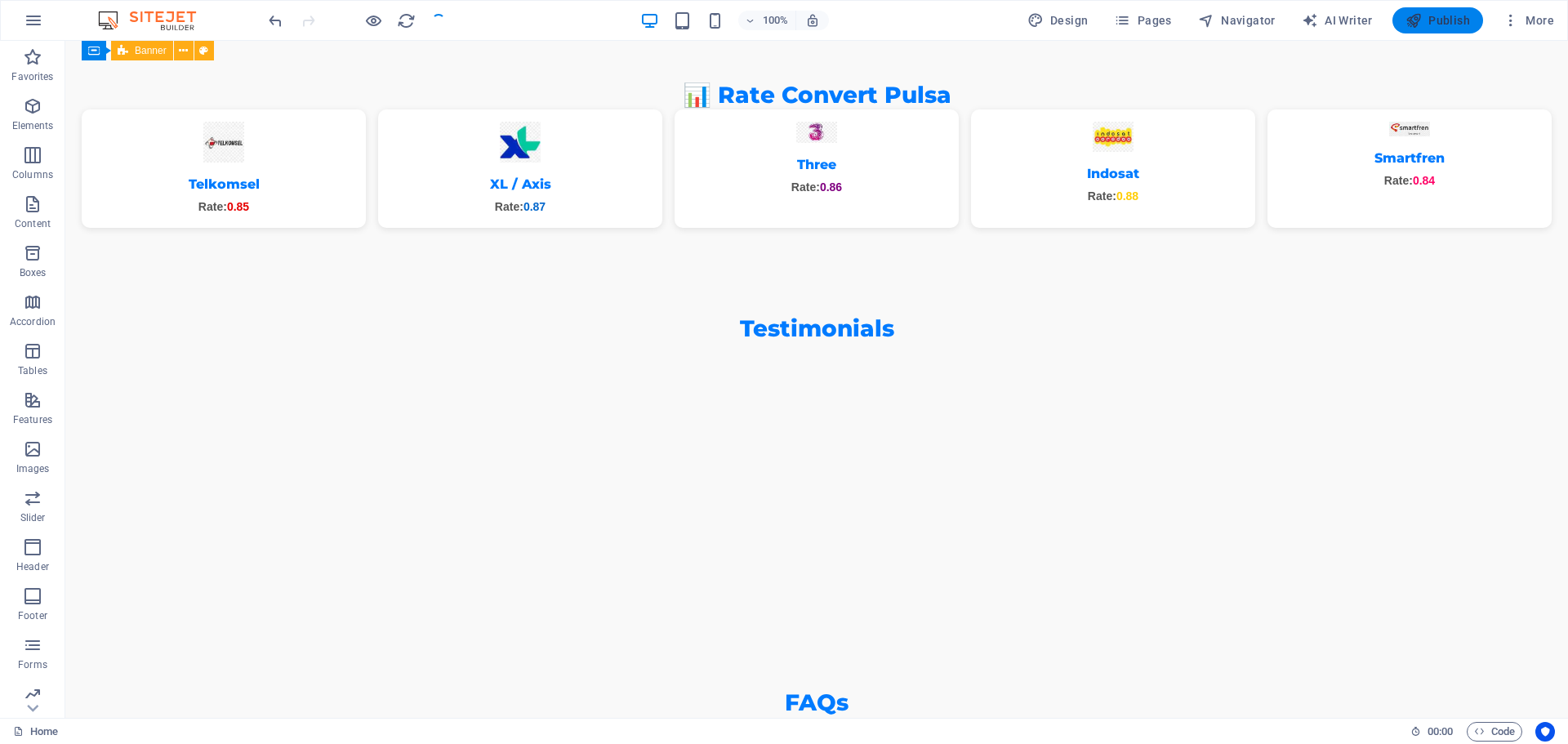
click at [1444, 21] on span "Publish" at bounding box center [1438, 20] width 65 height 17
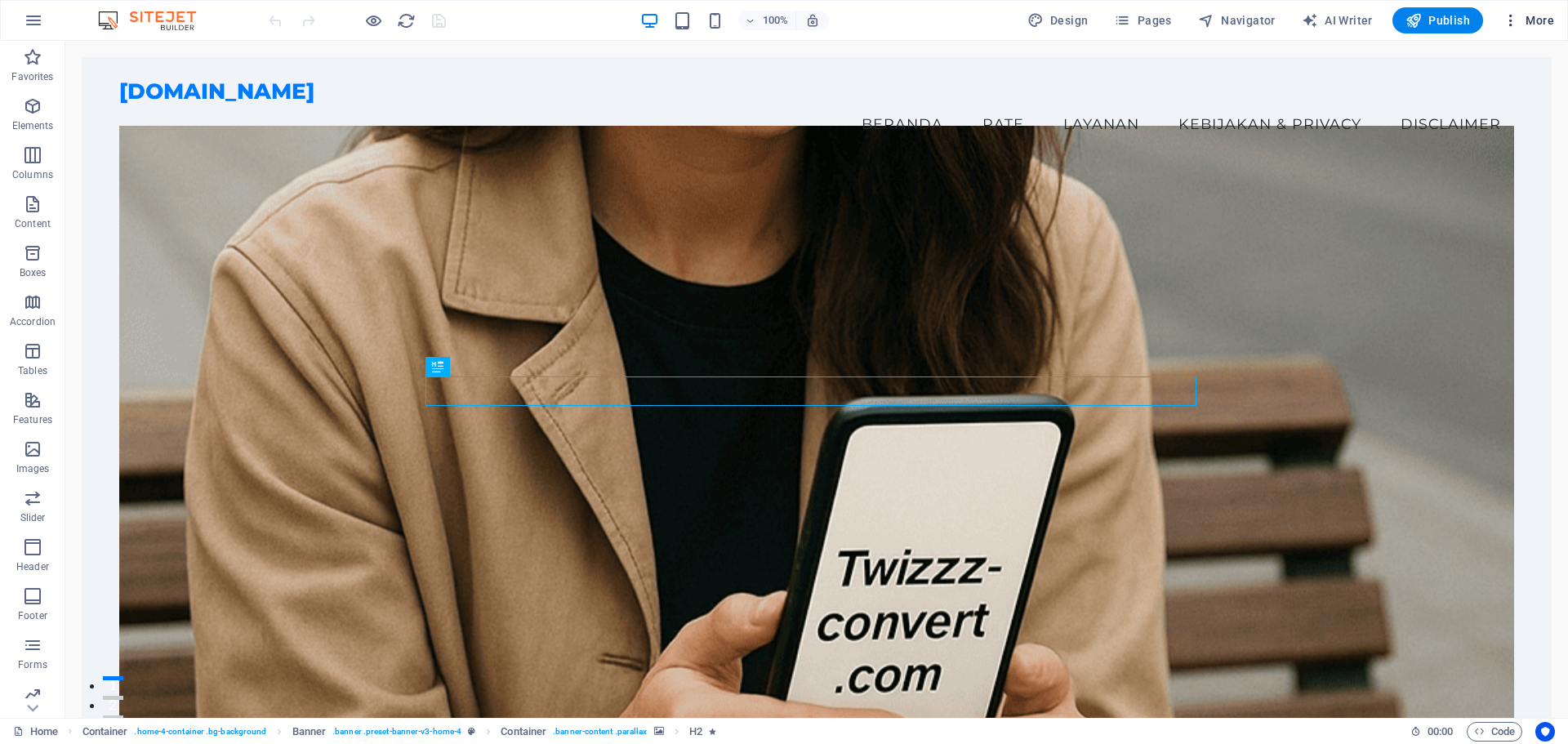
click at [1511, 17] on icon "button" at bounding box center [1510, 20] width 17 height 17
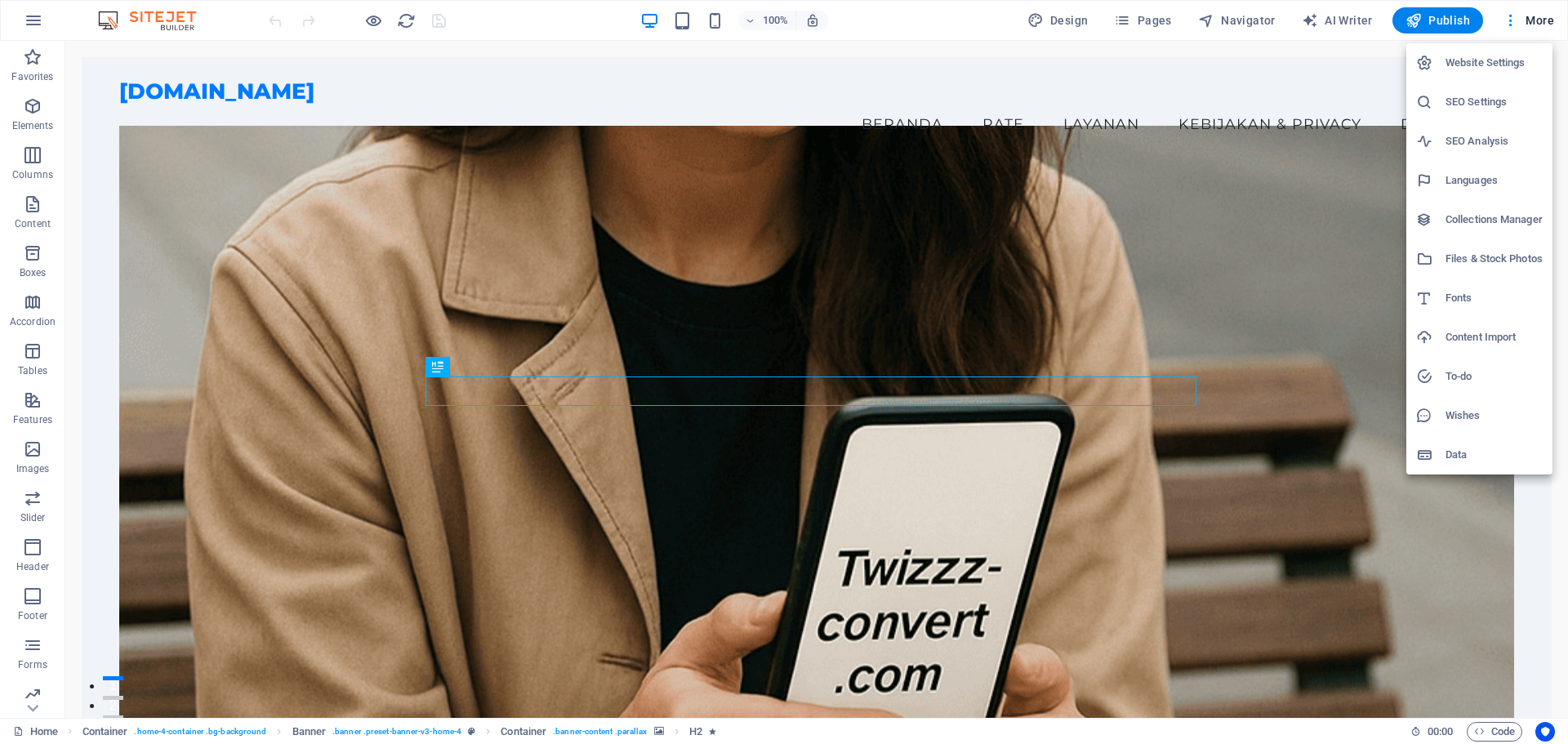
click at [1494, 68] on h6 "Website Settings" at bounding box center [1493, 63] width 97 height 20
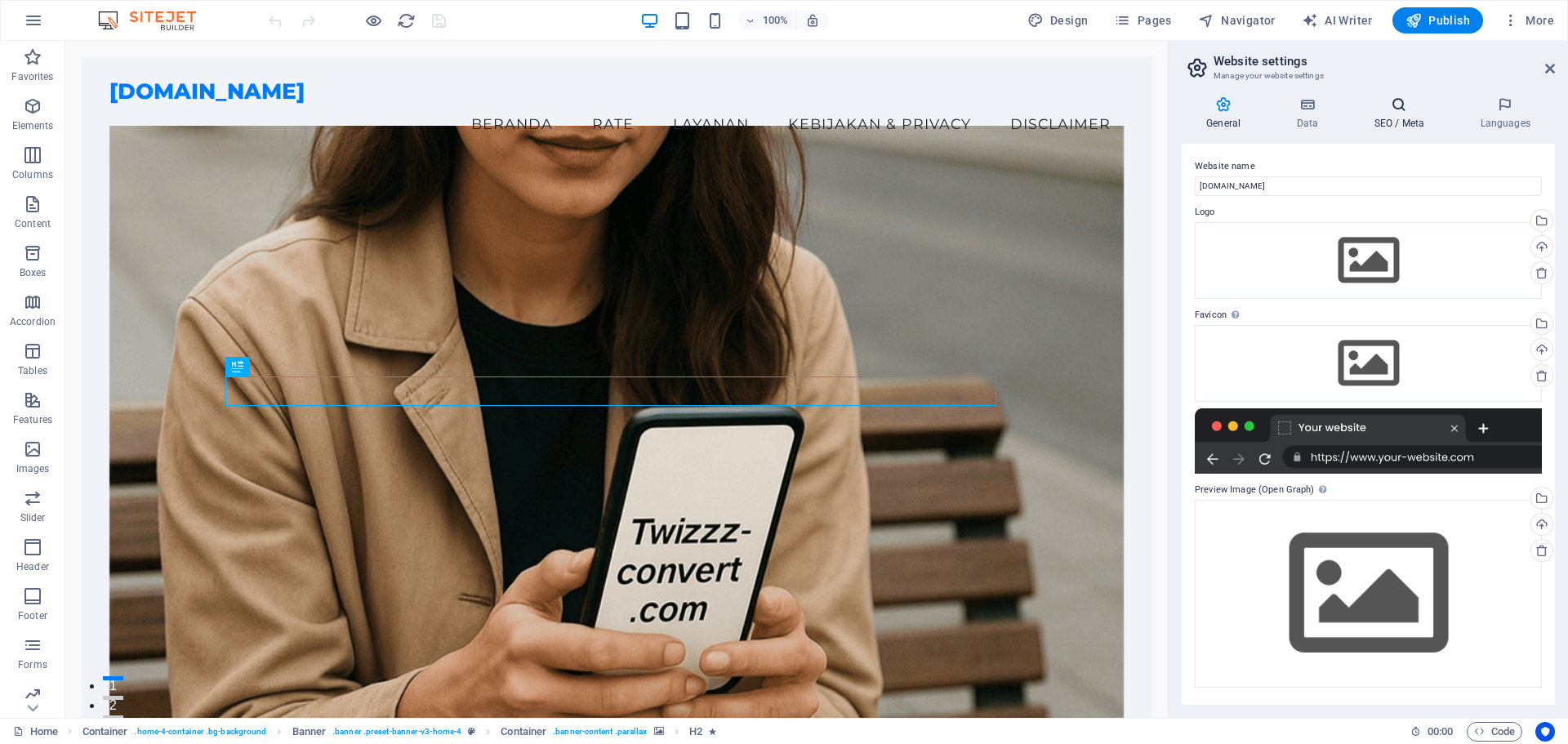
click at [1390, 107] on icon at bounding box center [1398, 104] width 99 height 17
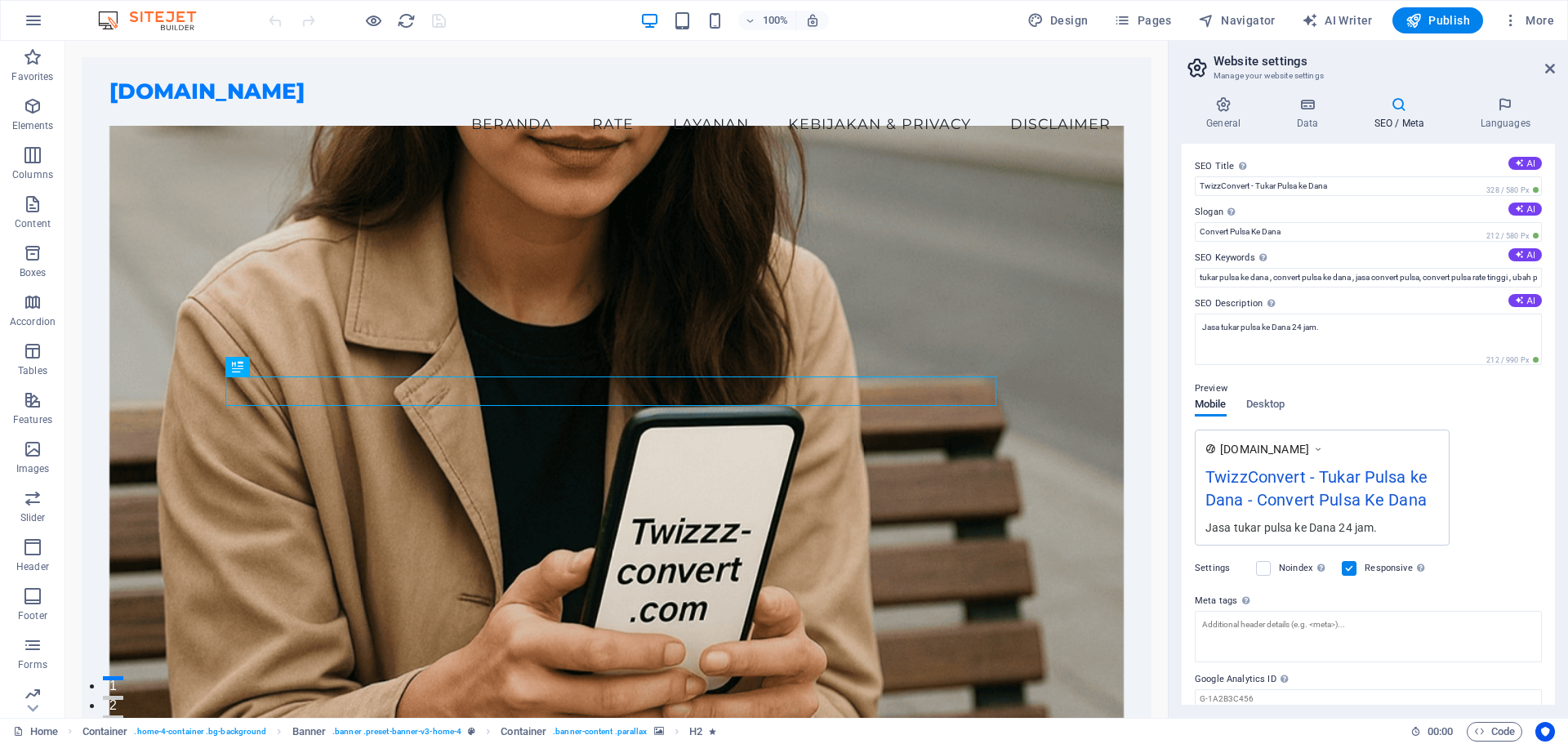
scroll to position [63, 0]
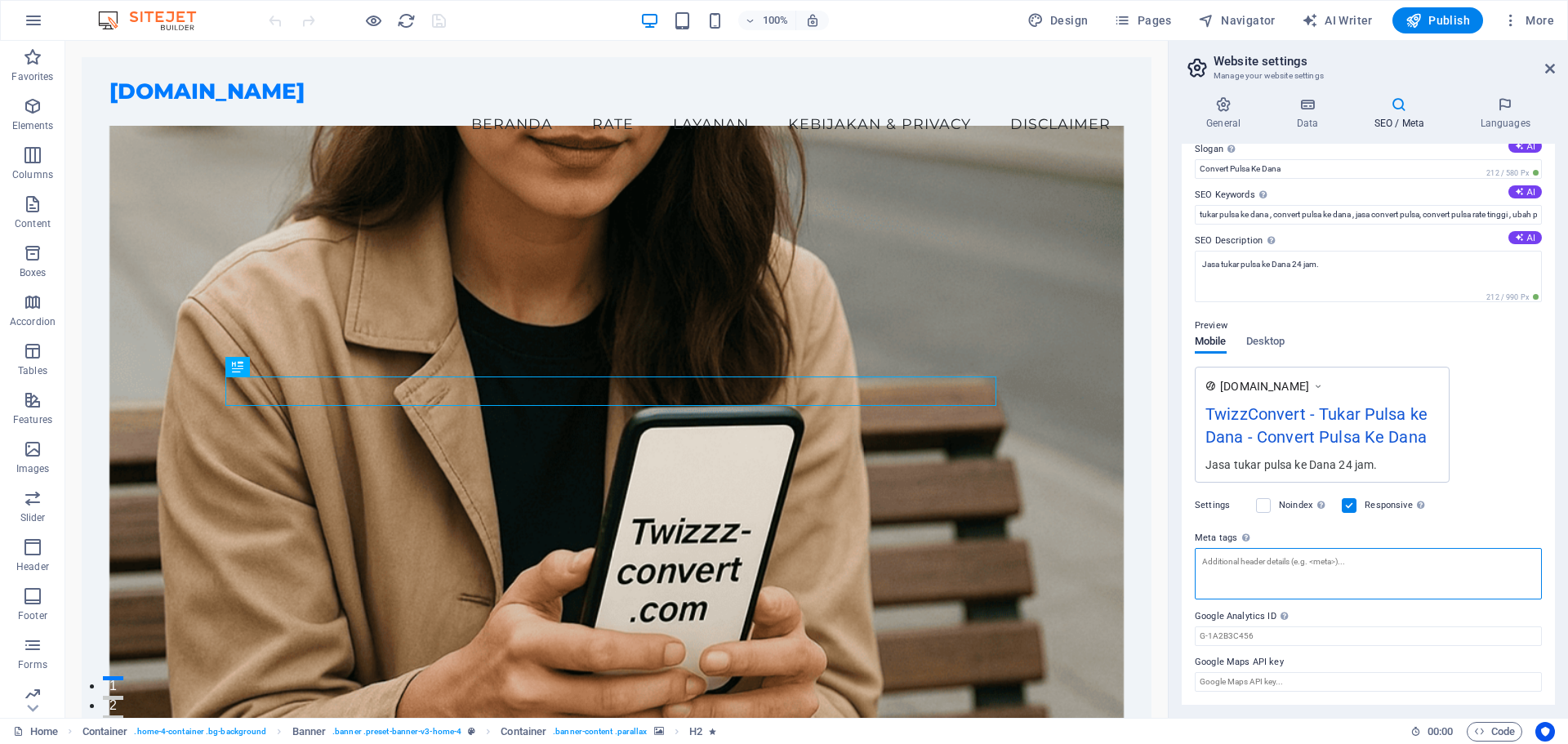
click at [1302, 572] on textarea "Meta tags Enter HTML code here that will be placed inside the tags of your webs…" at bounding box center [1368, 574] width 347 height 51
paste textarea "<!-- Google tag (gtag.js) --> <script async src="https://www.googletagmanager.c…"
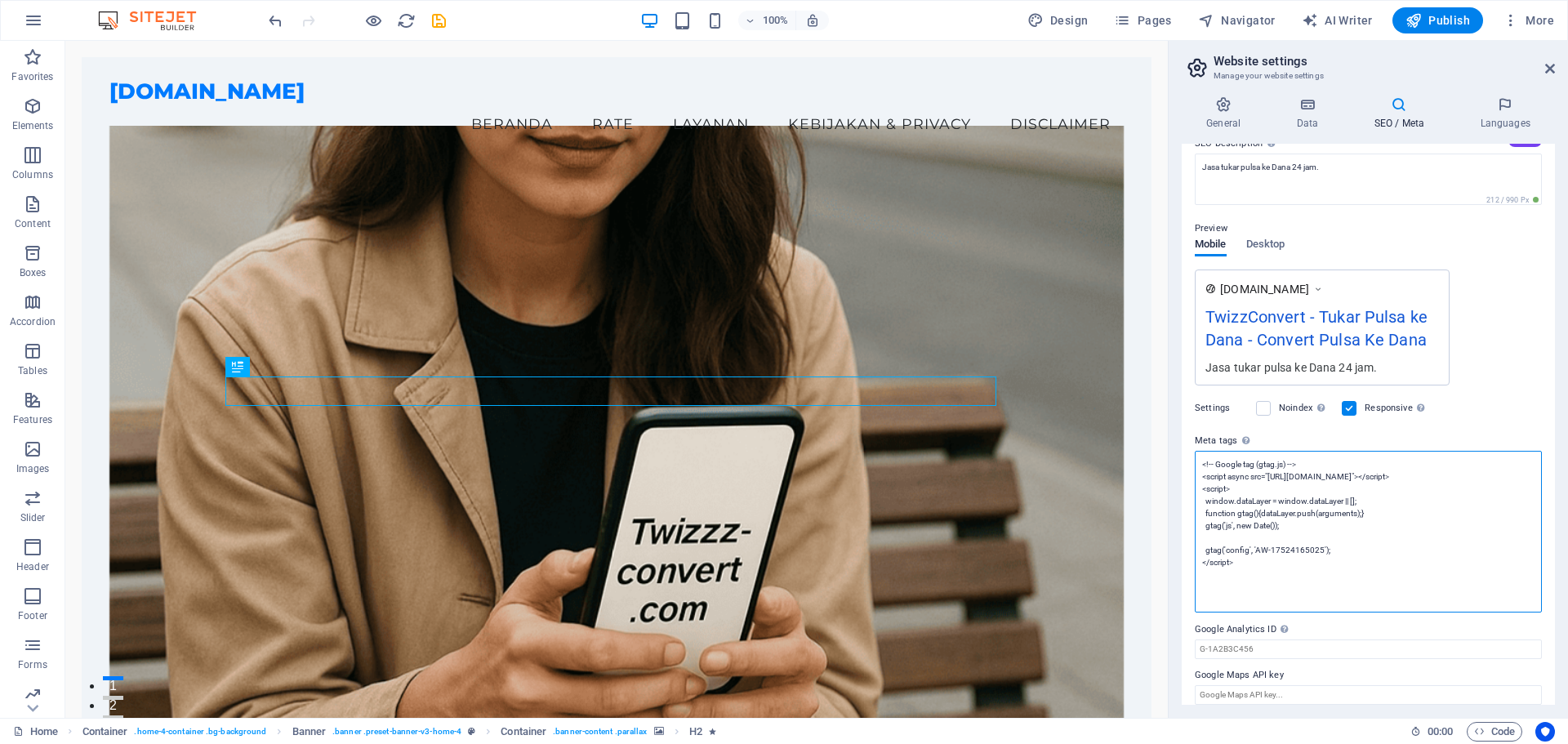
scroll to position [173, 0]
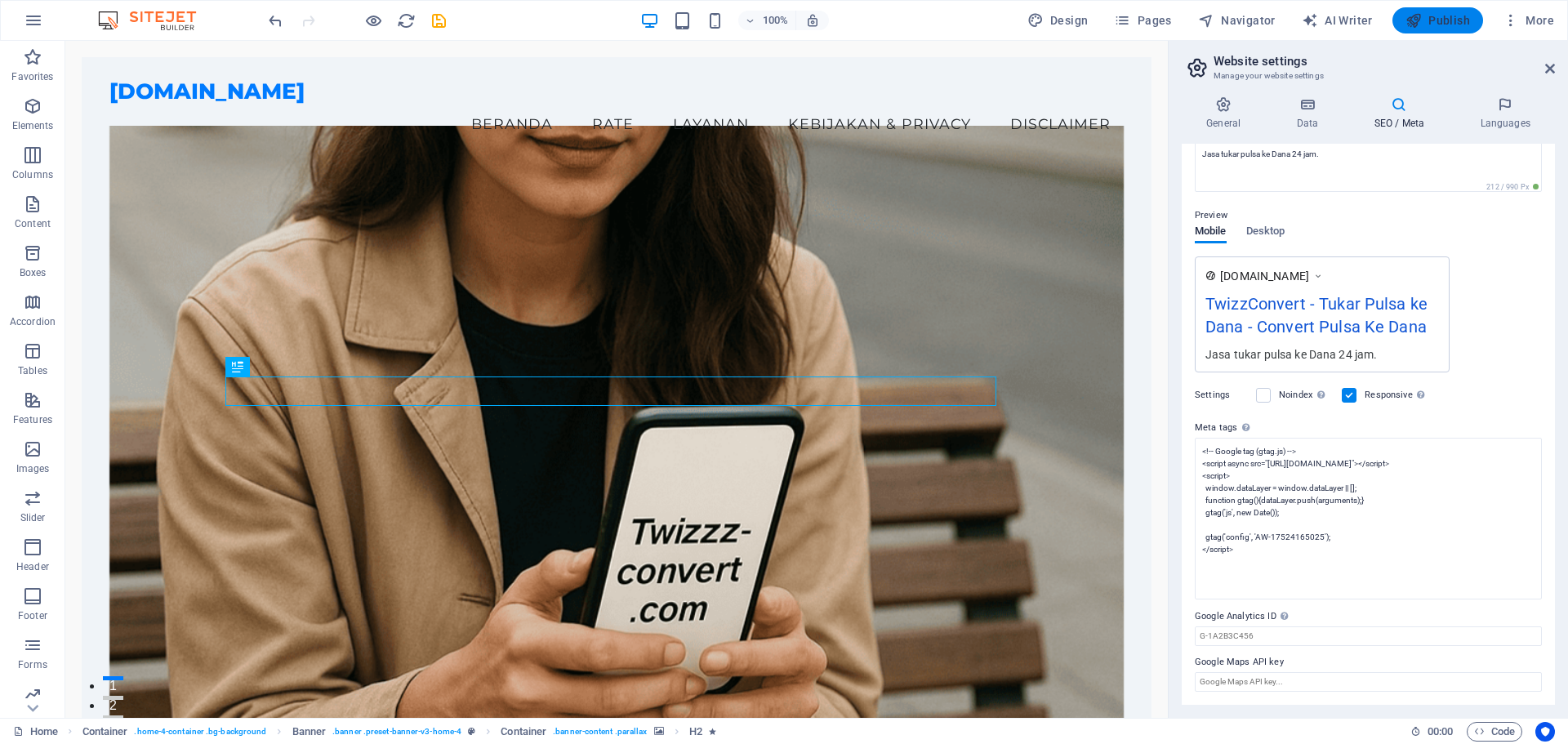
type textarea "<!-- Google tag (gtag.js) --> <script async="" src="[URL][DOMAIN_NAME]"></scrip…"
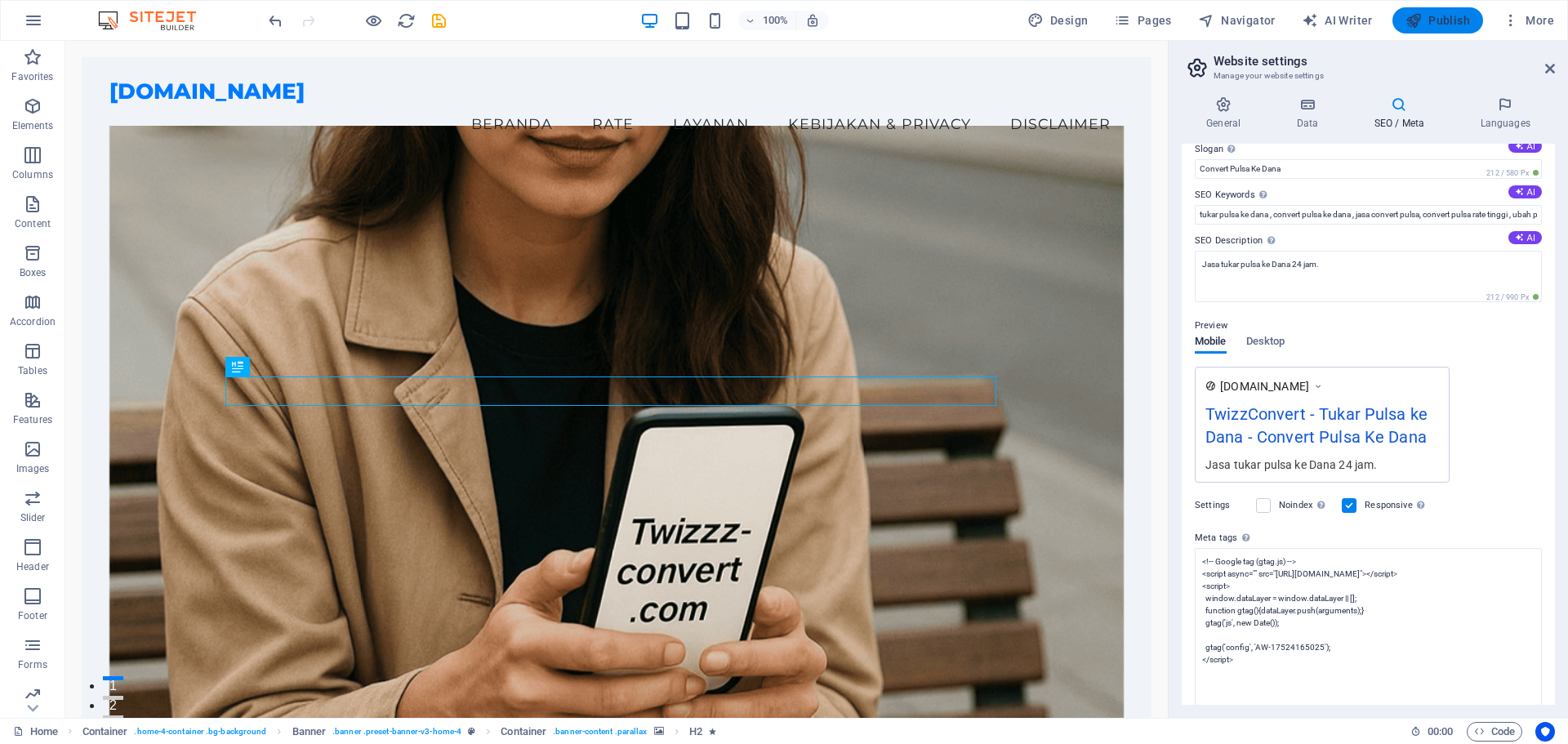
click at [1432, 22] on body "twizzconvert.com Home Favorites Elements Columns Content Boxes Accordion Tables…" at bounding box center [784, 372] width 1568 height 744
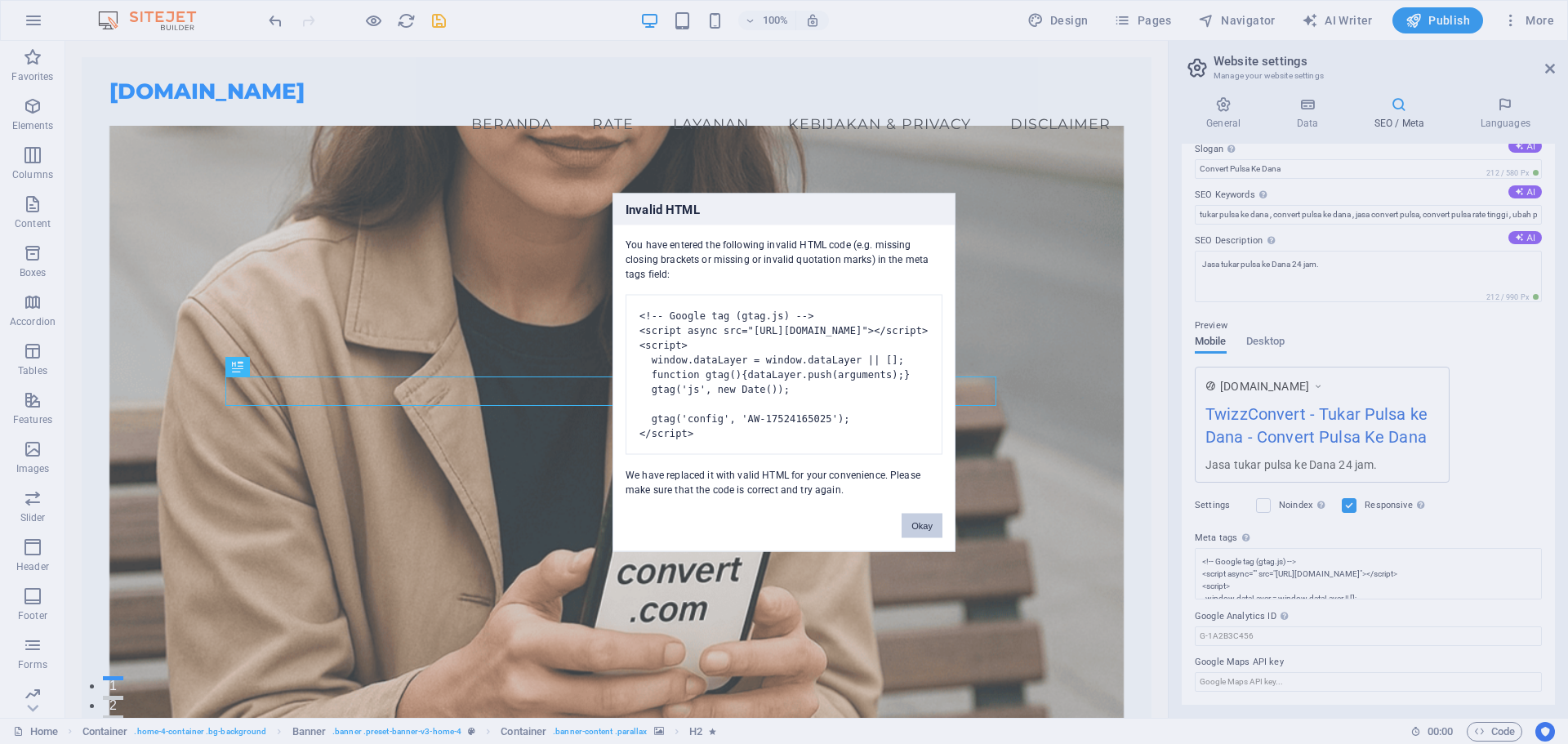
click at [927, 537] on button "Okay" at bounding box center [921, 525] width 40 height 25
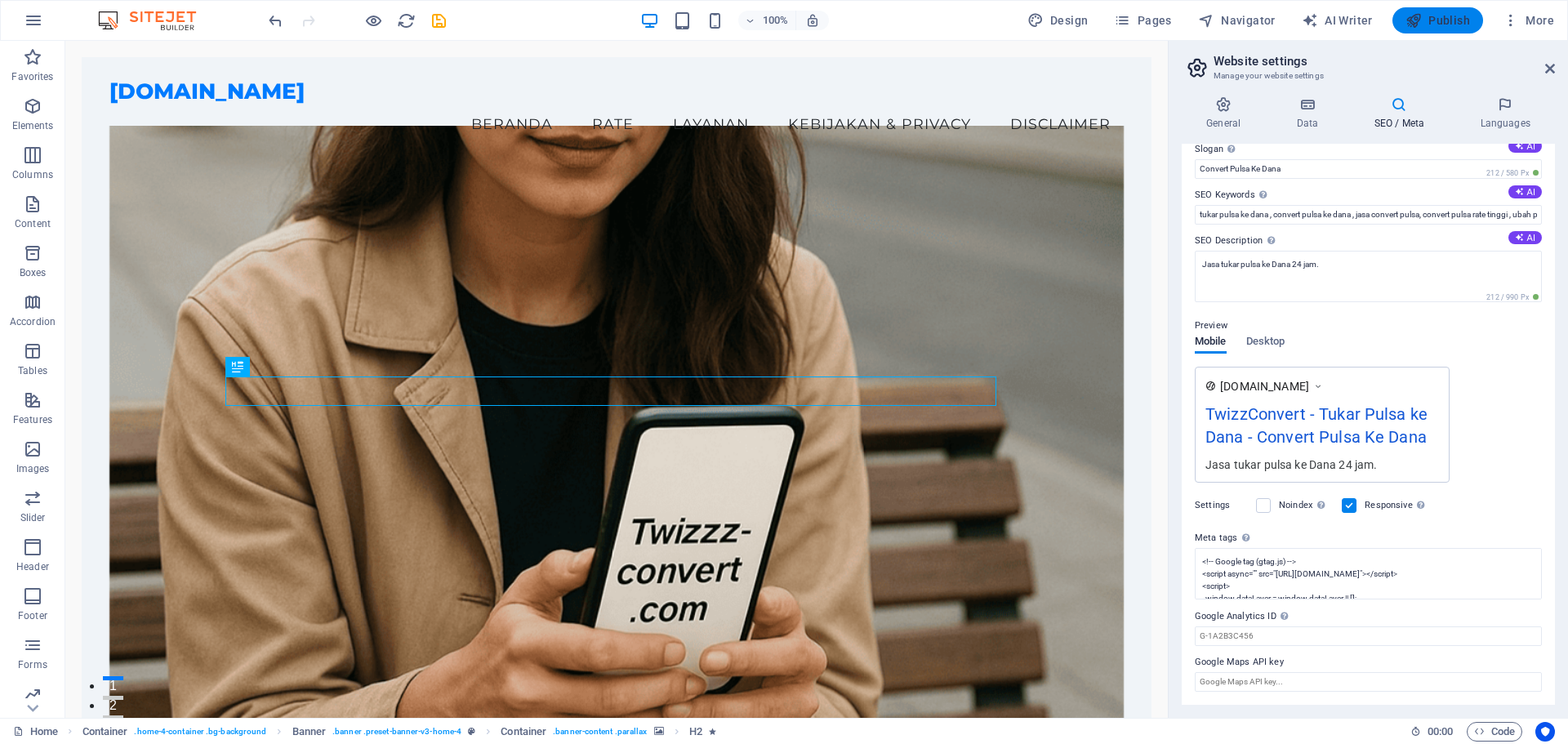
click at [1464, 17] on span "Publish" at bounding box center [1438, 20] width 65 height 17
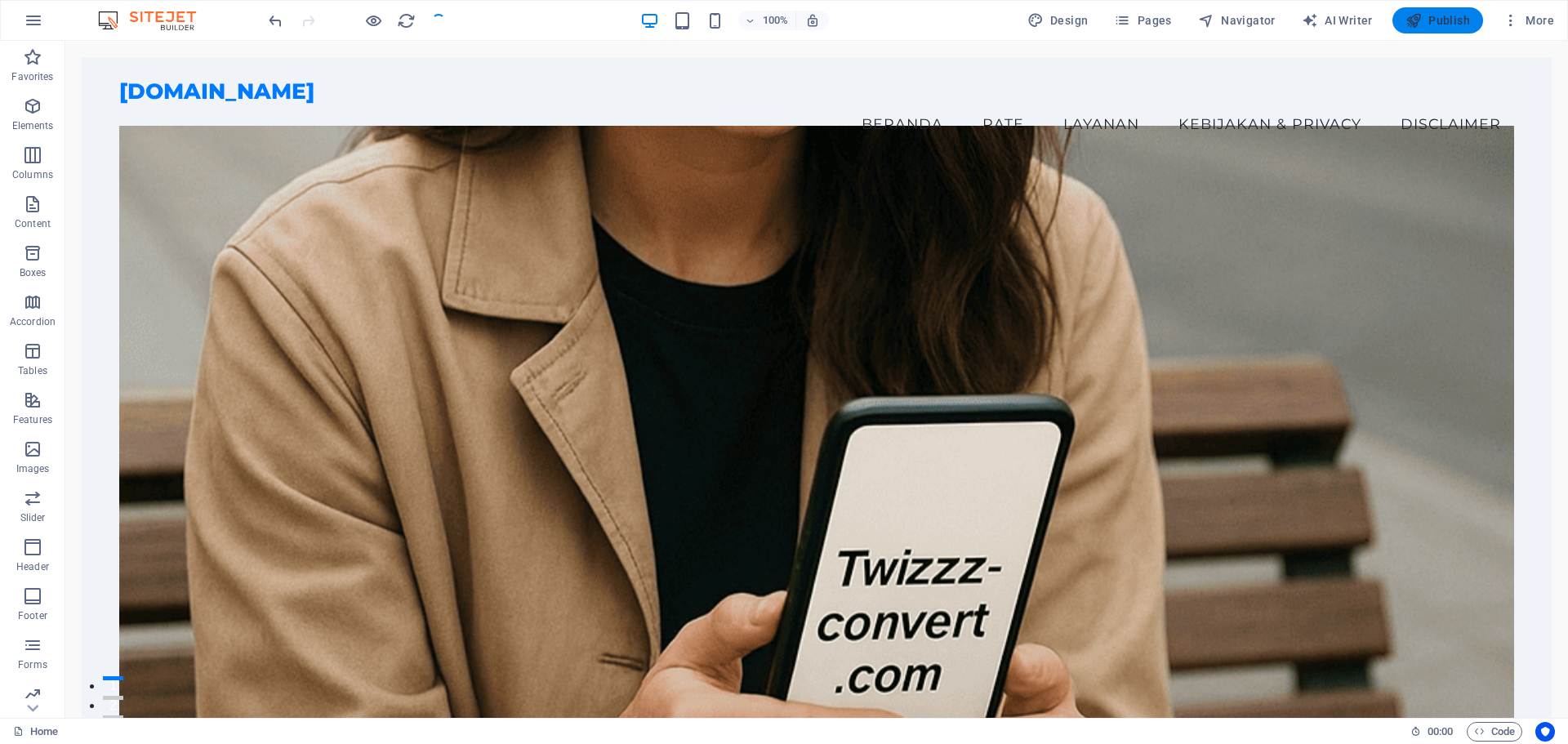
click at [1453, 12] on span "Publish" at bounding box center [1438, 20] width 65 height 17
click at [1445, 30] on button "Publish" at bounding box center [1437, 20] width 91 height 27
click at [1420, 12] on icon "button" at bounding box center [1413, 20] width 17 height 17
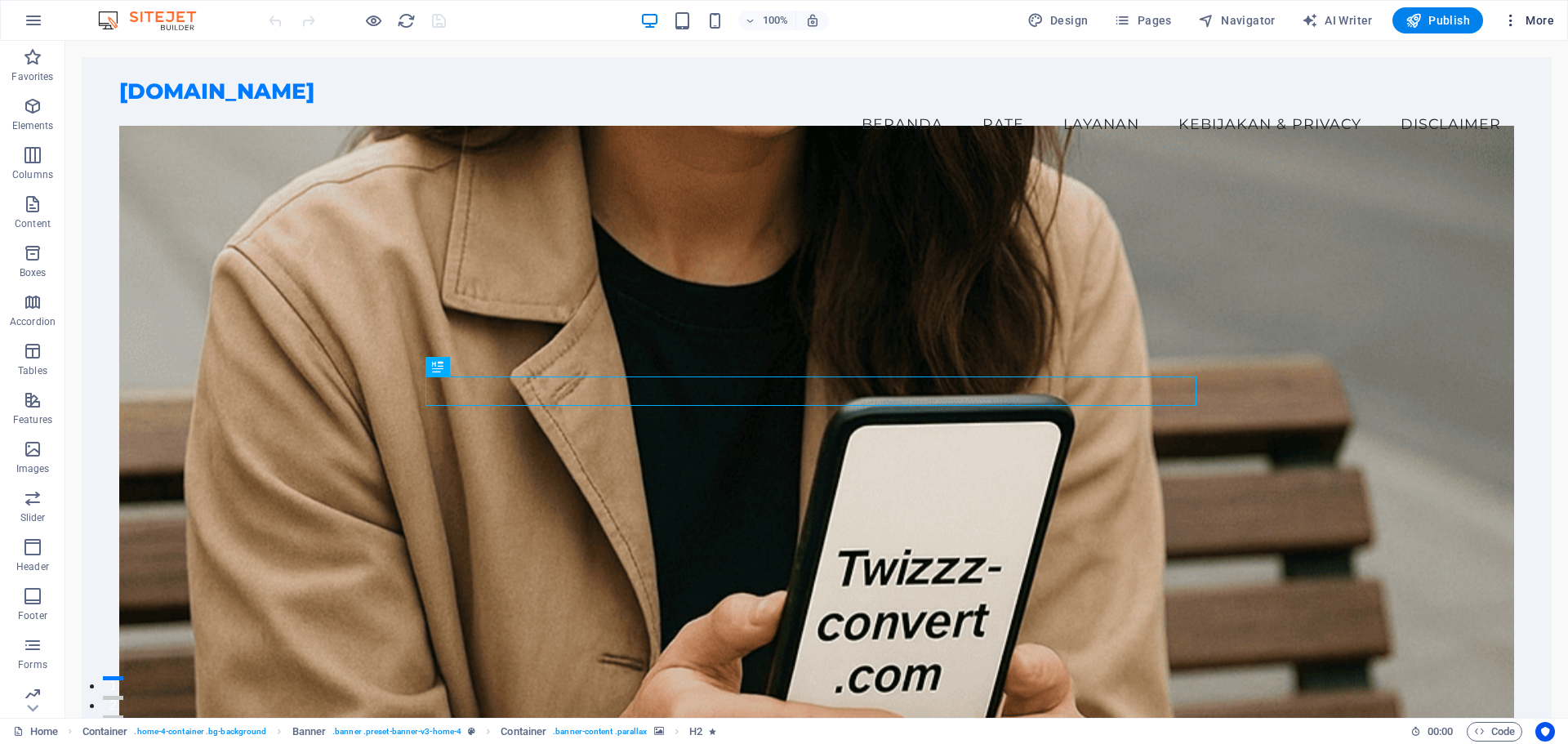
click at [1504, 17] on icon "button" at bounding box center [1510, 20] width 17 height 17
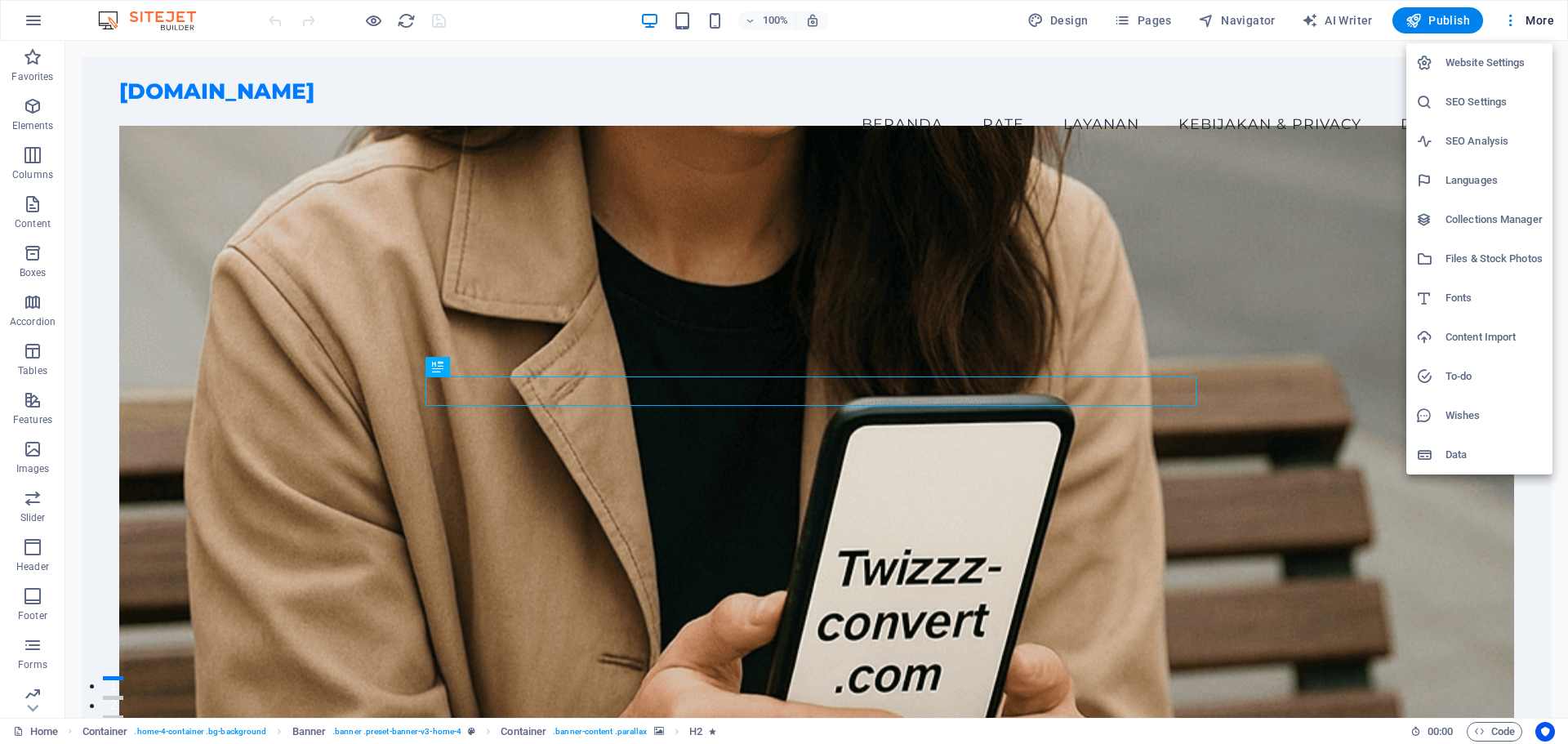
click at [1489, 106] on h6 "SEO Settings" at bounding box center [1493, 102] width 97 height 20
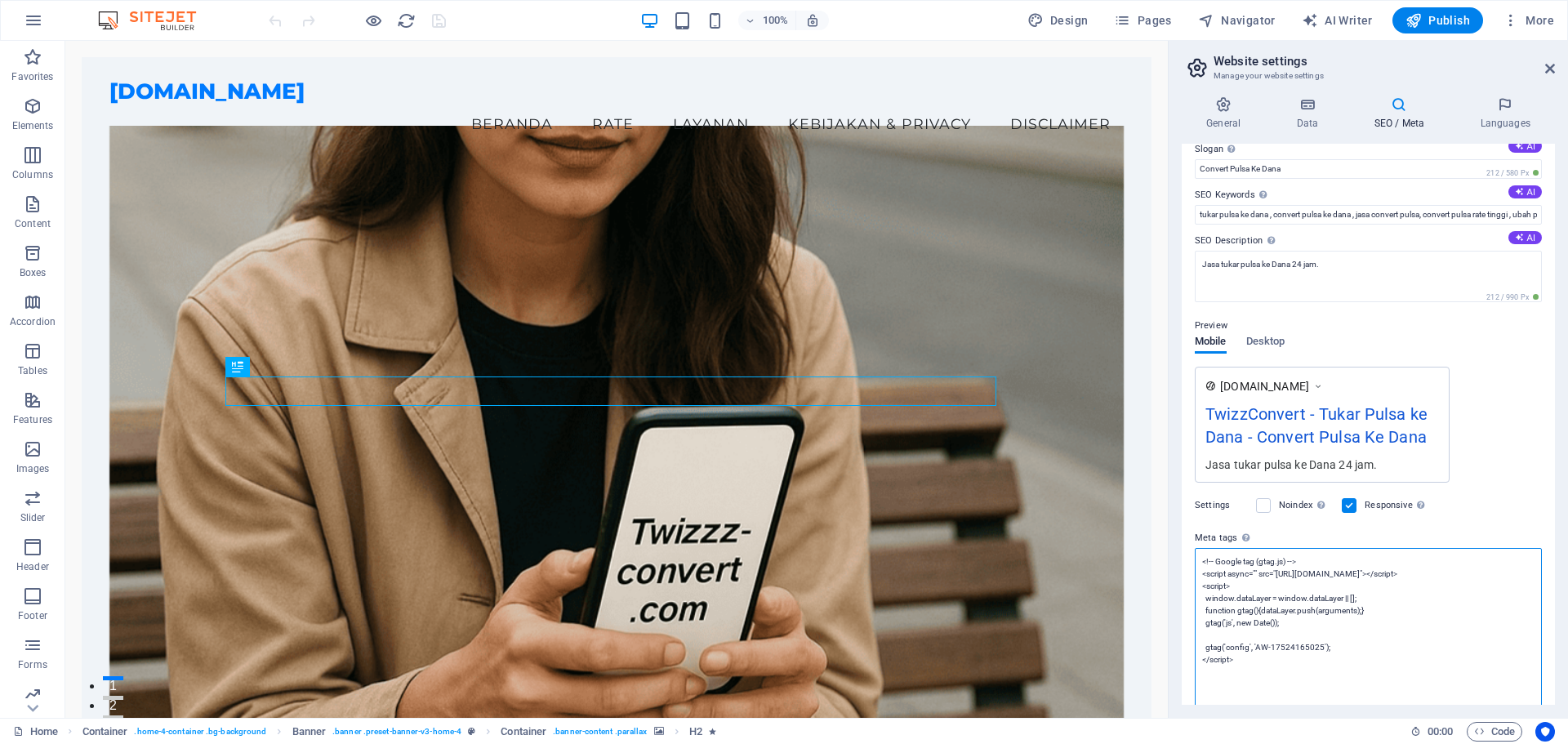
click at [1338, 573] on textarea "<!-- Google tag (gtag.js) --> <script async="" src="[URL][DOMAIN_NAME]"></scrip…" at bounding box center [1368, 629] width 347 height 161
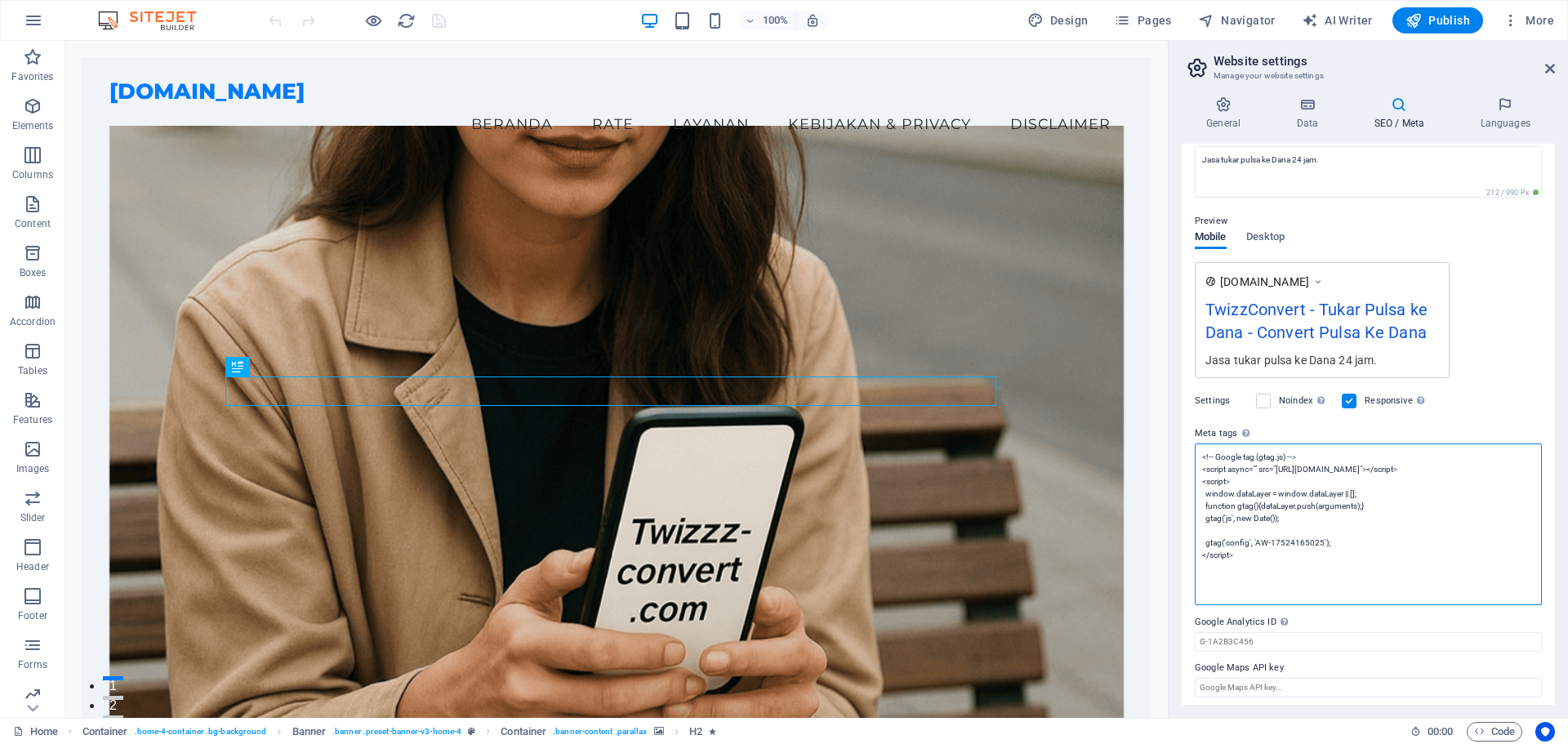
scroll to position [173, 0]
click at [1256, 575] on textarea "<!-- Google tag (gtag.js) --> <script async="" src="[URL][DOMAIN_NAME]"></scrip…" at bounding box center [1368, 519] width 347 height 161
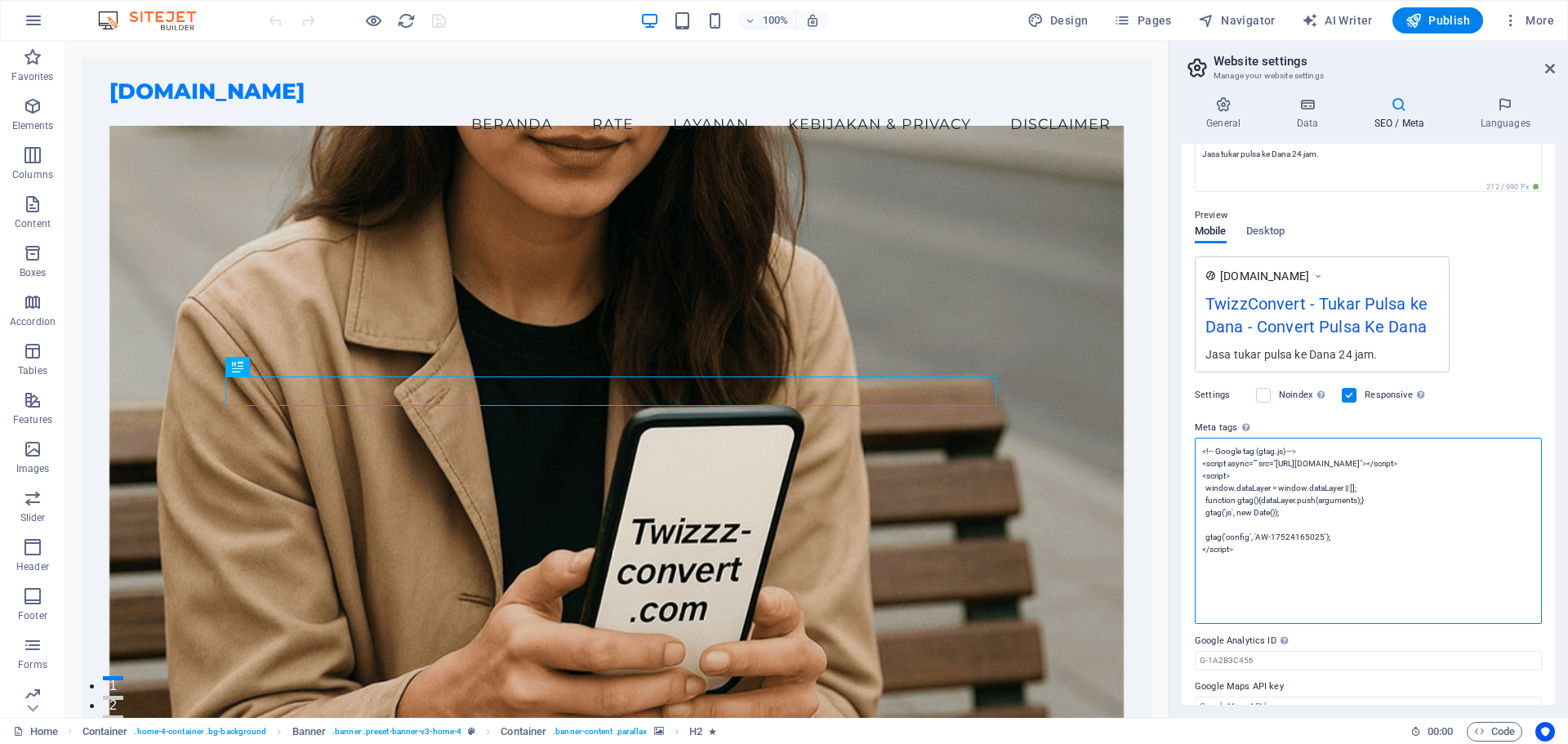
paste textarea "<!-- Event snippet for Kunjungan halaman conversion page --> <script> gtag('eve…"
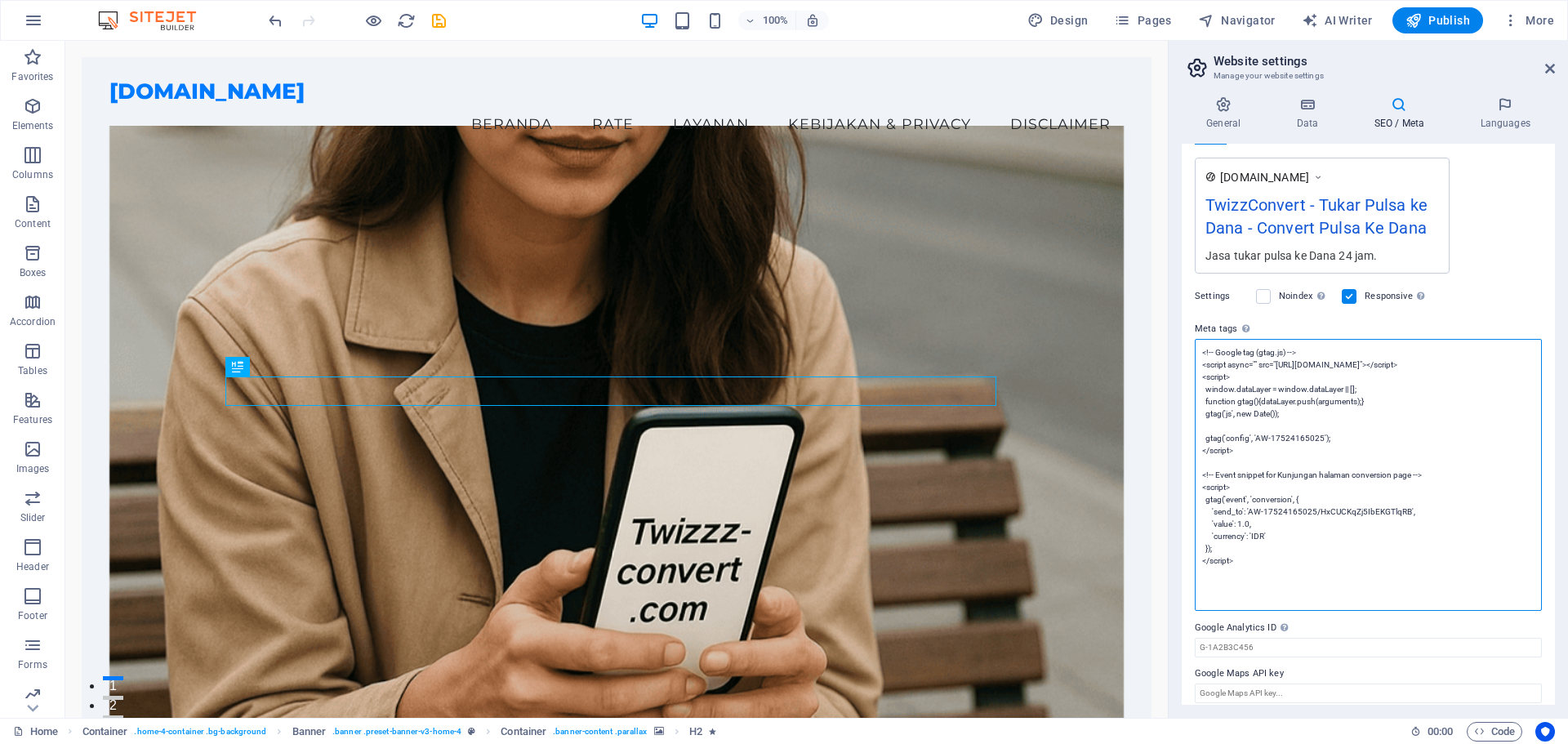
scroll to position [283, 0]
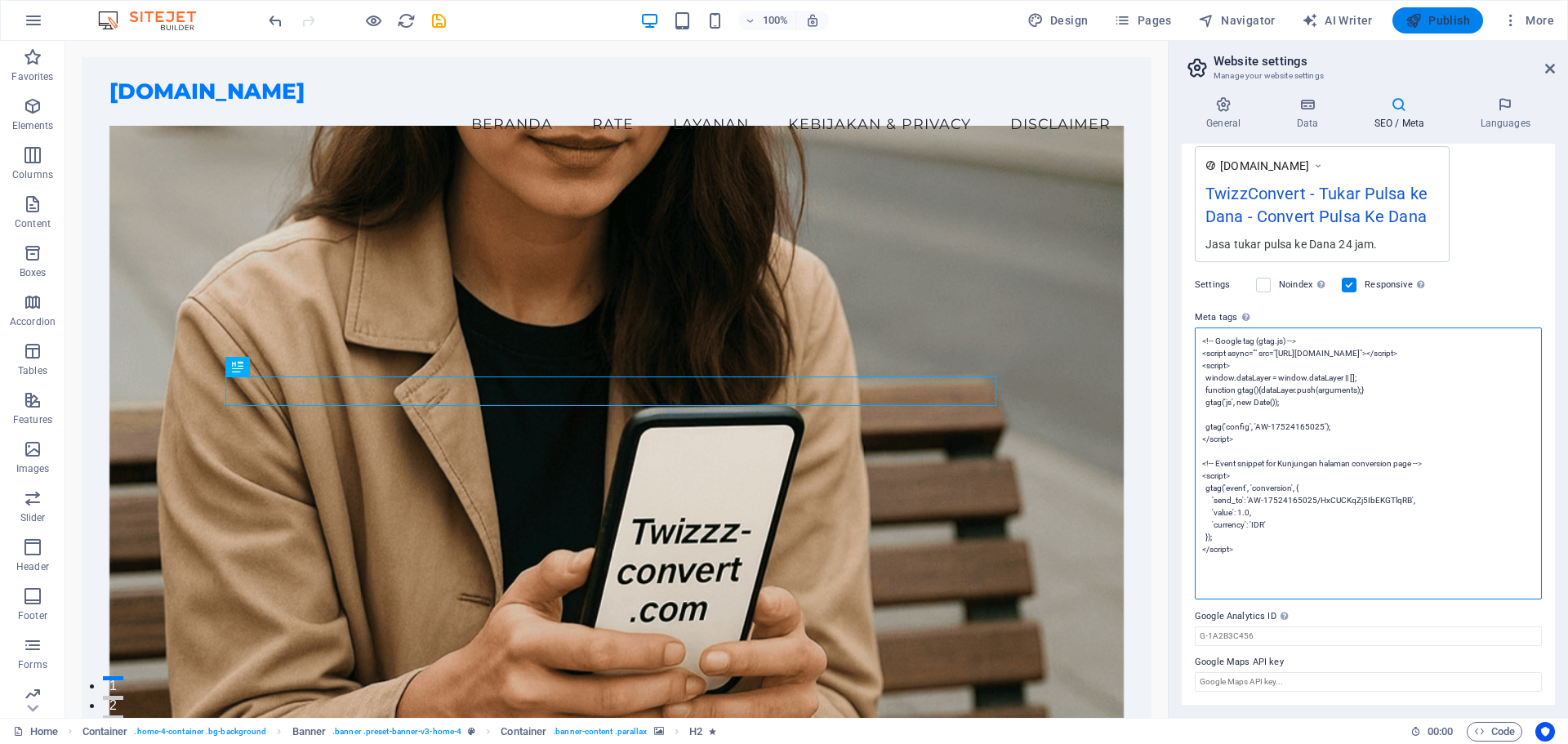
type textarea "<!-- Google tag (gtag.js) --> <script async="" src="[URL][DOMAIN_NAME]"></scrip…"
click at [1450, 14] on span "Publish" at bounding box center [1438, 20] width 65 height 17
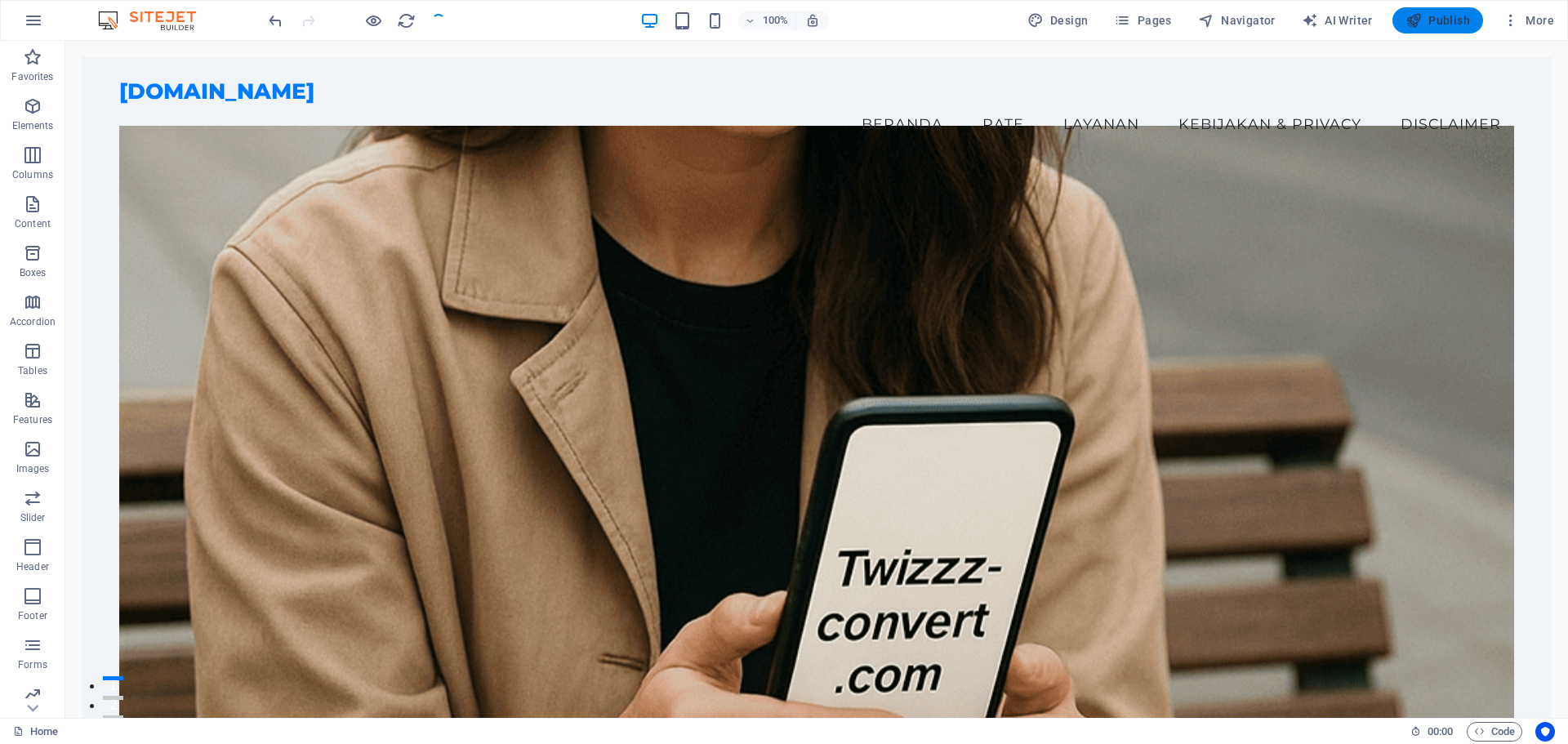
click at [1459, 17] on span "Publish" at bounding box center [1438, 20] width 65 height 17
click at [1430, 17] on span "Publish" at bounding box center [1438, 20] width 65 height 17
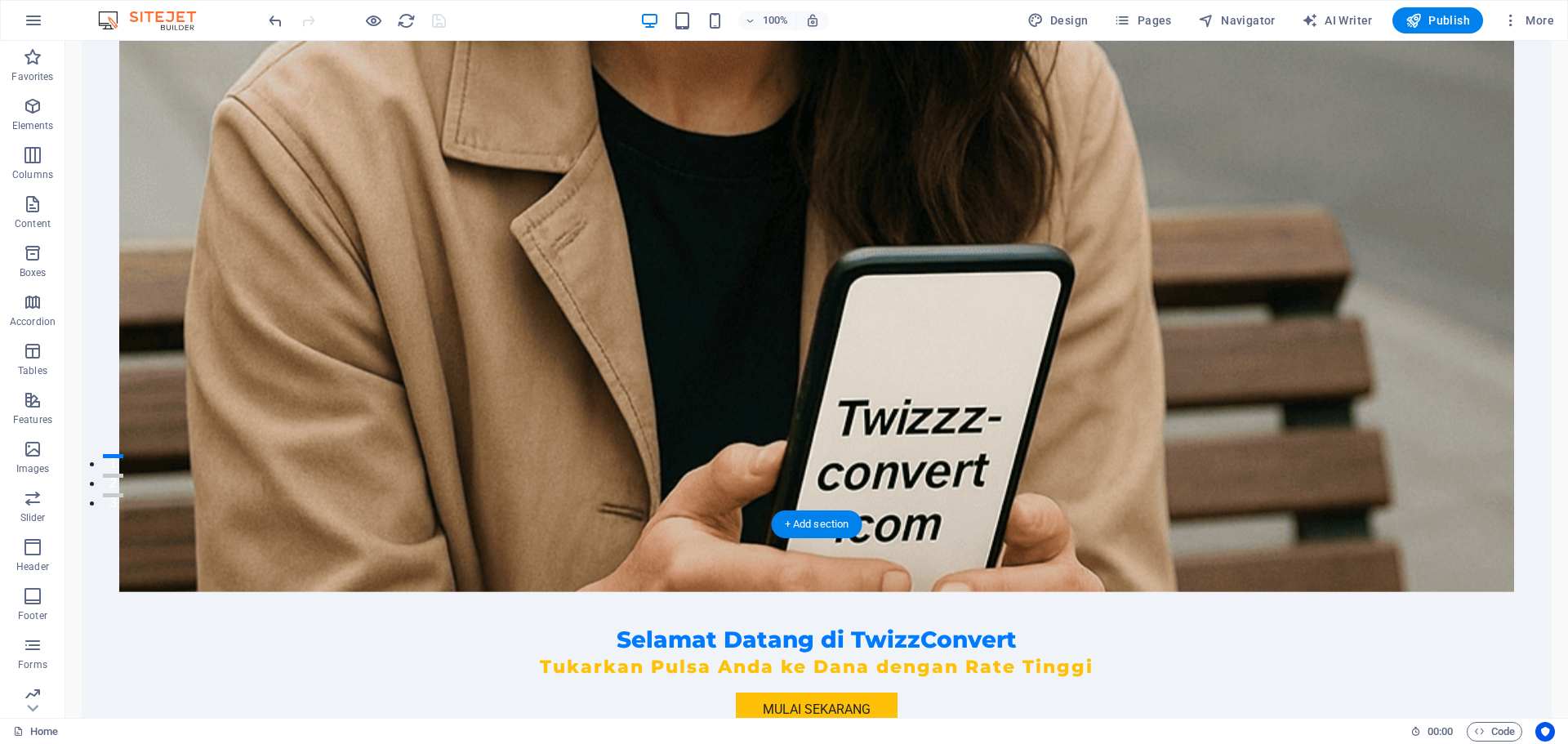
scroll to position [490, 0]
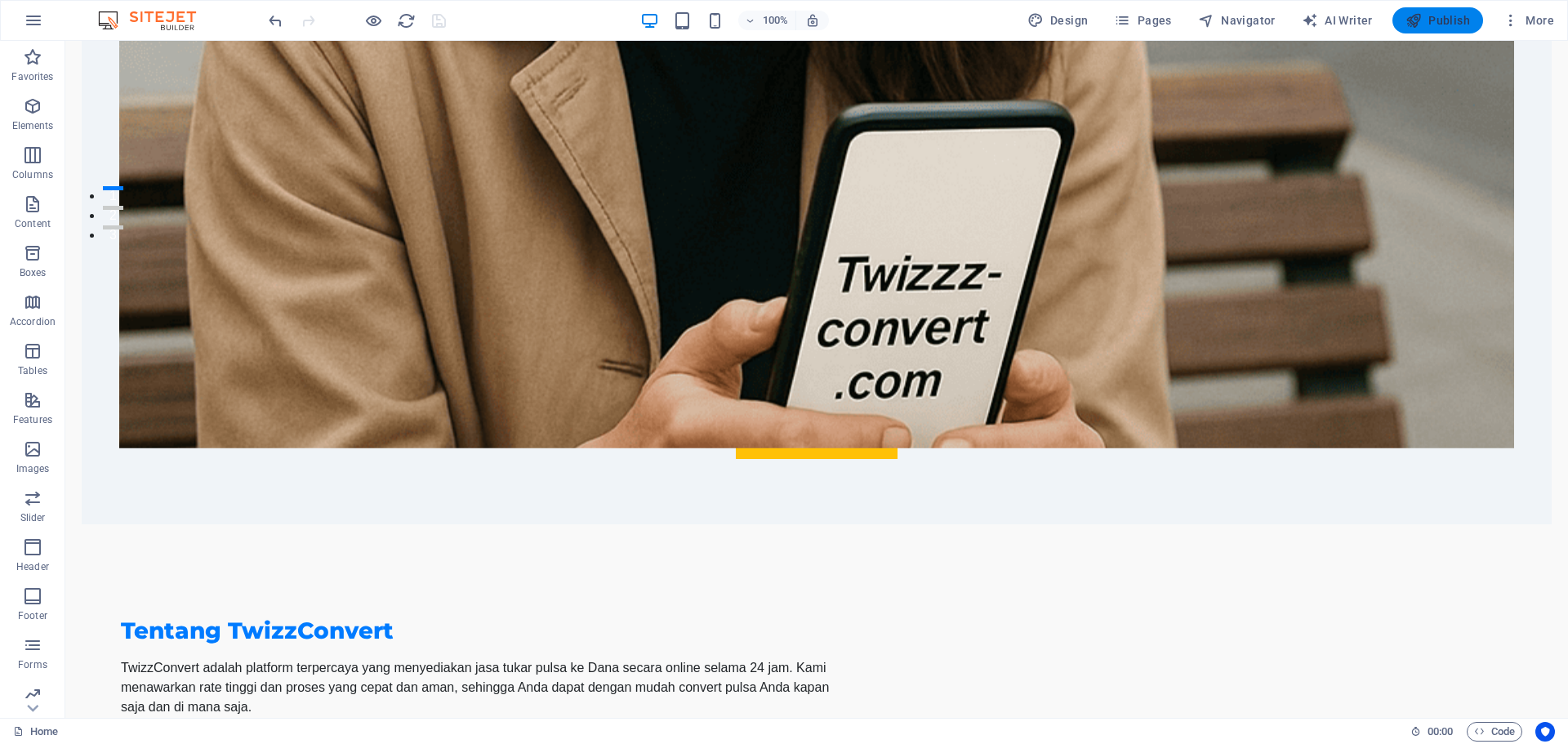
click at [1434, 18] on span "Publish" at bounding box center [1438, 20] width 65 height 17
